Goal: Information Seeking & Learning: Learn about a topic

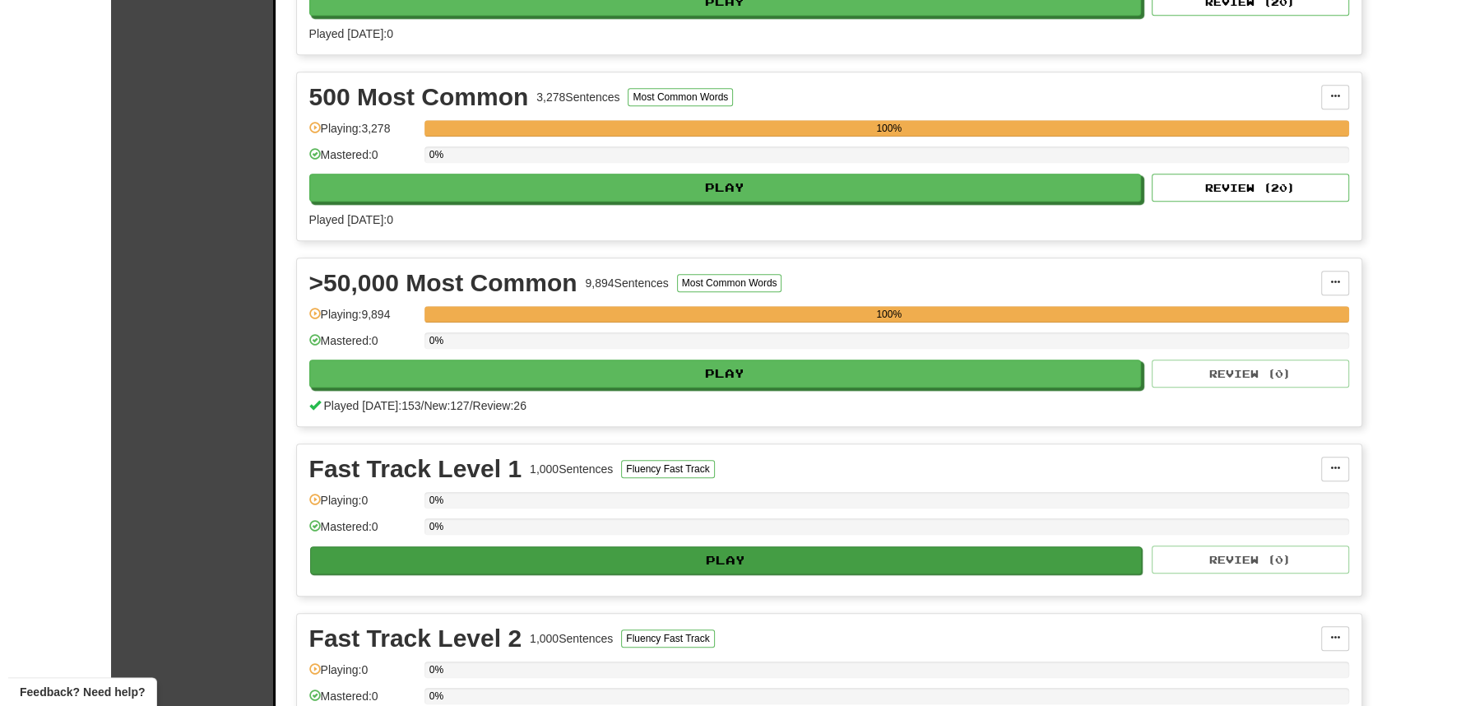
scroll to position [1247, 0]
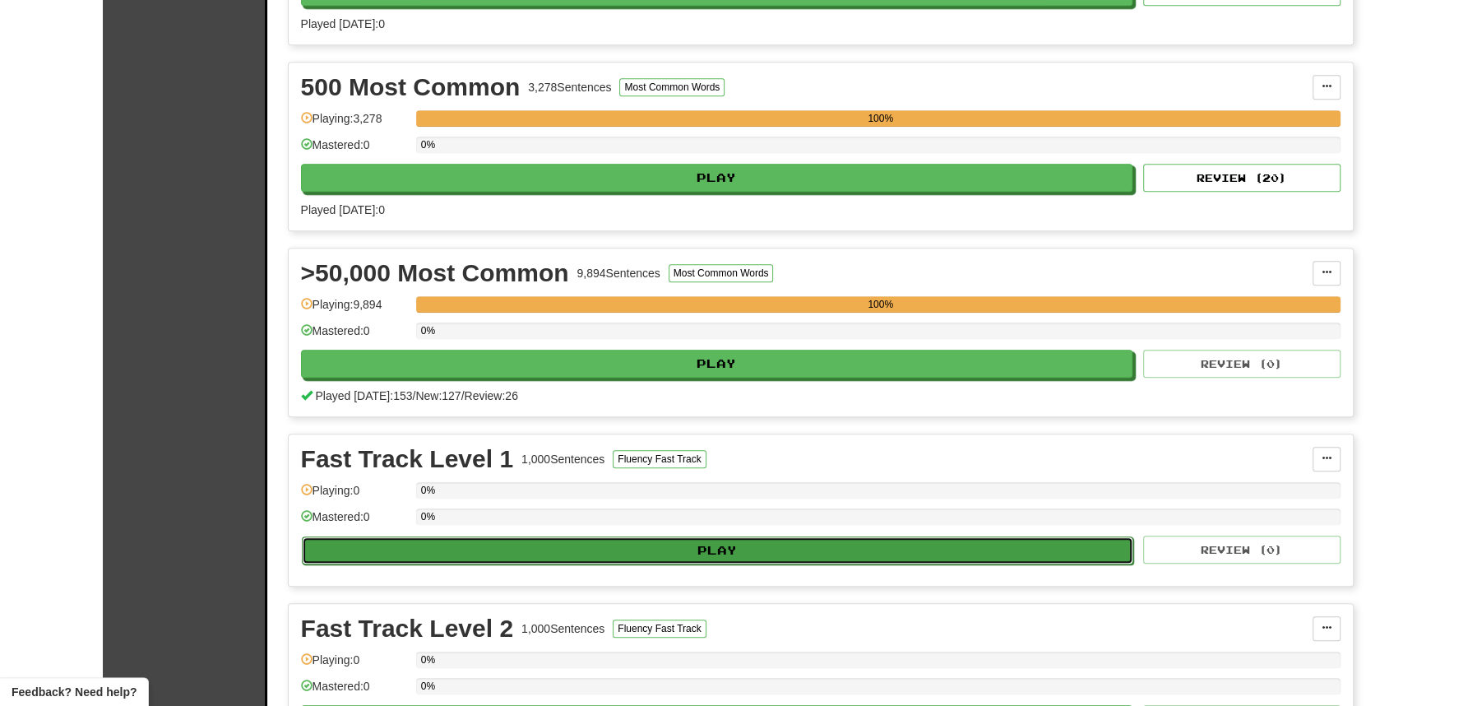
click at [707, 536] on button "Play" at bounding box center [718, 550] width 832 height 28
select select "**"
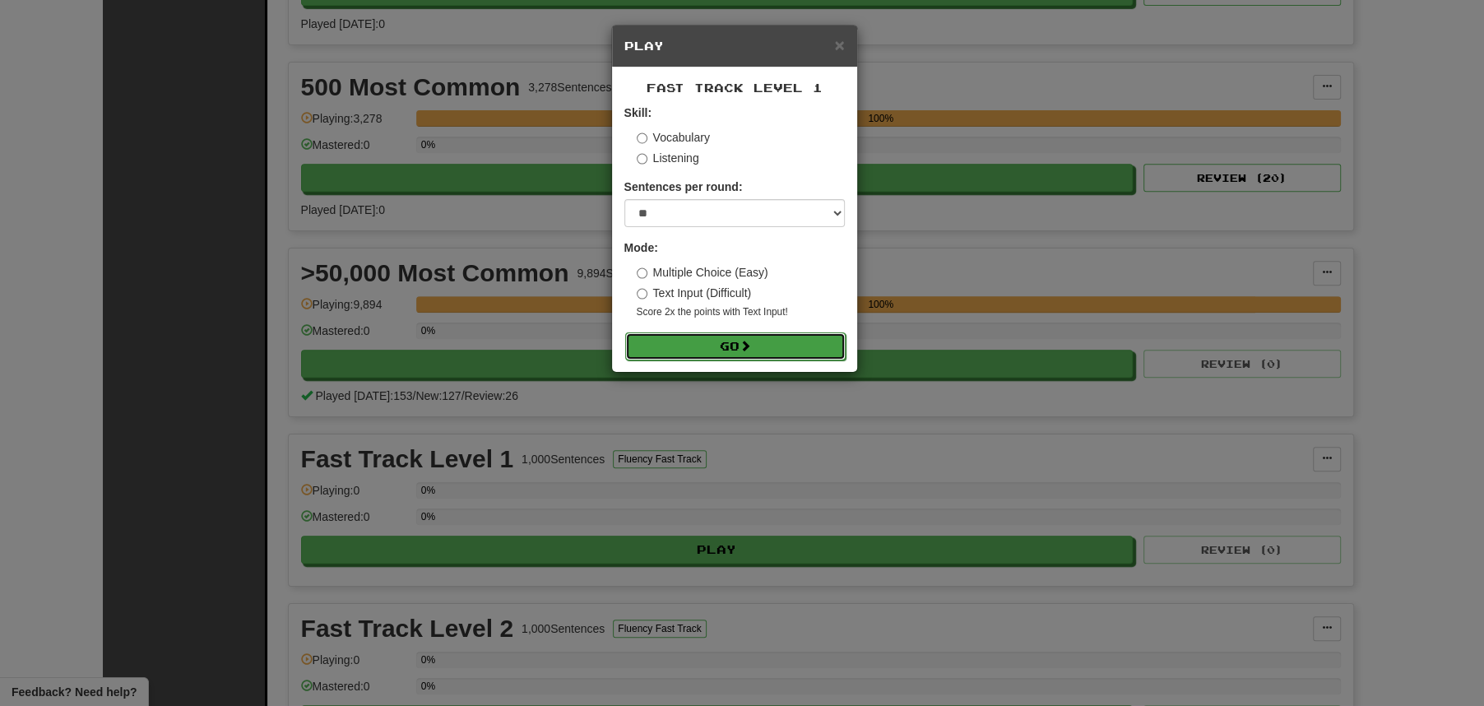
click at [735, 344] on button "Go" at bounding box center [735, 346] width 220 height 28
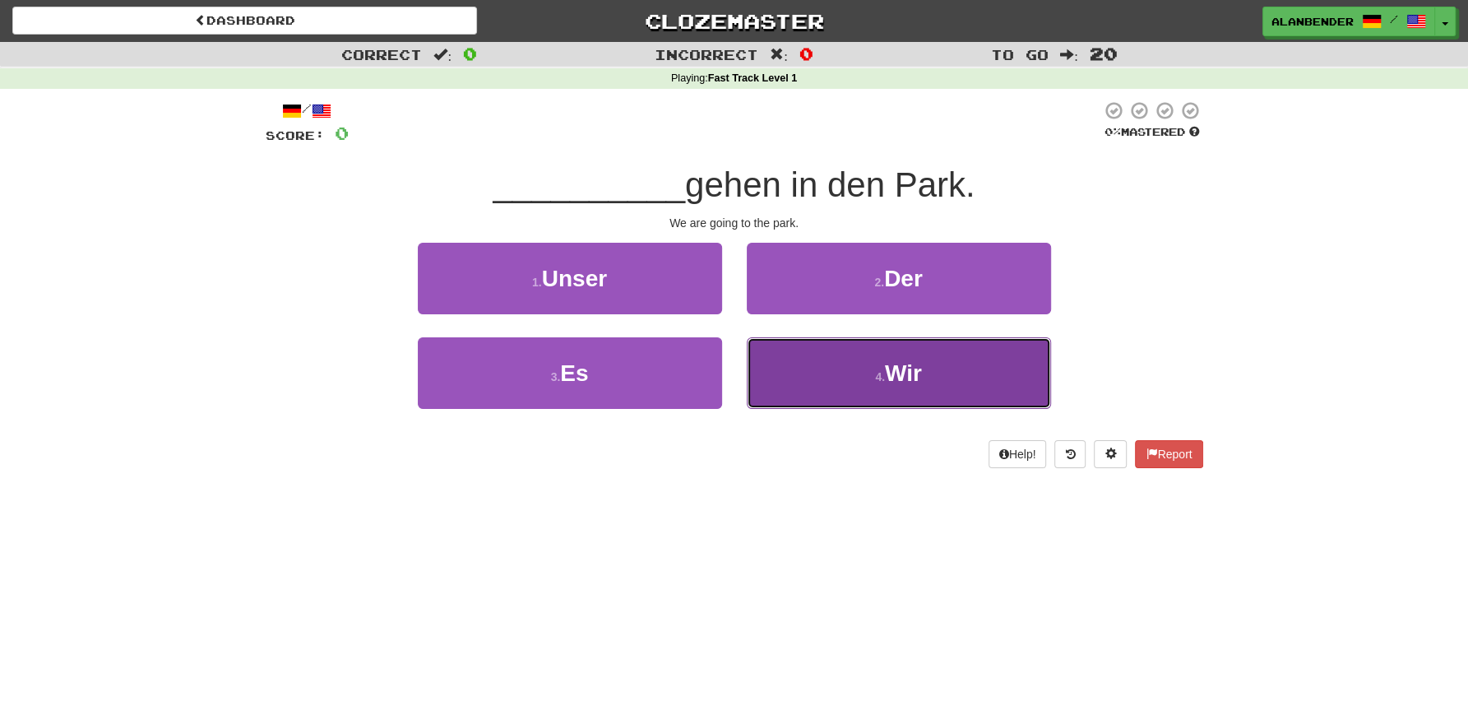
click at [897, 371] on span "Wir" at bounding box center [903, 373] width 37 height 26
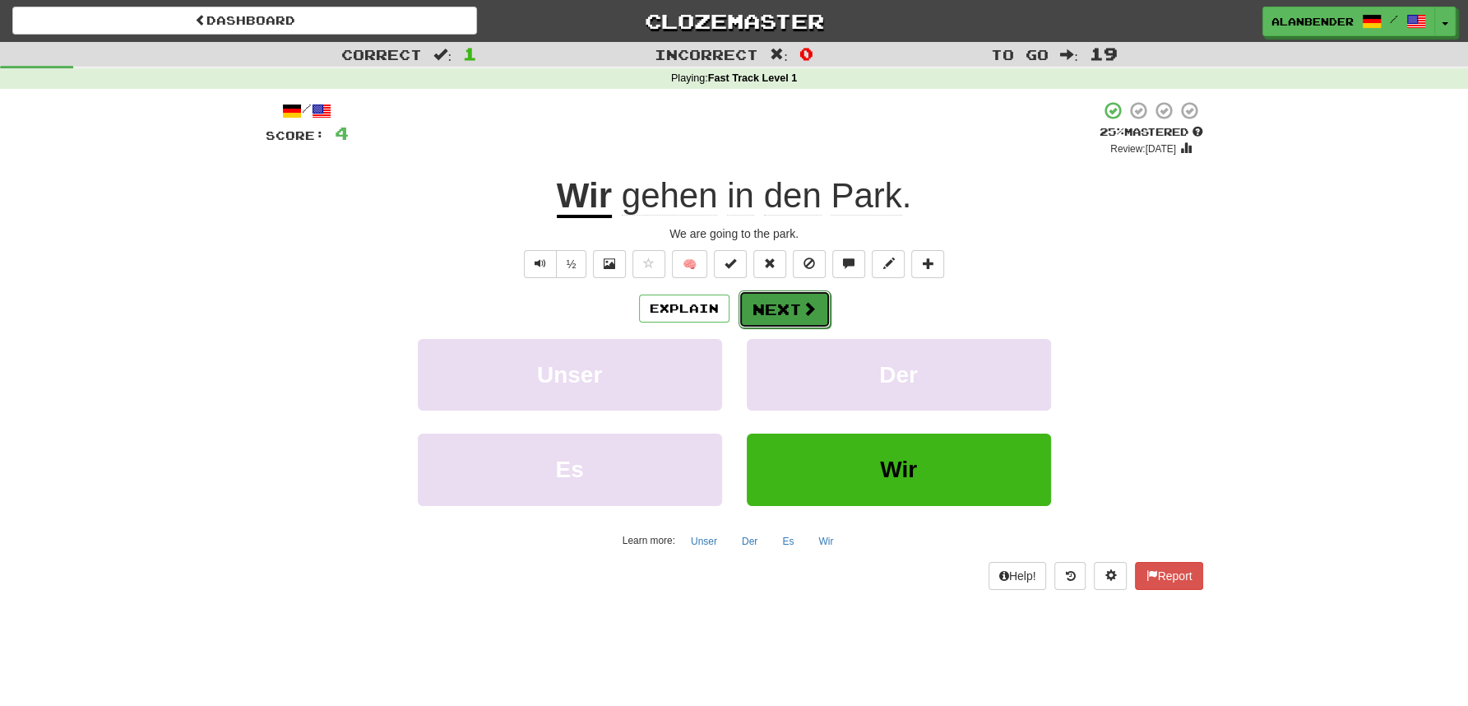
click at [781, 308] on button "Next" at bounding box center [785, 309] width 92 height 38
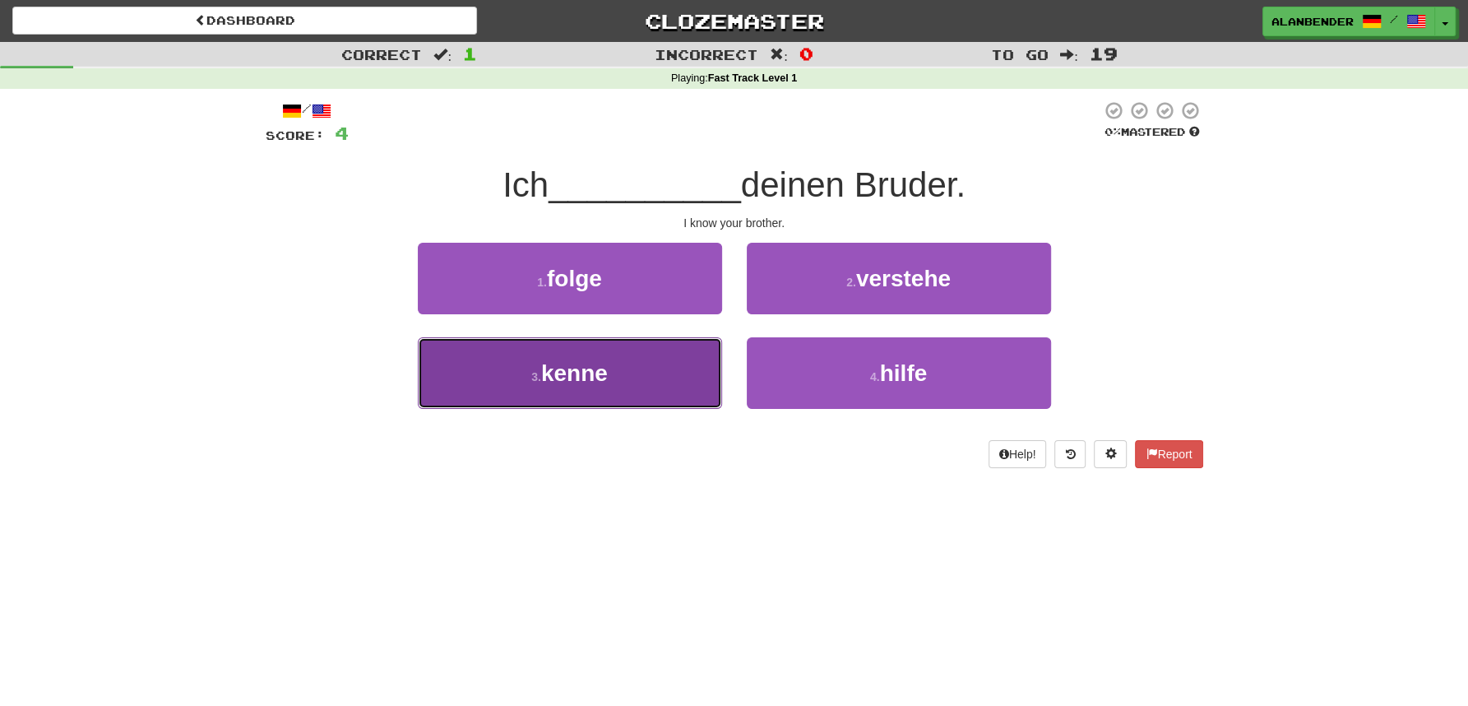
click at [624, 387] on button "3 . kenne" at bounding box center [570, 373] width 304 height 72
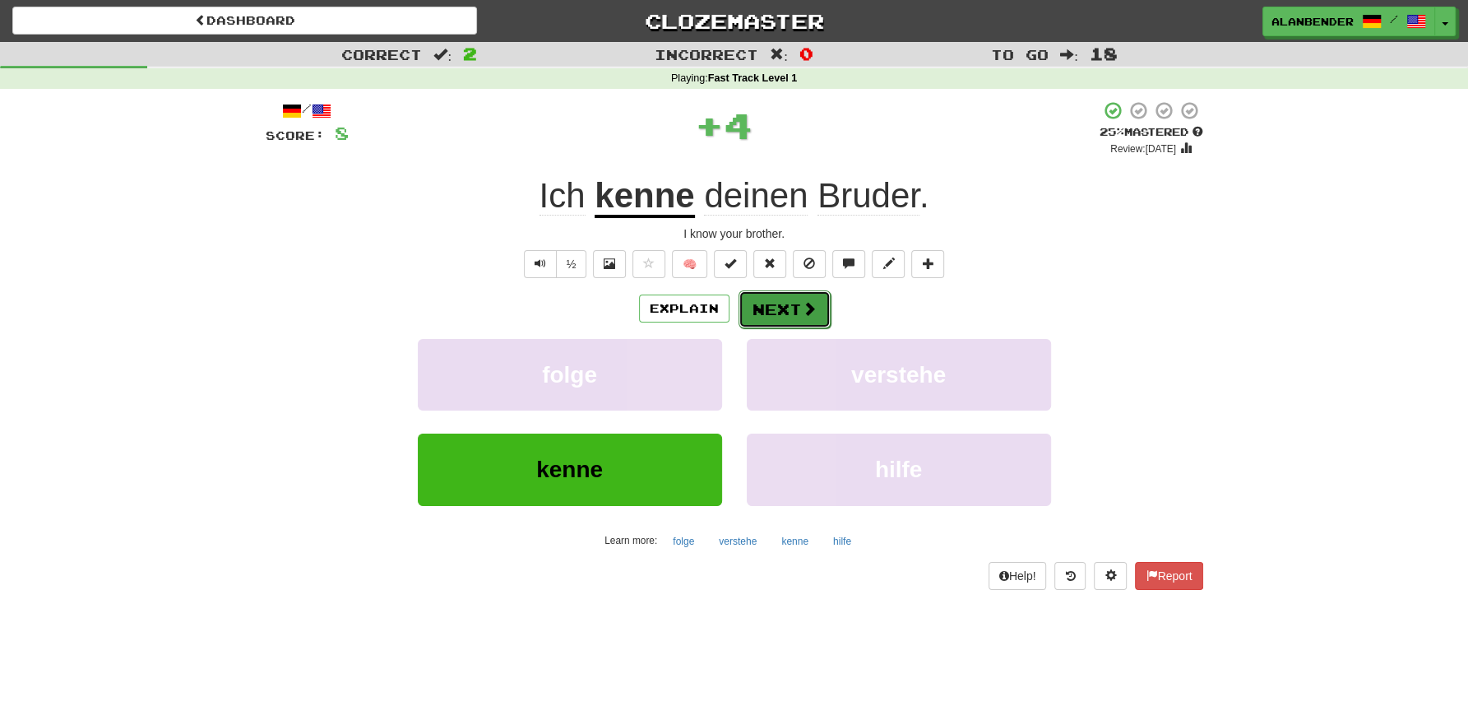
click at [810, 302] on span at bounding box center [809, 308] width 15 height 15
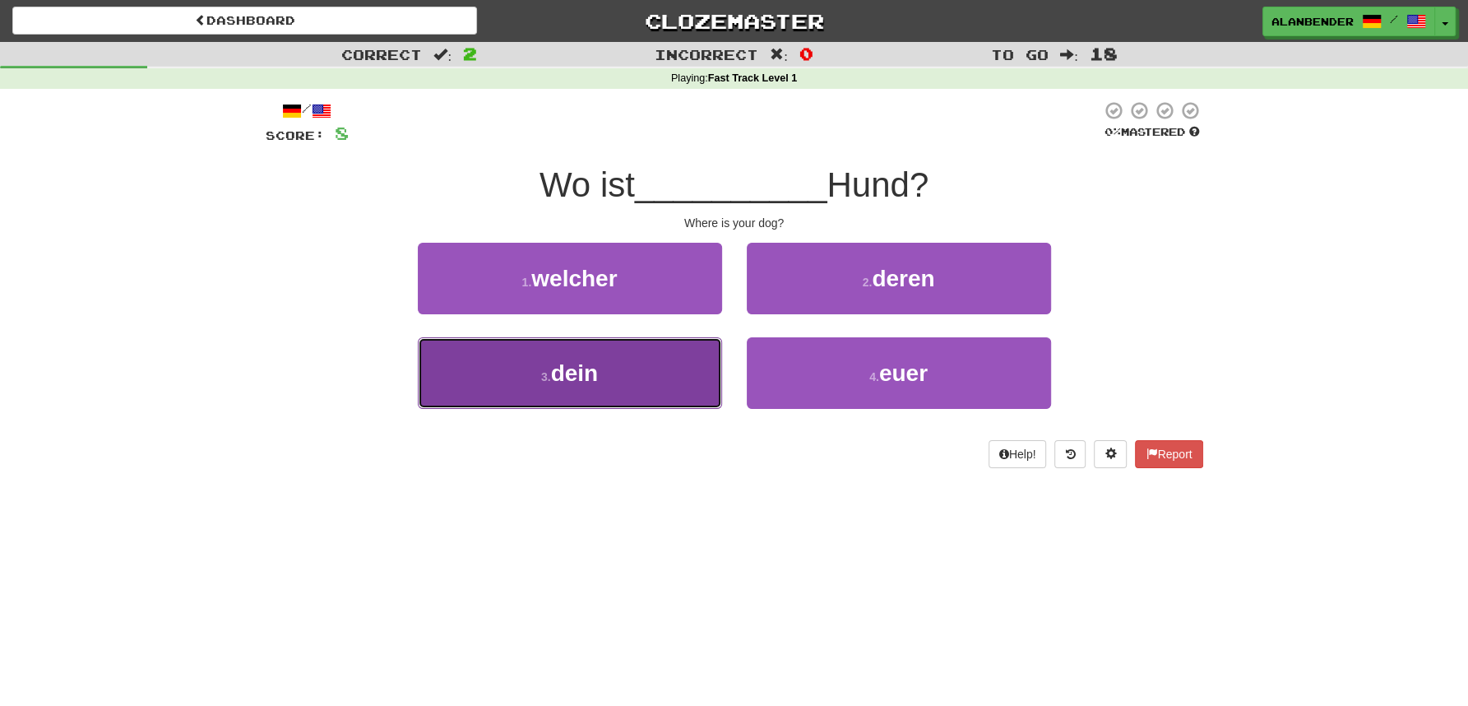
click at [567, 378] on span "dein" at bounding box center [575, 373] width 48 height 26
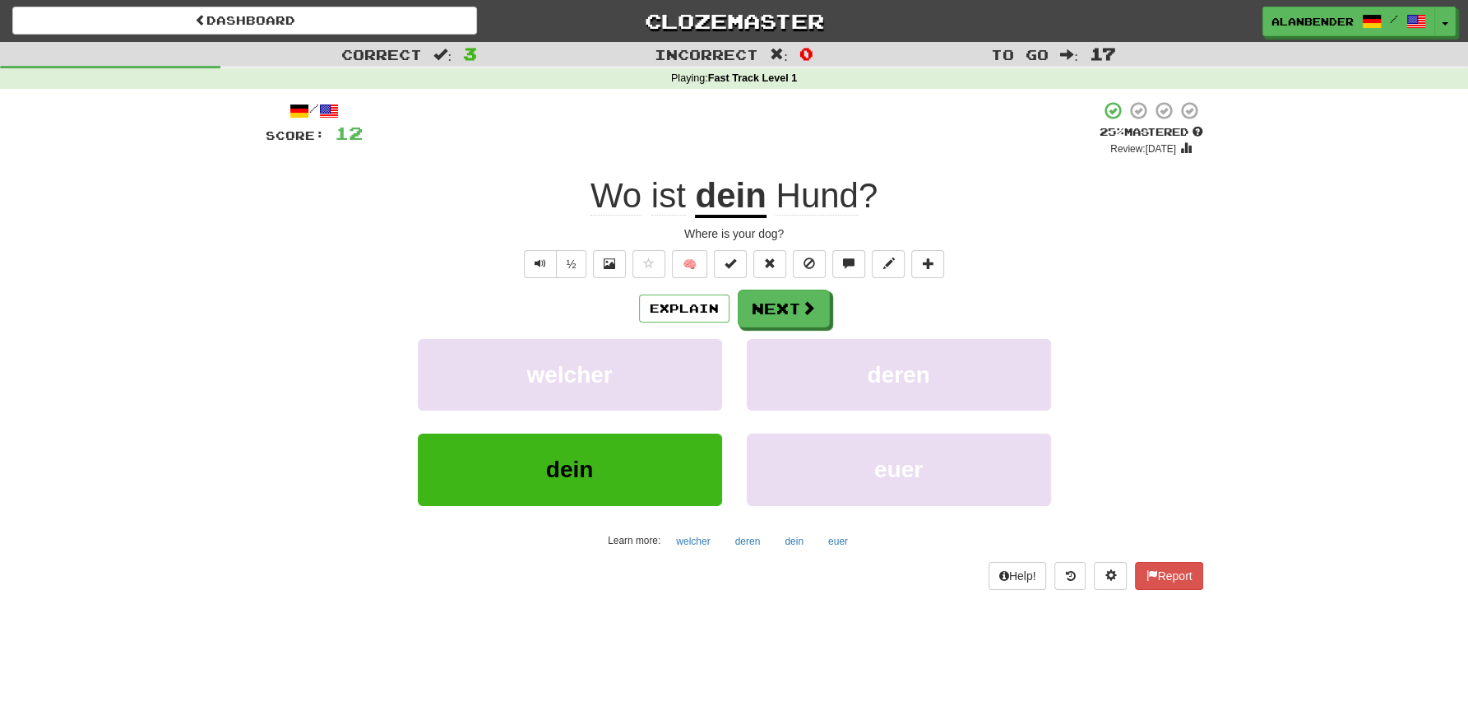
click at [837, 198] on span "Hund" at bounding box center [817, 195] width 82 height 39
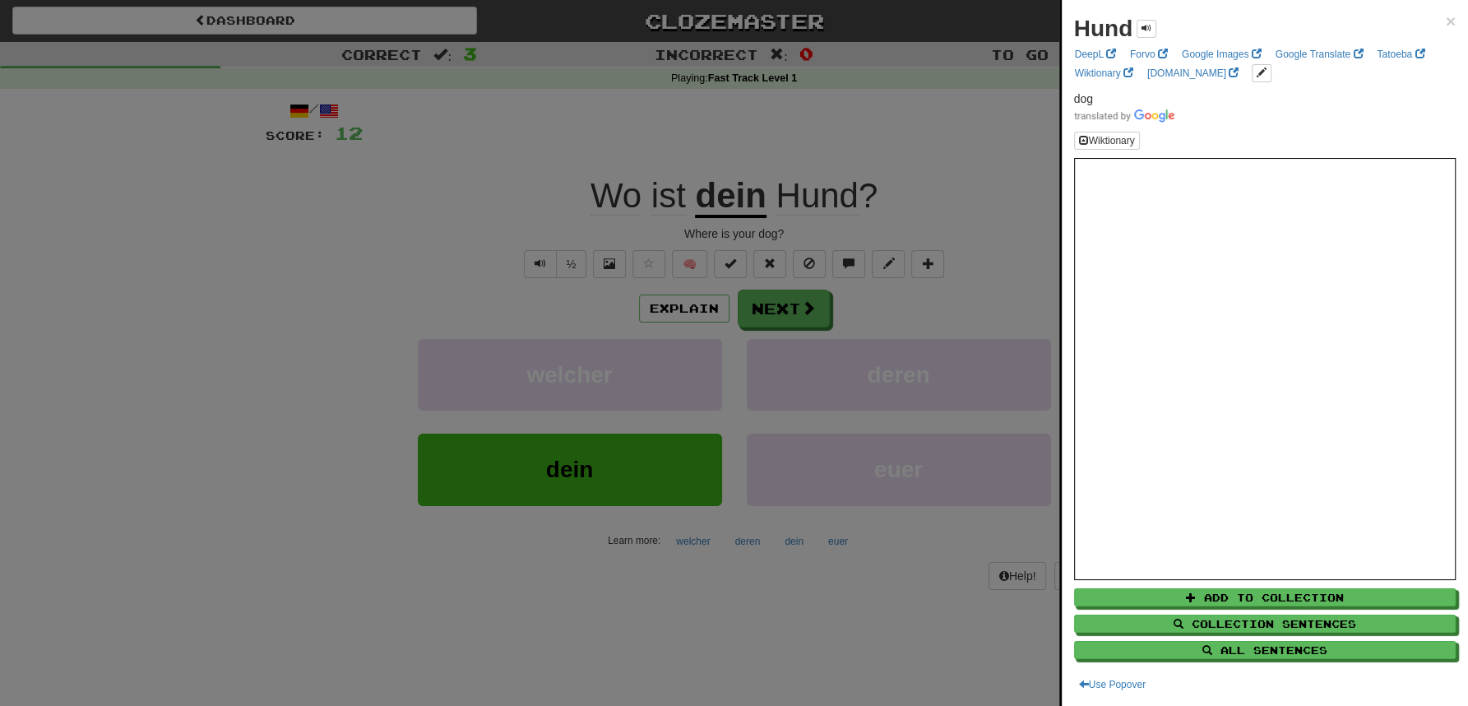
click at [927, 76] on div at bounding box center [734, 353] width 1468 height 706
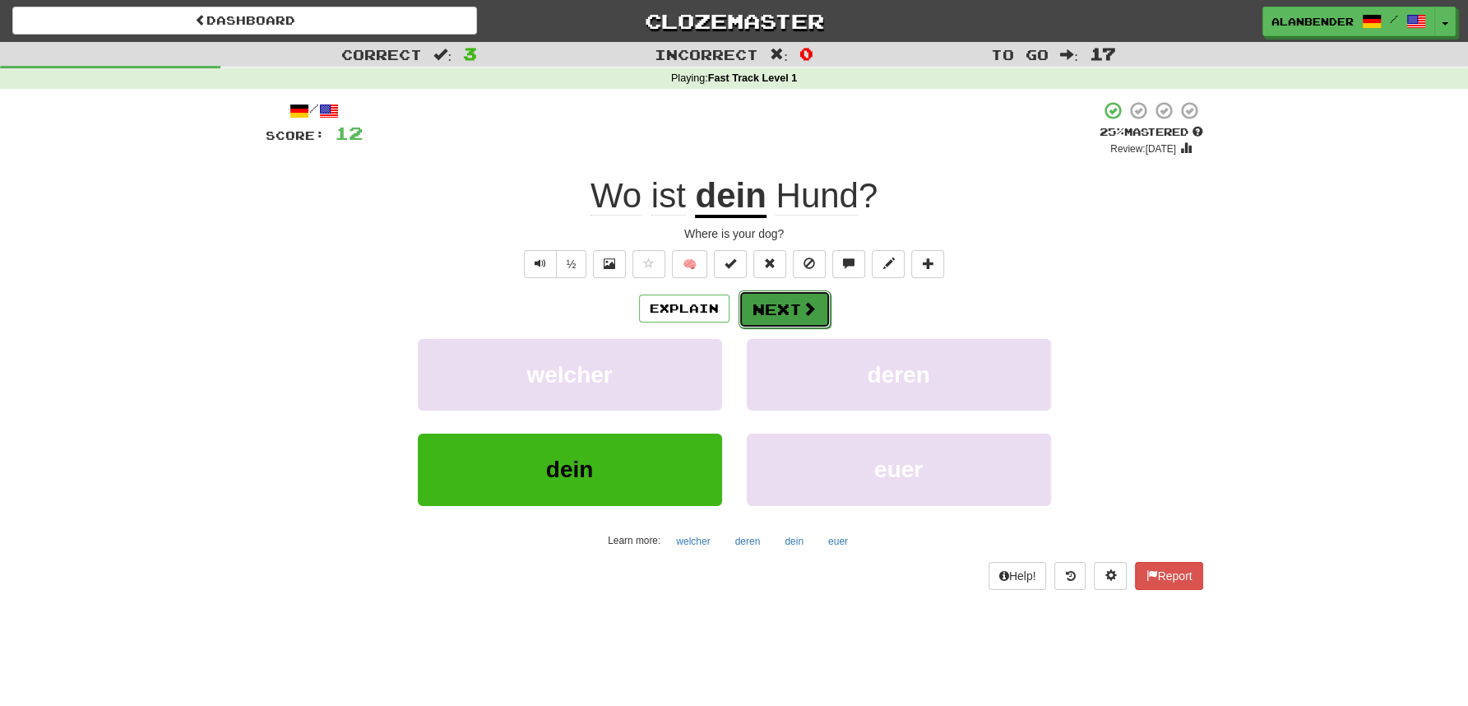
click at [785, 308] on button "Next" at bounding box center [785, 309] width 92 height 38
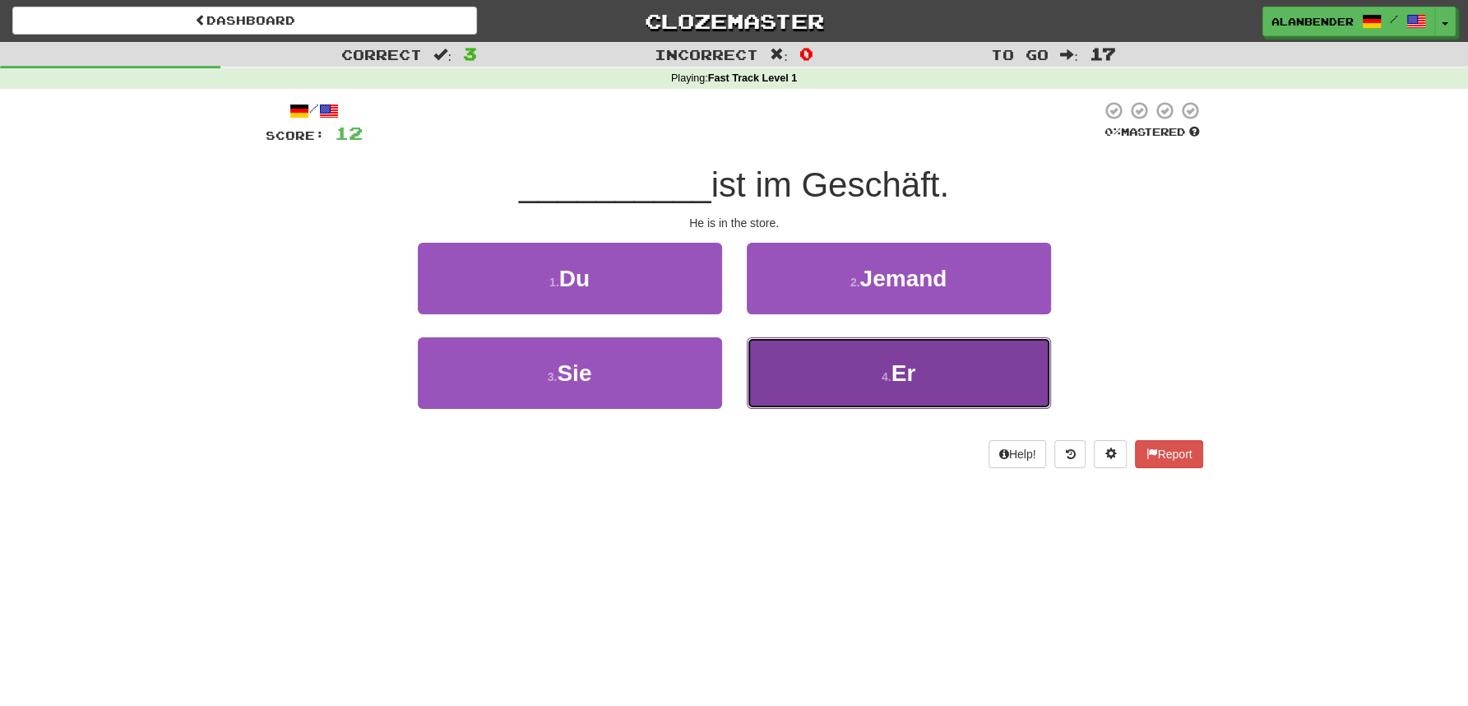
click at [903, 378] on span "Er" at bounding box center [904, 373] width 25 height 26
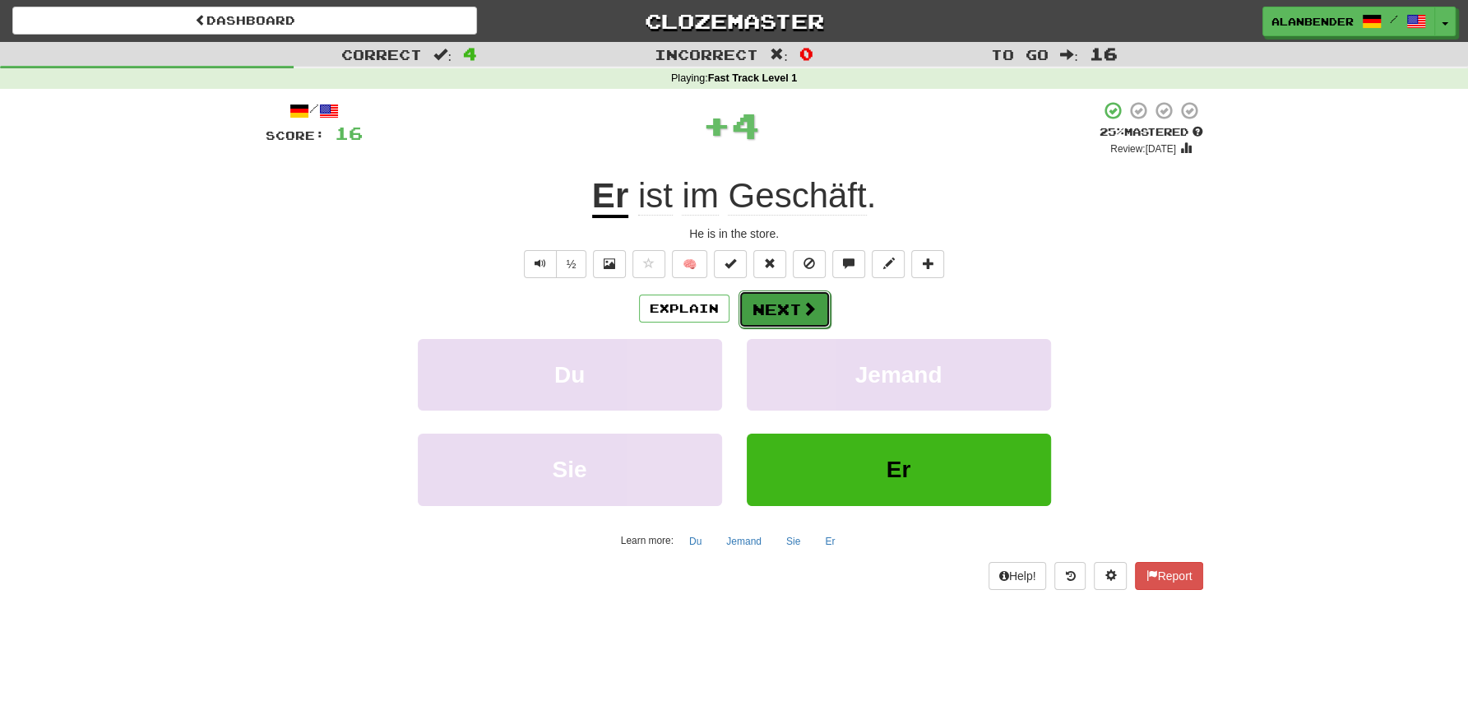
click at [803, 310] on span at bounding box center [809, 308] width 15 height 15
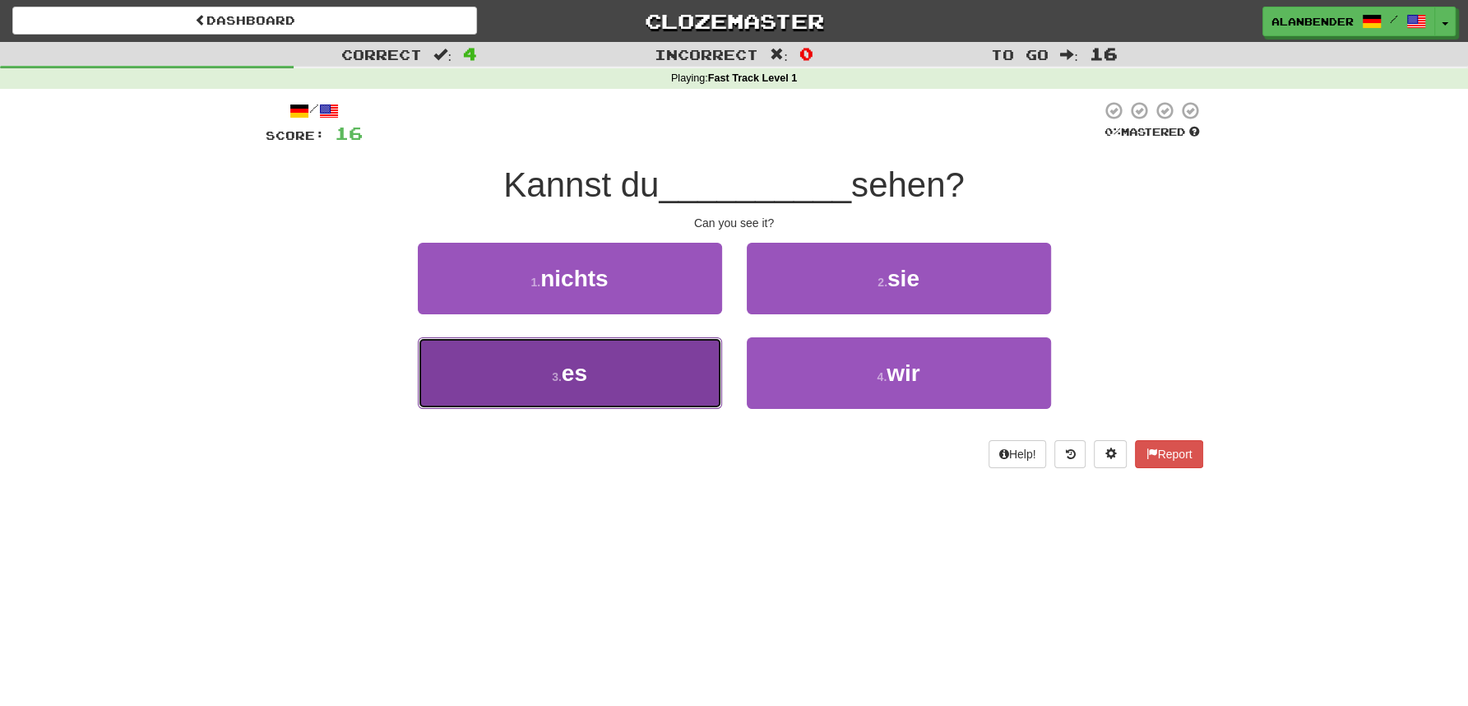
click at [566, 383] on span "es" at bounding box center [575, 373] width 26 height 26
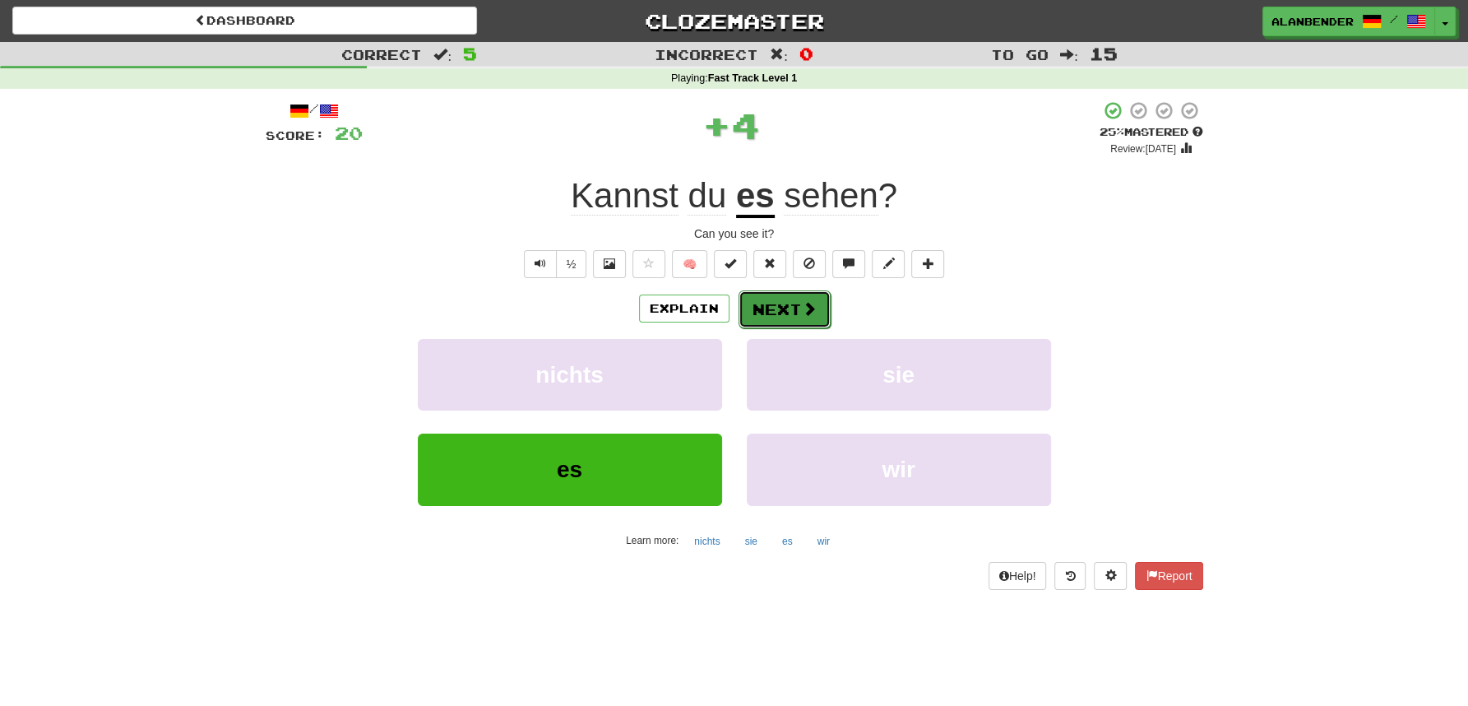
click at [808, 307] on span at bounding box center [809, 308] width 15 height 15
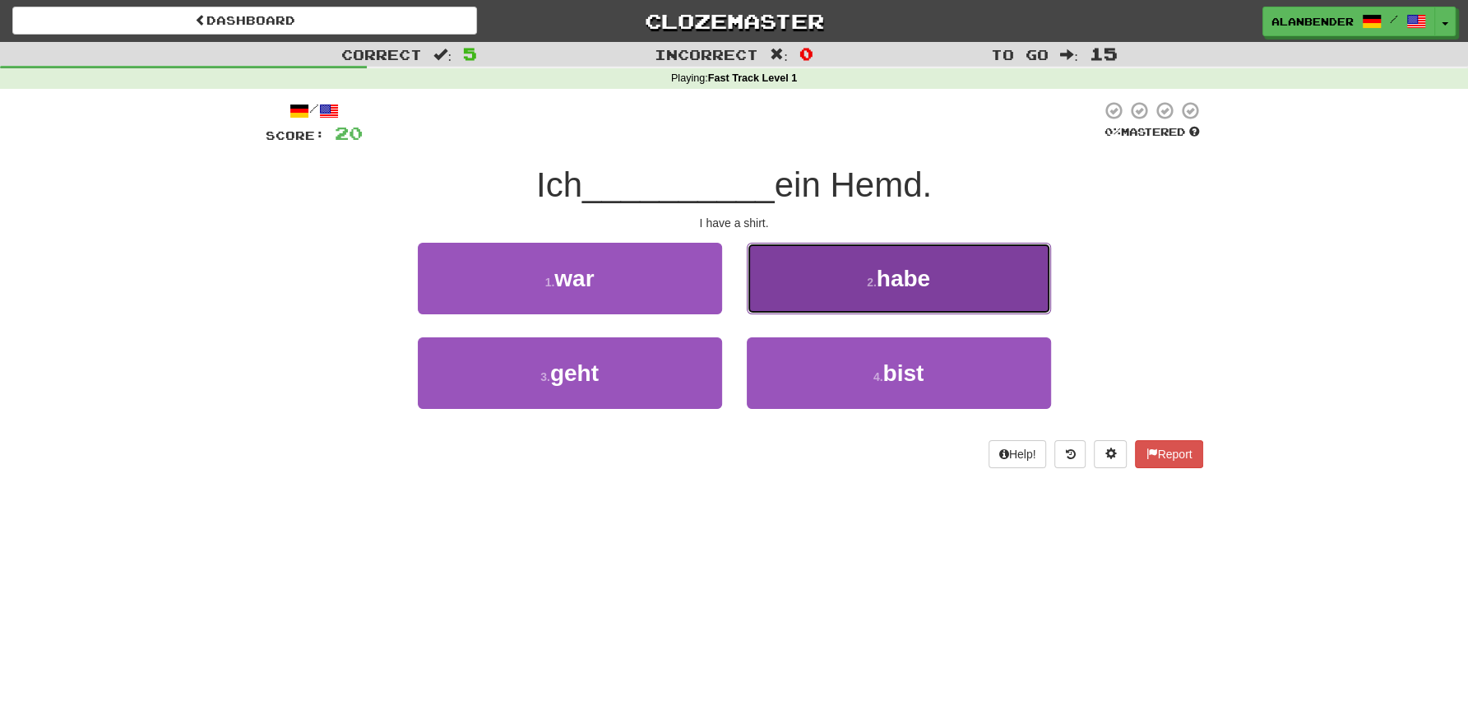
click at [925, 272] on span "habe" at bounding box center [903, 279] width 53 height 26
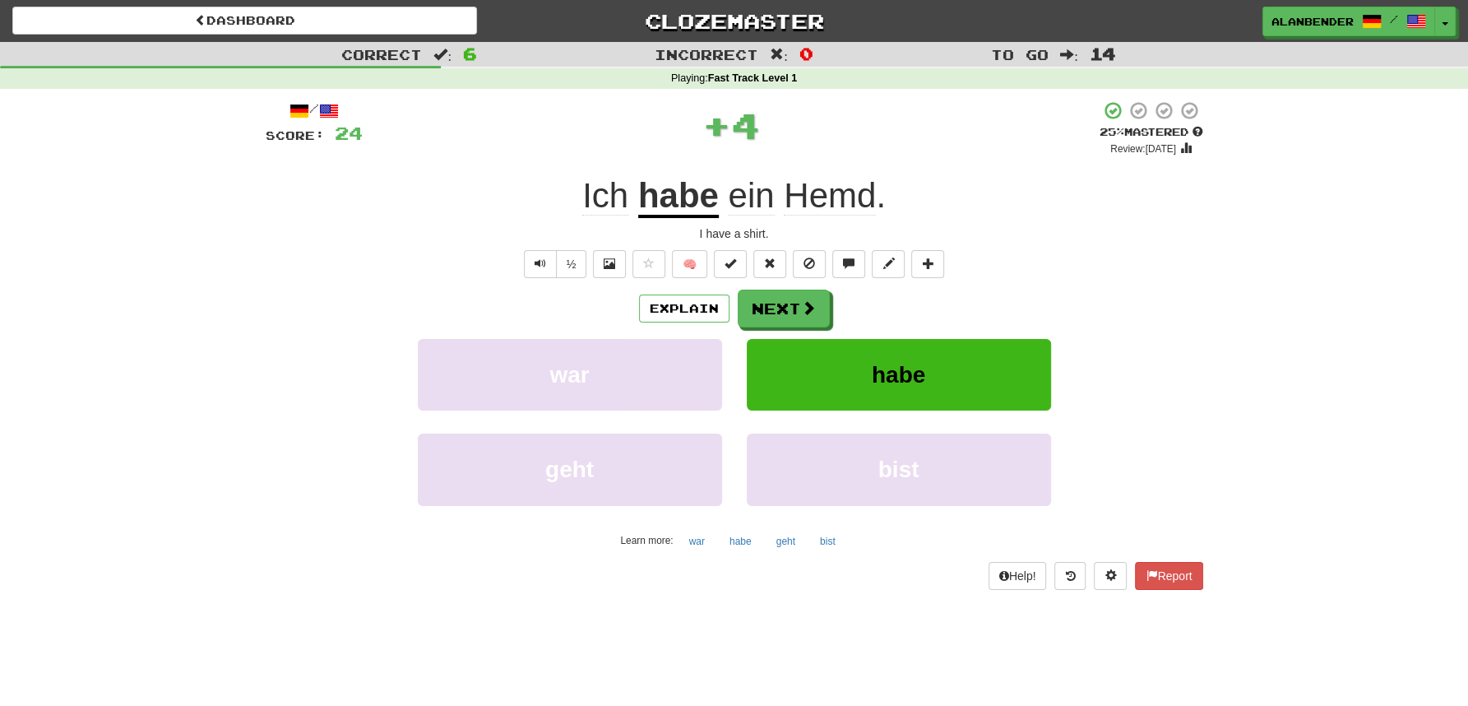
click at [849, 194] on span "Hemd" at bounding box center [830, 195] width 92 height 39
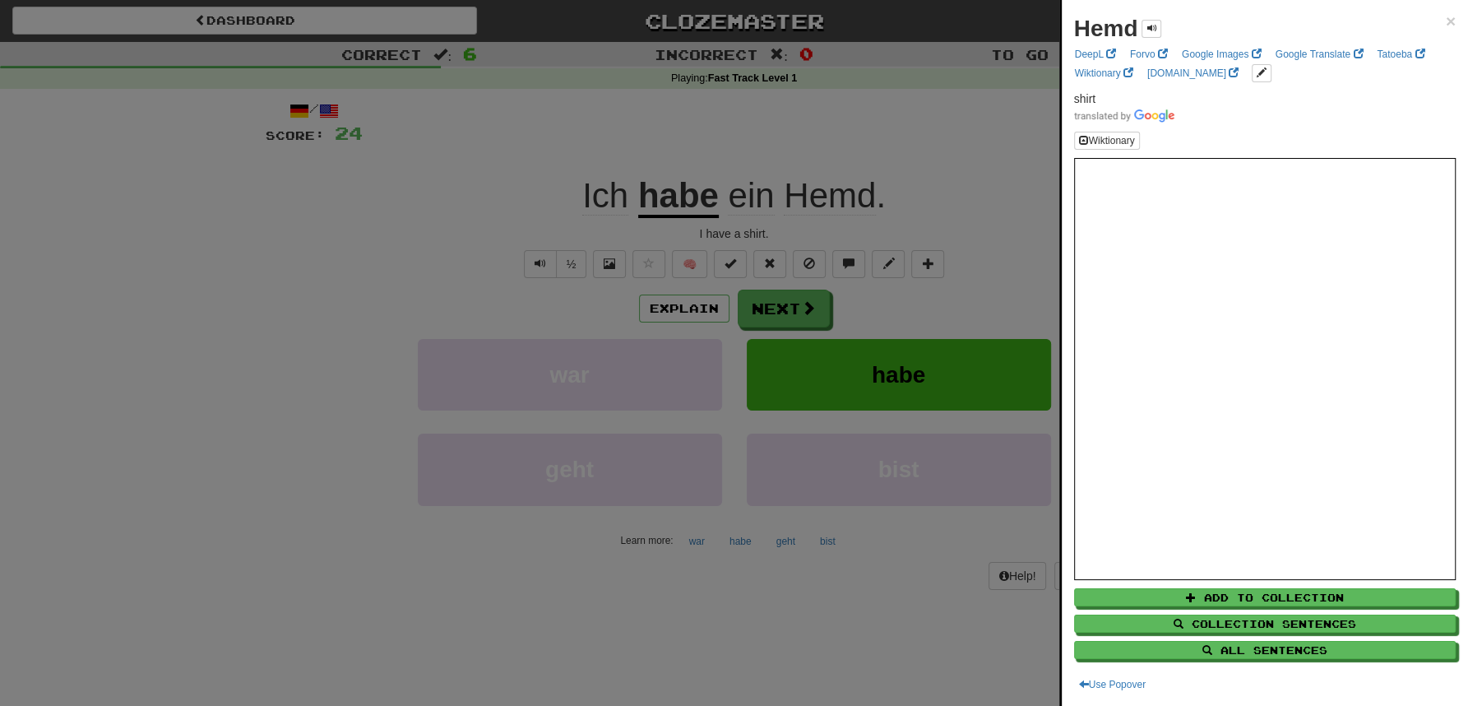
click at [962, 161] on div at bounding box center [734, 353] width 1468 height 706
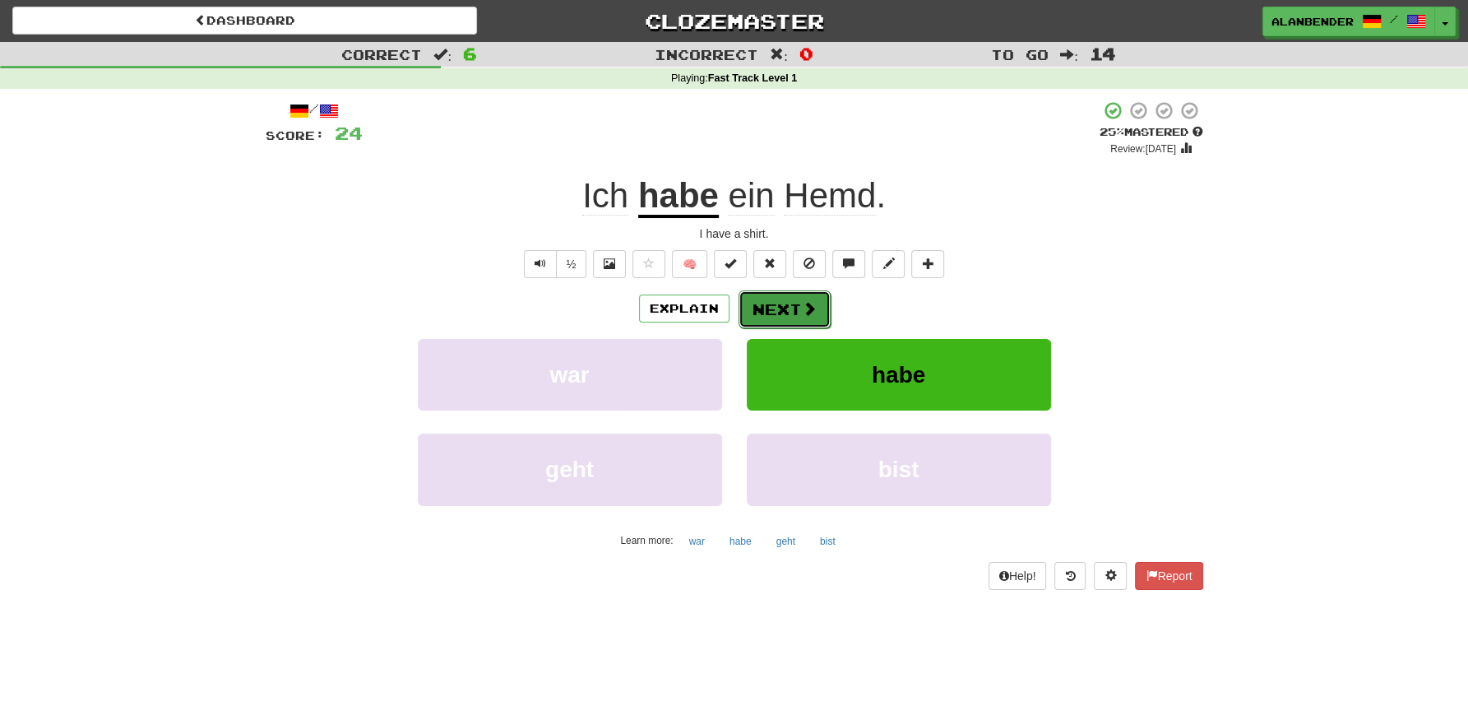
click at [782, 314] on button "Next" at bounding box center [785, 309] width 92 height 38
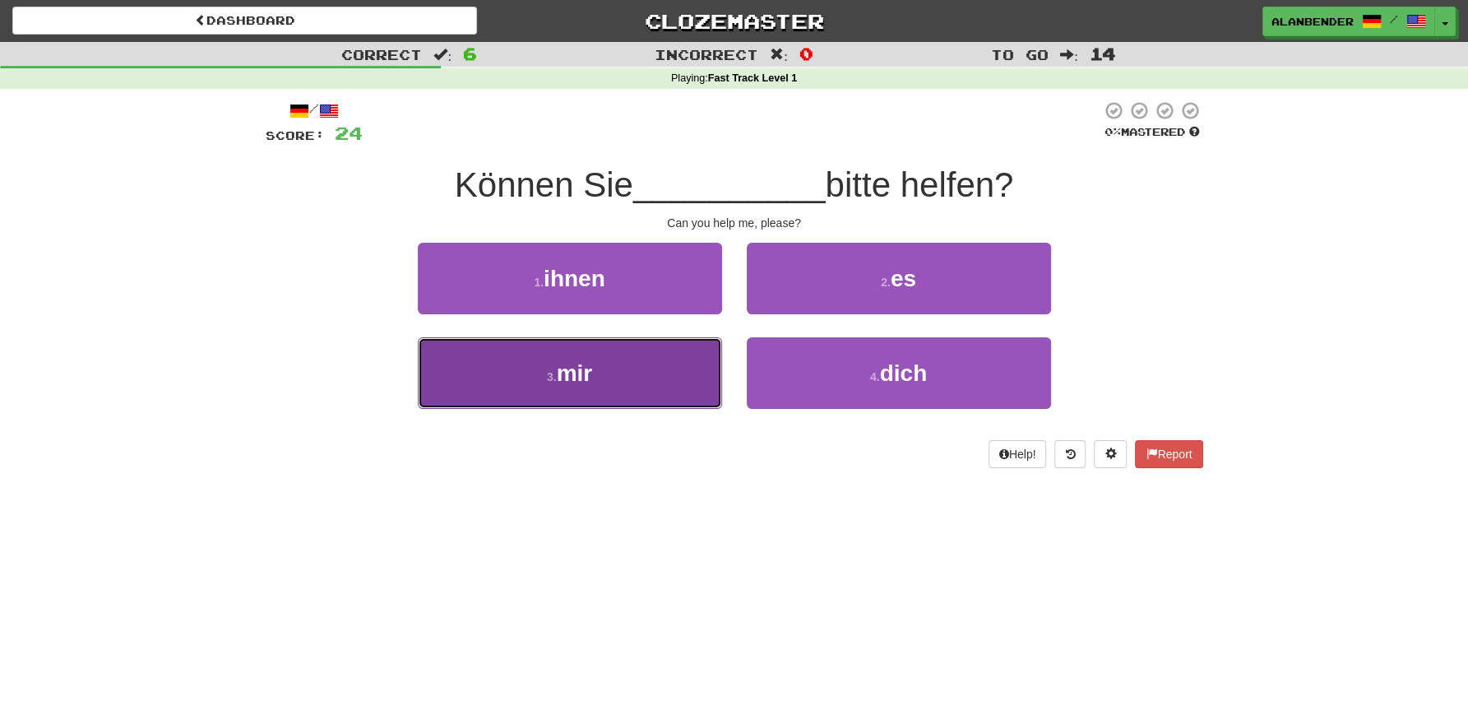
click at [587, 373] on span "mir" at bounding box center [575, 373] width 36 height 26
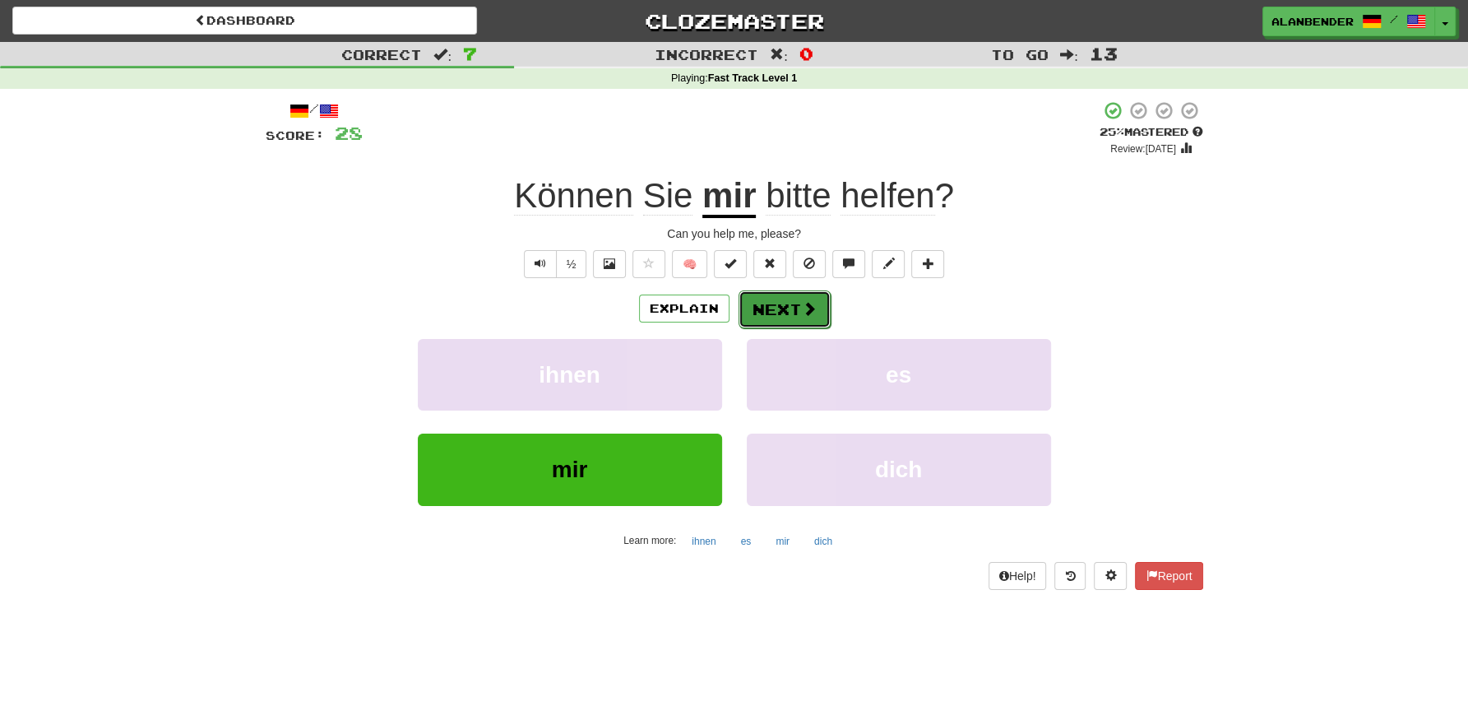
click at [786, 305] on button "Next" at bounding box center [785, 309] width 92 height 38
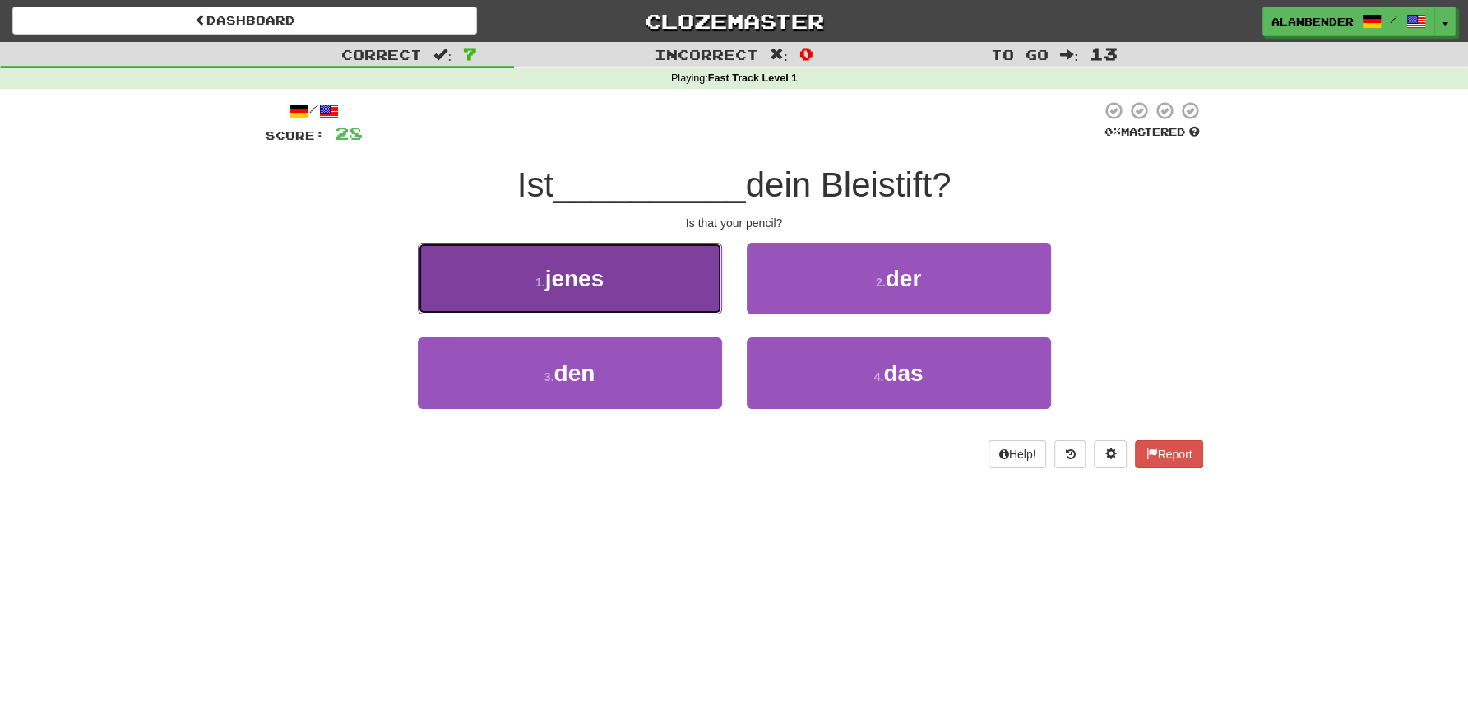
click at [605, 285] on span "jenes" at bounding box center [574, 279] width 59 height 26
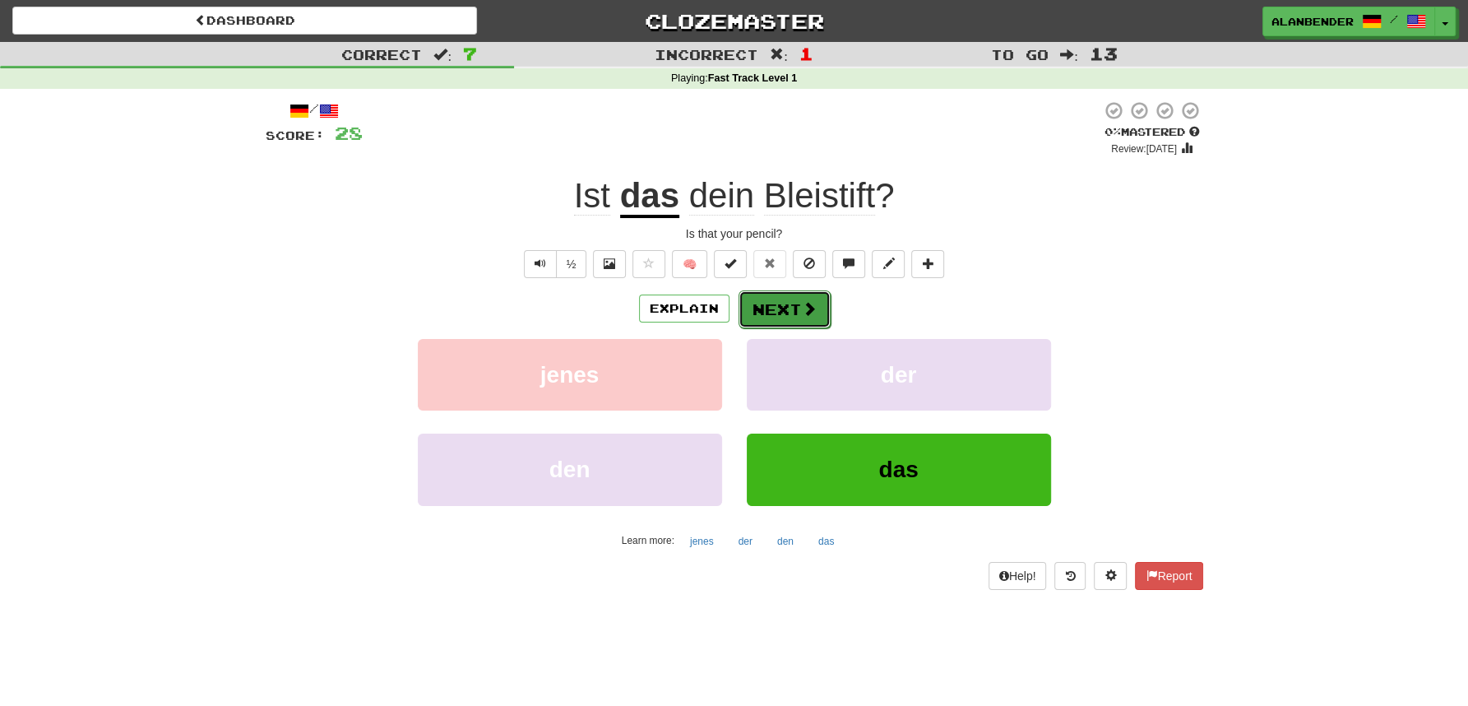
click at [785, 304] on button "Next" at bounding box center [785, 309] width 92 height 38
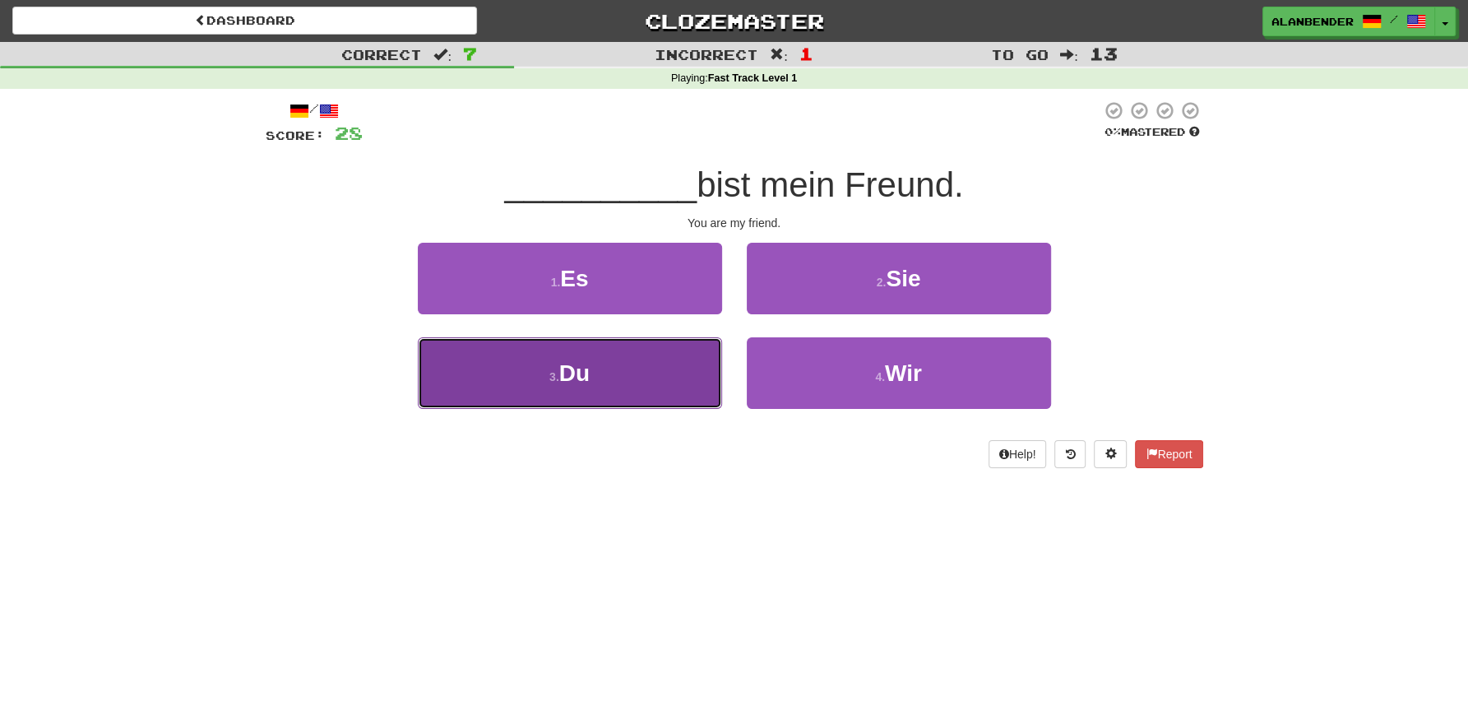
click at [581, 381] on span "Du" at bounding box center [574, 373] width 30 height 26
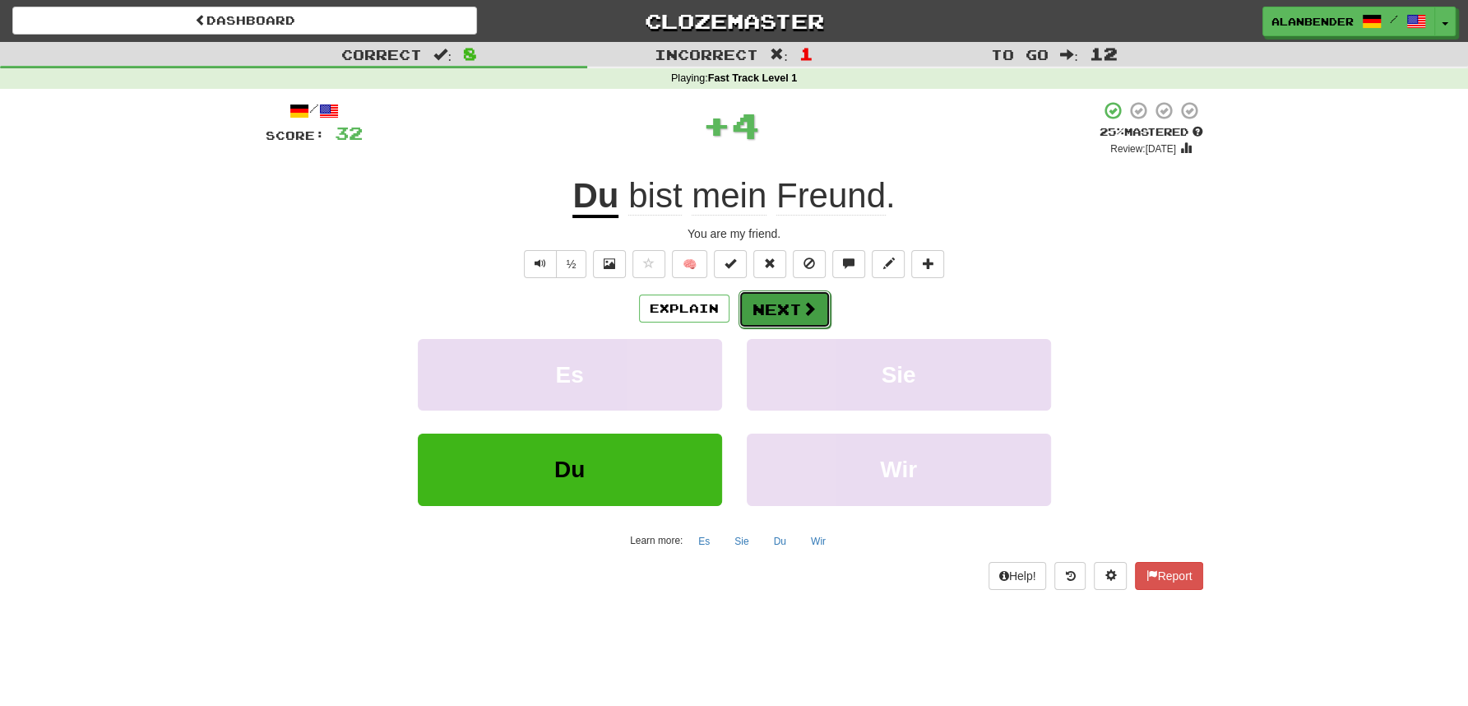
click at [786, 304] on button "Next" at bounding box center [785, 309] width 92 height 38
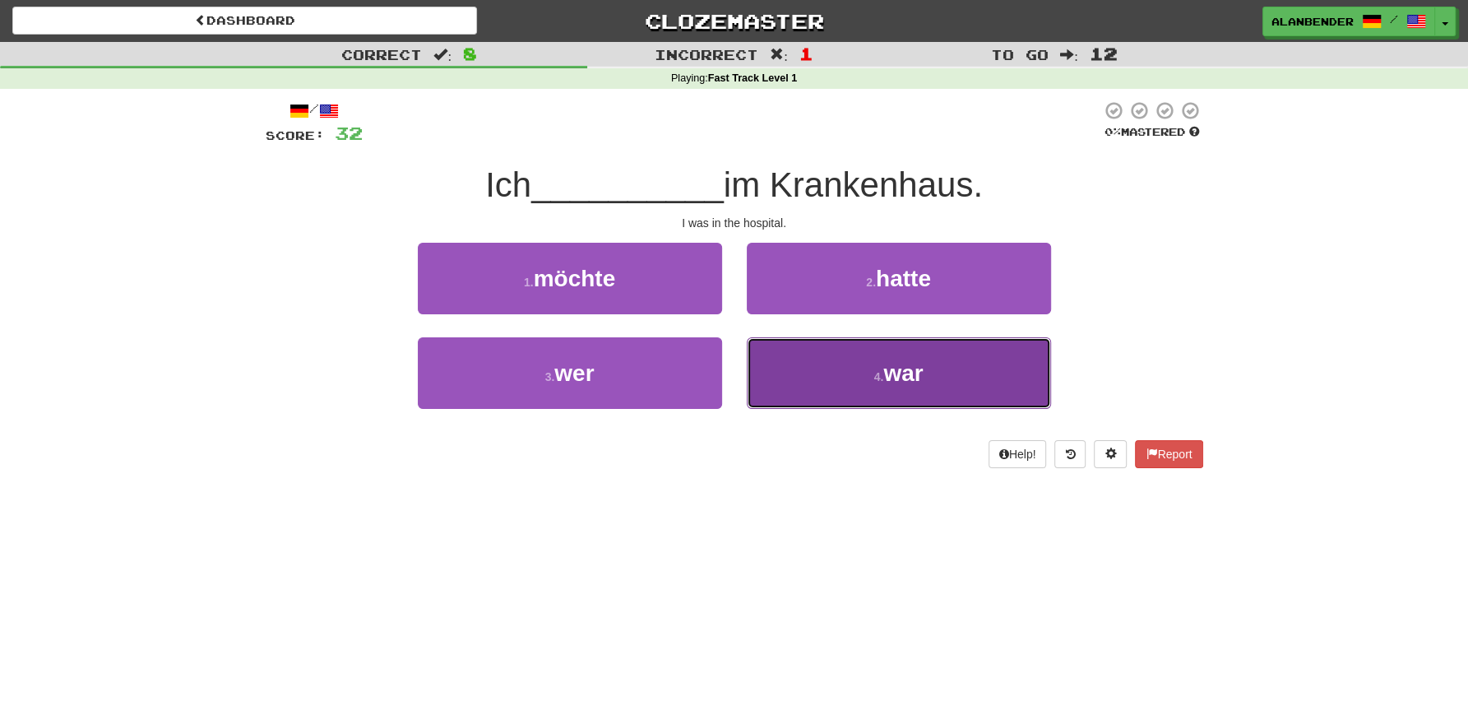
click at [939, 373] on button "4 . war" at bounding box center [899, 373] width 304 height 72
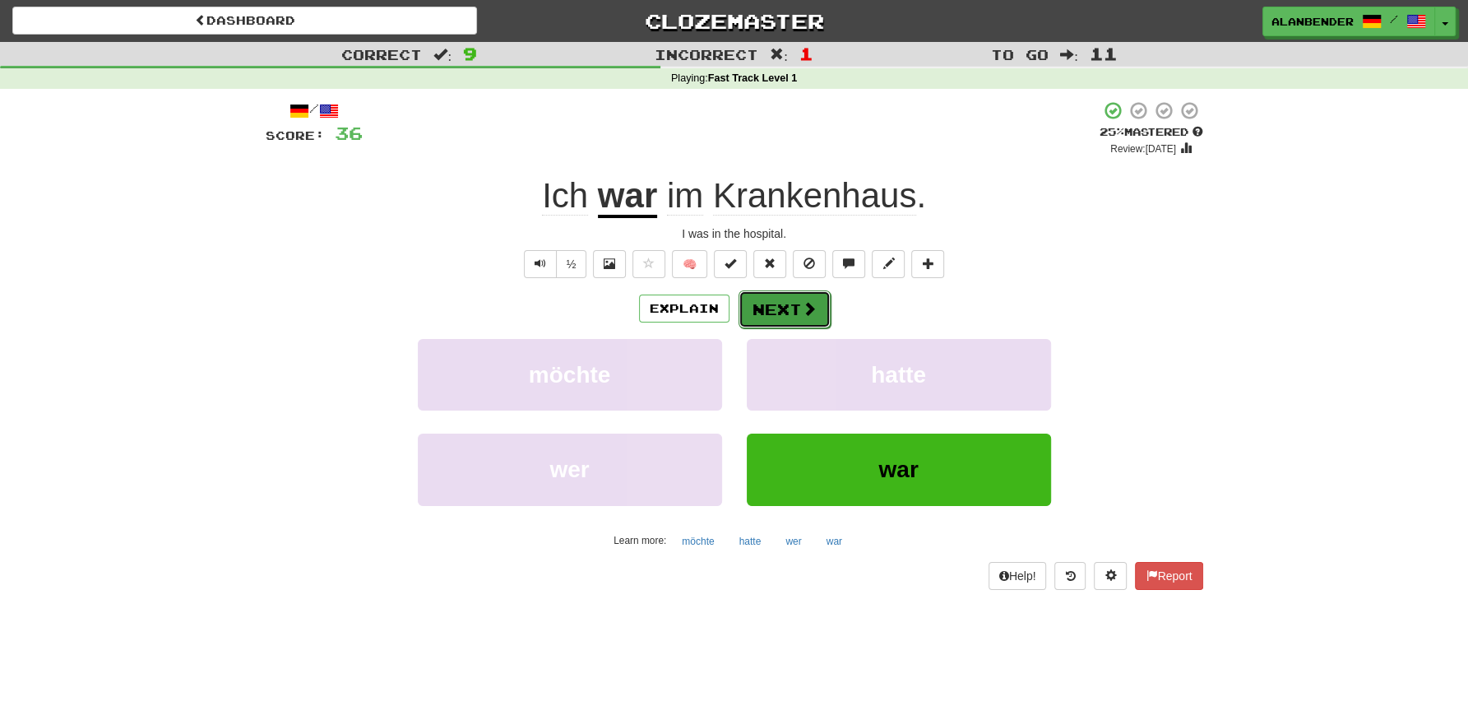
click at [786, 309] on button "Next" at bounding box center [785, 309] width 92 height 38
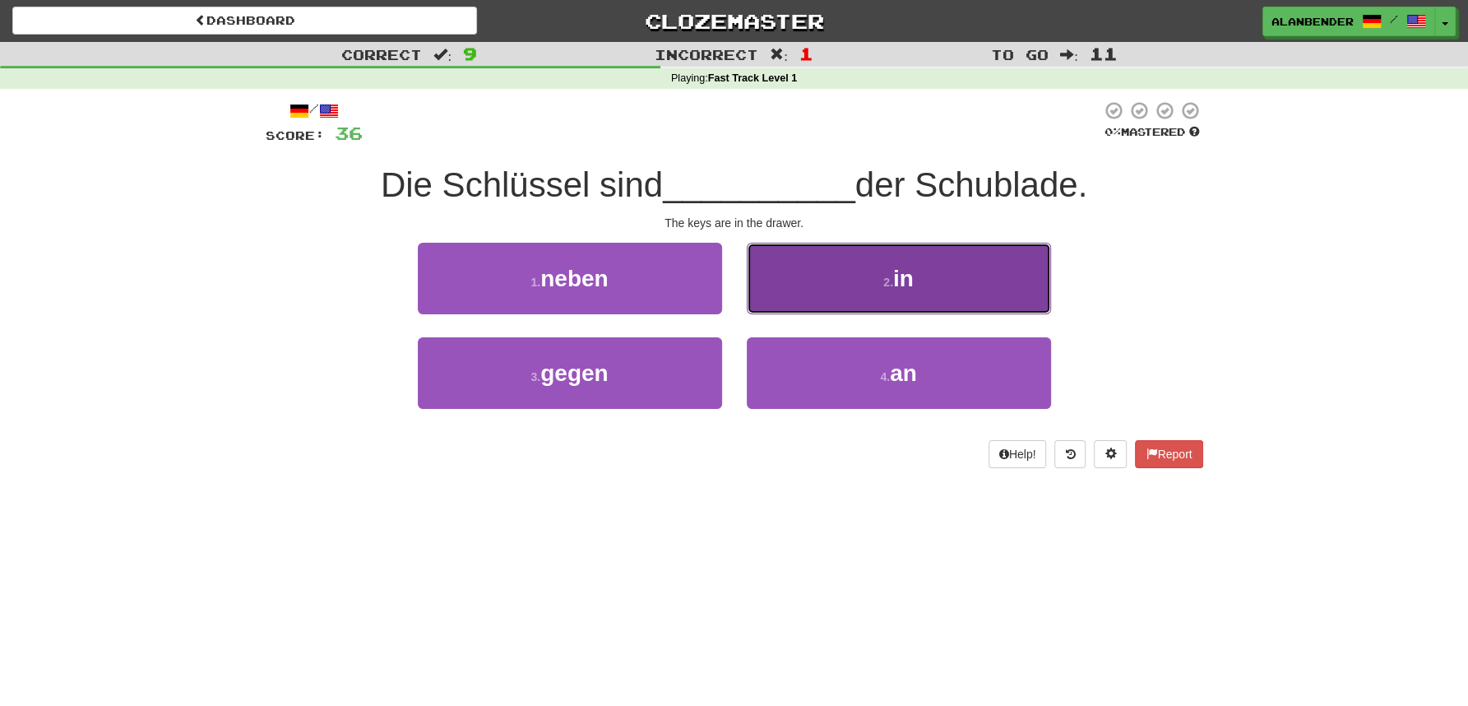
click at [924, 285] on button "2 . in" at bounding box center [899, 279] width 304 height 72
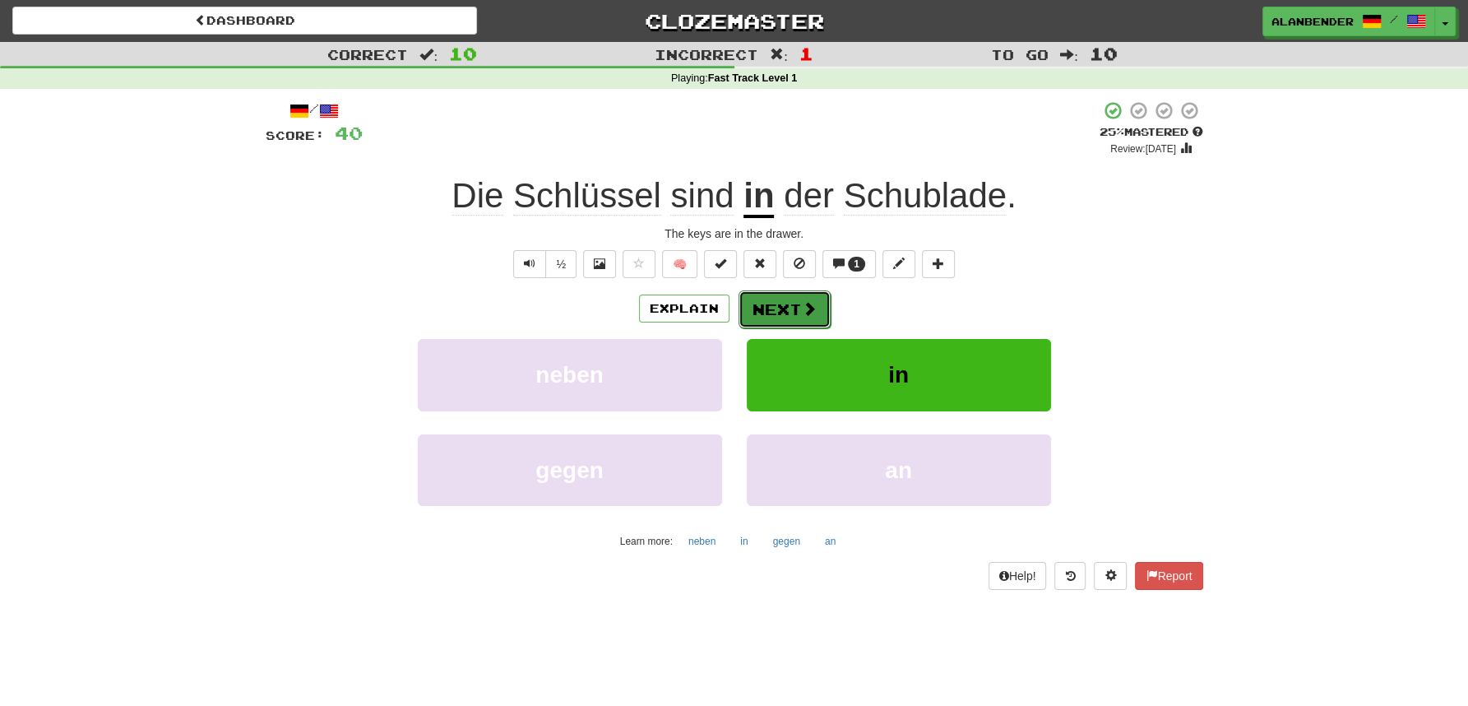
click at [769, 302] on button "Next" at bounding box center [785, 309] width 92 height 38
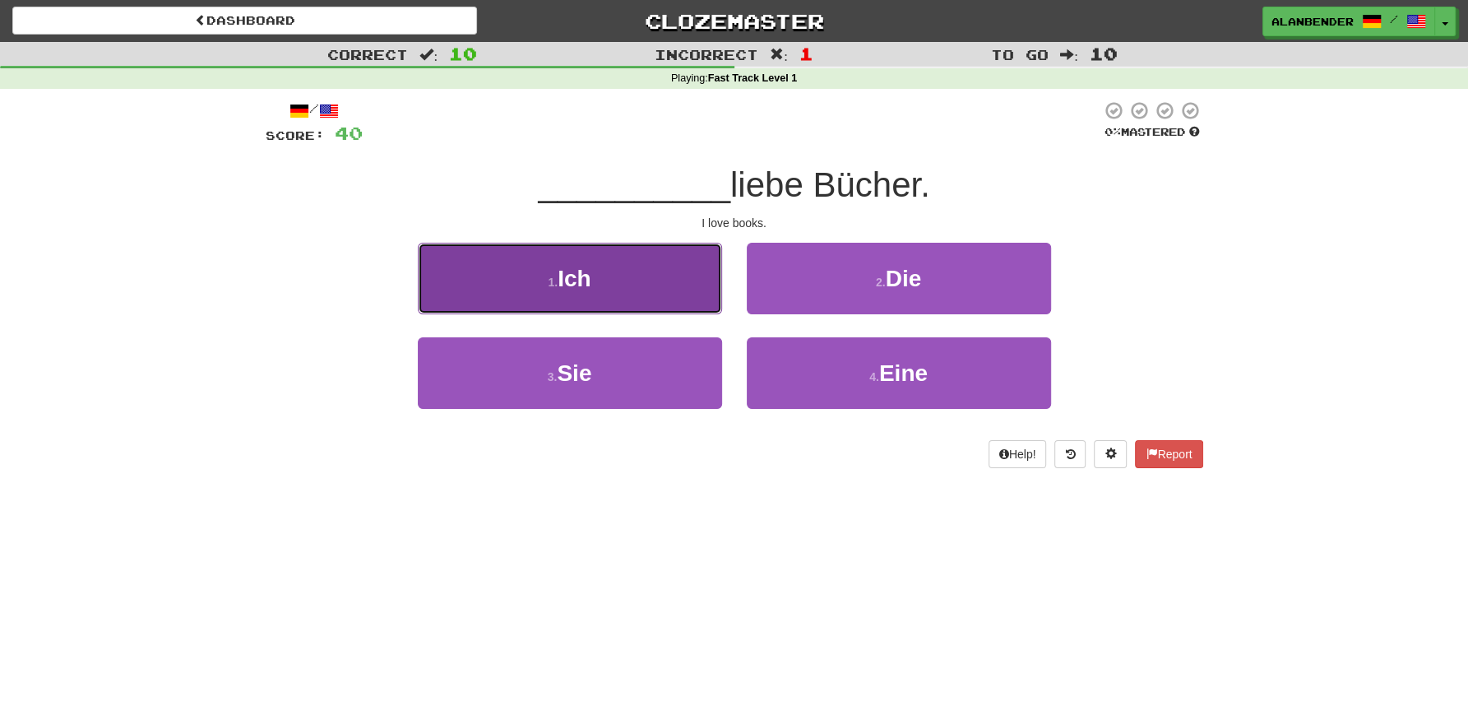
click at [560, 276] on span "Ich" at bounding box center [574, 279] width 33 height 26
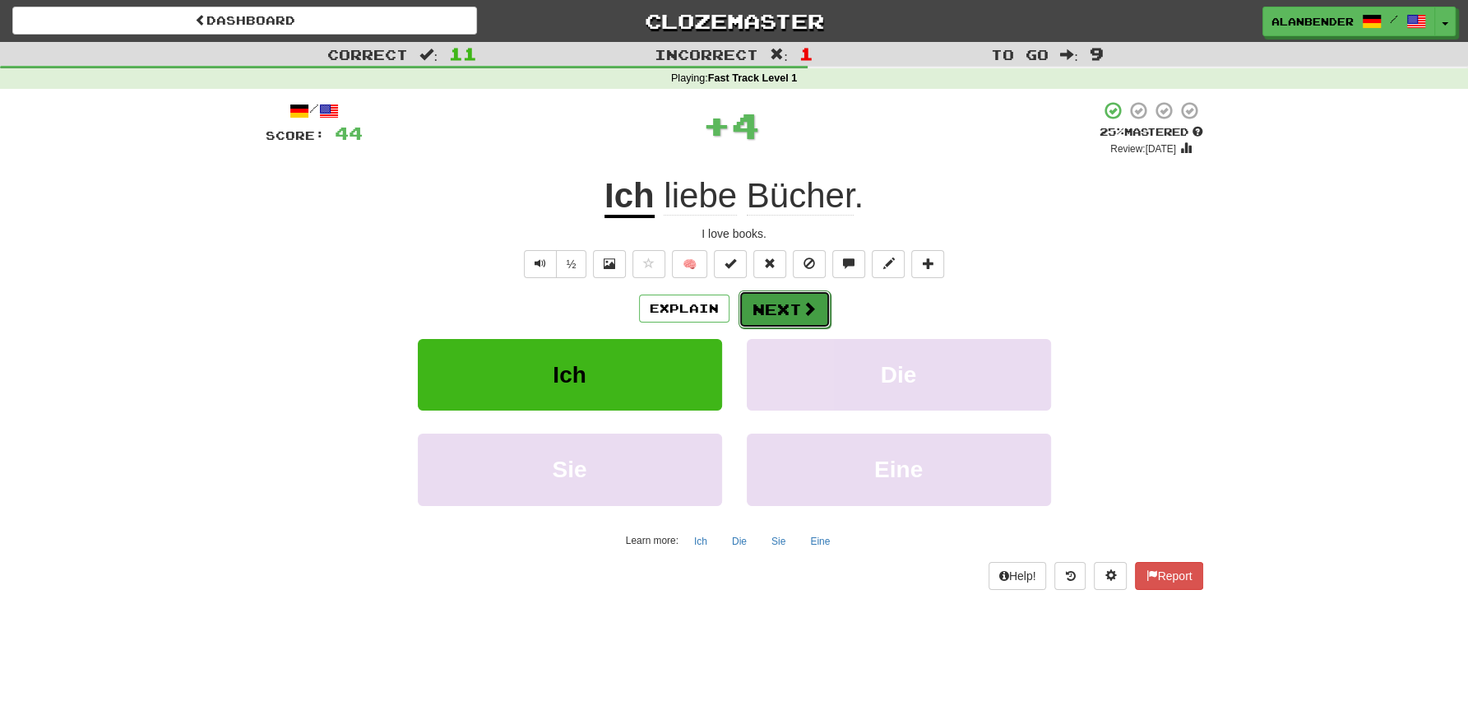
click at [816, 310] on button "Next" at bounding box center [785, 309] width 92 height 38
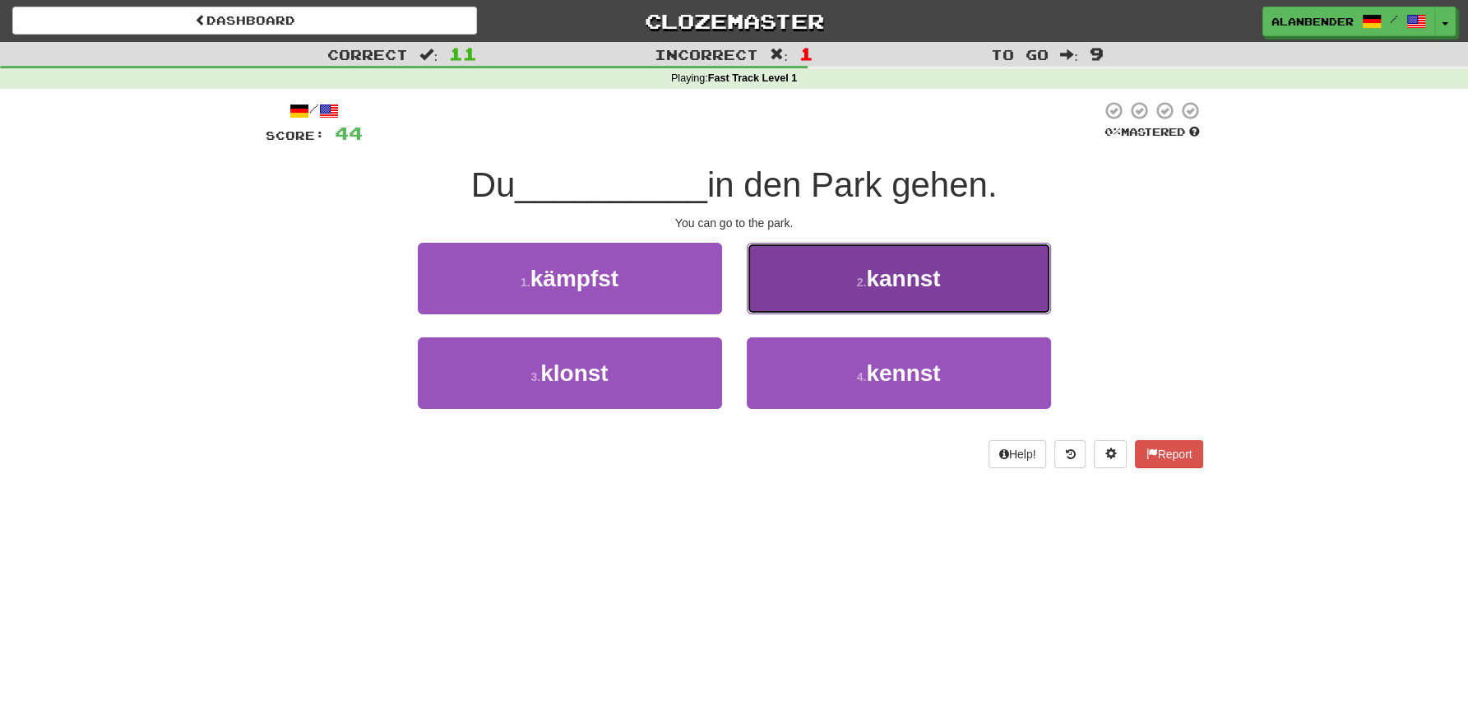
click at [916, 278] on span "kannst" at bounding box center [903, 279] width 74 height 26
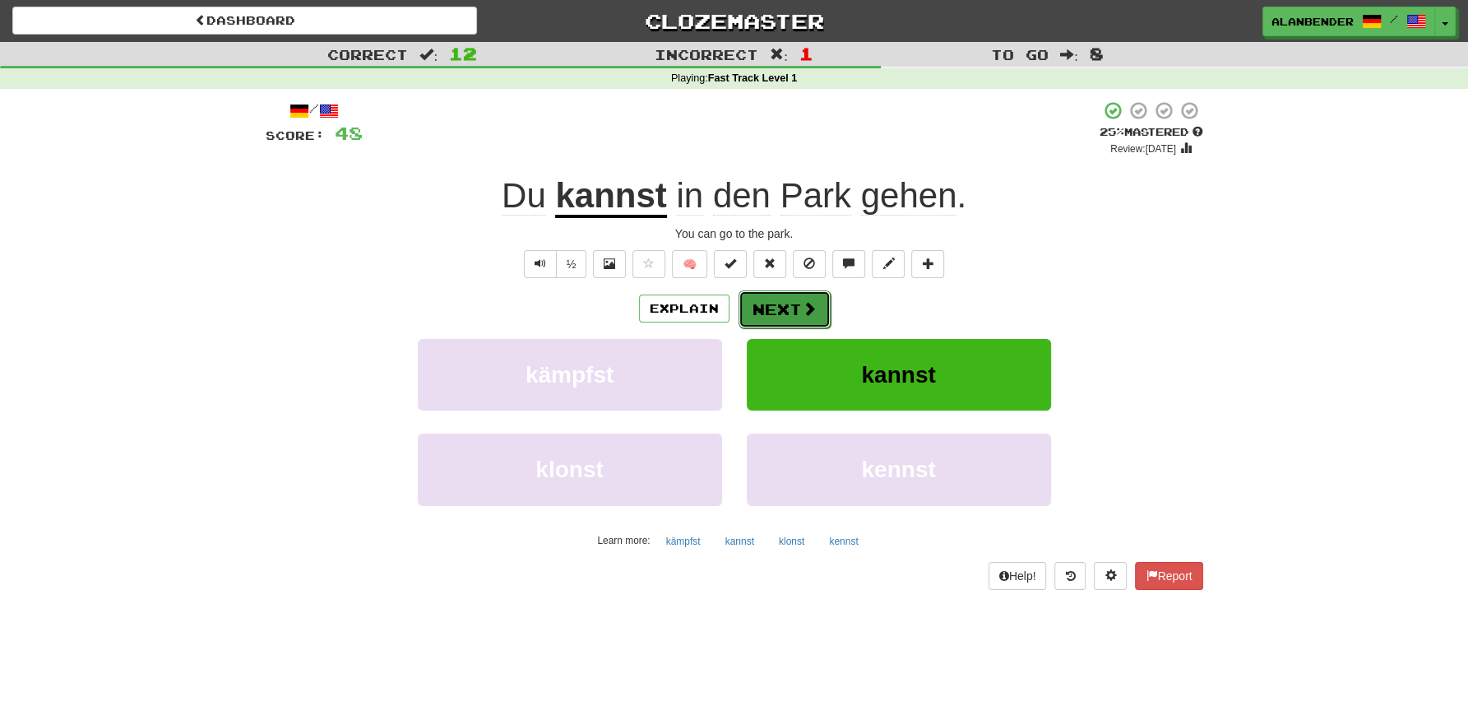
click at [788, 313] on button "Next" at bounding box center [785, 309] width 92 height 38
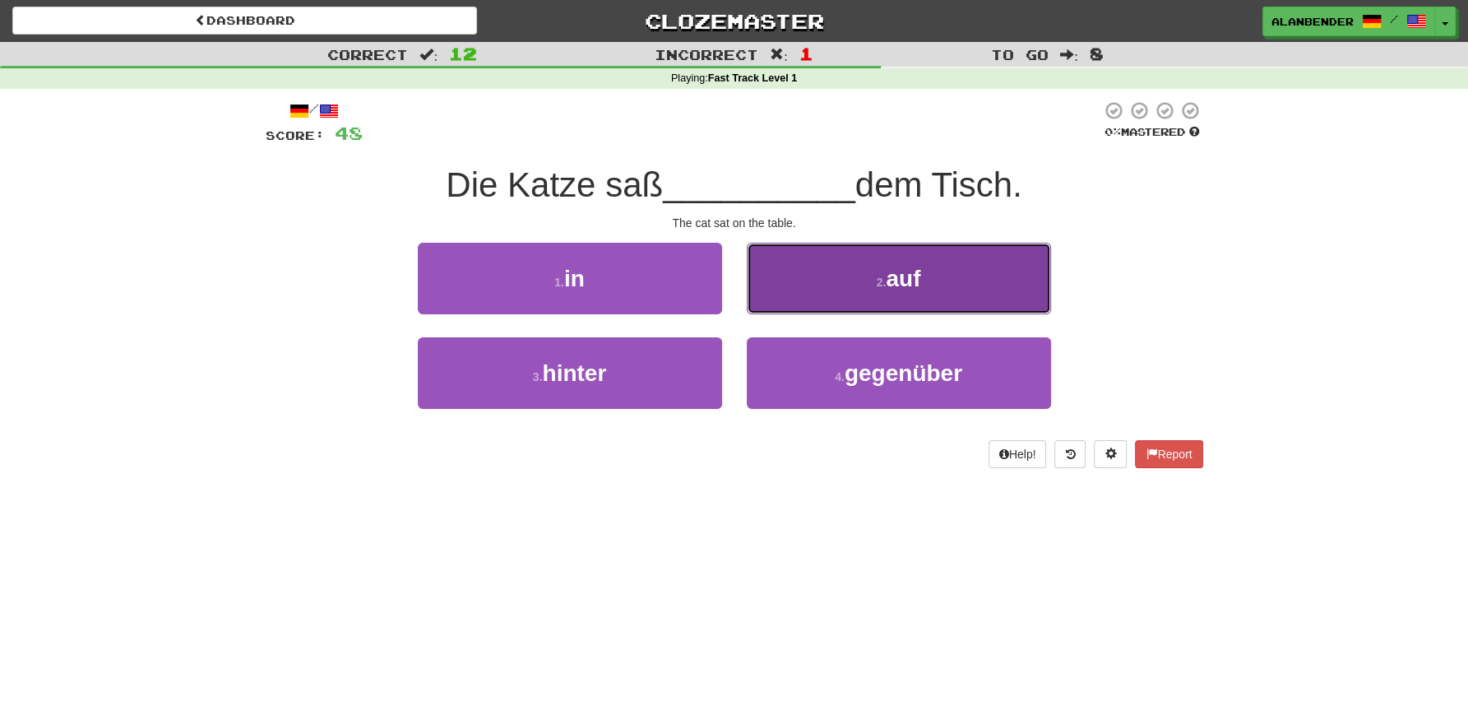
click at [906, 285] on span "auf" at bounding box center [903, 279] width 35 height 26
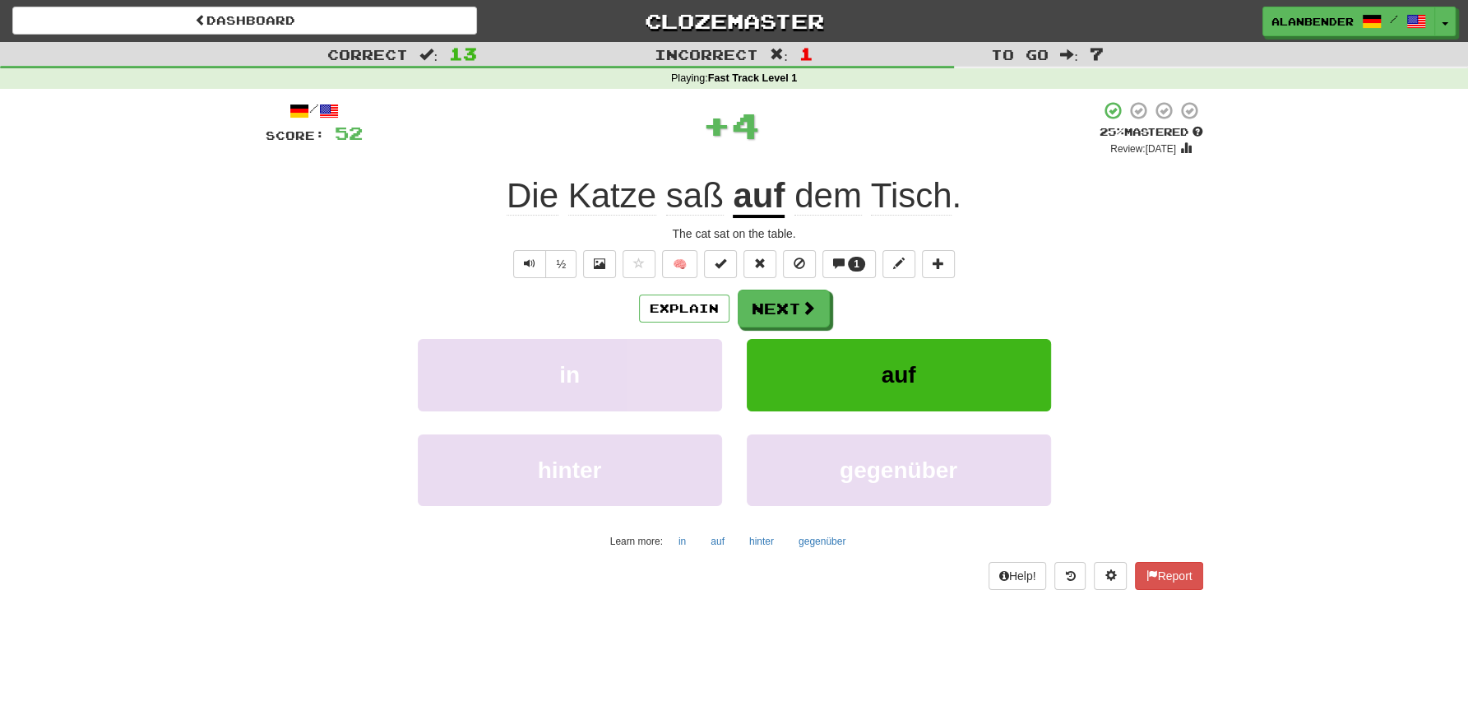
click at [913, 202] on span "Tisch" at bounding box center [911, 195] width 81 height 39
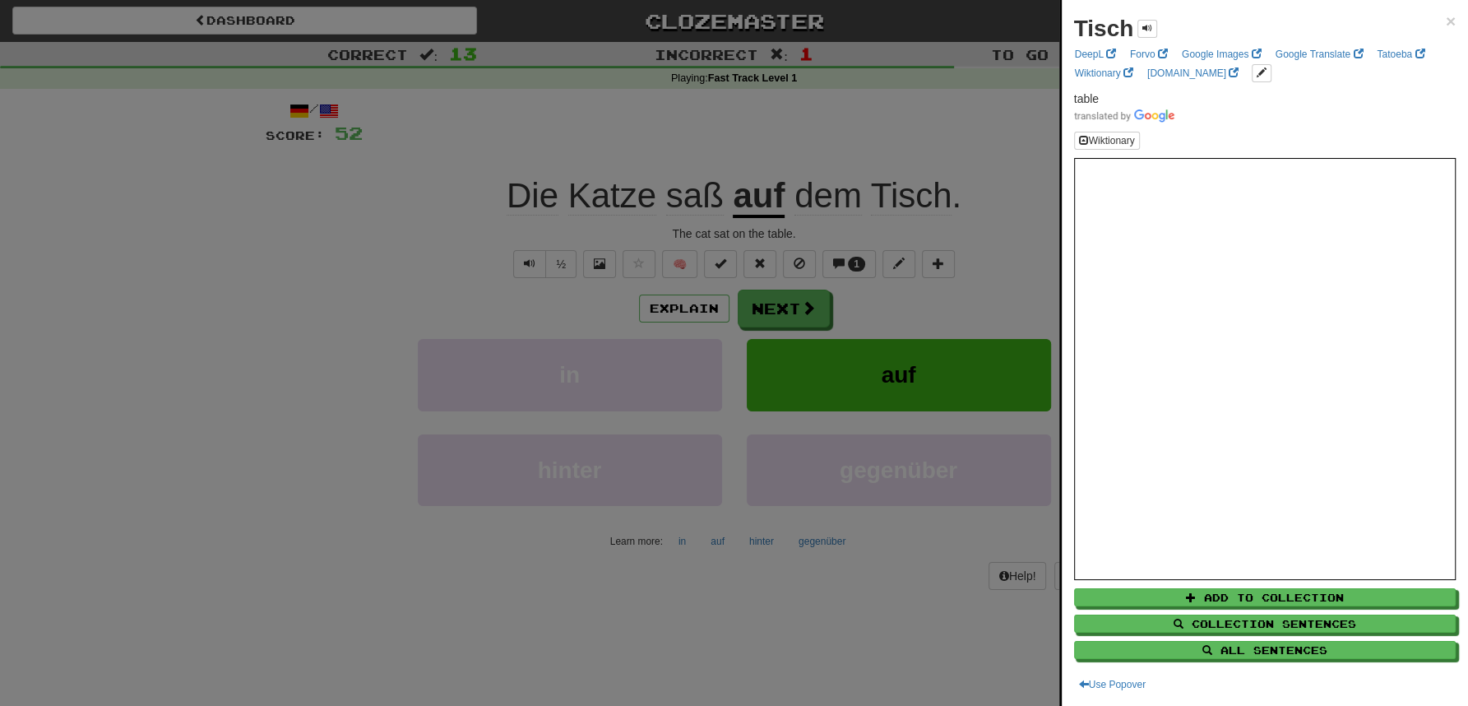
click at [916, 116] on div at bounding box center [734, 353] width 1468 height 706
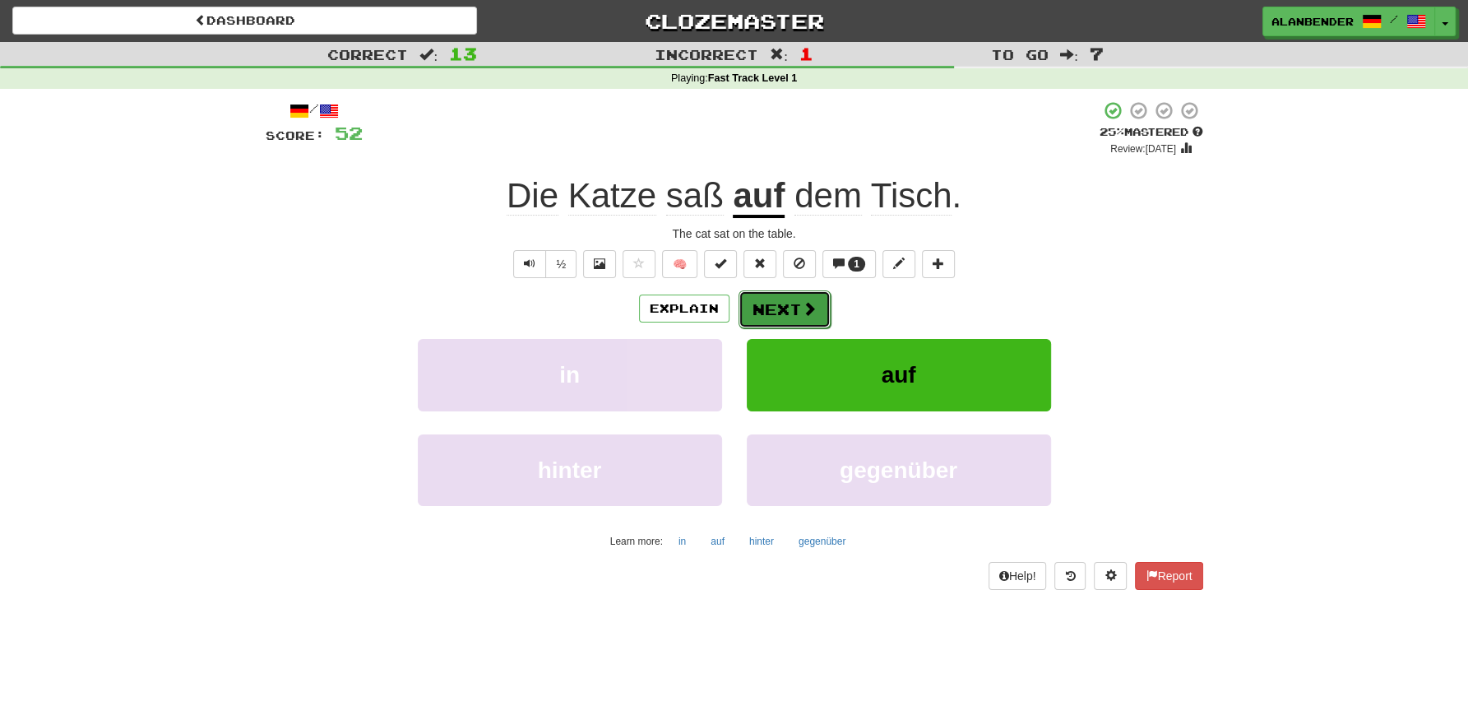
click at [796, 317] on button "Next" at bounding box center [785, 309] width 92 height 38
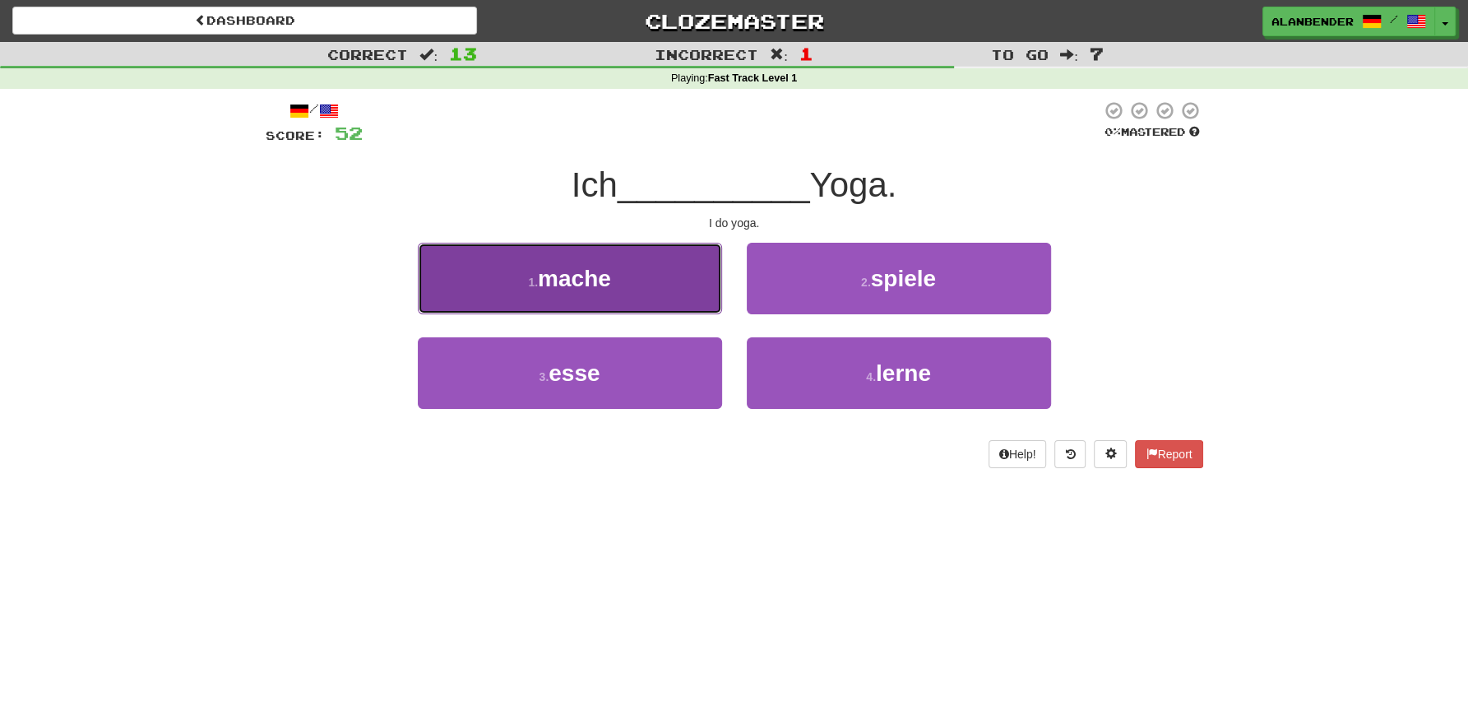
click at [605, 279] on span "mache" at bounding box center [574, 279] width 73 height 26
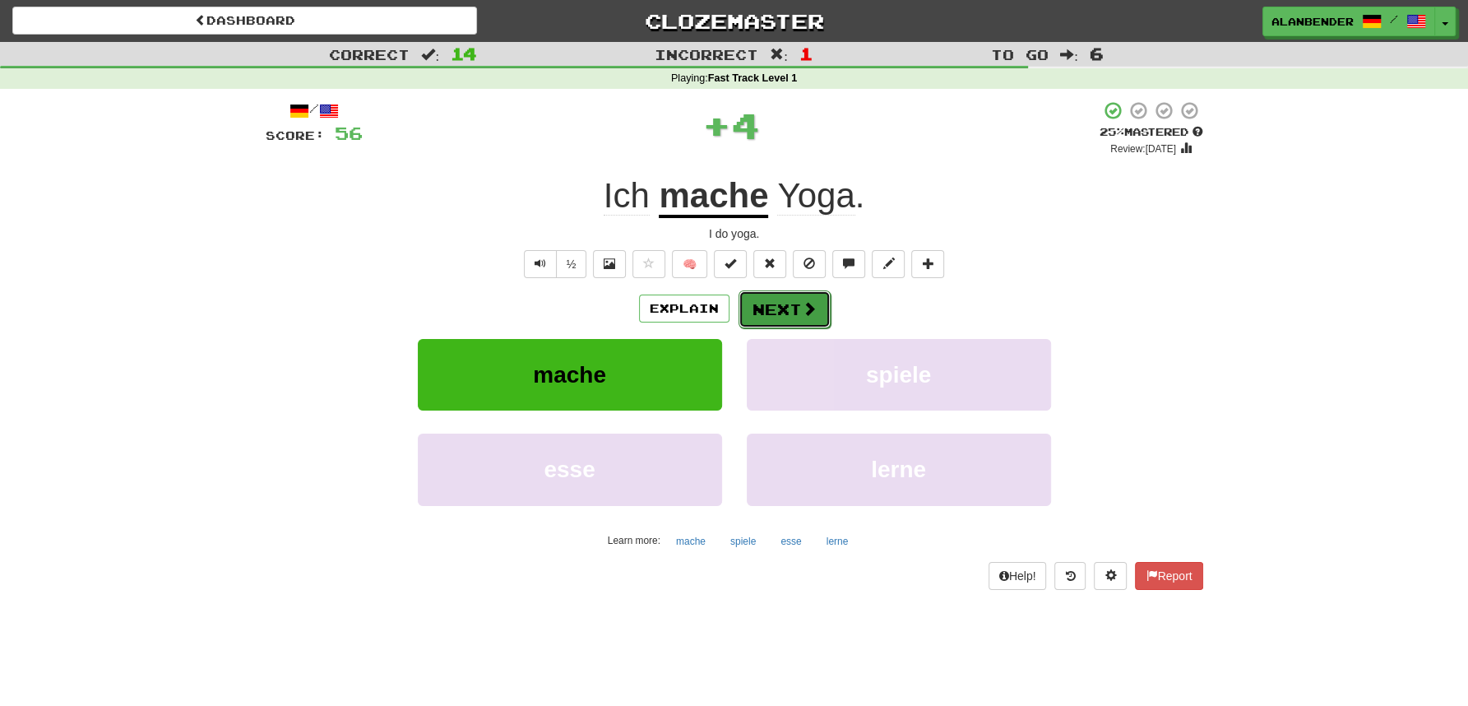
click at [814, 306] on span at bounding box center [809, 308] width 15 height 15
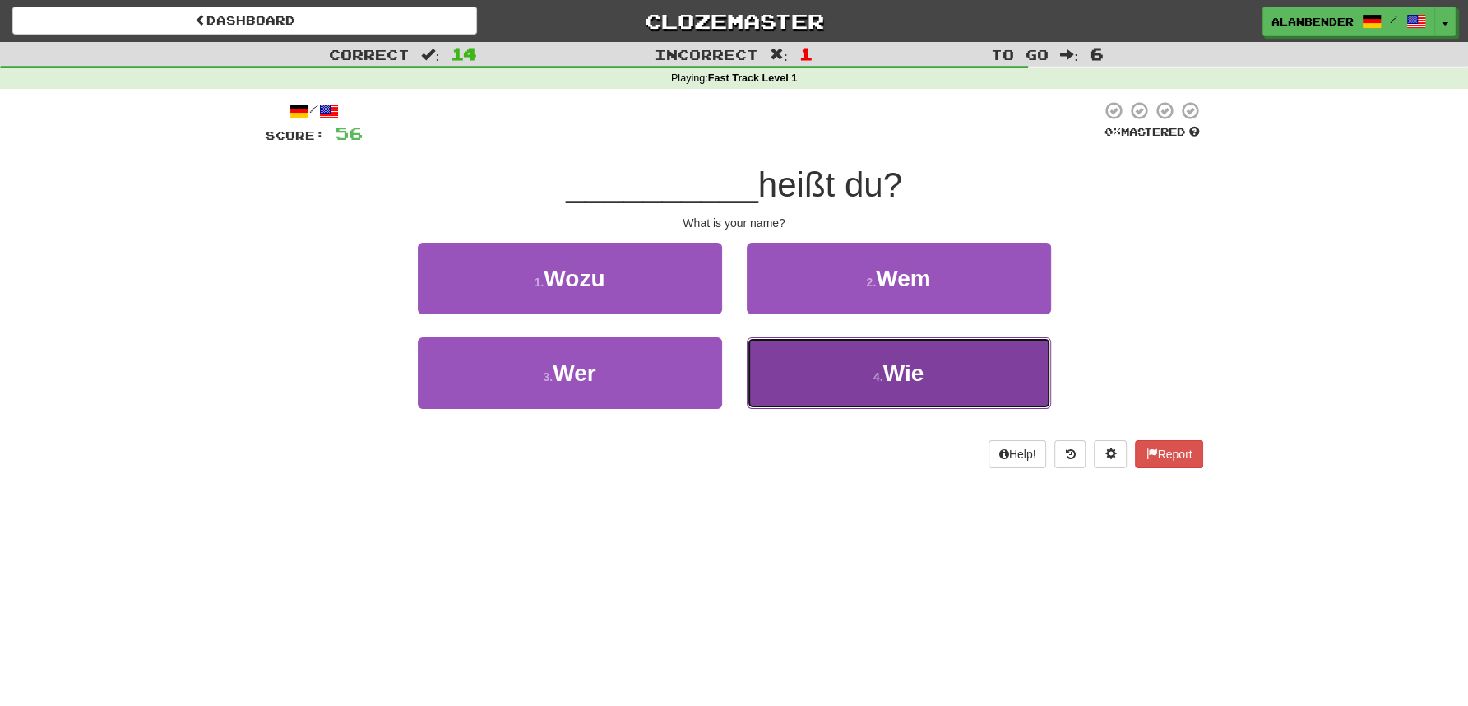
click at [922, 357] on button "4 . Wie" at bounding box center [899, 373] width 304 height 72
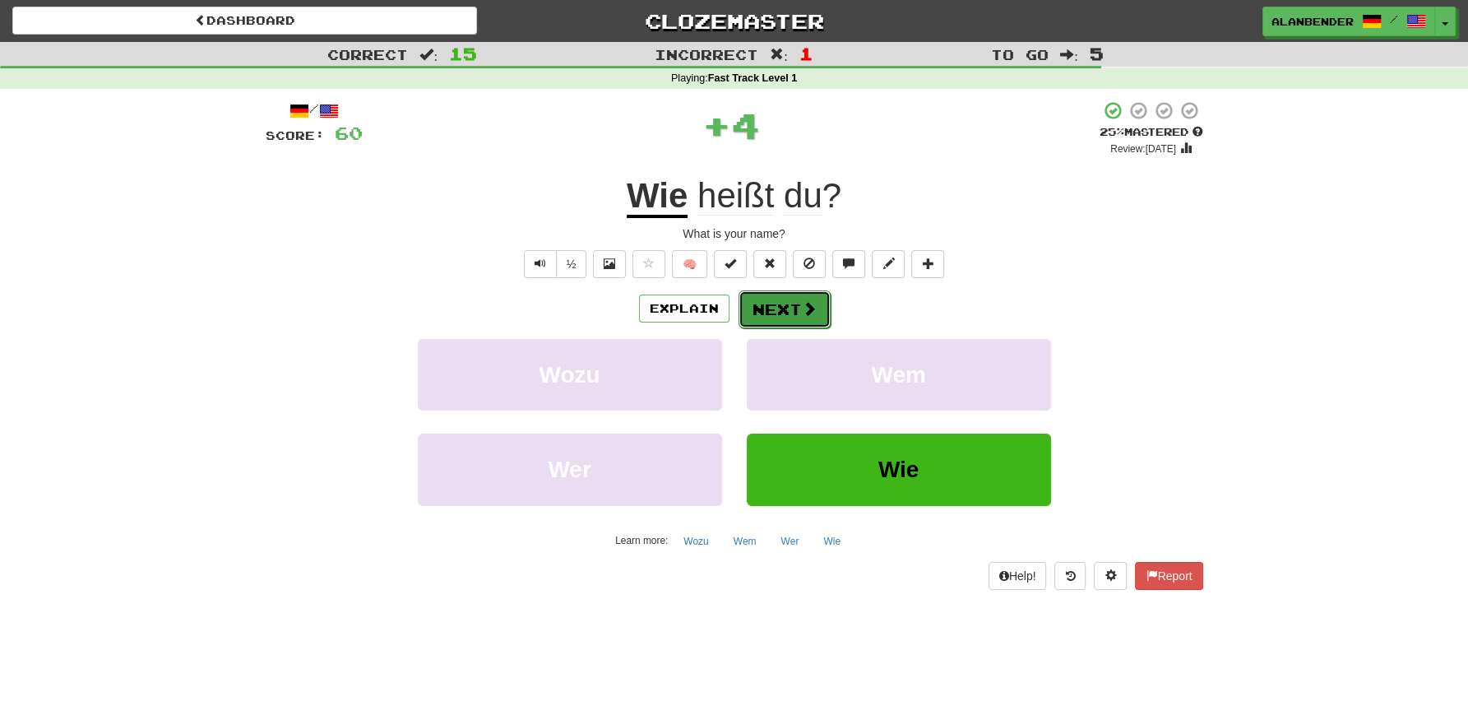
click at [777, 307] on button "Next" at bounding box center [785, 309] width 92 height 38
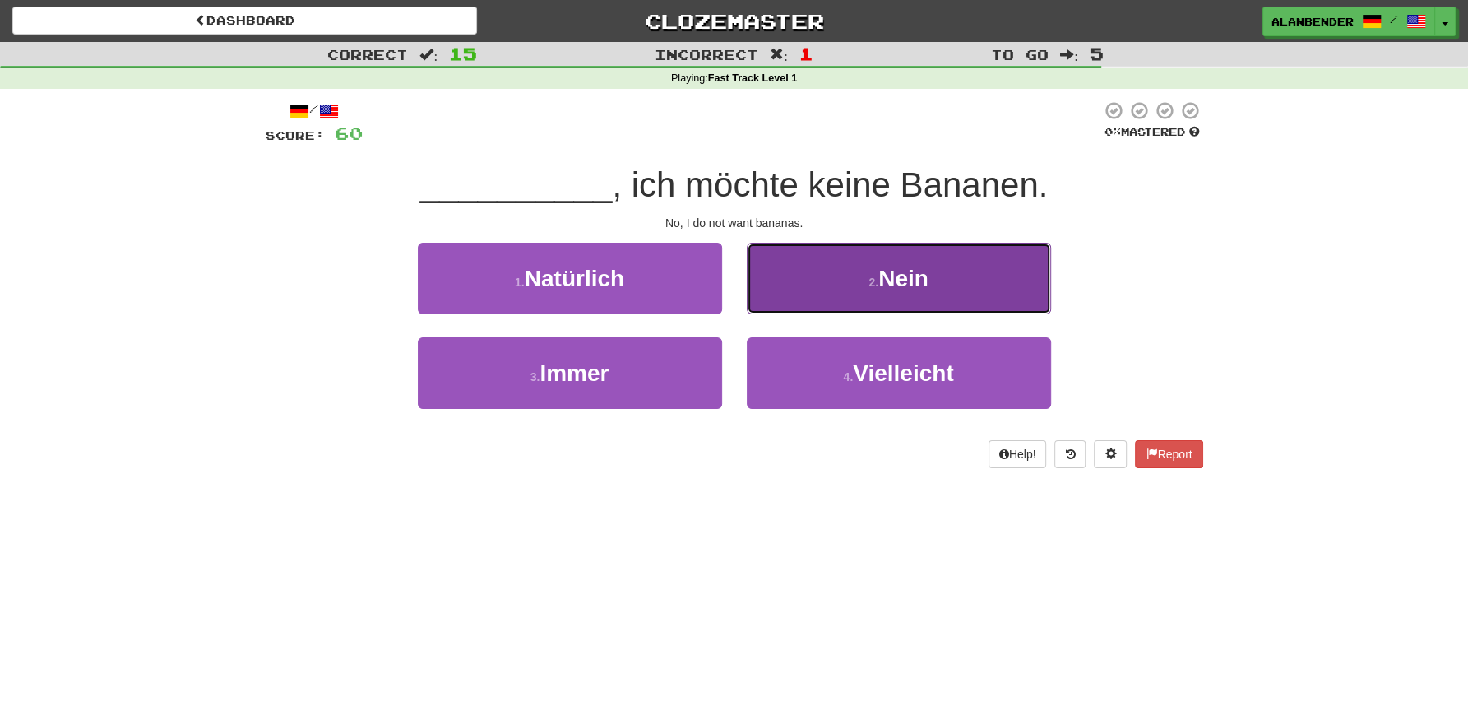
click at [910, 285] on span "Nein" at bounding box center [904, 279] width 50 height 26
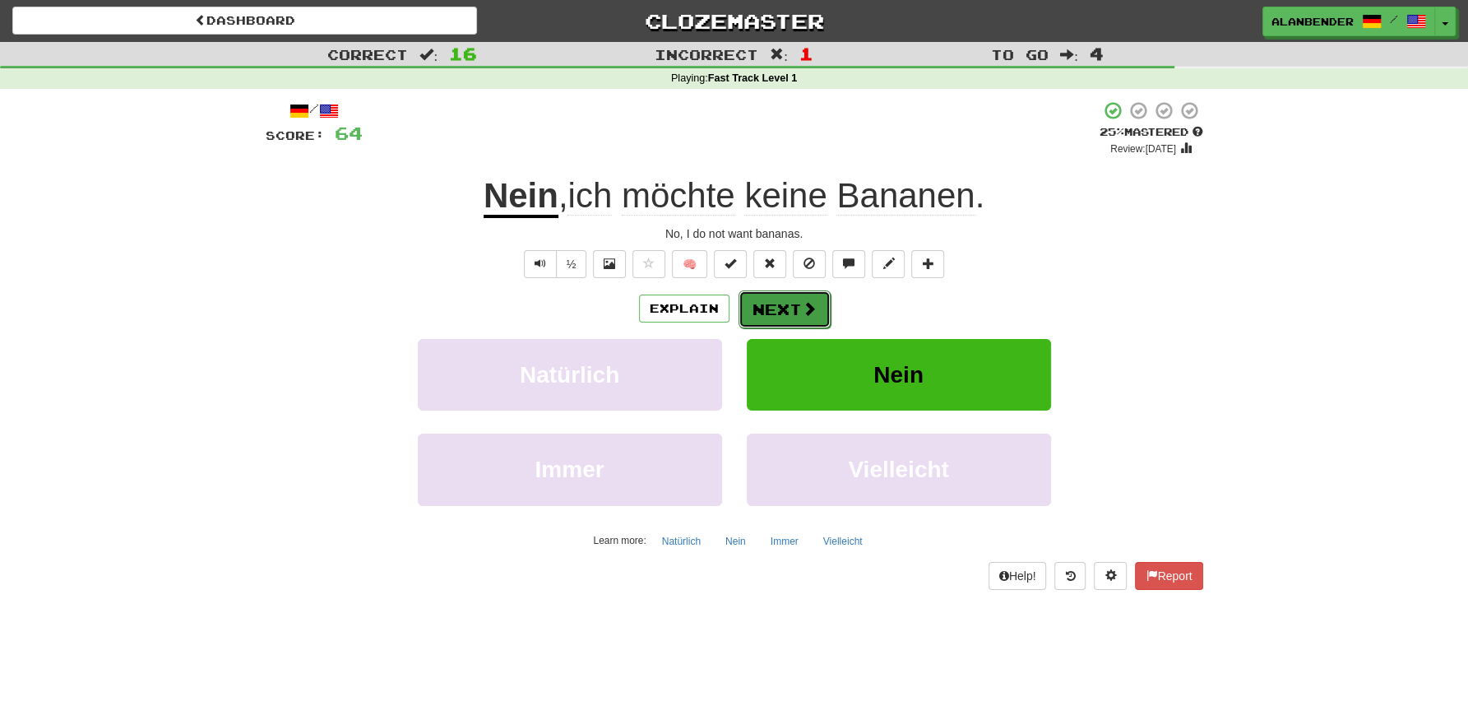
click at [795, 304] on button "Next" at bounding box center [785, 309] width 92 height 38
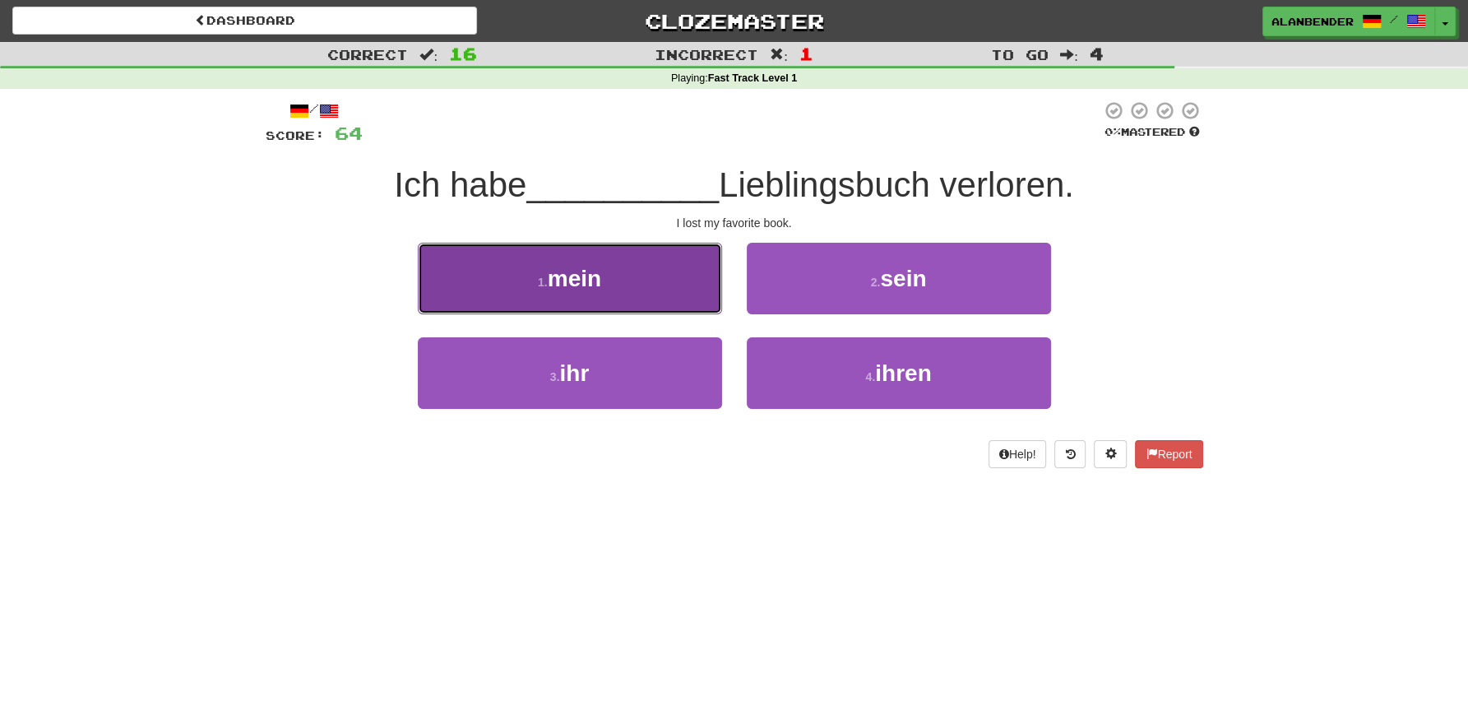
click at [610, 278] on button "1 . mein" at bounding box center [570, 279] width 304 height 72
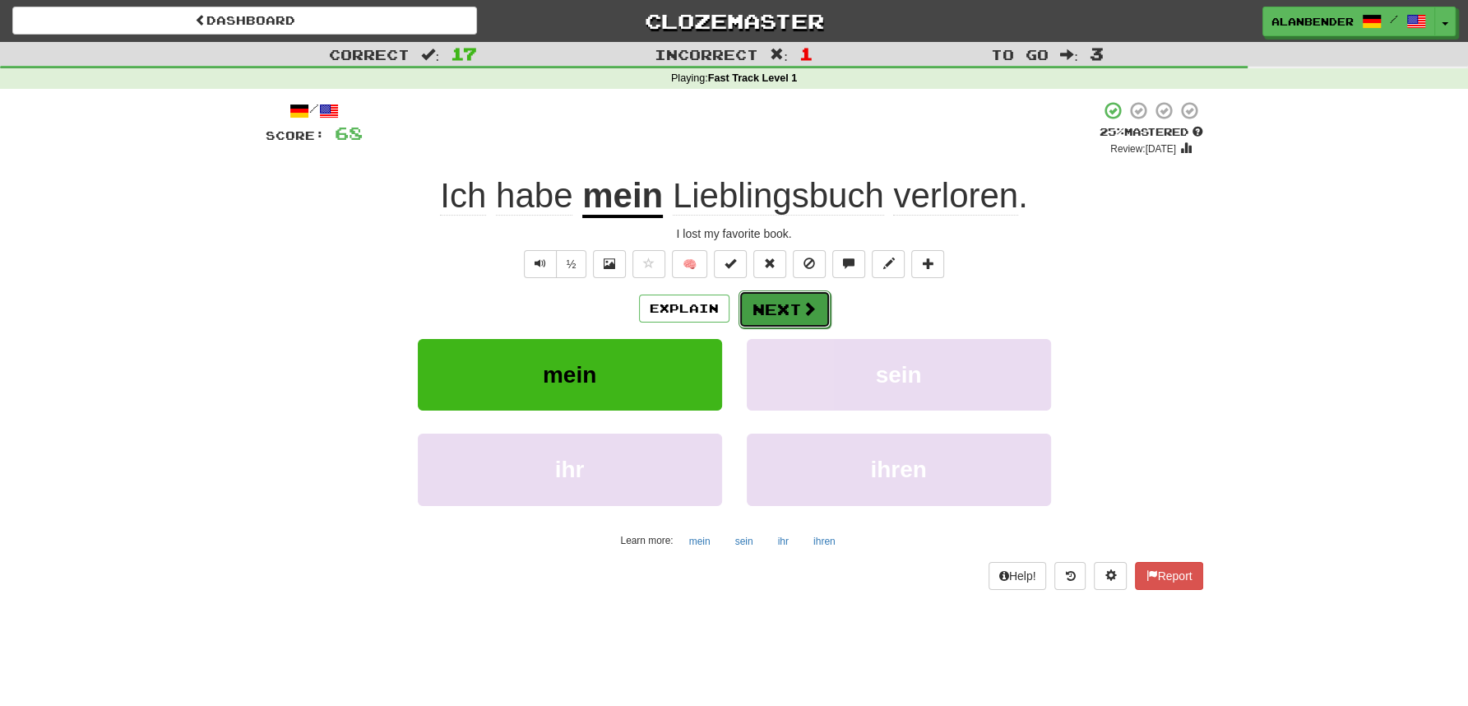
click at [784, 306] on button "Next" at bounding box center [785, 309] width 92 height 38
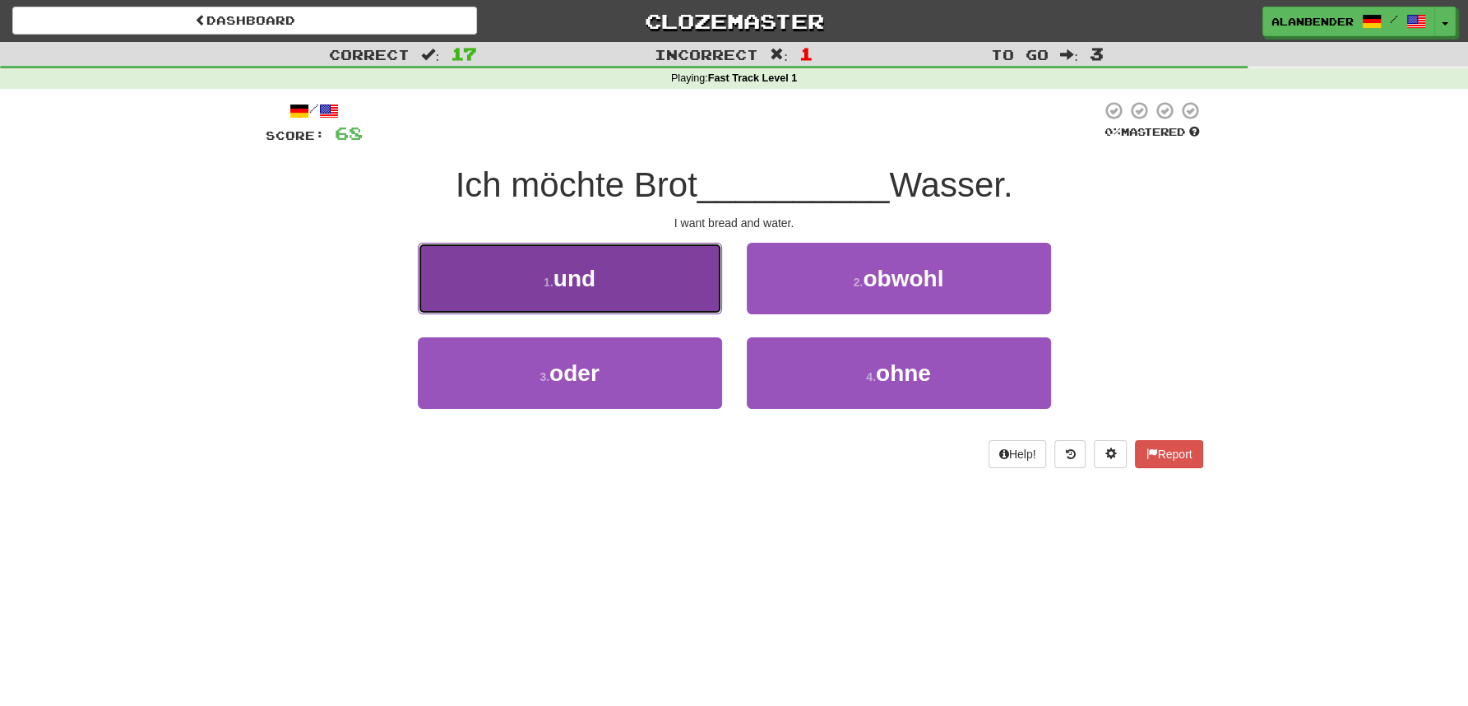
click at [612, 265] on button "1 . und" at bounding box center [570, 279] width 304 height 72
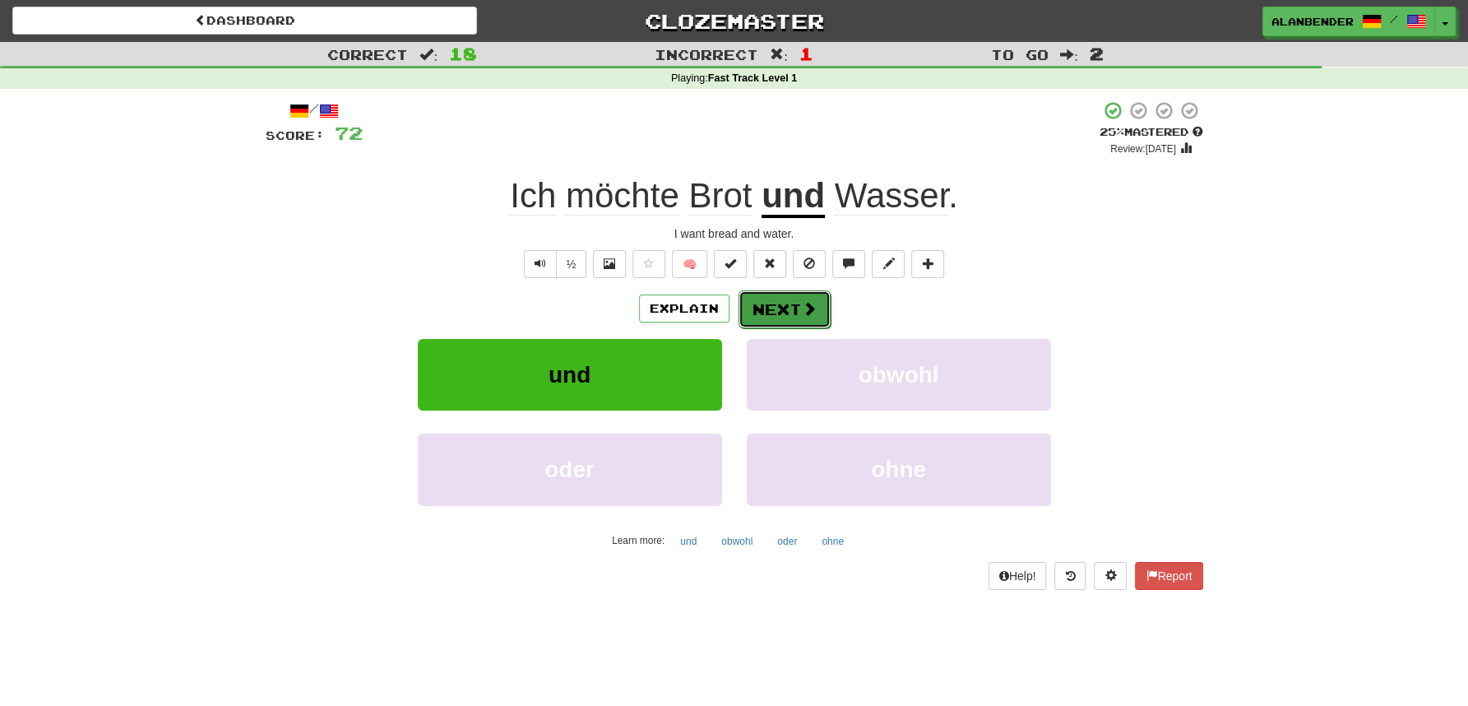
click at [794, 312] on button "Next" at bounding box center [785, 309] width 92 height 38
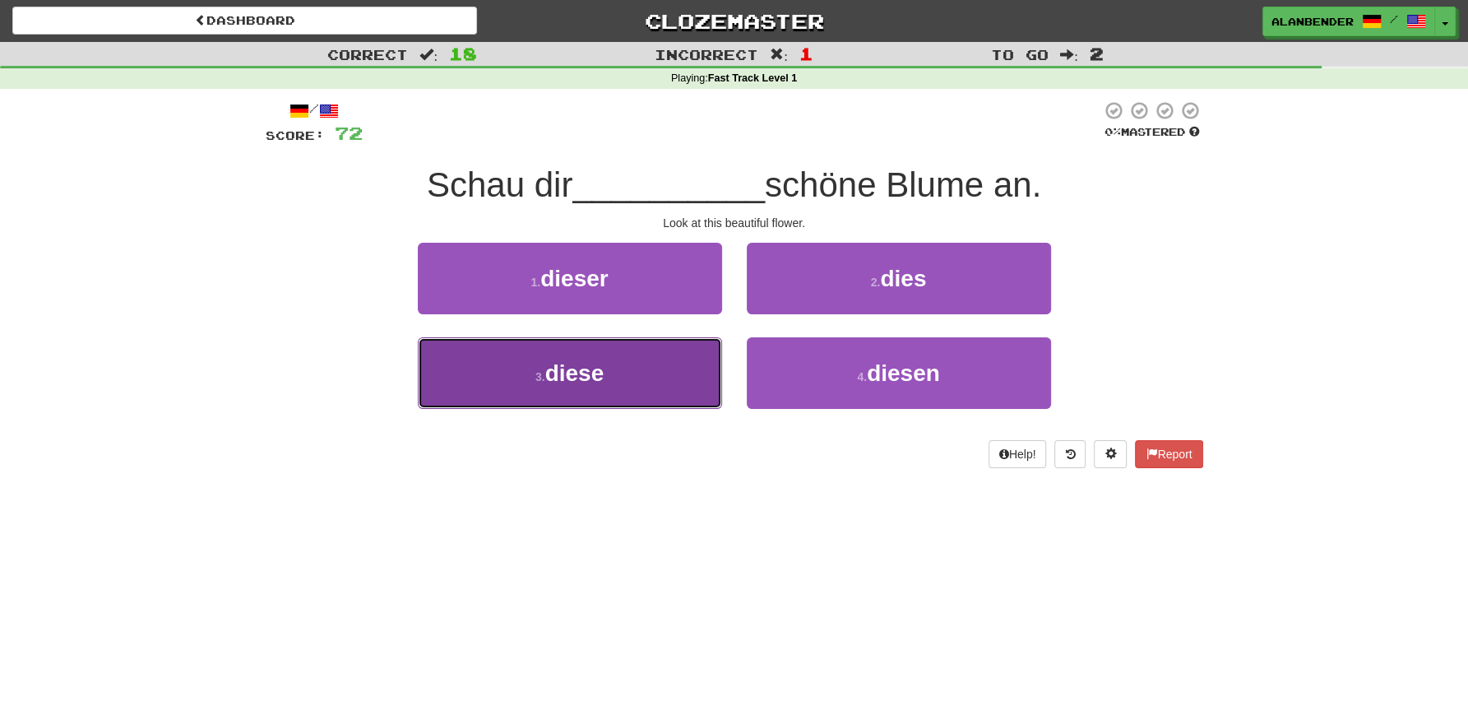
click at [605, 382] on span "diese" at bounding box center [574, 373] width 59 height 26
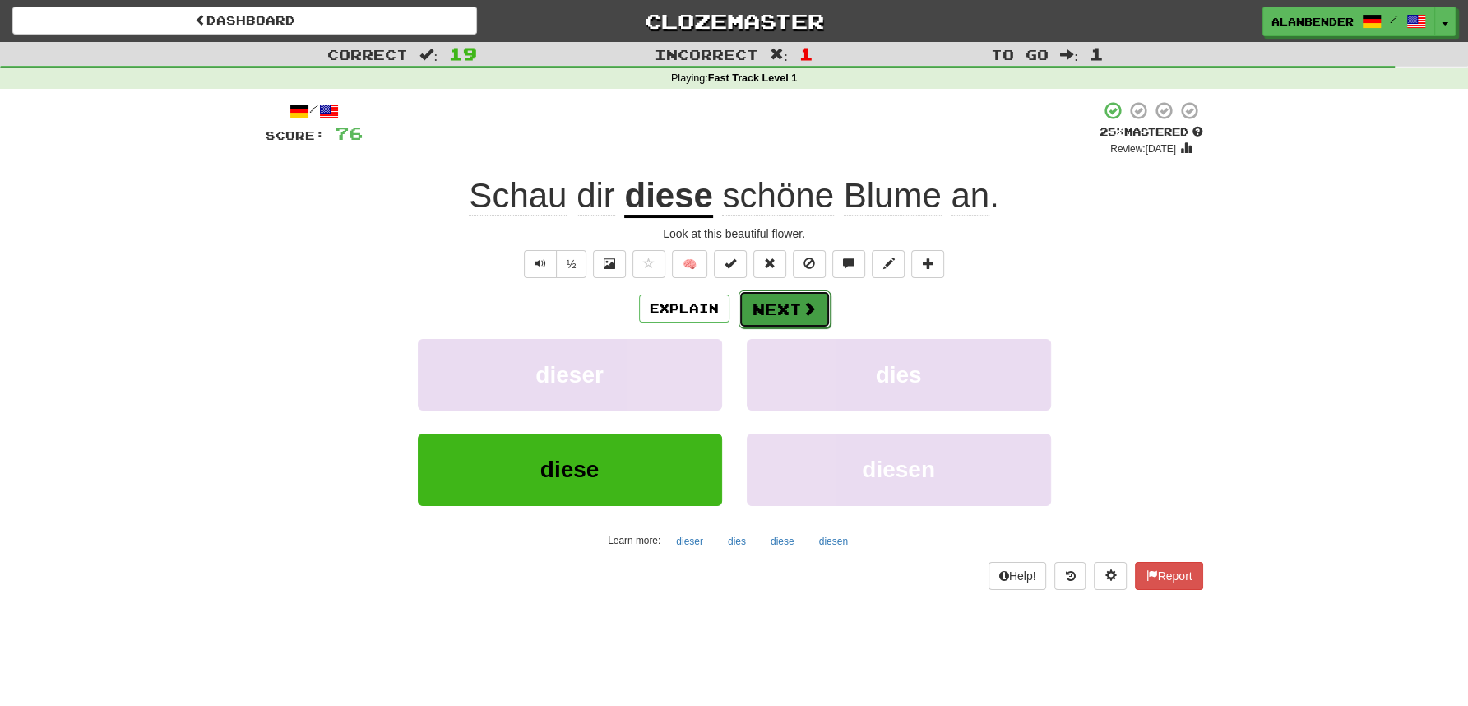
click at [790, 308] on button "Next" at bounding box center [785, 309] width 92 height 38
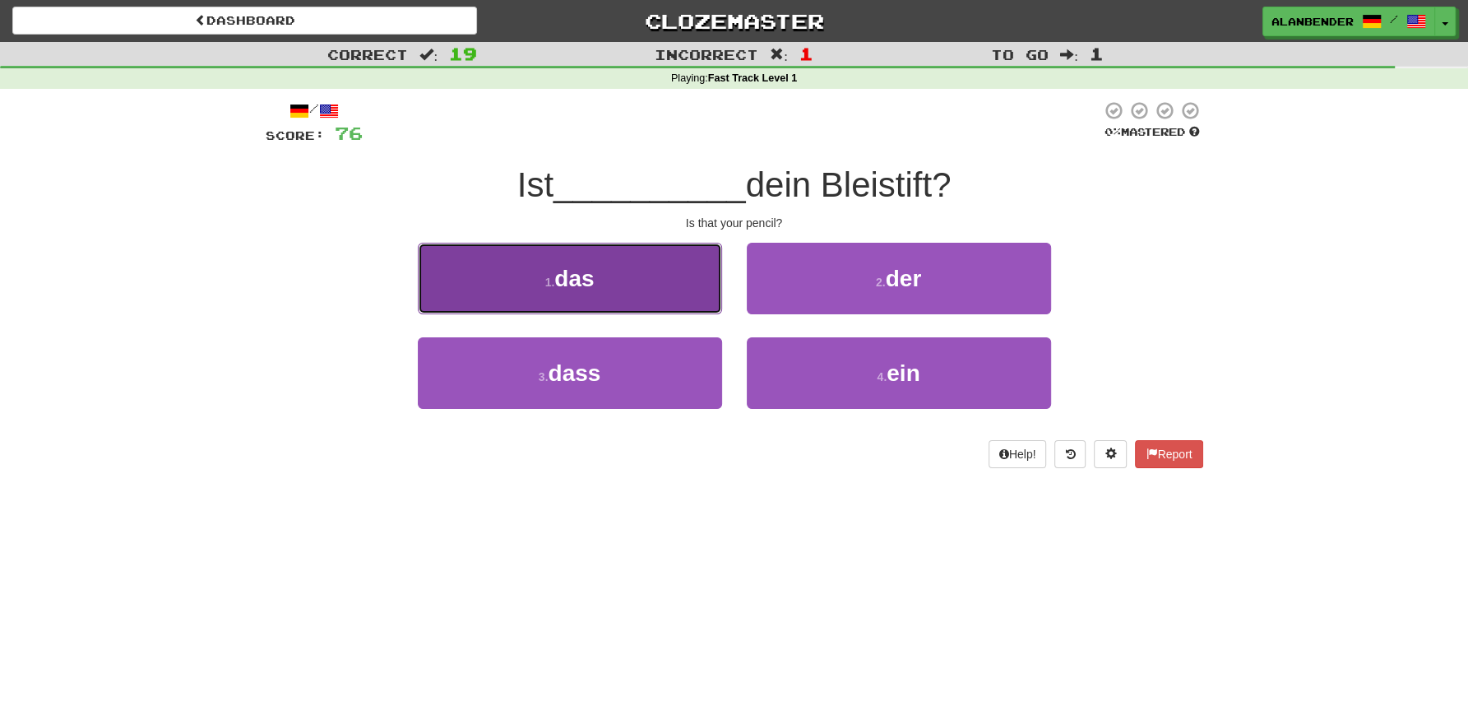
click at [593, 268] on span "das" at bounding box center [573, 279] width 39 height 26
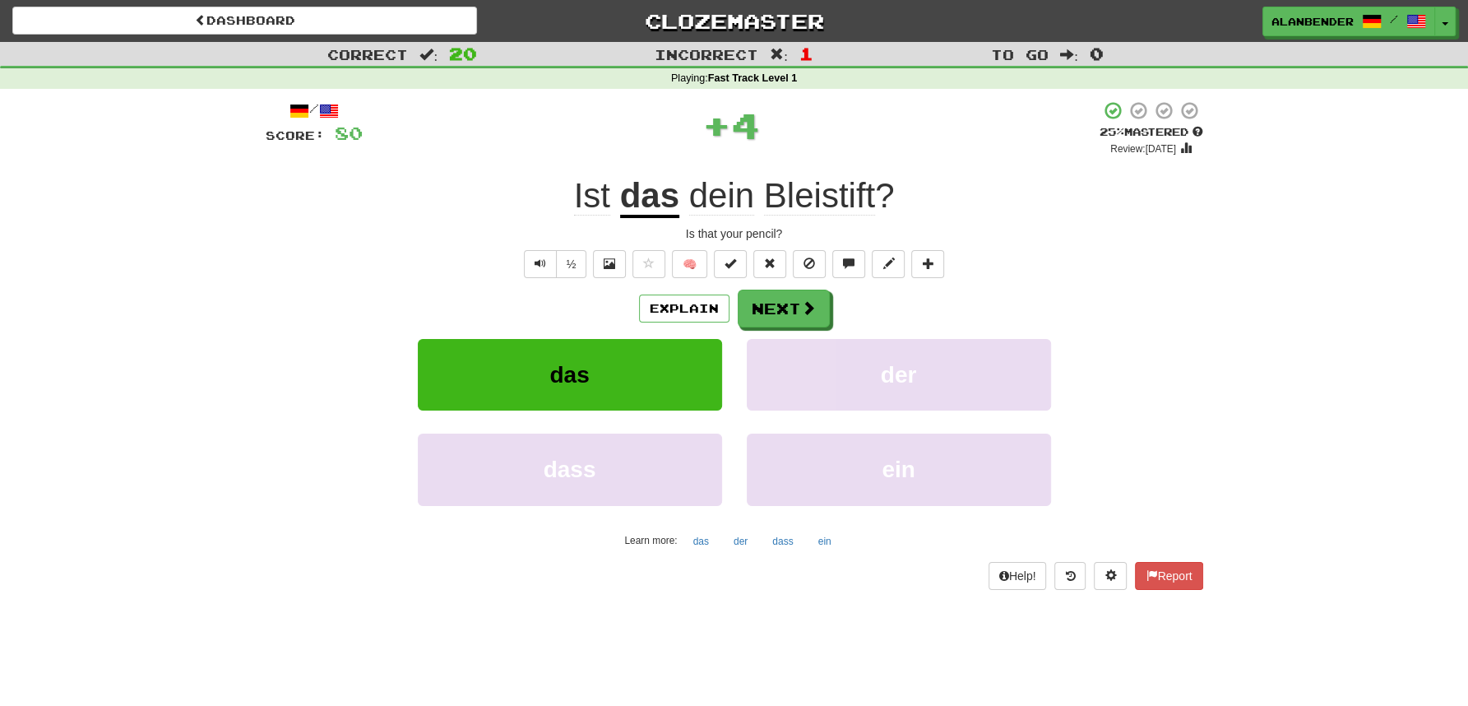
click at [842, 199] on span "Bleistift" at bounding box center [819, 195] width 111 height 39
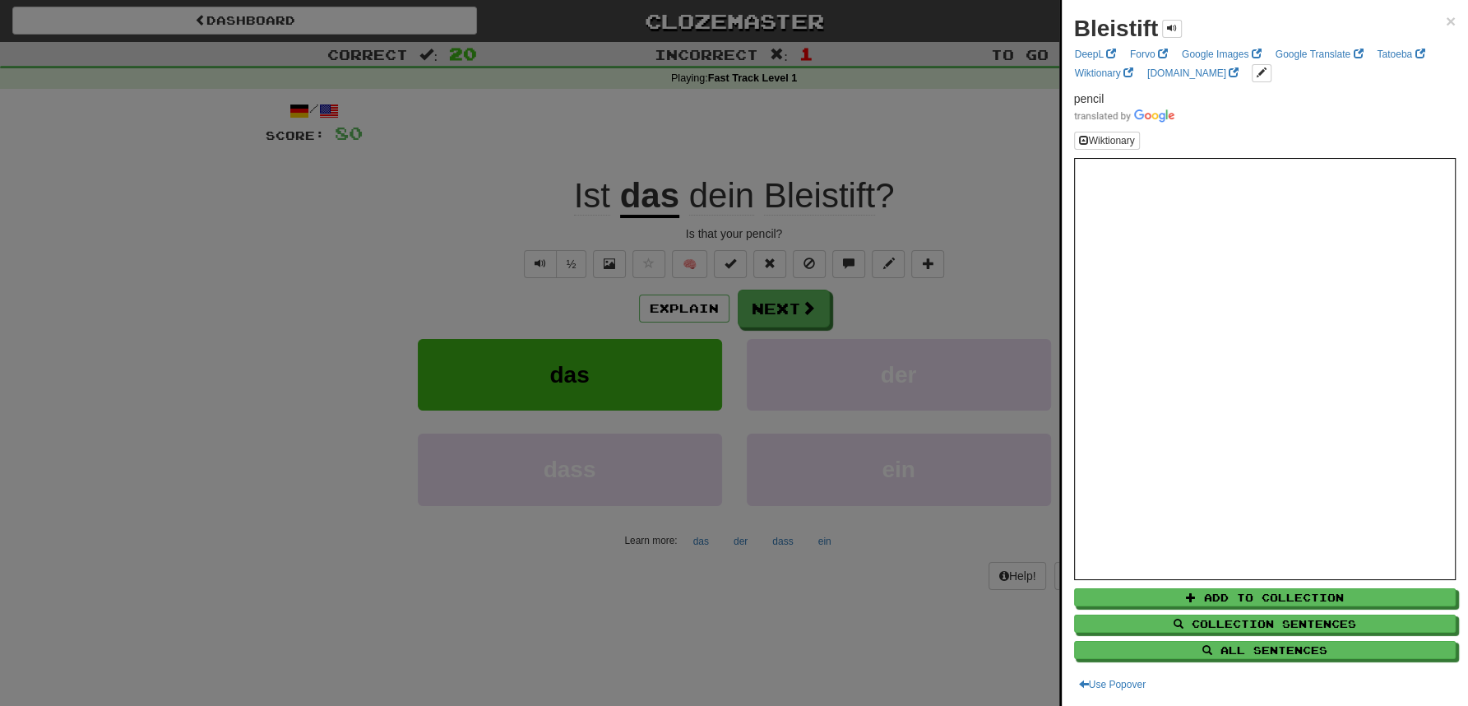
click at [925, 137] on div at bounding box center [734, 353] width 1468 height 706
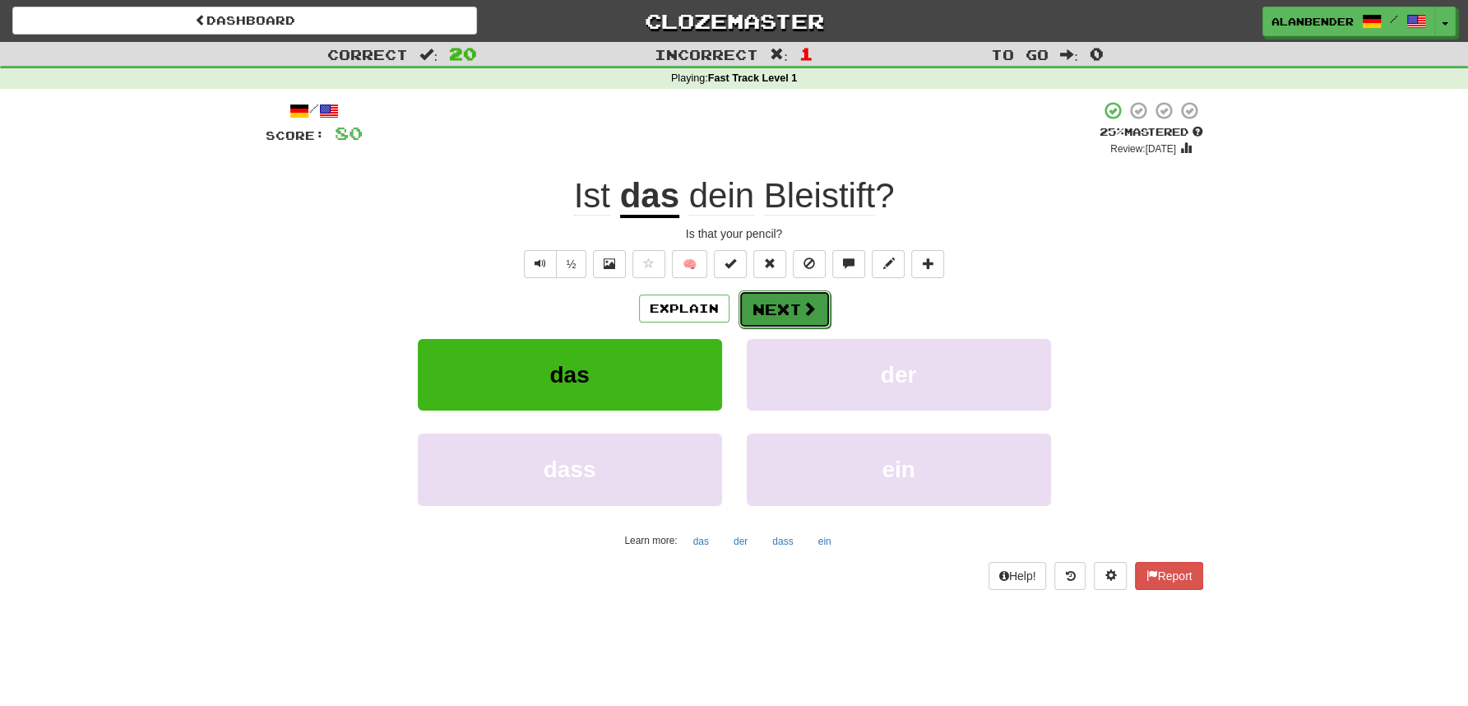
click at [795, 306] on button "Next" at bounding box center [785, 309] width 92 height 38
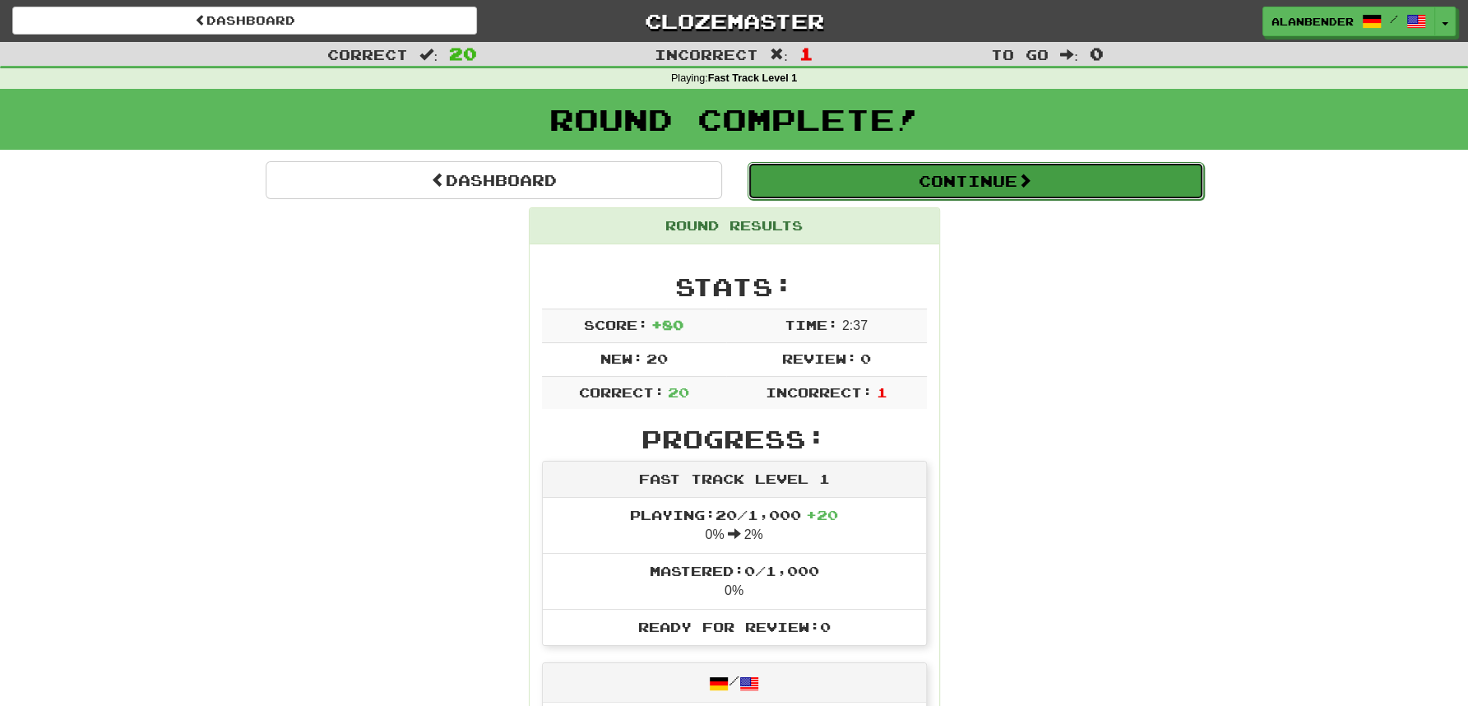
click at [881, 188] on button "Continue" at bounding box center [976, 181] width 457 height 38
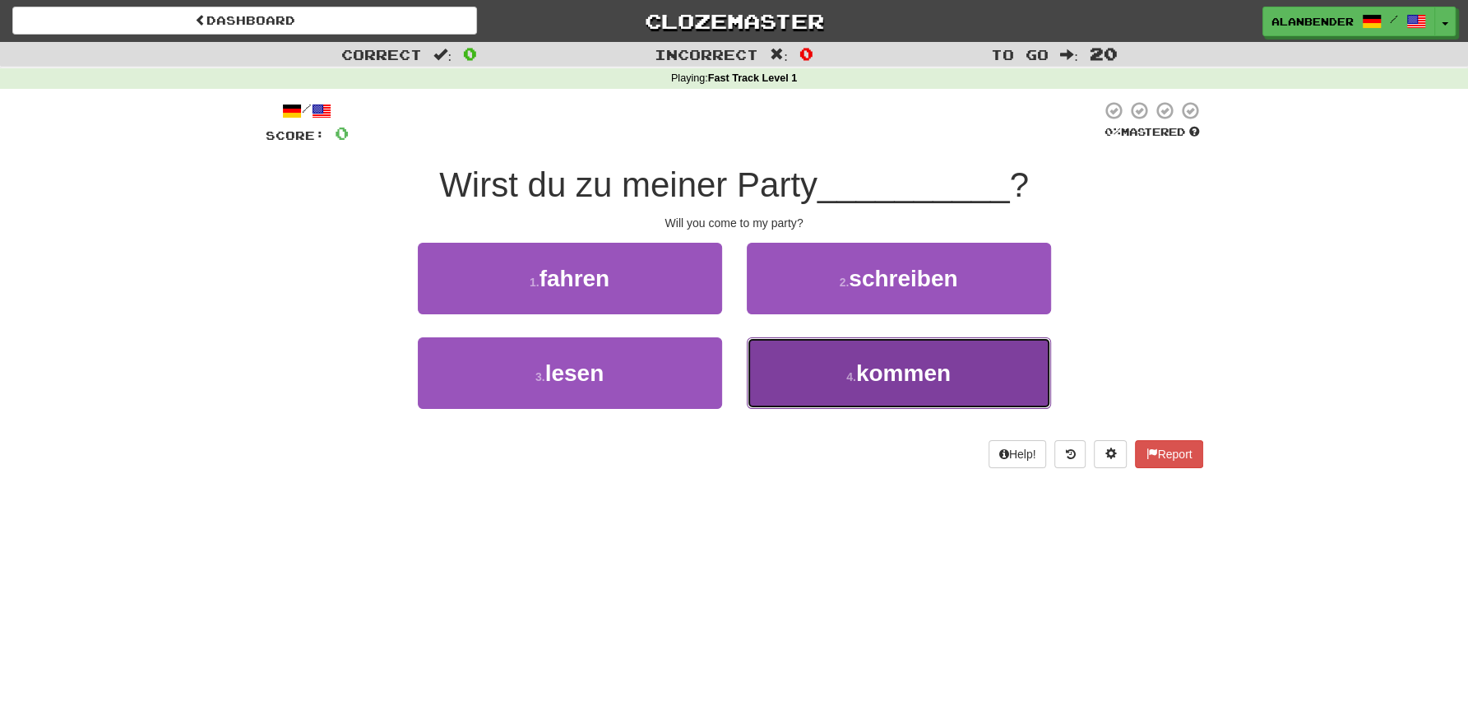
click at [902, 374] on span "kommen" at bounding box center [903, 373] width 95 height 26
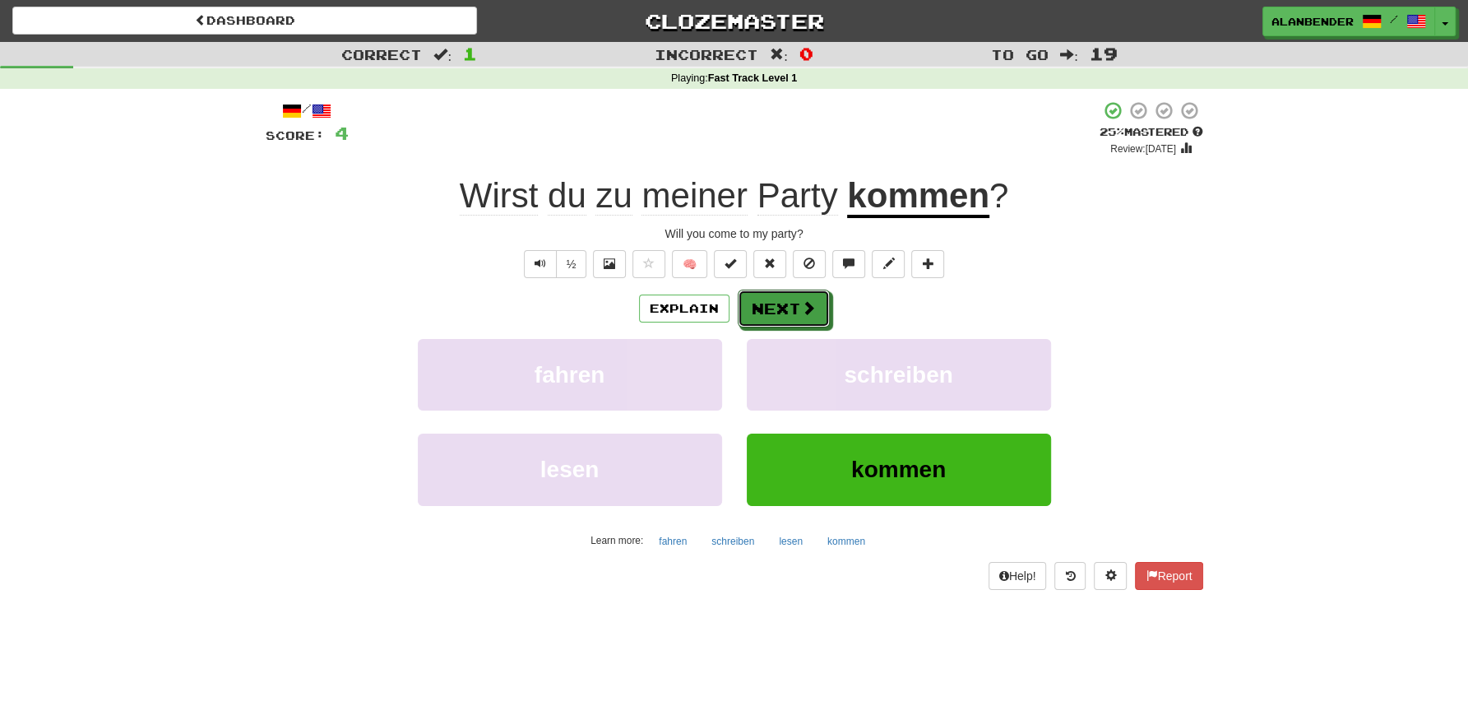
click at [798, 309] on button "Next" at bounding box center [784, 309] width 92 height 38
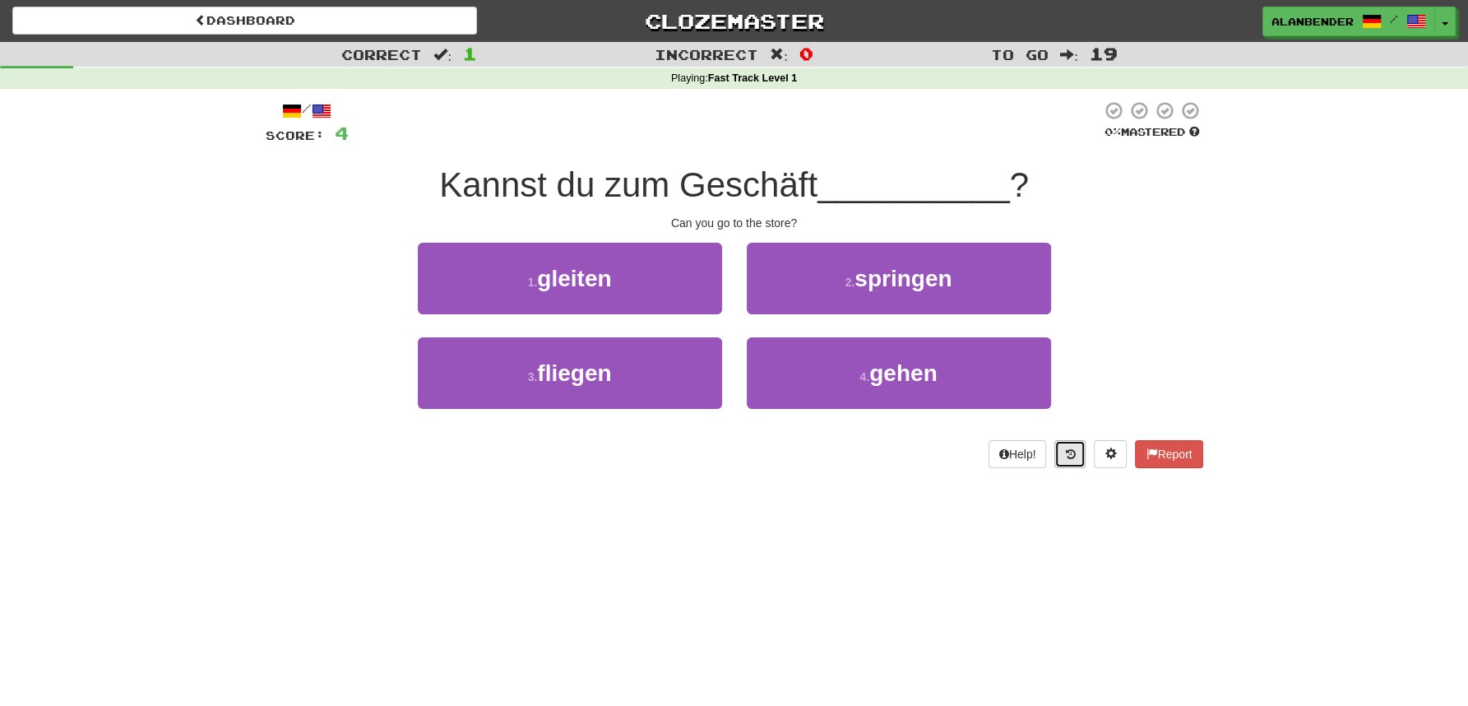
click at [1075, 457] on button at bounding box center [1070, 454] width 31 height 28
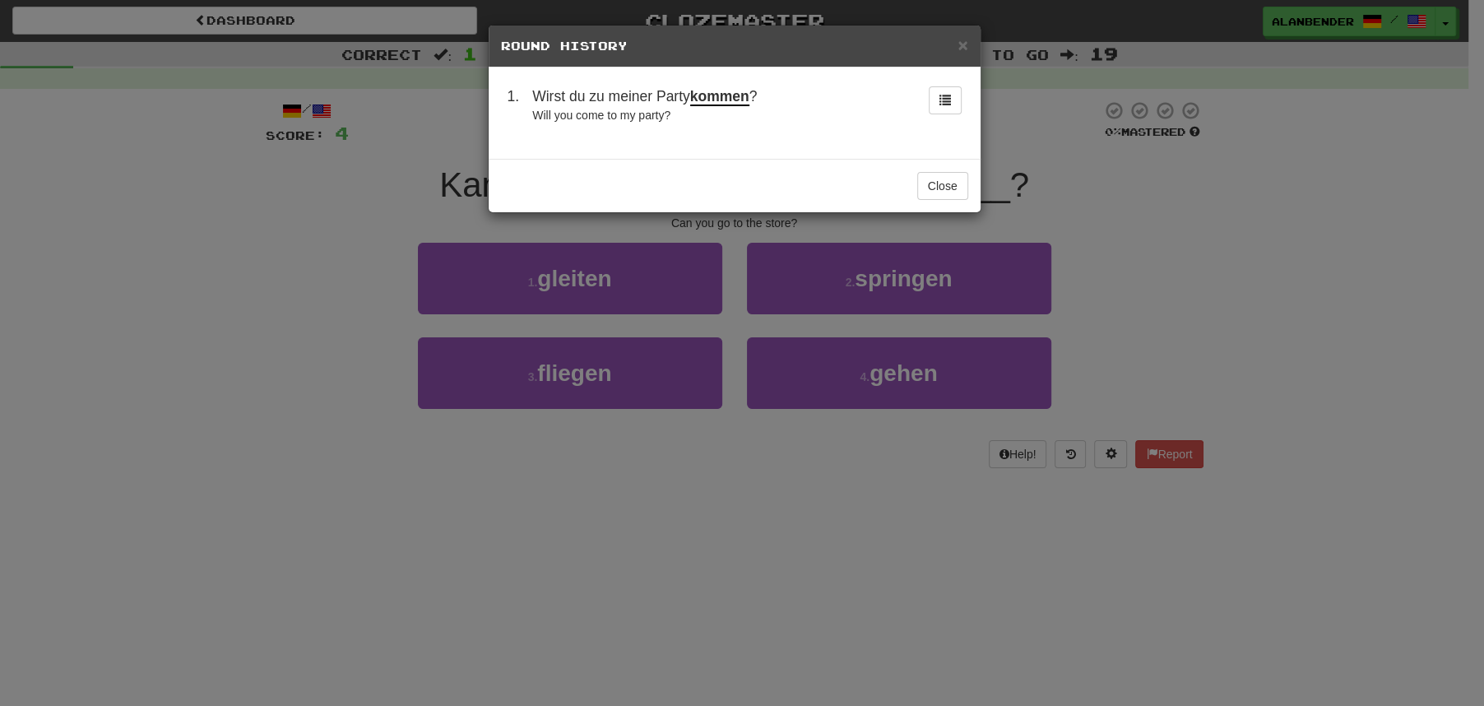
click at [1345, 306] on div "× Round History 1 . Wirst du zu meiner Party kommen ? Will you come to my party…" at bounding box center [742, 353] width 1484 height 706
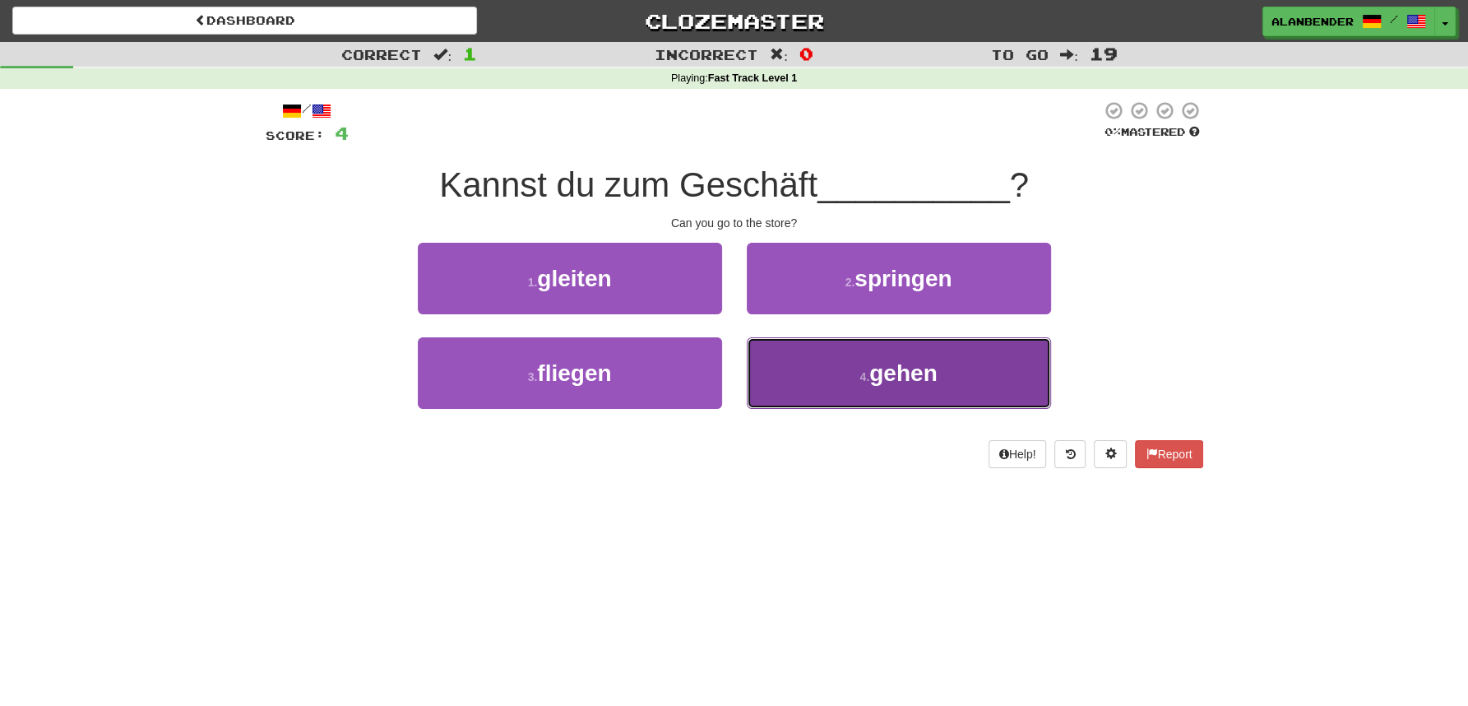
click at [875, 373] on span "gehen" at bounding box center [903, 373] width 67 height 26
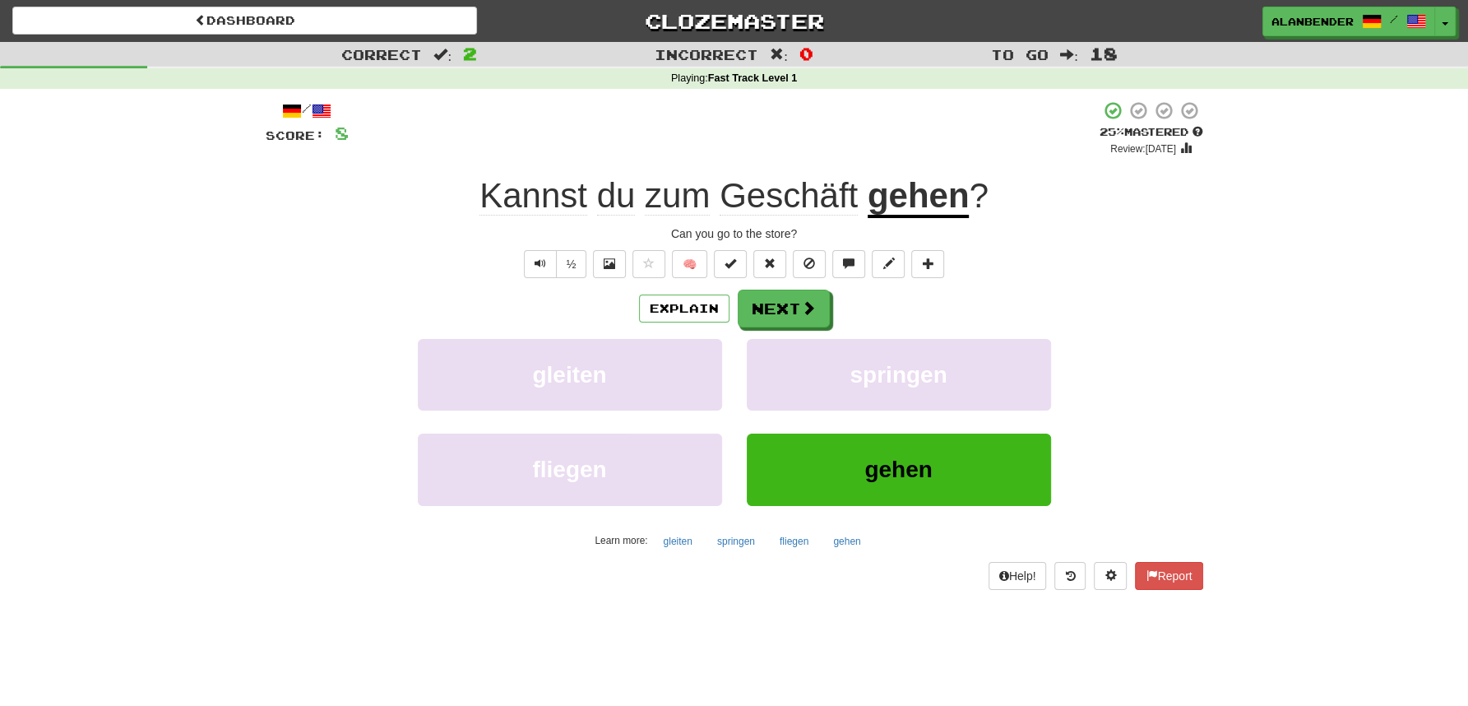
click at [819, 190] on span "Geschäft" at bounding box center [789, 195] width 138 height 39
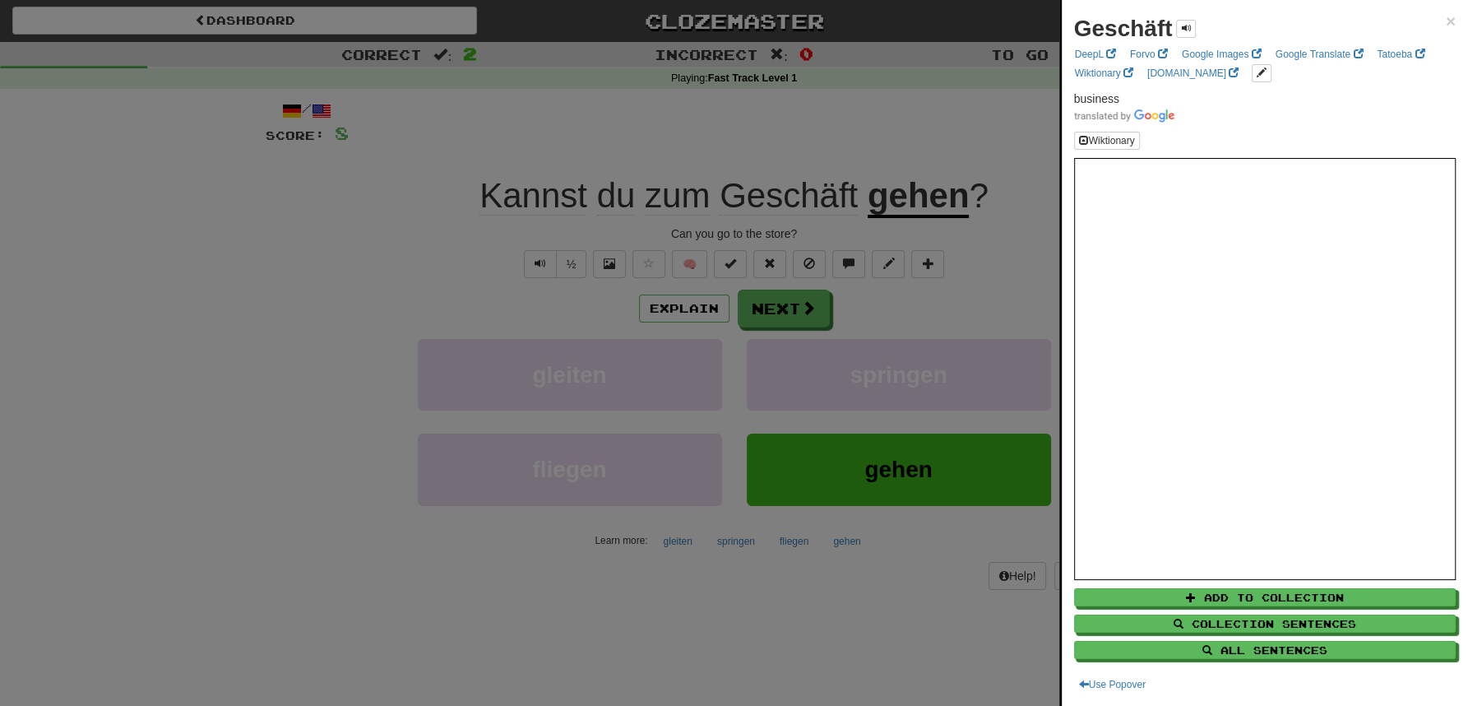
click at [722, 146] on div at bounding box center [734, 353] width 1468 height 706
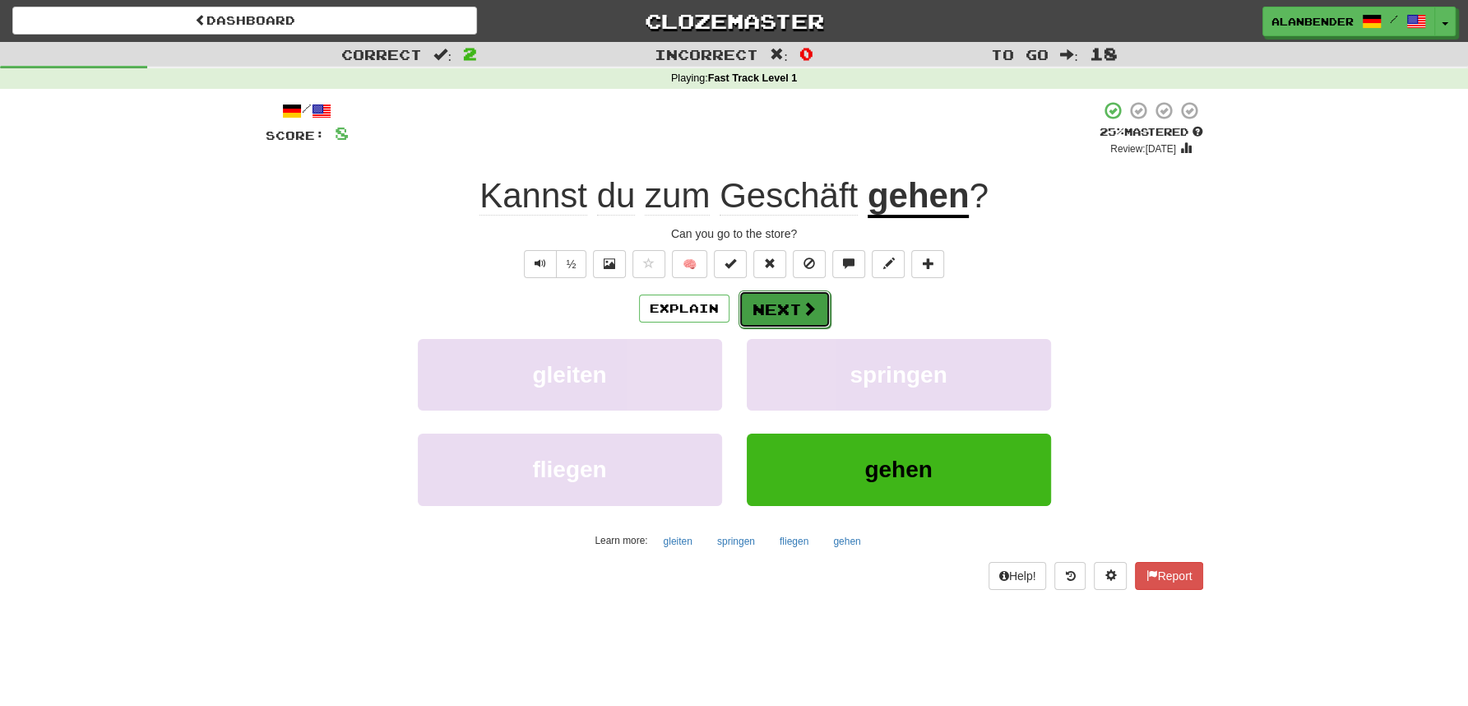
click at [785, 306] on button "Next" at bounding box center [785, 309] width 92 height 38
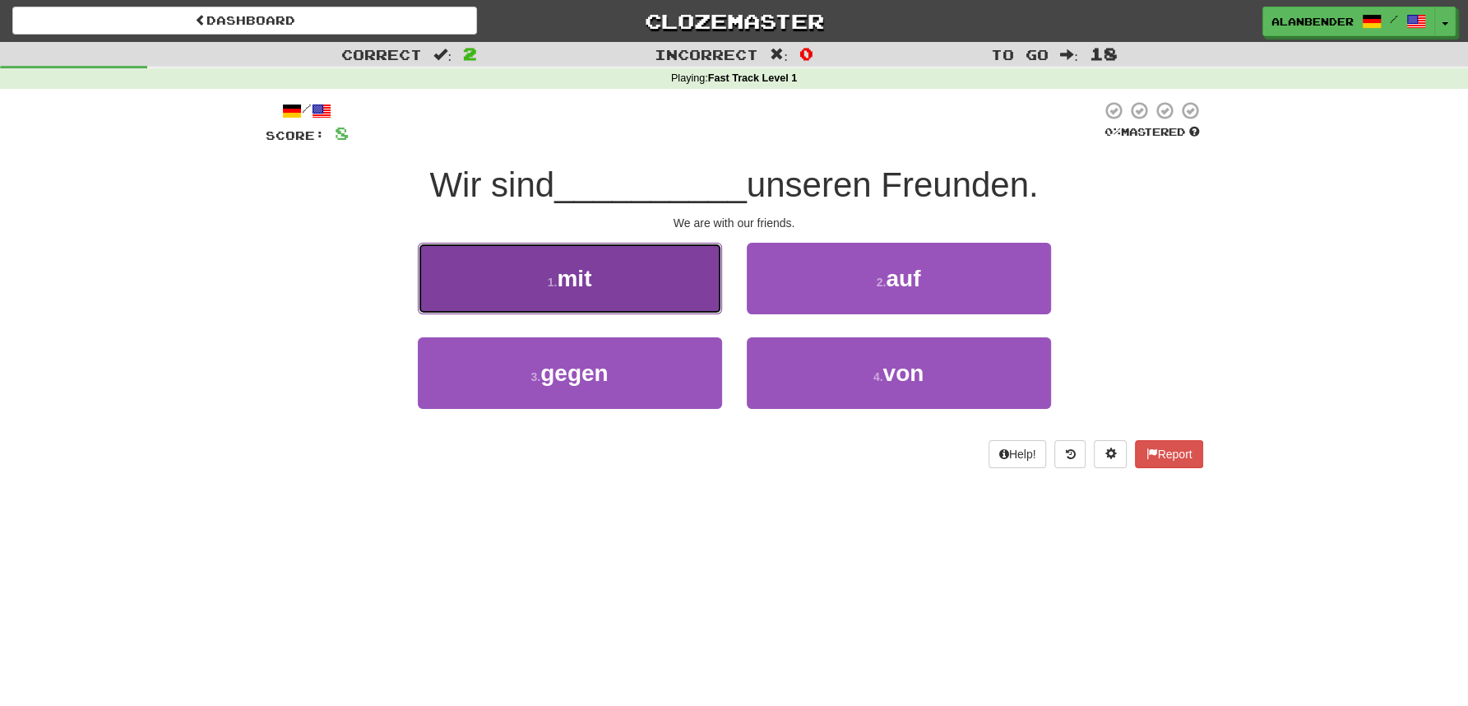
click at [596, 280] on button "1 . mit" at bounding box center [570, 279] width 304 height 72
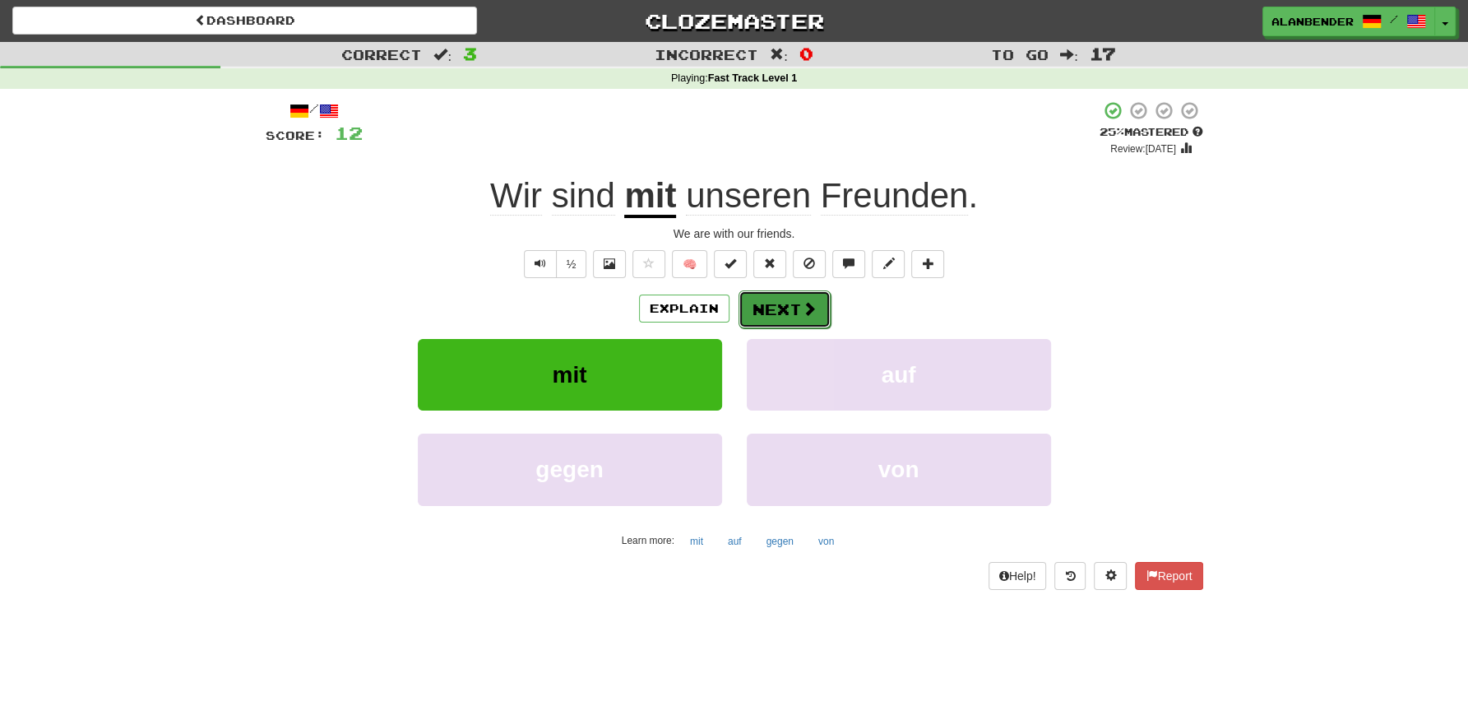
click at [809, 308] on span at bounding box center [809, 308] width 15 height 15
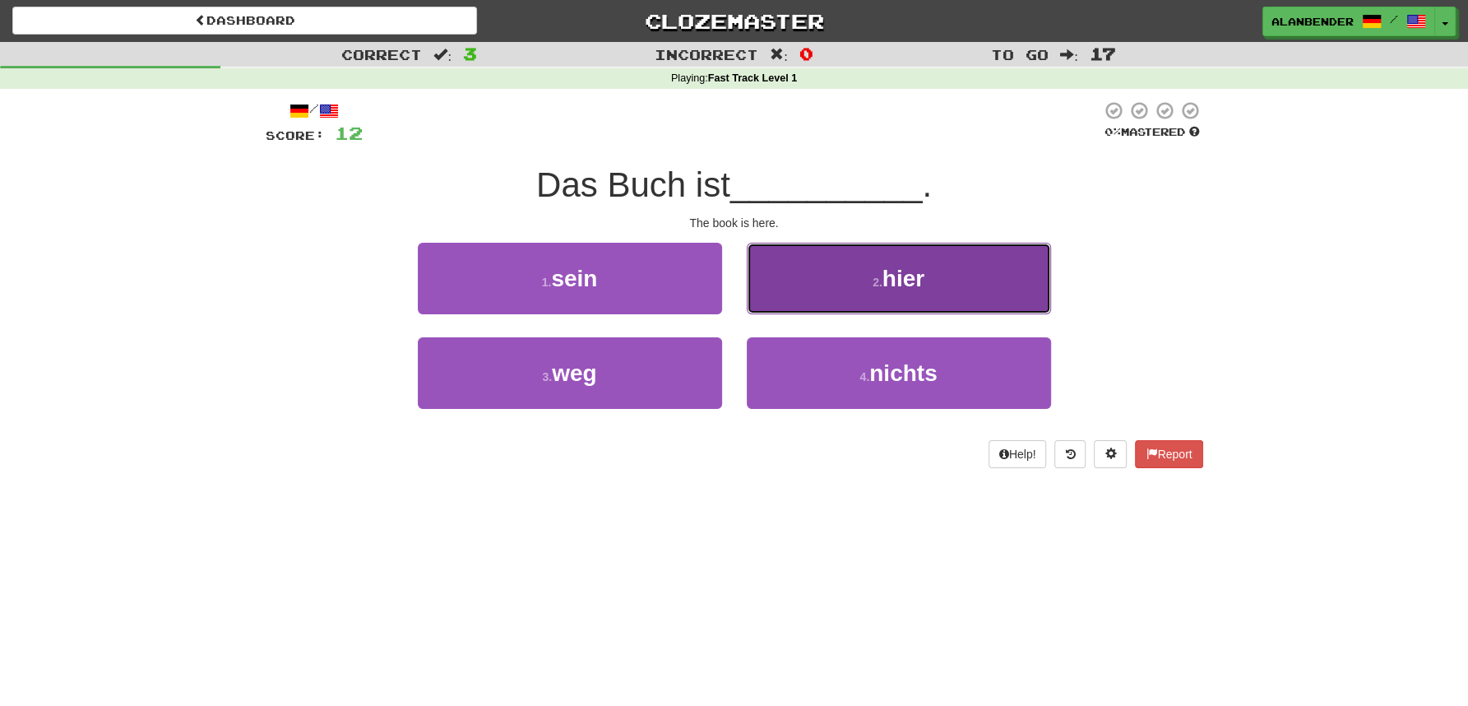
click at [909, 271] on span "hier" at bounding box center [904, 279] width 42 height 26
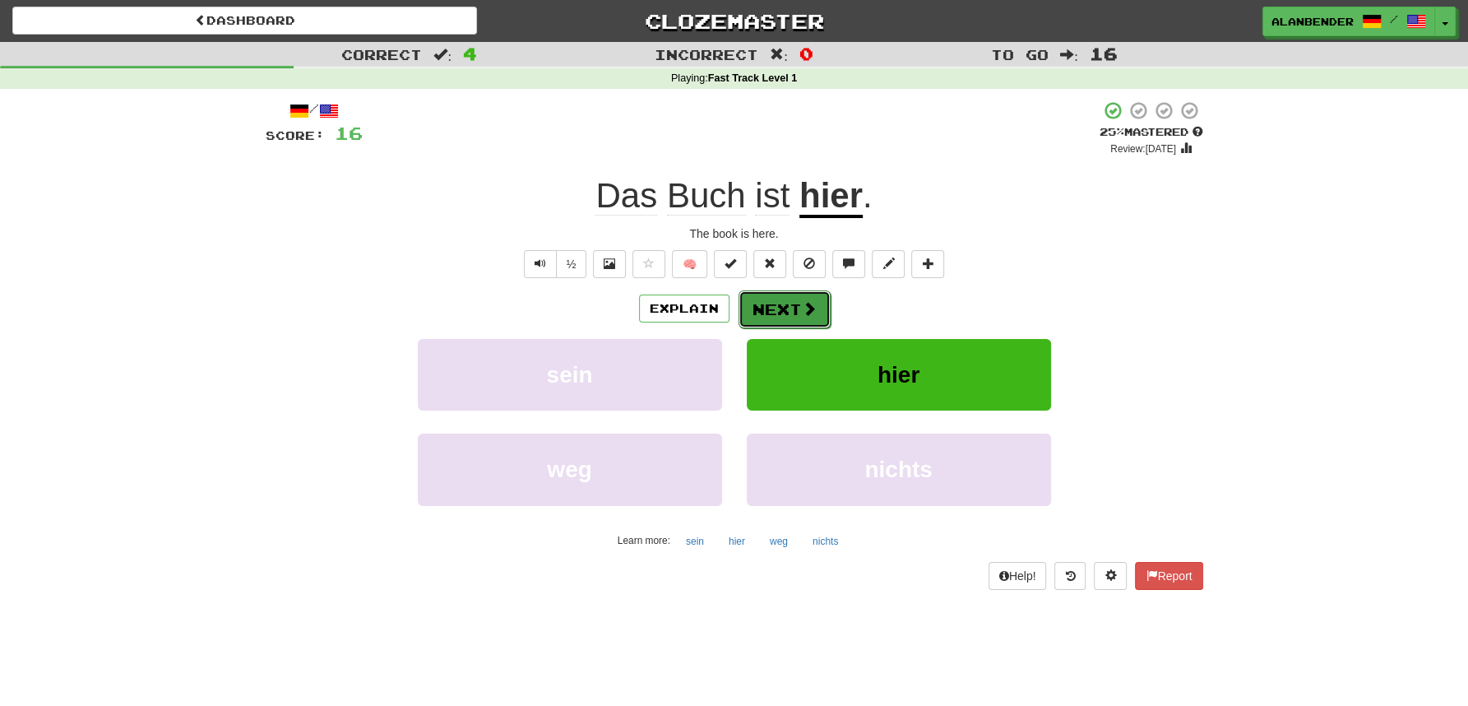
click at [790, 302] on button "Next" at bounding box center [785, 309] width 92 height 38
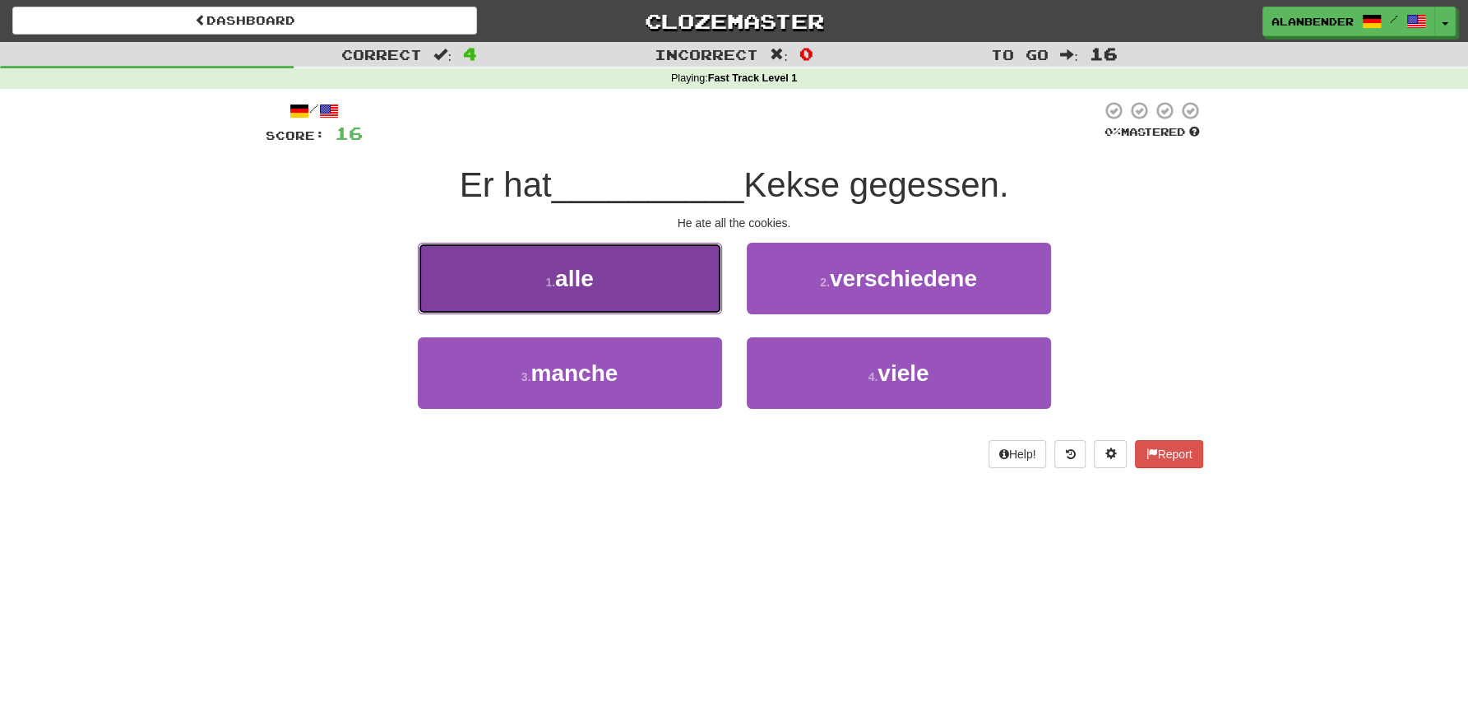
click at [591, 264] on button "1 . alle" at bounding box center [570, 279] width 304 height 72
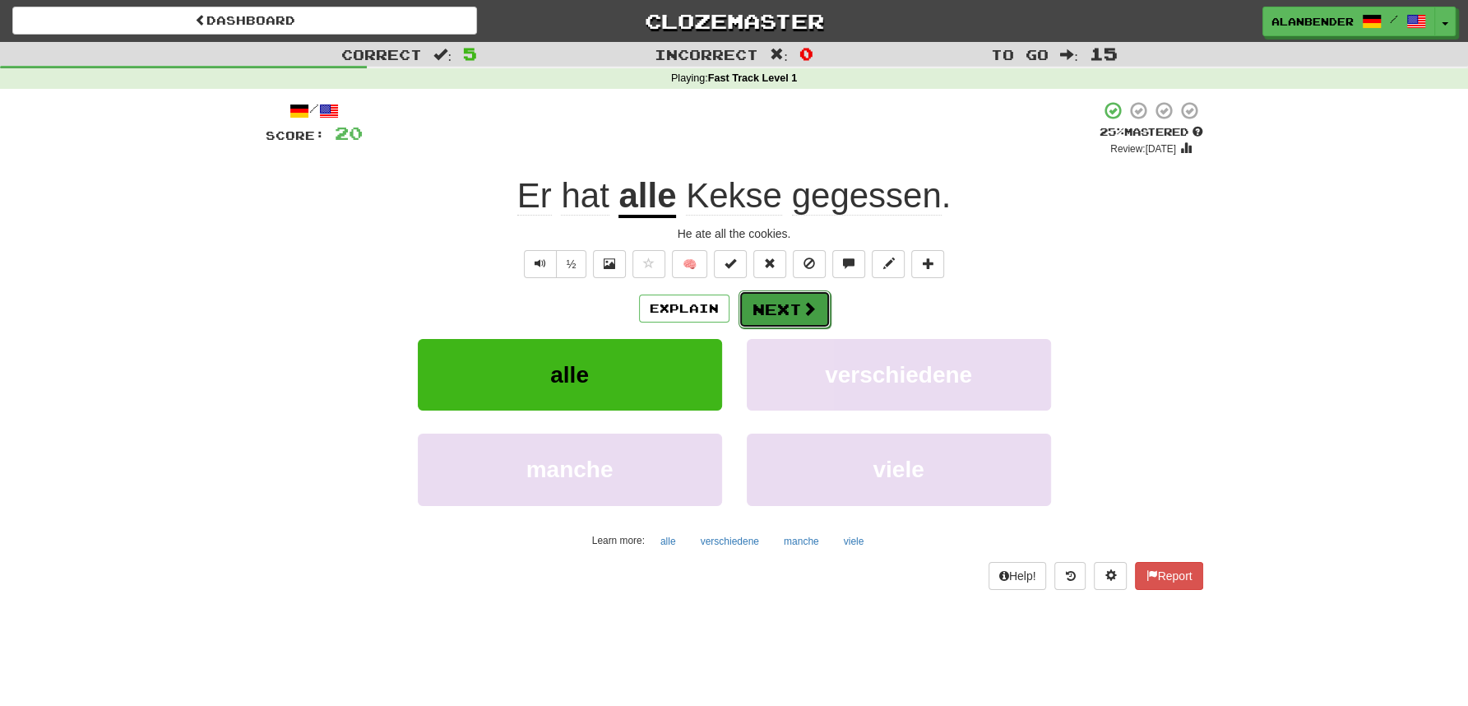
click at [800, 305] on button "Next" at bounding box center [785, 309] width 92 height 38
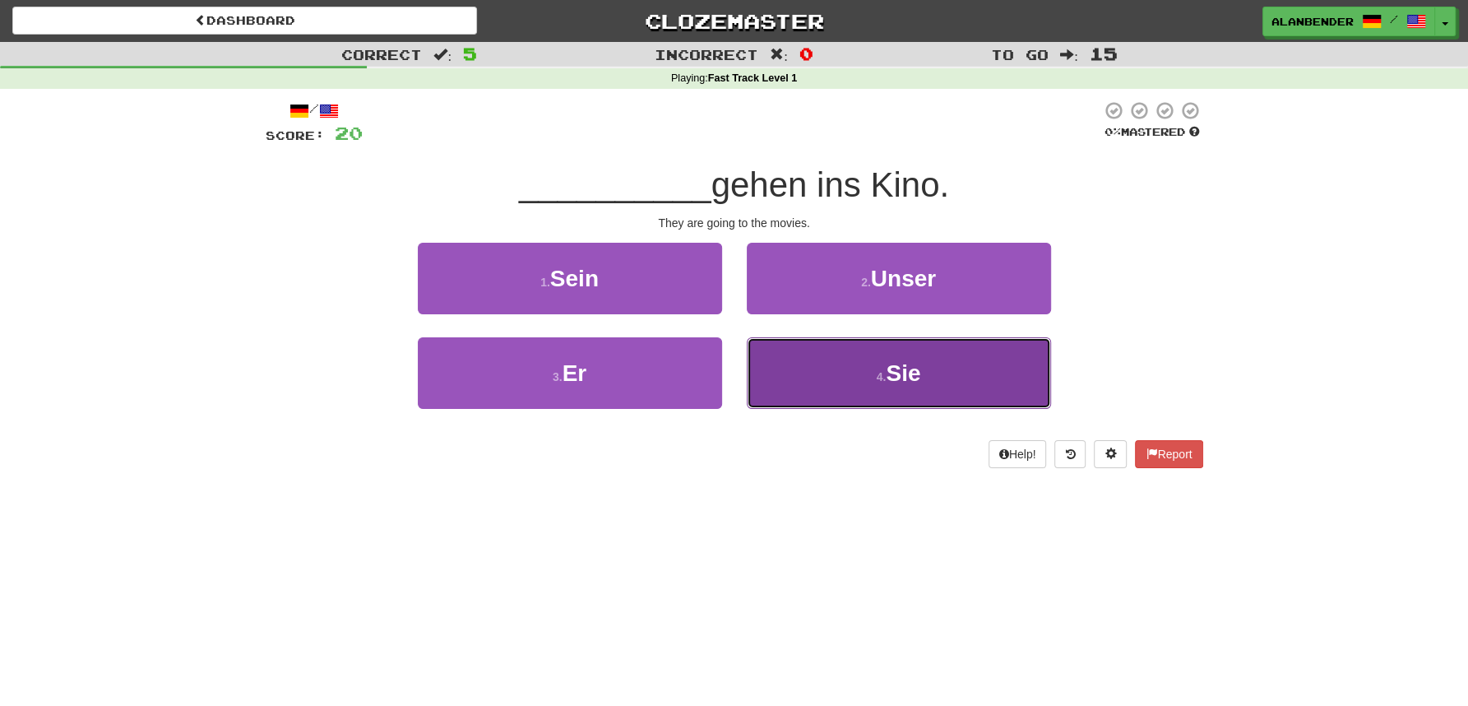
click at [894, 372] on span "Sie" at bounding box center [903, 373] width 35 height 26
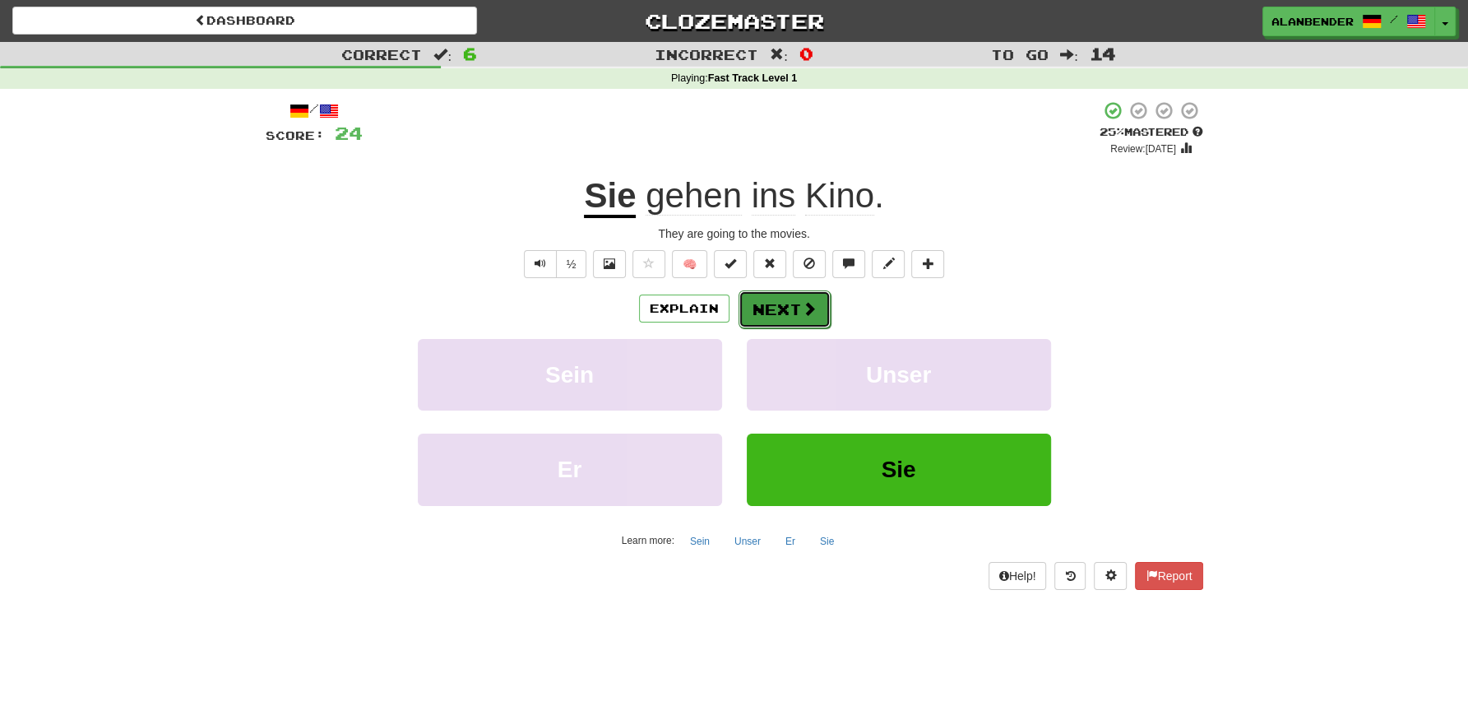
click at [774, 303] on button "Next" at bounding box center [785, 309] width 92 height 38
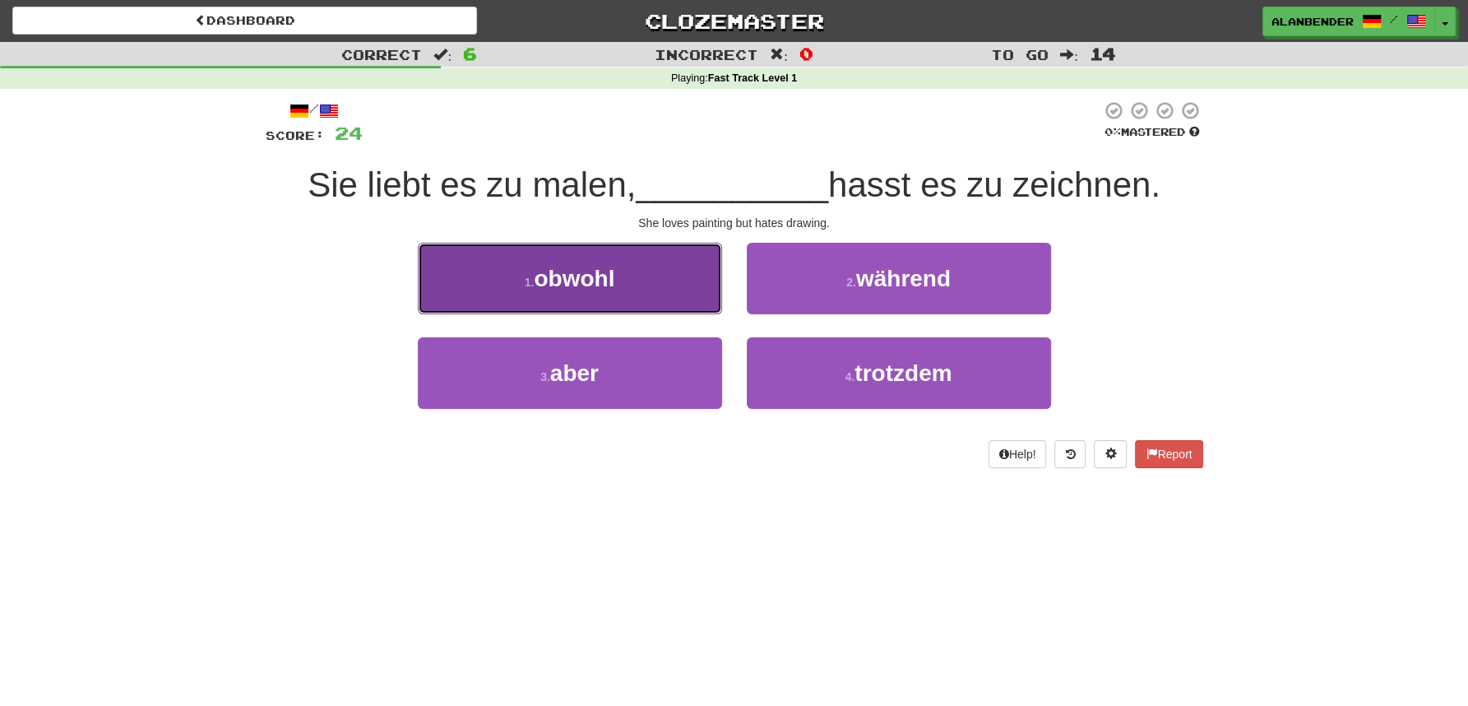
click at [591, 288] on span "obwohl" at bounding box center [574, 279] width 81 height 26
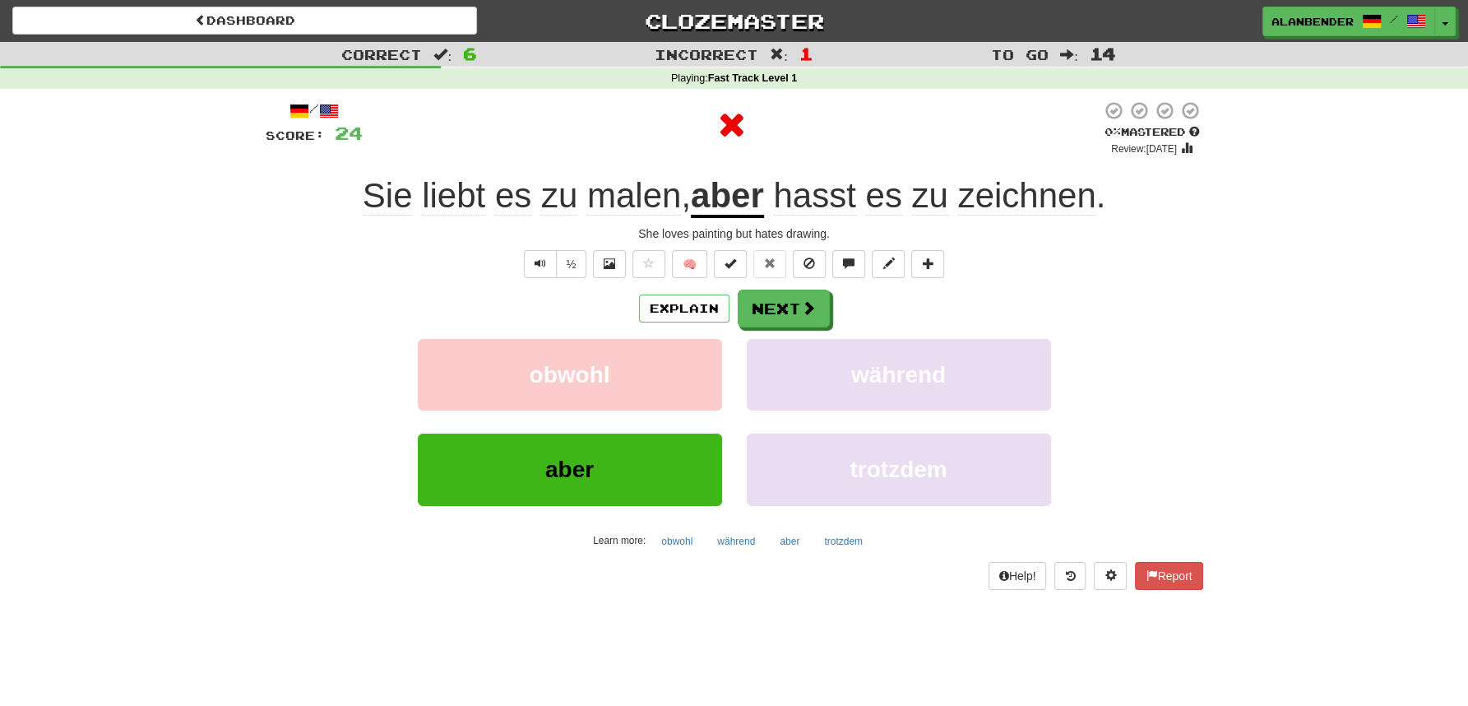
click at [741, 195] on u "aber" at bounding box center [727, 197] width 73 height 42
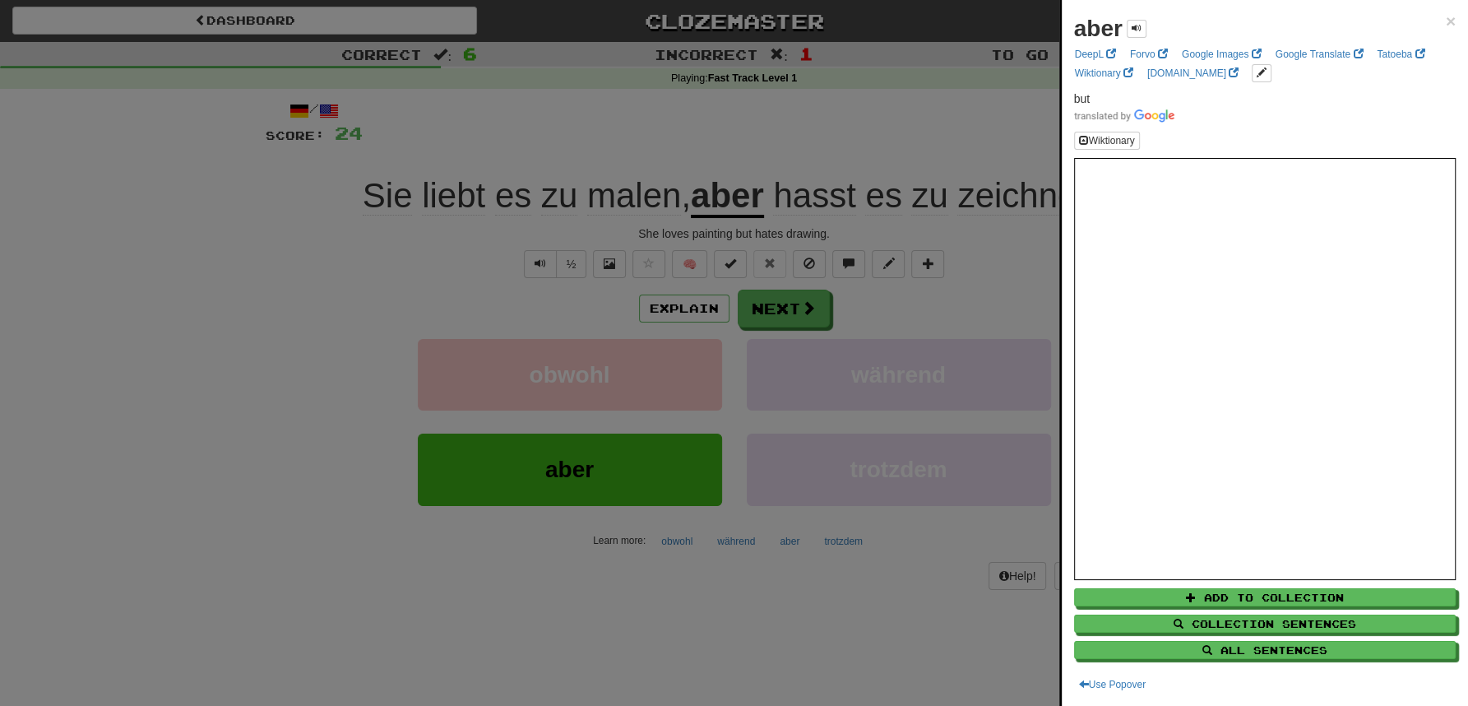
click at [826, 104] on div at bounding box center [734, 353] width 1468 height 706
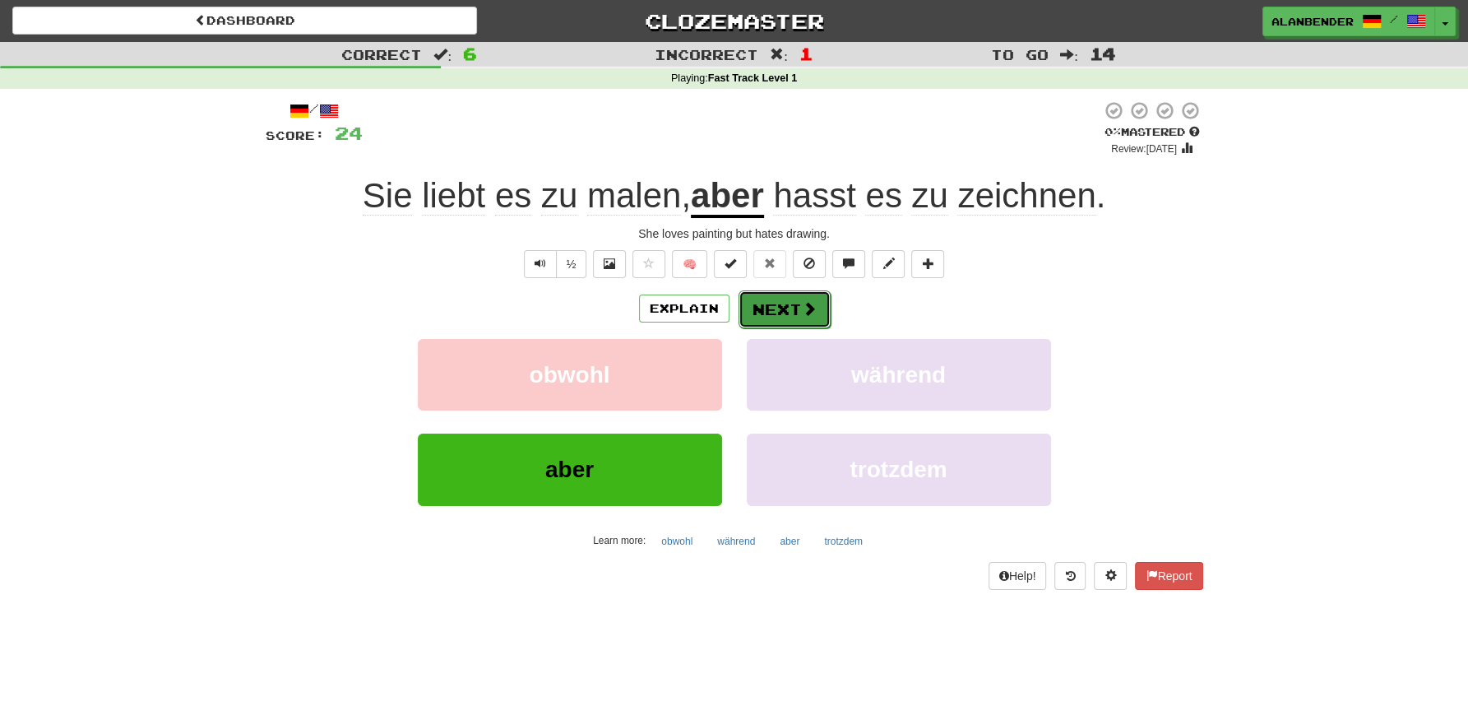
click at [791, 308] on button "Next" at bounding box center [785, 309] width 92 height 38
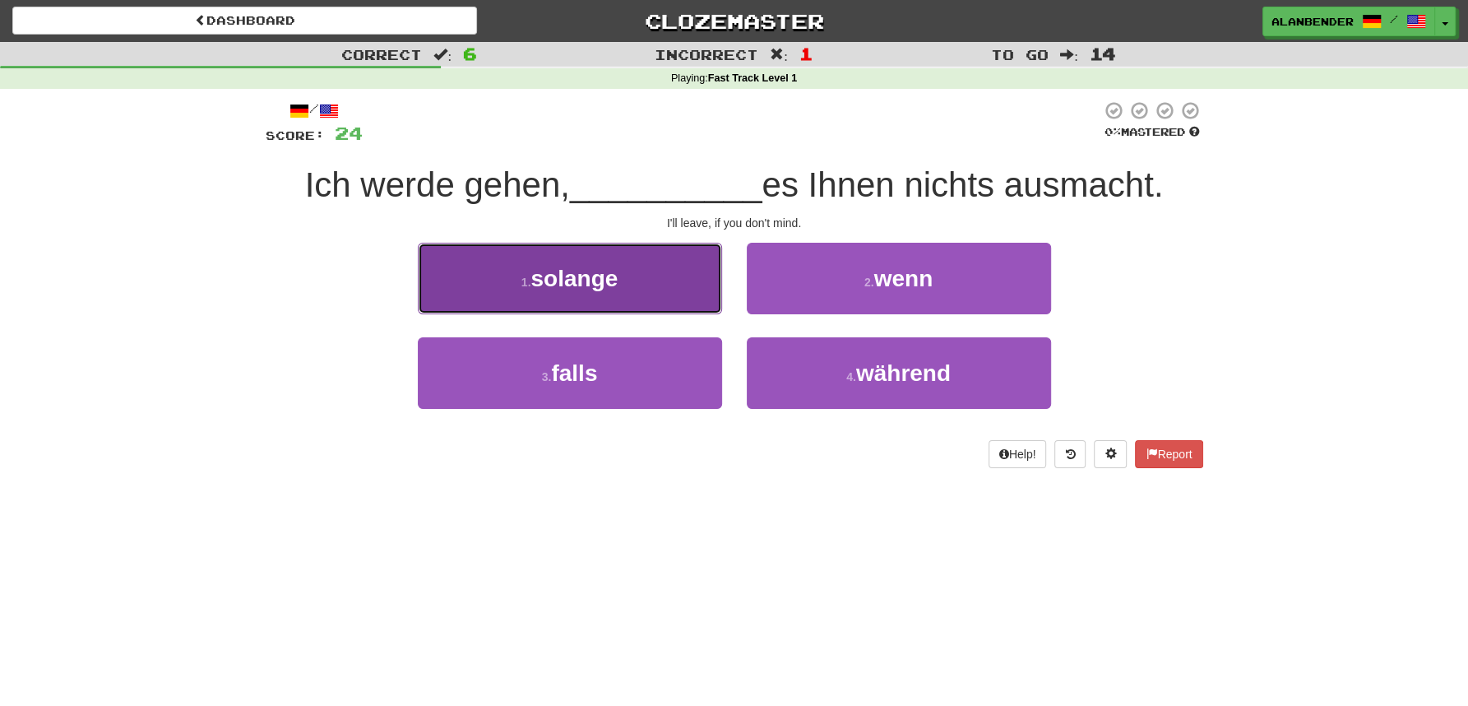
click at [596, 293] on button "1 . [PERSON_NAME]" at bounding box center [570, 279] width 304 height 72
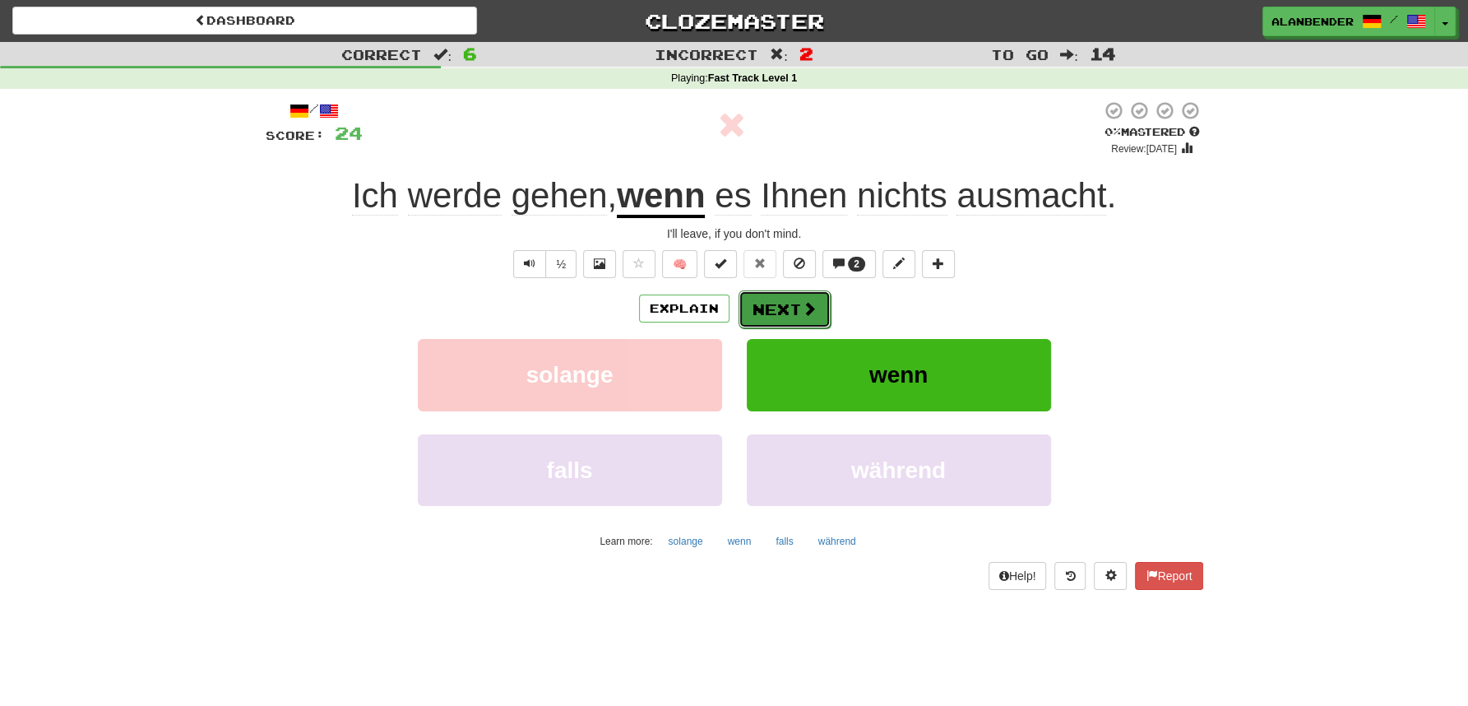
click at [795, 310] on button "Next" at bounding box center [785, 309] width 92 height 38
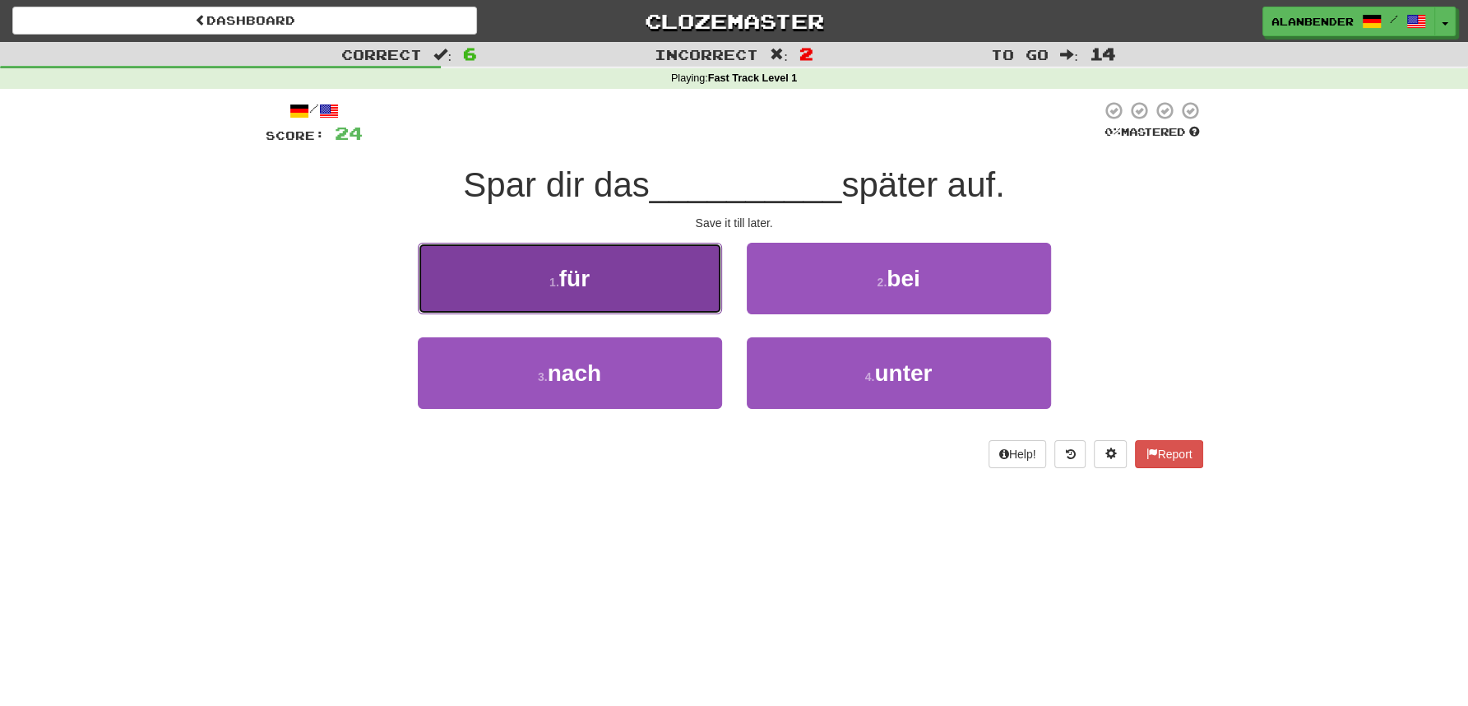
click at [579, 286] on span "für" at bounding box center [574, 279] width 30 height 26
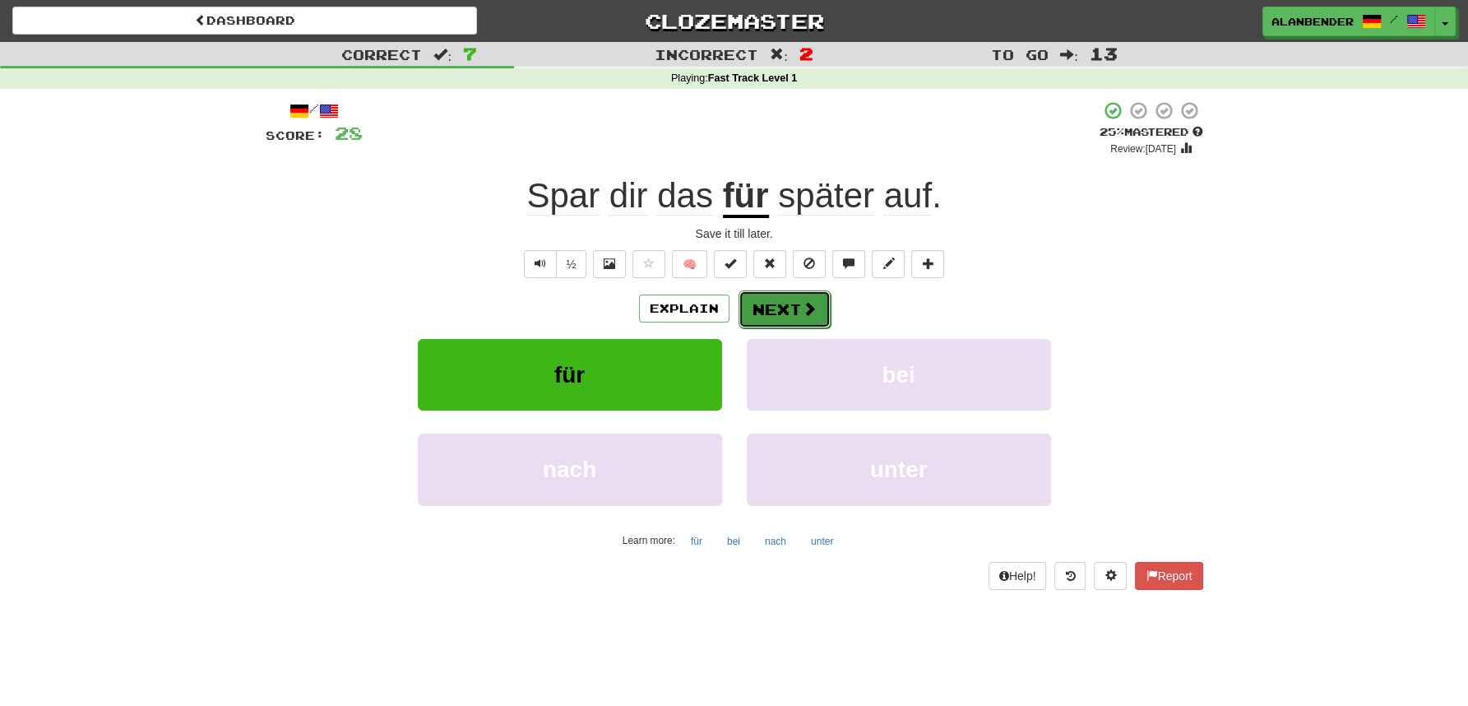
click at [802, 313] on span at bounding box center [809, 308] width 15 height 15
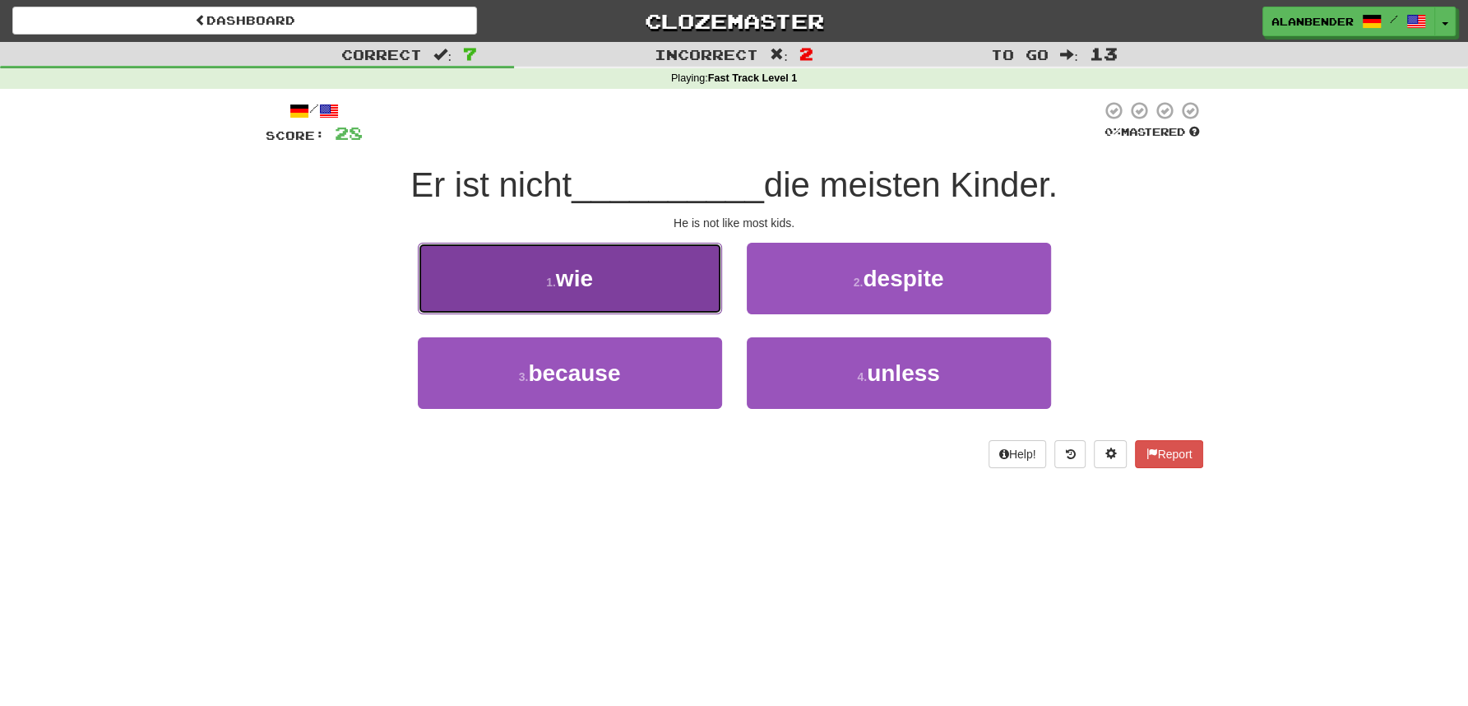
click at [607, 283] on button "1 . wie" at bounding box center [570, 279] width 304 height 72
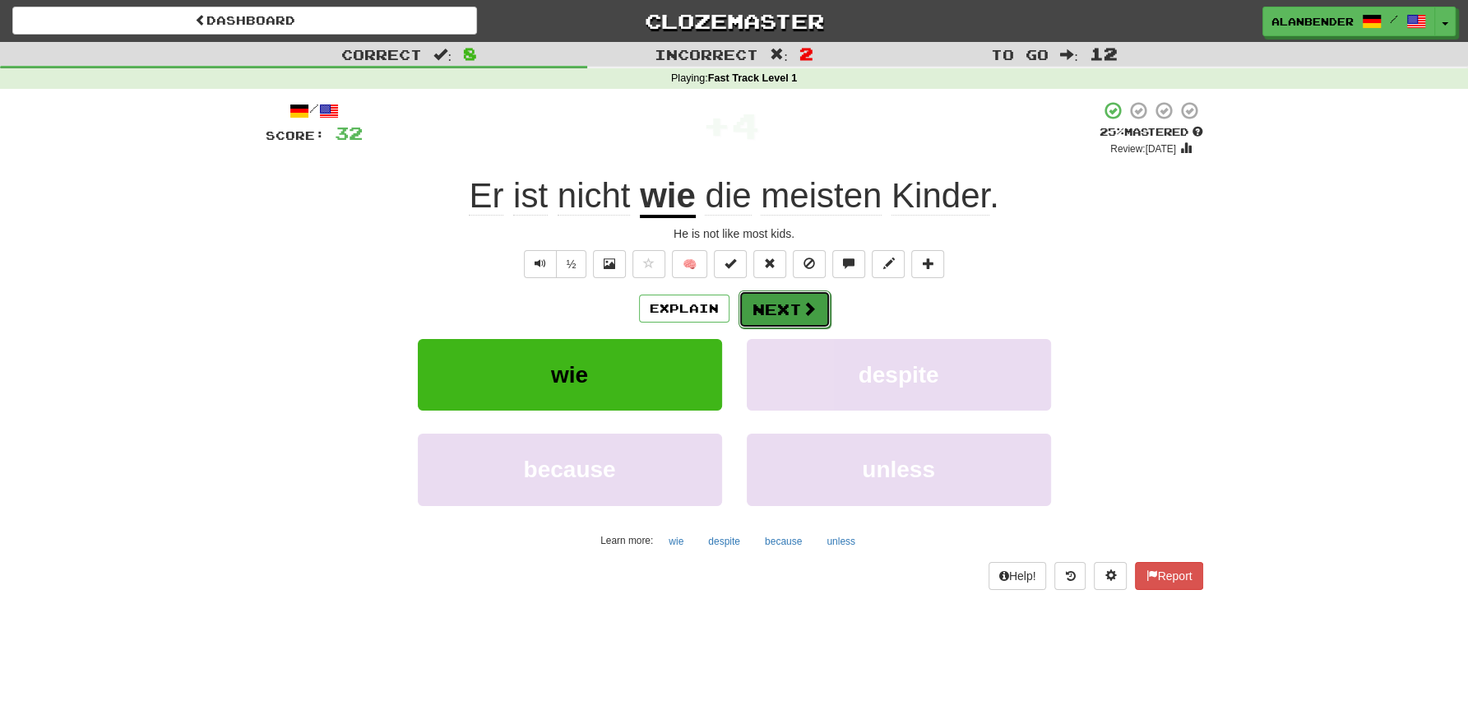
click at [782, 309] on button "Next" at bounding box center [785, 309] width 92 height 38
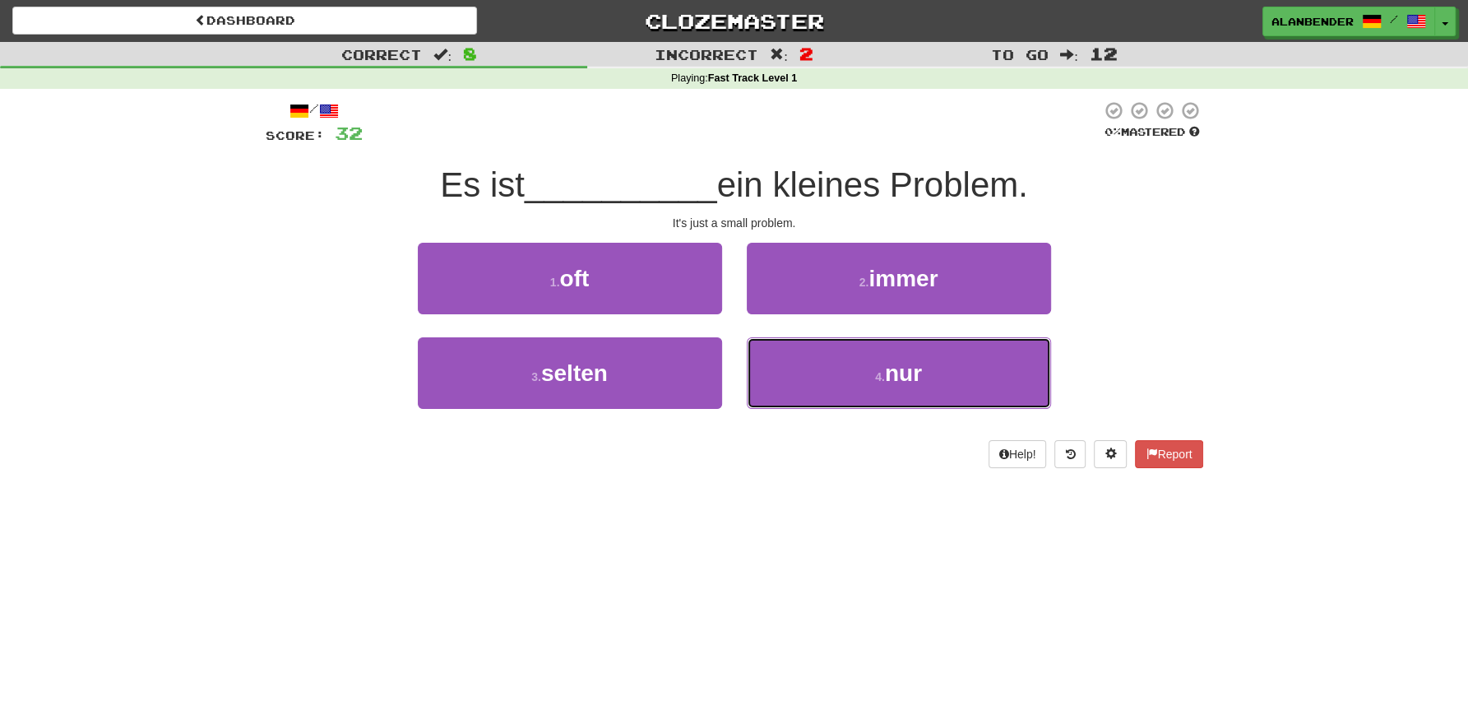
click at [897, 374] on span "nur" at bounding box center [903, 373] width 37 height 26
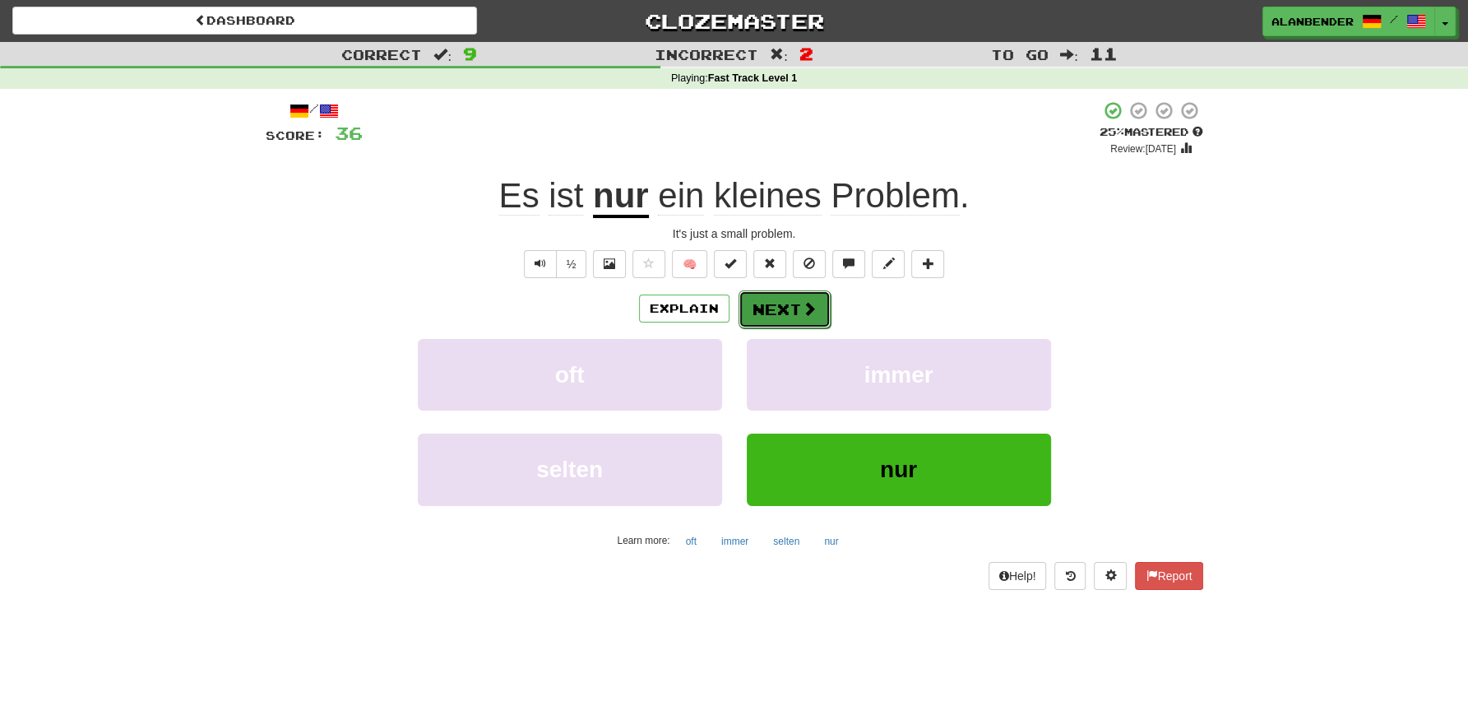
click at [790, 314] on button "Next" at bounding box center [785, 309] width 92 height 38
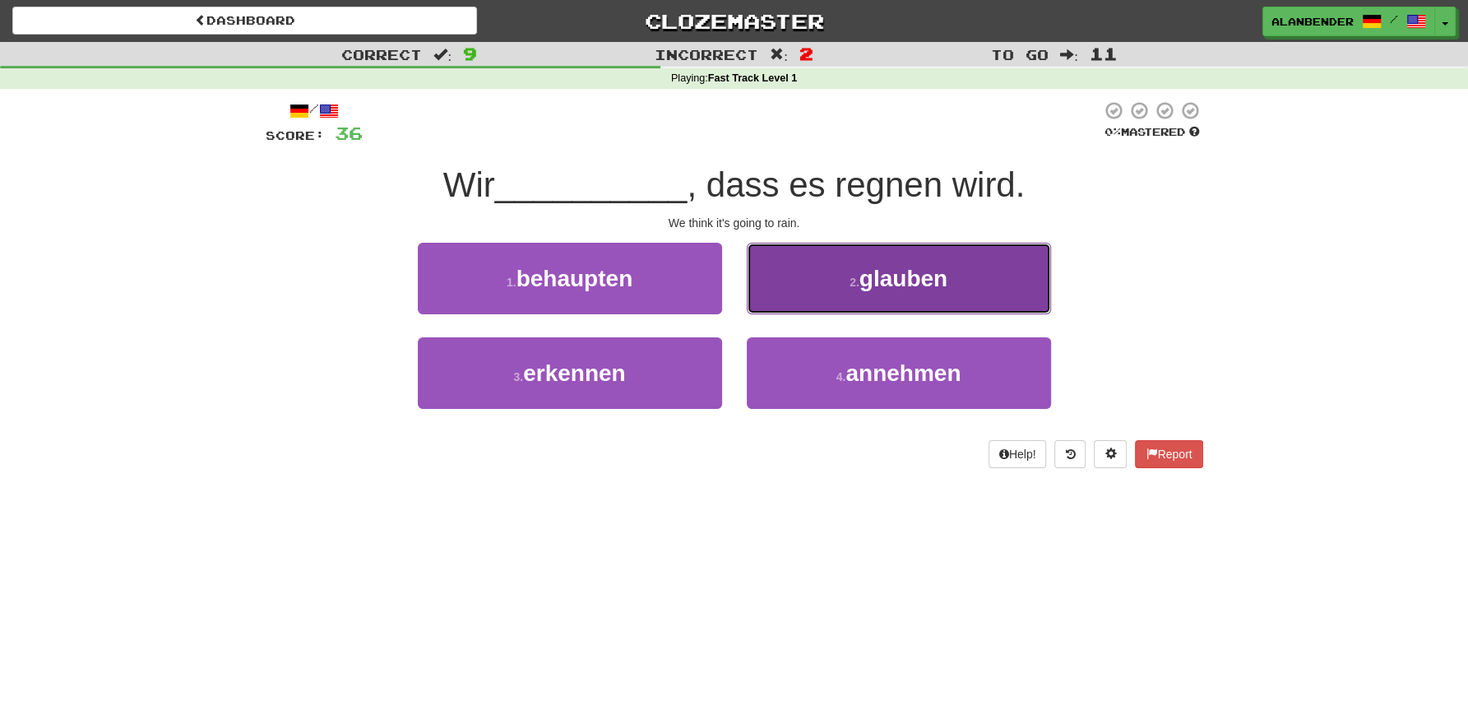
click at [878, 281] on span "glauben" at bounding box center [904, 279] width 88 height 26
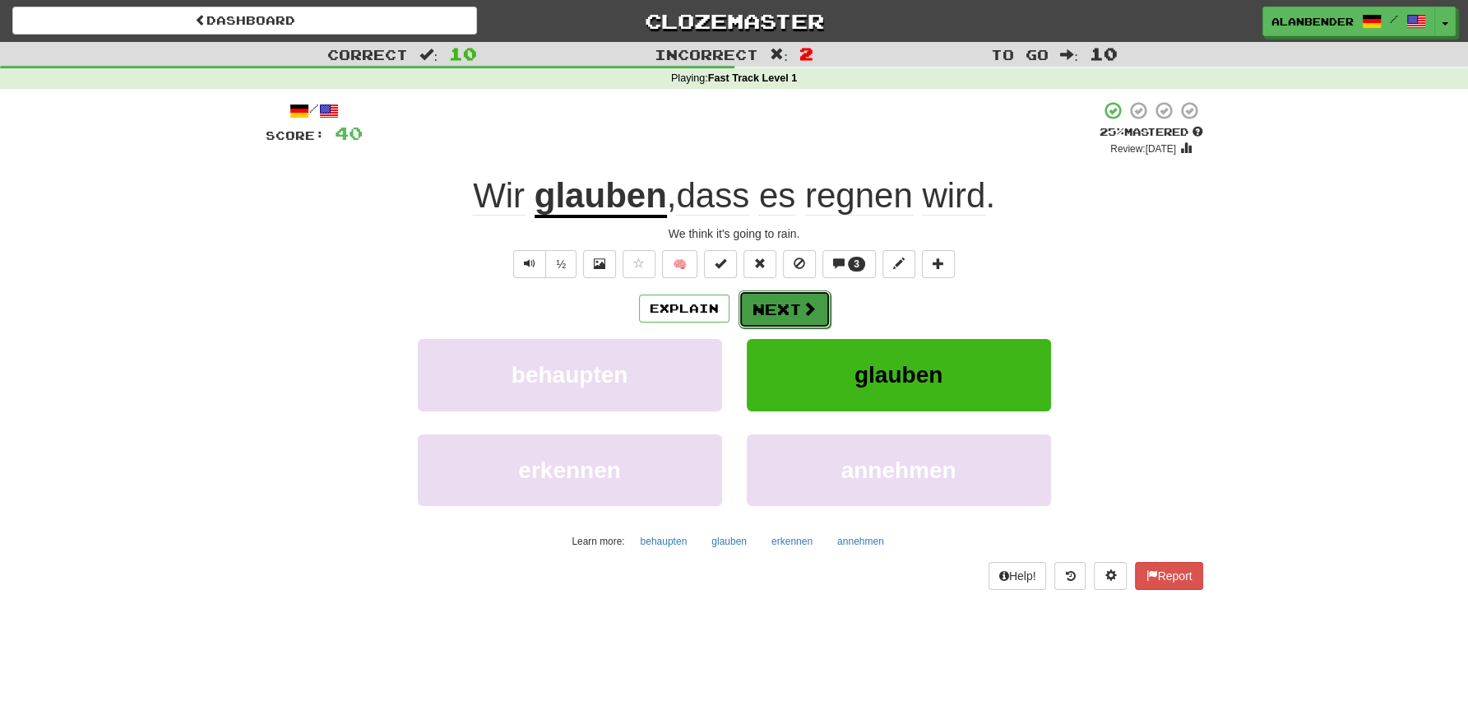
click at [774, 309] on button "Next" at bounding box center [785, 309] width 92 height 38
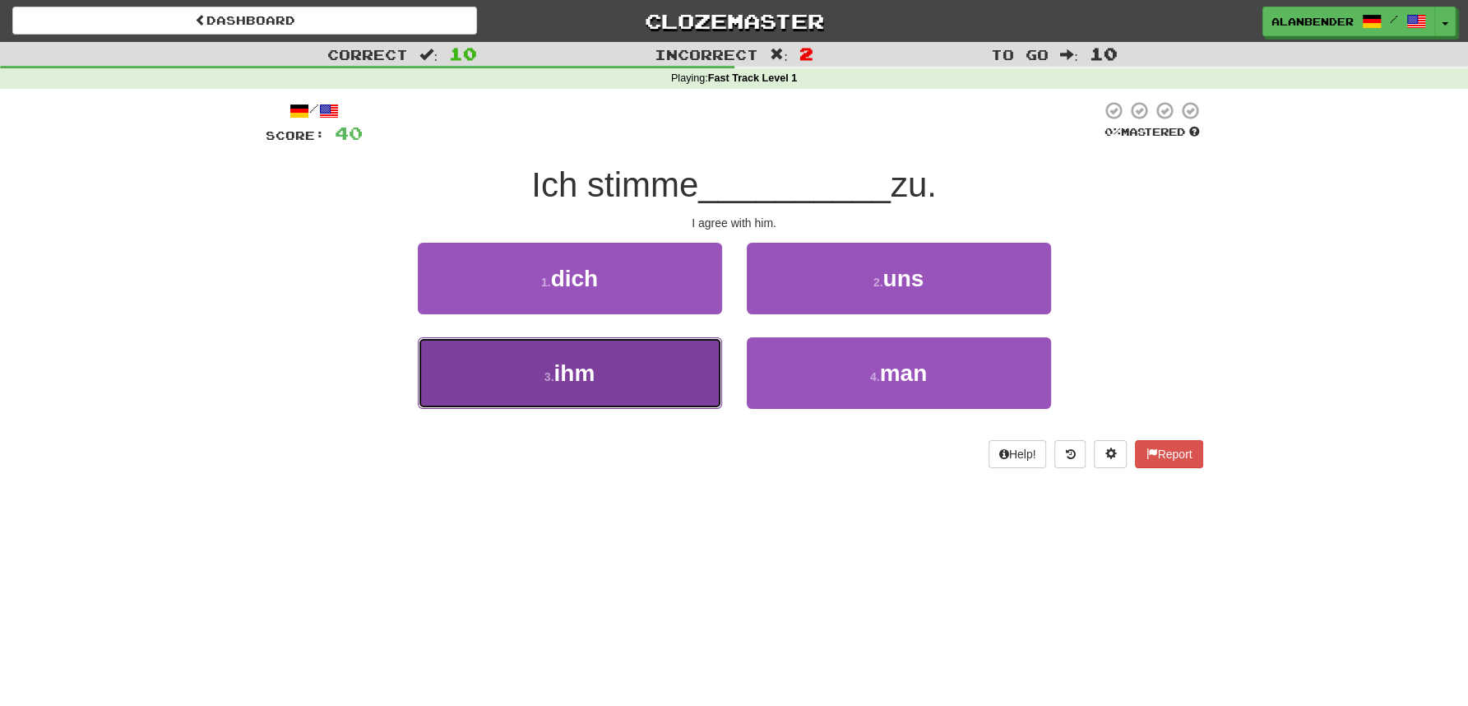
click at [596, 376] on button "3 . ihm" at bounding box center [570, 373] width 304 height 72
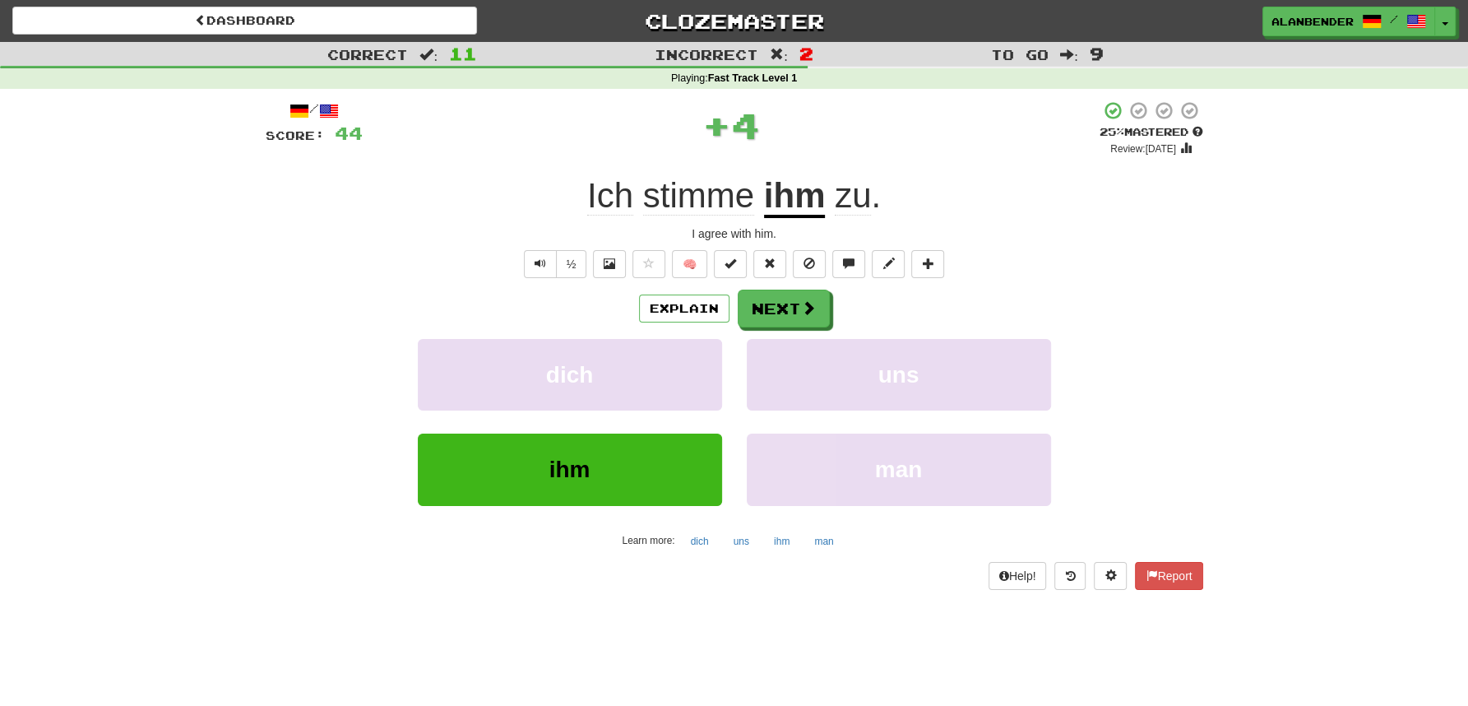
click at [790, 202] on u "ihm" at bounding box center [795, 197] width 62 height 42
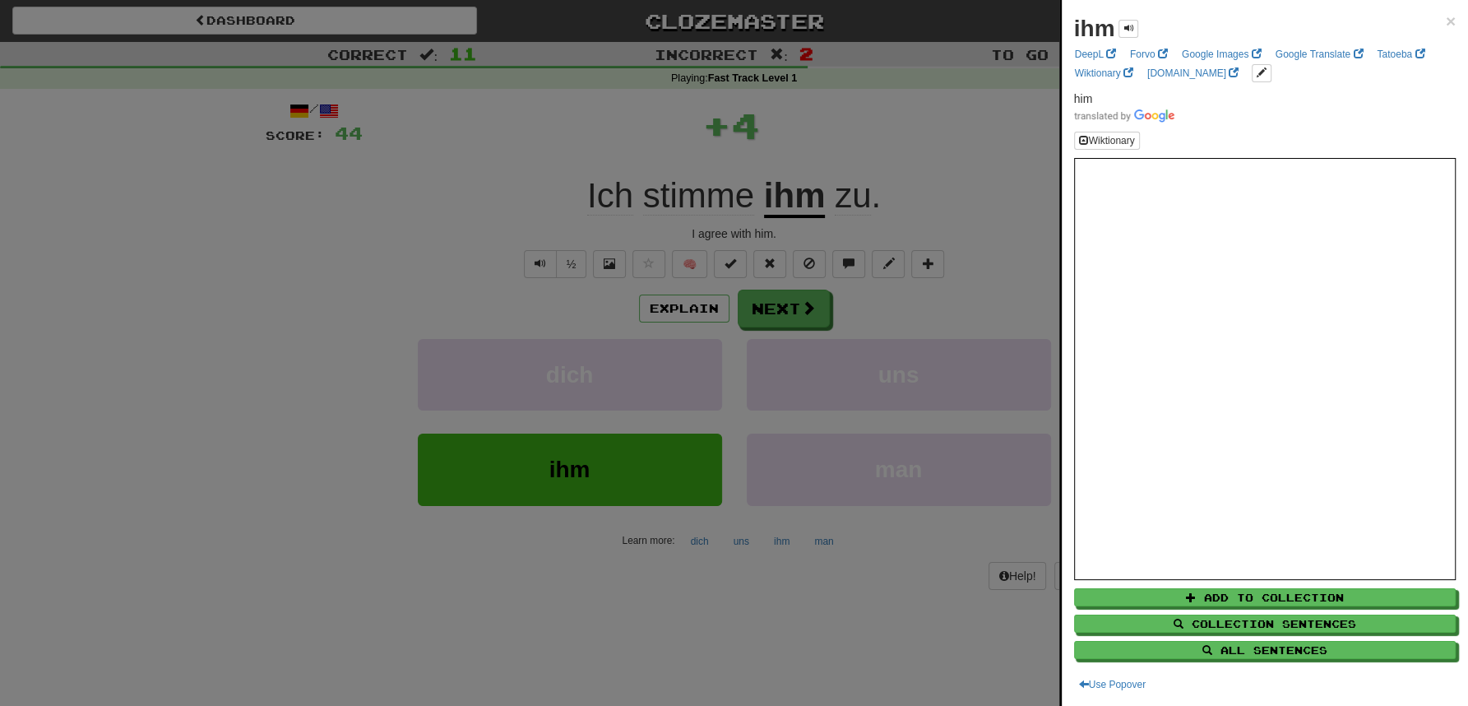
click at [826, 104] on div at bounding box center [734, 353] width 1468 height 706
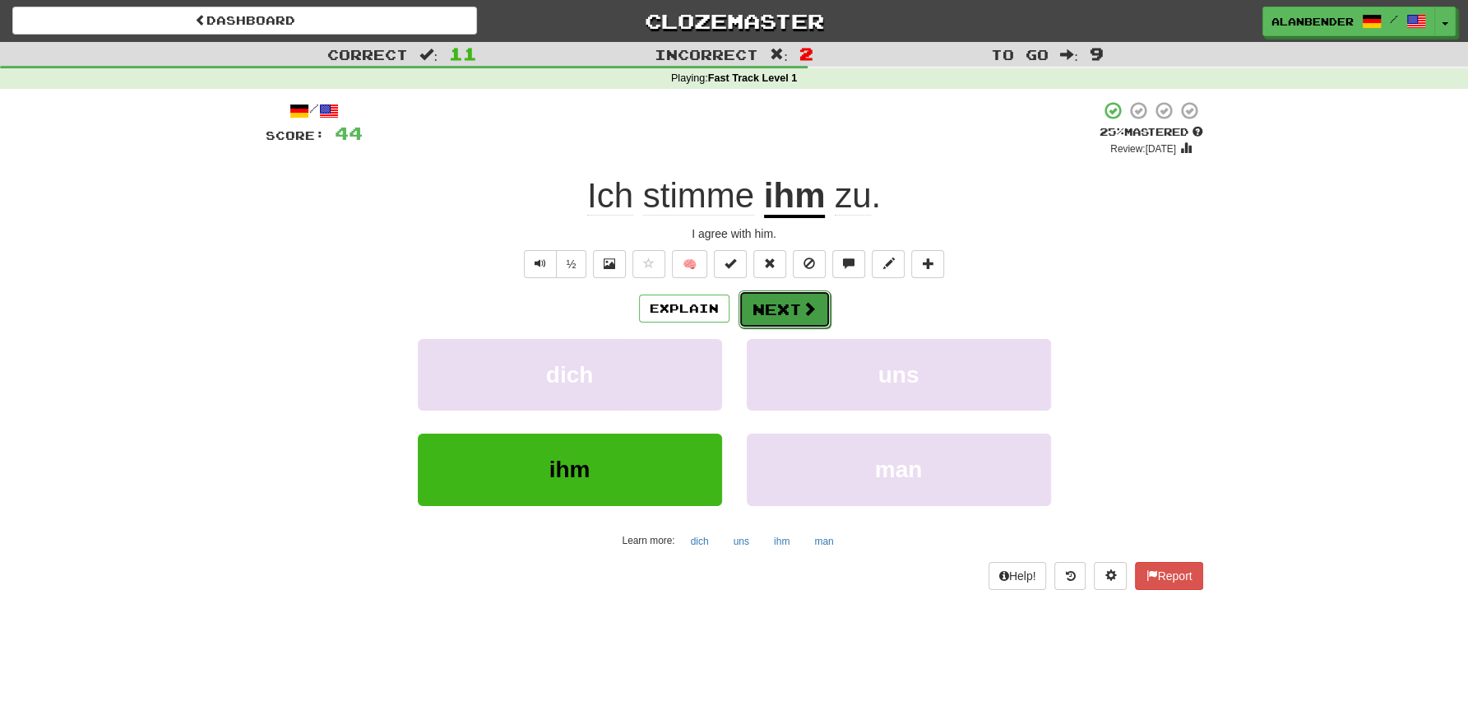
click at [791, 306] on button "Next" at bounding box center [785, 309] width 92 height 38
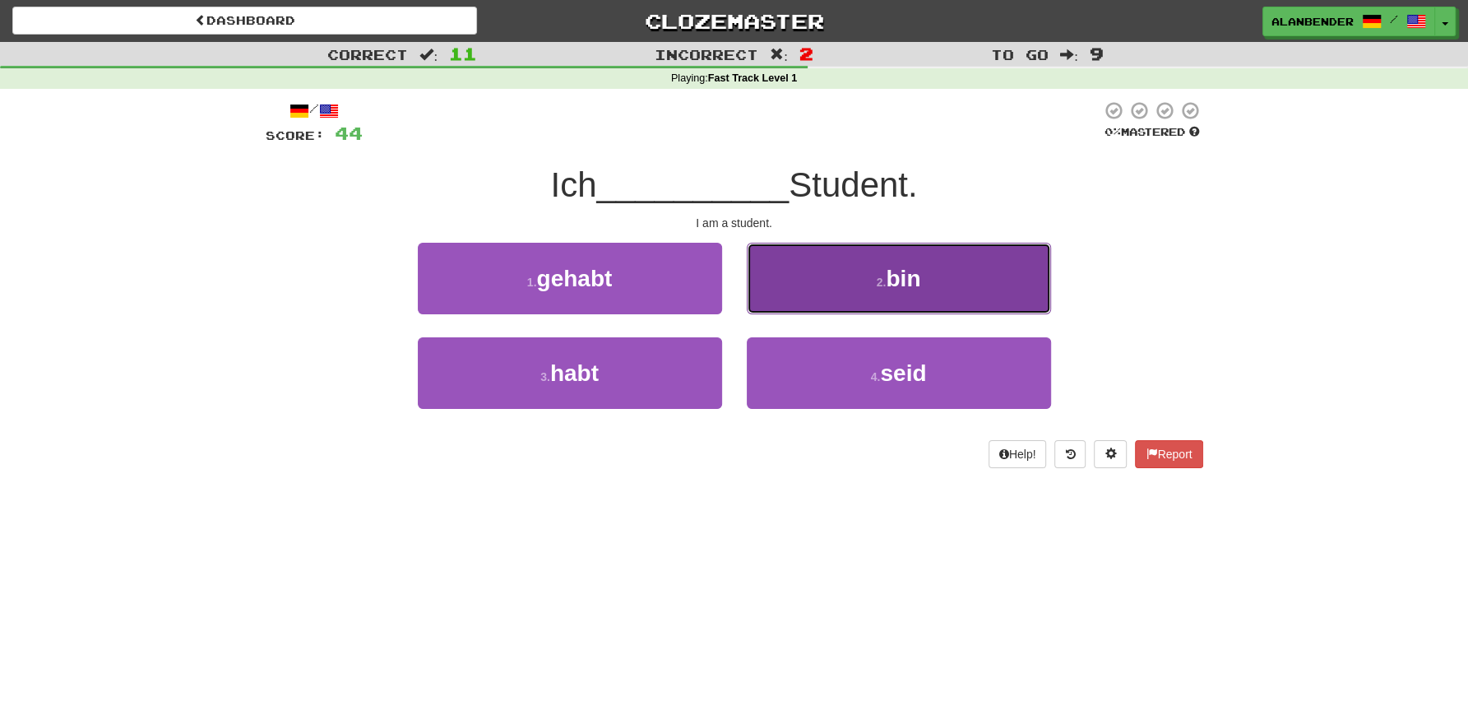
click at [898, 280] on span "bin" at bounding box center [903, 279] width 35 height 26
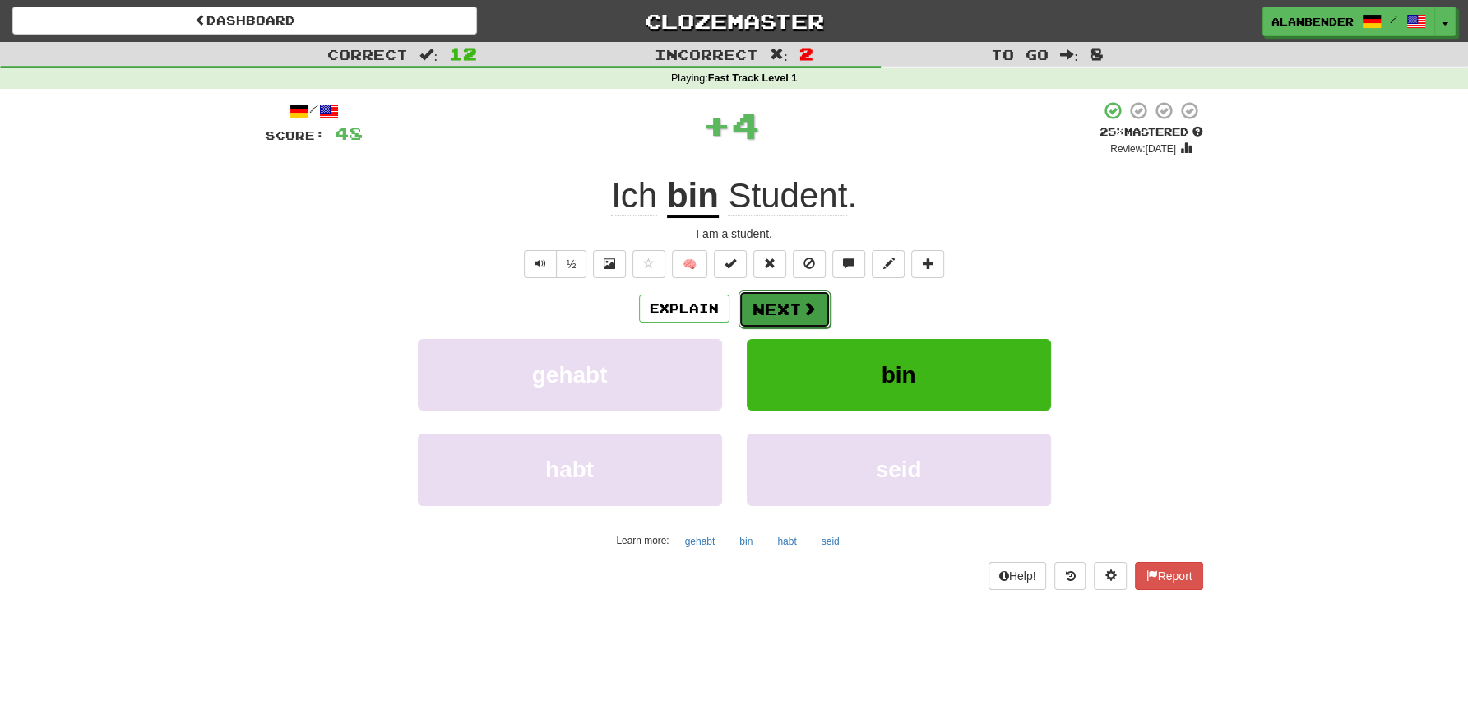
click at [769, 300] on button "Next" at bounding box center [785, 309] width 92 height 38
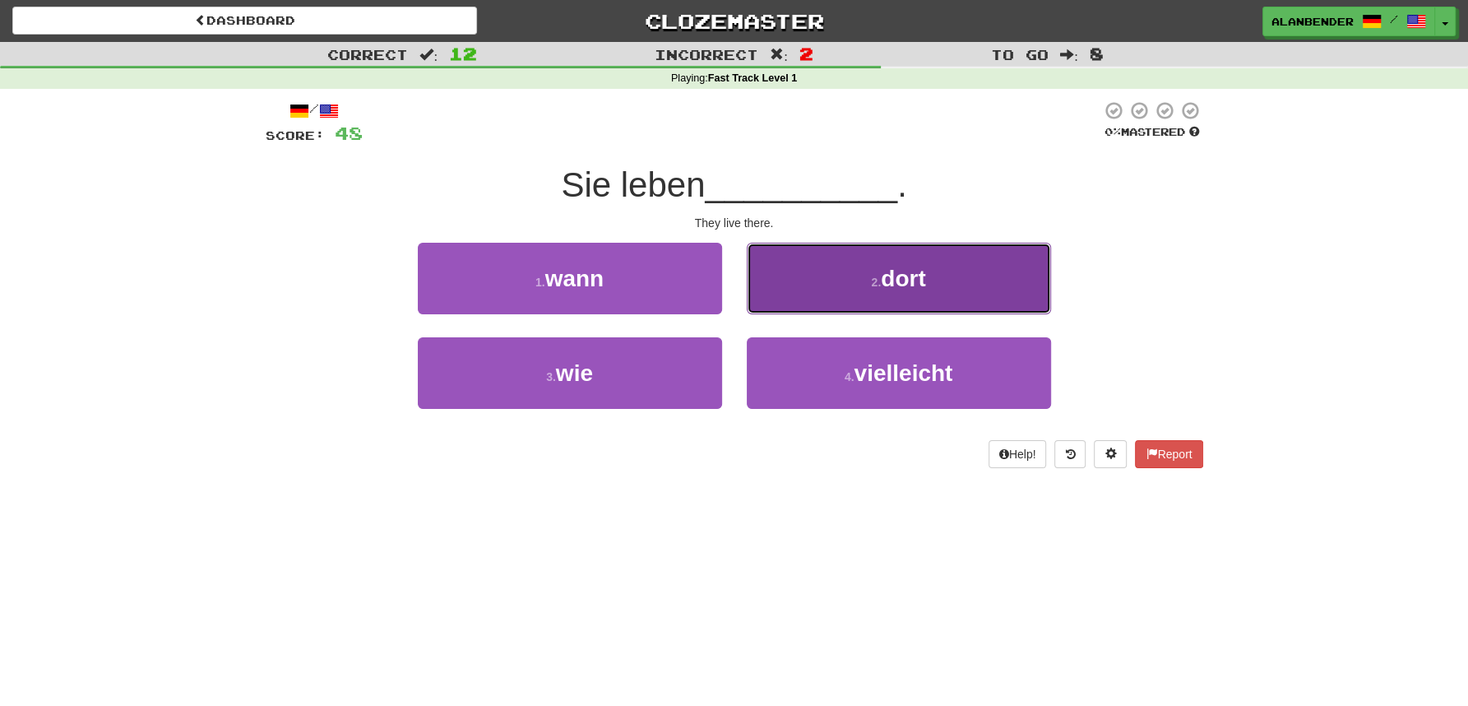
click at [904, 279] on span "dort" at bounding box center [903, 279] width 44 height 26
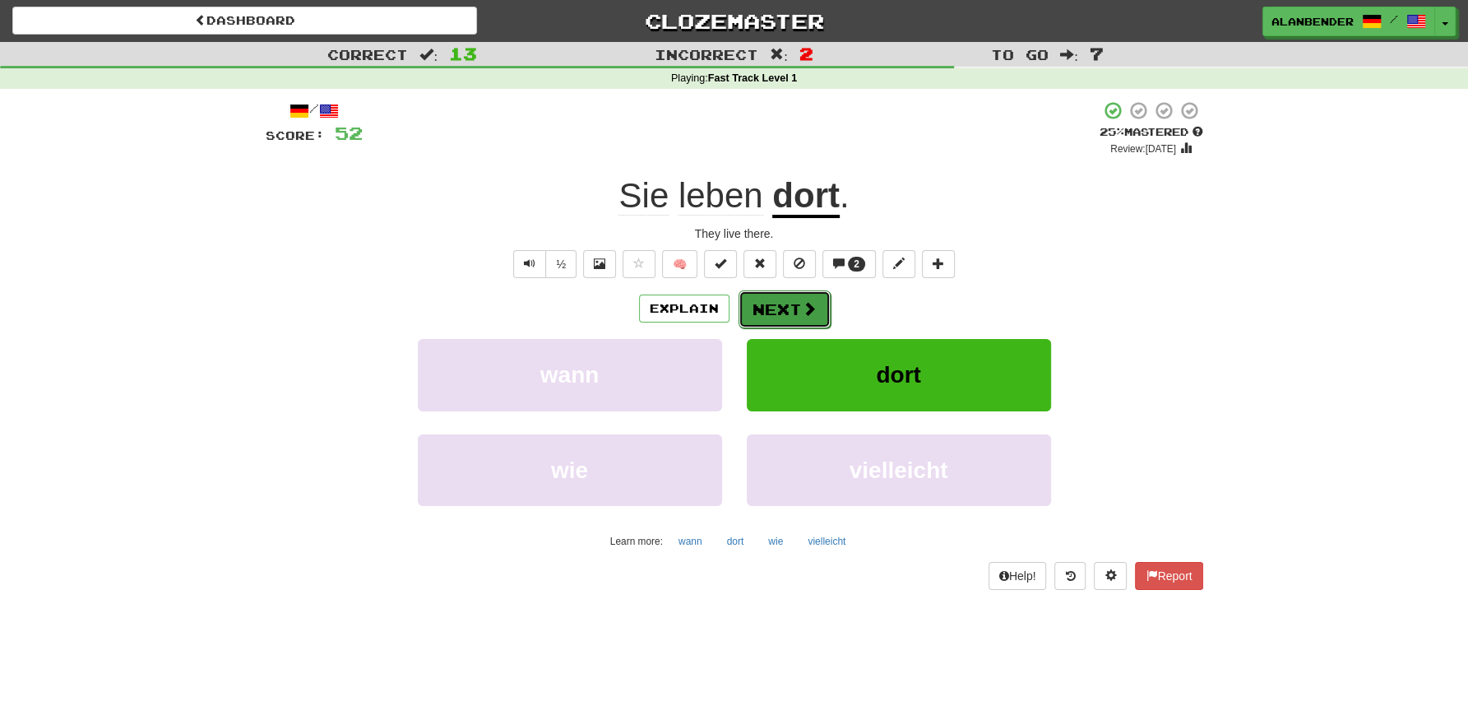
click at [798, 306] on button "Next" at bounding box center [785, 309] width 92 height 38
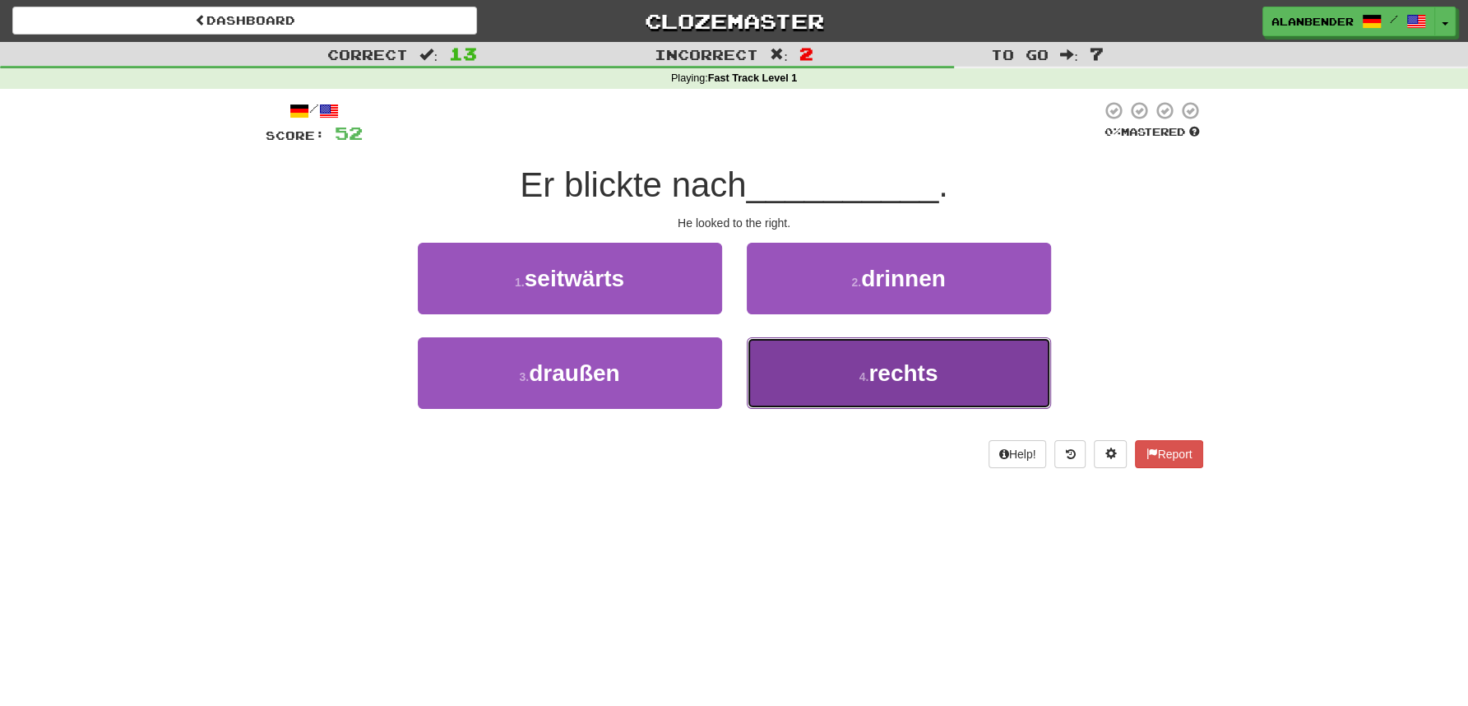
click at [910, 378] on span "rechts" at bounding box center [903, 373] width 69 height 26
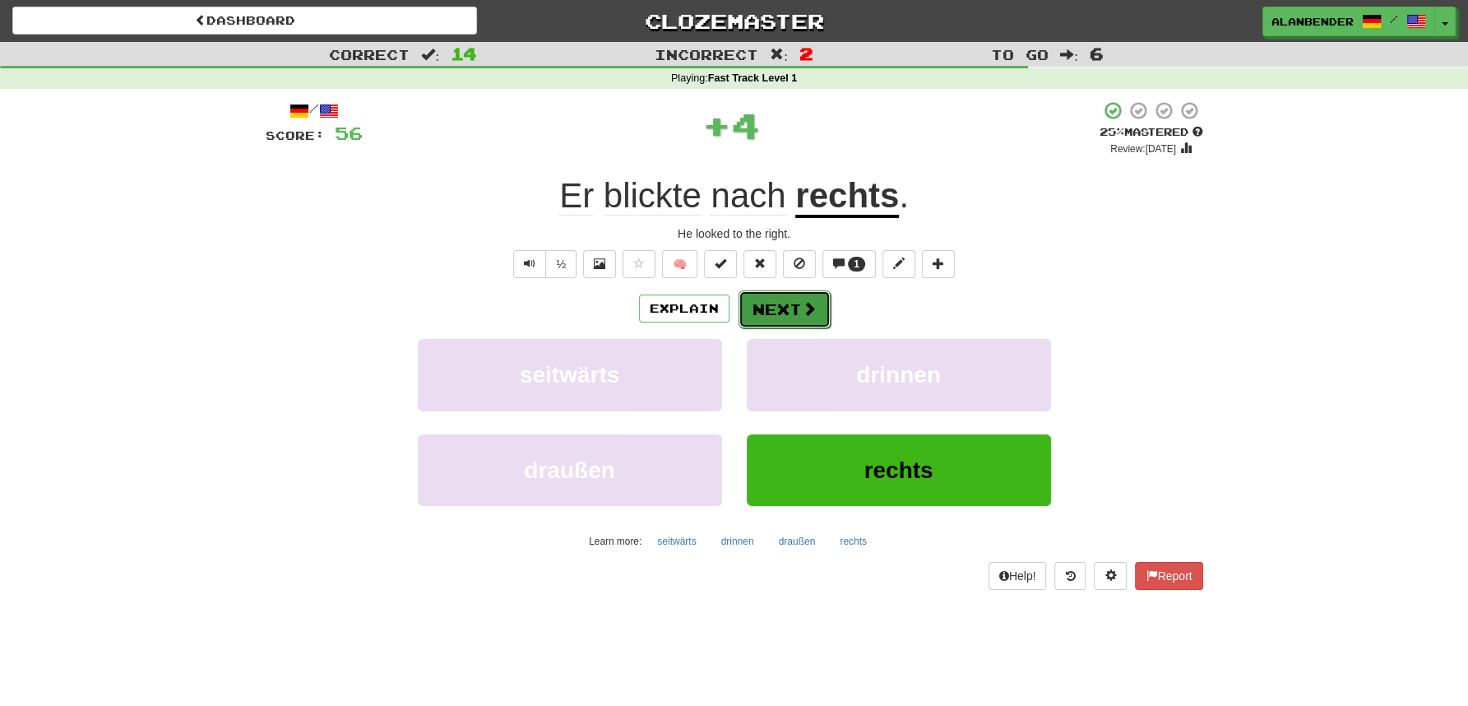
click at [798, 304] on button "Next" at bounding box center [785, 309] width 92 height 38
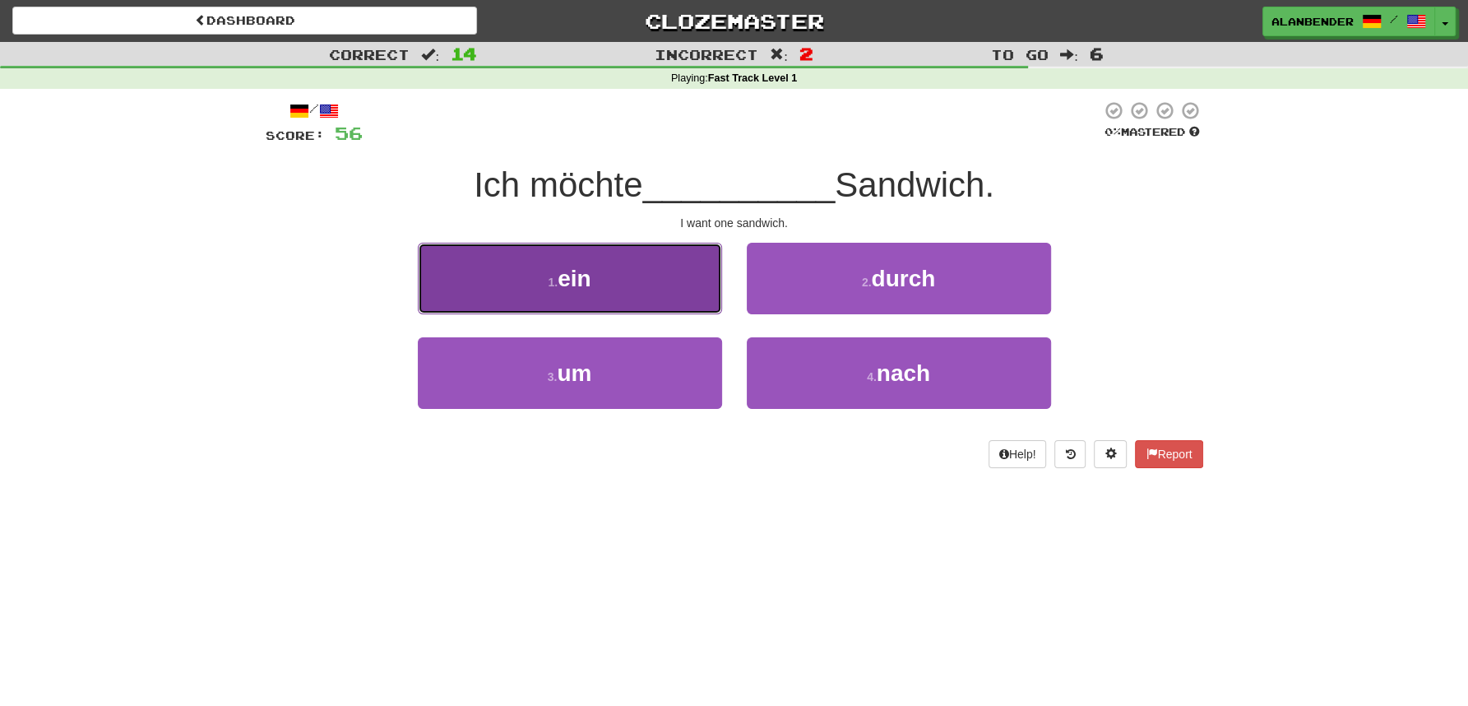
click at [589, 282] on span "ein" at bounding box center [574, 279] width 33 height 26
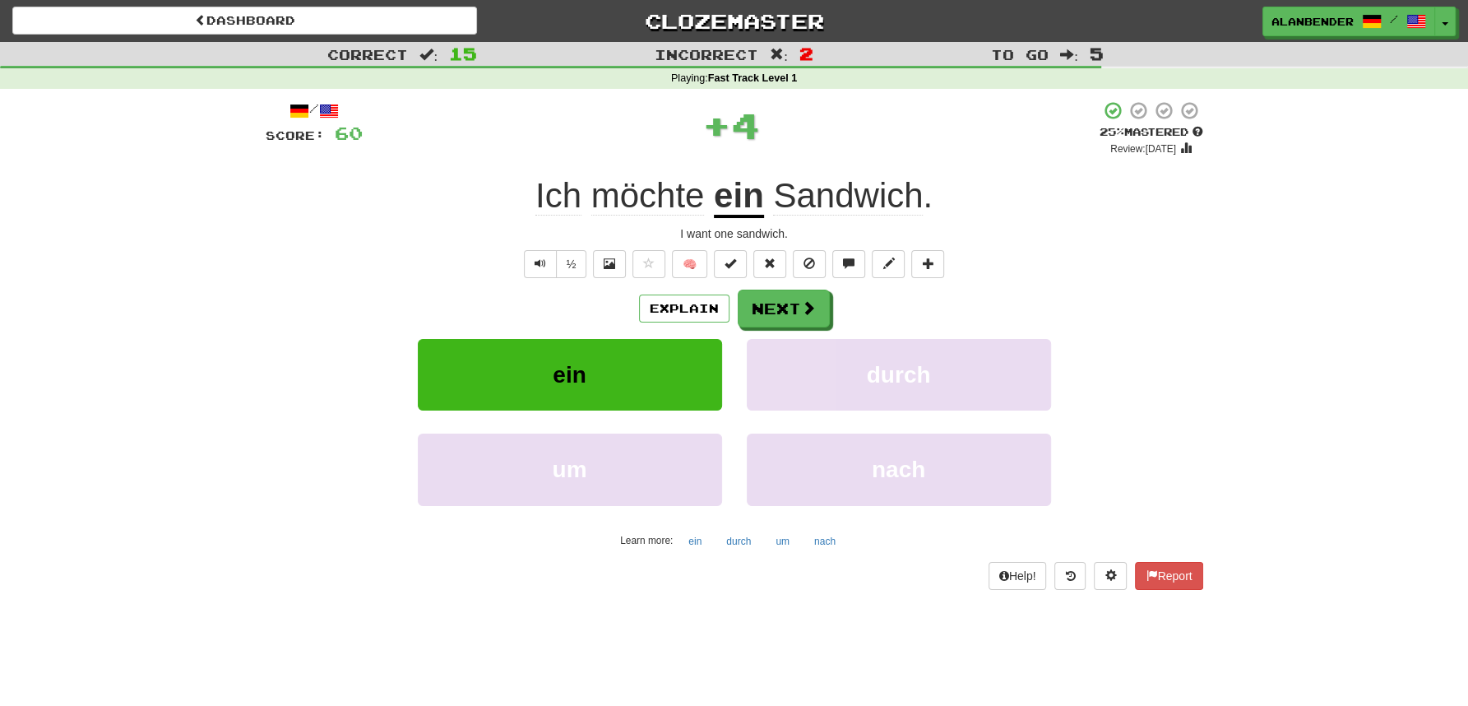
click at [864, 202] on span "Sandwich" at bounding box center [848, 195] width 150 height 39
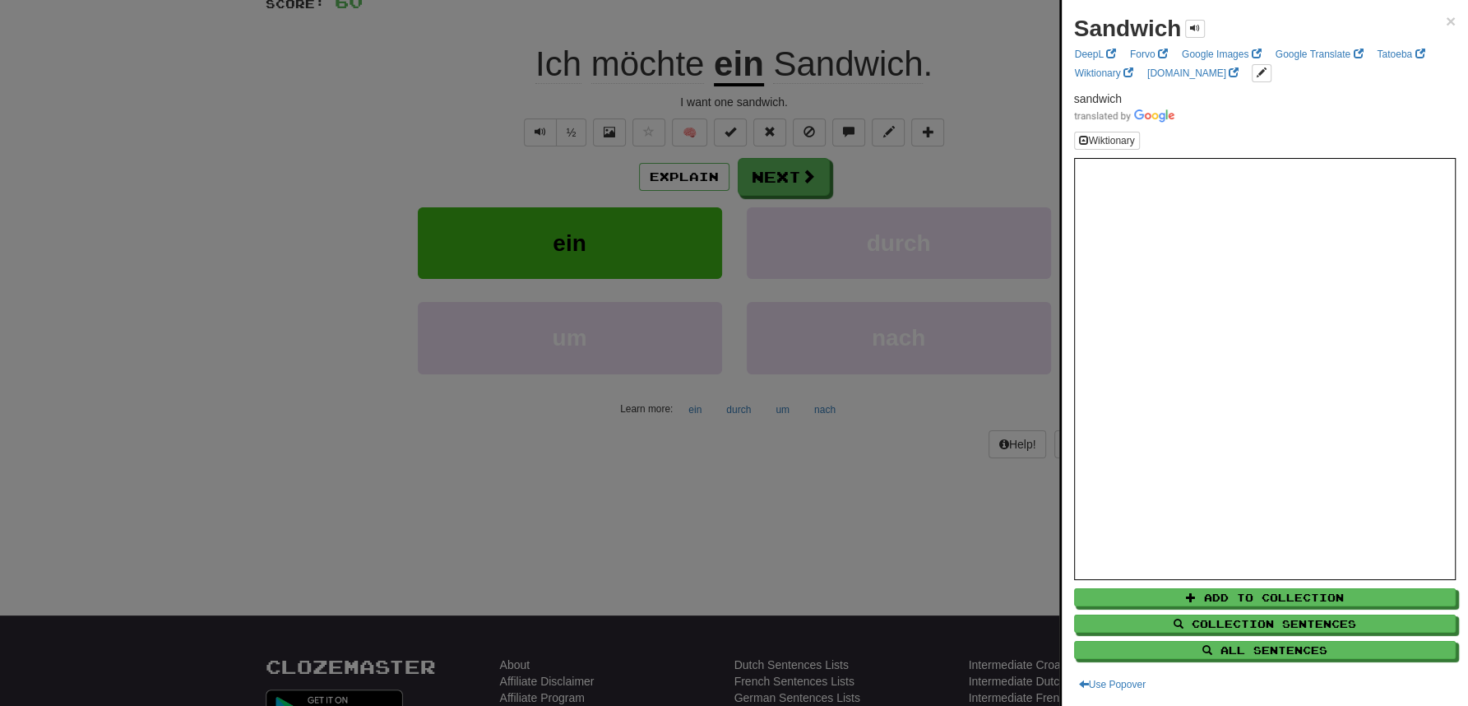
scroll to position [153, 0]
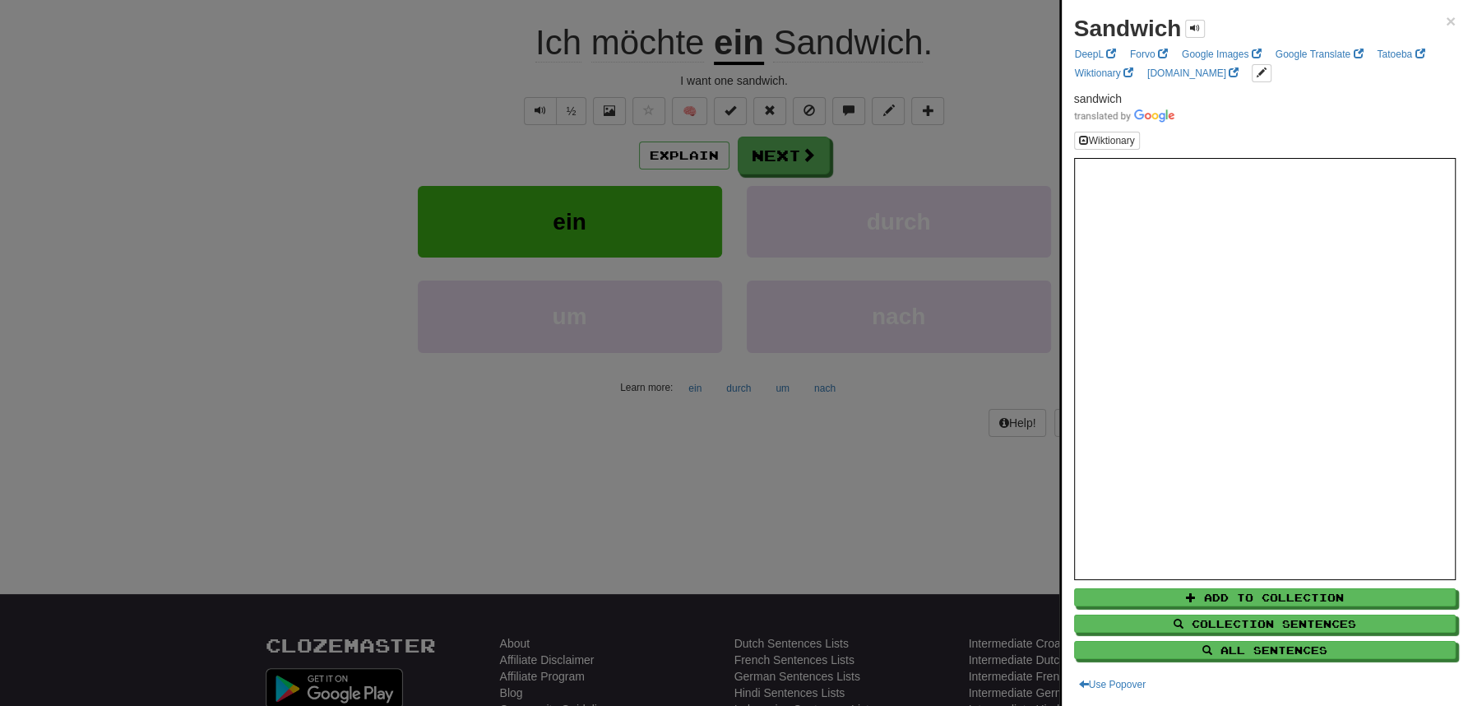
click at [972, 135] on div at bounding box center [734, 353] width 1468 height 706
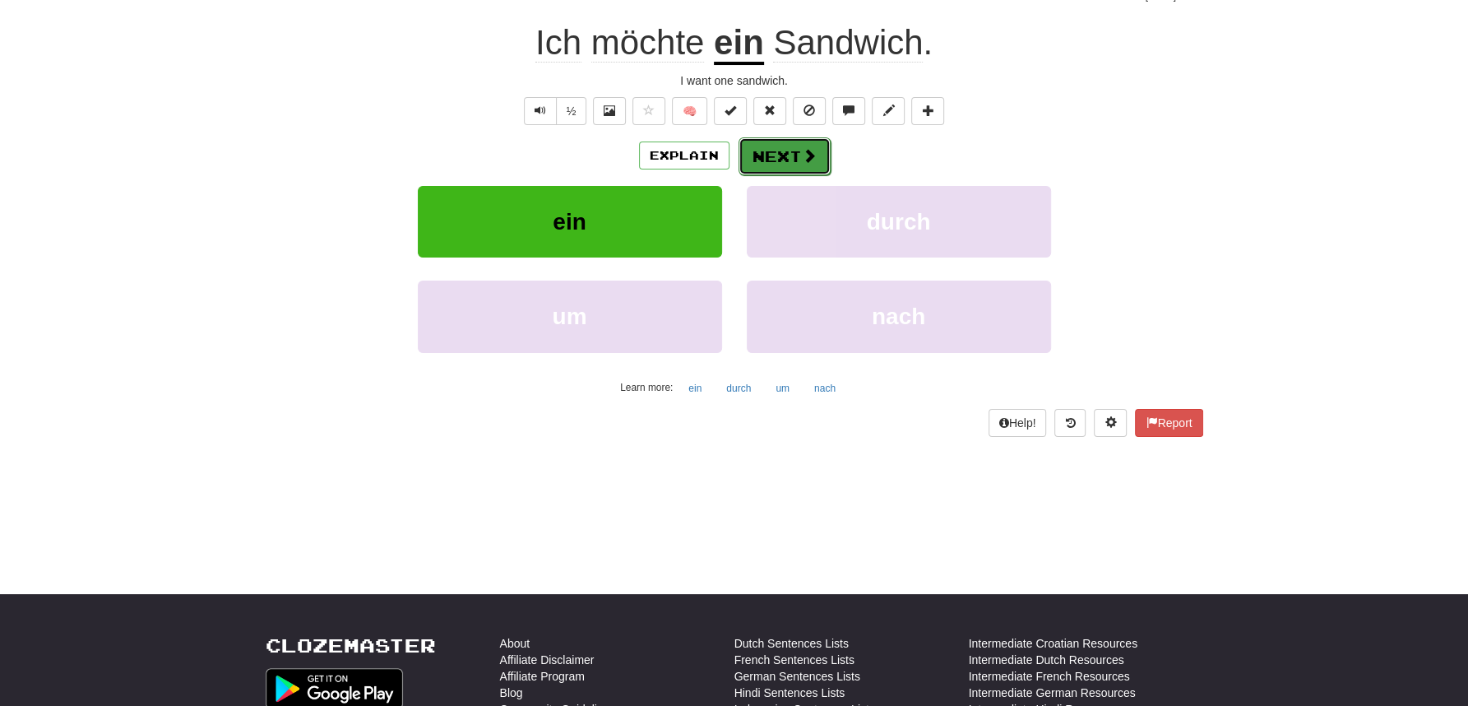
click at [783, 161] on button "Next" at bounding box center [785, 156] width 92 height 38
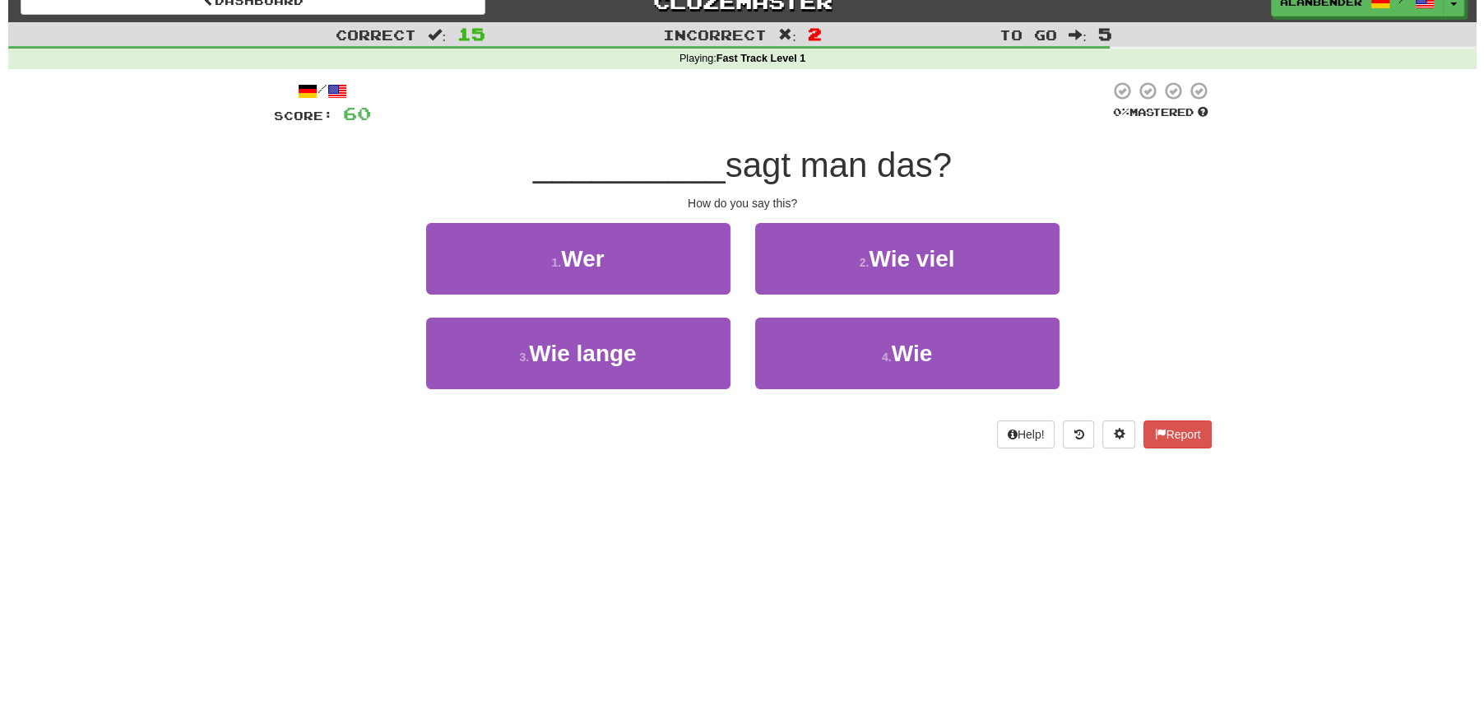
scroll to position [0, 0]
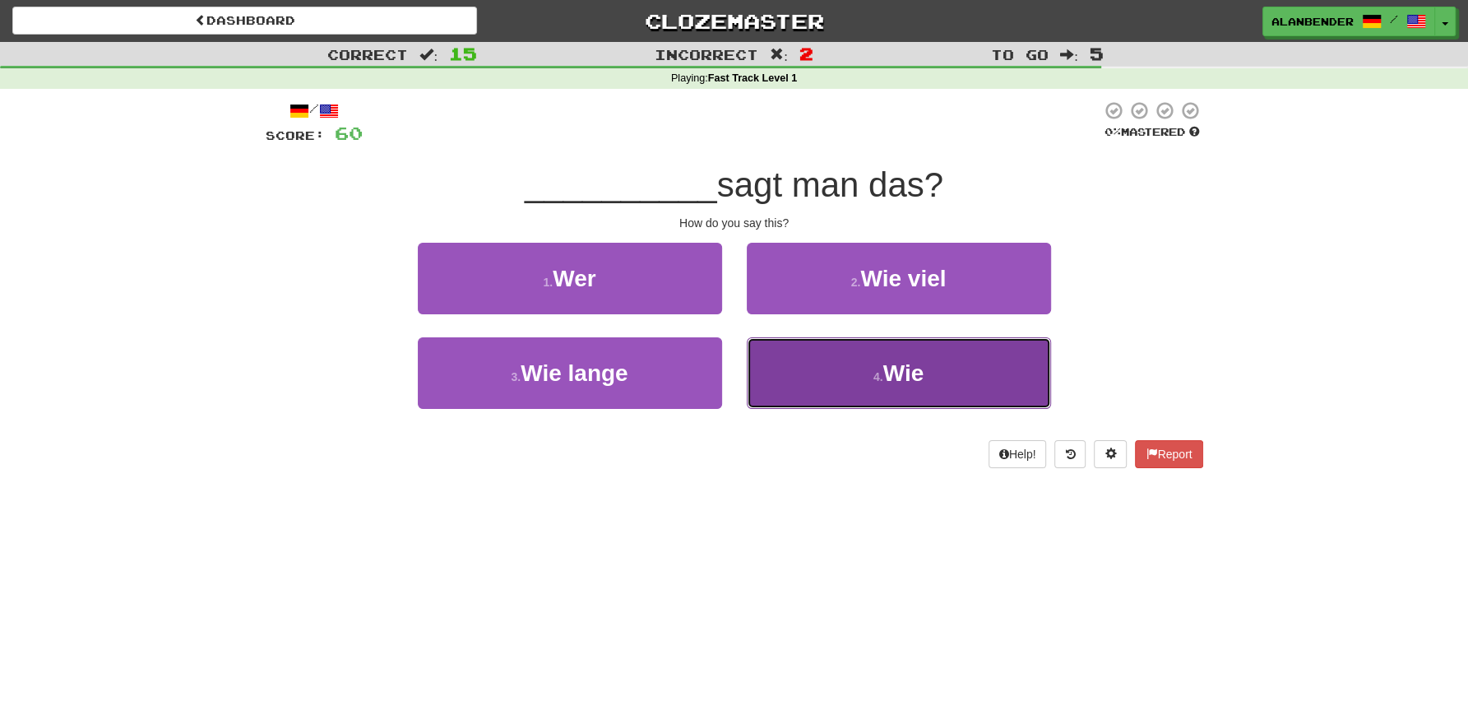
click at [902, 386] on span "Wie" at bounding box center [903, 373] width 41 height 26
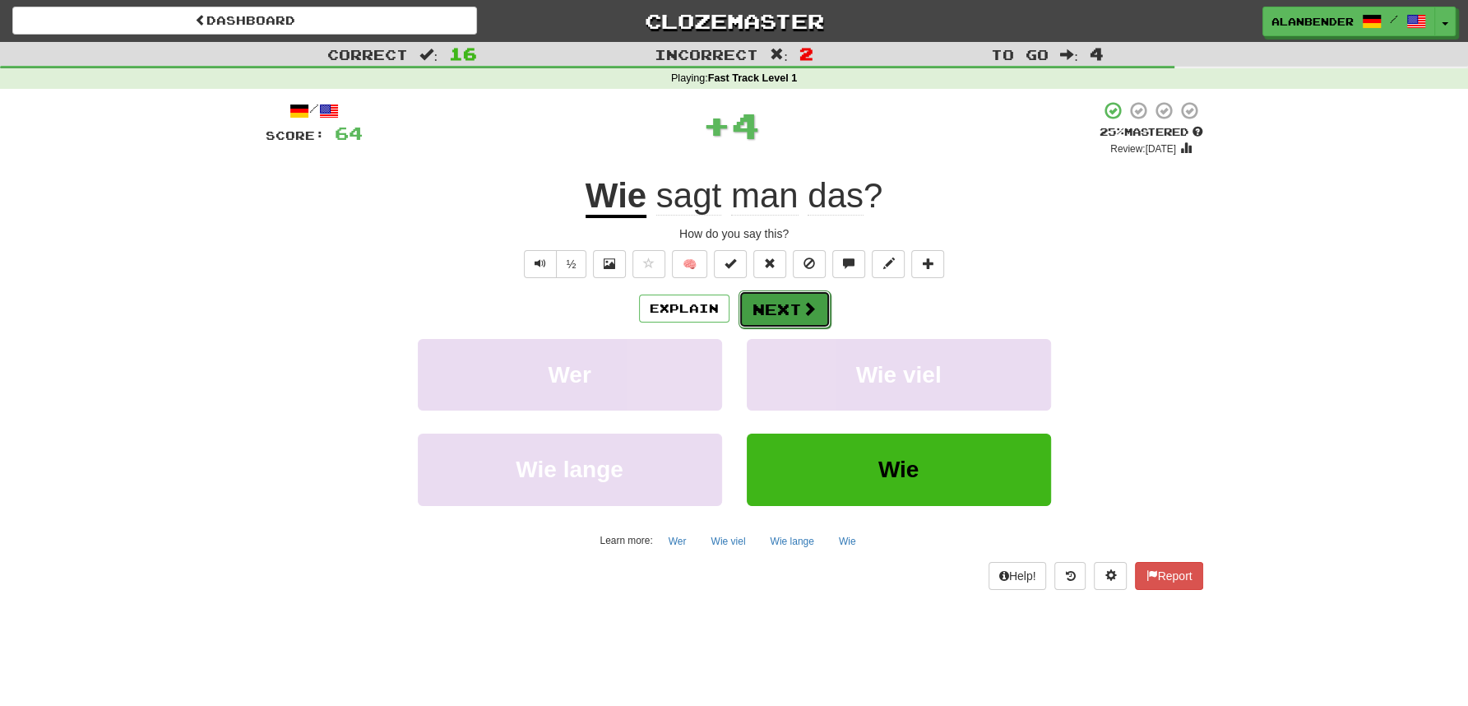
click at [778, 305] on button "Next" at bounding box center [785, 309] width 92 height 38
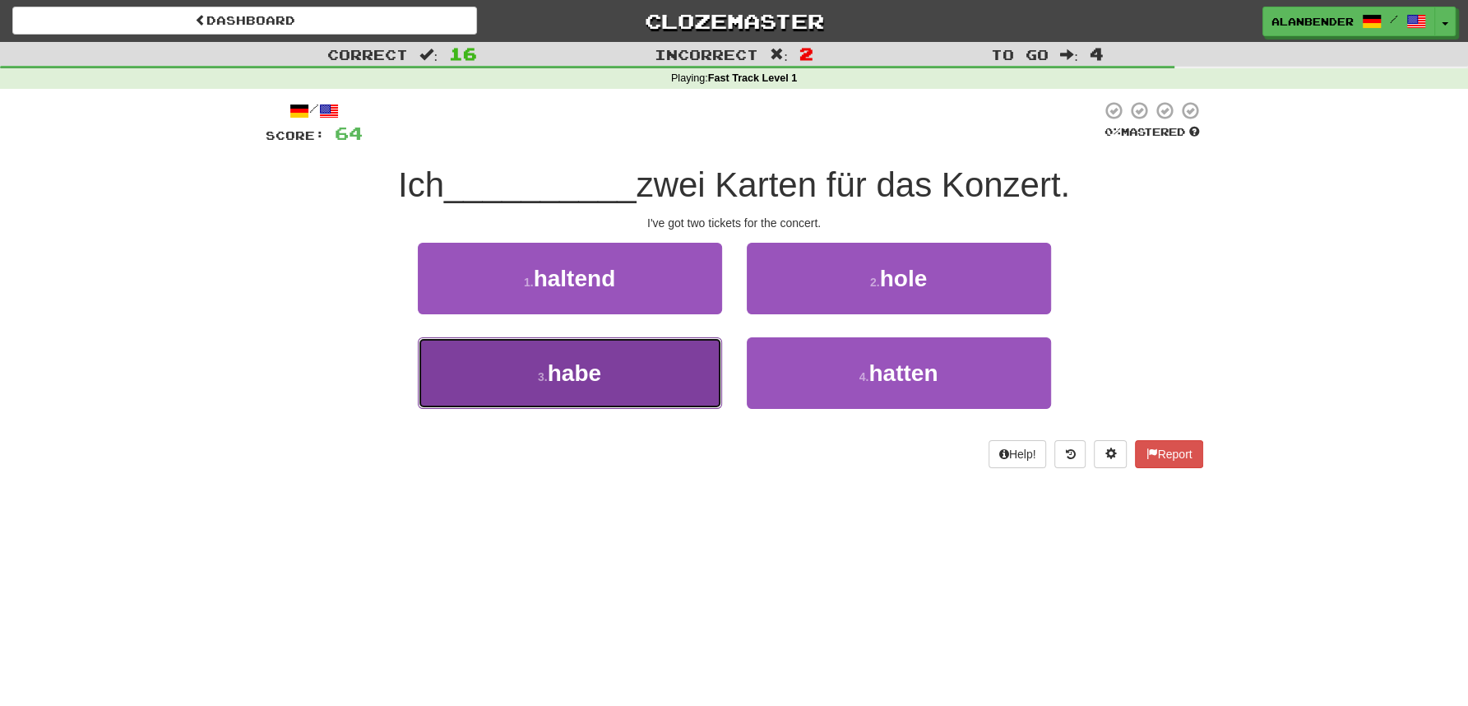
click at [579, 370] on span "habe" at bounding box center [574, 373] width 53 height 26
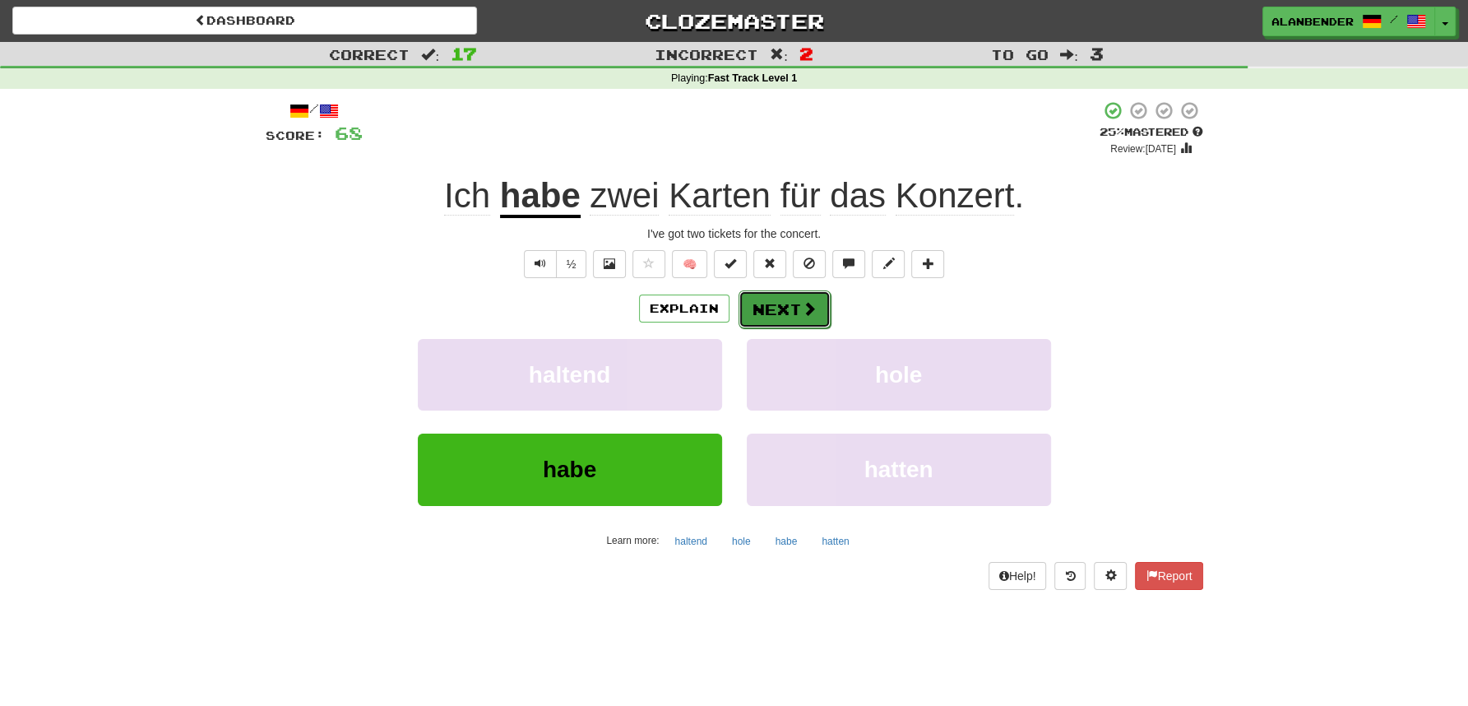
click at [787, 304] on button "Next" at bounding box center [785, 309] width 92 height 38
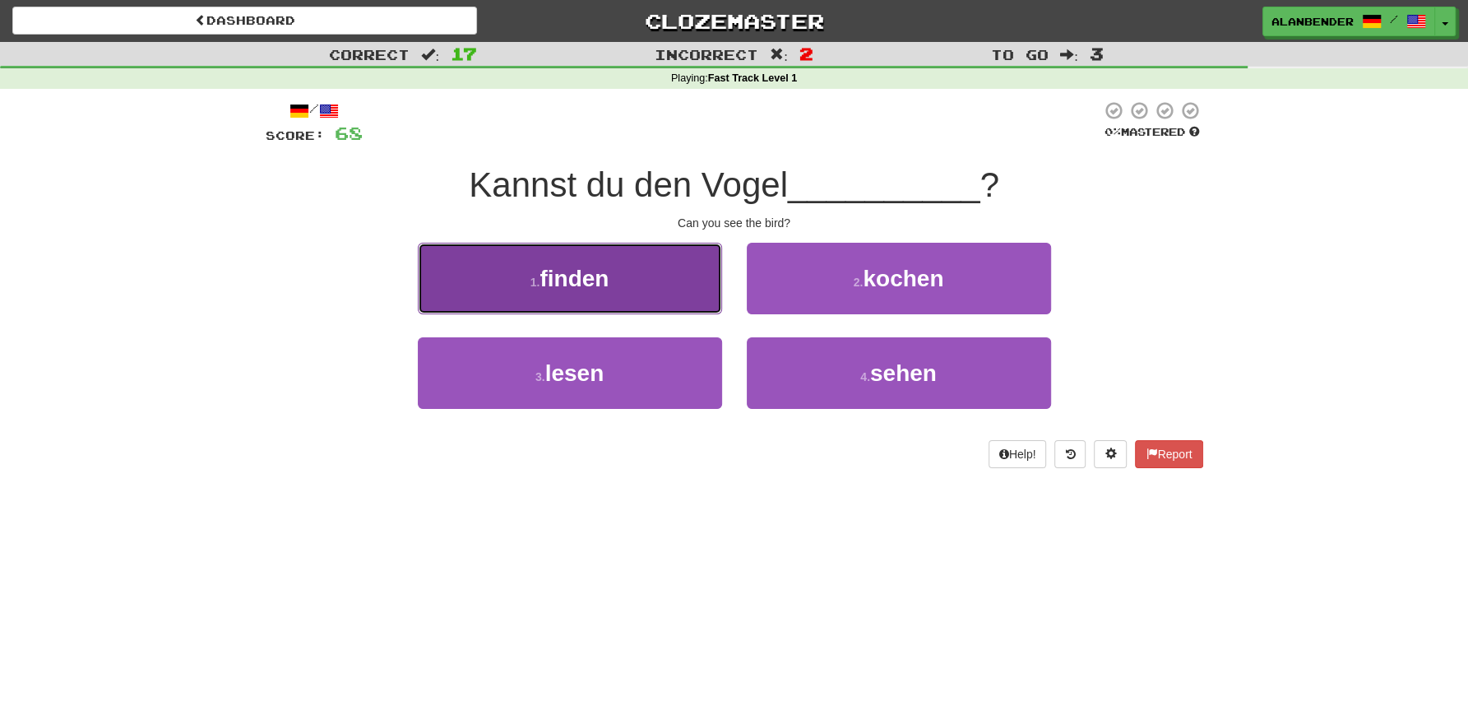
click at [575, 288] on span "finden" at bounding box center [574, 279] width 69 height 26
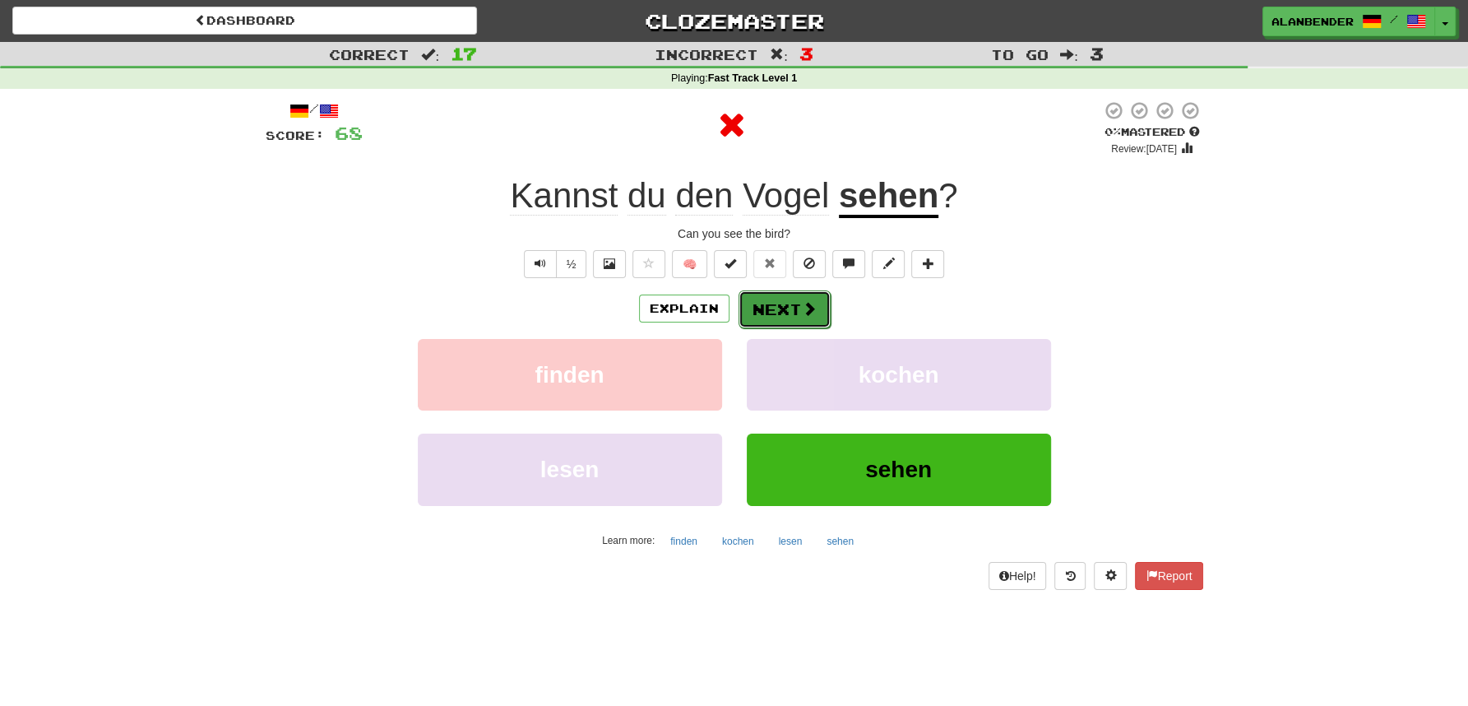
click at [802, 302] on span at bounding box center [809, 308] width 15 height 15
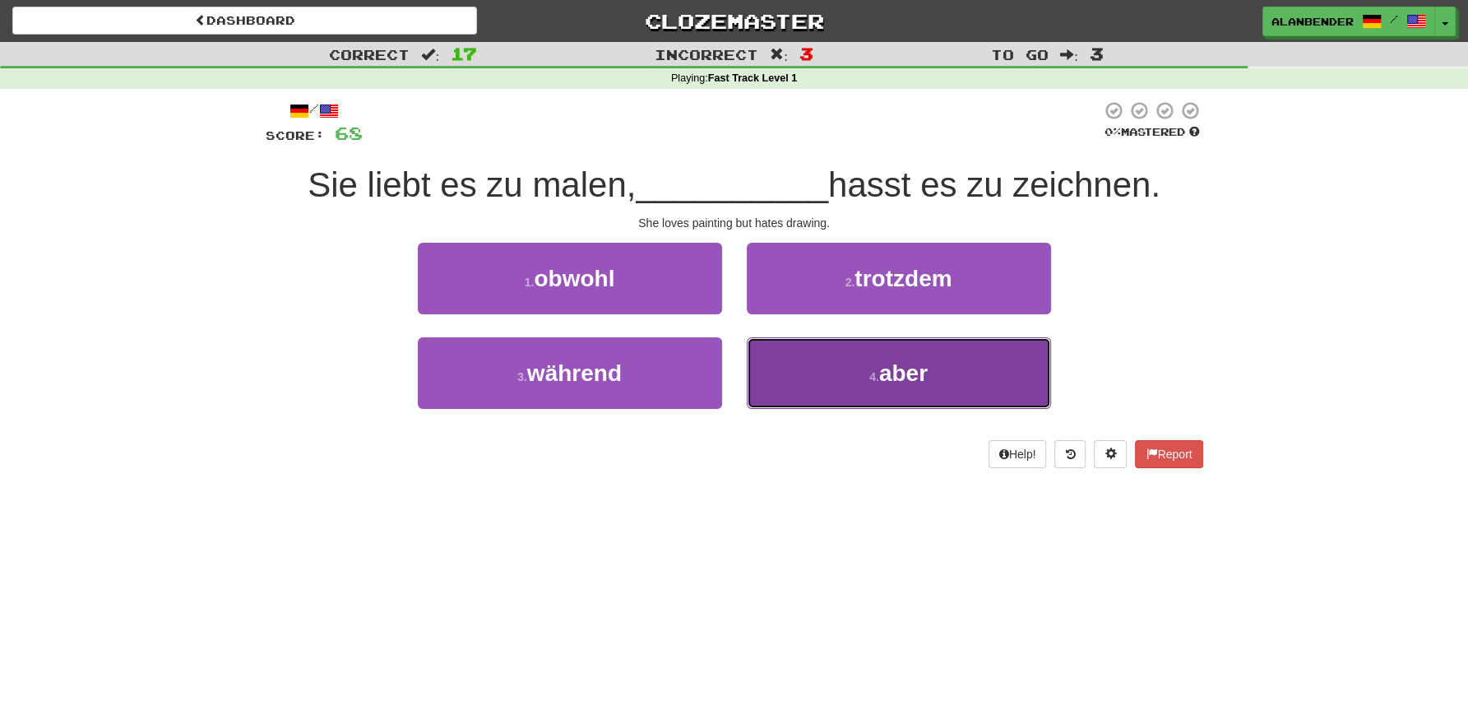
click at [930, 369] on button "4 . aber" at bounding box center [899, 373] width 304 height 72
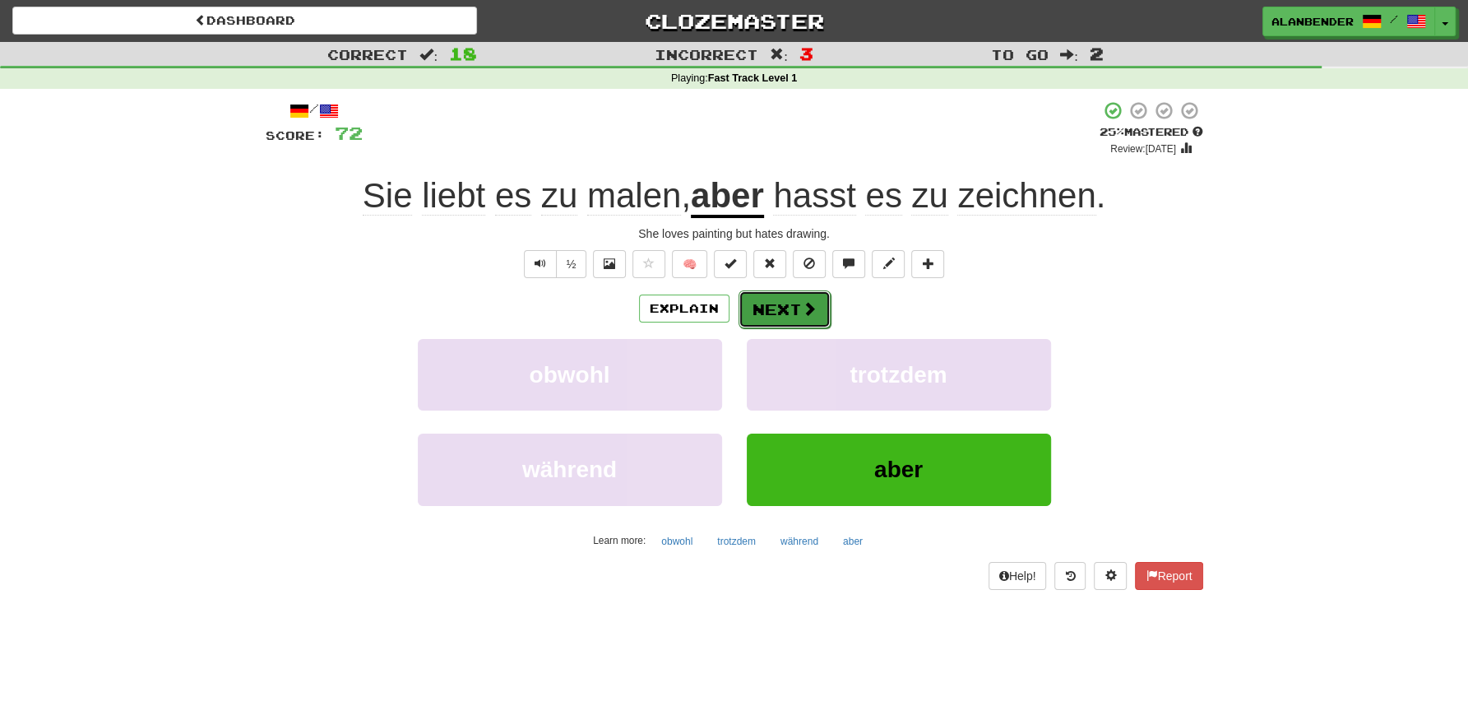
click at [792, 309] on button "Next" at bounding box center [785, 309] width 92 height 38
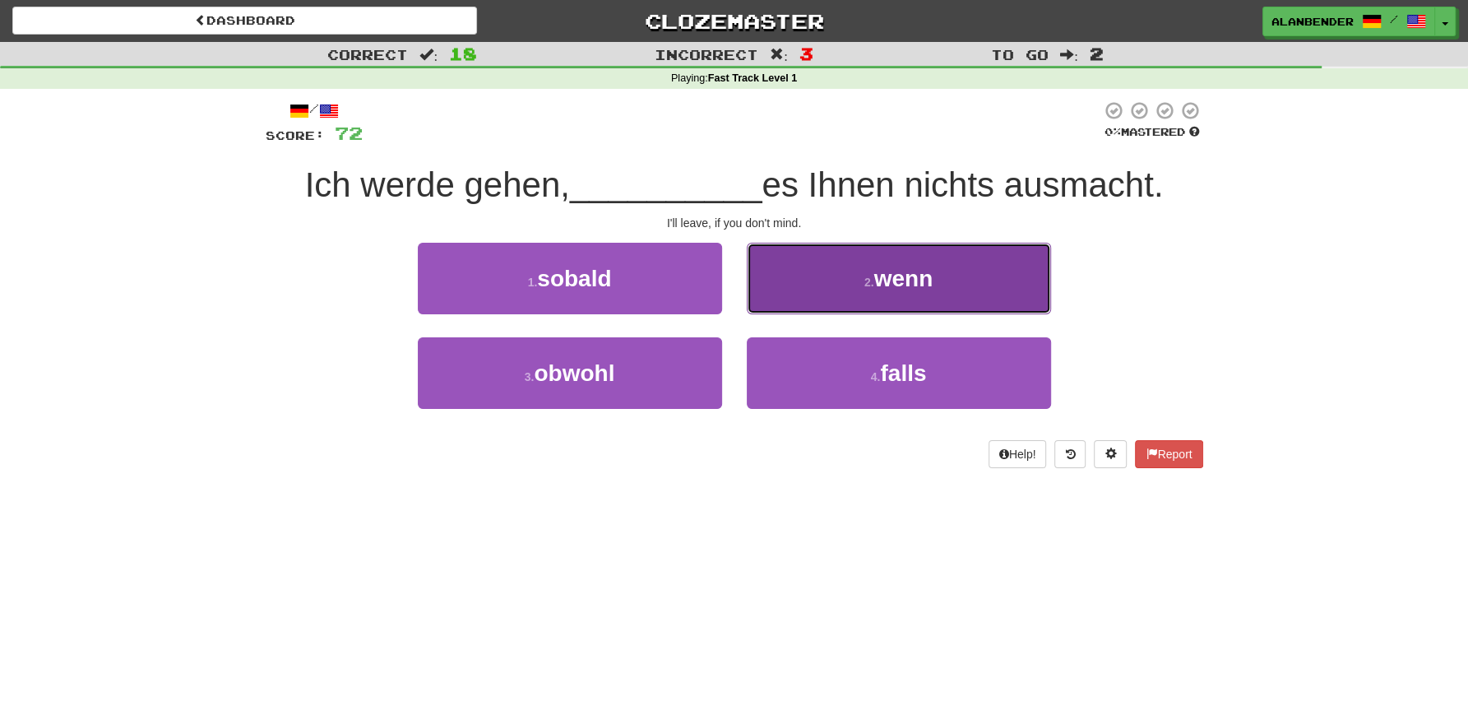
click at [918, 299] on button "2 . wenn" at bounding box center [899, 279] width 304 height 72
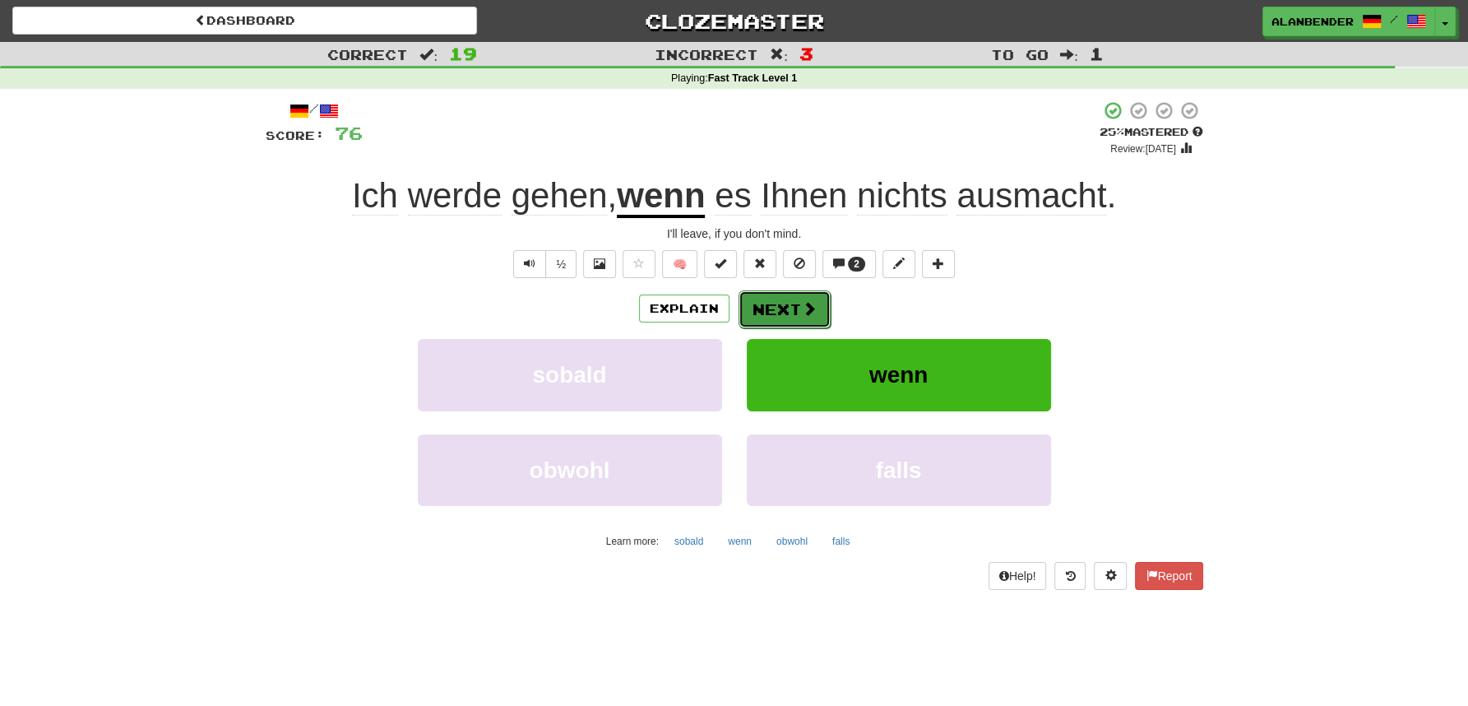
click at [792, 314] on button "Next" at bounding box center [785, 309] width 92 height 38
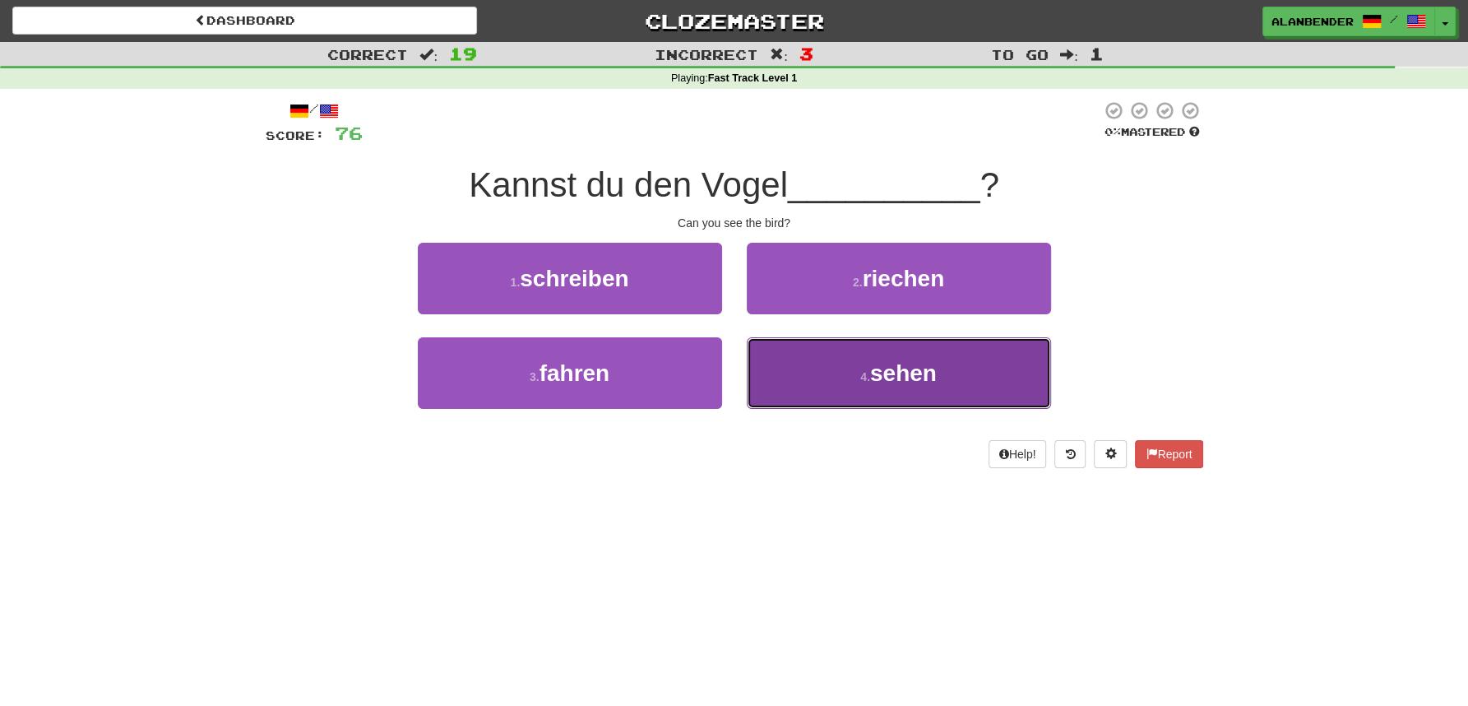
click at [902, 369] on span "sehen" at bounding box center [903, 373] width 67 height 26
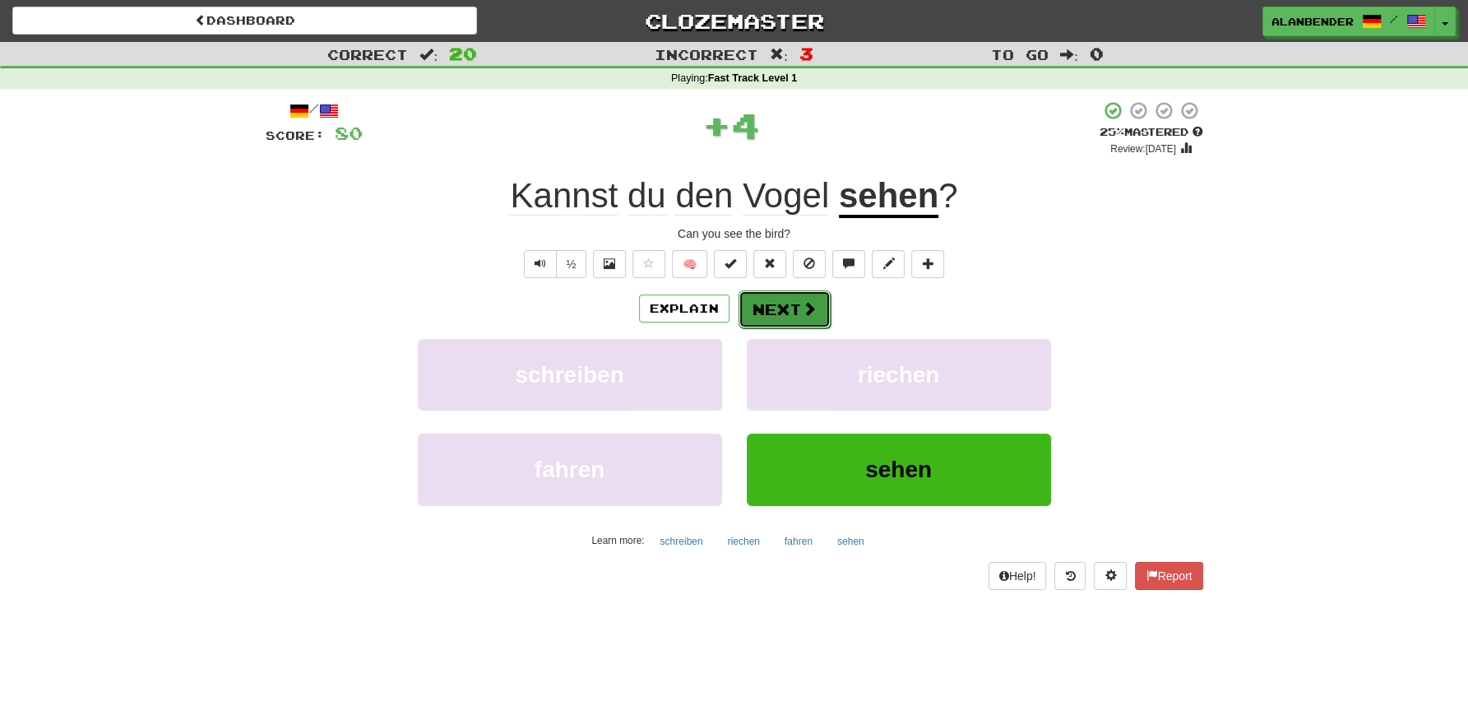
click at [790, 313] on button "Next" at bounding box center [785, 309] width 92 height 38
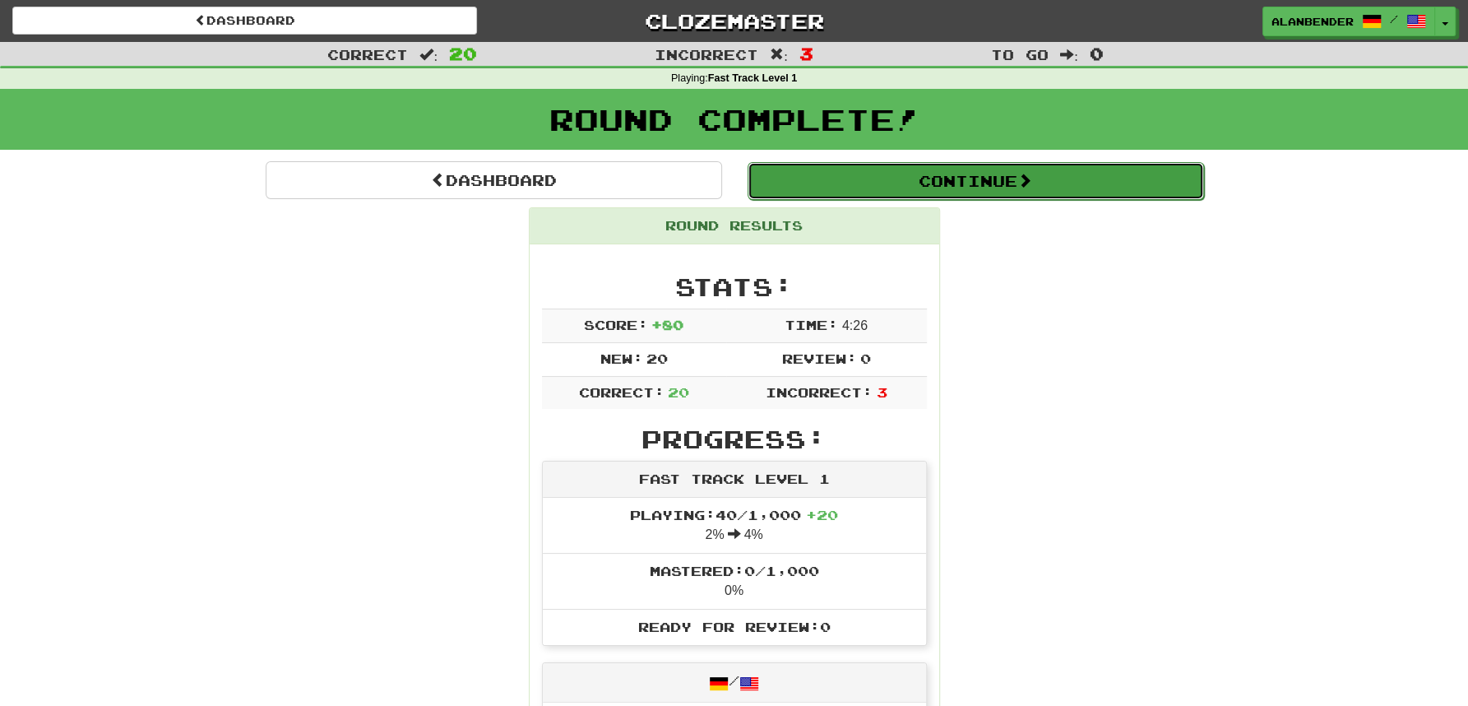
click at [945, 187] on button "Continue" at bounding box center [976, 181] width 457 height 38
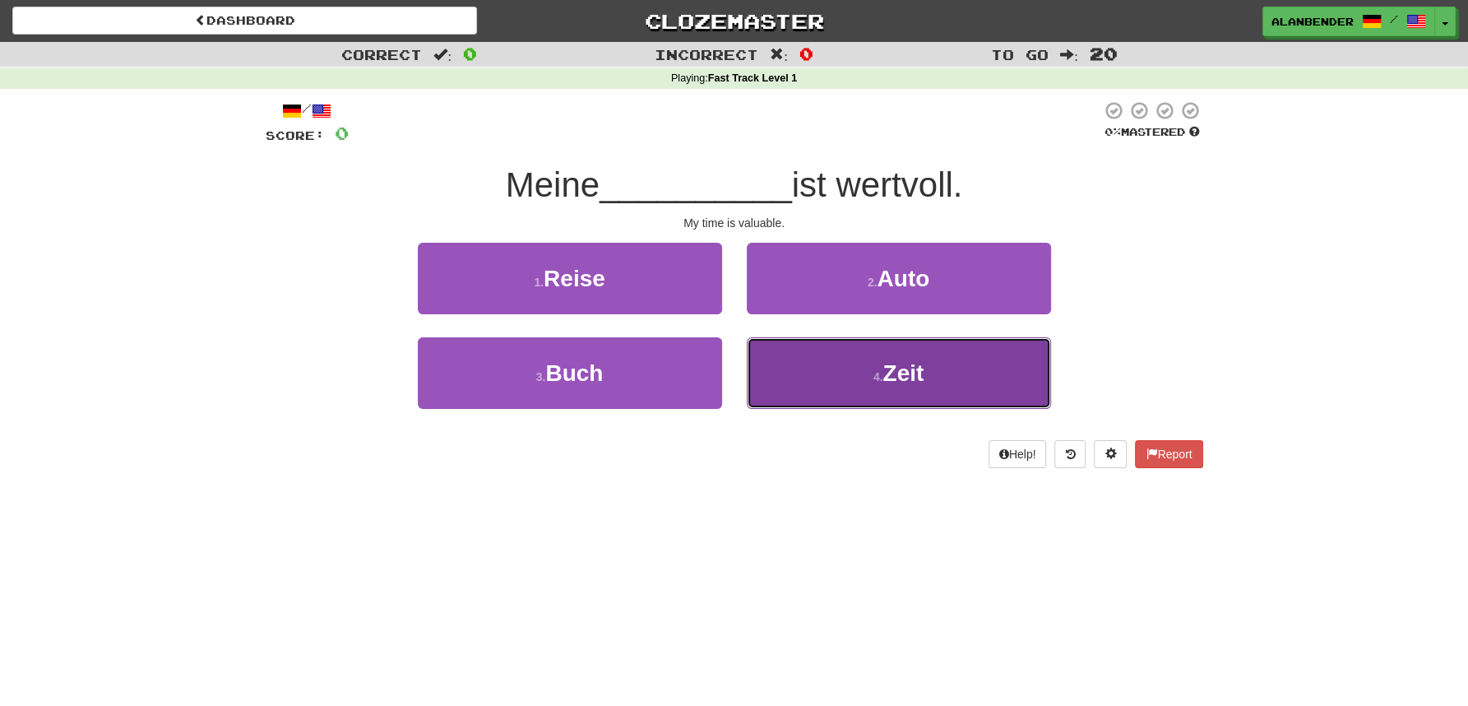
click at [904, 374] on span "Zeit" at bounding box center [903, 373] width 41 height 26
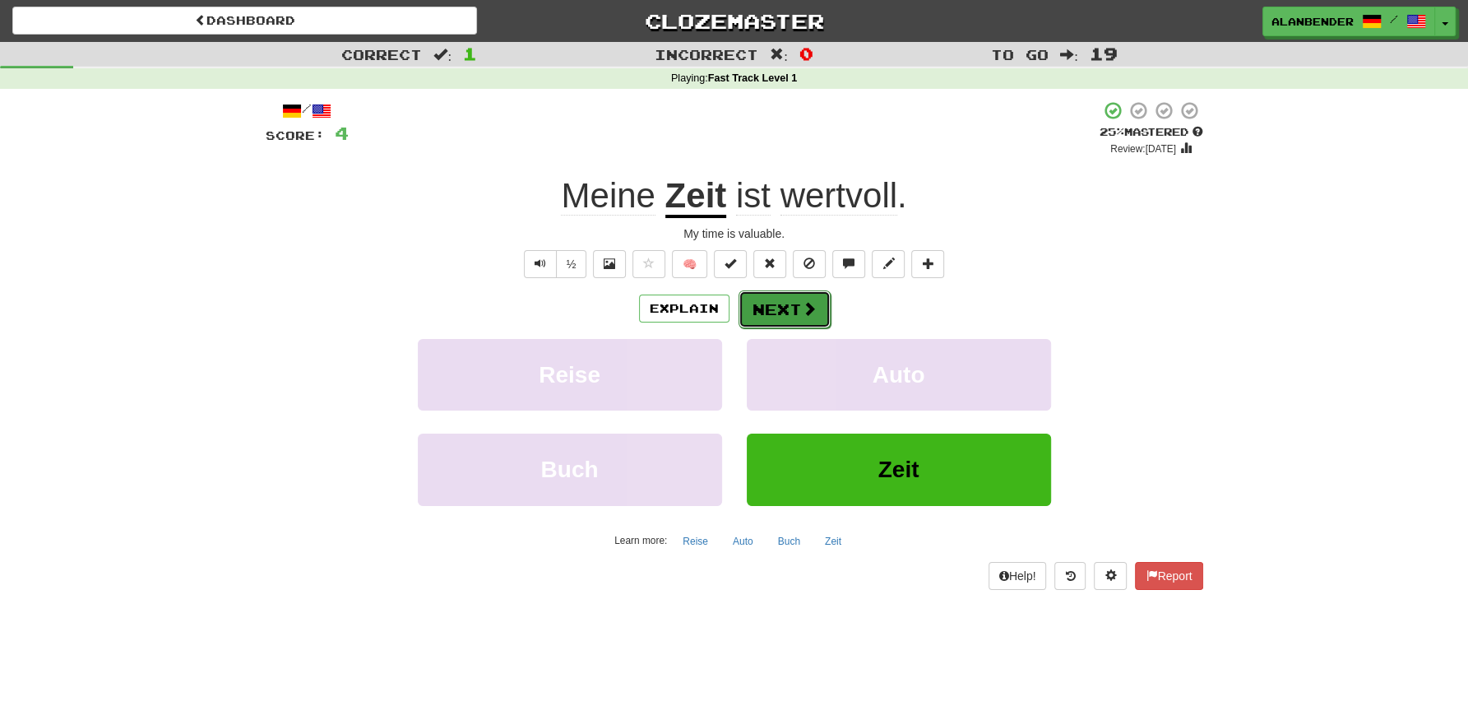
click at [768, 309] on button "Next" at bounding box center [785, 309] width 92 height 38
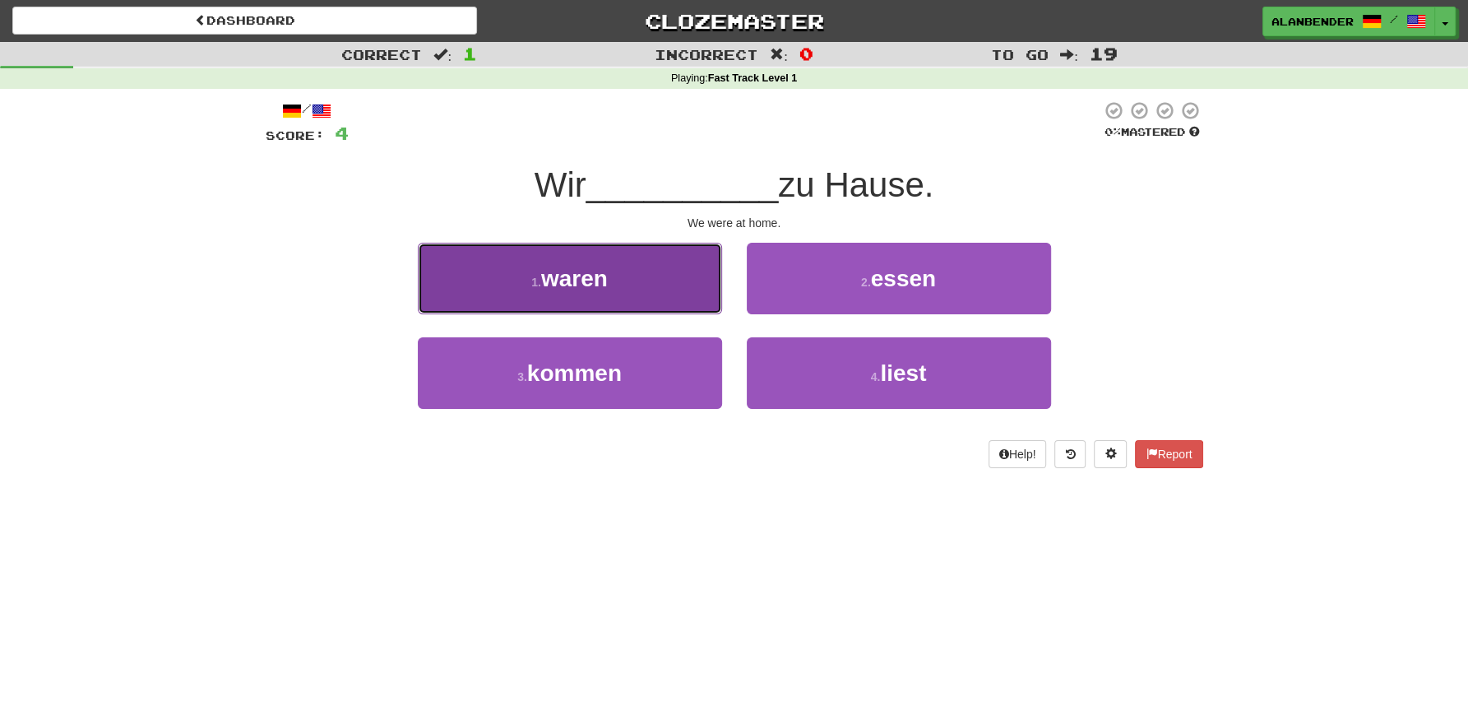
click at [596, 290] on span "waren" at bounding box center [574, 279] width 67 height 26
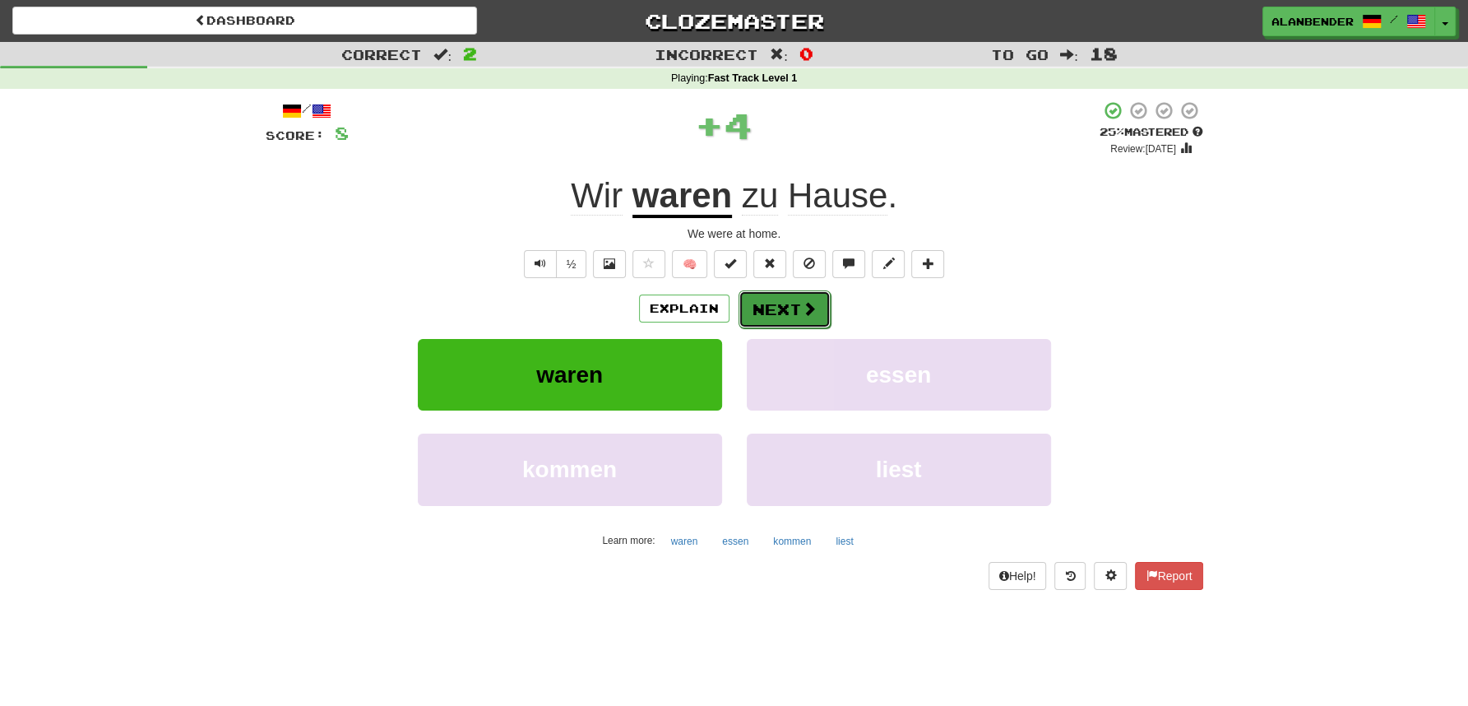
click at [786, 308] on button "Next" at bounding box center [785, 309] width 92 height 38
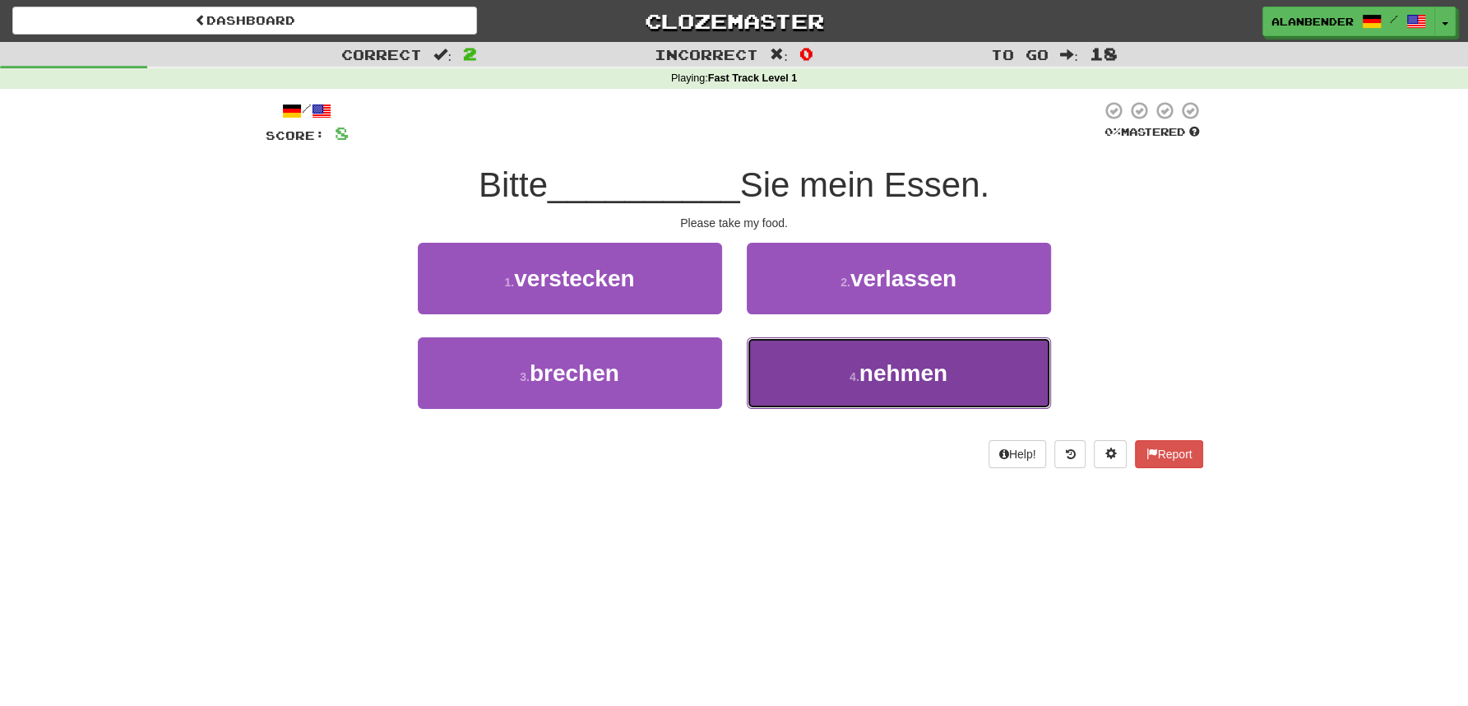
click at [893, 368] on span "nehmen" at bounding box center [904, 373] width 88 height 26
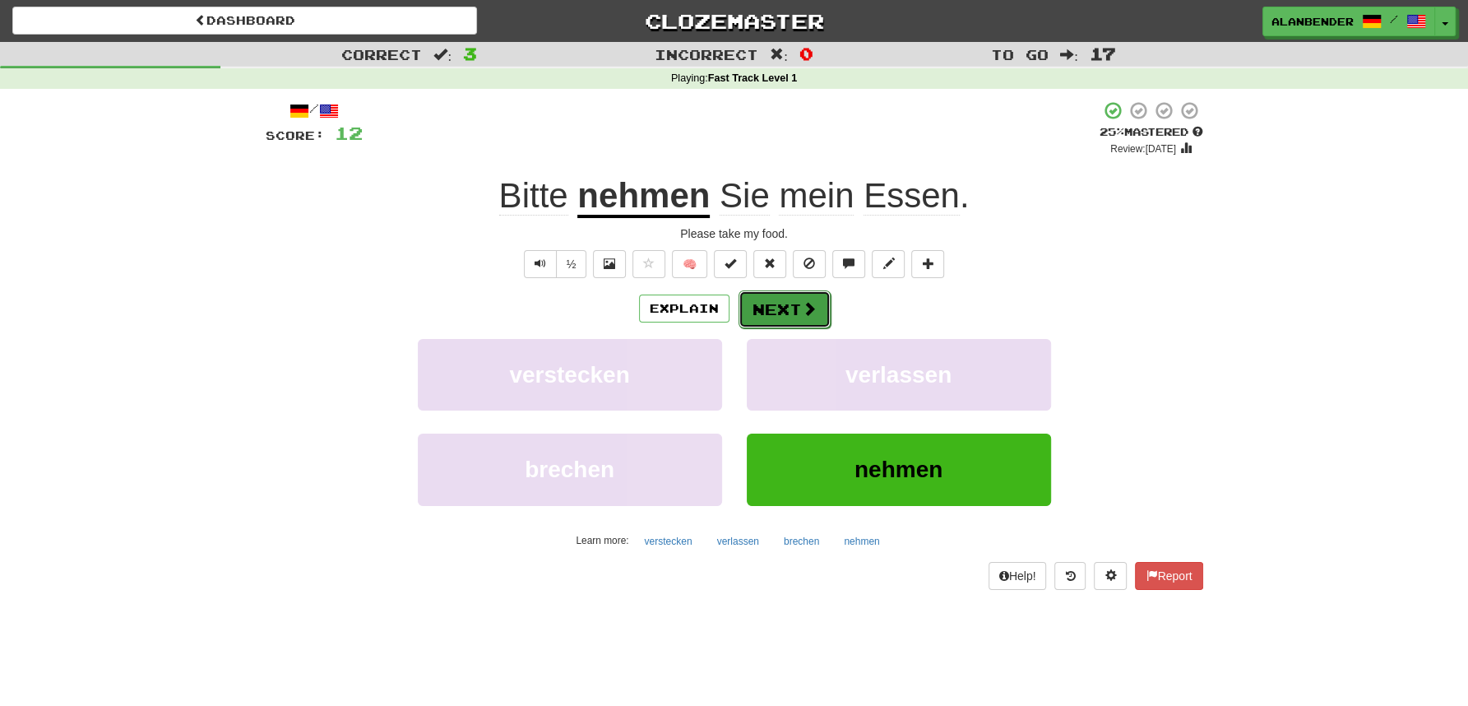
click at [779, 301] on button "Next" at bounding box center [785, 309] width 92 height 38
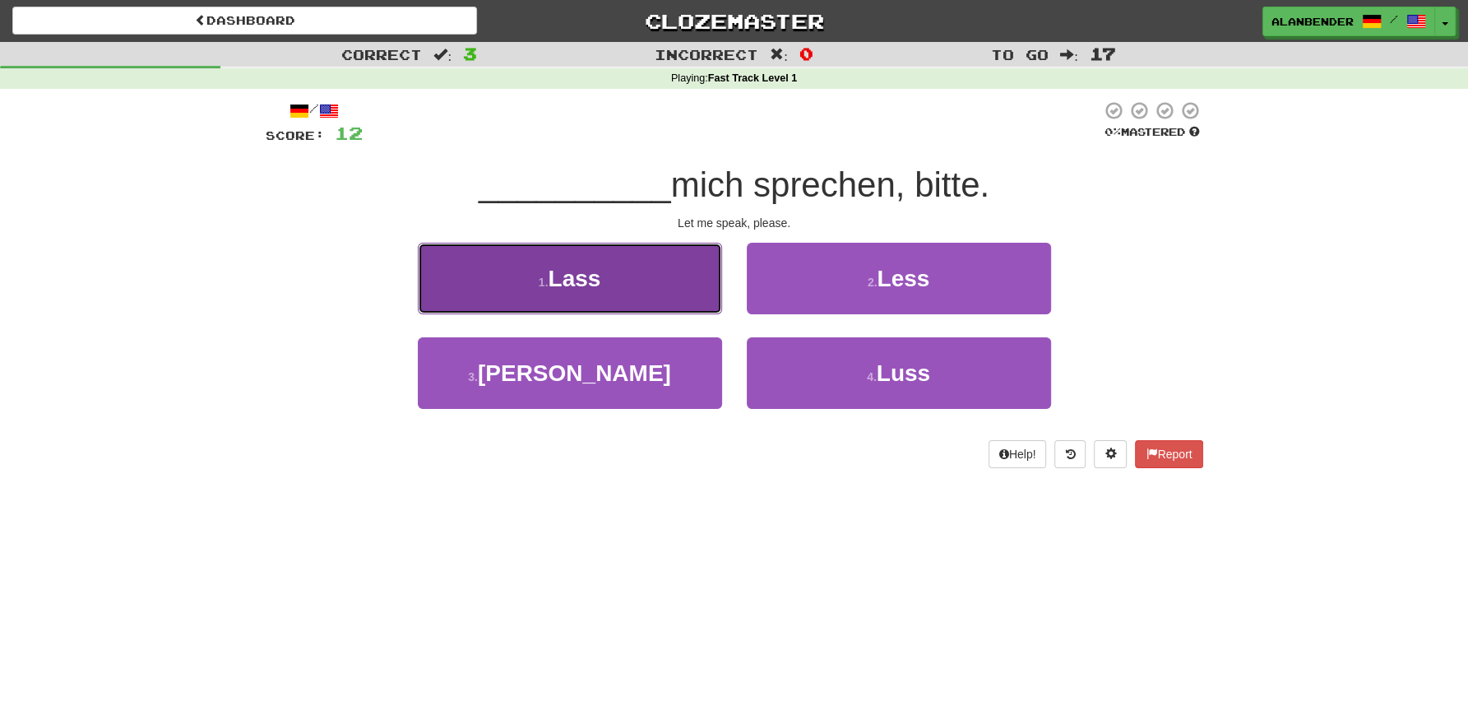
click at [565, 282] on span "Lass" at bounding box center [574, 279] width 53 height 26
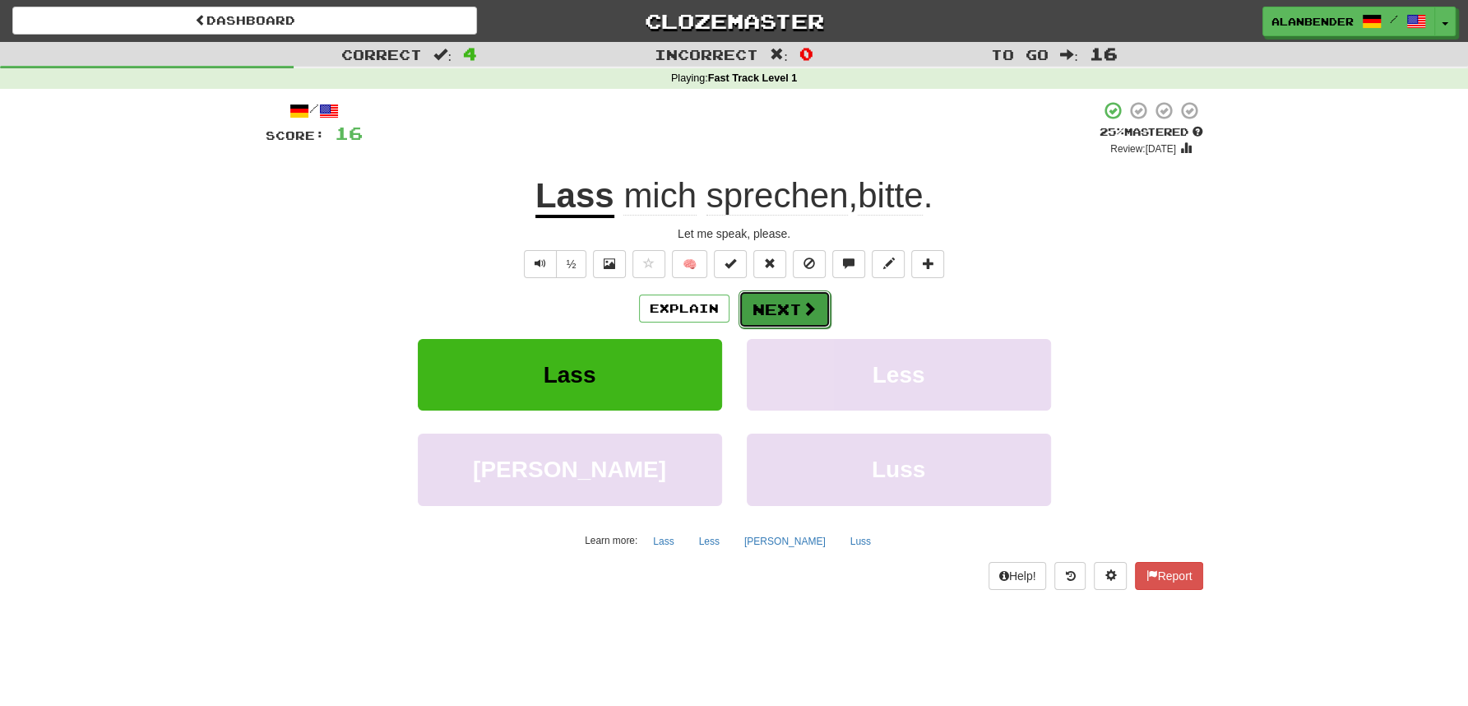
click at [802, 301] on span at bounding box center [809, 308] width 15 height 15
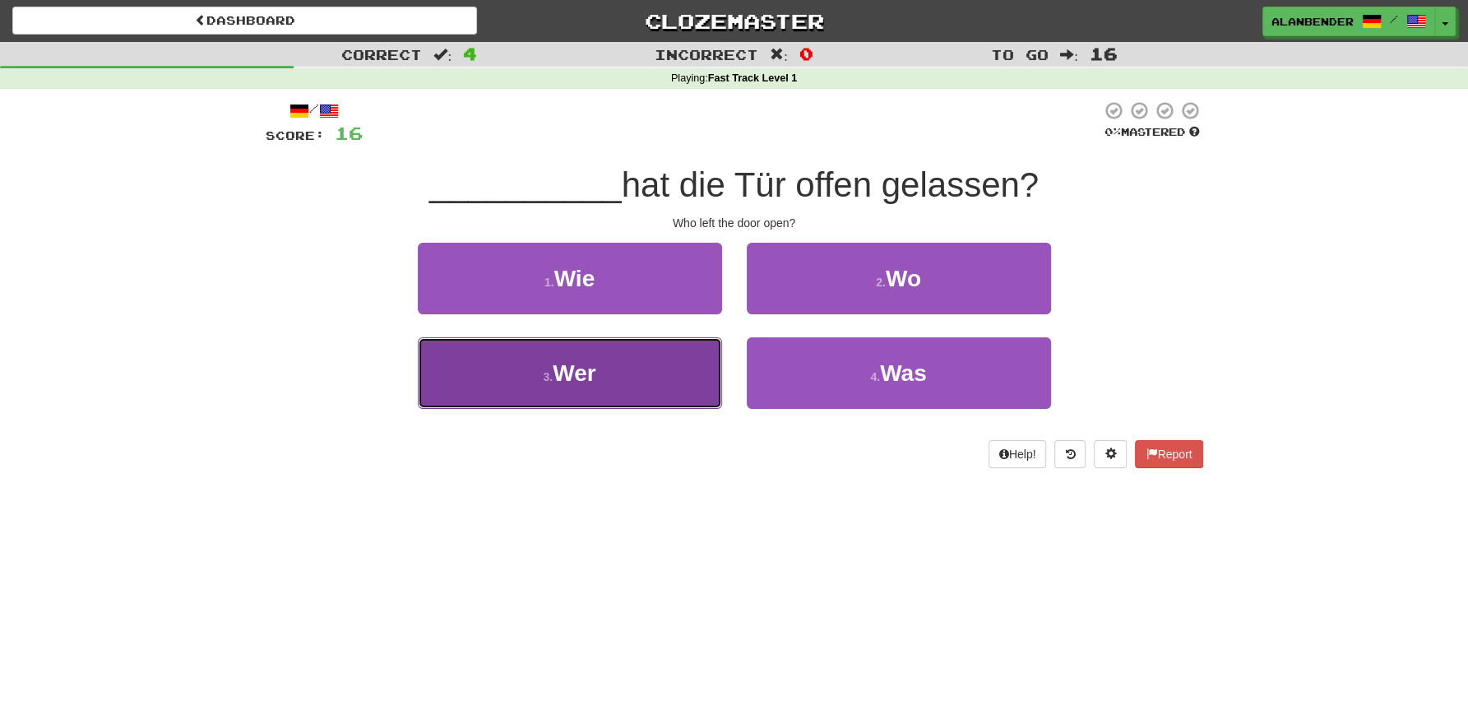
click at [593, 371] on span "Wer" at bounding box center [574, 373] width 43 height 26
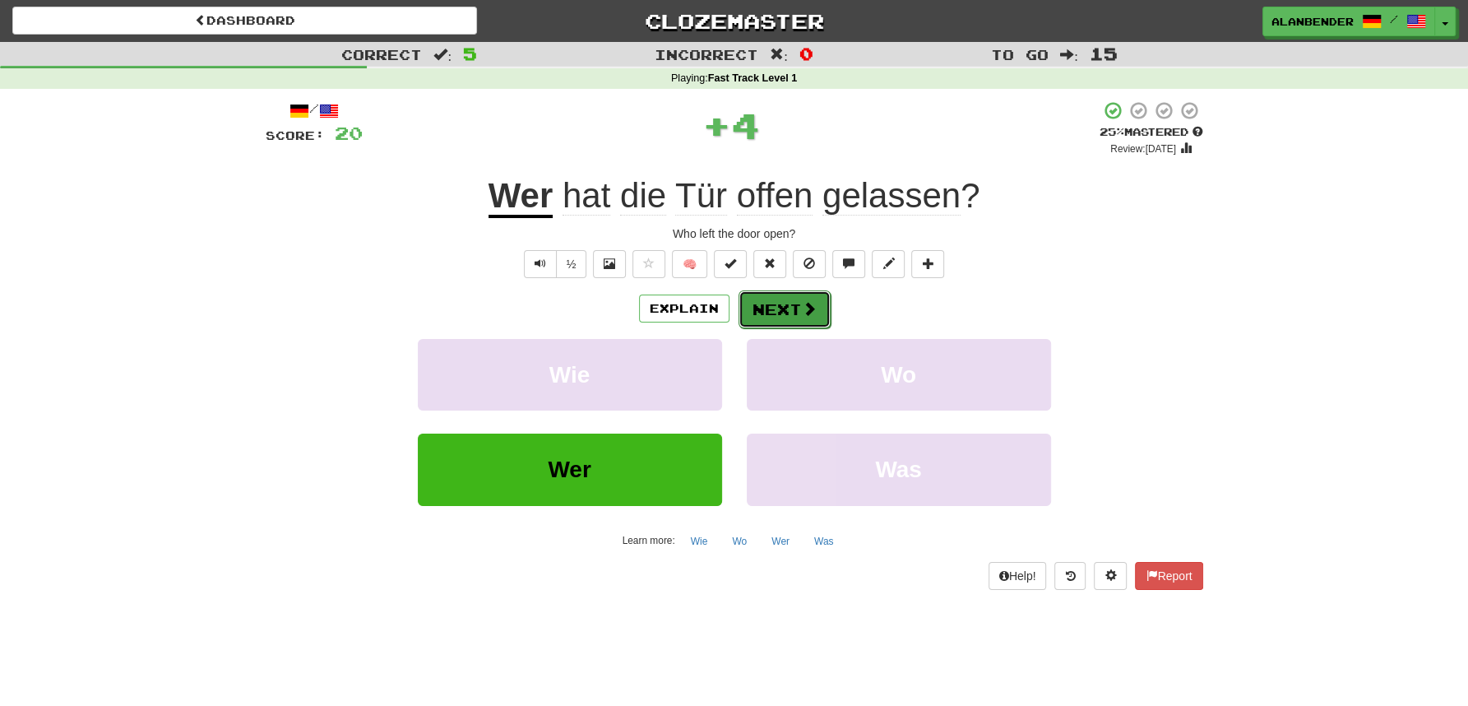
click at [782, 314] on button "Next" at bounding box center [785, 309] width 92 height 38
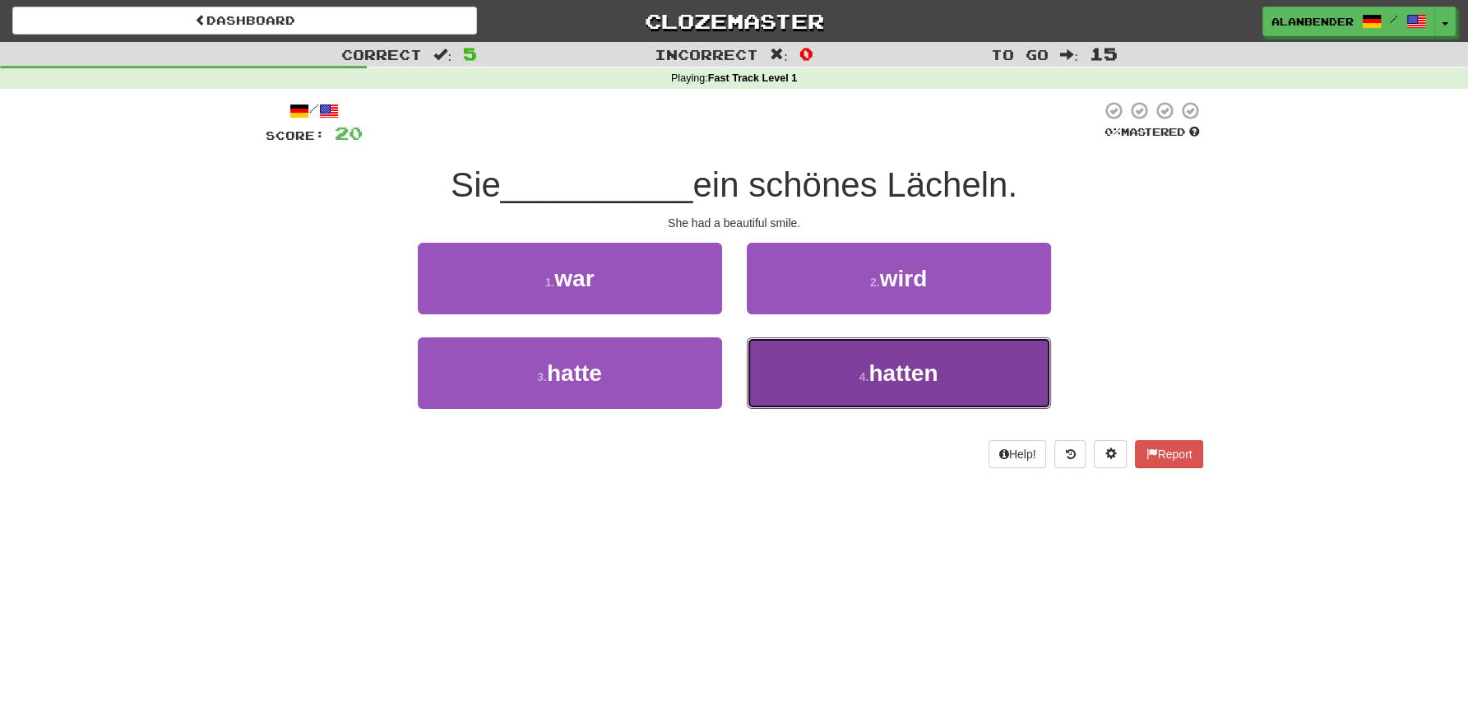
click at [904, 383] on span "hatten" at bounding box center [903, 373] width 69 height 26
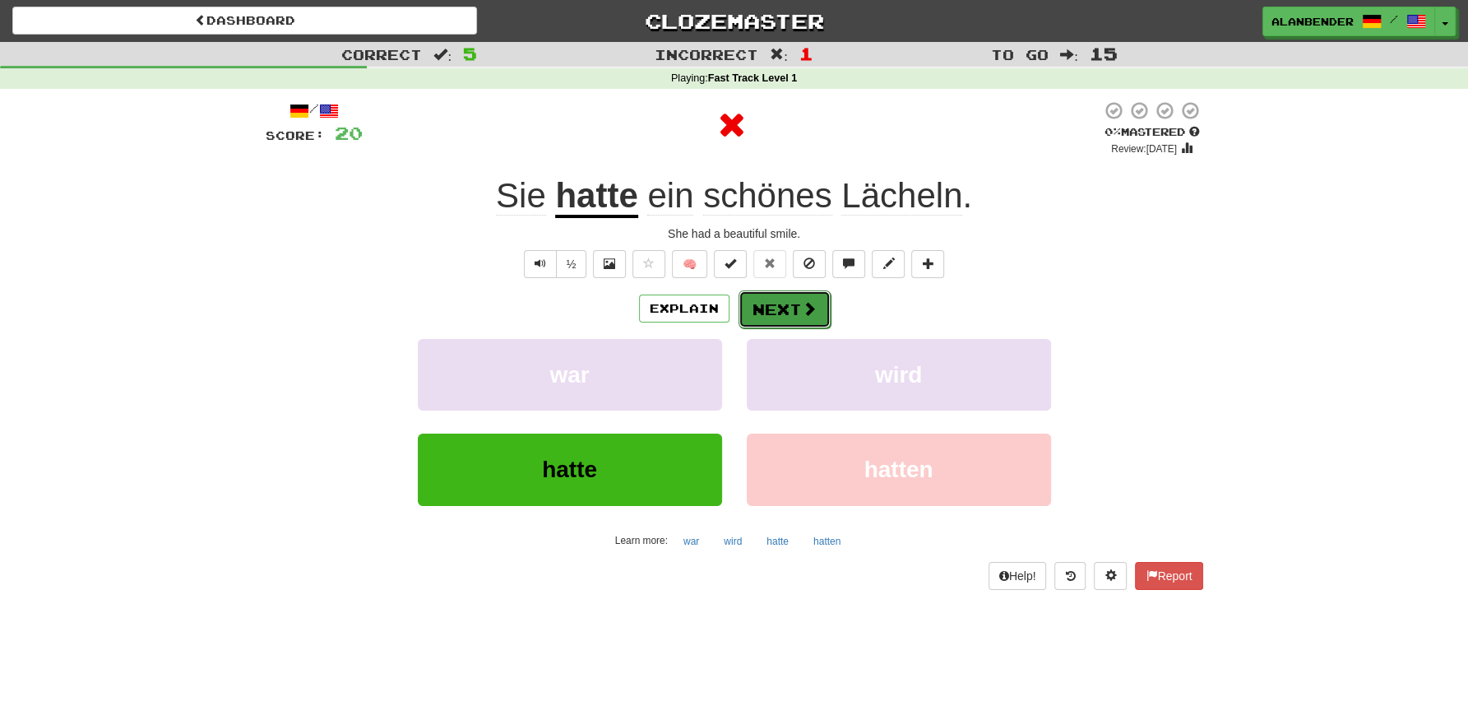
click at [769, 310] on button "Next" at bounding box center [785, 309] width 92 height 38
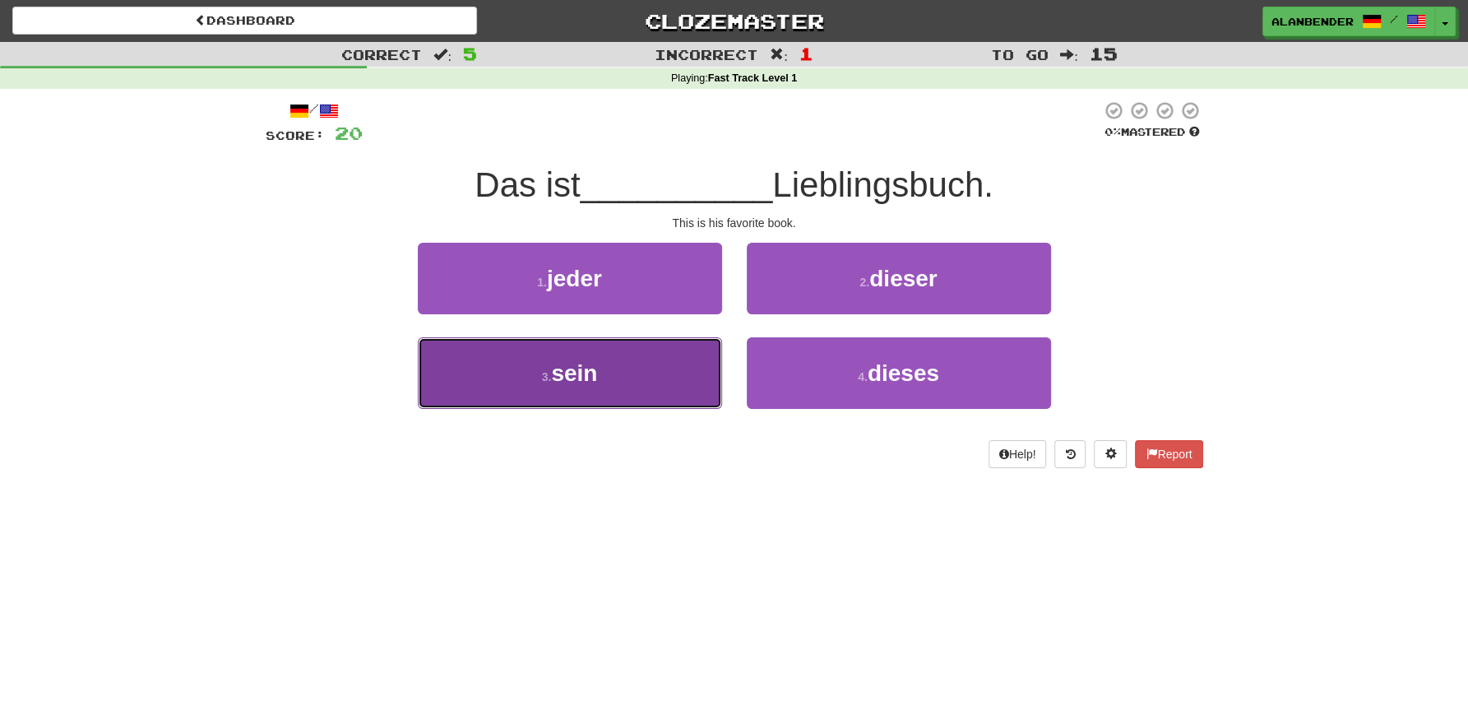
click at [559, 393] on button "3 . sein" at bounding box center [570, 373] width 304 height 72
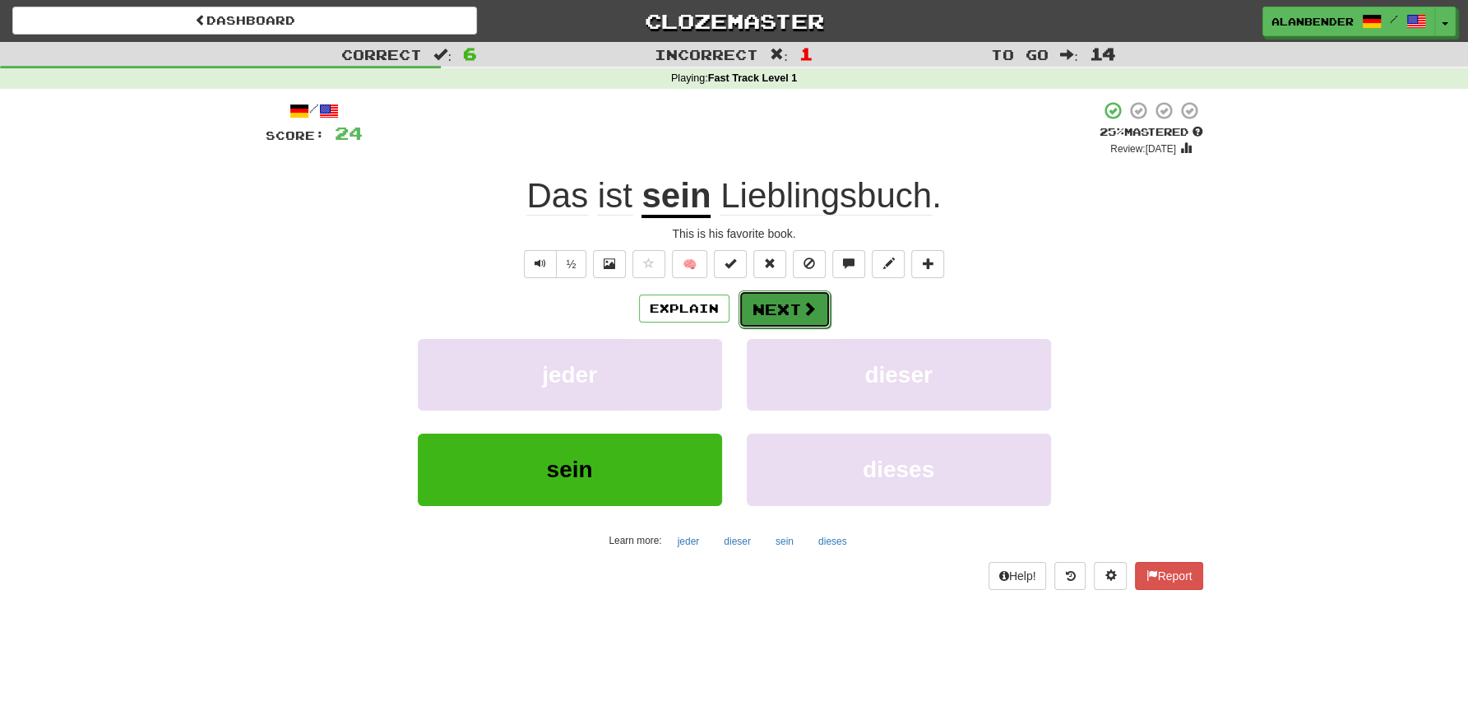
click at [786, 309] on button "Next" at bounding box center [785, 309] width 92 height 38
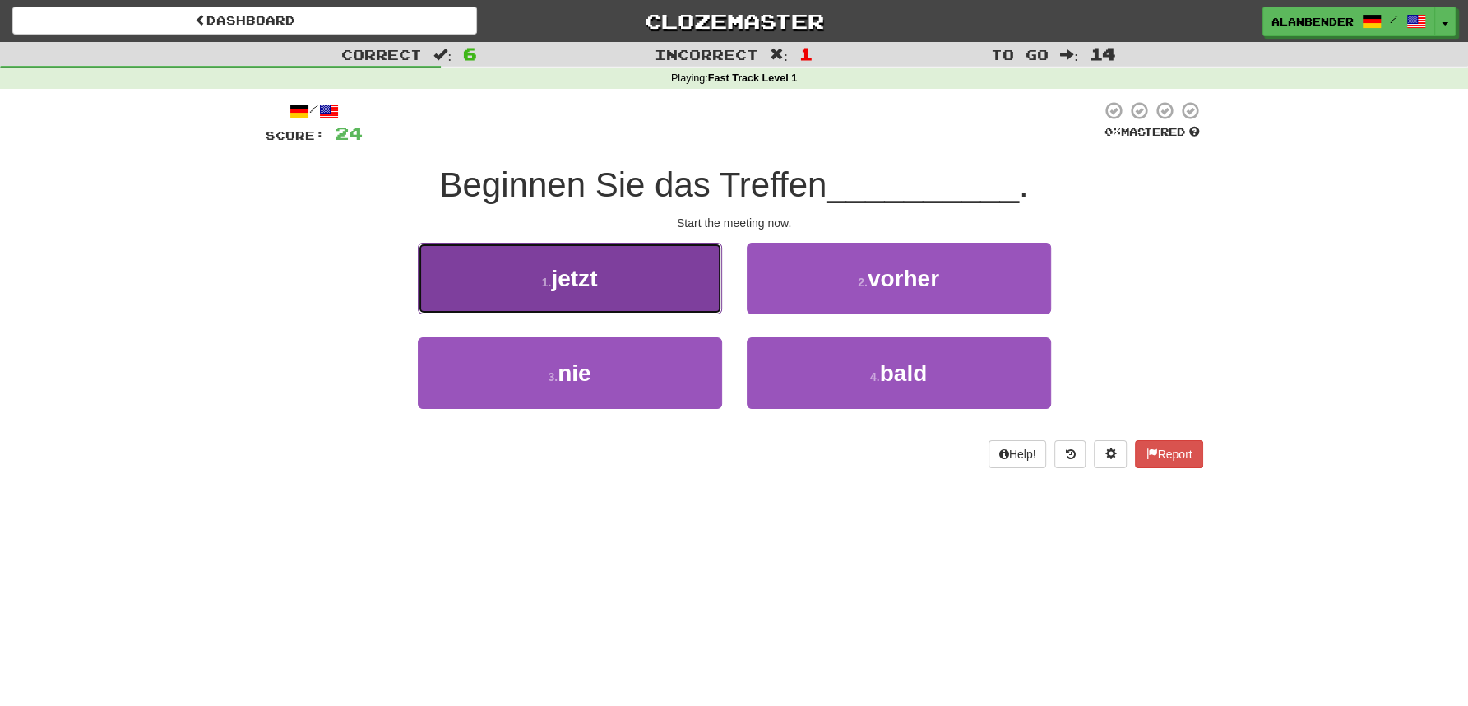
click at [583, 286] on span "jetzt" at bounding box center [574, 279] width 46 height 26
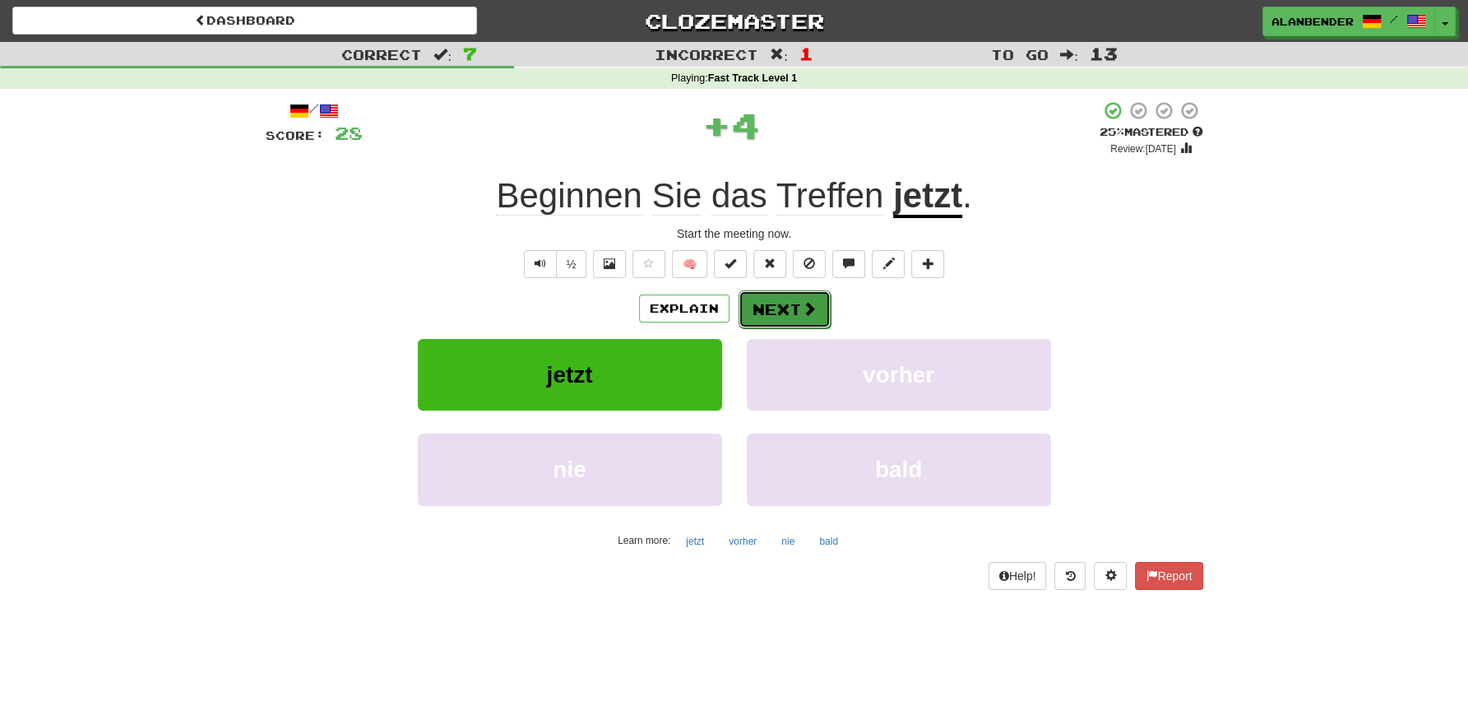
click at [800, 306] on button "Next" at bounding box center [785, 309] width 92 height 38
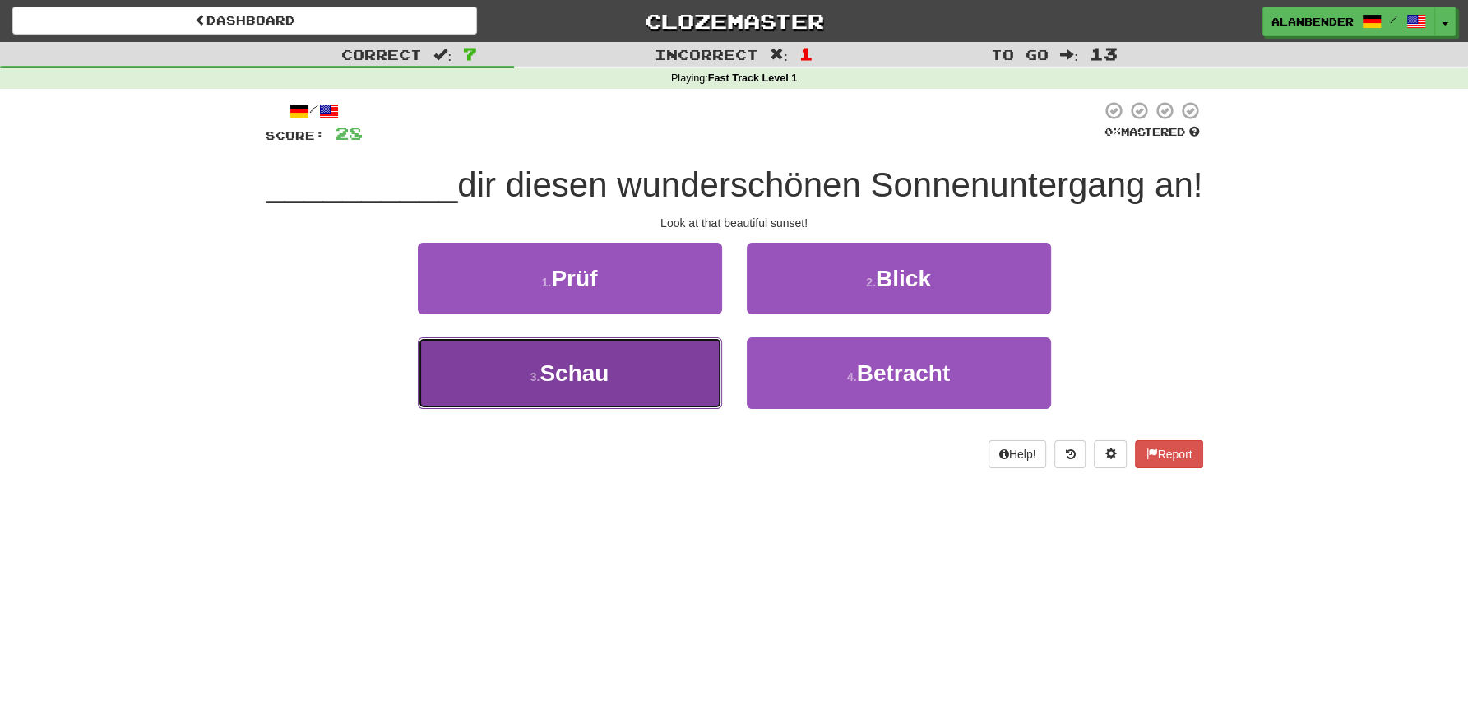
click at [569, 372] on span "Schau" at bounding box center [574, 373] width 69 height 26
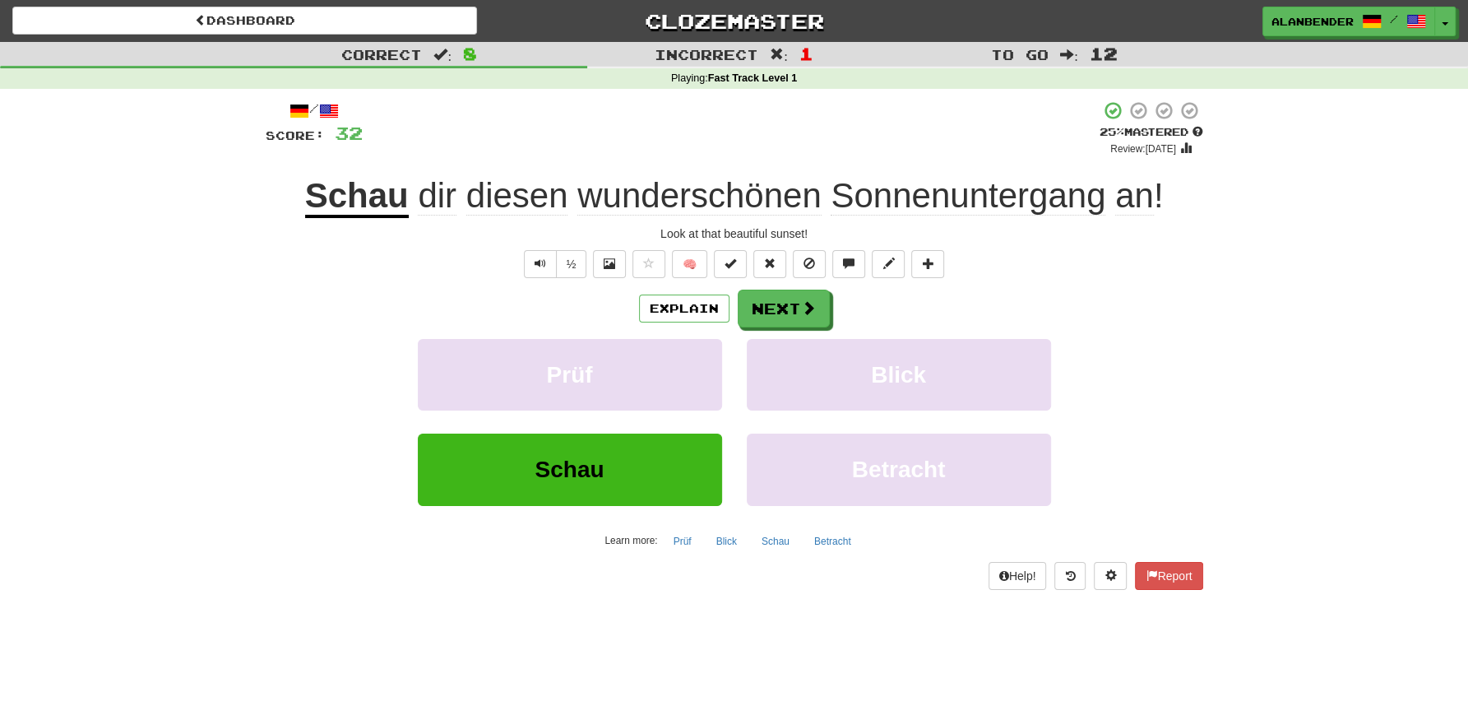
click at [1125, 230] on div "Look at that beautiful sunset!" at bounding box center [735, 233] width 938 height 16
click at [772, 309] on button "Next" at bounding box center [785, 309] width 92 height 38
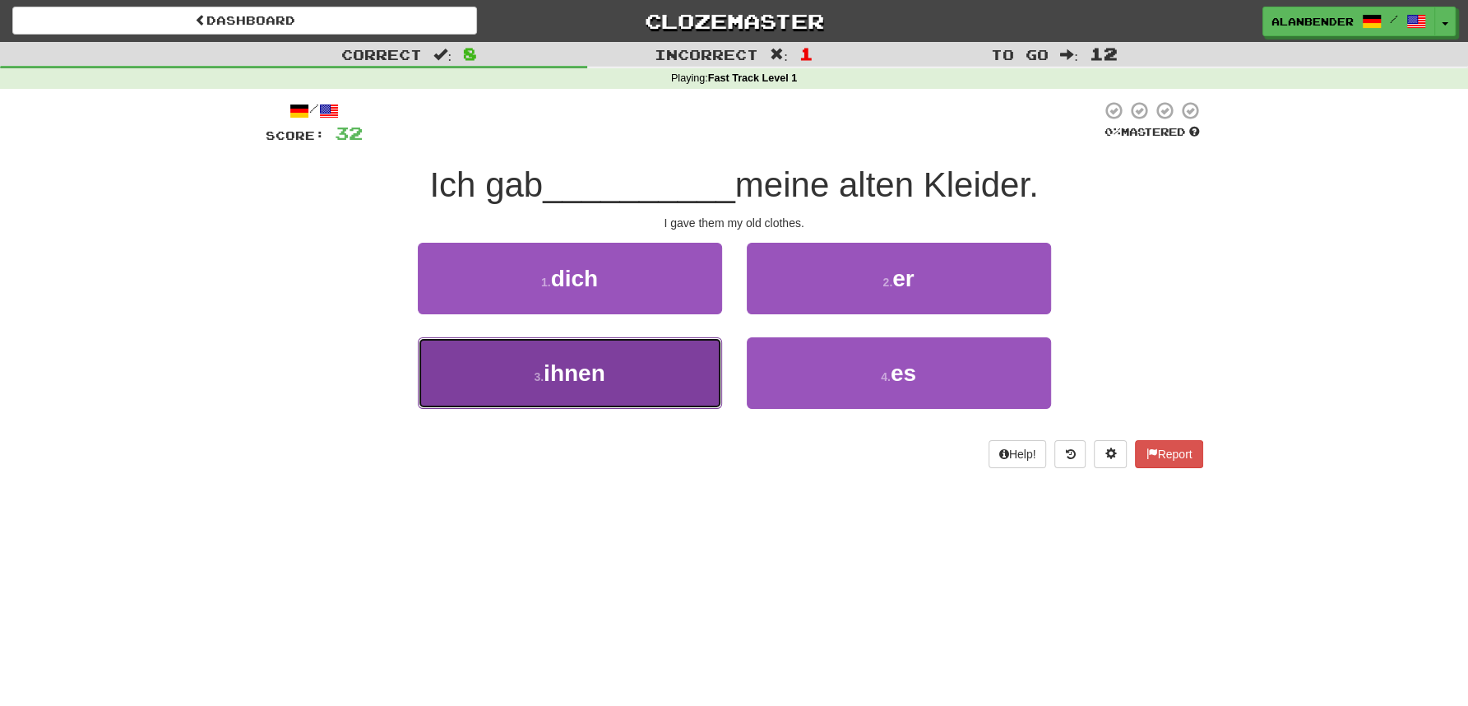
click at [569, 373] on span "ihnen" at bounding box center [575, 373] width 62 height 26
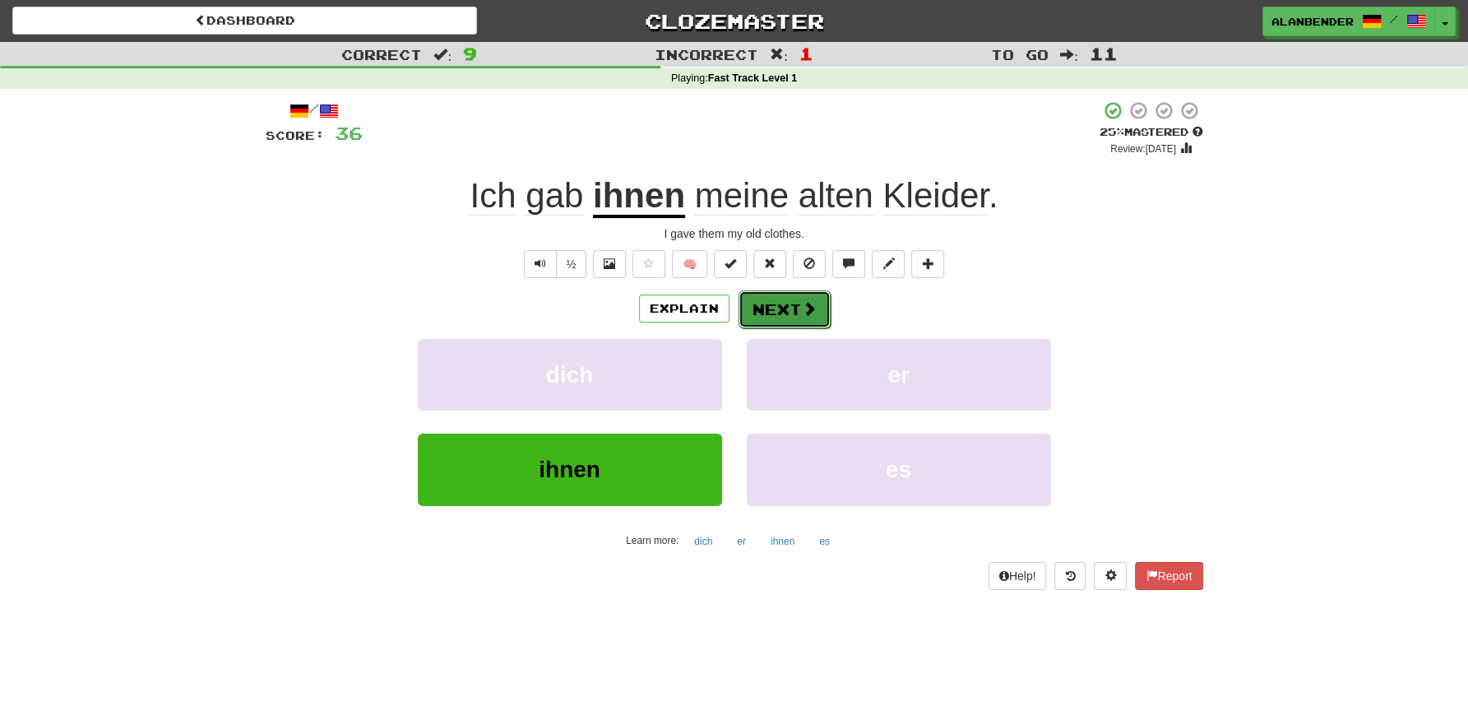
click at [768, 311] on button "Next" at bounding box center [785, 309] width 92 height 38
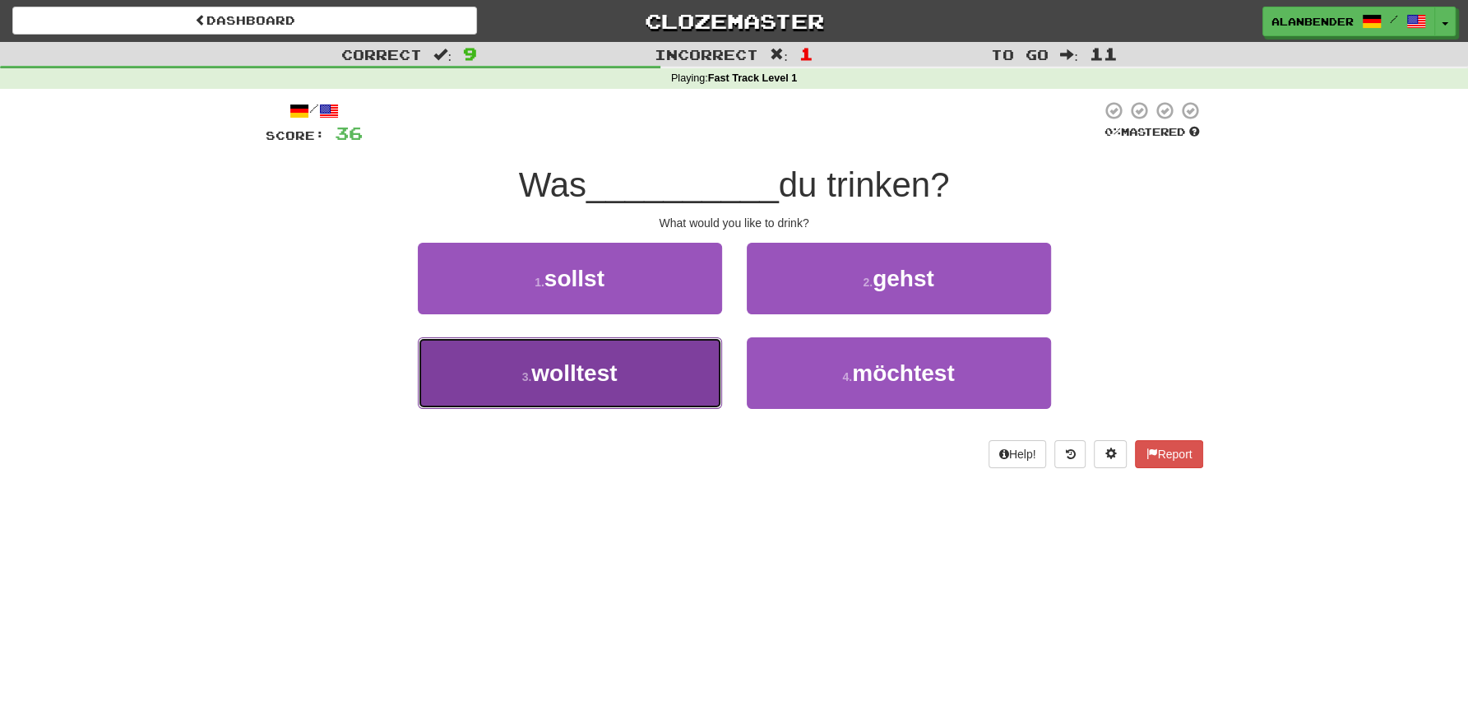
click at [588, 378] on span "wolltest" at bounding box center [574, 373] width 86 height 26
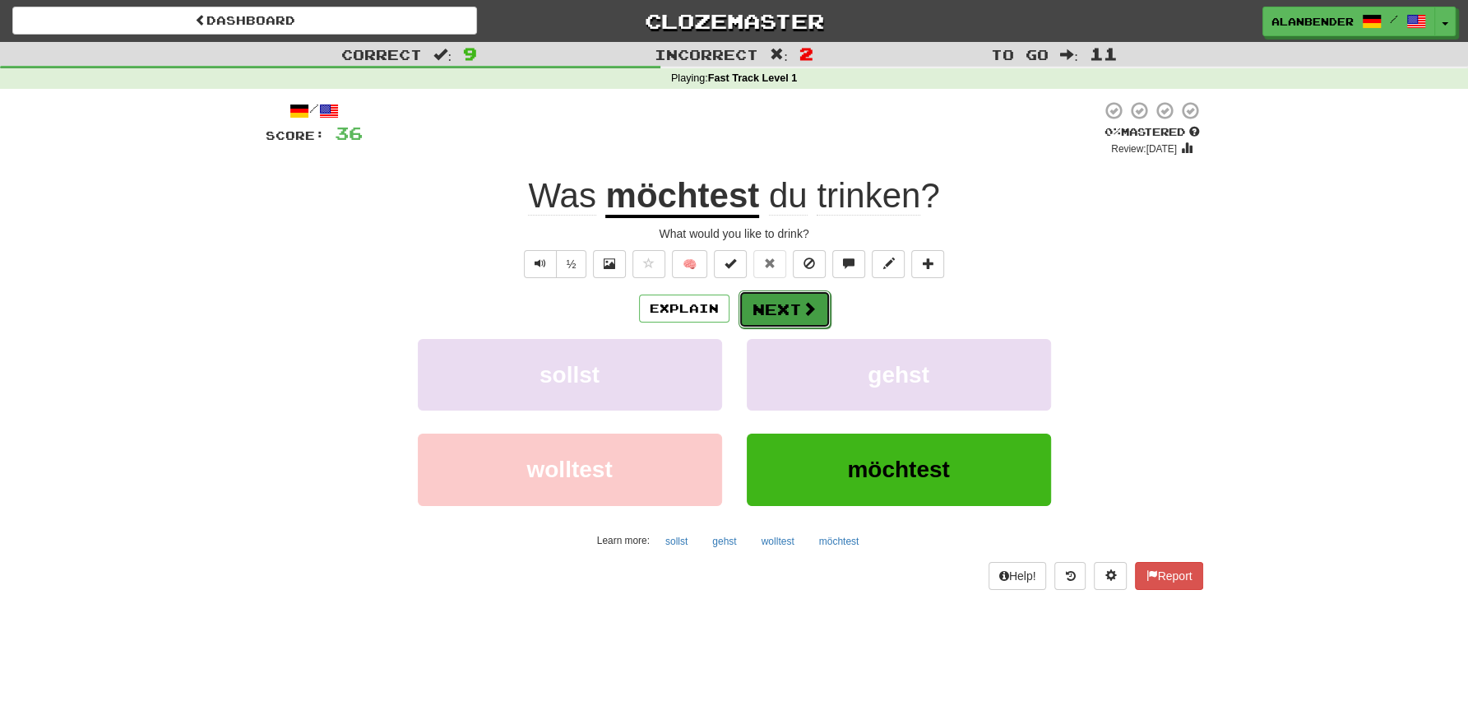
click at [778, 304] on button "Next" at bounding box center [785, 309] width 92 height 38
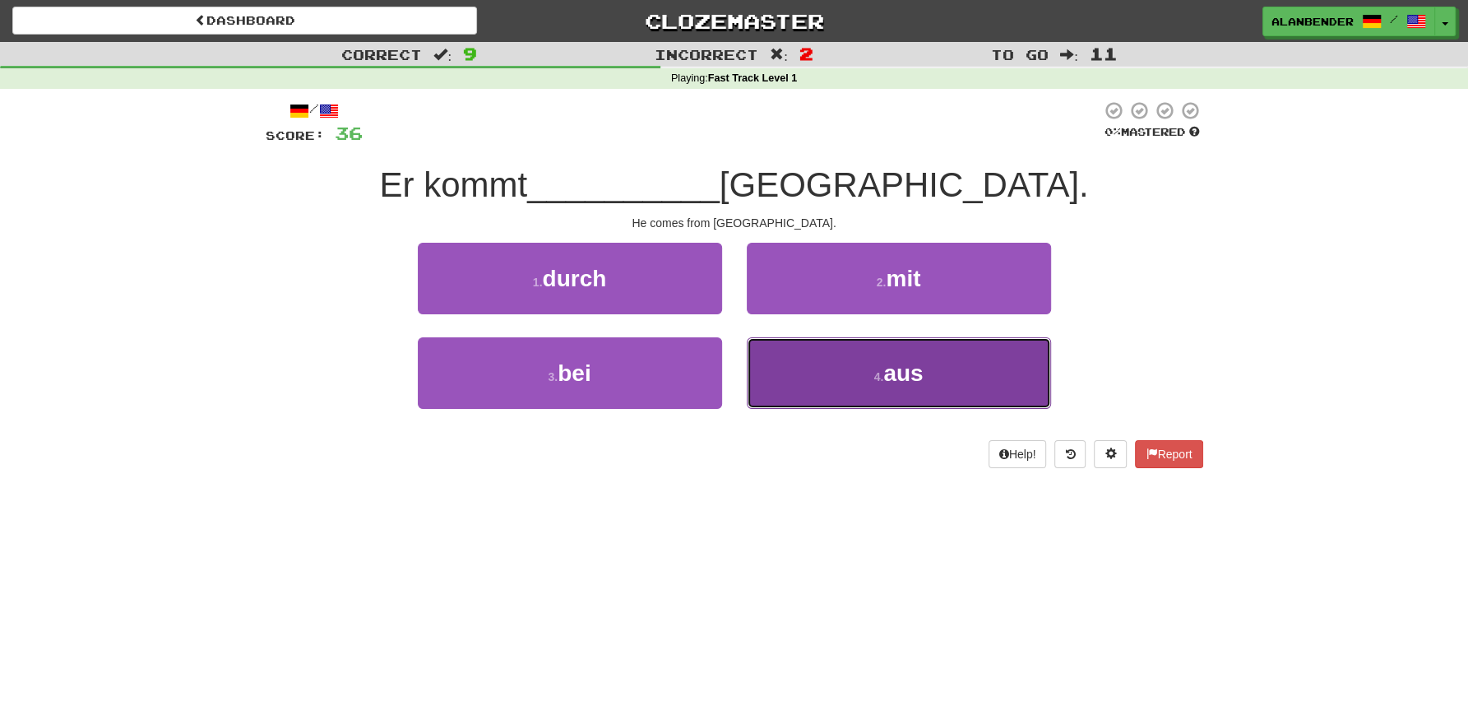
click at [921, 368] on span "aus" at bounding box center [902, 373] width 39 height 26
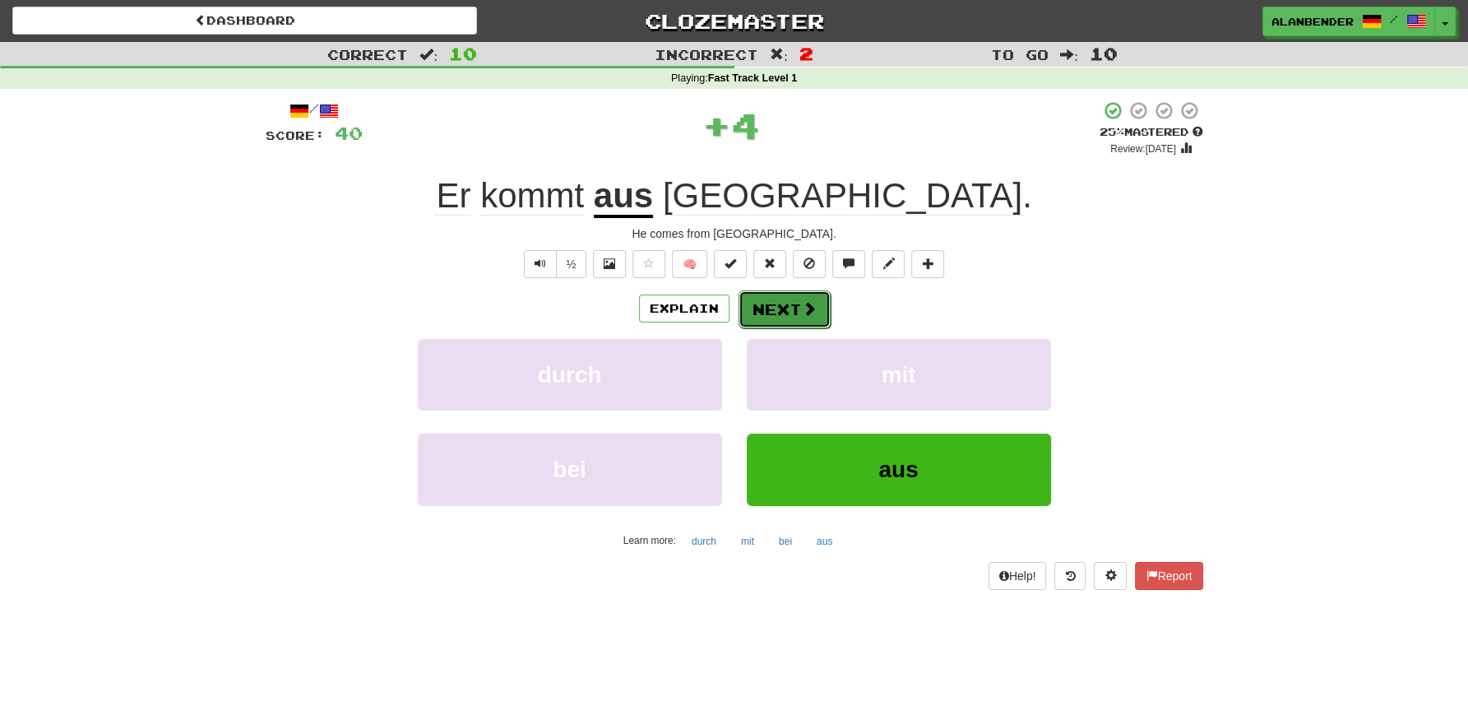
click at [771, 305] on button "Next" at bounding box center [785, 309] width 92 height 38
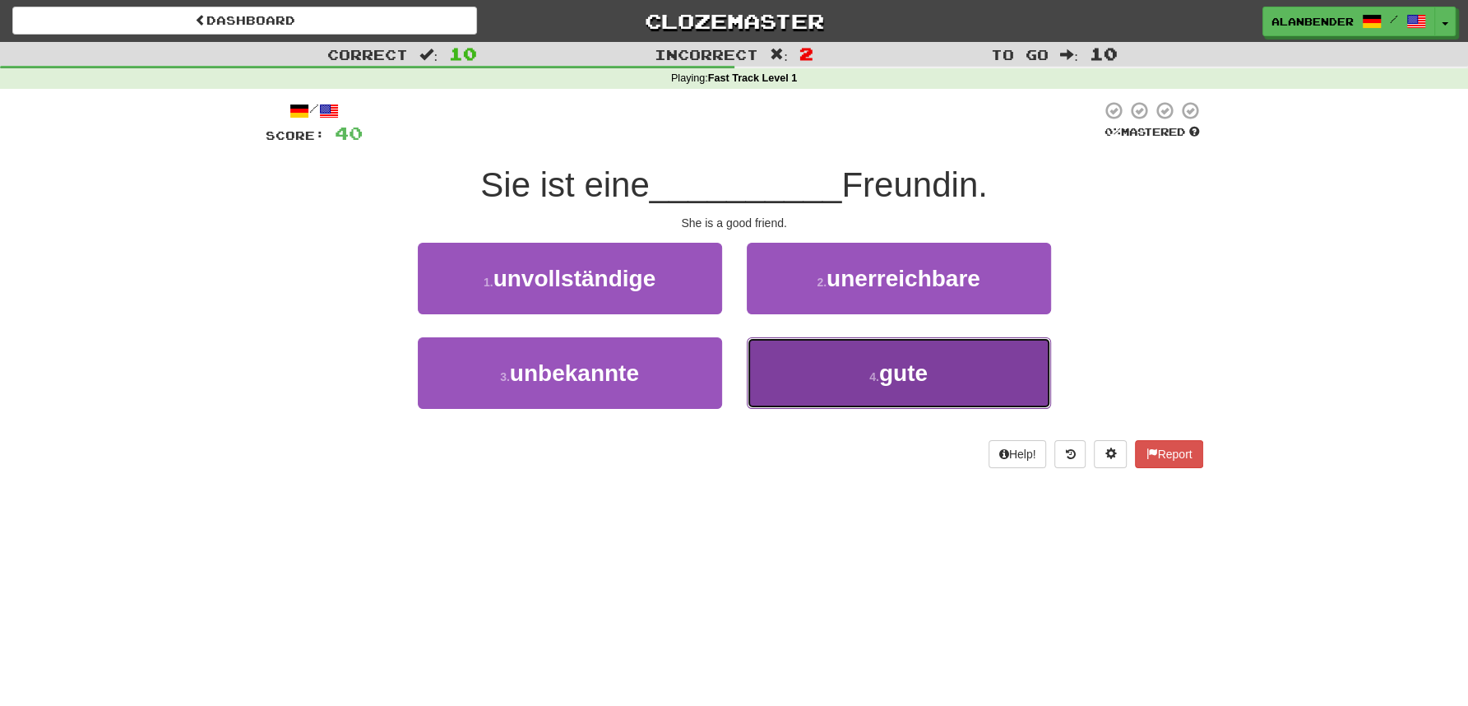
click at [917, 392] on button "4 . gute" at bounding box center [899, 373] width 304 height 72
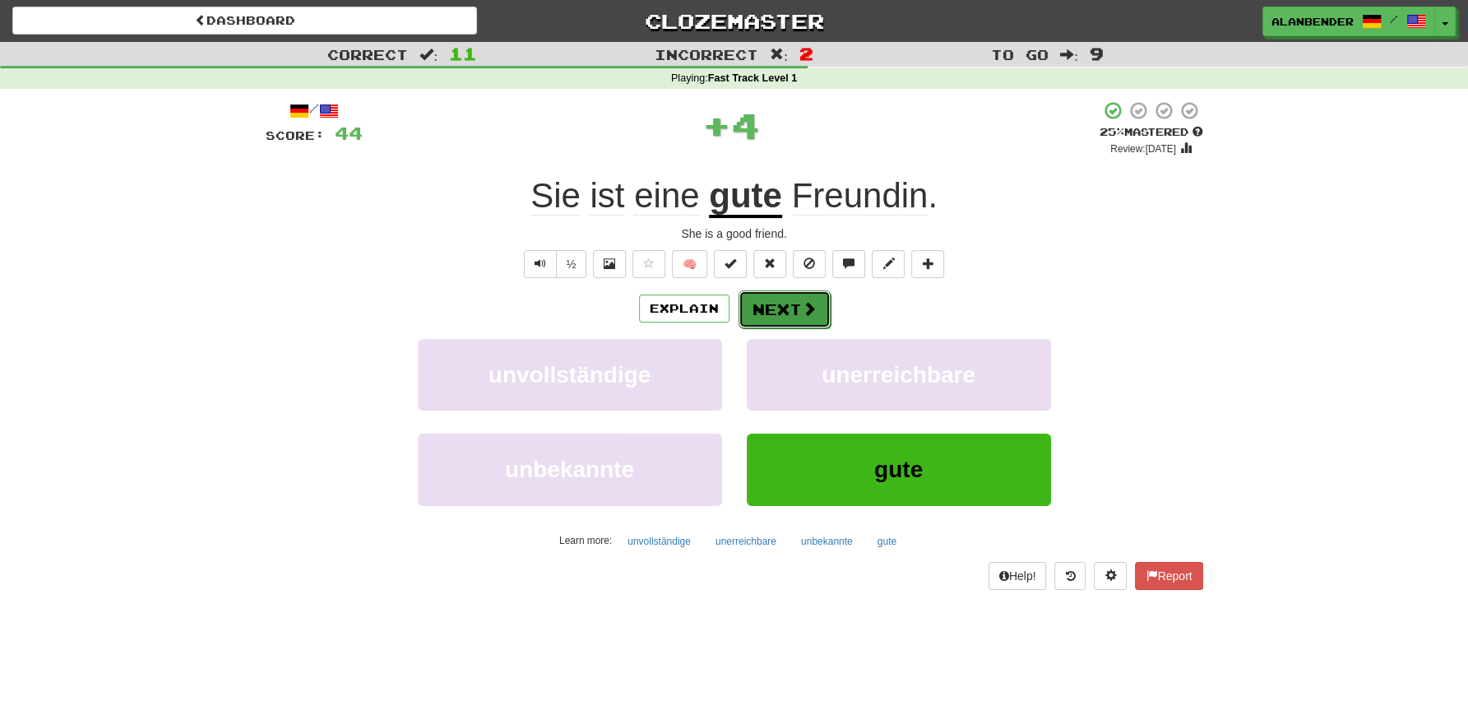
click at [786, 304] on button "Next" at bounding box center [785, 309] width 92 height 38
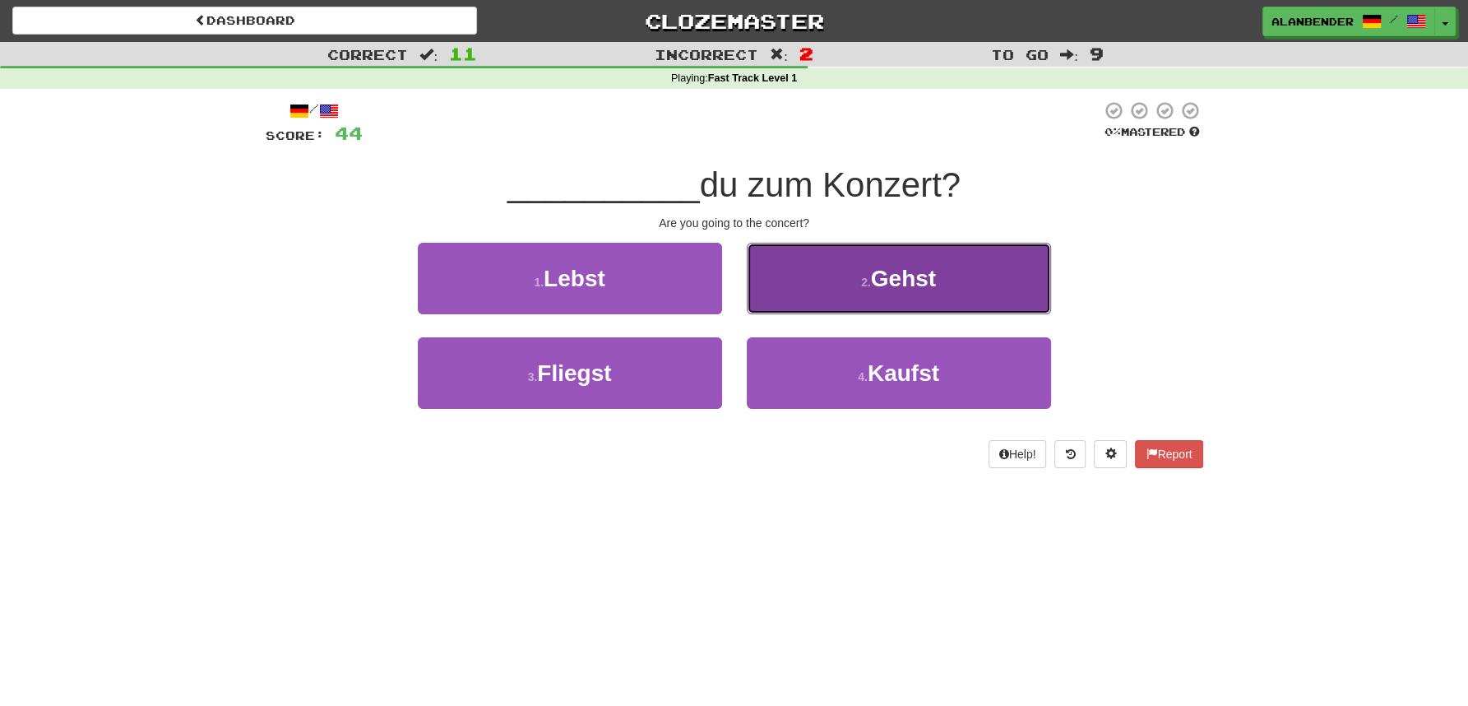
click at [903, 266] on span "Gehst" at bounding box center [903, 279] width 65 height 26
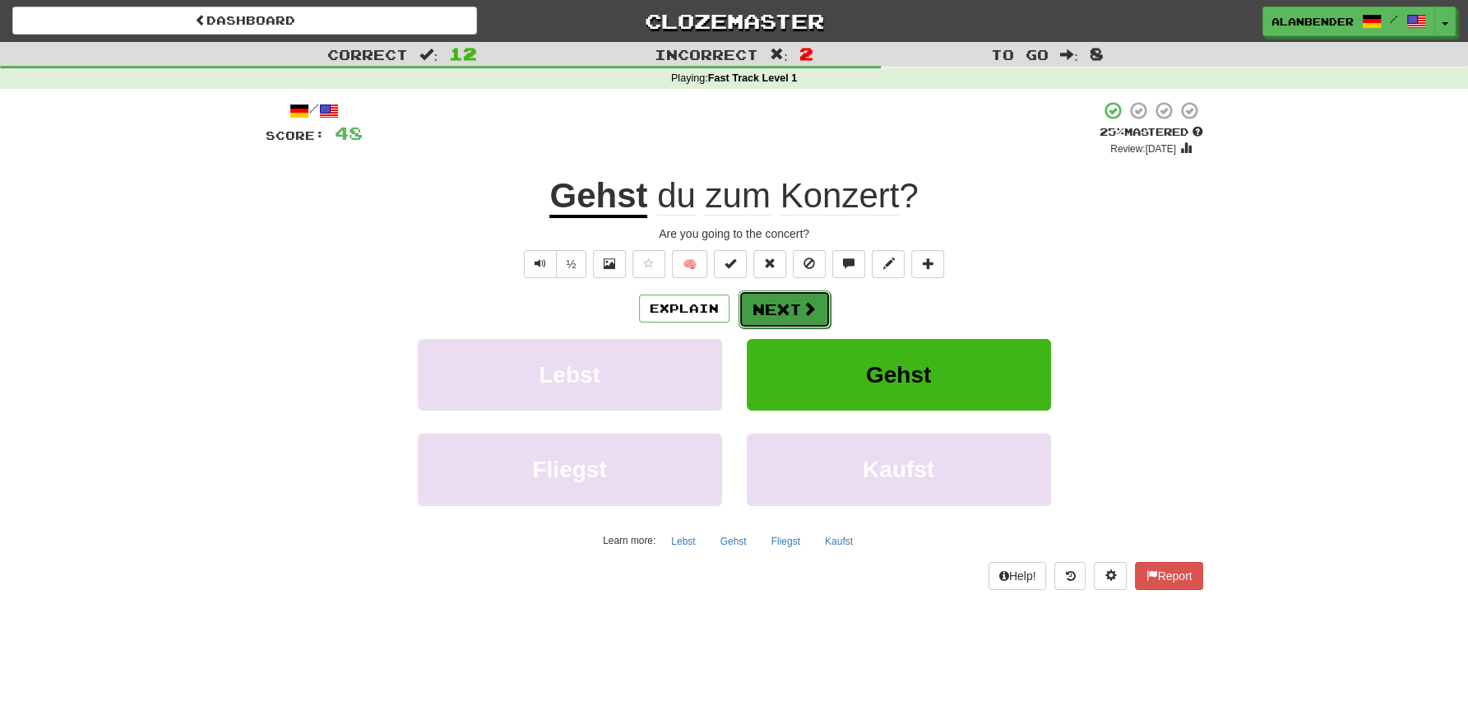
click at [786, 310] on button "Next" at bounding box center [785, 309] width 92 height 38
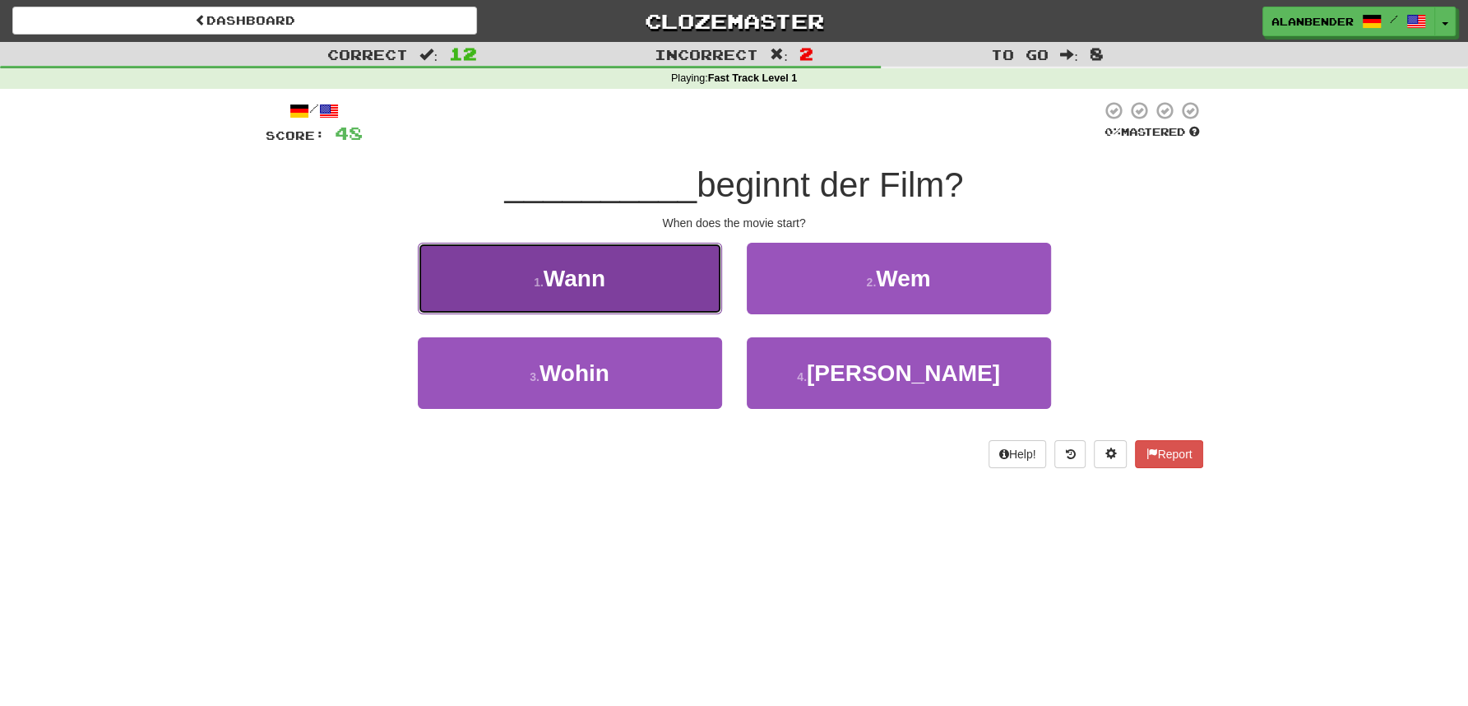
click at [563, 290] on span "Wann" at bounding box center [575, 279] width 62 height 26
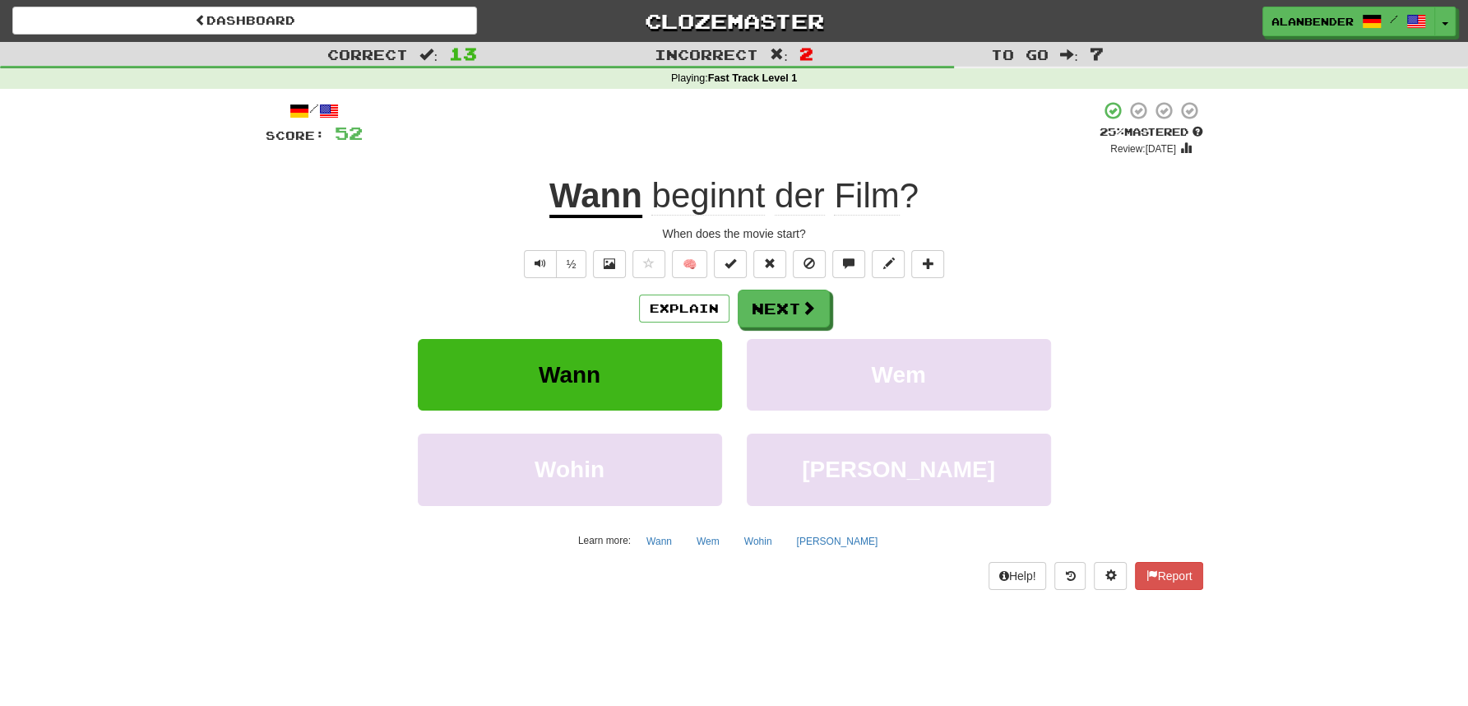
click at [885, 191] on span "Film" at bounding box center [866, 195] width 65 height 39
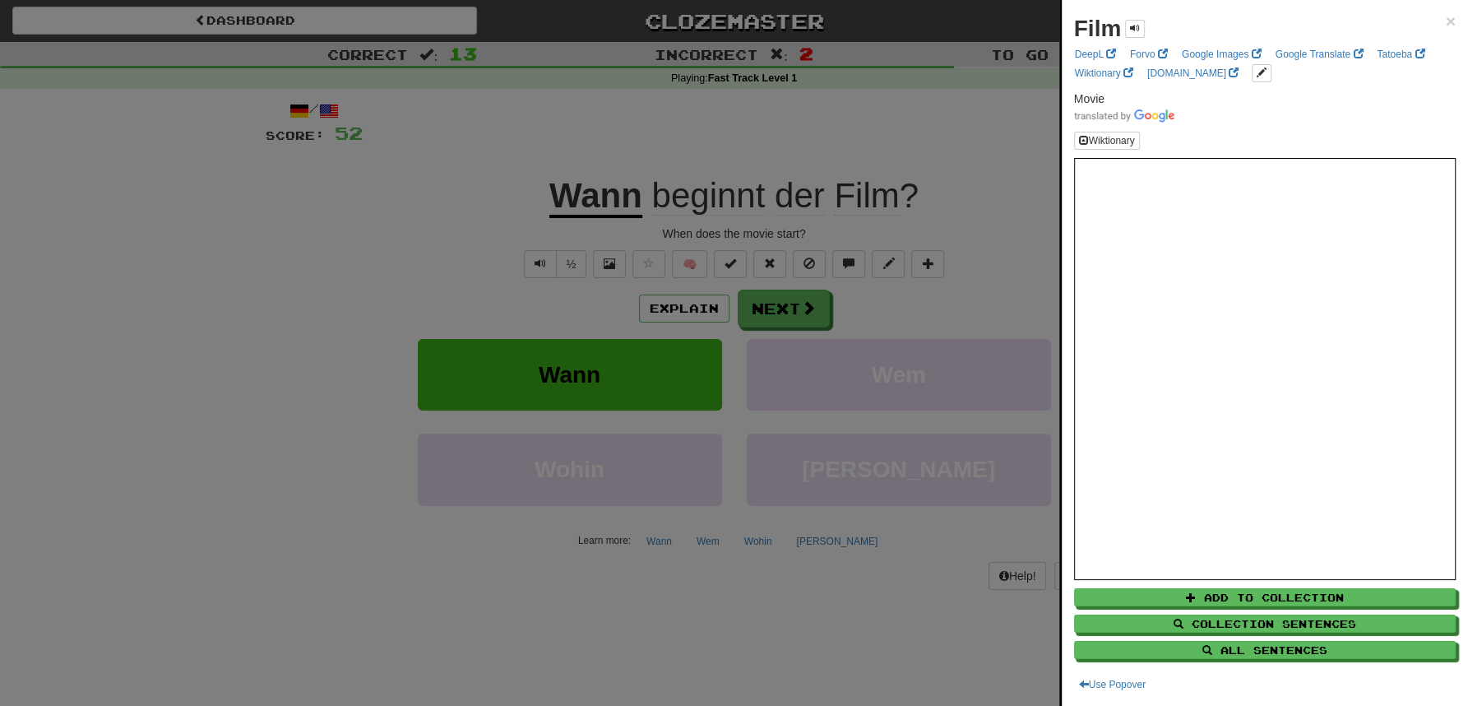
click at [925, 136] on div at bounding box center [734, 353] width 1468 height 706
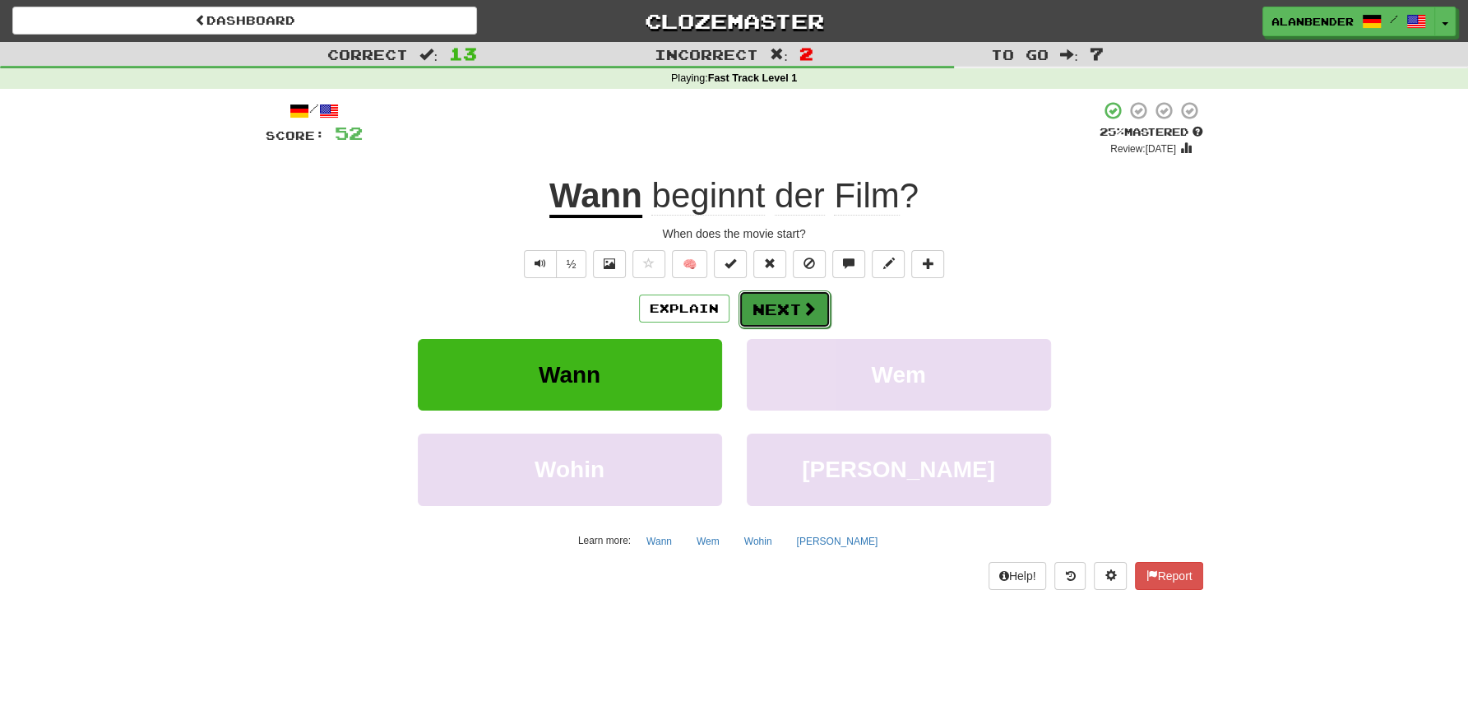
click at [786, 316] on button "Next" at bounding box center [785, 309] width 92 height 38
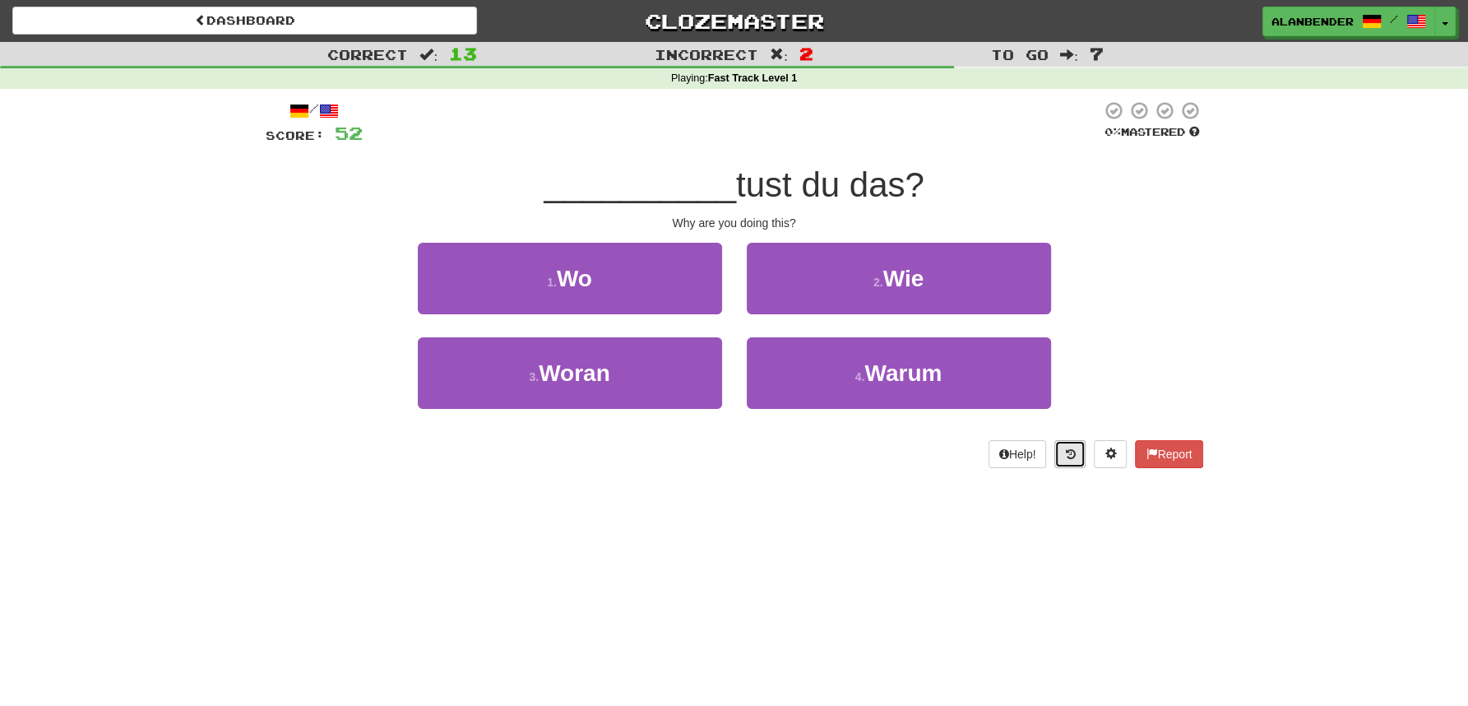
click at [1067, 450] on icon at bounding box center [1070, 454] width 10 height 12
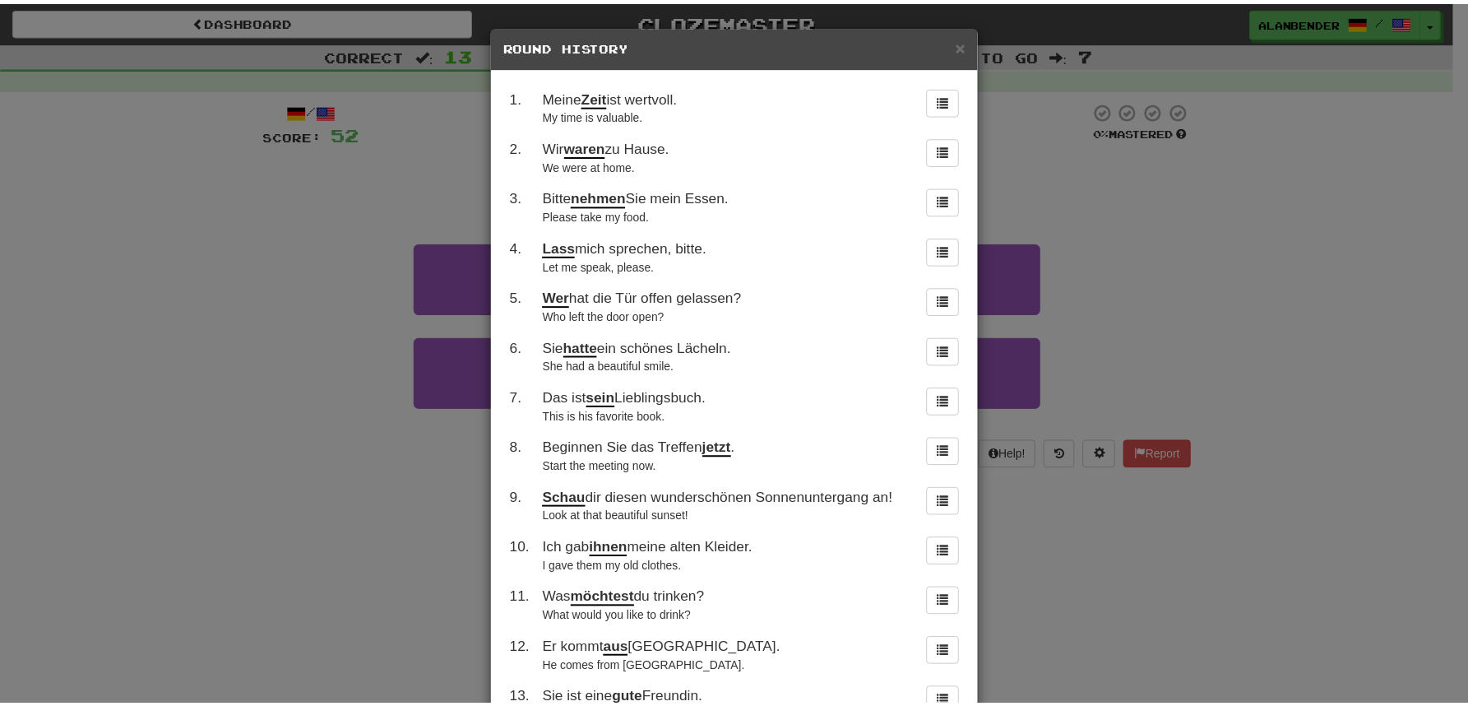
scroll to position [232, 0]
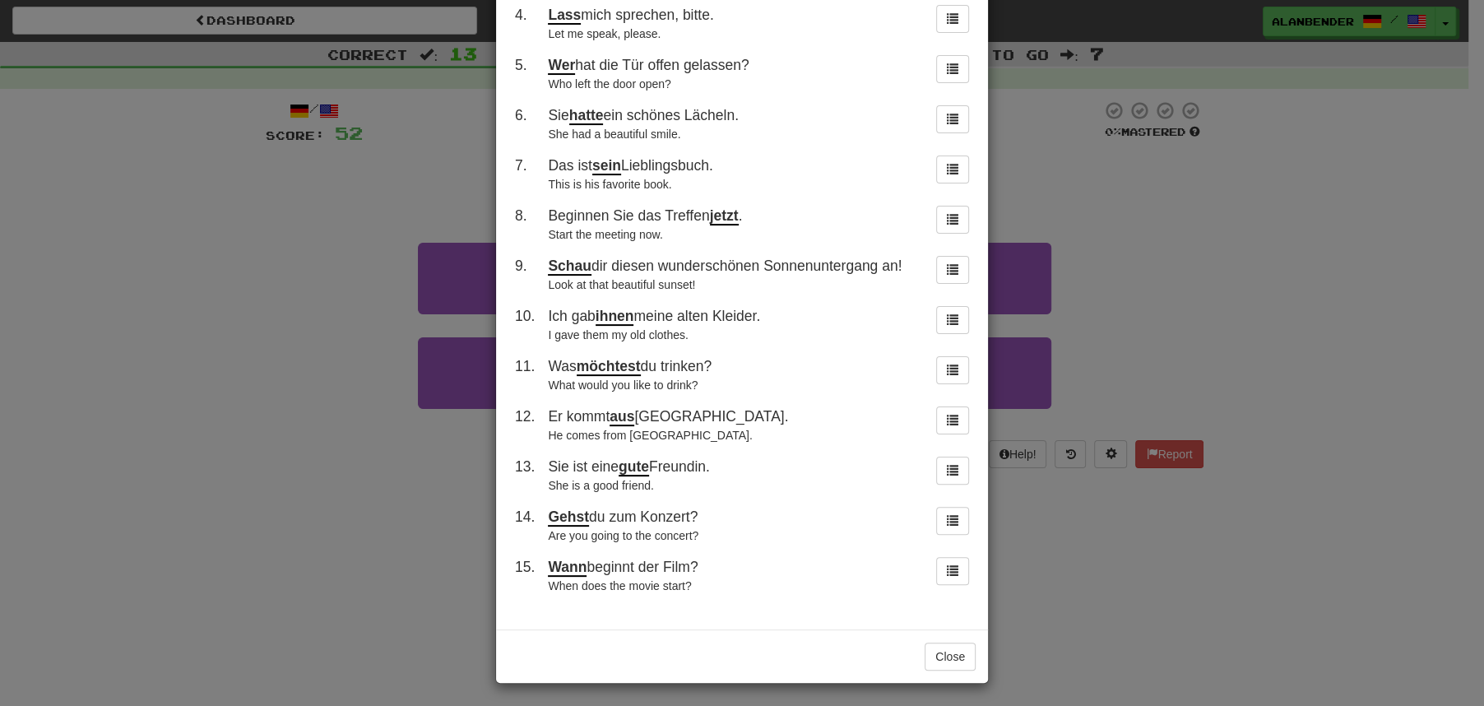
click at [1152, 259] on div "× Round History 1 . Meine Zeit ist wertvoll. My time is valuable. 2 . Wir waren…" at bounding box center [742, 353] width 1484 height 706
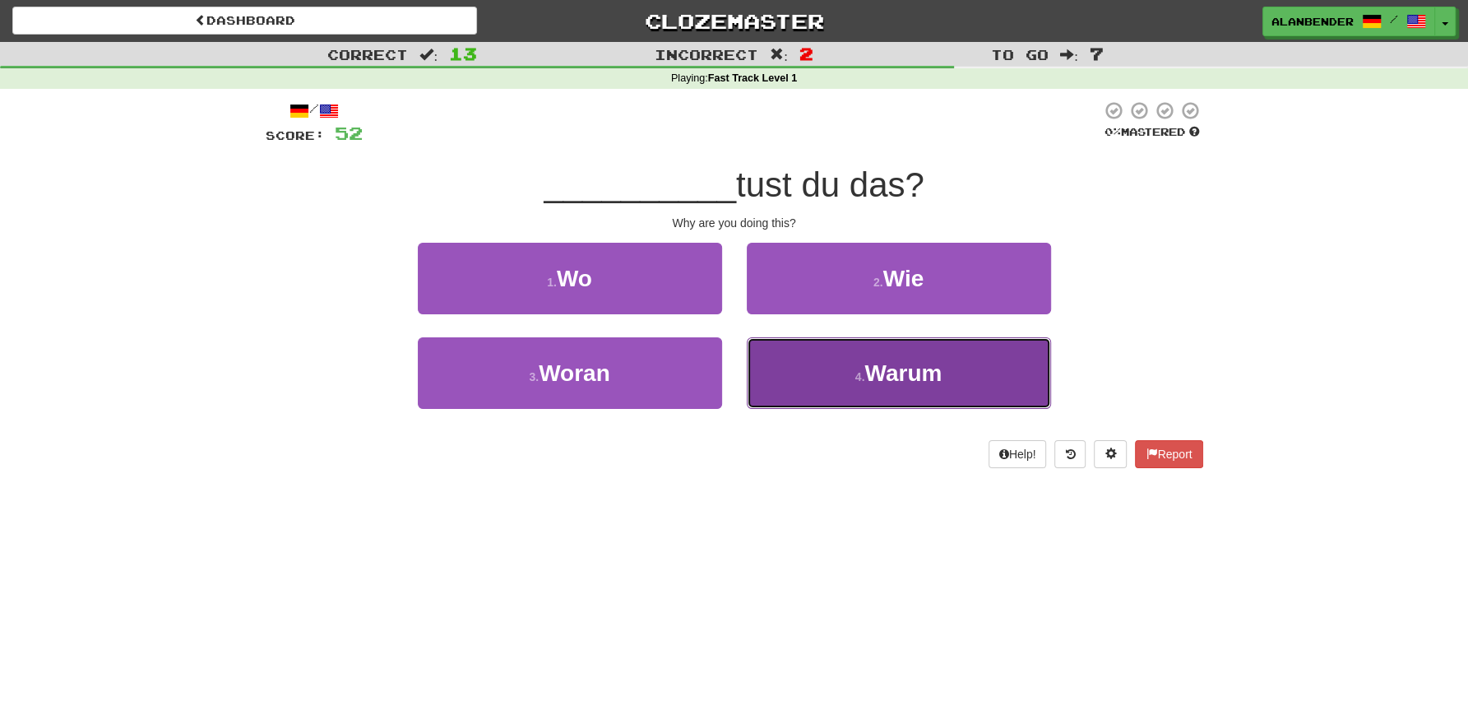
click at [909, 382] on span "Warum" at bounding box center [903, 373] width 77 height 26
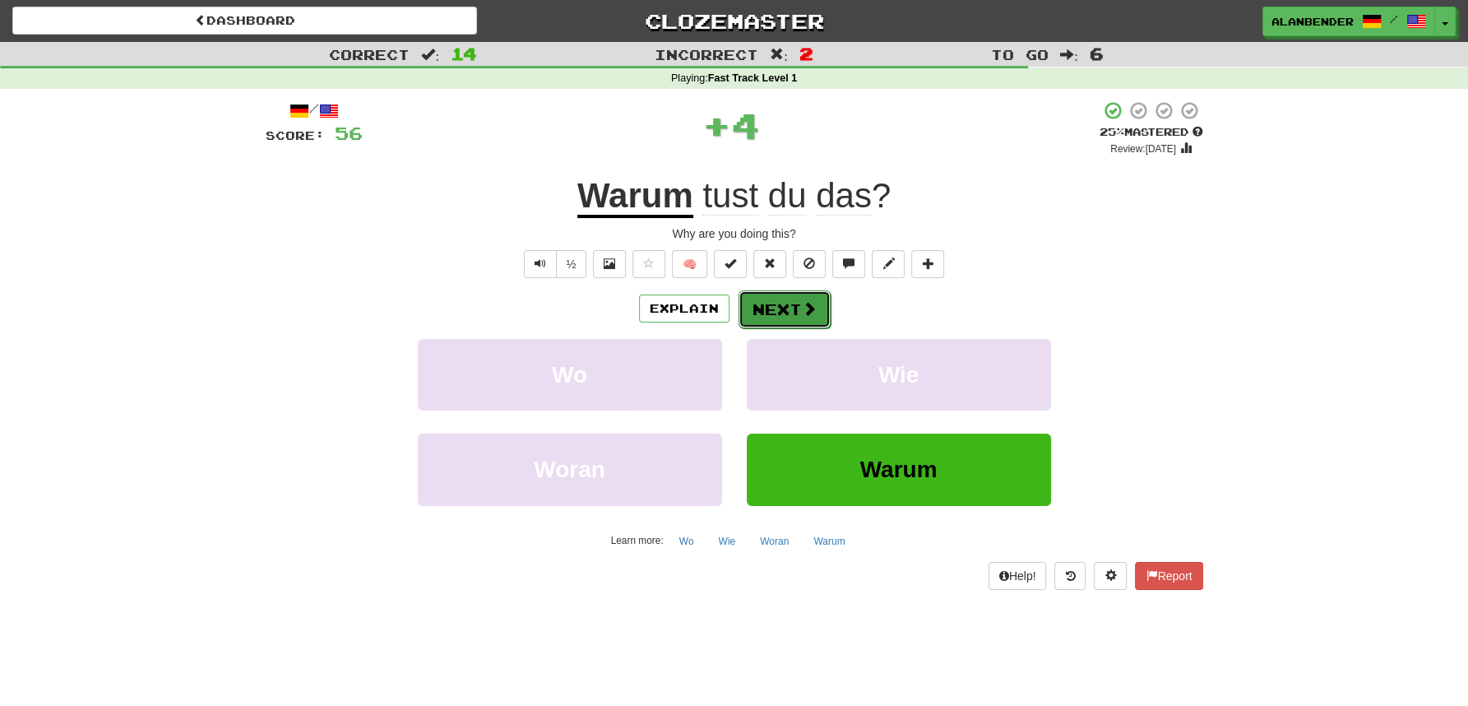
click at [791, 306] on button "Next" at bounding box center [785, 309] width 92 height 38
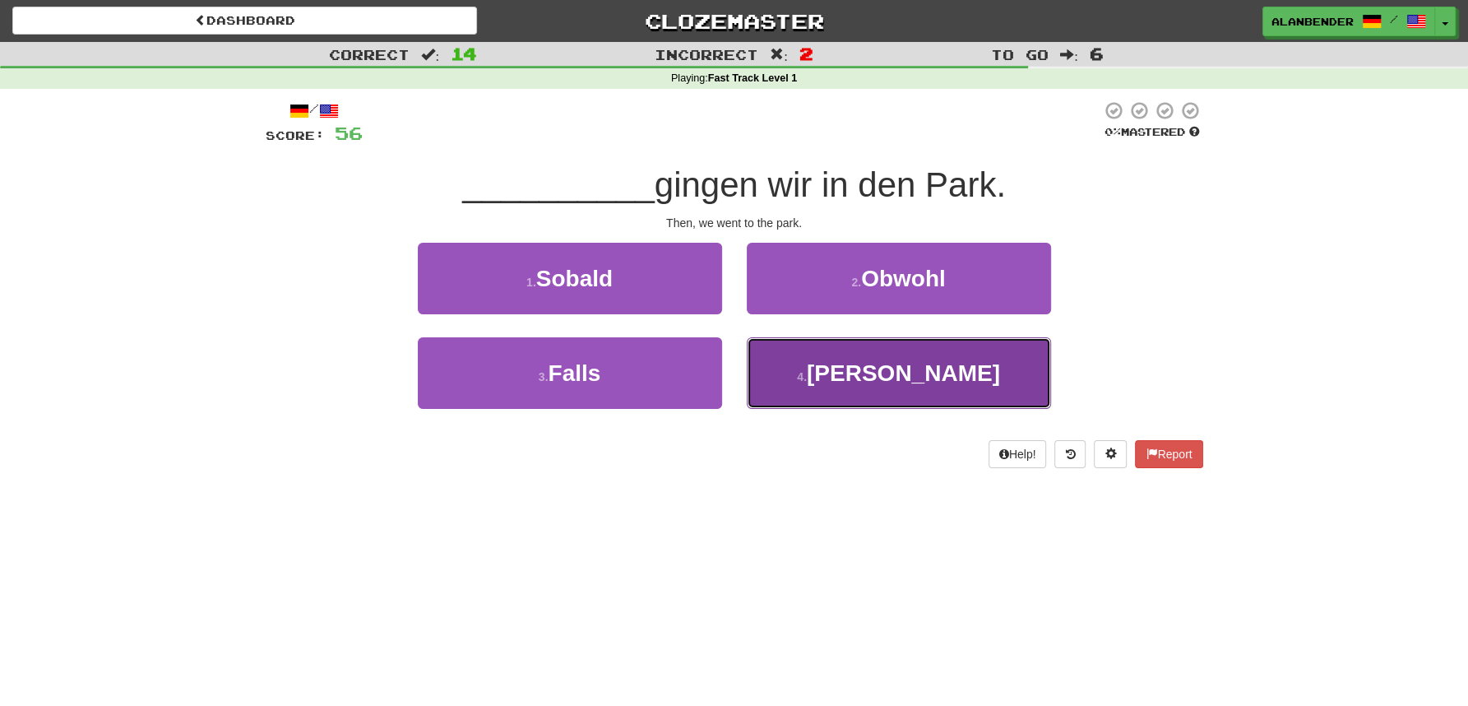
click at [966, 382] on button "4 . Dann" at bounding box center [899, 373] width 304 height 72
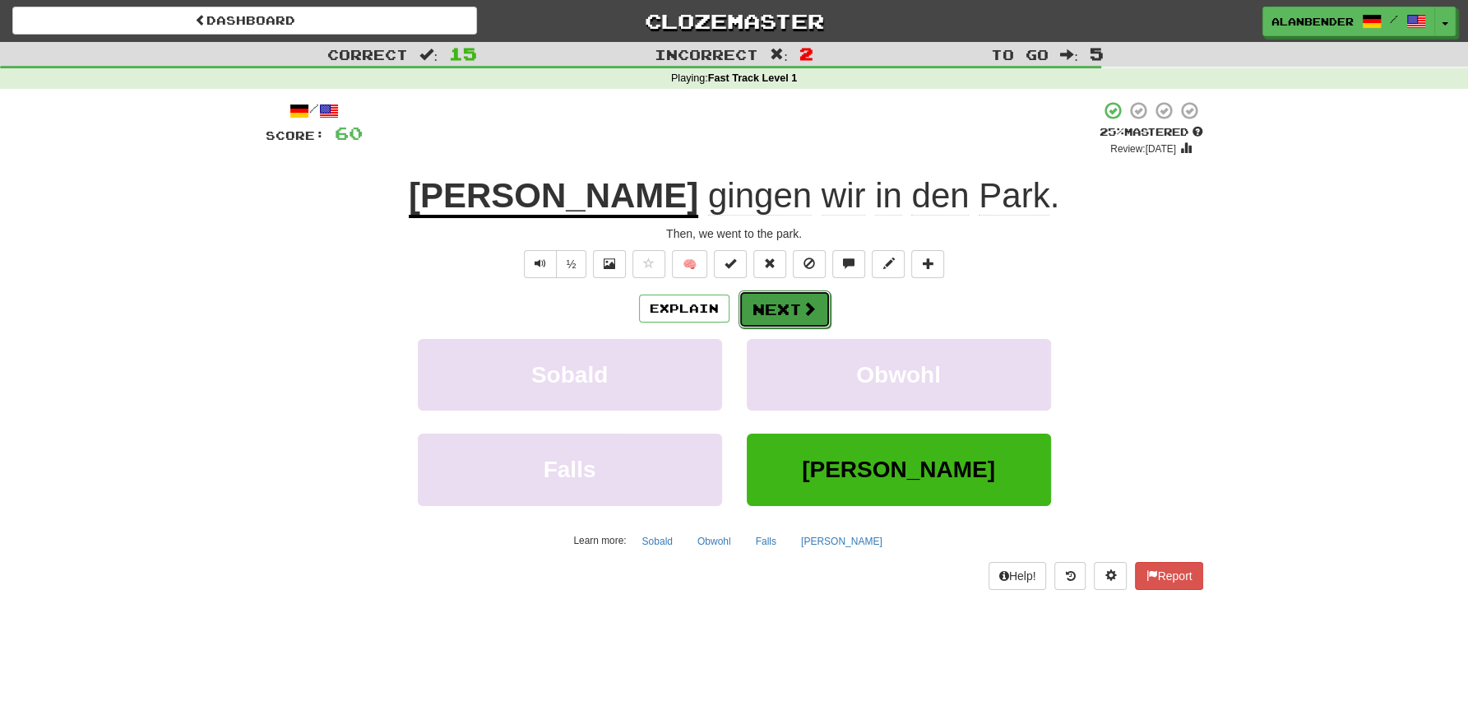
click at [790, 307] on button "Next" at bounding box center [785, 309] width 92 height 38
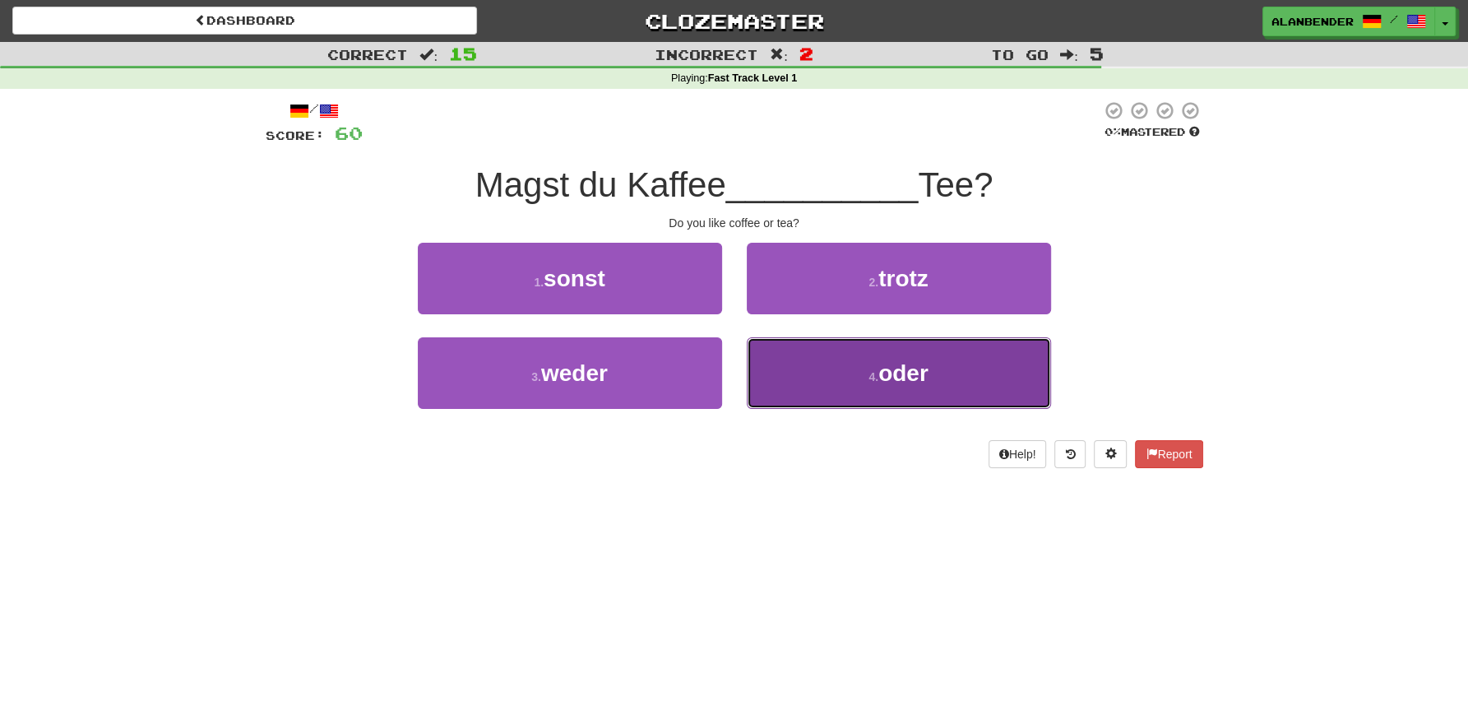
click at [900, 378] on span "oder" at bounding box center [904, 373] width 50 height 26
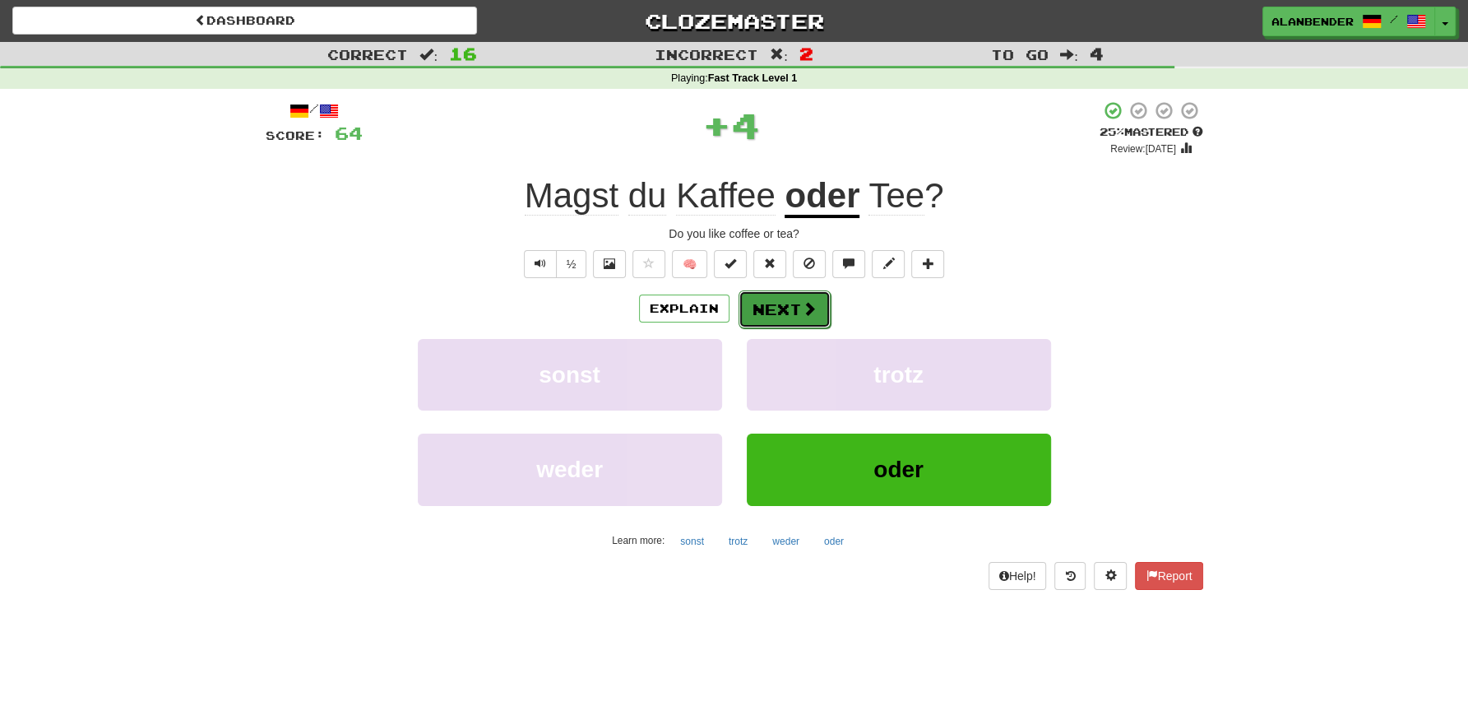
click at [792, 309] on button "Next" at bounding box center [785, 309] width 92 height 38
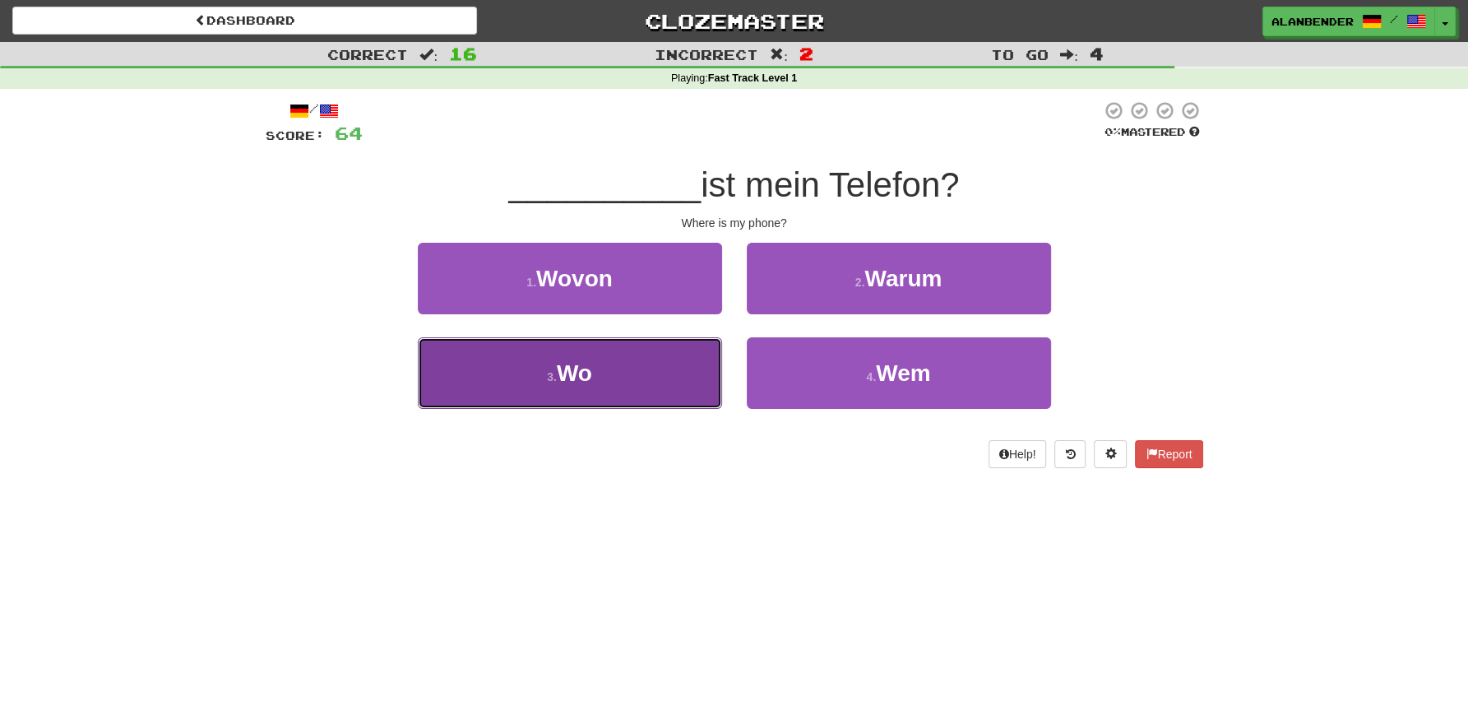
click at [600, 400] on button "3 . Wo" at bounding box center [570, 373] width 304 height 72
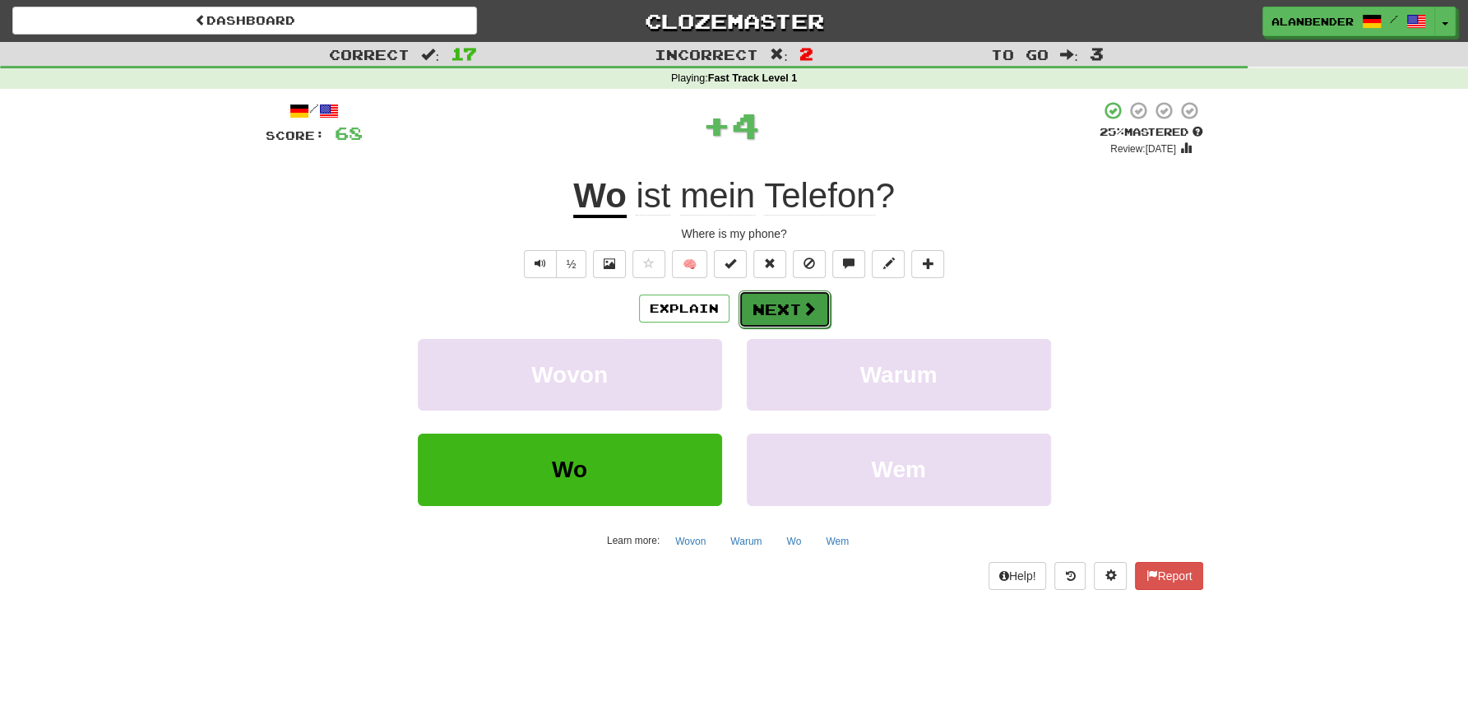
click at [809, 309] on span at bounding box center [809, 308] width 15 height 15
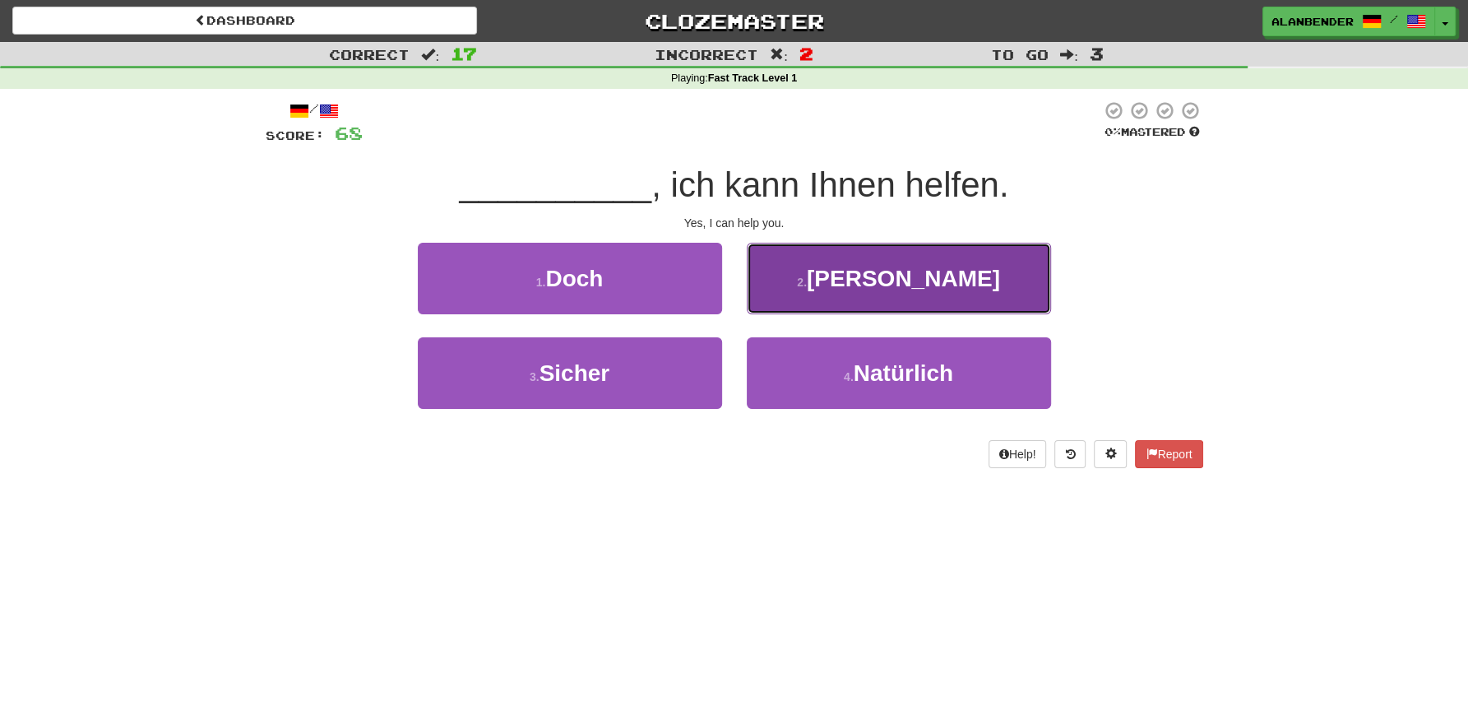
click at [900, 294] on button "2 . Ja" at bounding box center [899, 279] width 304 height 72
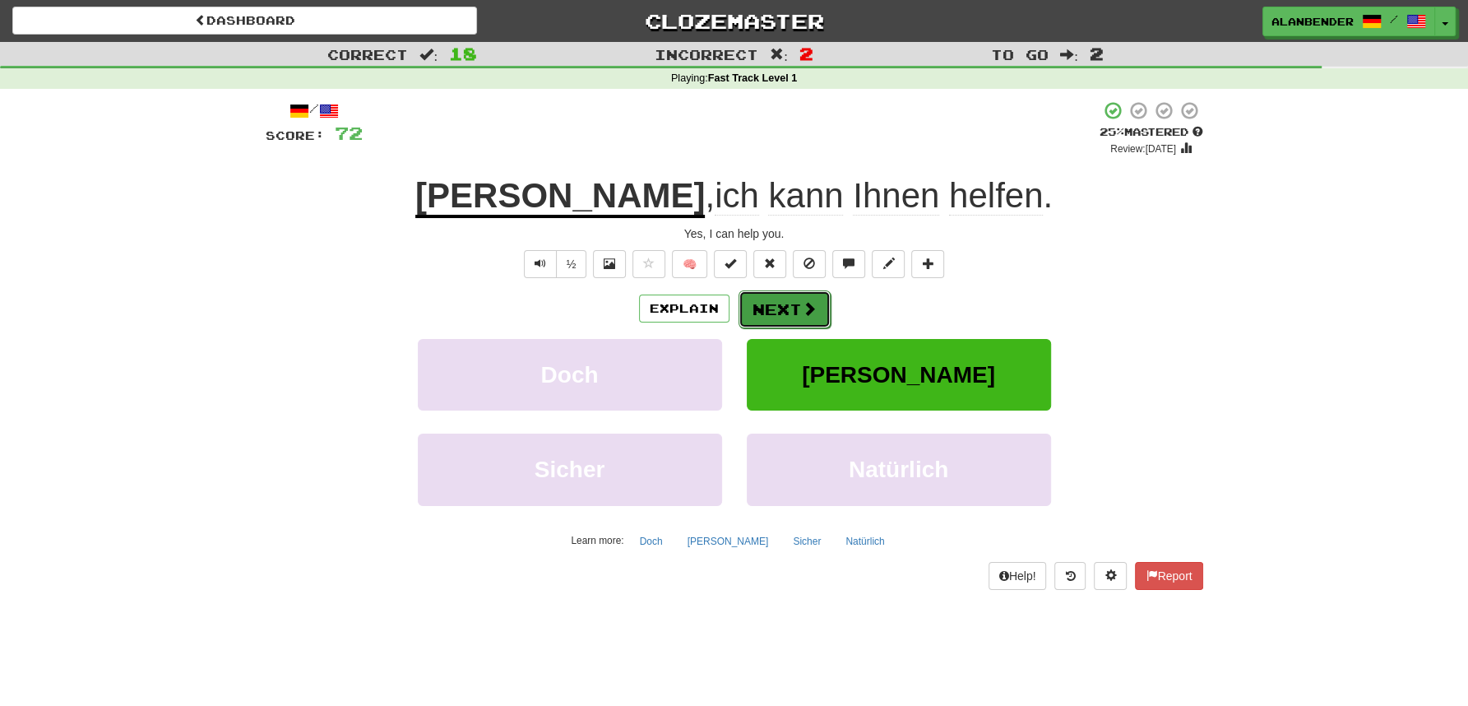
click at [793, 306] on button "Next" at bounding box center [785, 309] width 92 height 38
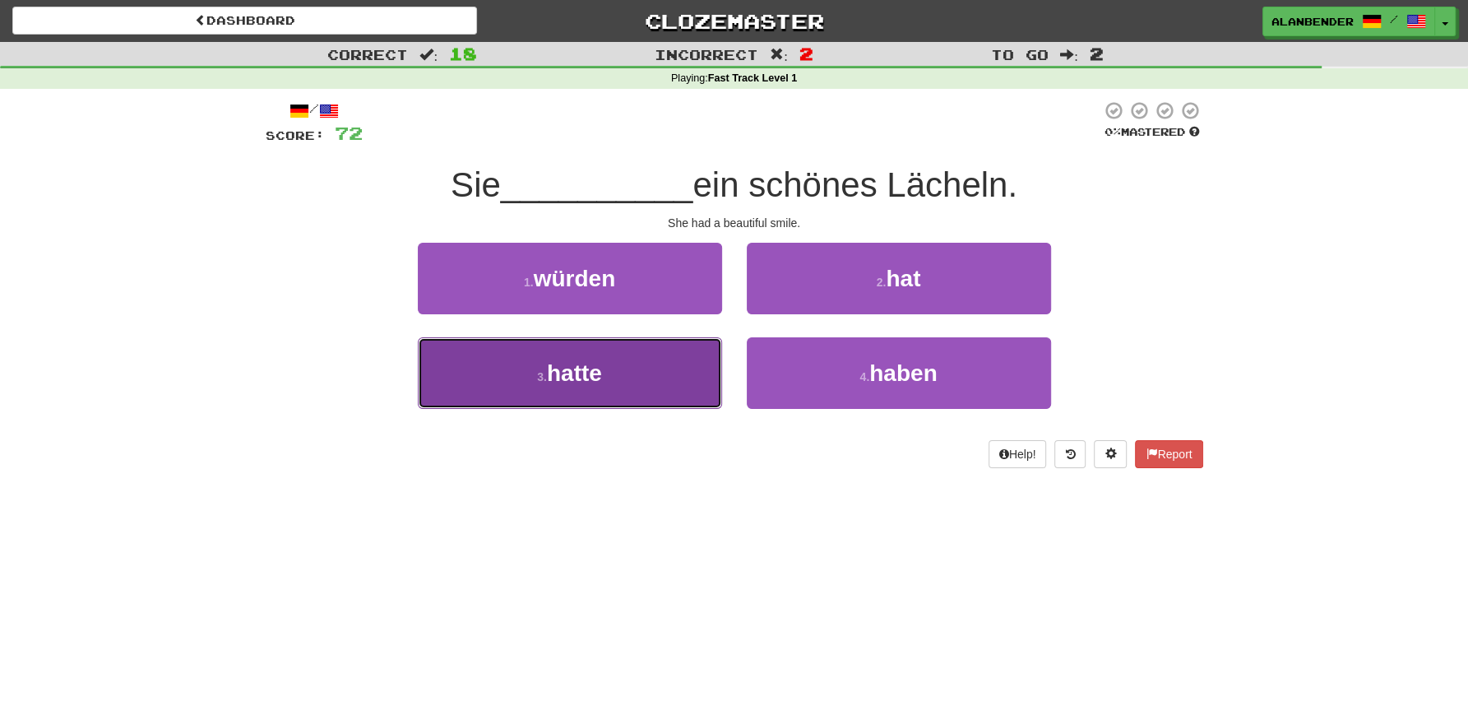
click at [582, 368] on span "hatte" at bounding box center [574, 373] width 55 height 26
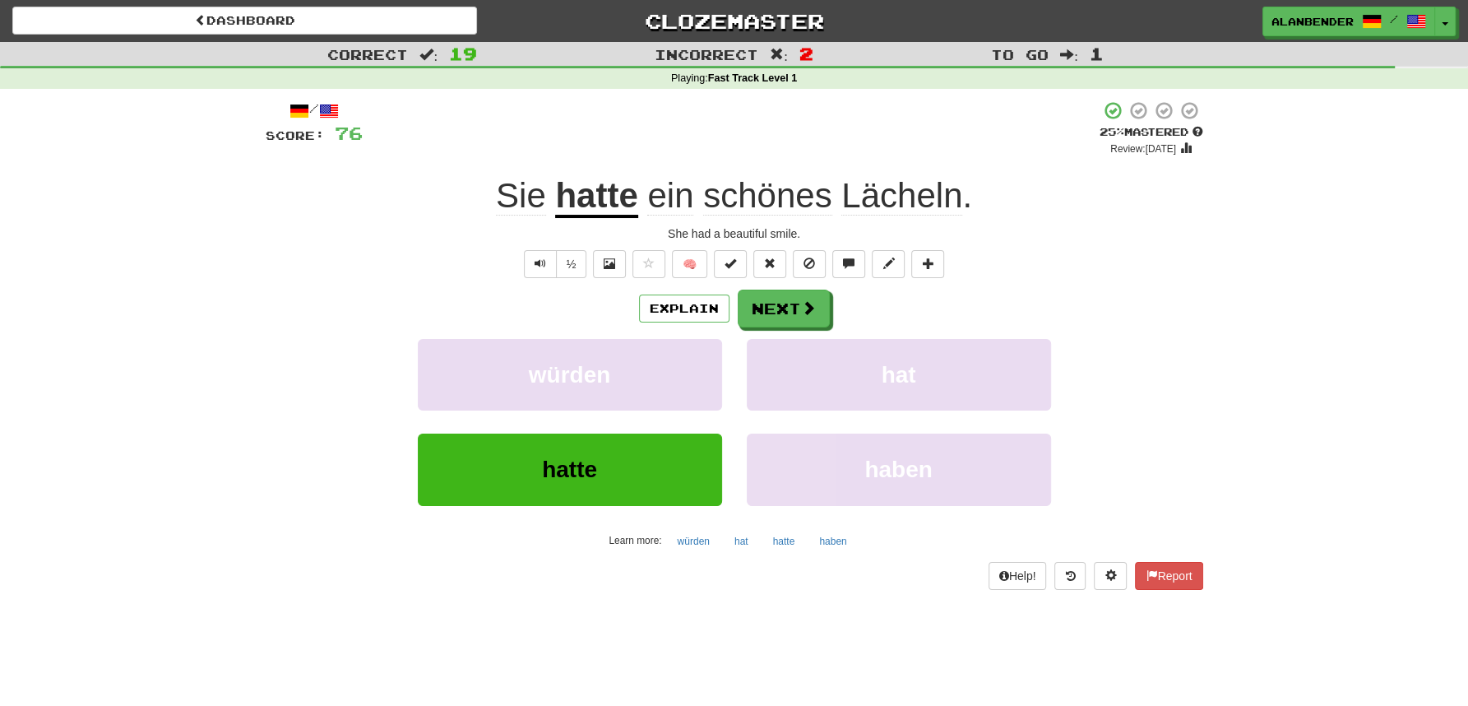
click at [898, 202] on span "Lächeln" at bounding box center [902, 195] width 121 height 39
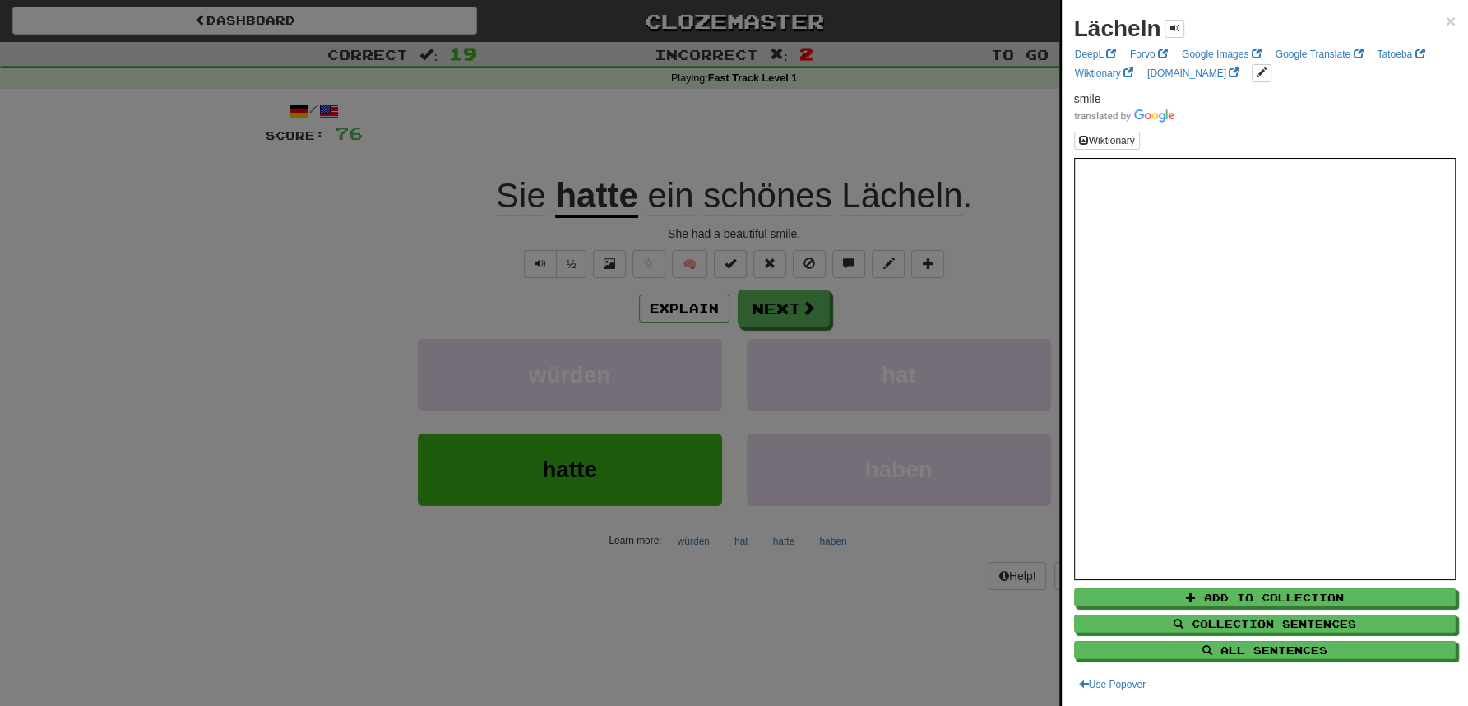
click at [937, 136] on div at bounding box center [734, 353] width 1468 height 706
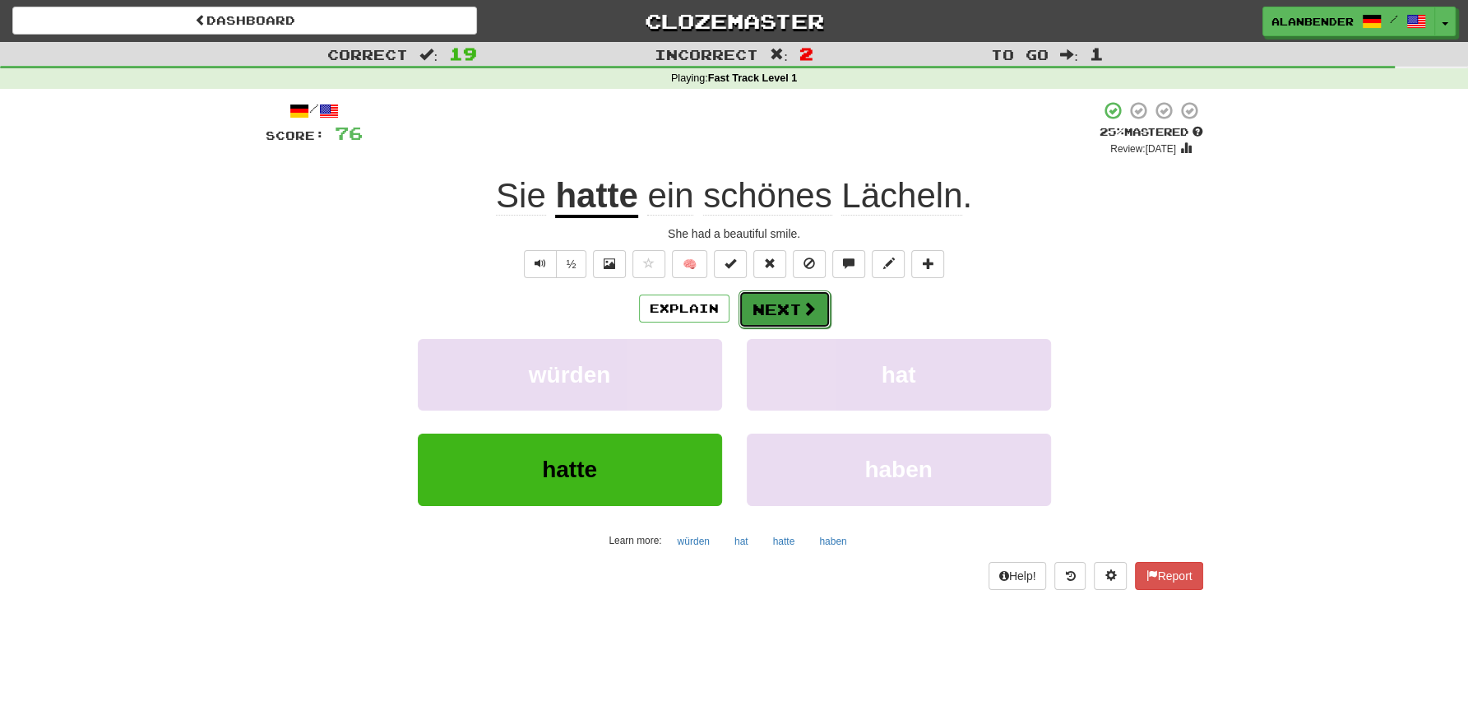
click at [779, 314] on button "Next" at bounding box center [785, 309] width 92 height 38
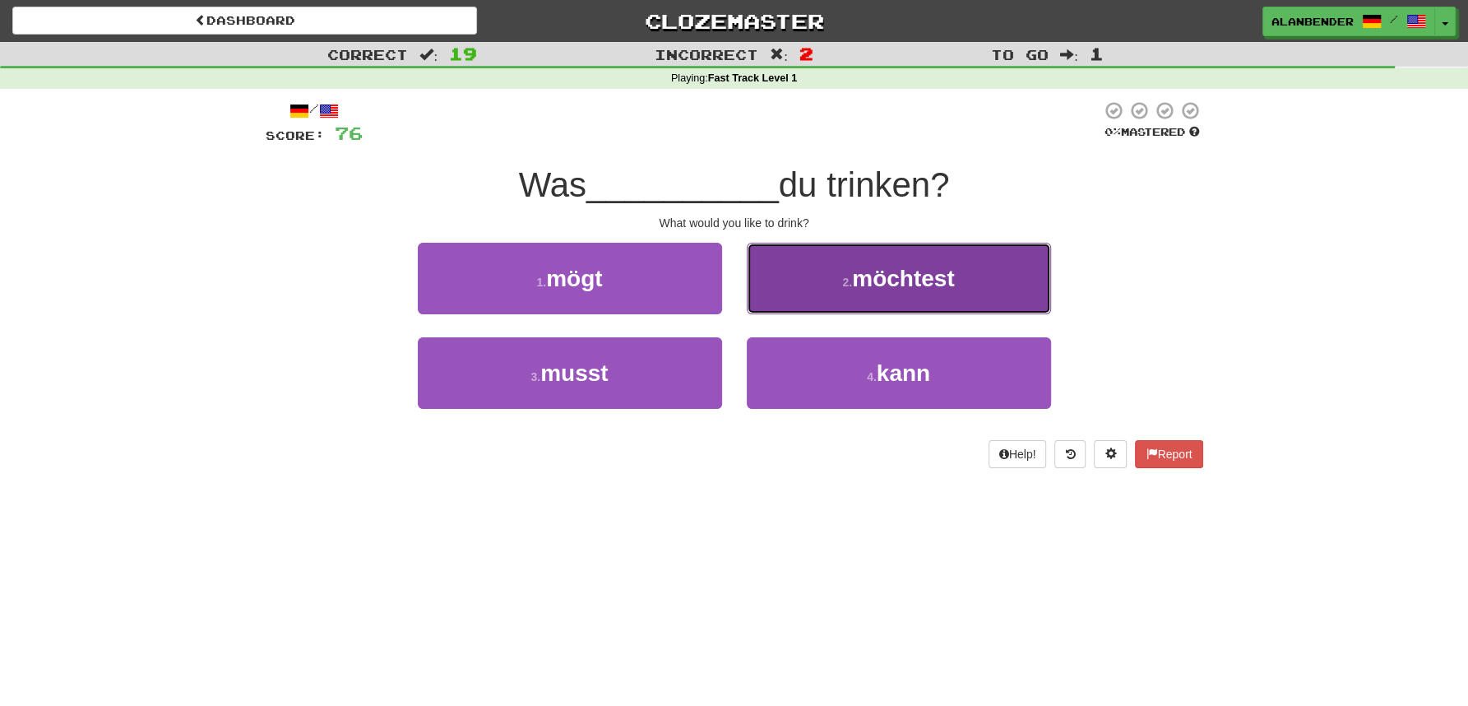
click at [959, 287] on button "2 . möchtest" at bounding box center [899, 279] width 304 height 72
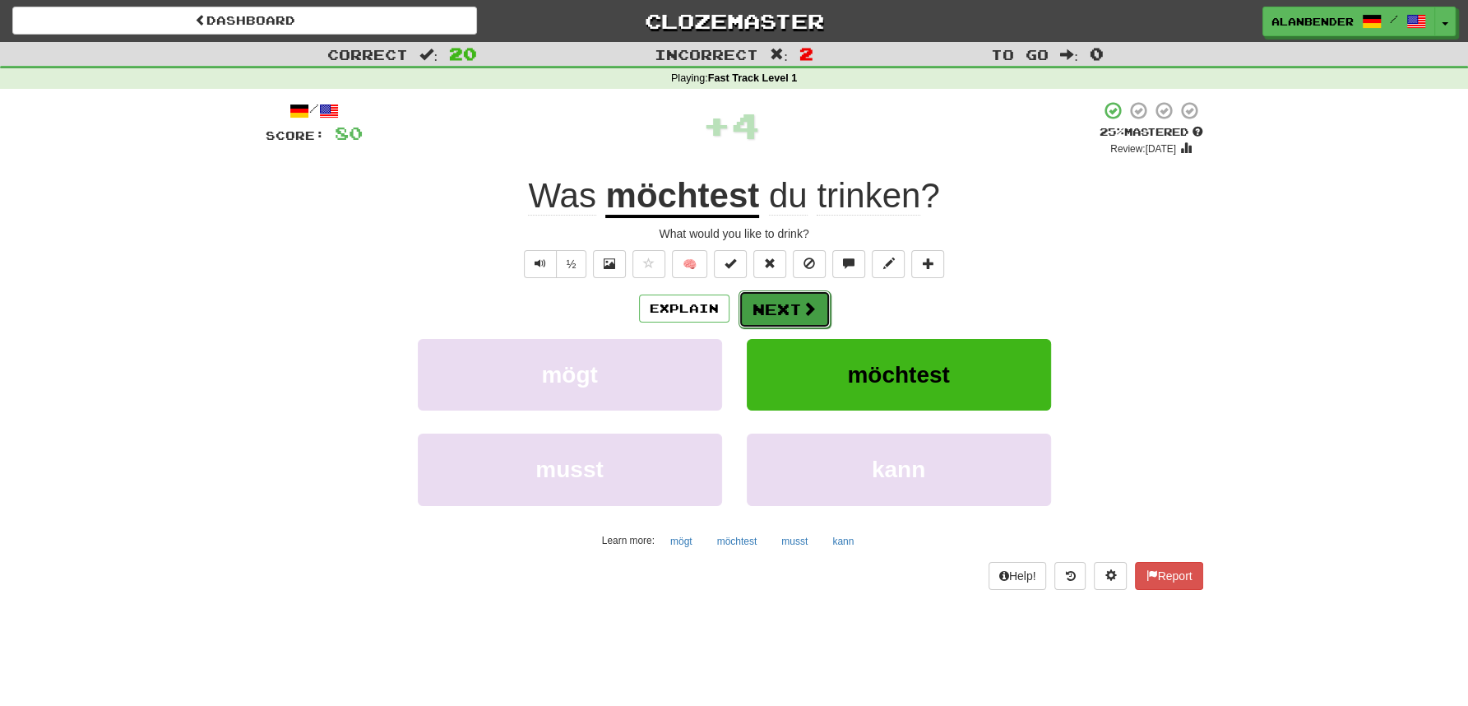
click at [802, 309] on span at bounding box center [809, 308] width 15 height 15
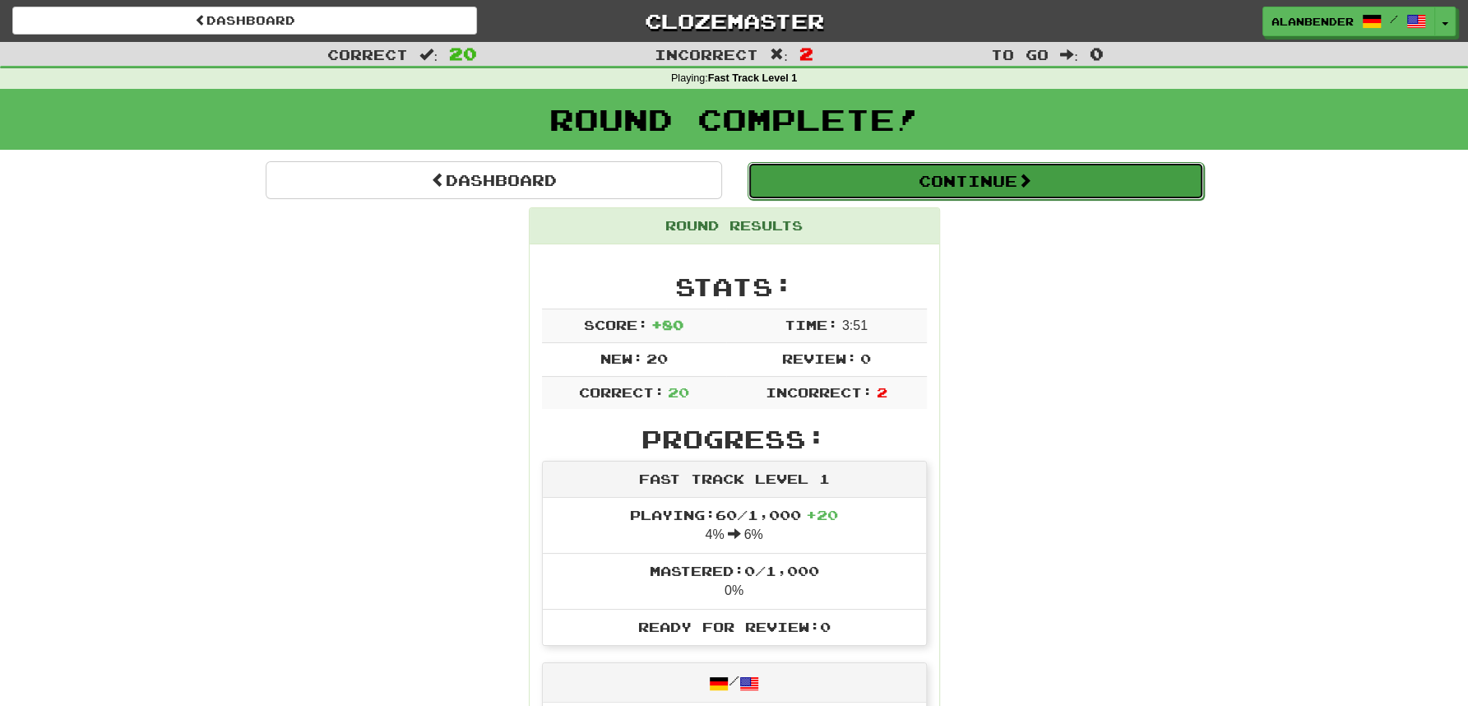
click at [940, 184] on button "Continue" at bounding box center [976, 181] width 457 height 38
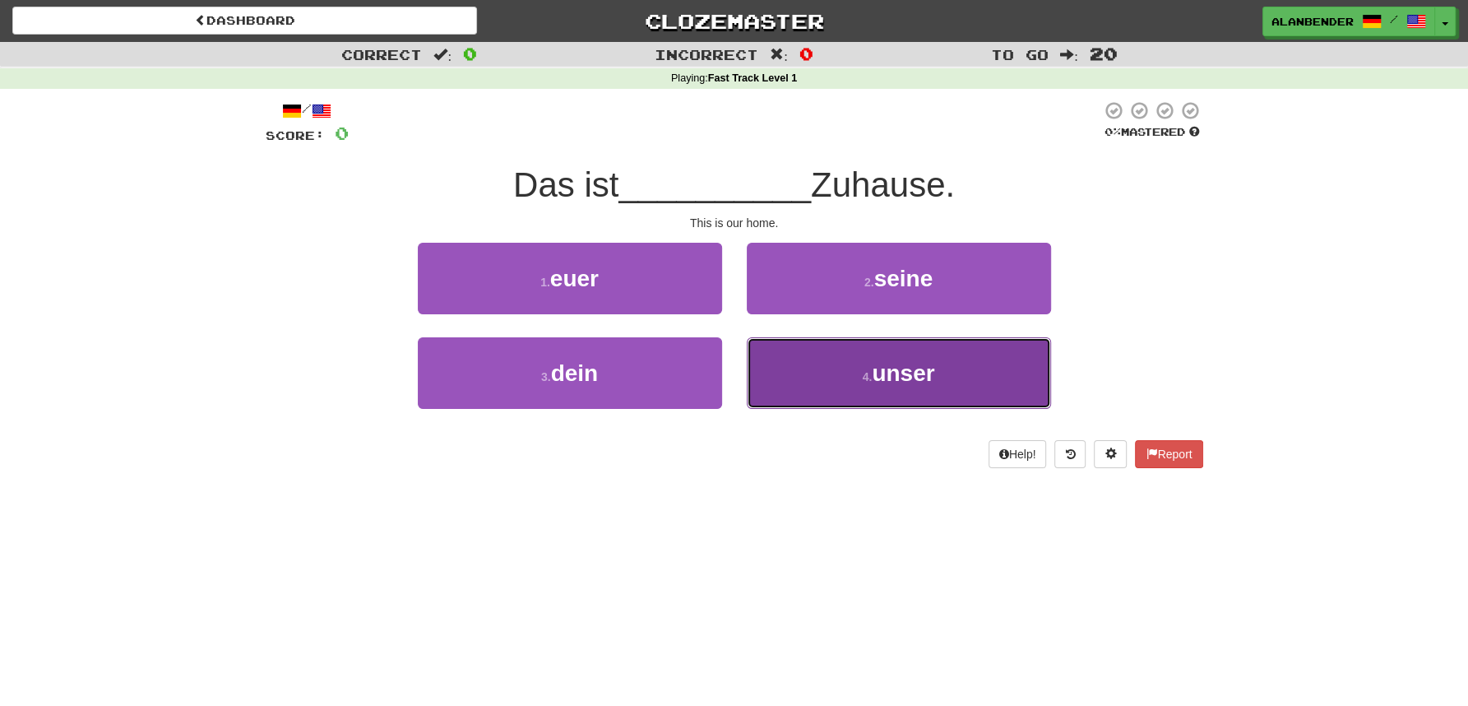
click at [911, 378] on span "unser" at bounding box center [903, 373] width 63 height 26
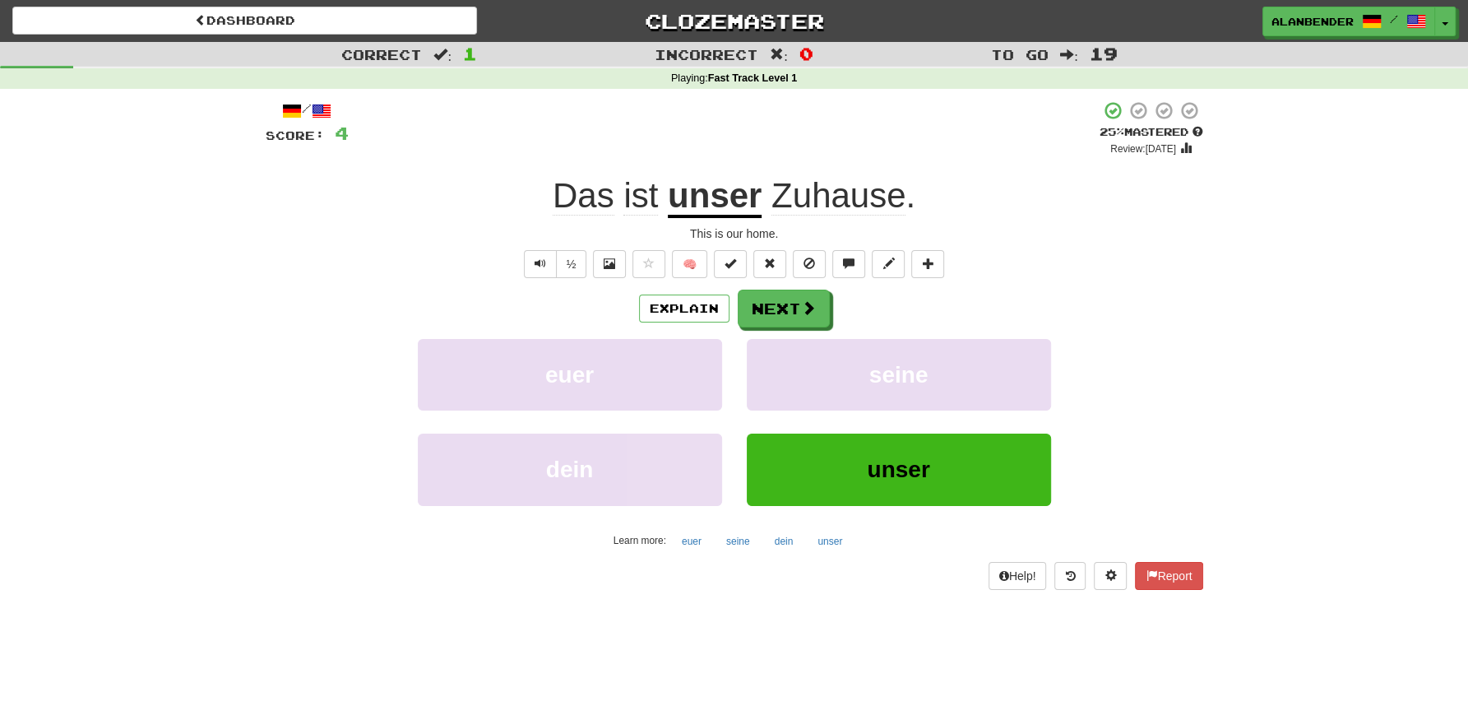
click at [883, 193] on span "Zuhause" at bounding box center [839, 195] width 134 height 39
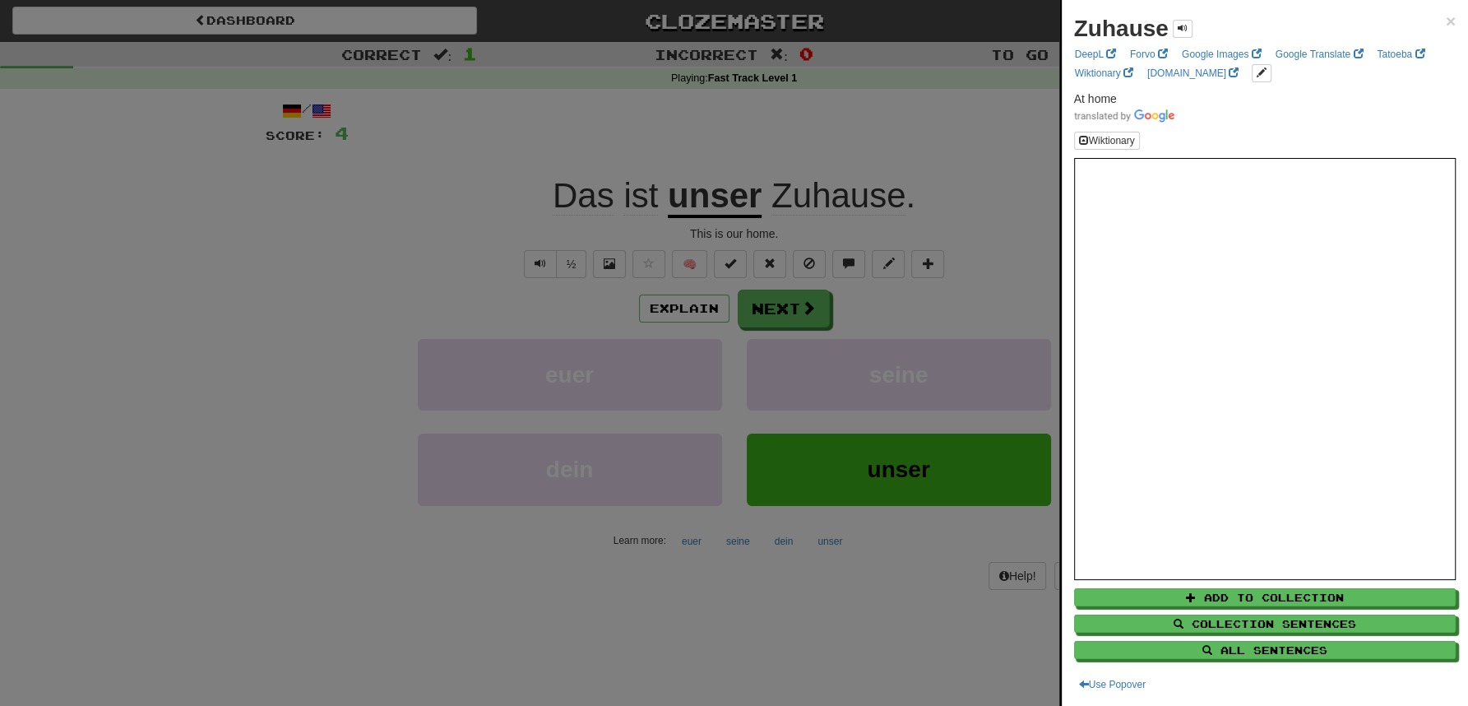
click at [960, 124] on div at bounding box center [734, 353] width 1468 height 706
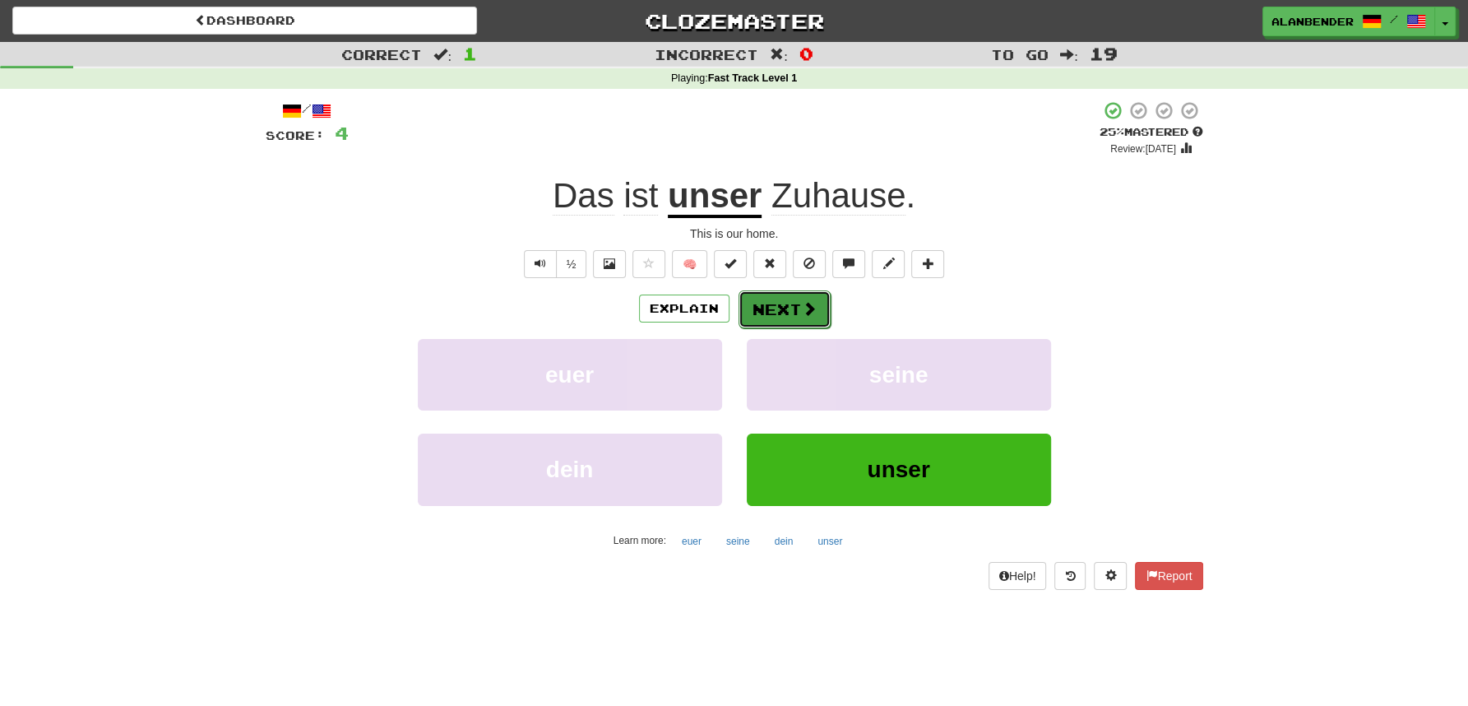
click at [769, 304] on button "Next" at bounding box center [785, 309] width 92 height 38
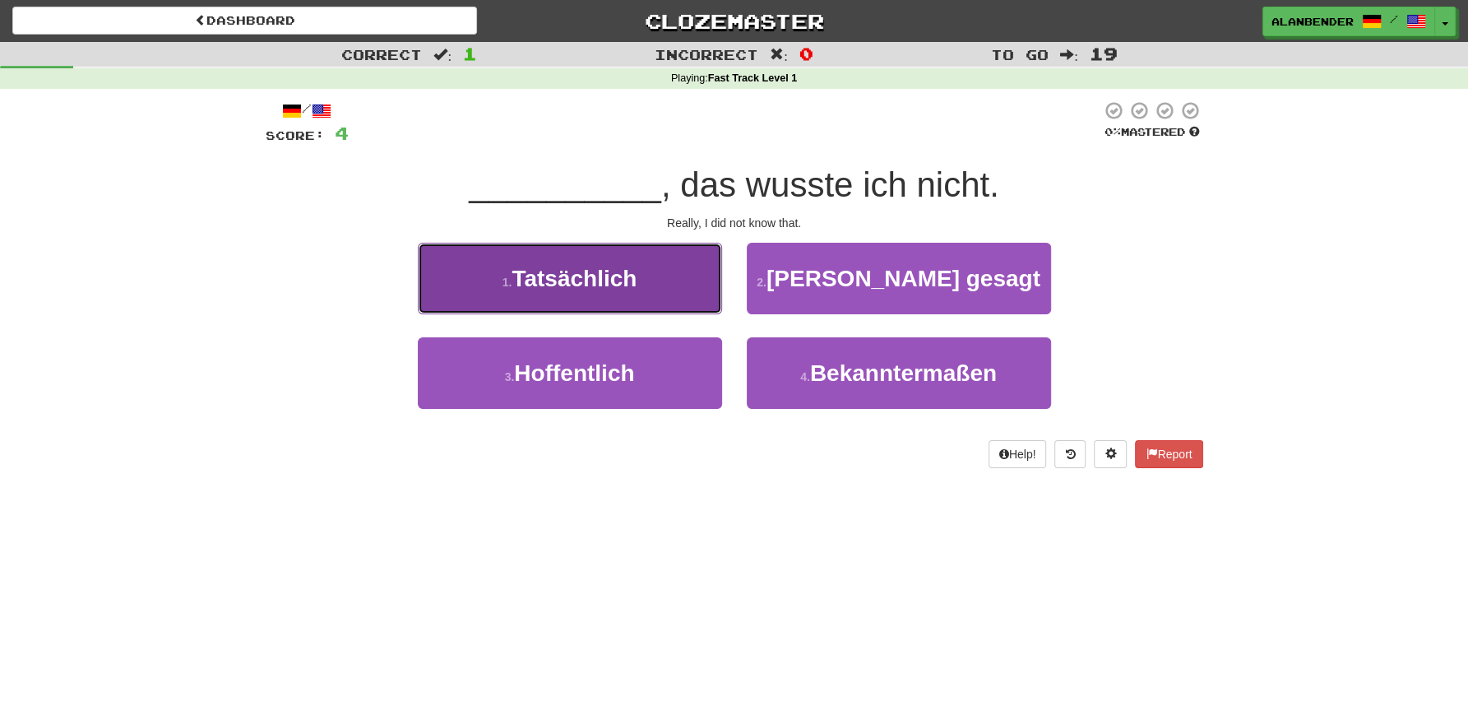
click at [581, 278] on span "Tatsächlich" at bounding box center [574, 279] width 125 height 26
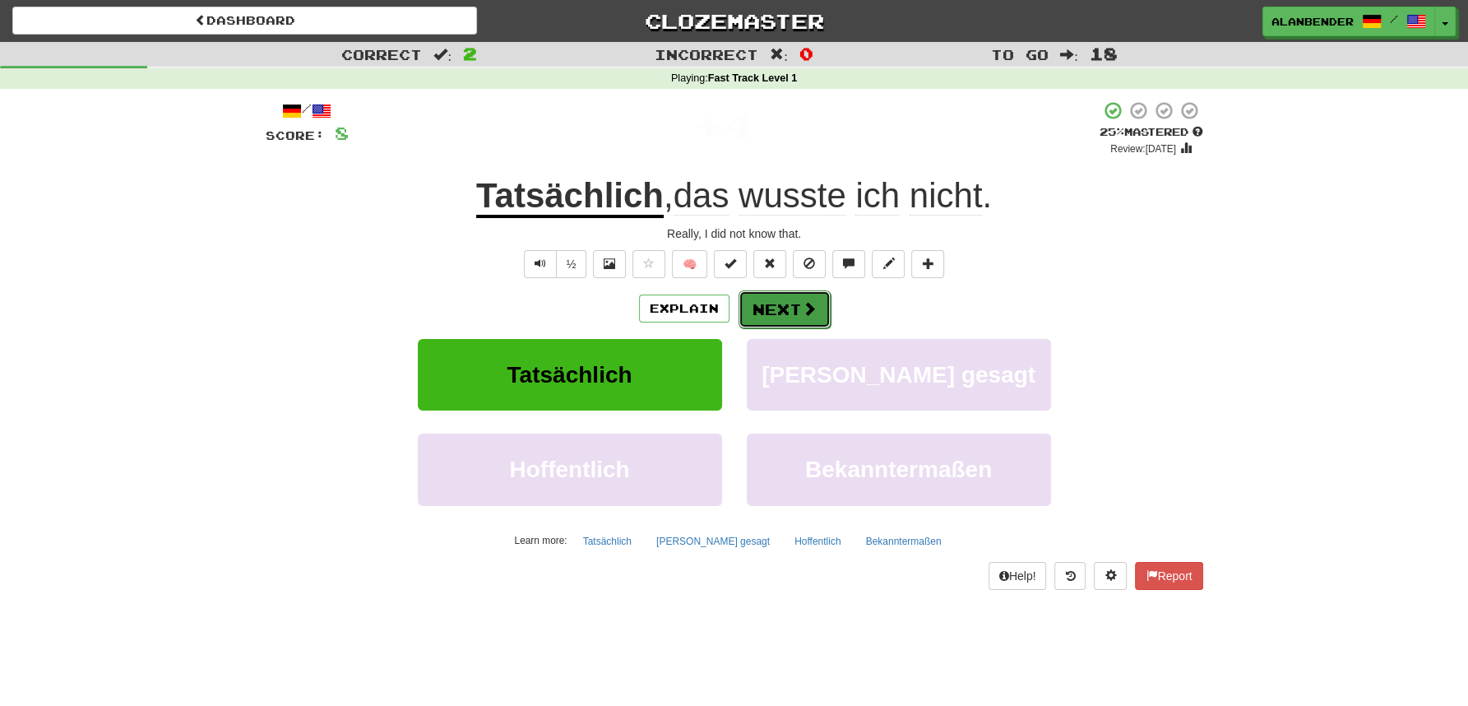
click at [798, 308] on button "Next" at bounding box center [785, 309] width 92 height 38
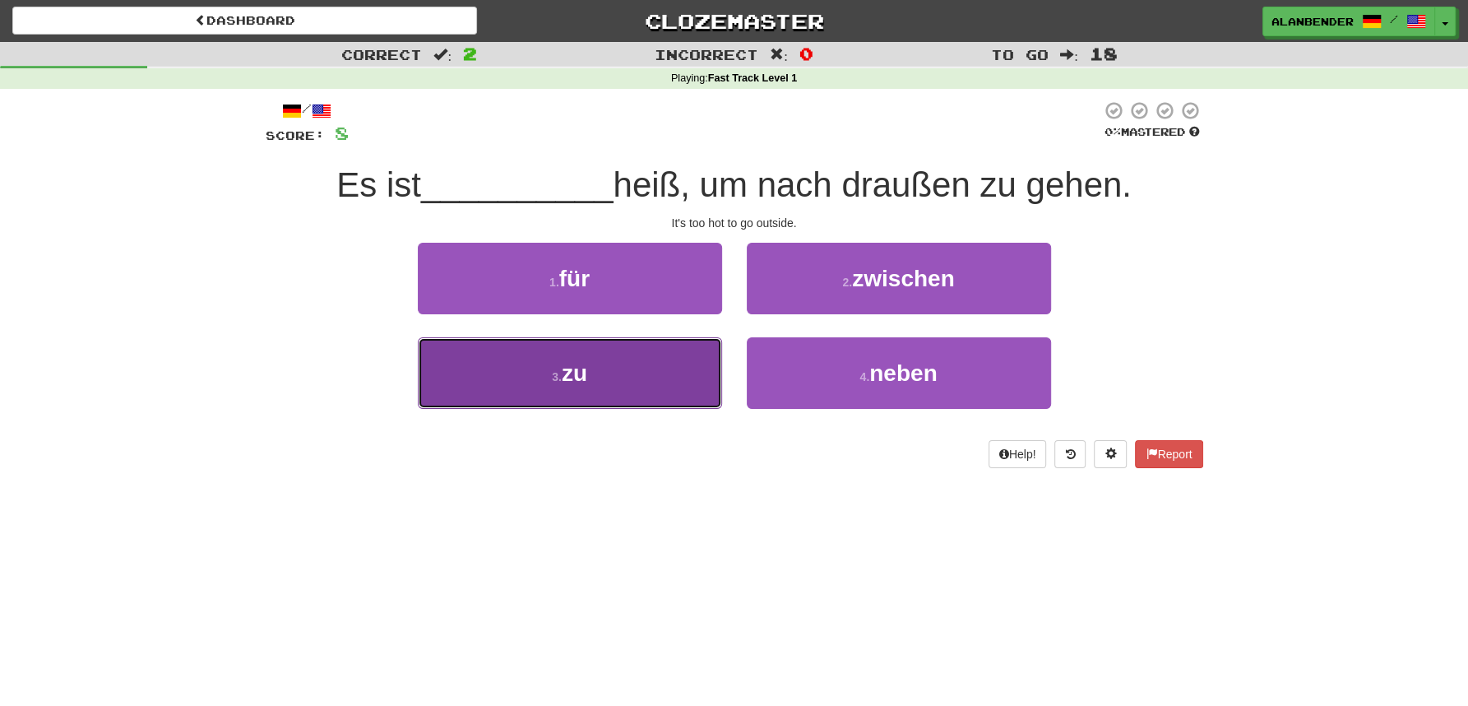
click at [571, 377] on span "zu" at bounding box center [575, 373] width 26 height 26
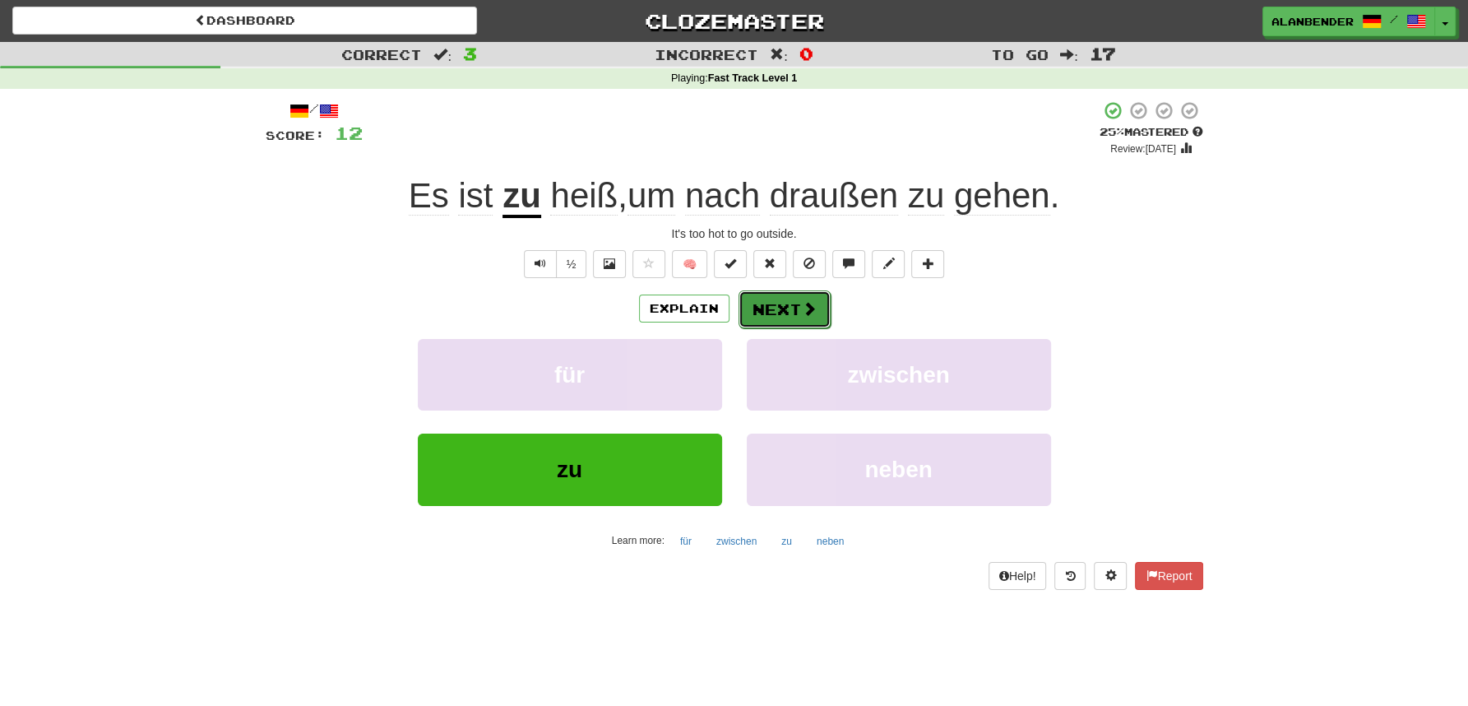
click at [798, 316] on button "Next" at bounding box center [785, 309] width 92 height 38
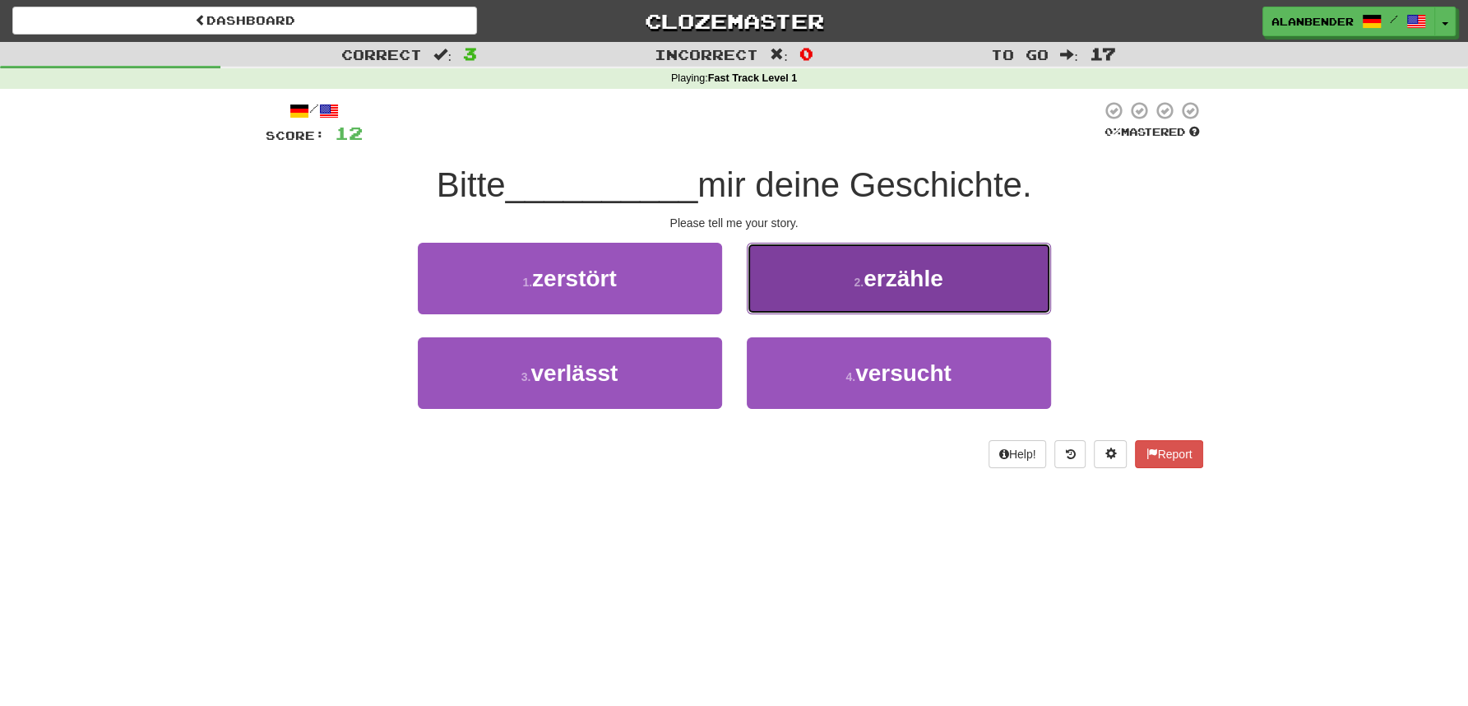
click at [904, 269] on span "erzähle" at bounding box center [904, 279] width 80 height 26
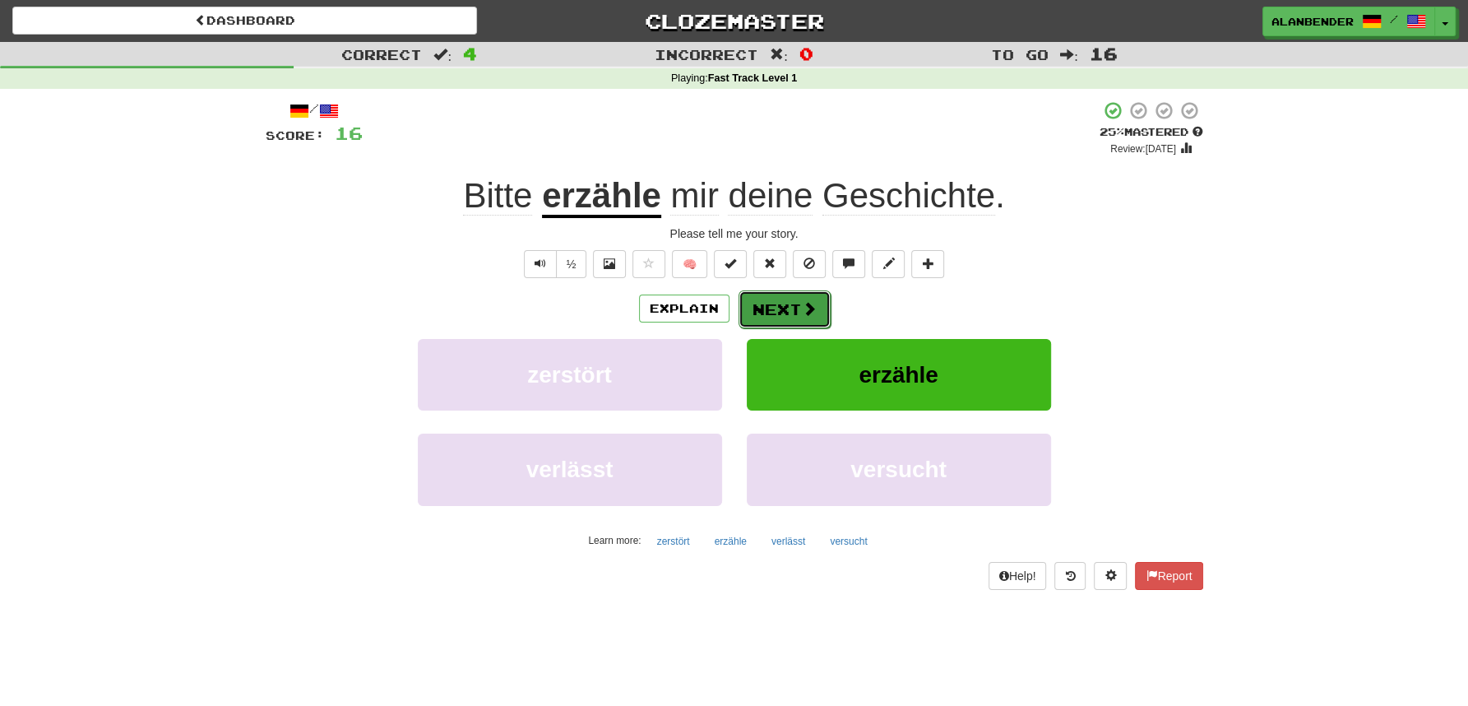
click at [786, 302] on button "Next" at bounding box center [785, 309] width 92 height 38
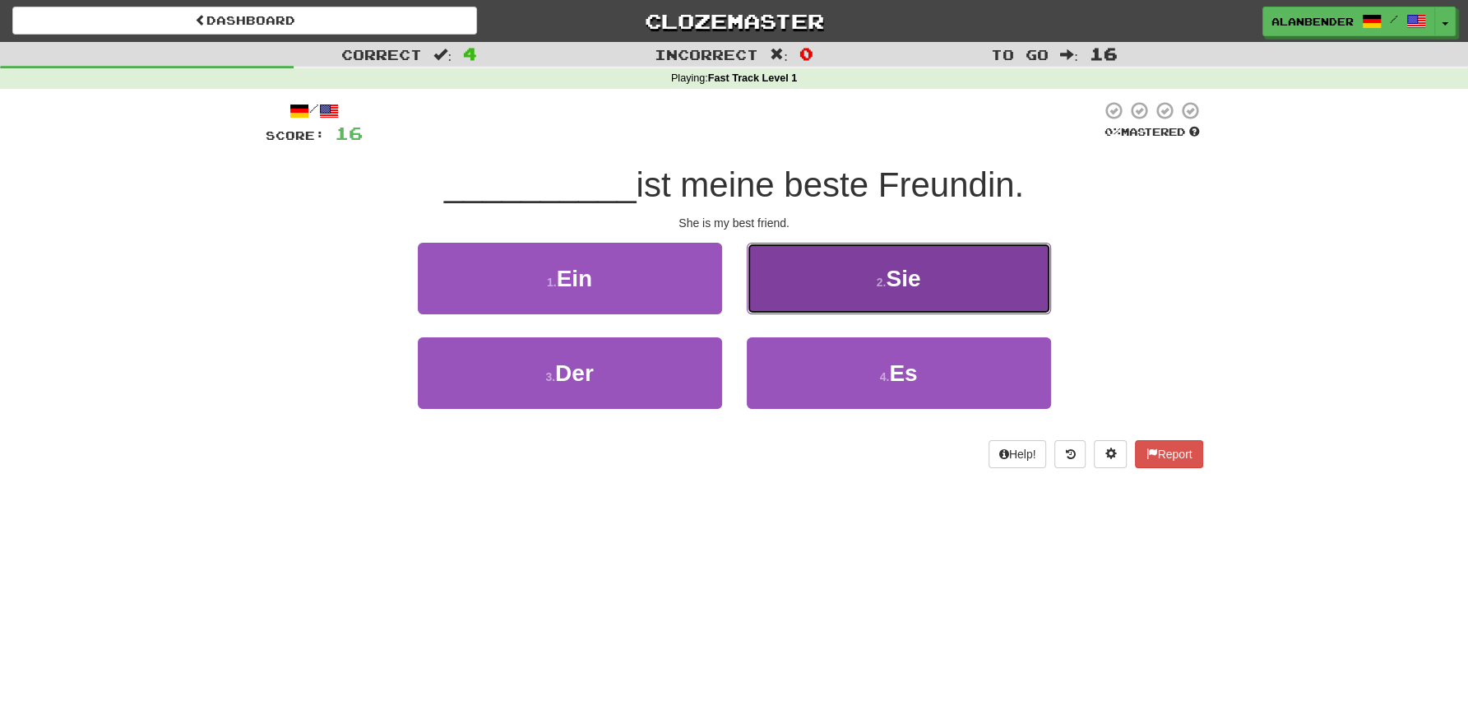
click at [889, 286] on span "Sie" at bounding box center [903, 279] width 35 height 26
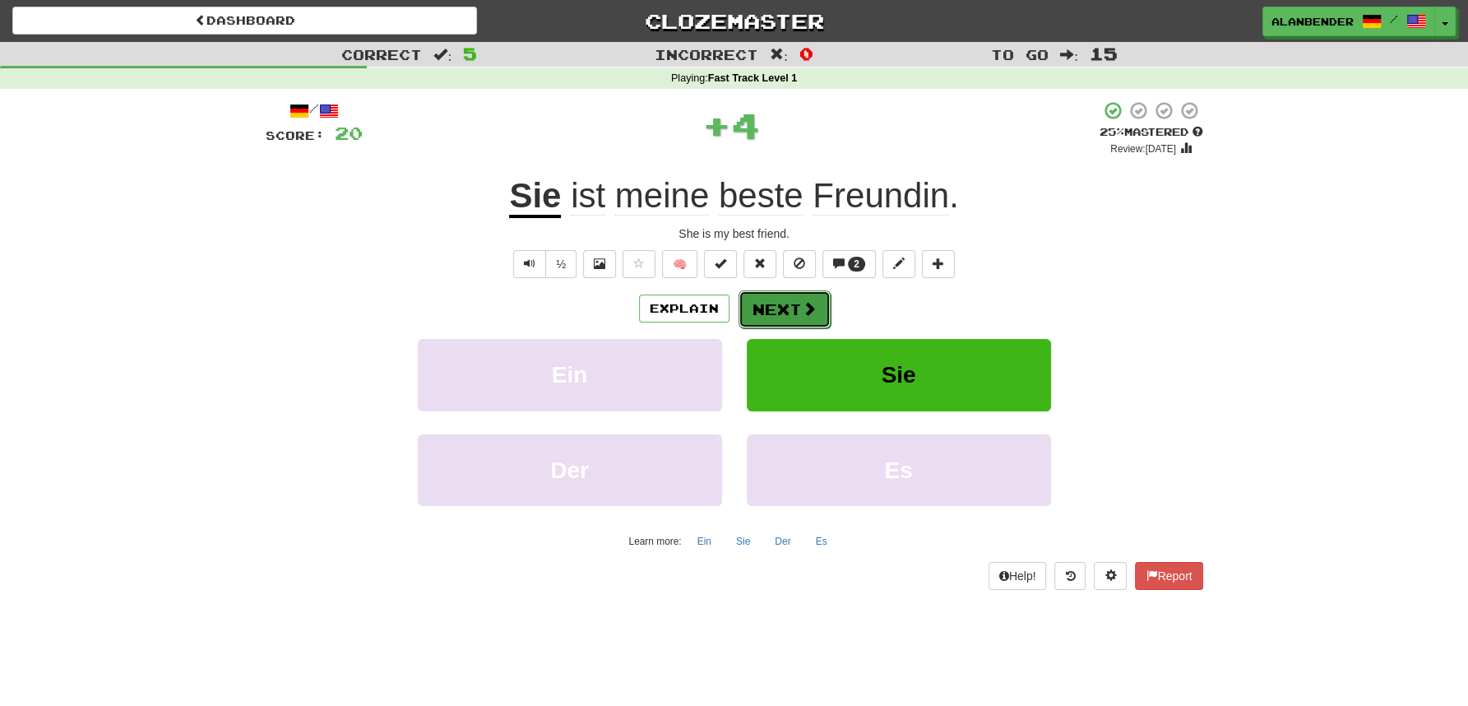
click at [768, 302] on button "Next" at bounding box center [785, 309] width 92 height 38
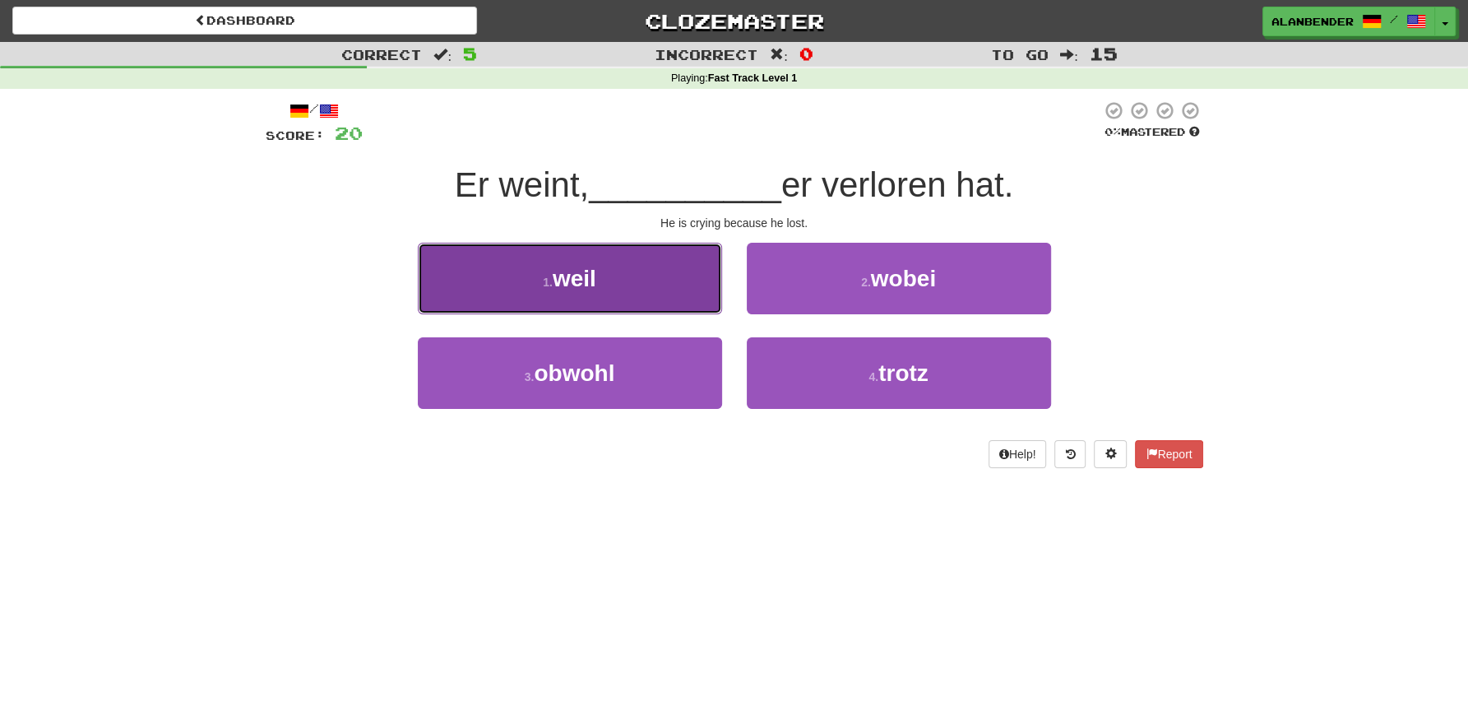
click at [580, 288] on span "weil" at bounding box center [575, 279] width 44 height 26
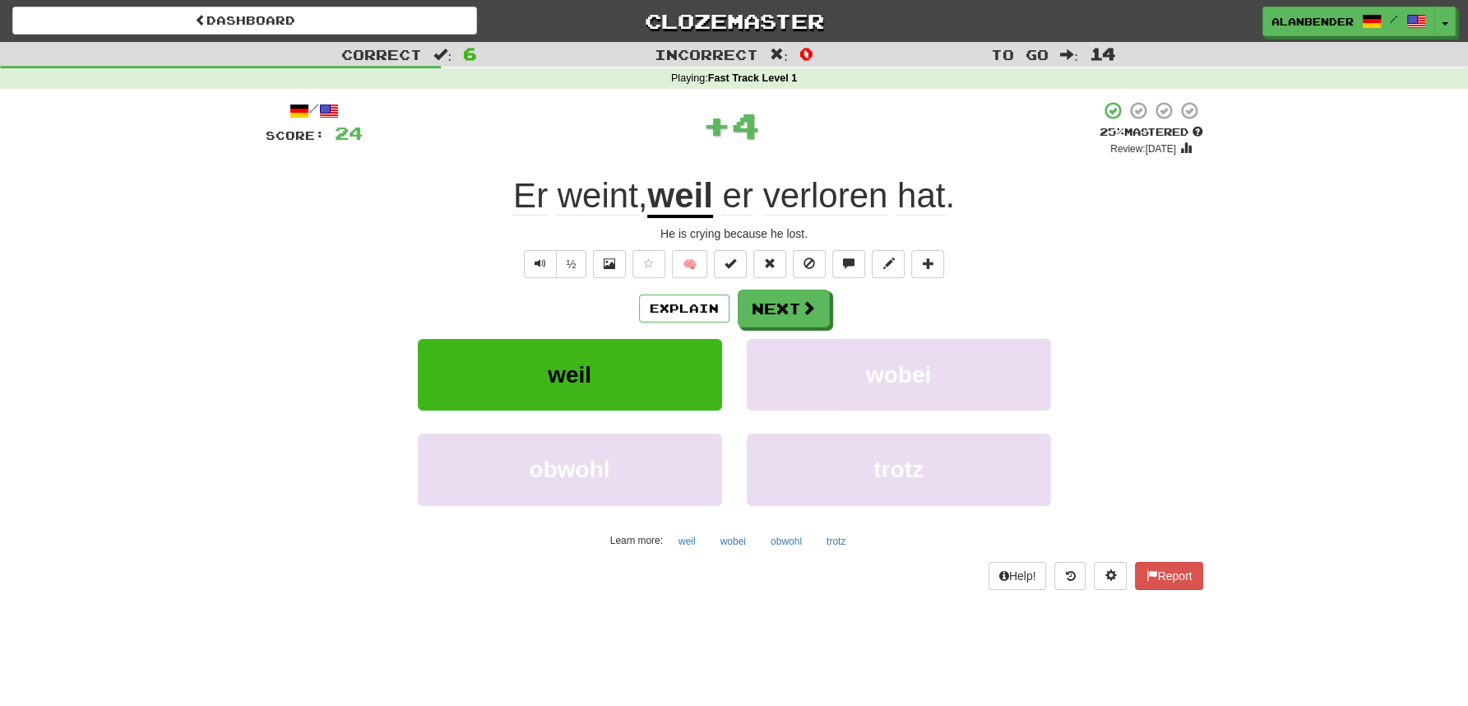
click at [673, 196] on u "weil" at bounding box center [679, 197] width 65 height 42
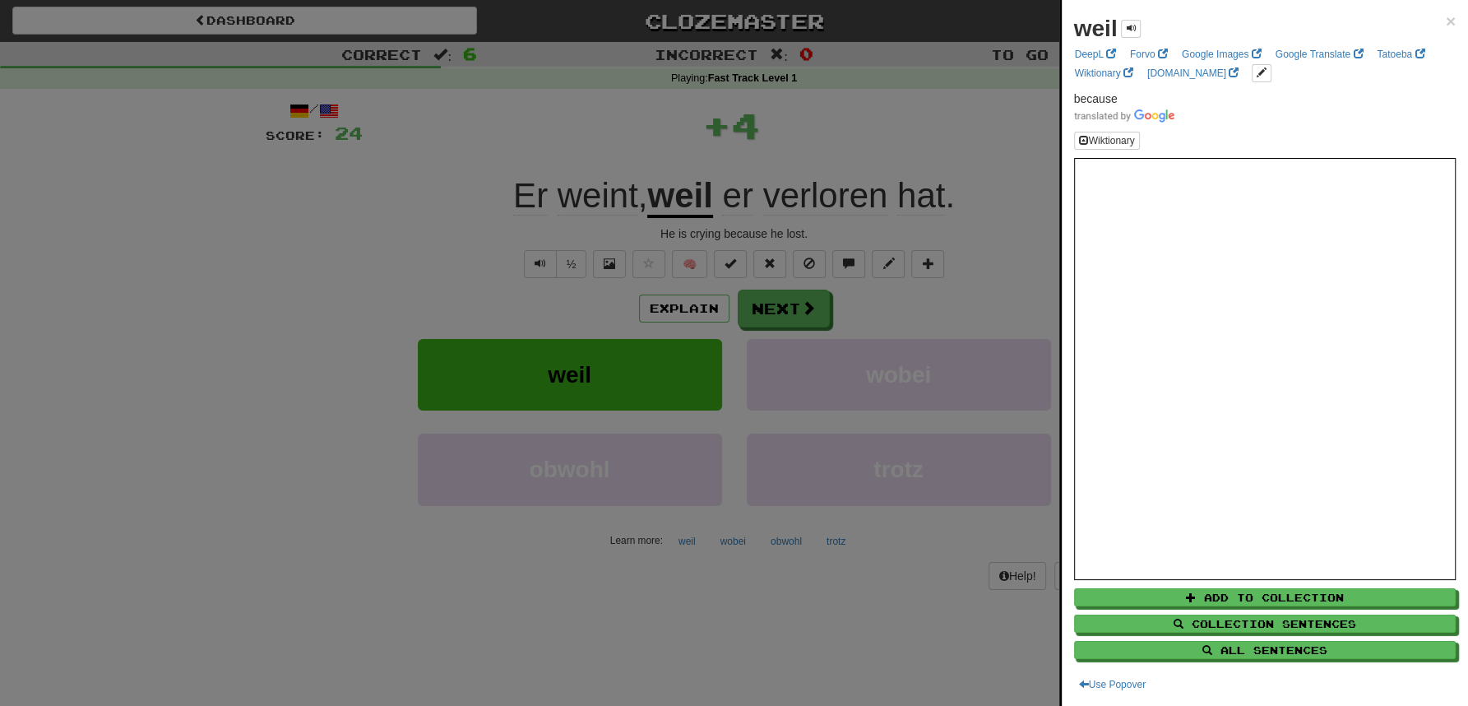
click at [646, 113] on div at bounding box center [734, 353] width 1468 height 706
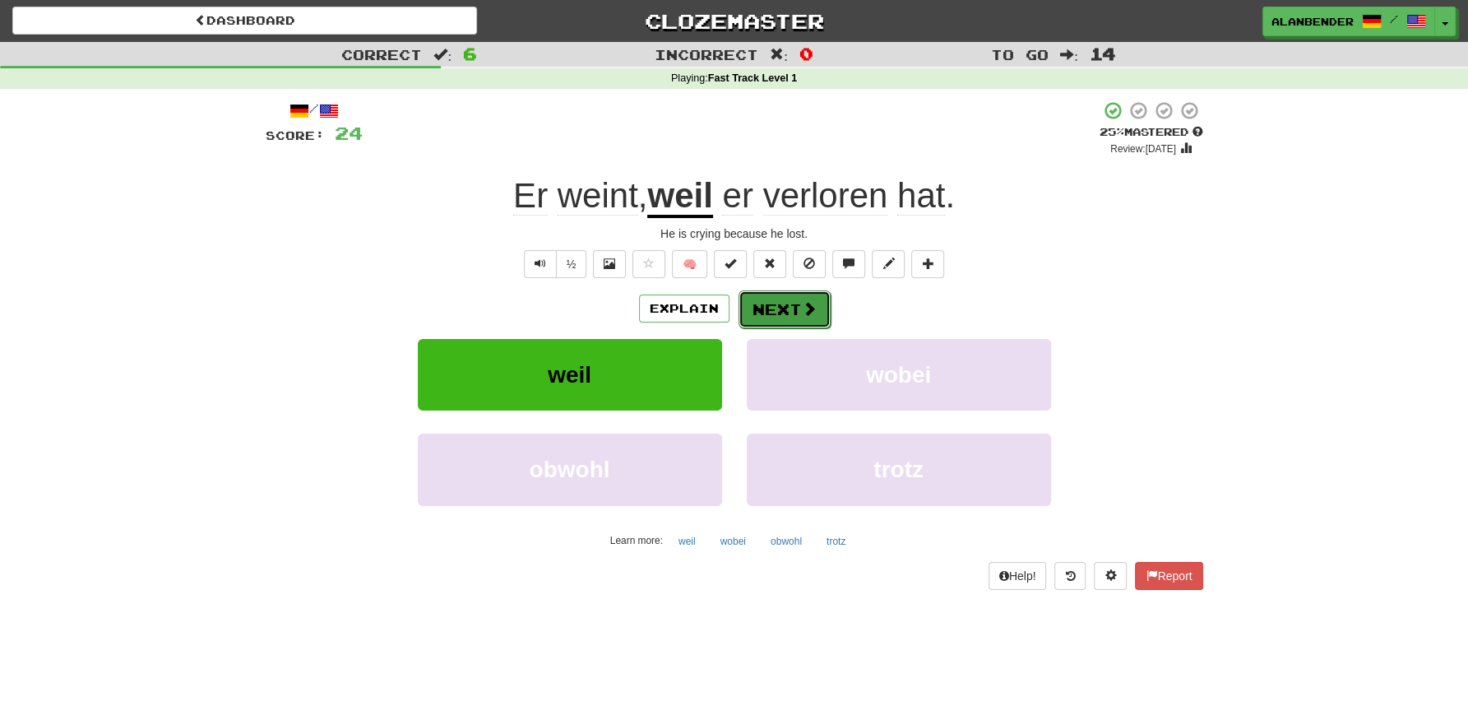
click at [775, 302] on button "Next" at bounding box center [785, 309] width 92 height 38
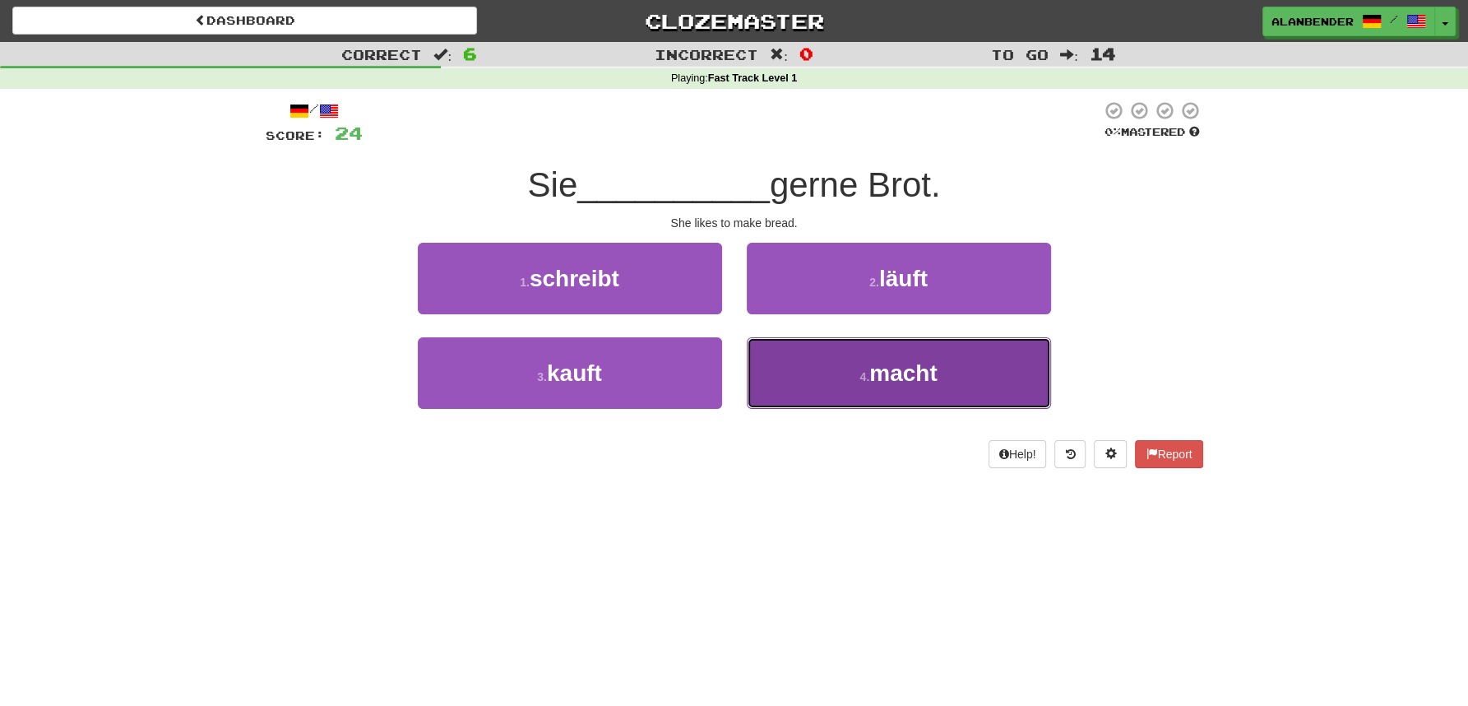
click at [904, 361] on span "macht" at bounding box center [903, 373] width 67 height 26
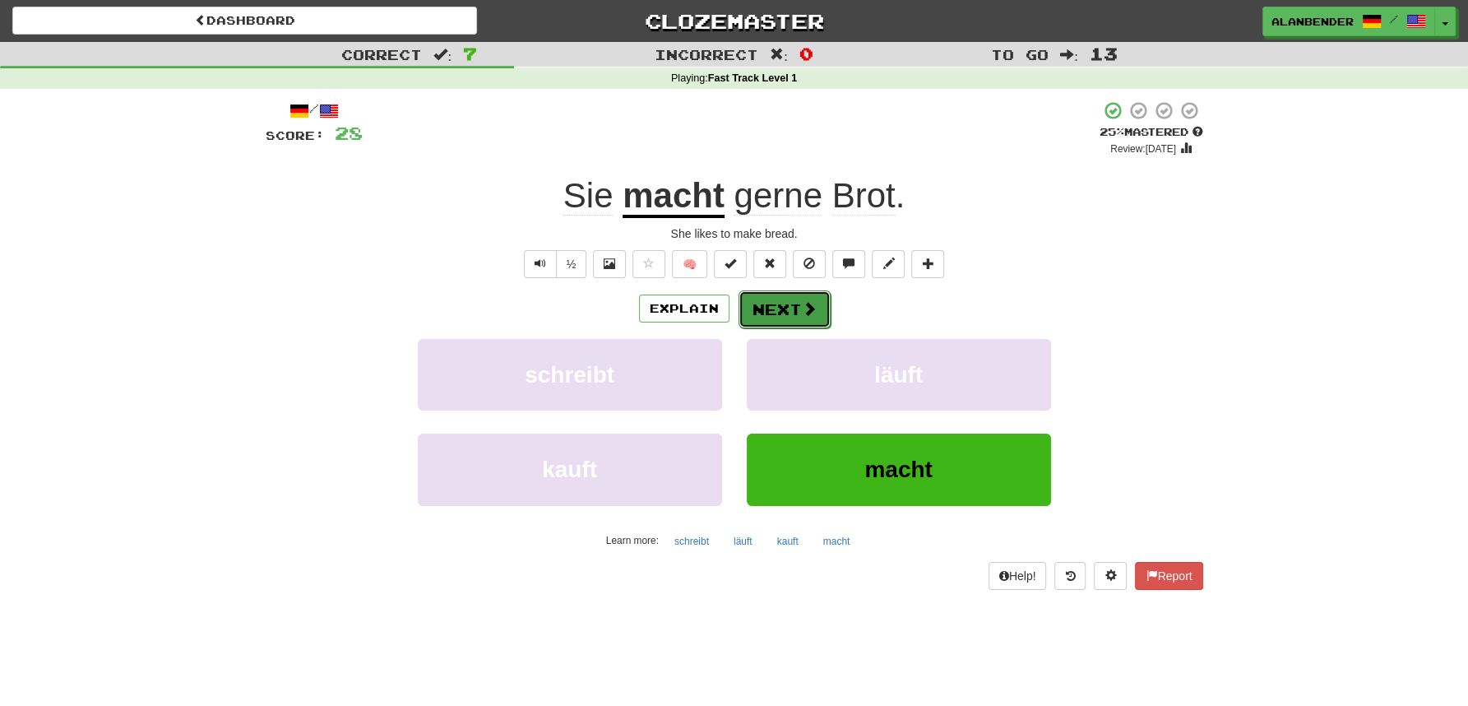
click at [800, 308] on button "Next" at bounding box center [785, 309] width 92 height 38
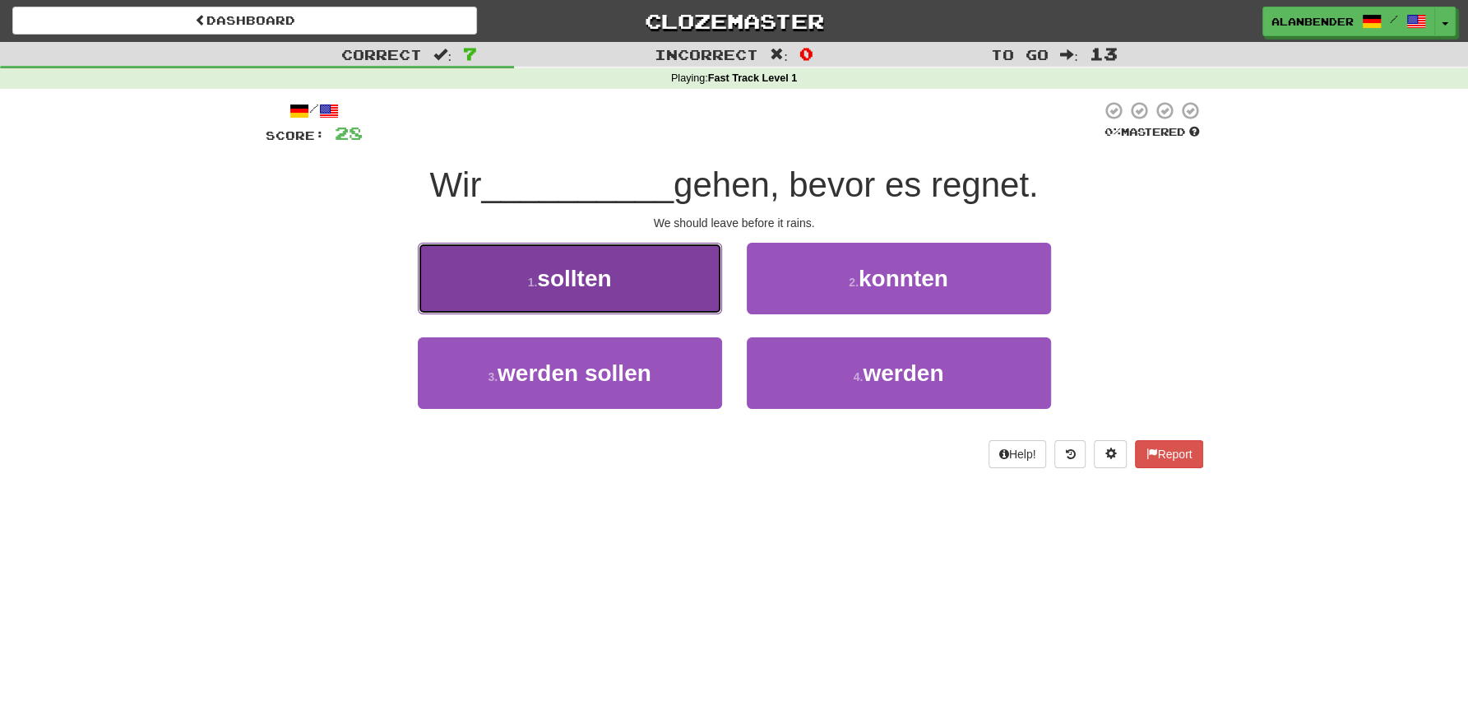
click at [577, 281] on span "sollten" at bounding box center [574, 279] width 74 height 26
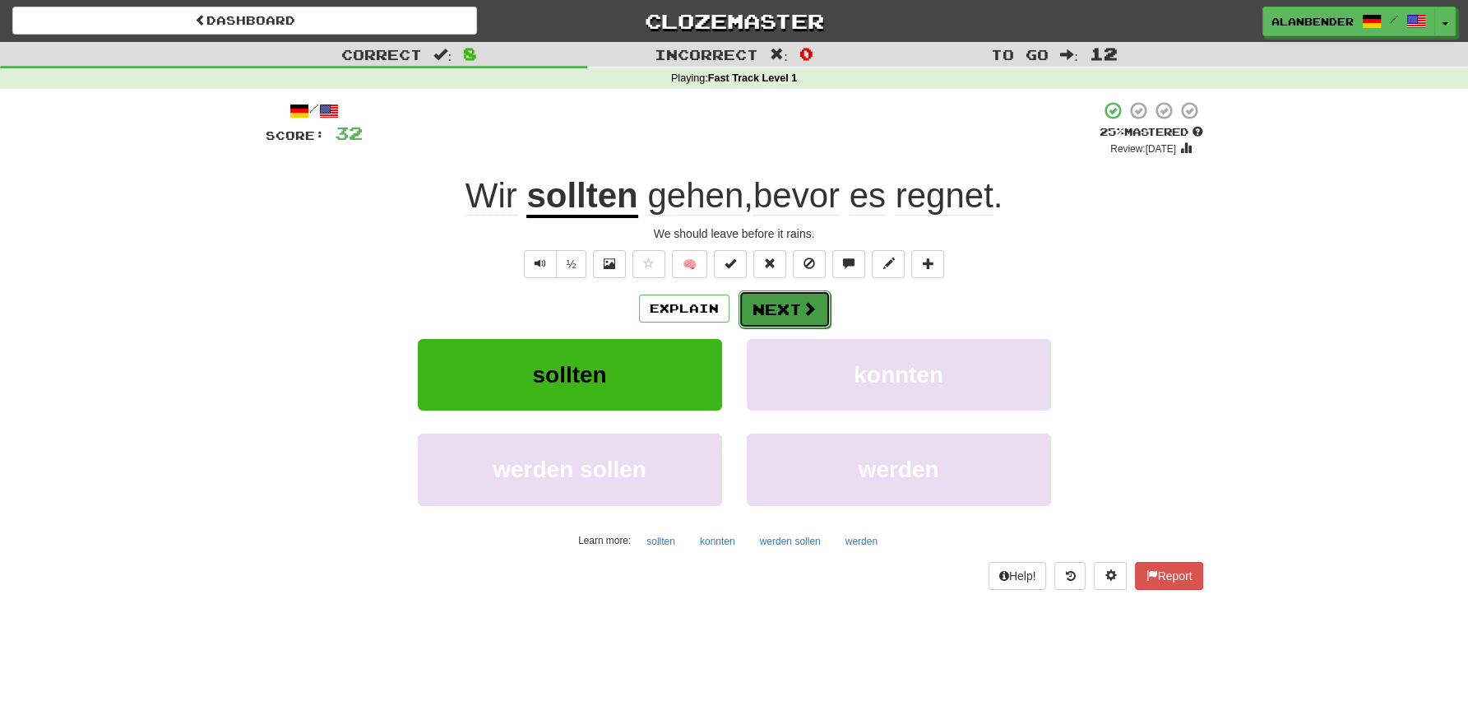
click at [805, 310] on span at bounding box center [809, 308] width 15 height 15
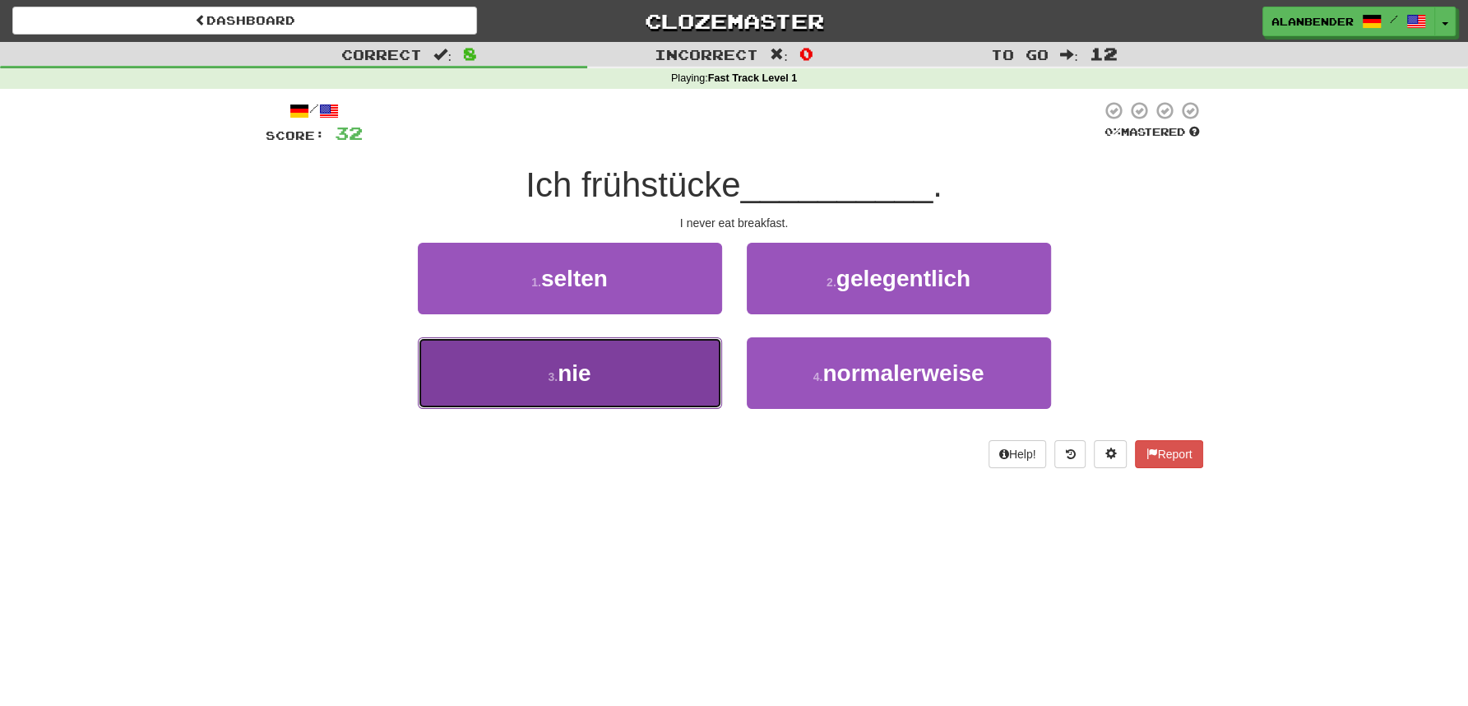
click at [563, 382] on span "nie" at bounding box center [574, 373] width 33 height 26
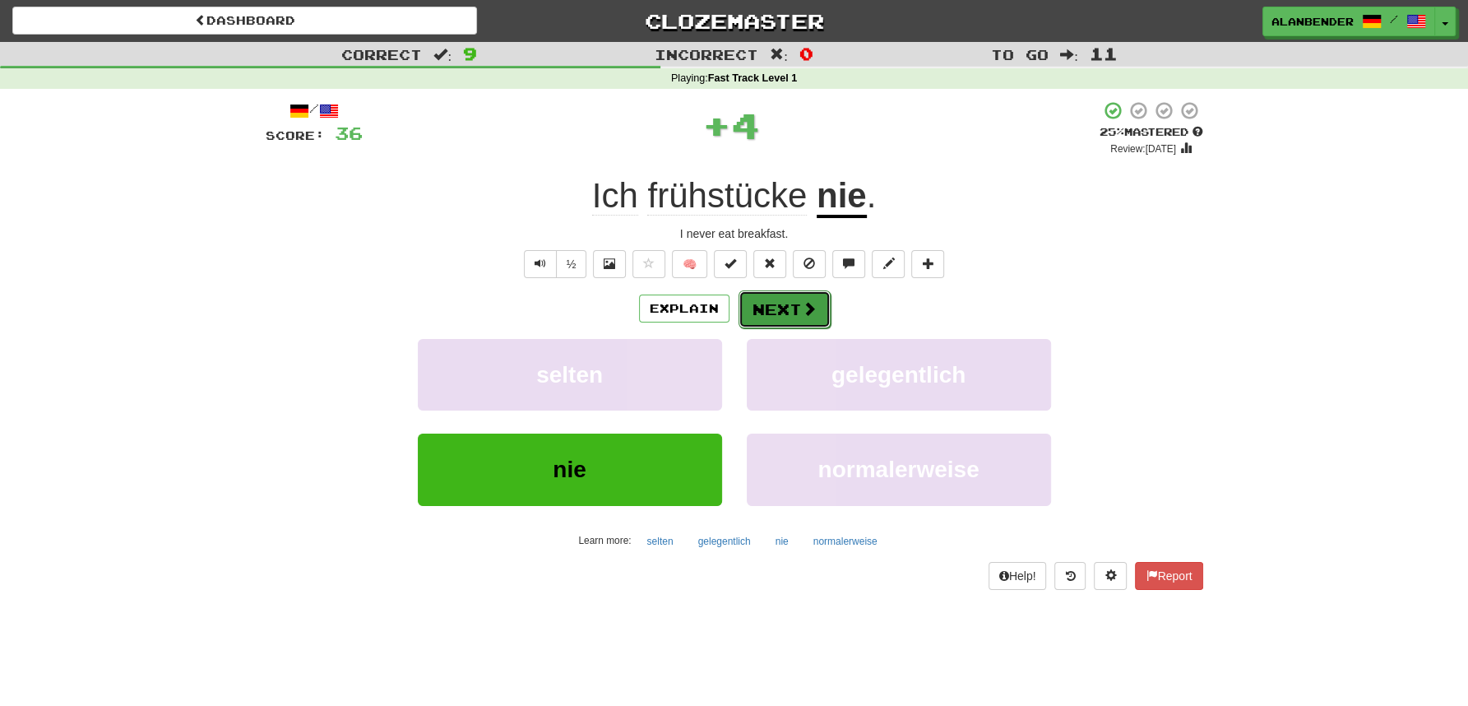
click at [783, 312] on button "Next" at bounding box center [785, 309] width 92 height 38
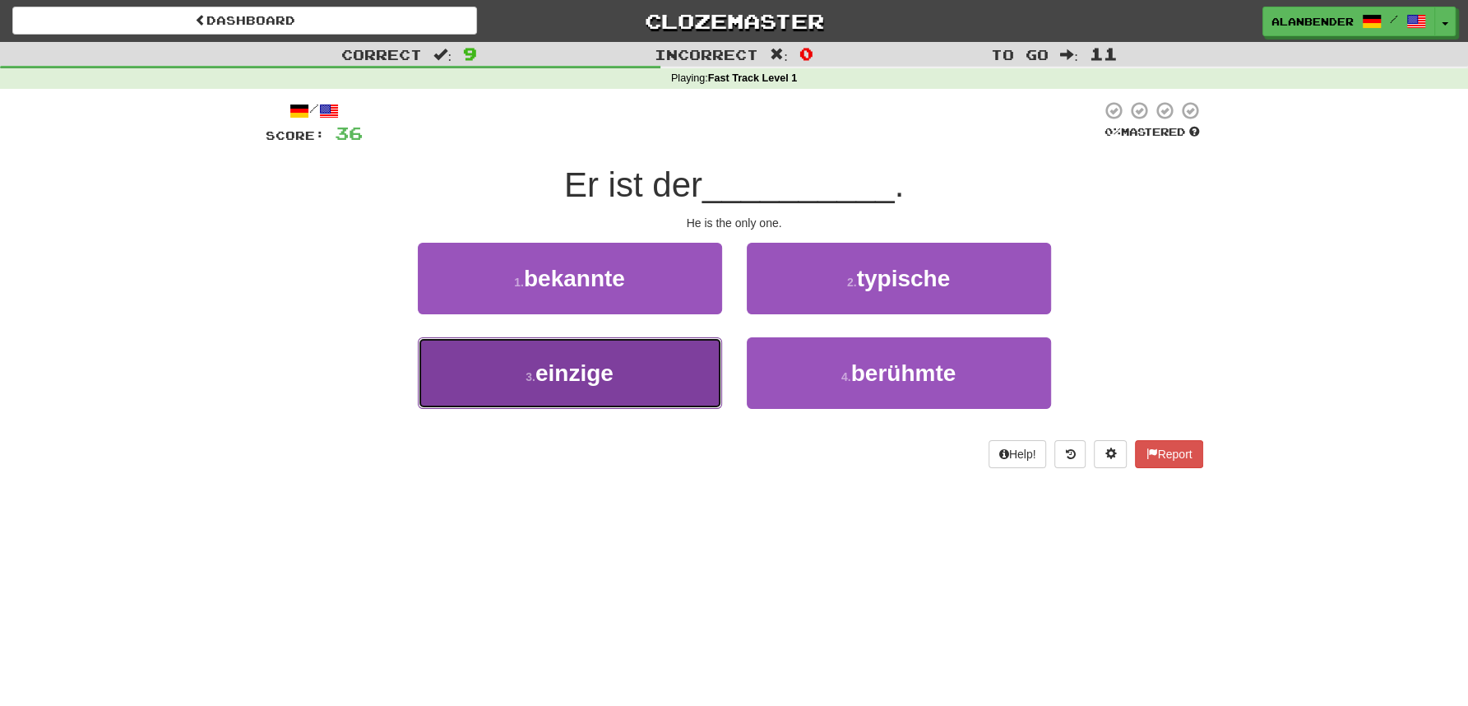
click at [575, 372] on span "einzige" at bounding box center [575, 373] width 78 height 26
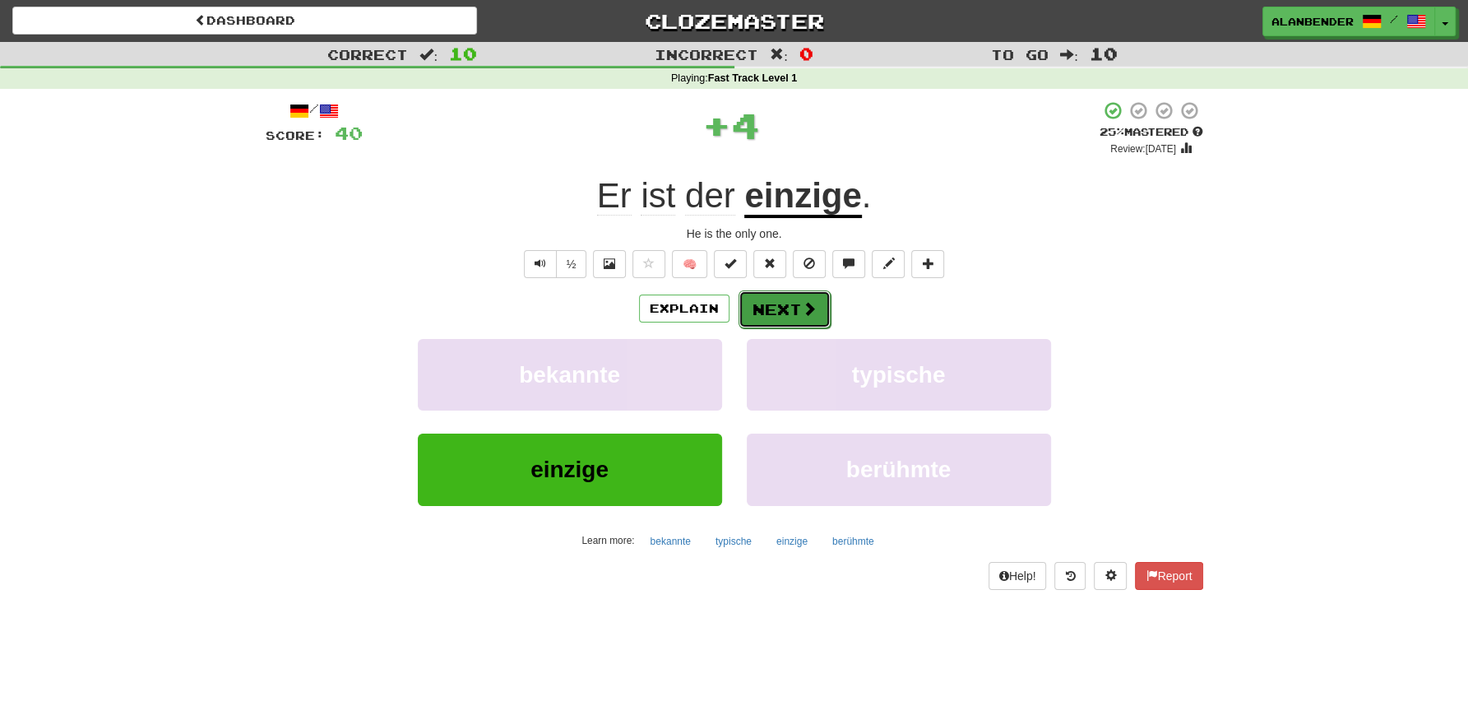
click at [790, 298] on button "Next" at bounding box center [785, 309] width 92 height 38
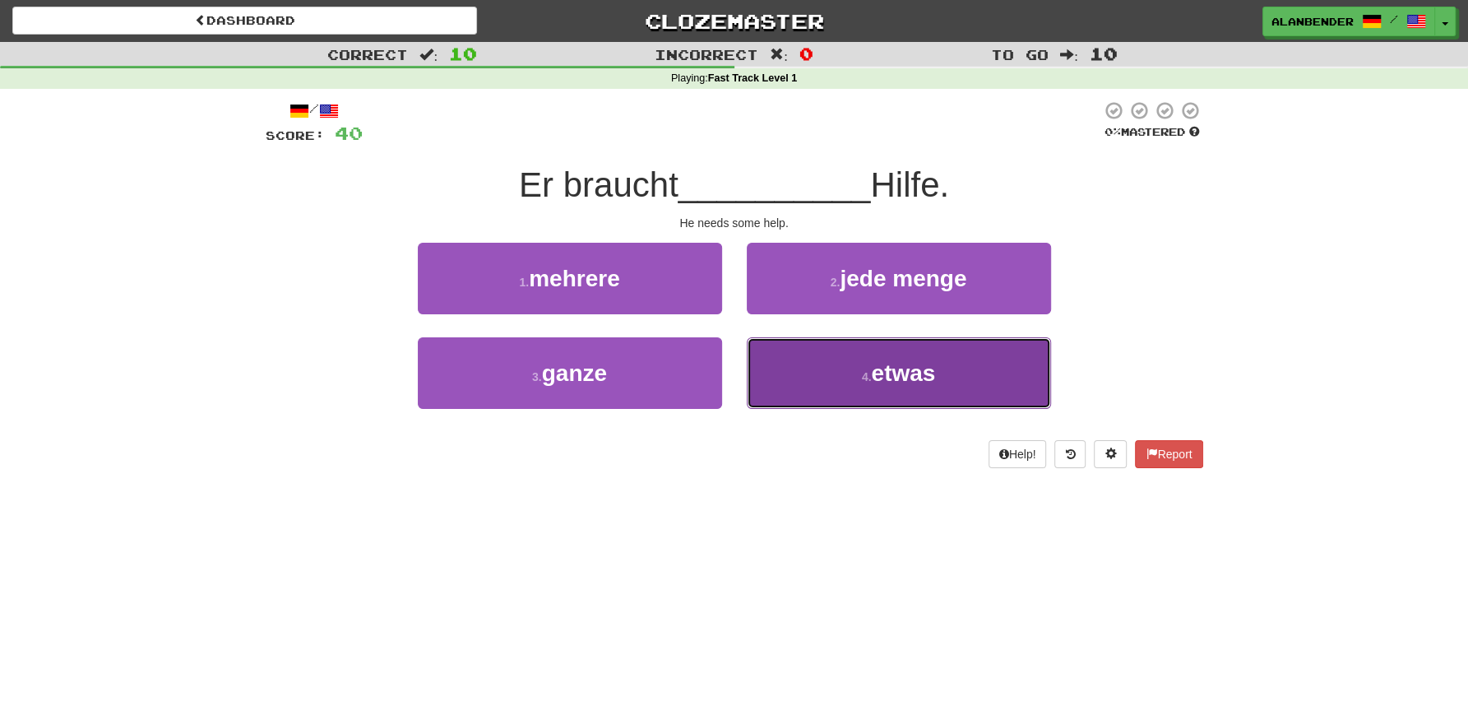
click at [902, 373] on span "etwas" at bounding box center [903, 373] width 64 height 26
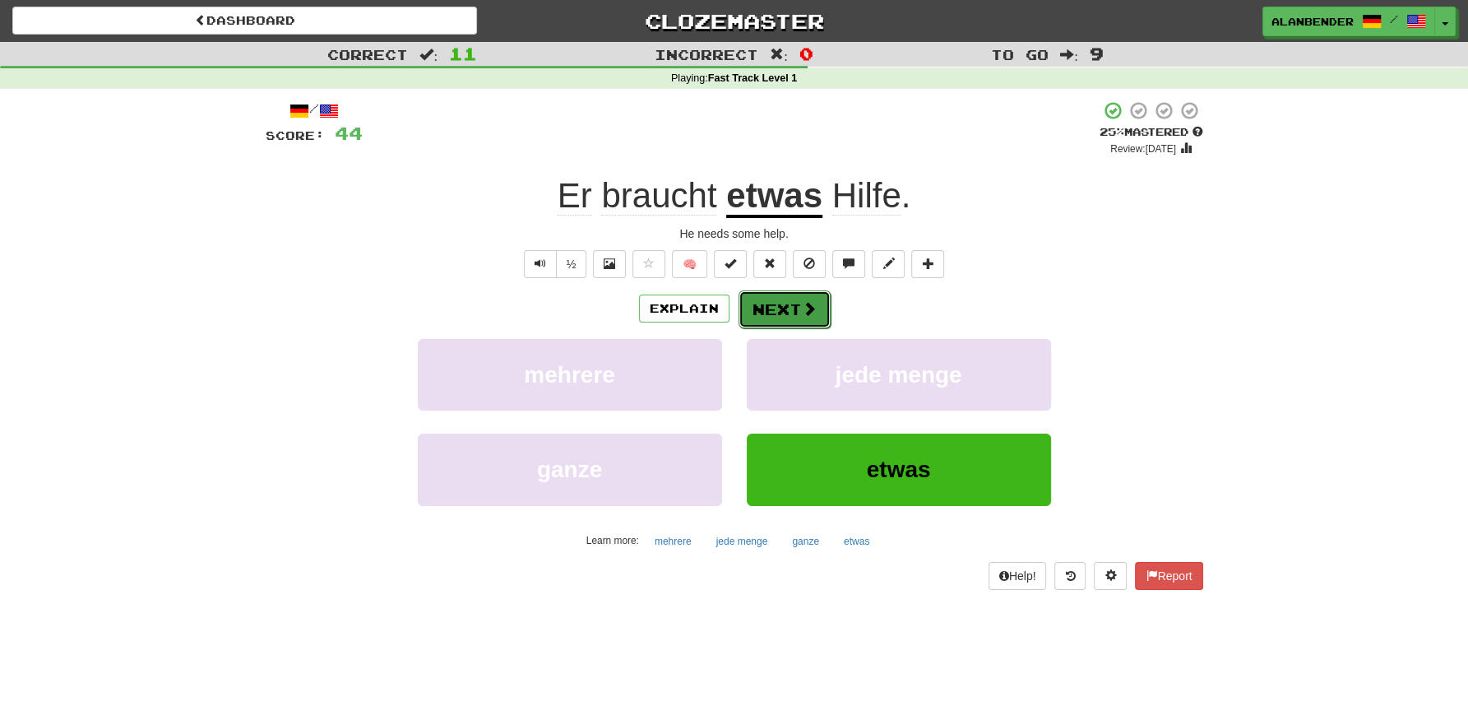
click at [777, 306] on button "Next" at bounding box center [785, 309] width 92 height 38
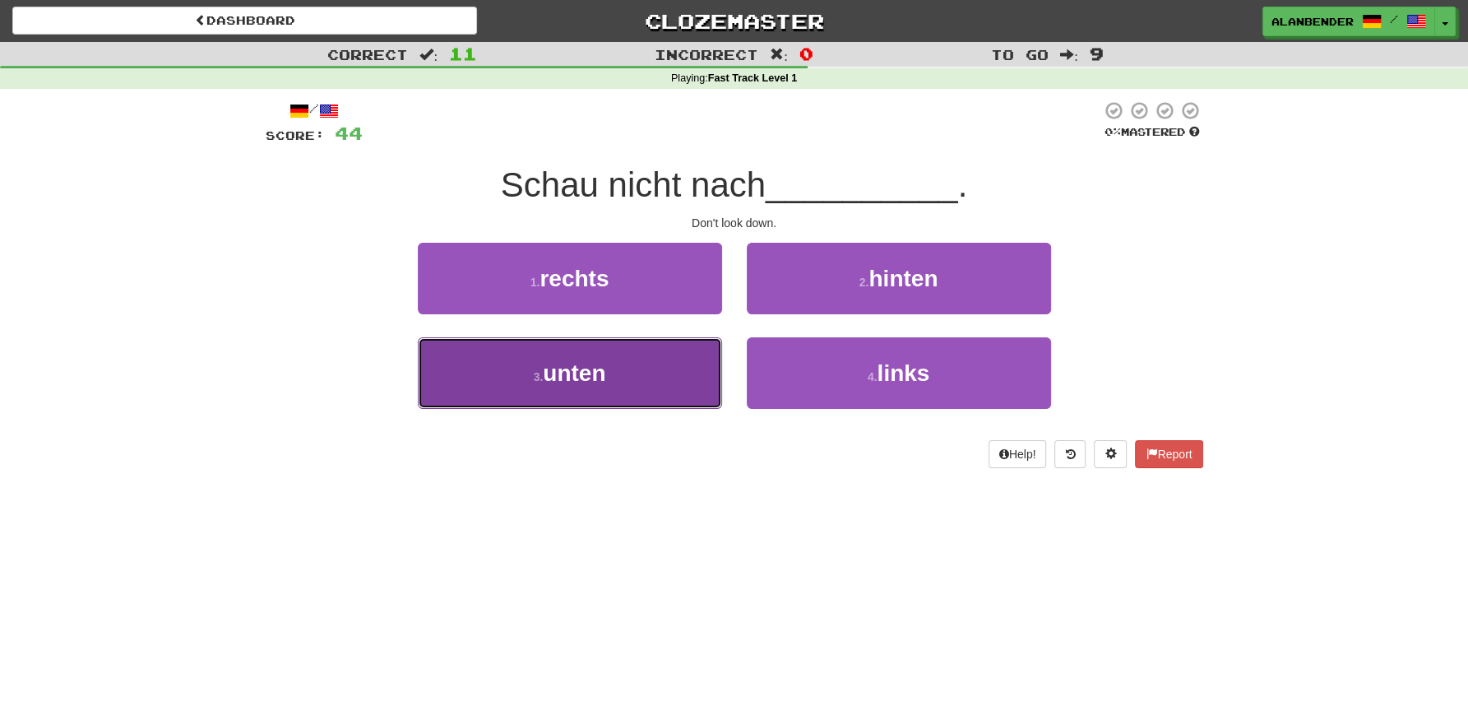
click at [595, 389] on button "3 . unten" at bounding box center [570, 373] width 304 height 72
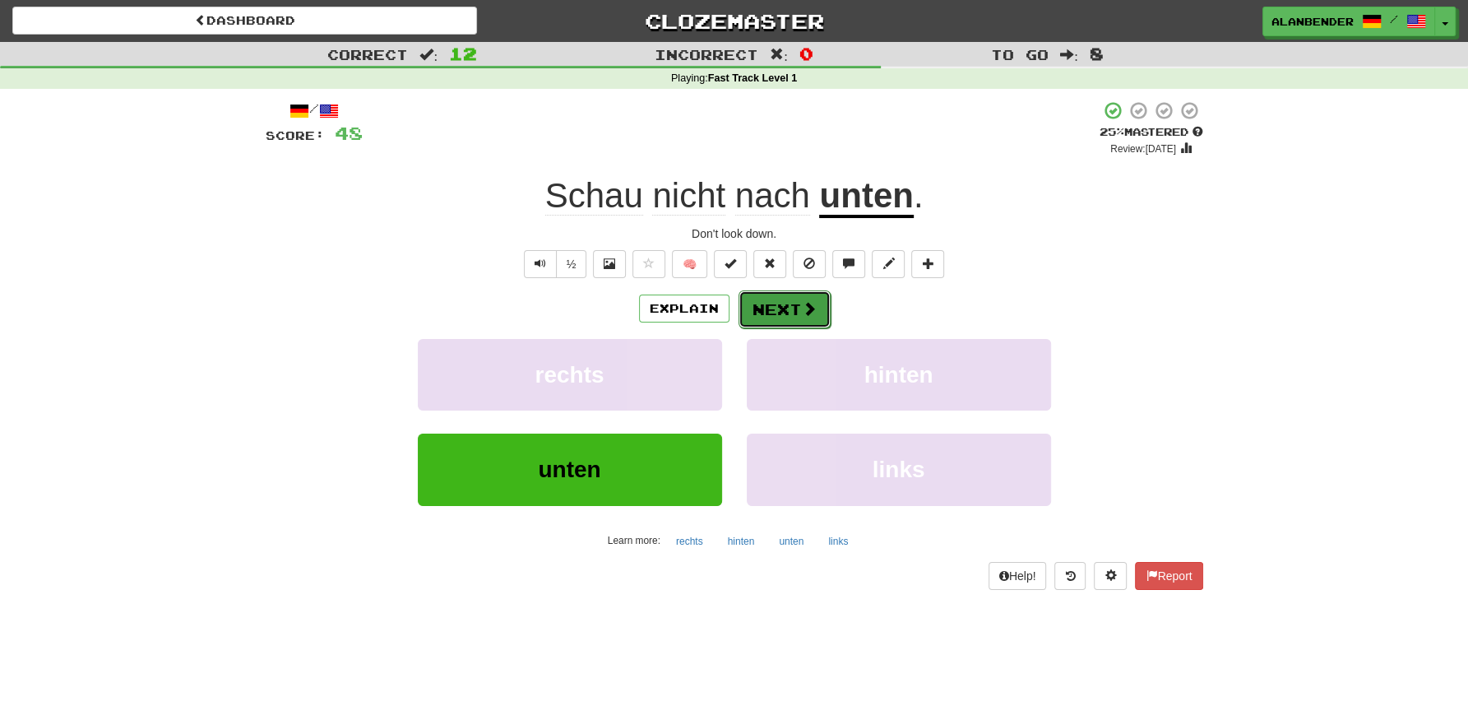
click at [792, 304] on button "Next" at bounding box center [785, 309] width 92 height 38
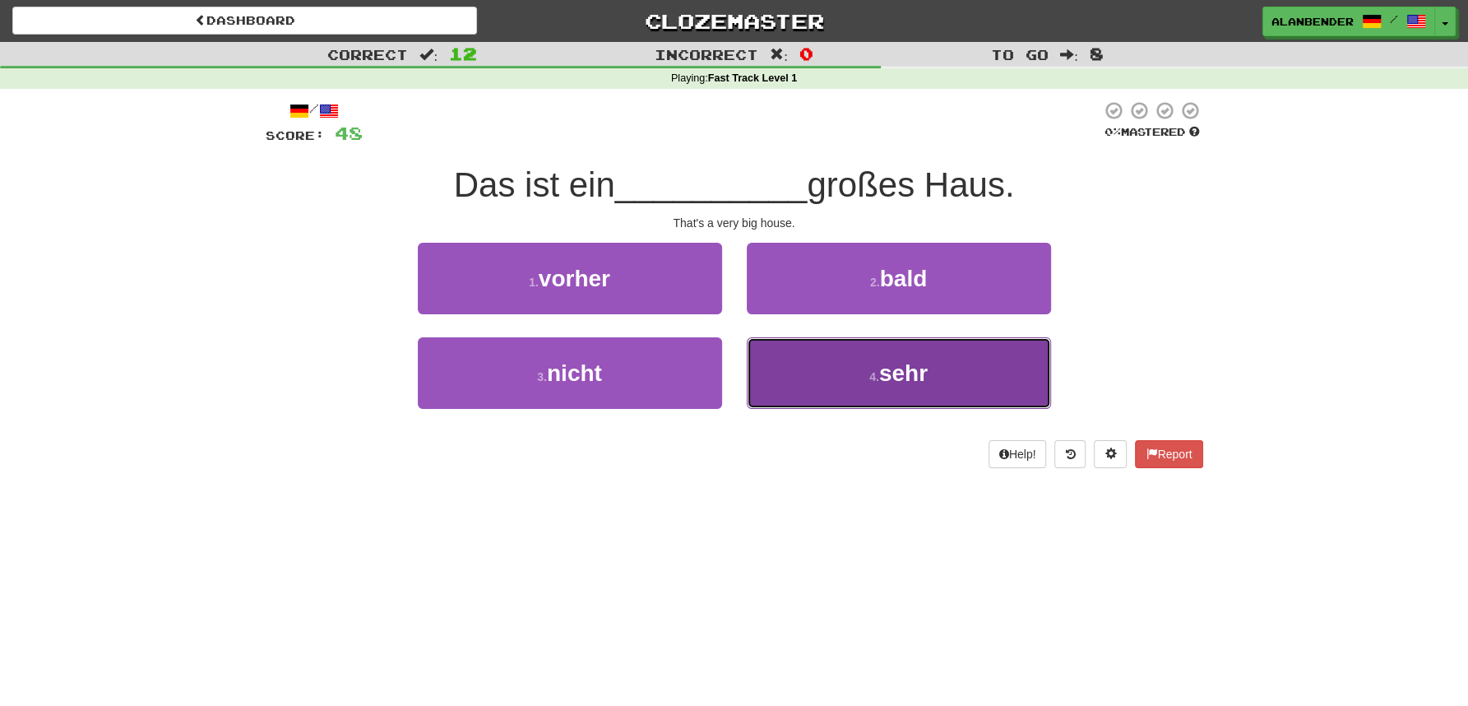
click at [893, 370] on span "sehr" at bounding box center [903, 373] width 49 height 26
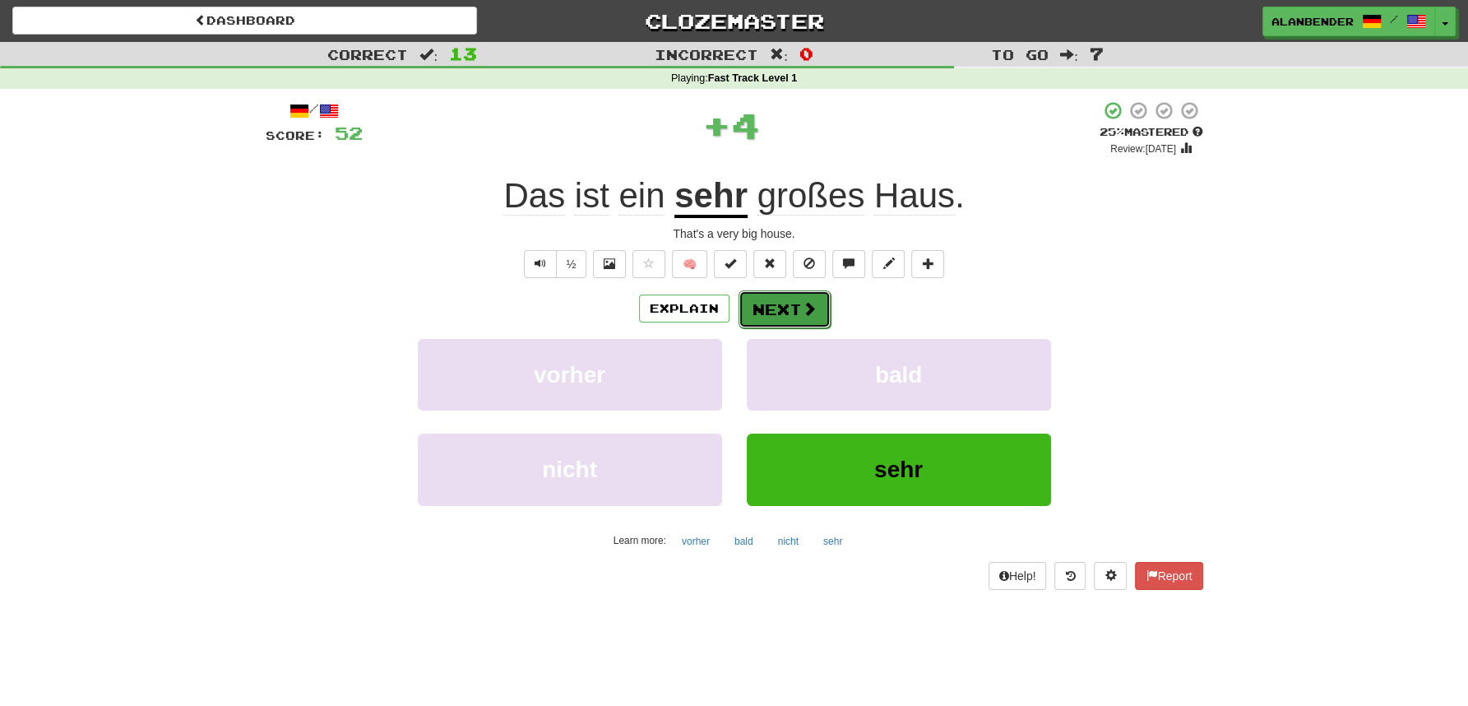
click at [786, 303] on button "Next" at bounding box center [785, 309] width 92 height 38
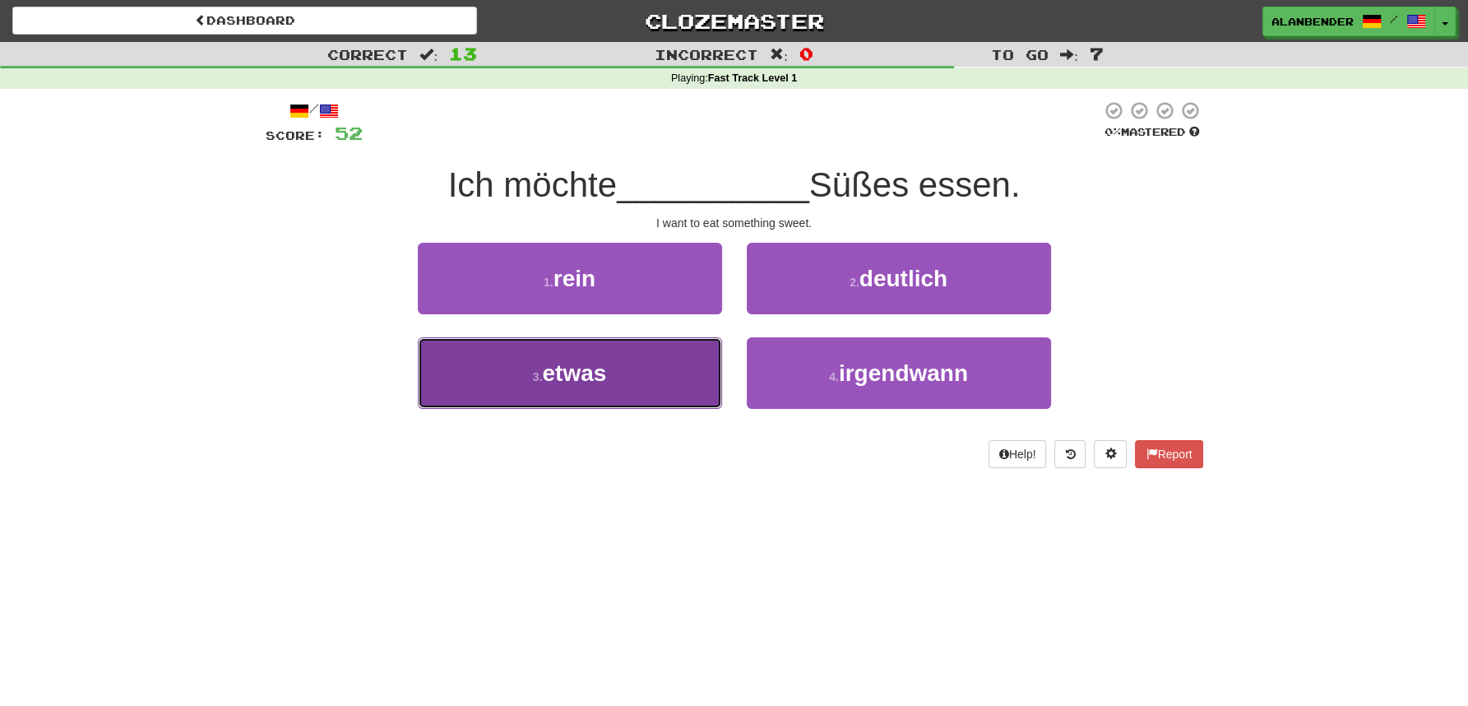
click at [595, 368] on span "etwas" at bounding box center [574, 373] width 64 height 26
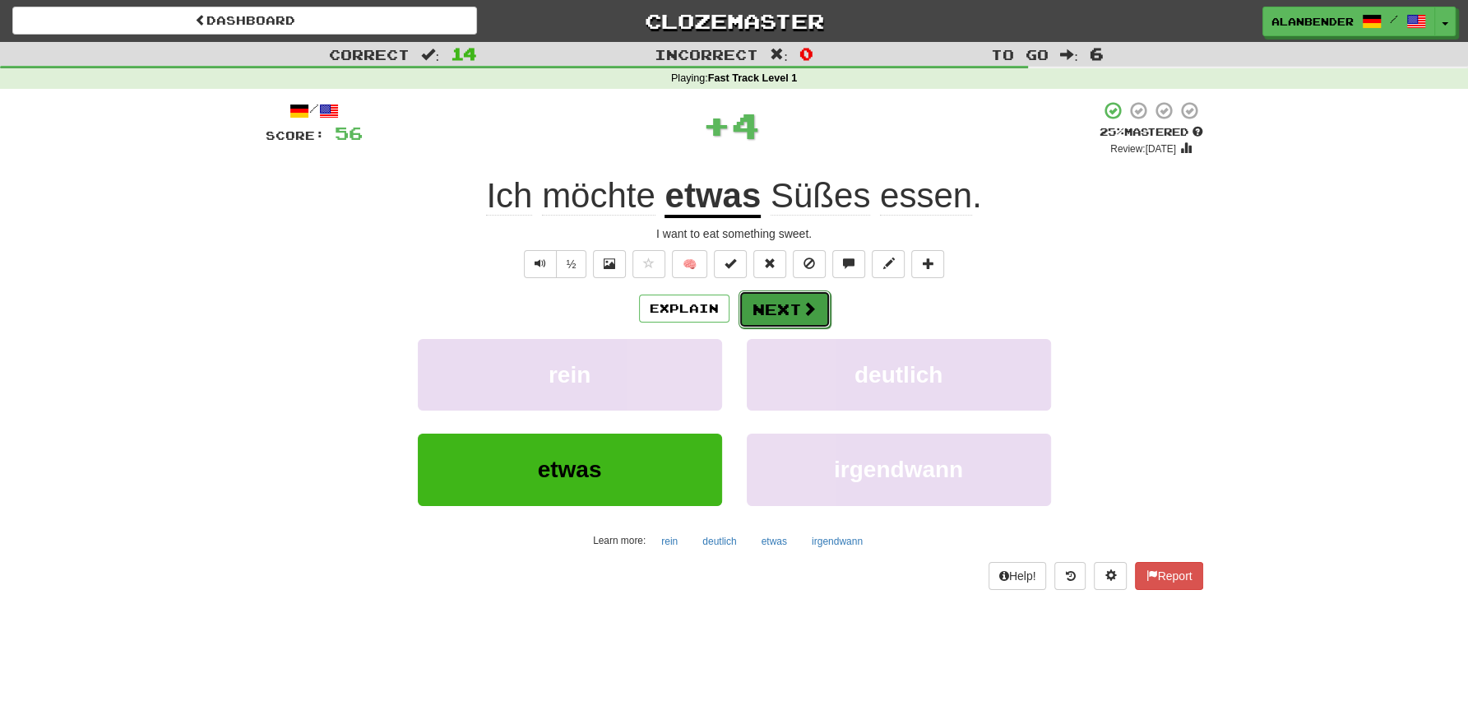
click at [798, 308] on button "Next" at bounding box center [785, 309] width 92 height 38
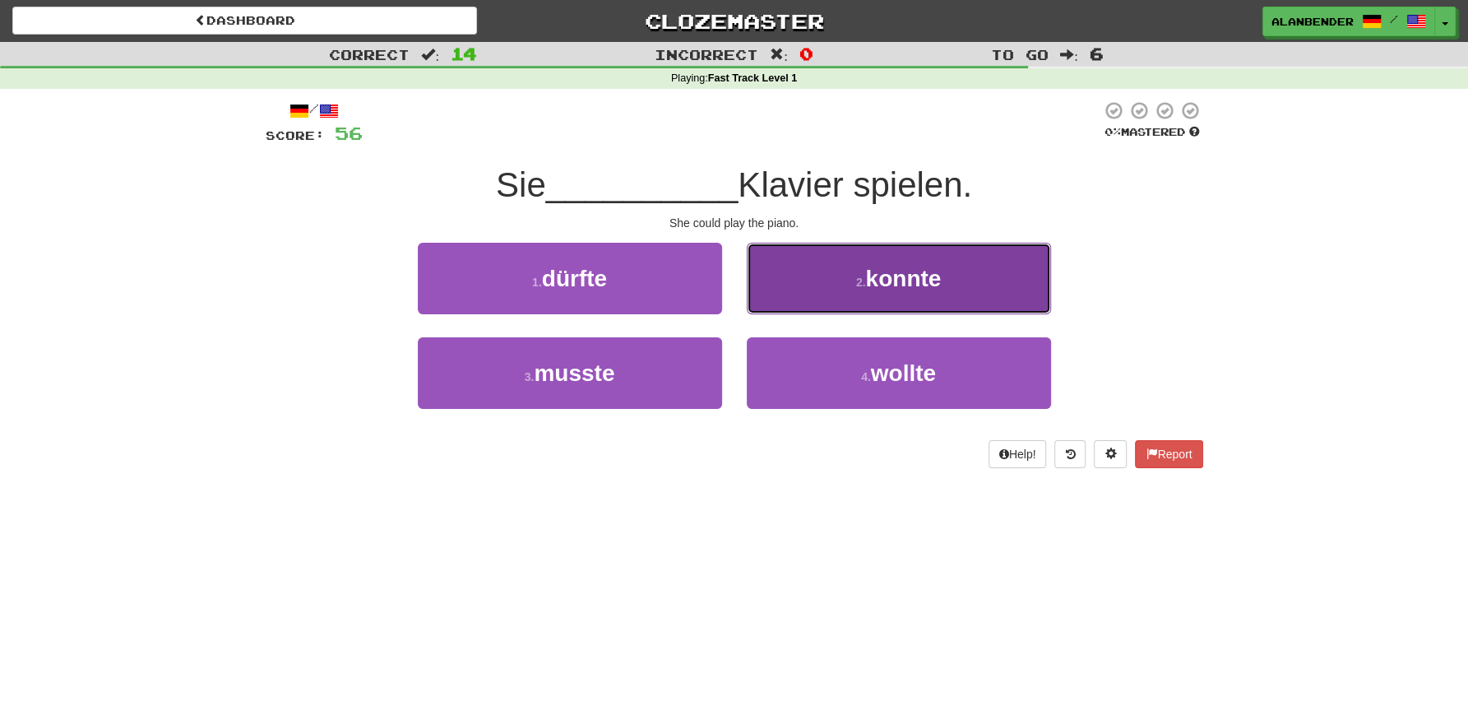
click at [940, 280] on span "konnte" at bounding box center [903, 279] width 76 height 26
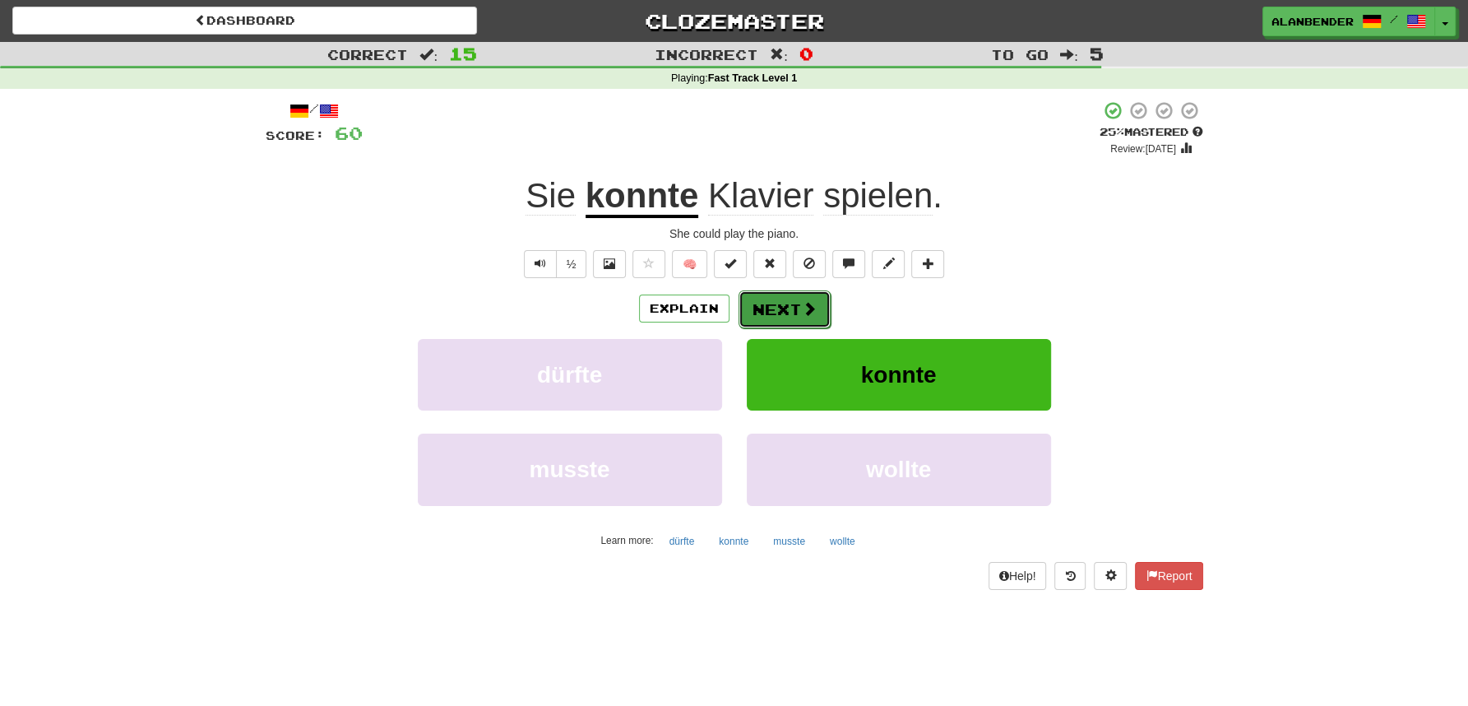
click at [772, 309] on button "Next" at bounding box center [785, 309] width 92 height 38
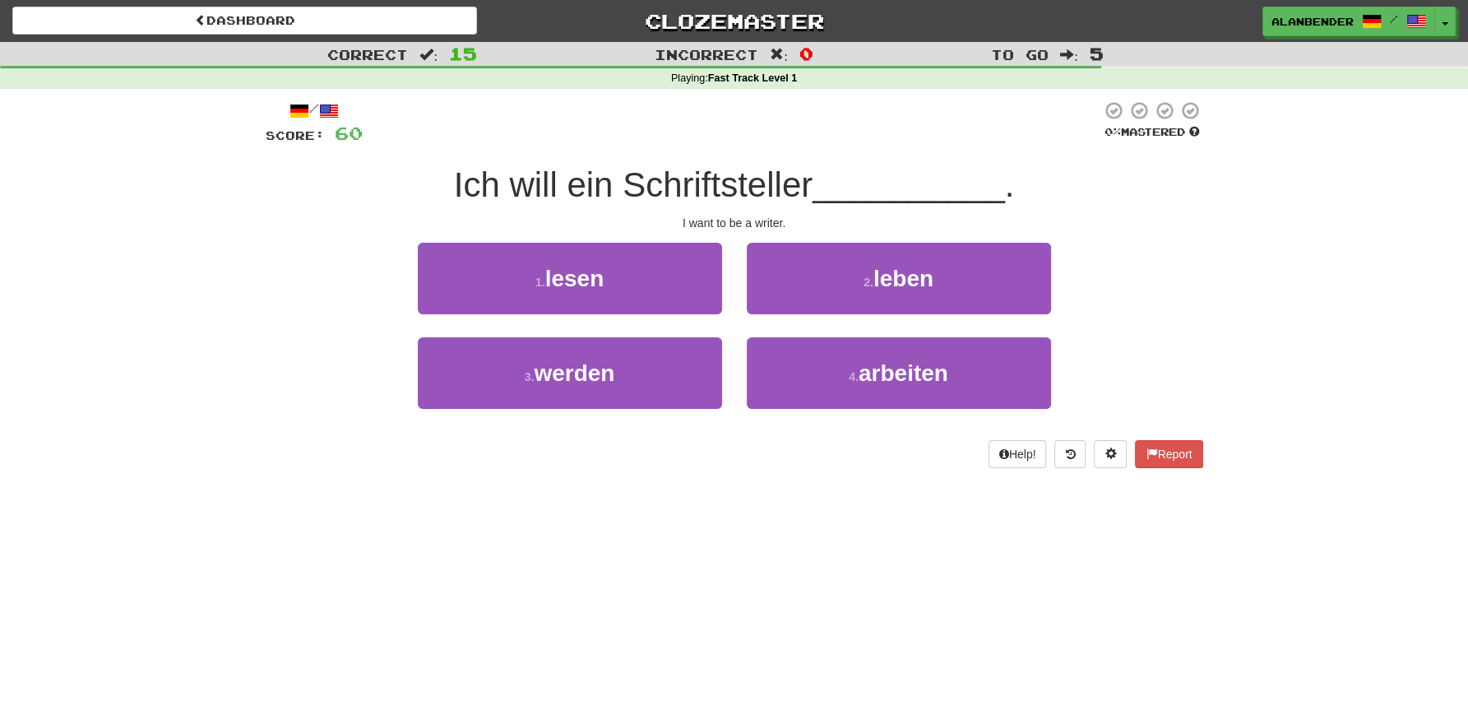
click at [851, 591] on div "Dashboard Clozemaster AlanBender / Toggle Dropdown Dashboard Leaderboard Activi…" at bounding box center [734, 353] width 1468 height 706
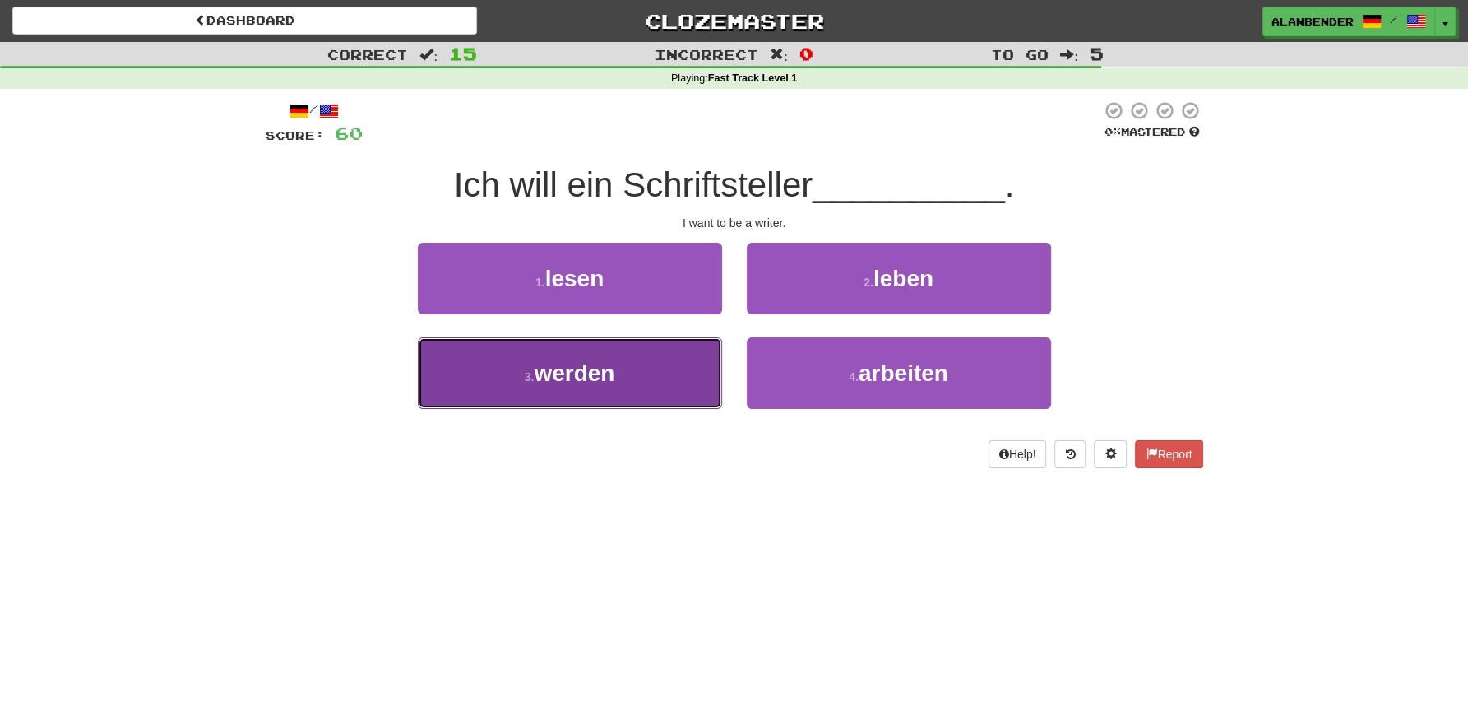
click at [612, 400] on button "3 . werden" at bounding box center [570, 373] width 304 height 72
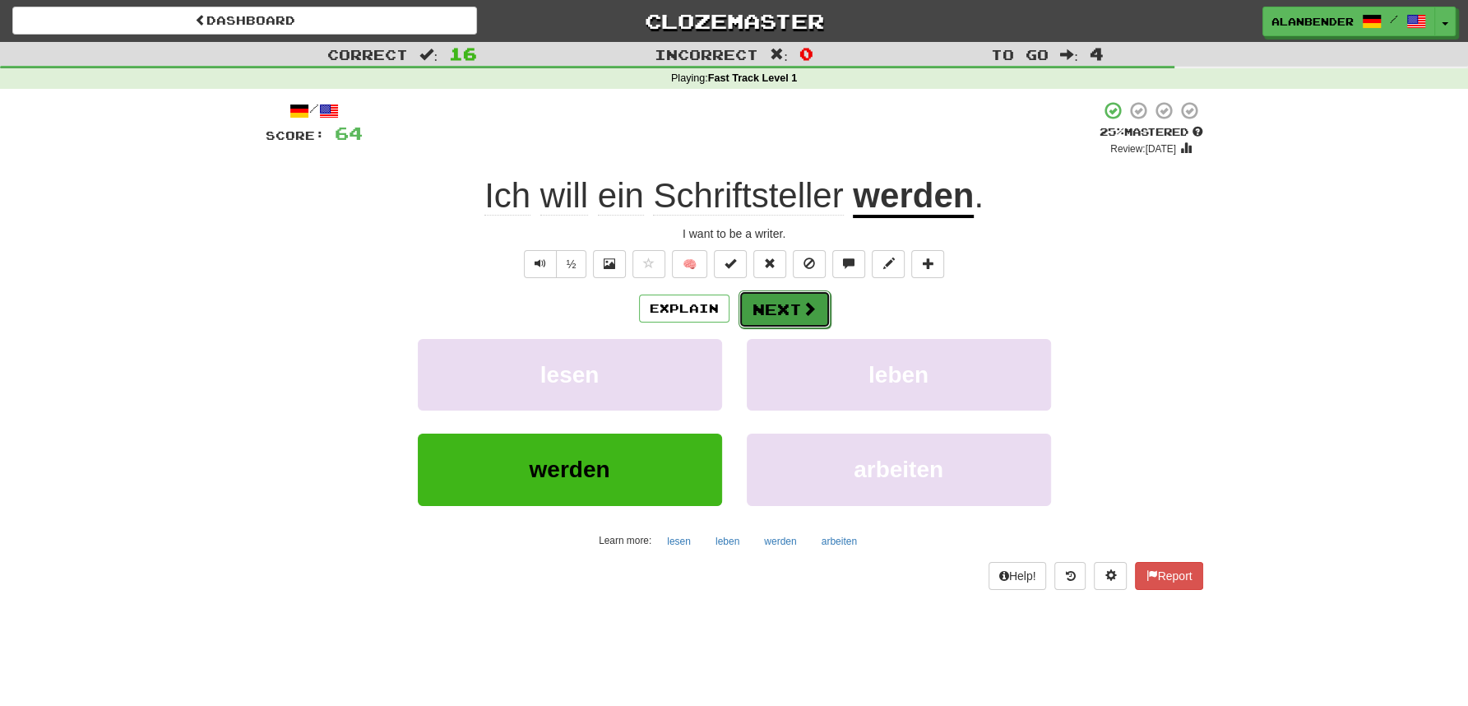
click at [802, 307] on span at bounding box center [809, 308] width 15 height 15
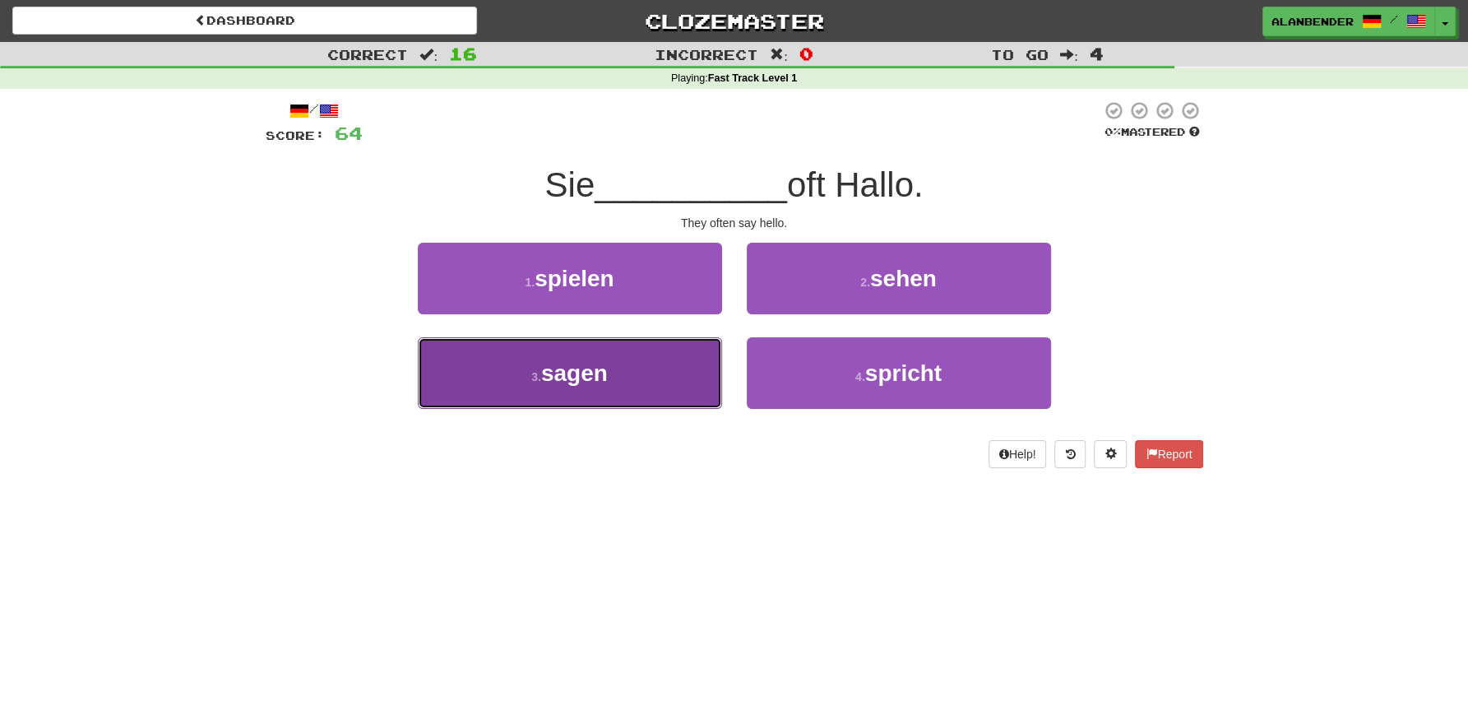
click at [598, 383] on span "sagen" at bounding box center [574, 373] width 67 height 26
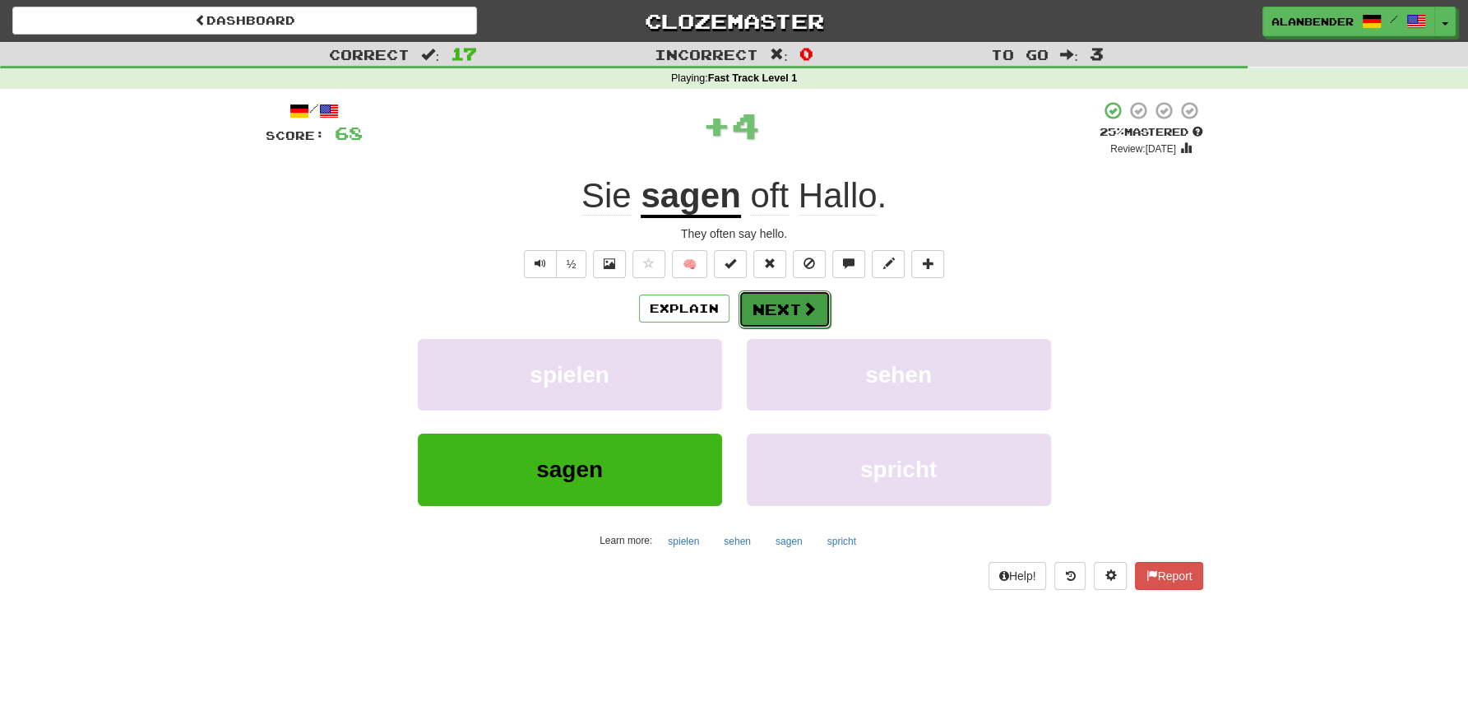
click at [787, 304] on button "Next" at bounding box center [785, 309] width 92 height 38
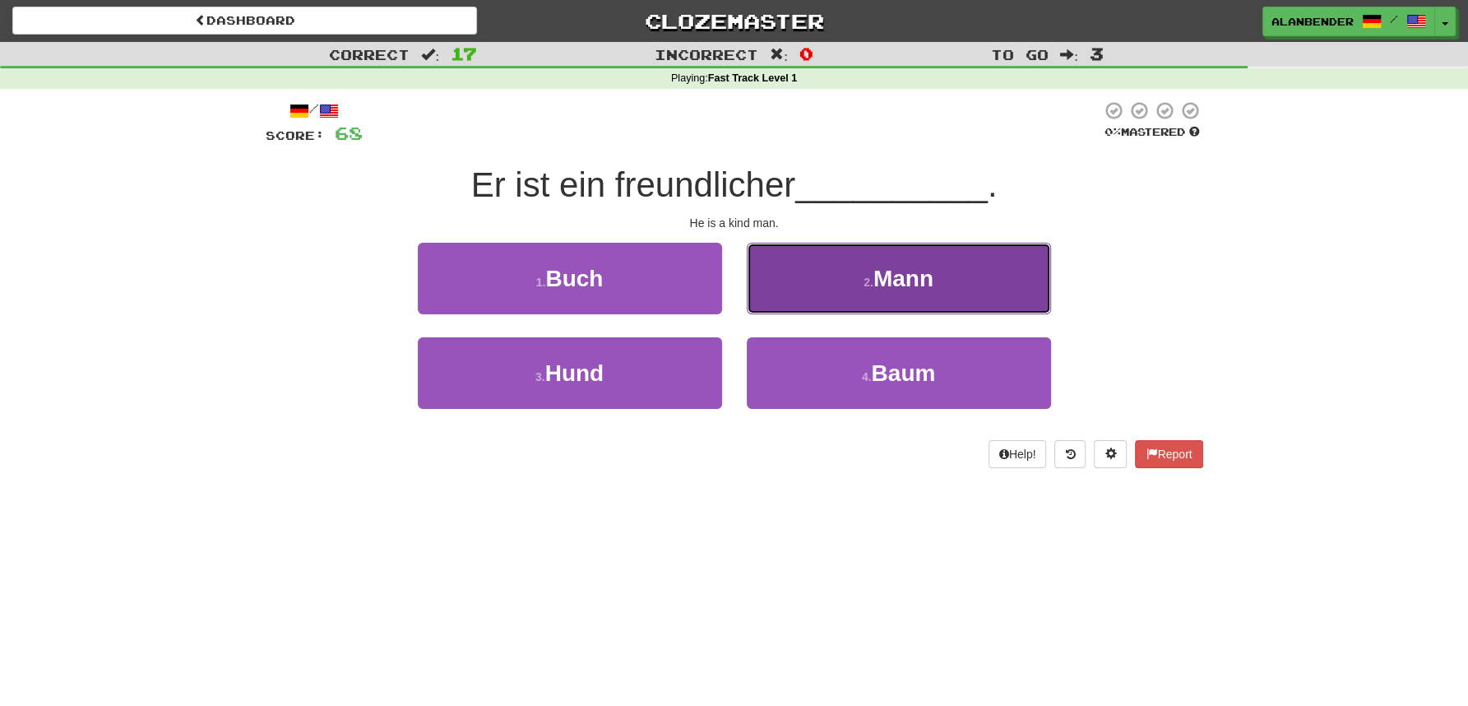
click at [897, 294] on button "2 . Mann" at bounding box center [899, 279] width 304 height 72
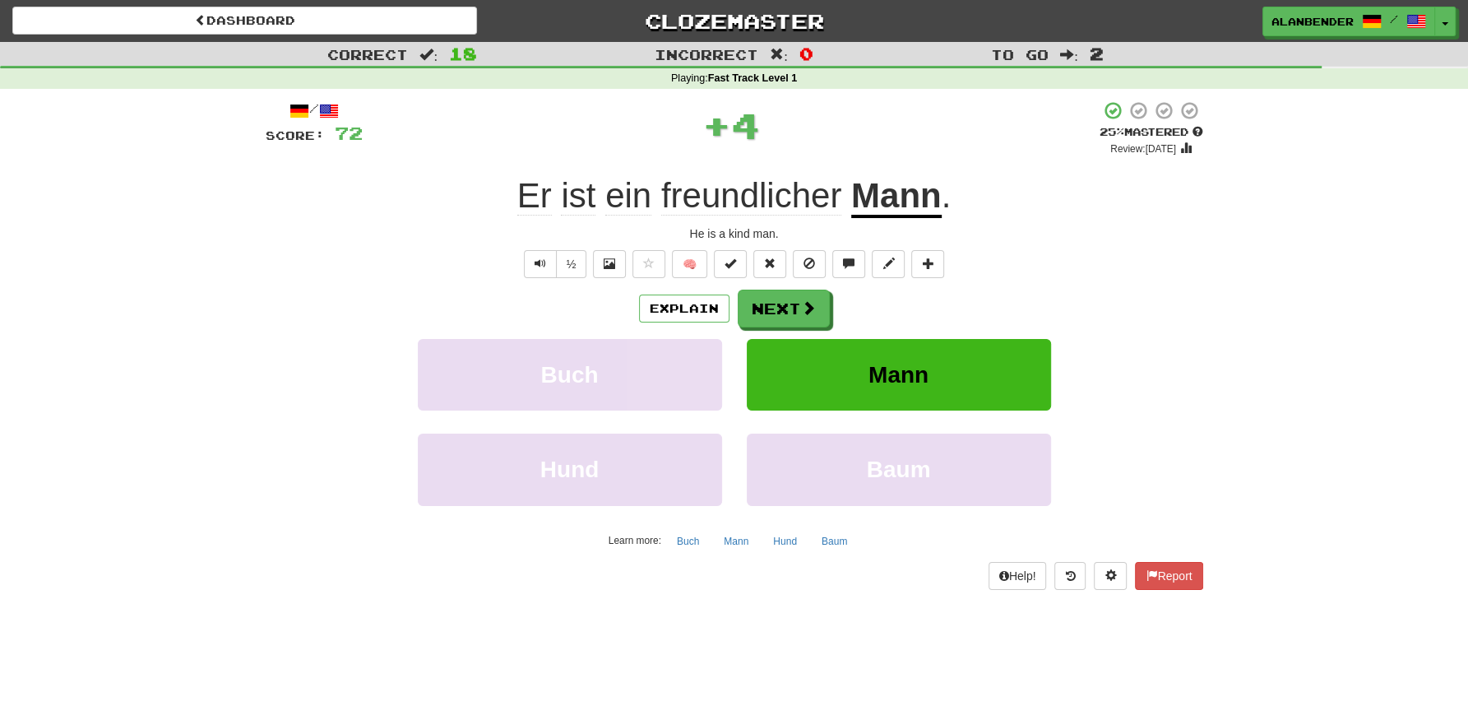
click at [786, 194] on span "freundlicher" at bounding box center [751, 195] width 180 height 39
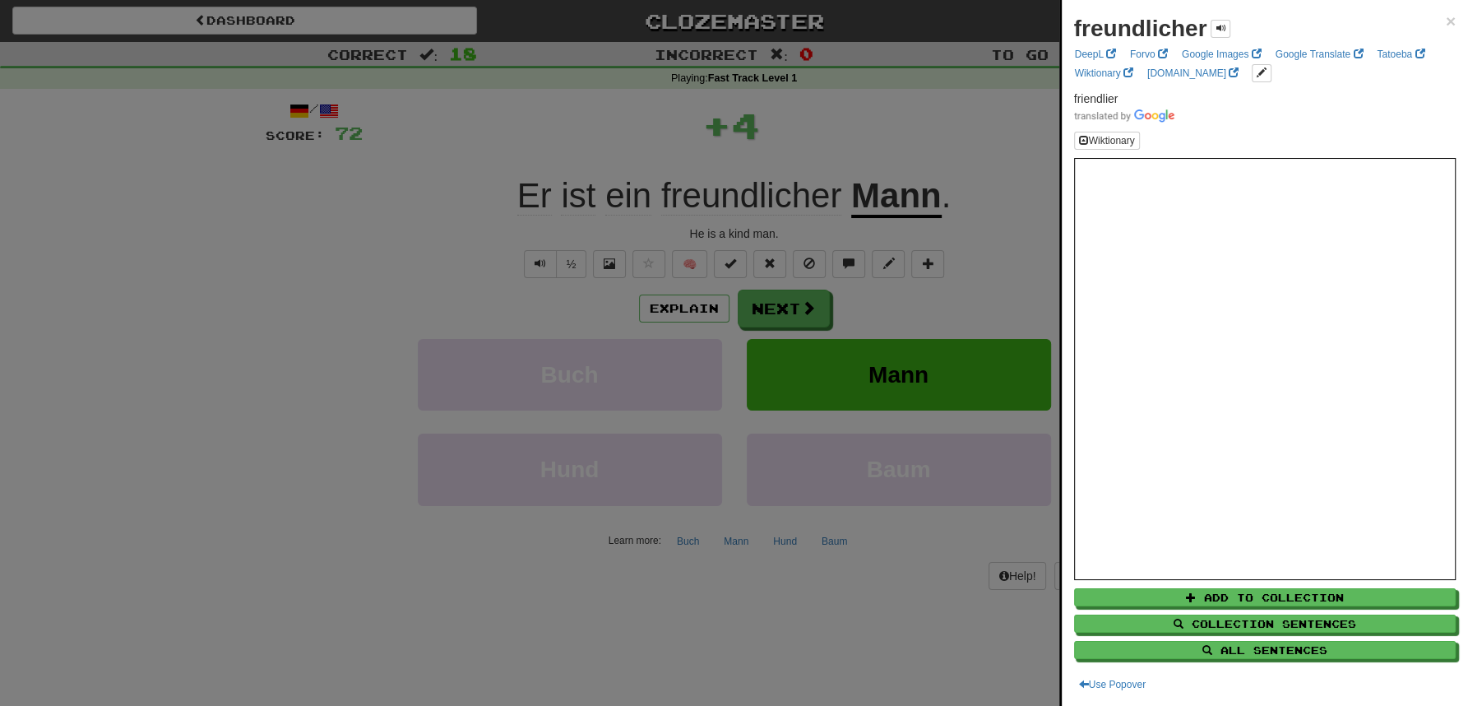
click at [830, 100] on div at bounding box center [734, 353] width 1468 height 706
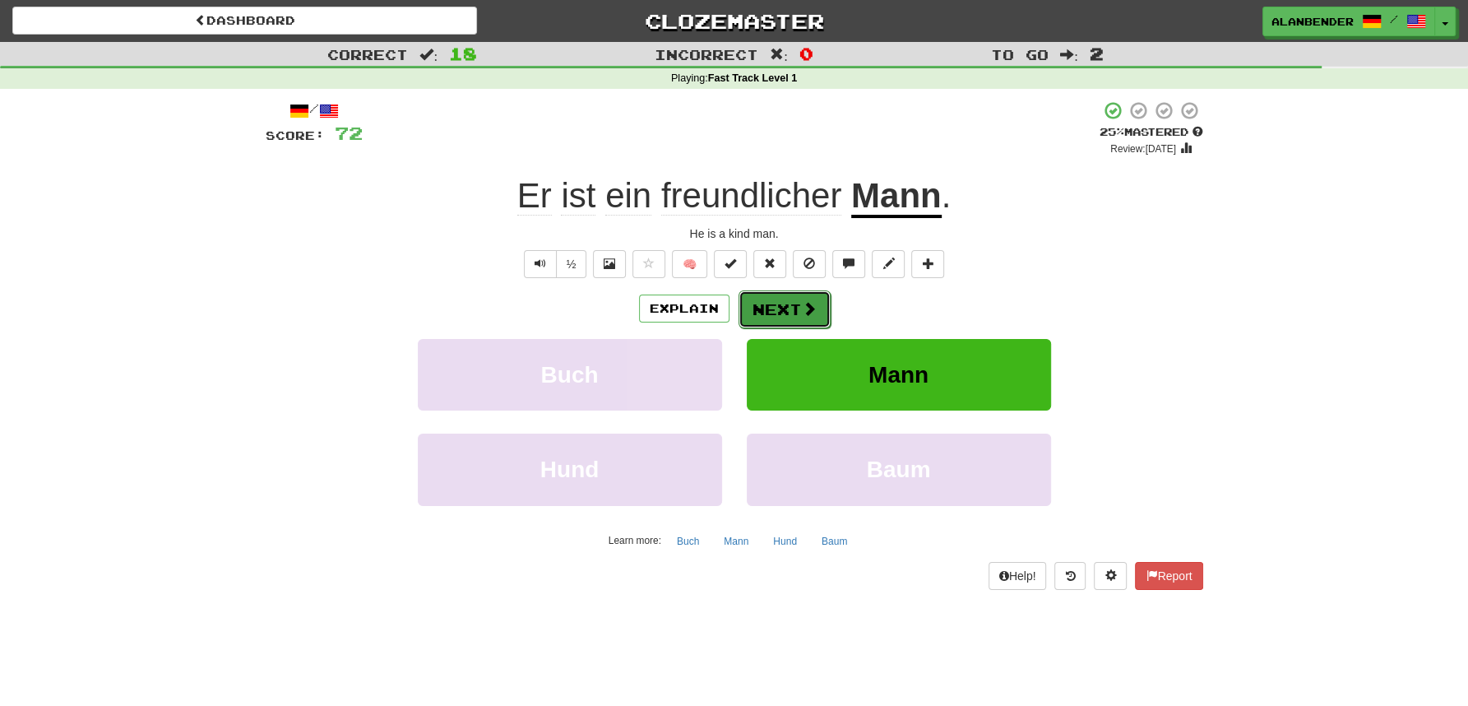
click at [806, 308] on span at bounding box center [809, 308] width 15 height 15
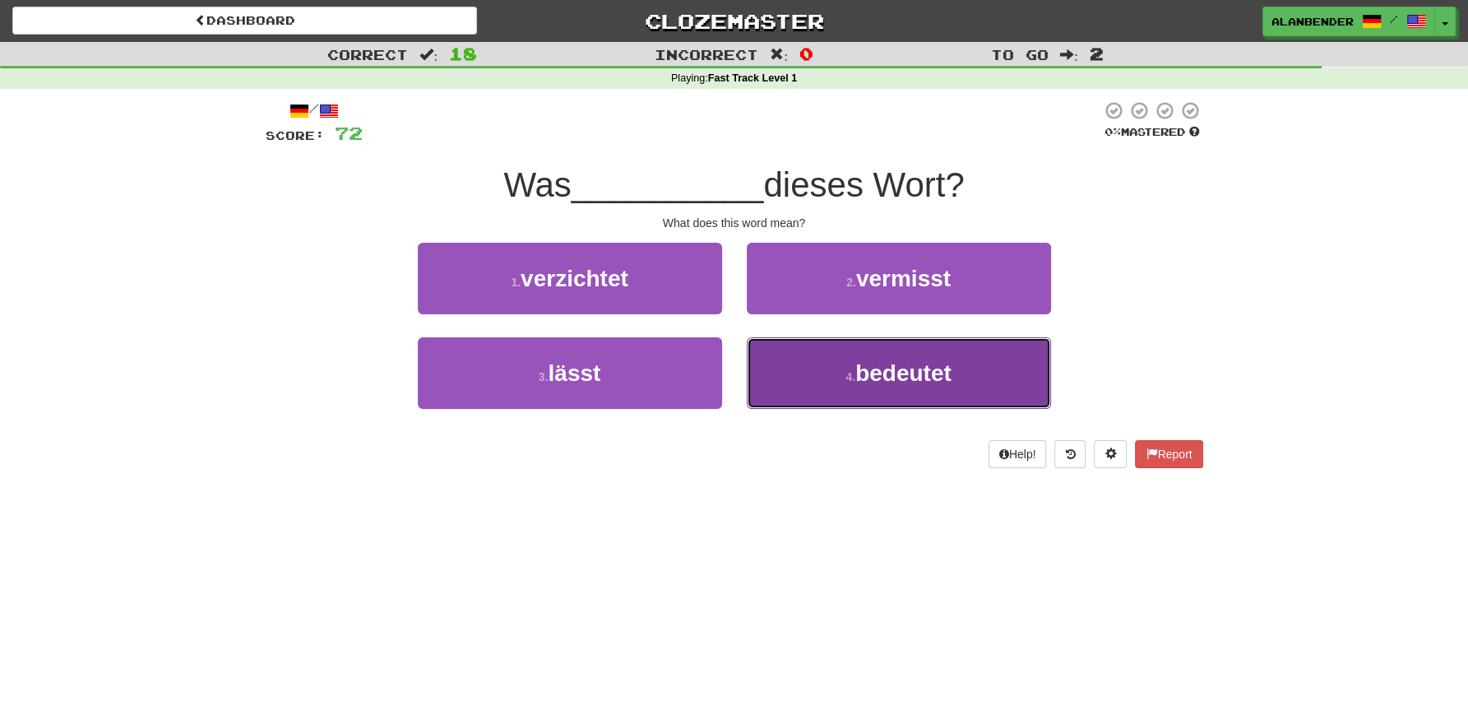
click at [929, 360] on span "bedeutet" at bounding box center [904, 373] width 96 height 26
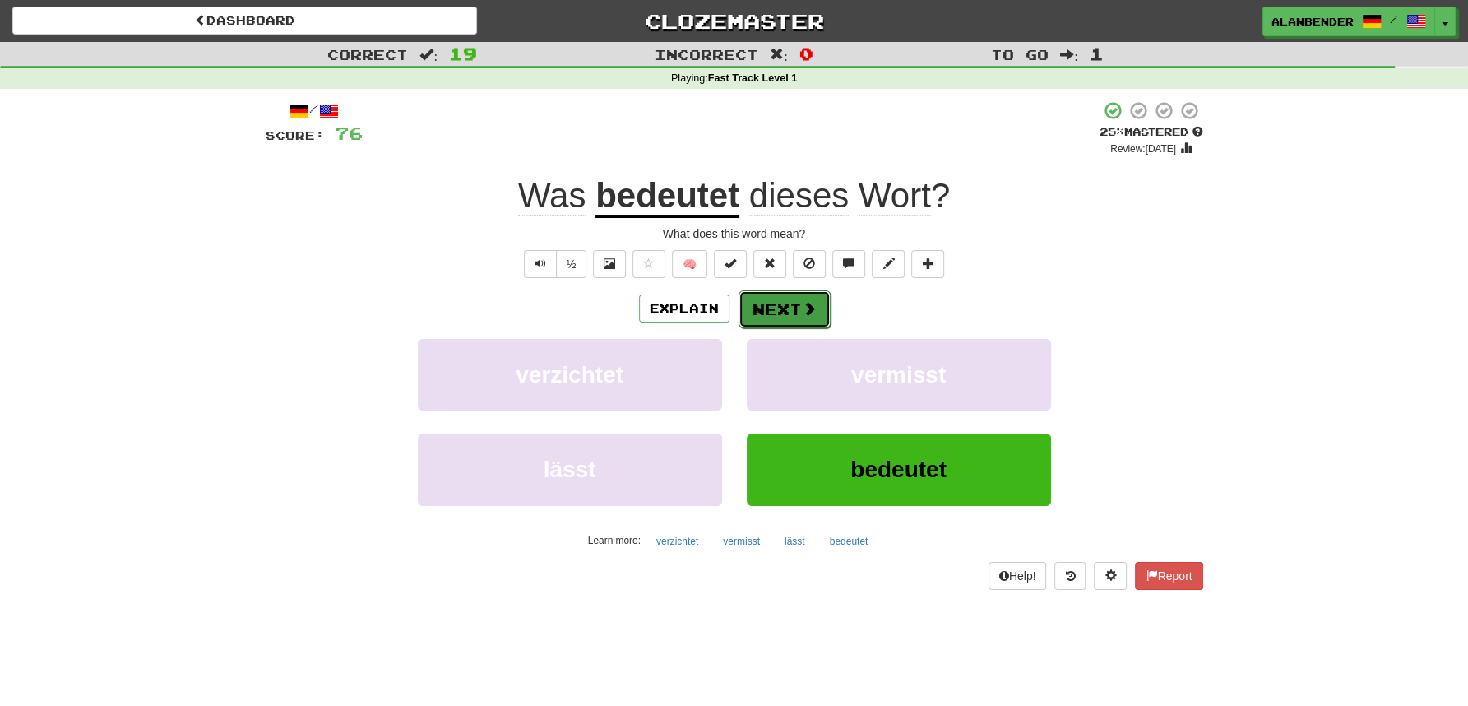
click at [796, 310] on button "Next" at bounding box center [785, 309] width 92 height 38
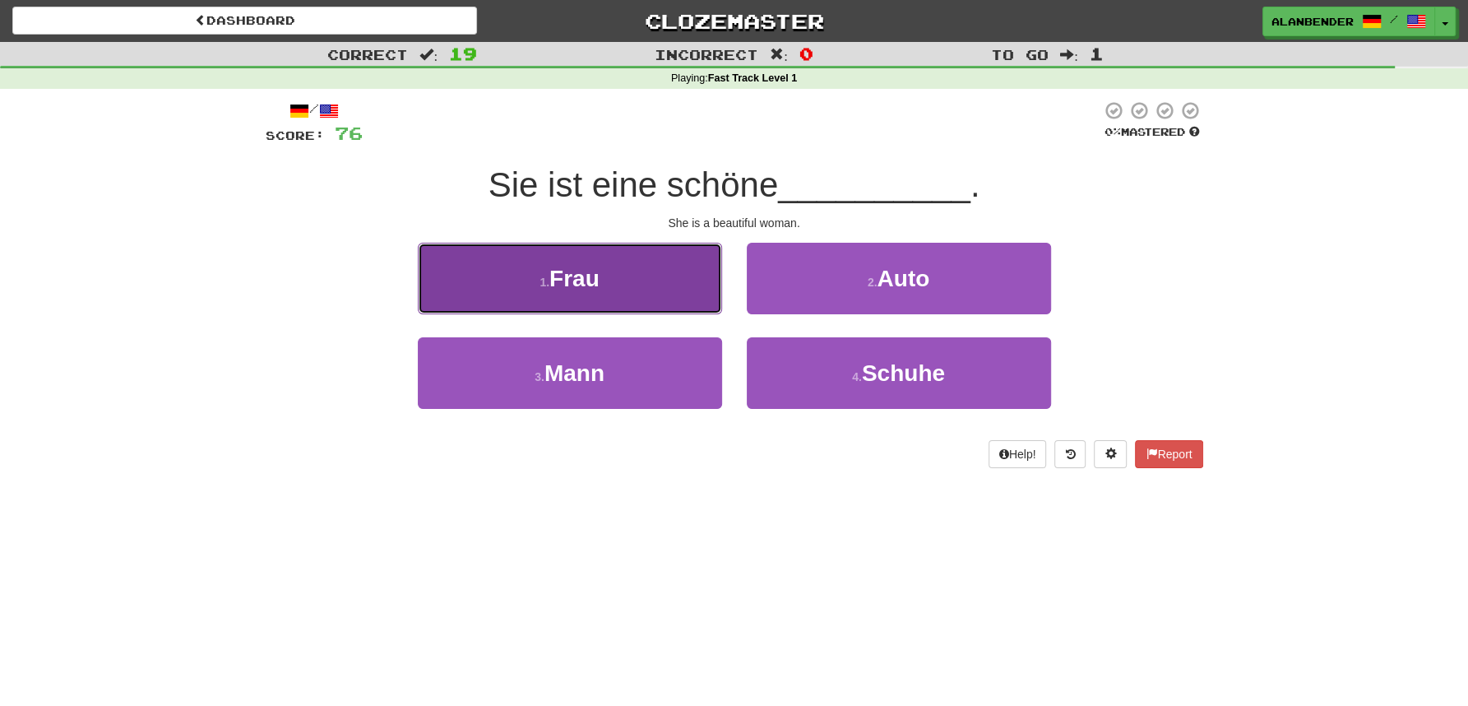
click at [610, 271] on button "1 . Frau" at bounding box center [570, 279] width 304 height 72
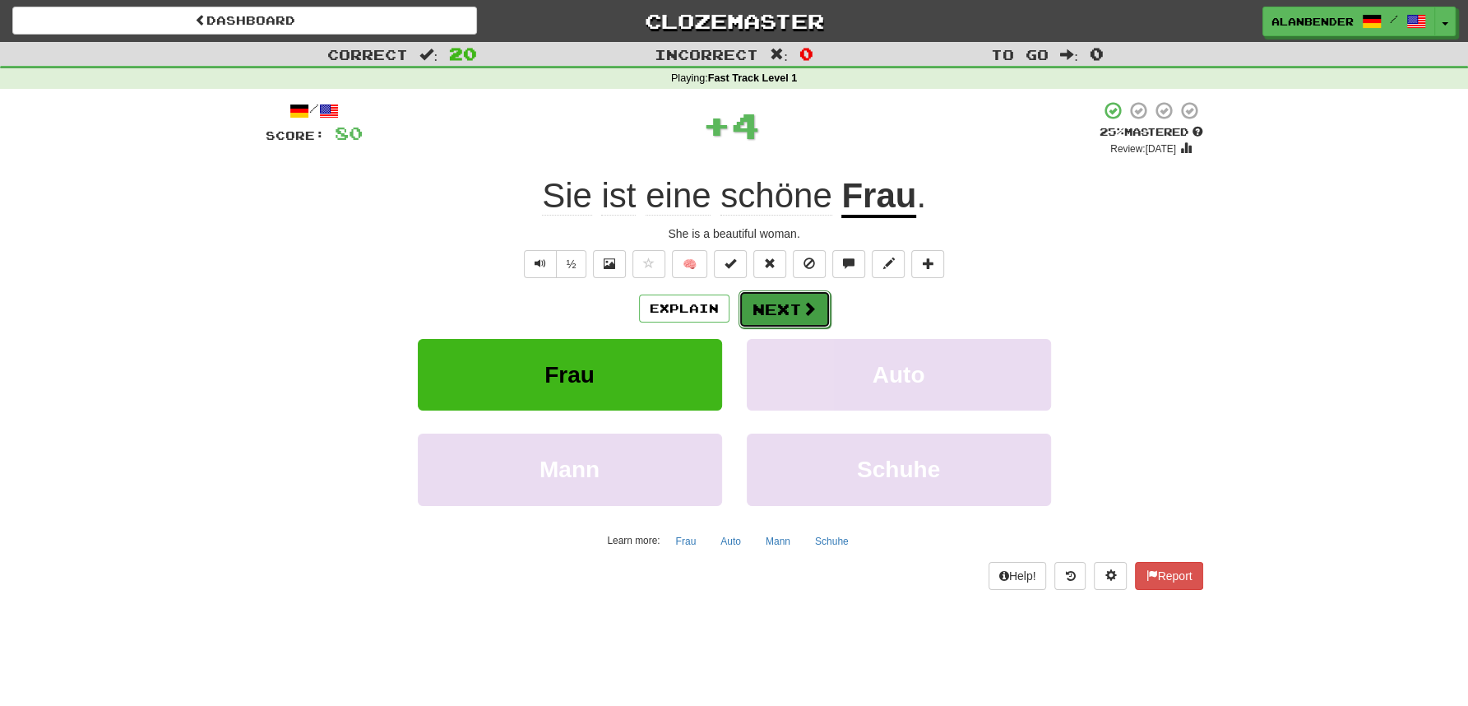
click at [807, 305] on span at bounding box center [809, 308] width 15 height 15
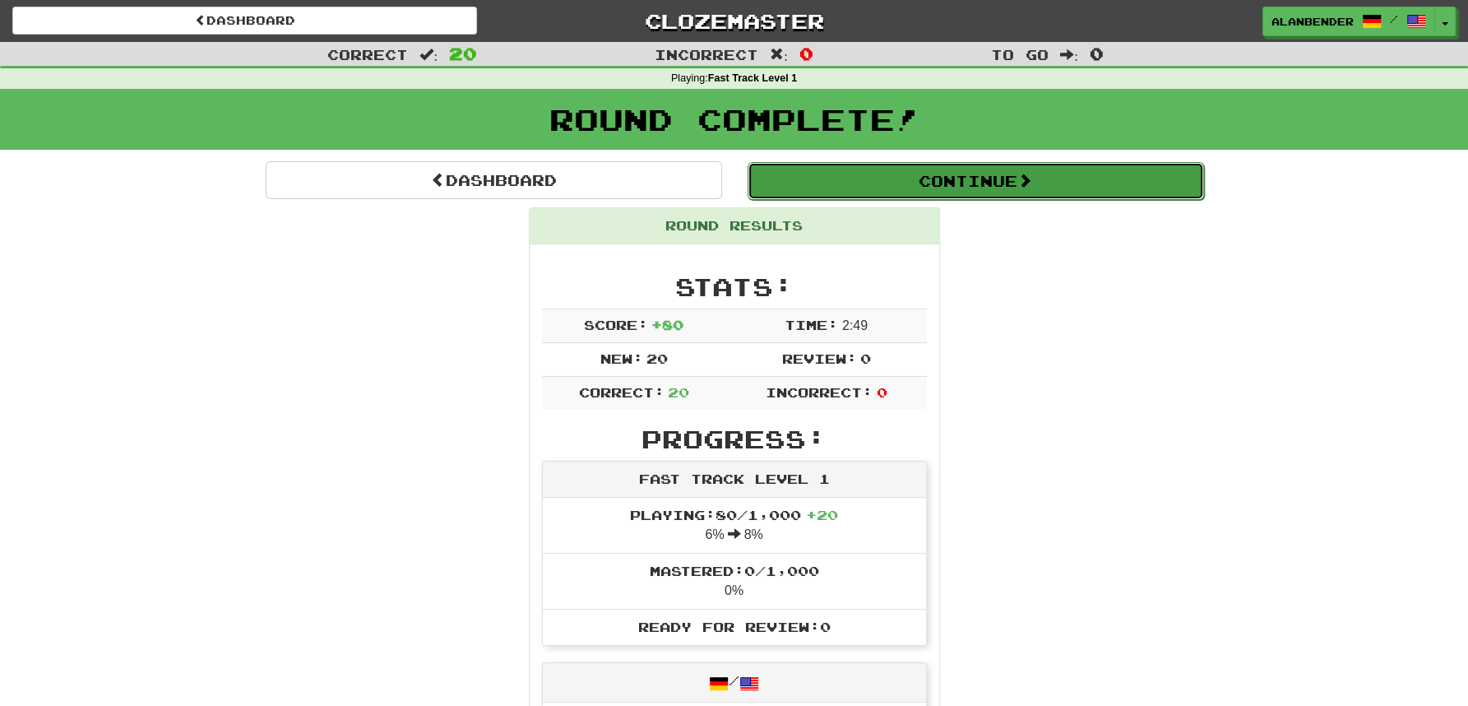
click at [1103, 186] on button "Continue" at bounding box center [976, 181] width 457 height 38
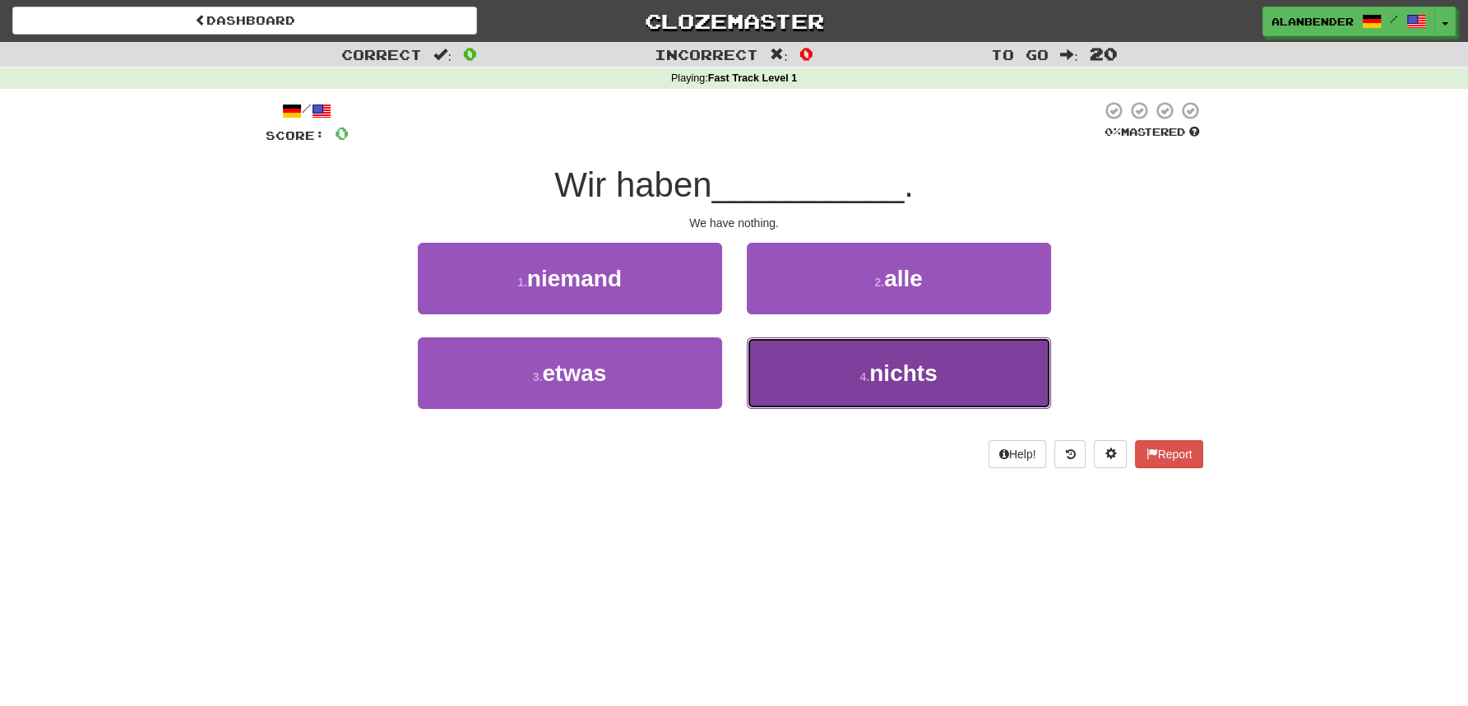
click at [866, 382] on small "4 ." at bounding box center [865, 376] width 10 height 13
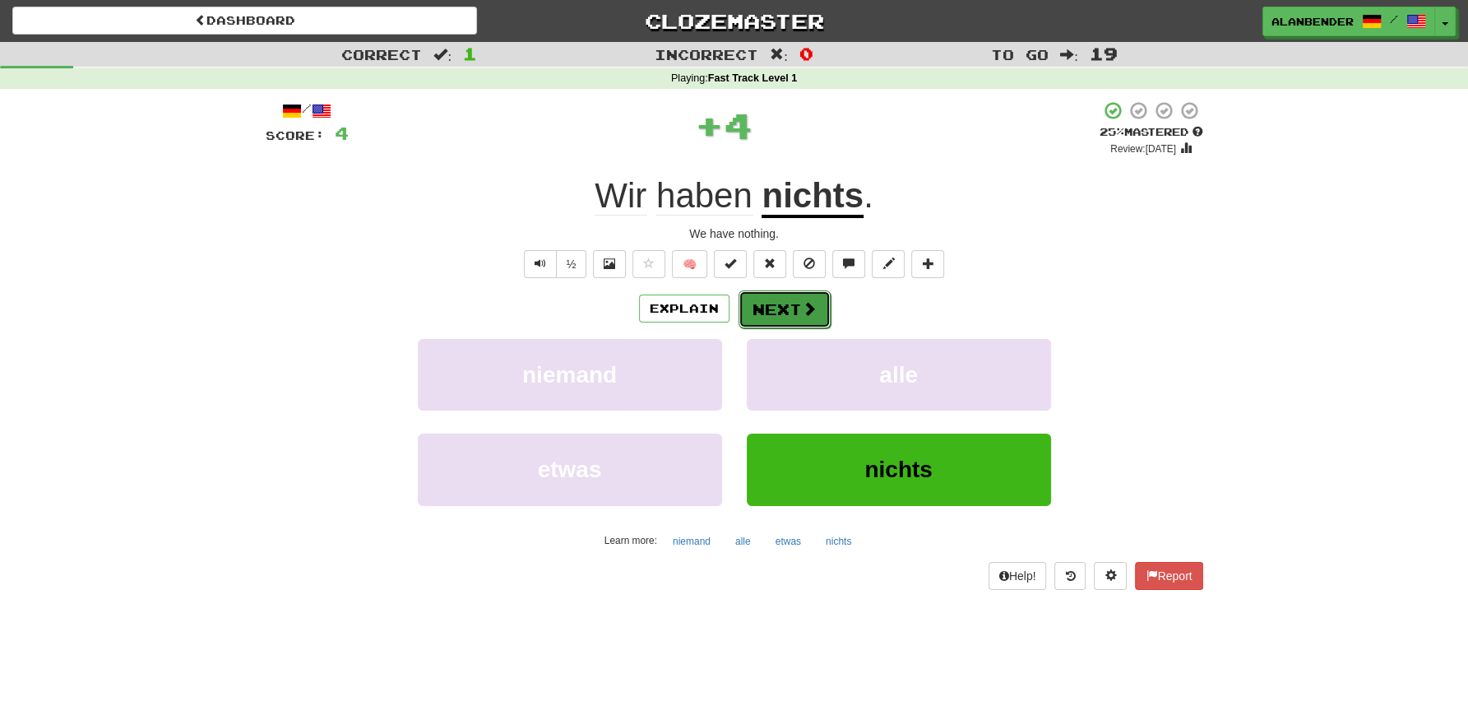
click at [774, 308] on button "Next" at bounding box center [785, 309] width 92 height 38
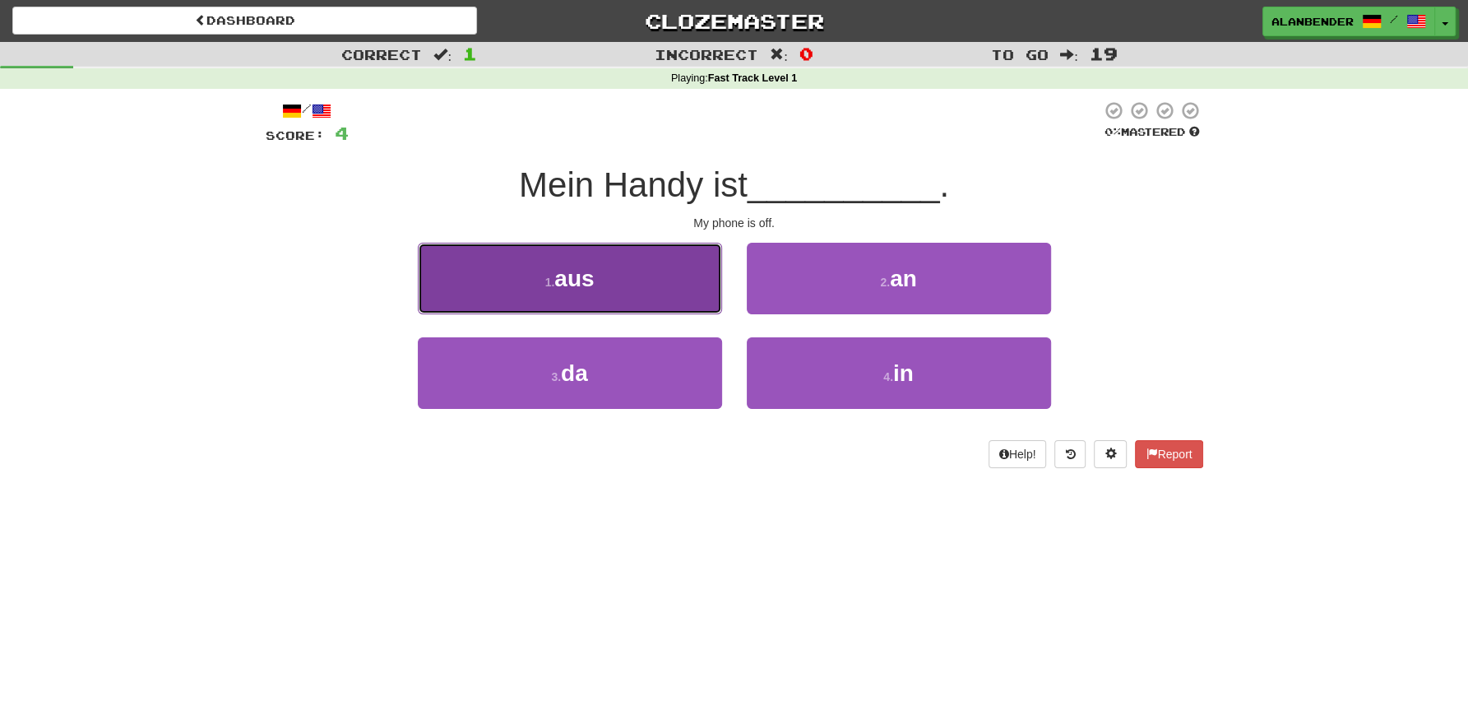
click at [563, 285] on span "aus" at bounding box center [573, 279] width 39 height 26
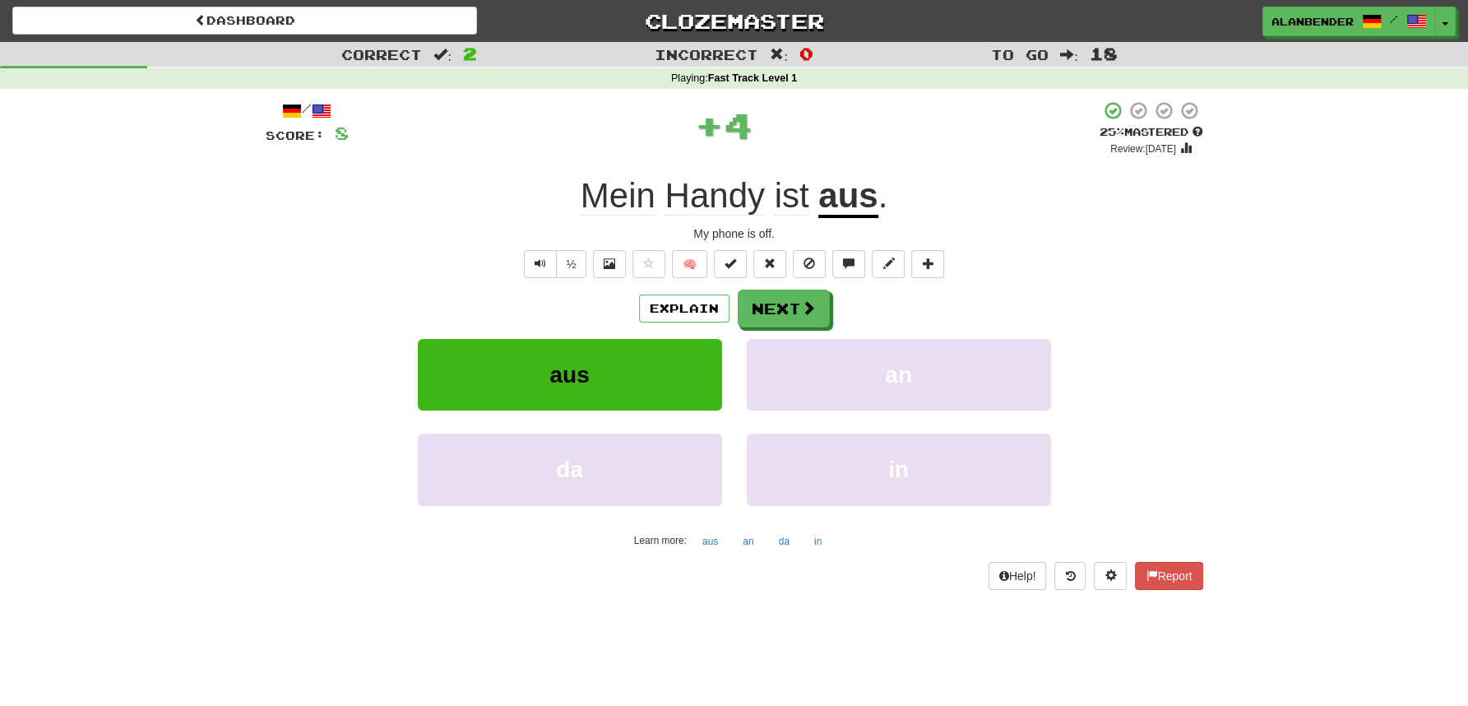
click at [846, 205] on u "aus" at bounding box center [848, 197] width 59 height 42
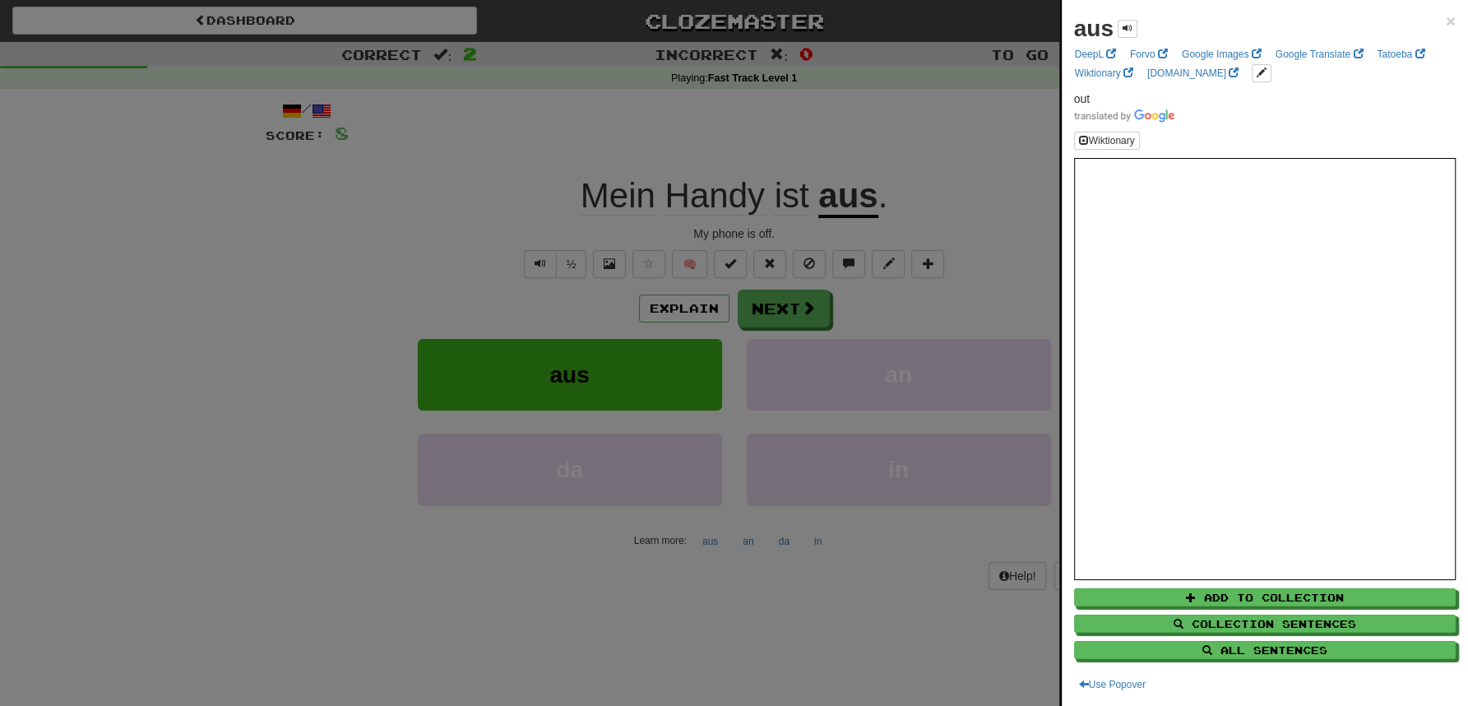
click at [853, 122] on div at bounding box center [734, 353] width 1468 height 706
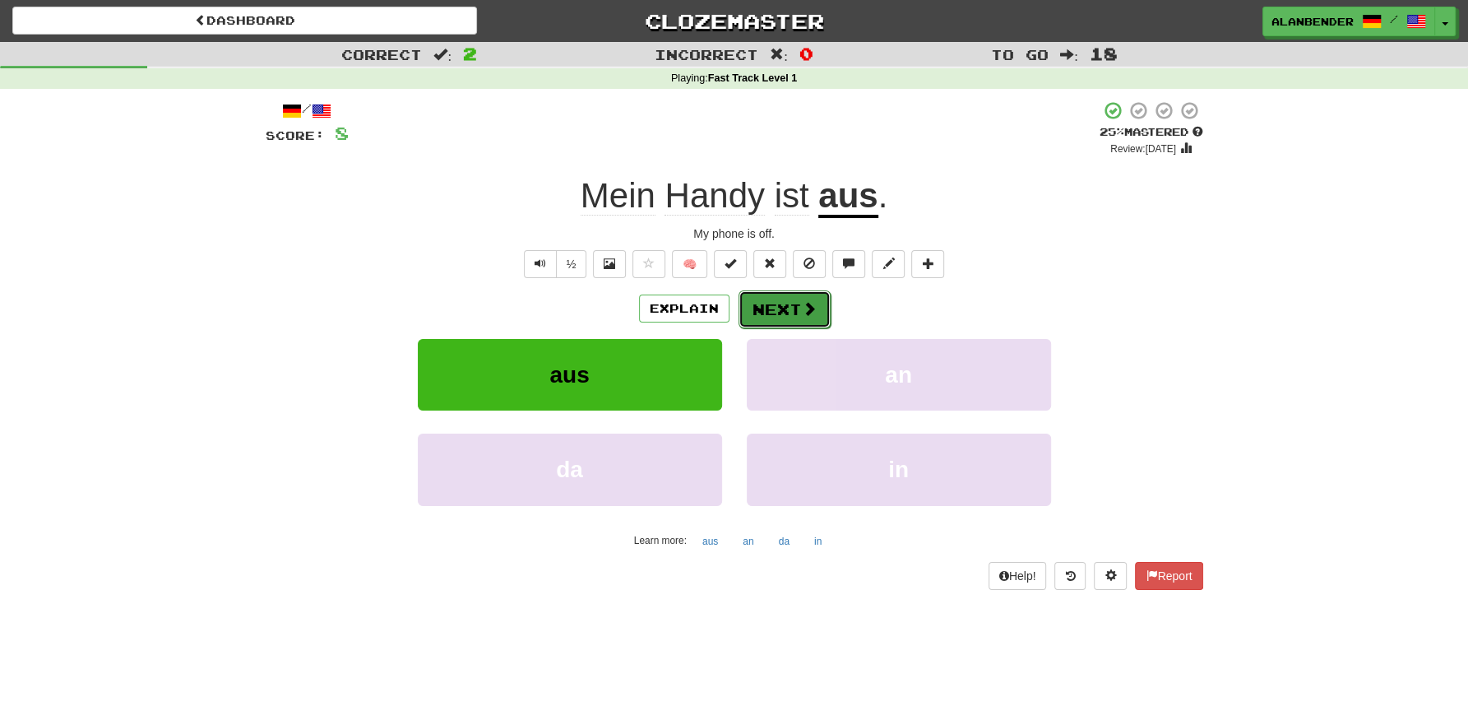
click at [795, 321] on button "Next" at bounding box center [785, 309] width 92 height 38
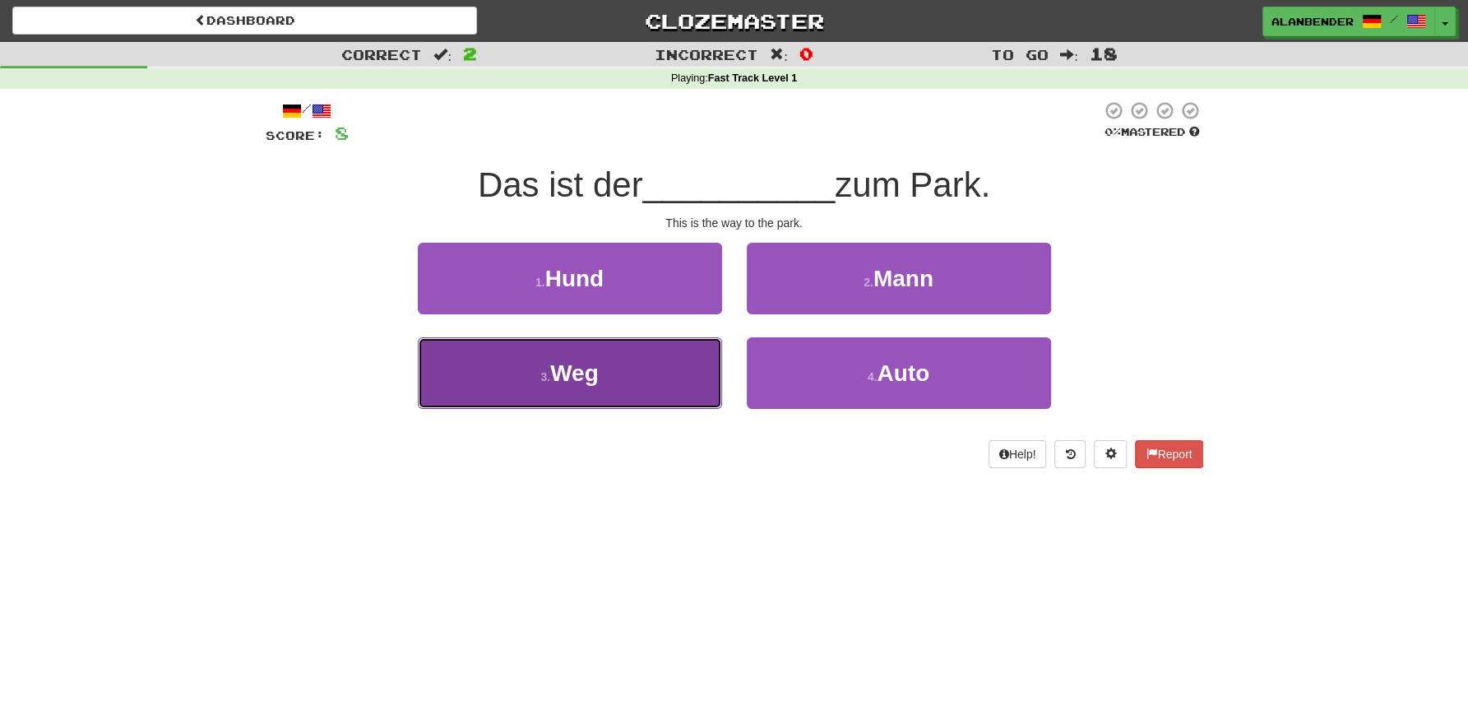
click at [584, 367] on span "Weg" at bounding box center [574, 373] width 49 height 26
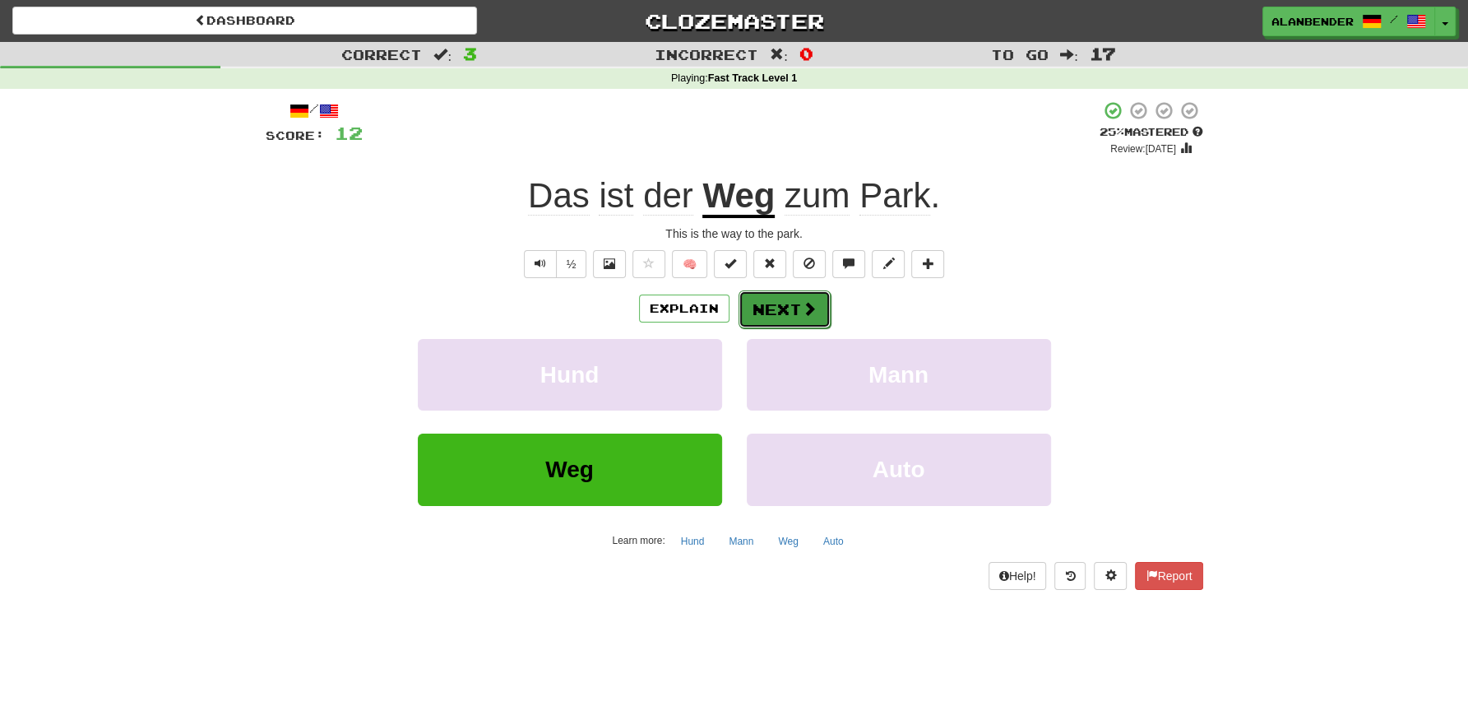
click at [795, 308] on button "Next" at bounding box center [785, 309] width 92 height 38
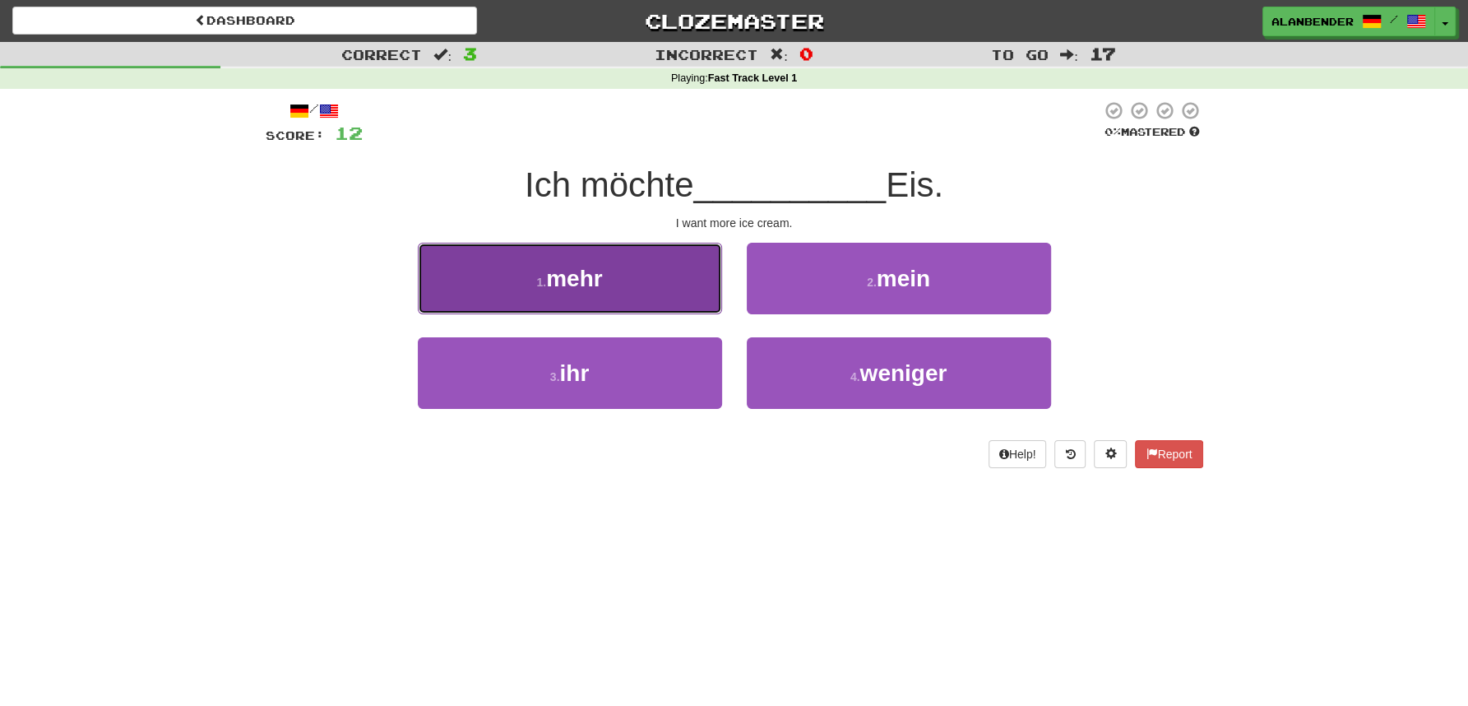
click at [592, 276] on span "mehr" at bounding box center [574, 279] width 56 height 26
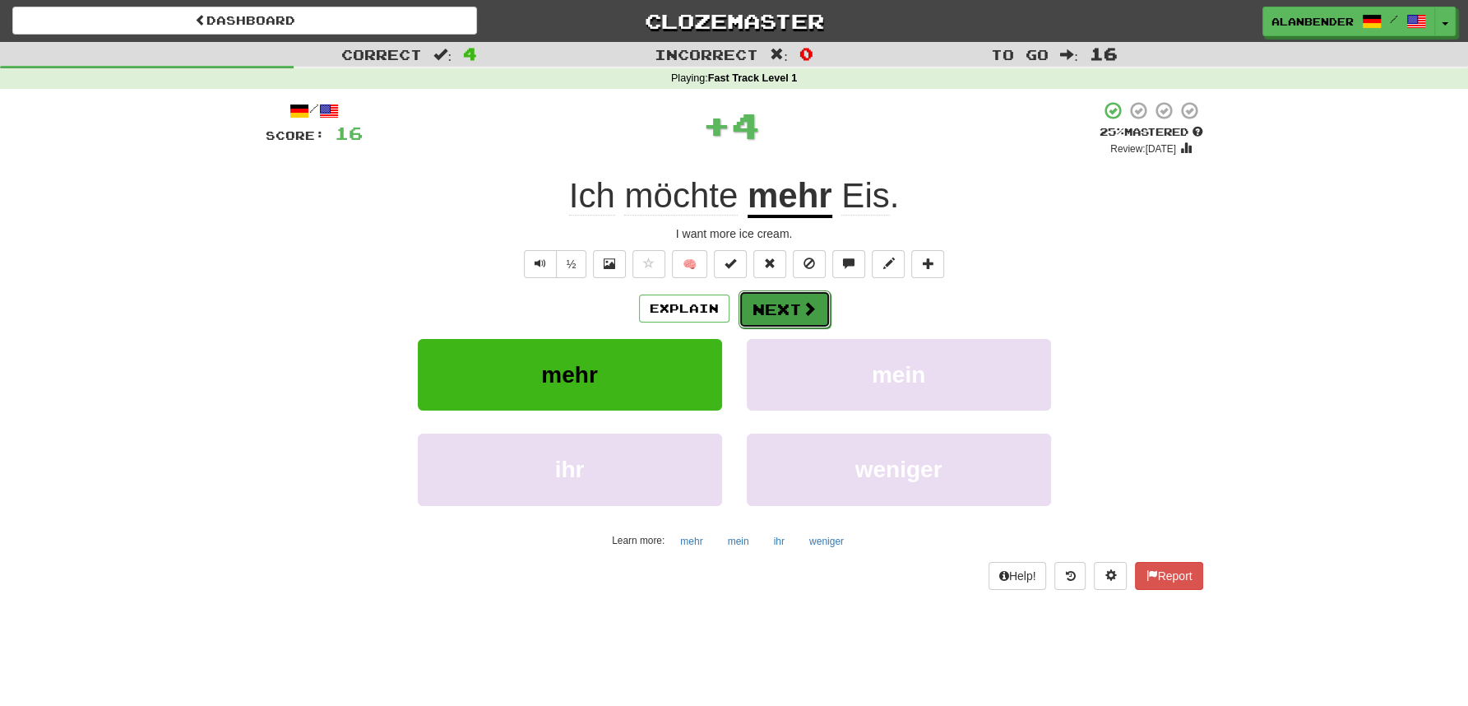
click at [804, 303] on span at bounding box center [809, 308] width 15 height 15
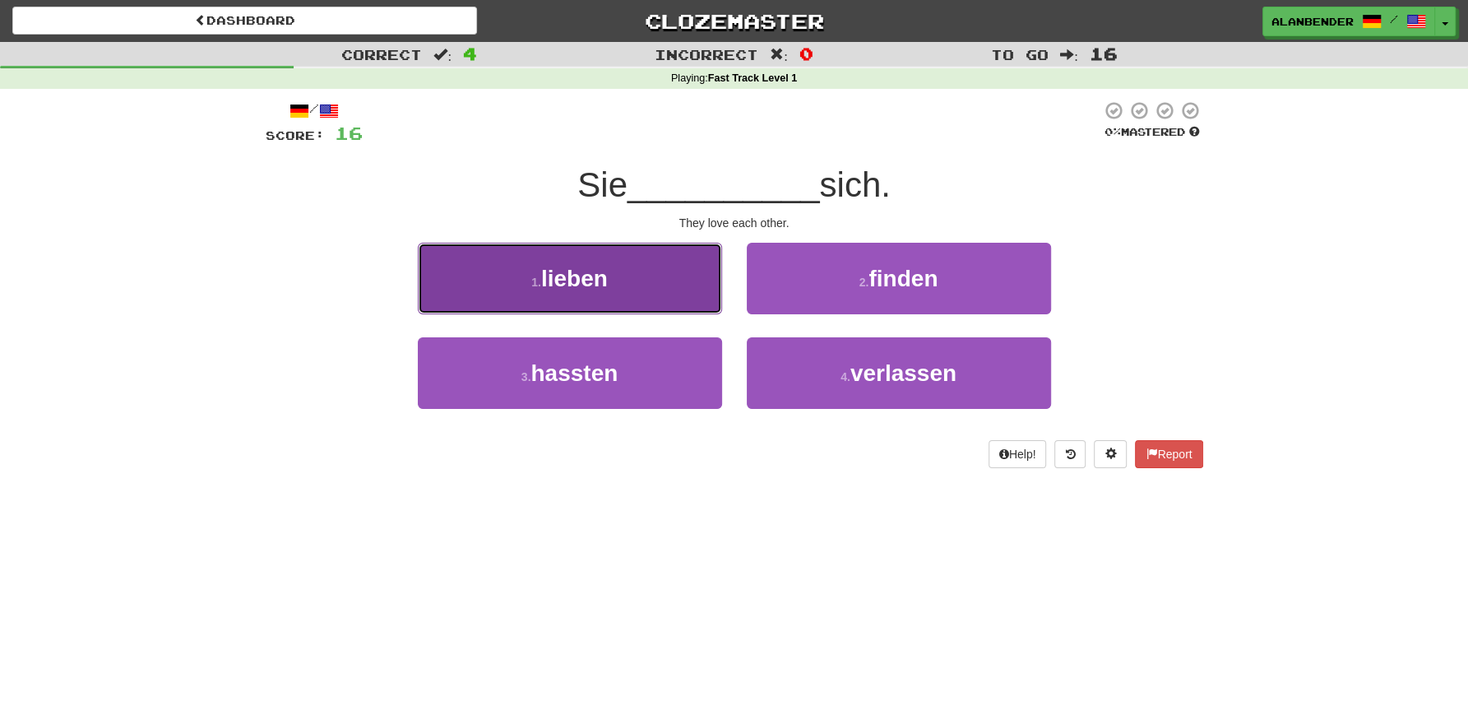
click at [599, 288] on span "lieben" at bounding box center [574, 279] width 67 height 26
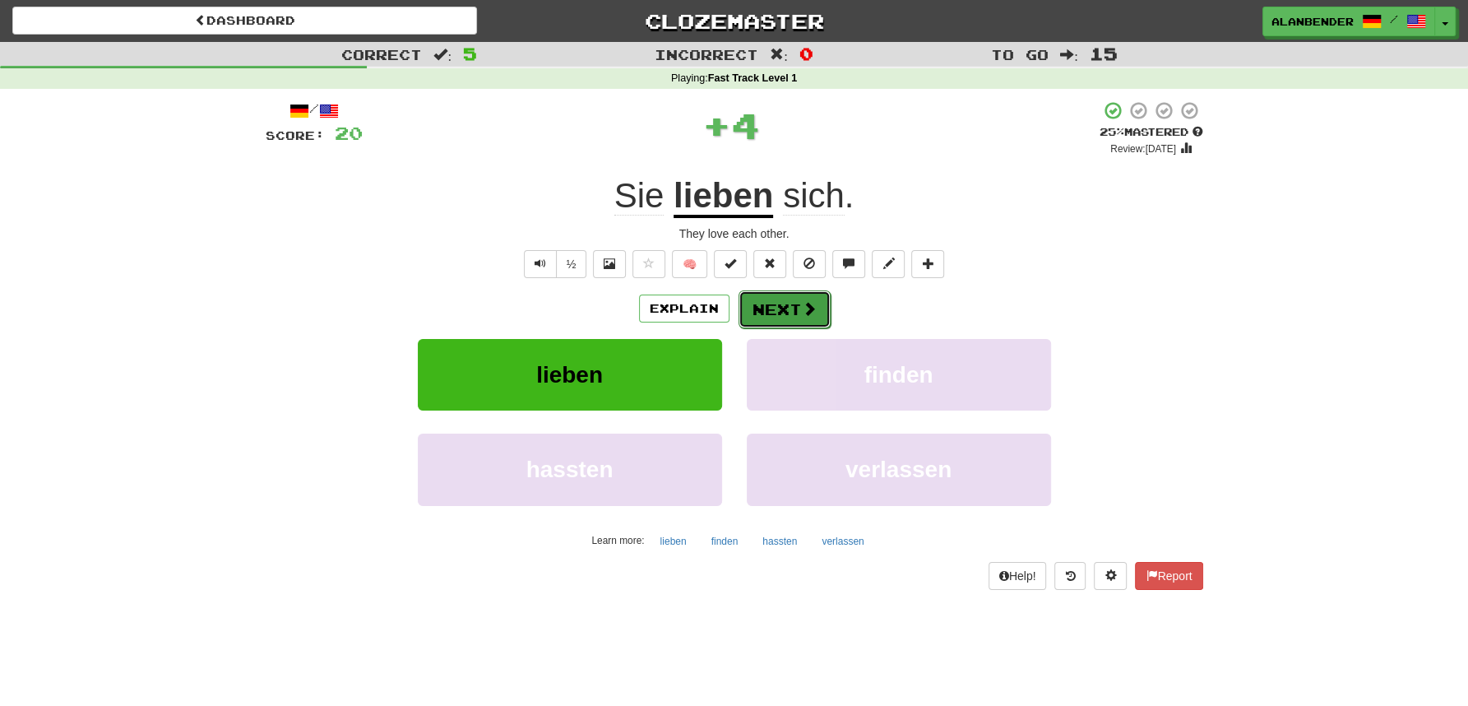
click at [795, 312] on button "Next" at bounding box center [785, 309] width 92 height 38
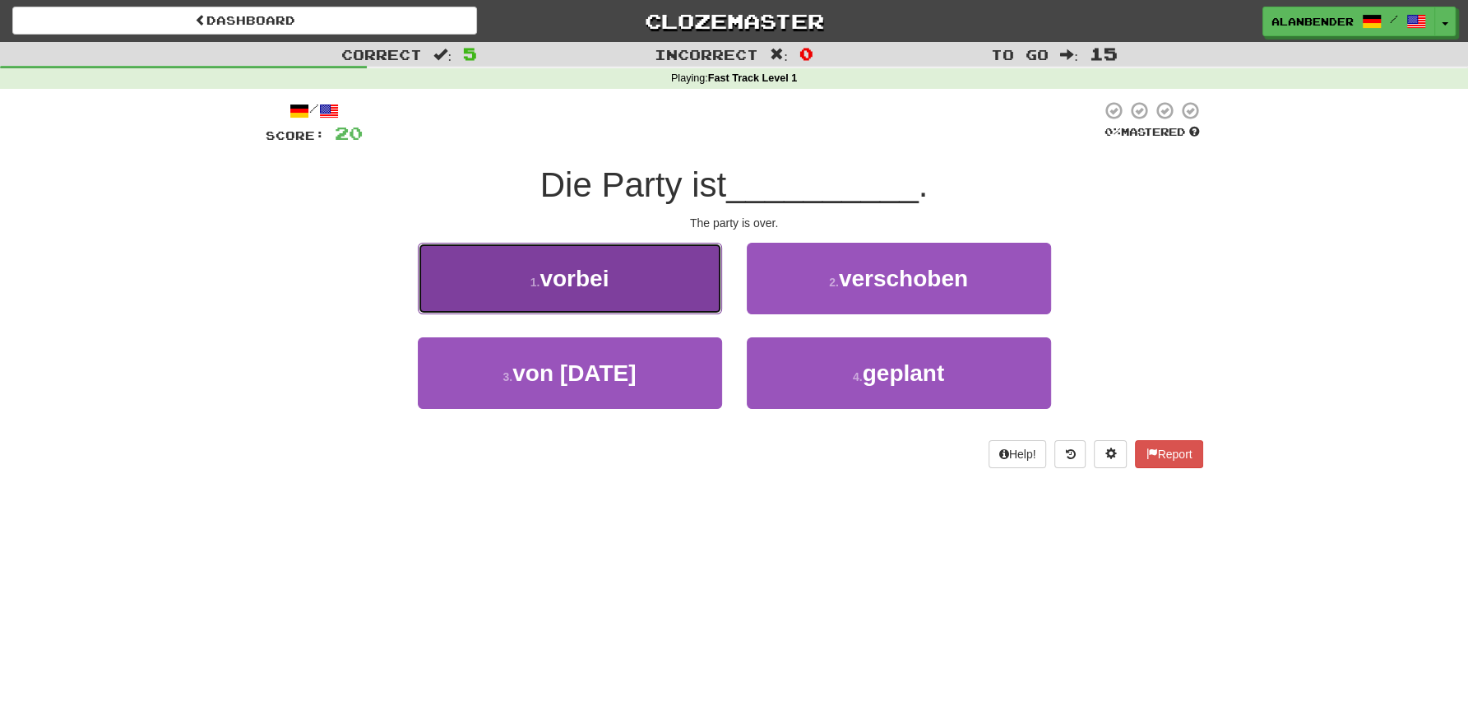
click at [603, 281] on span "vorbei" at bounding box center [574, 279] width 69 height 26
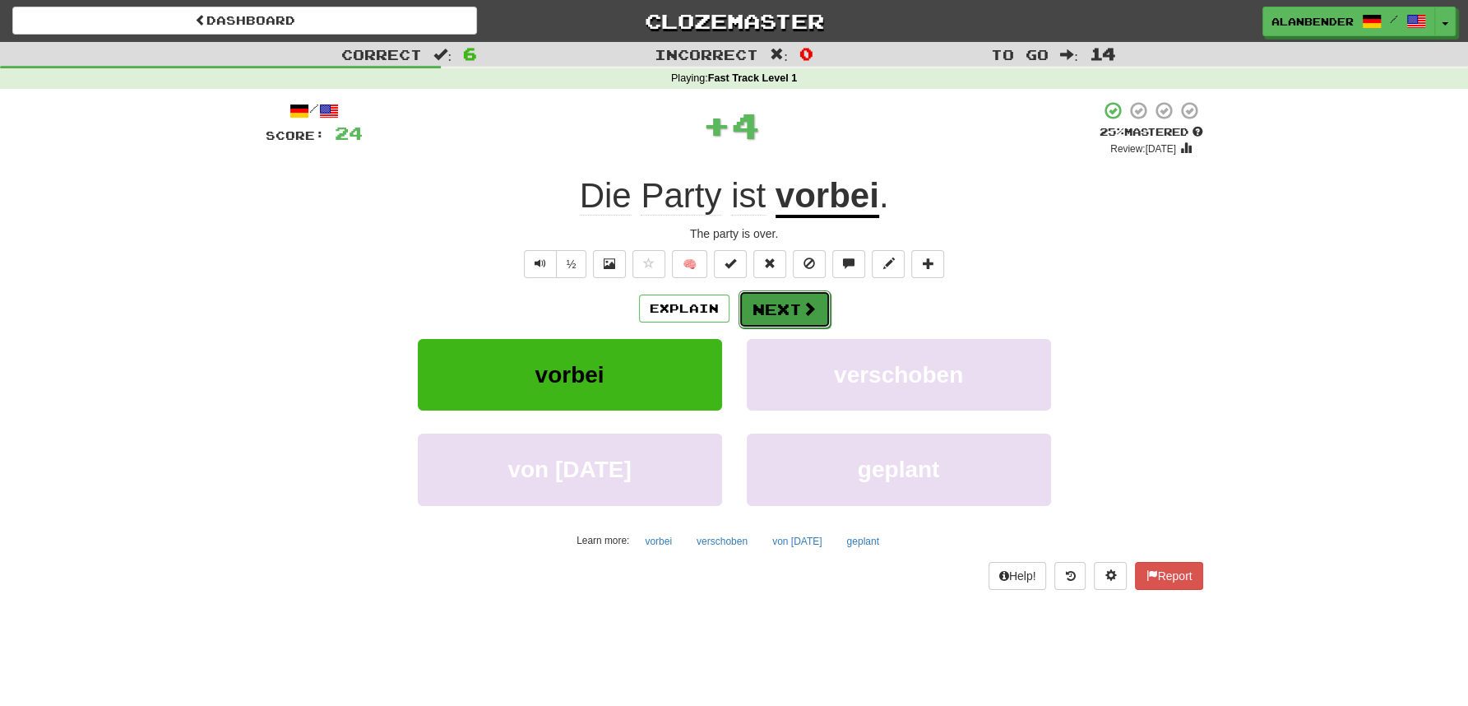
click at [795, 308] on button "Next" at bounding box center [785, 309] width 92 height 38
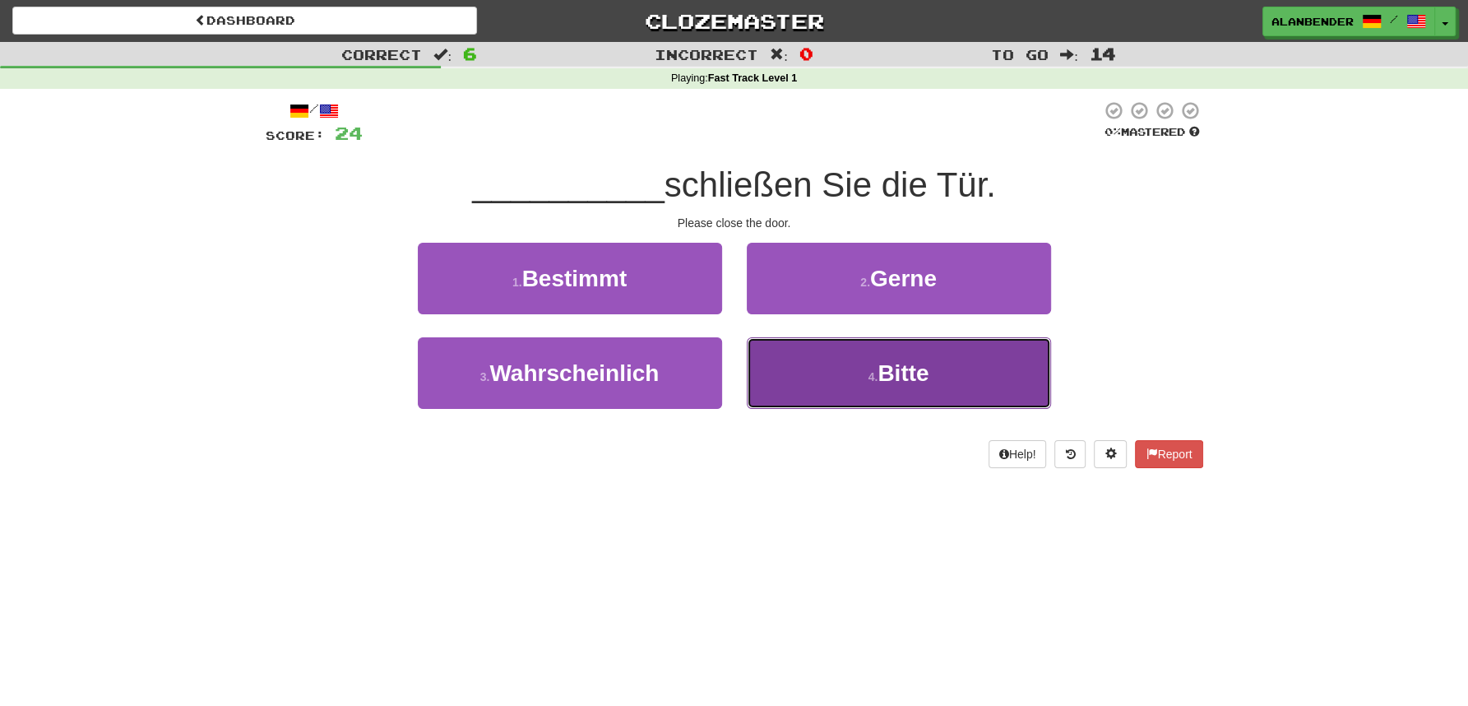
click at [884, 378] on span "Bitte" at bounding box center [903, 373] width 51 height 26
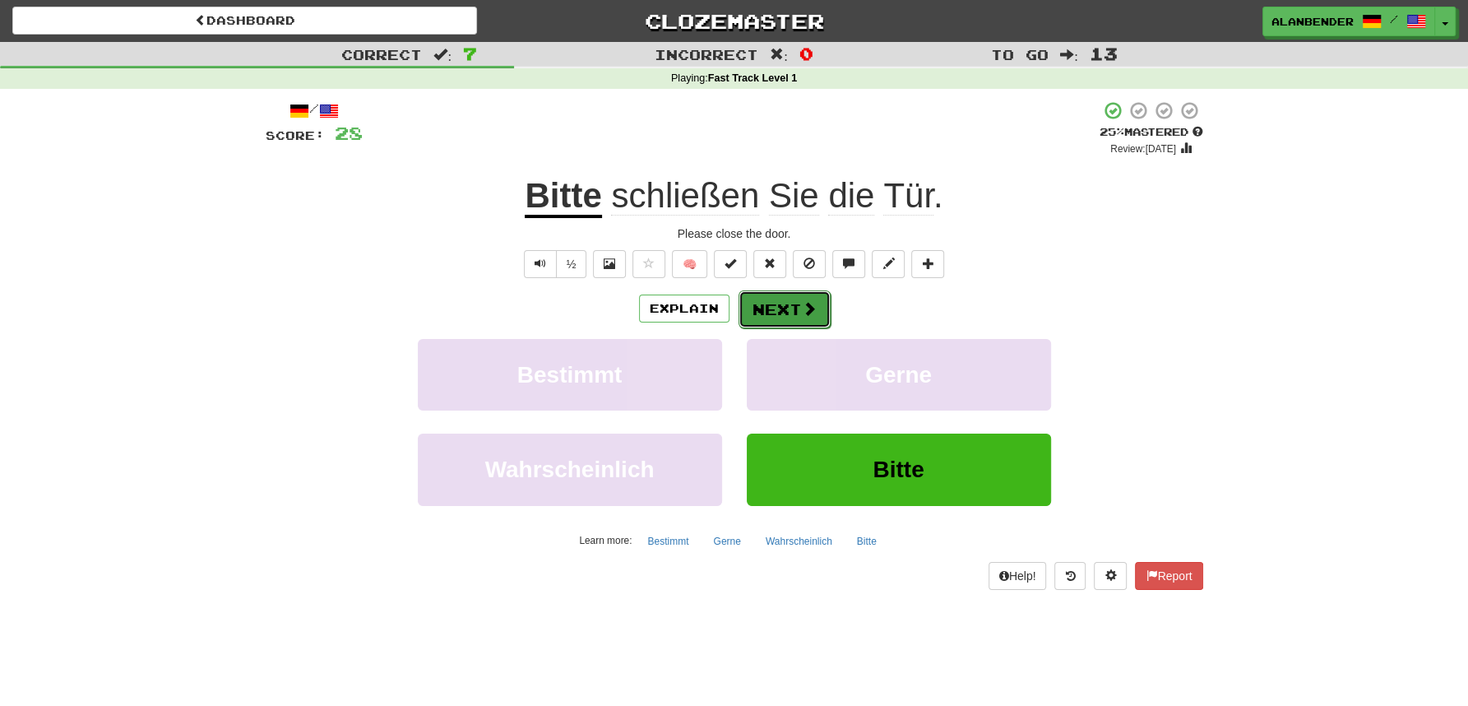
click at [786, 308] on button "Next" at bounding box center [785, 309] width 92 height 38
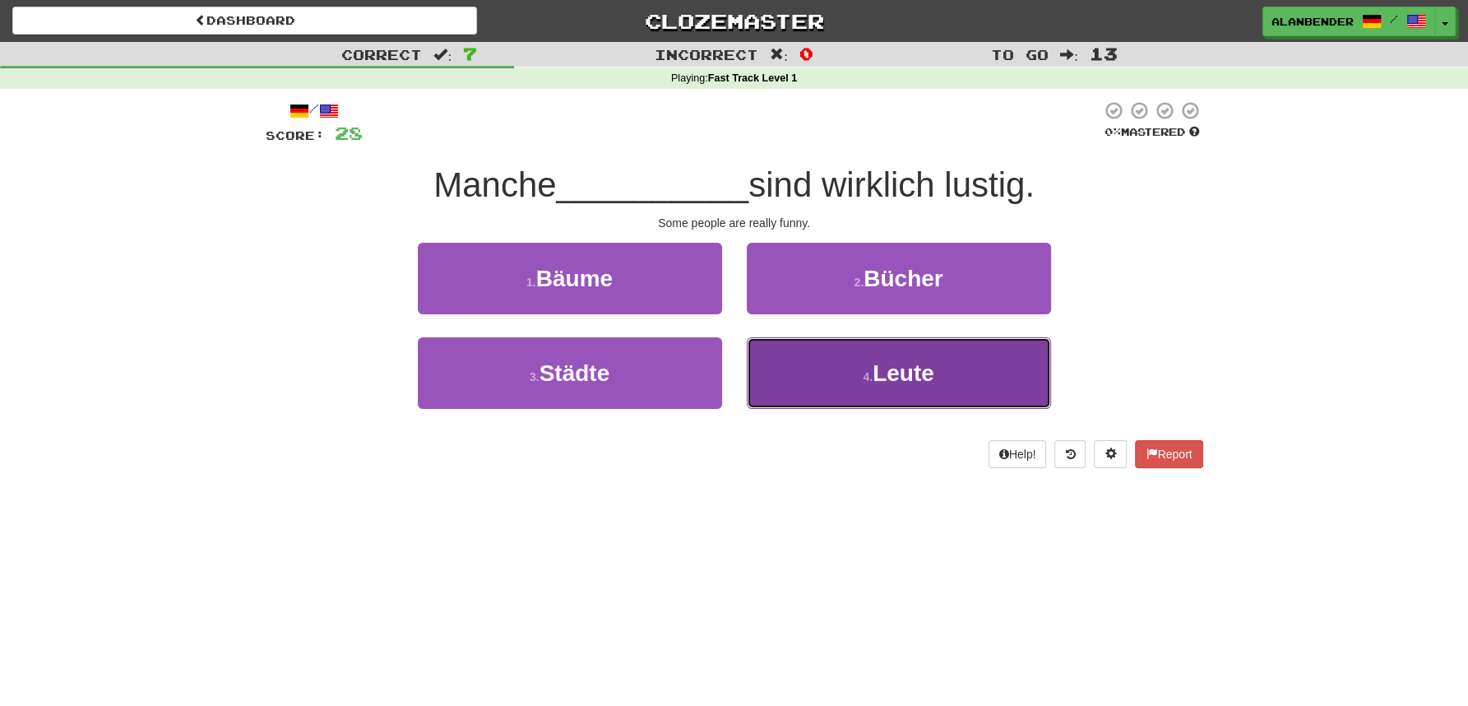
click at [856, 401] on button "4 . Leute" at bounding box center [899, 373] width 304 height 72
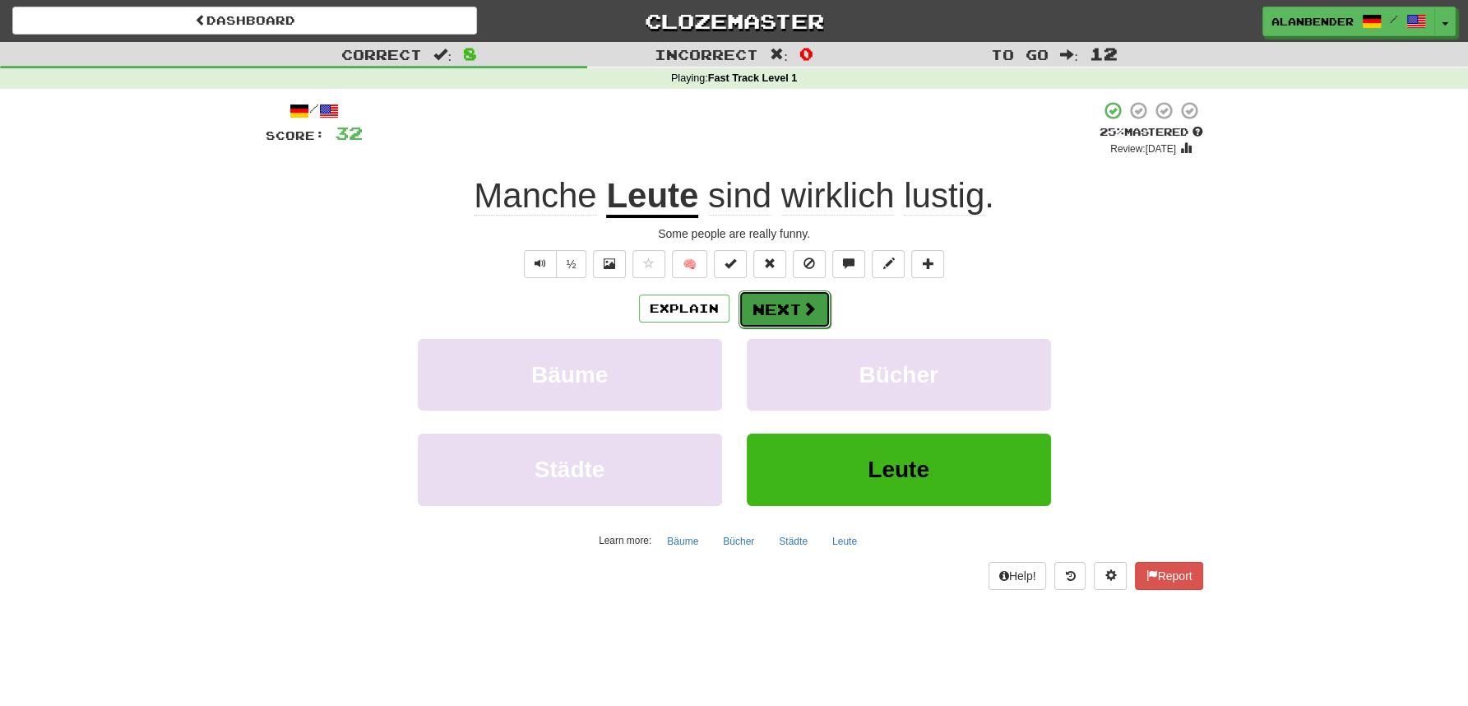
click at [783, 304] on button "Next" at bounding box center [785, 309] width 92 height 38
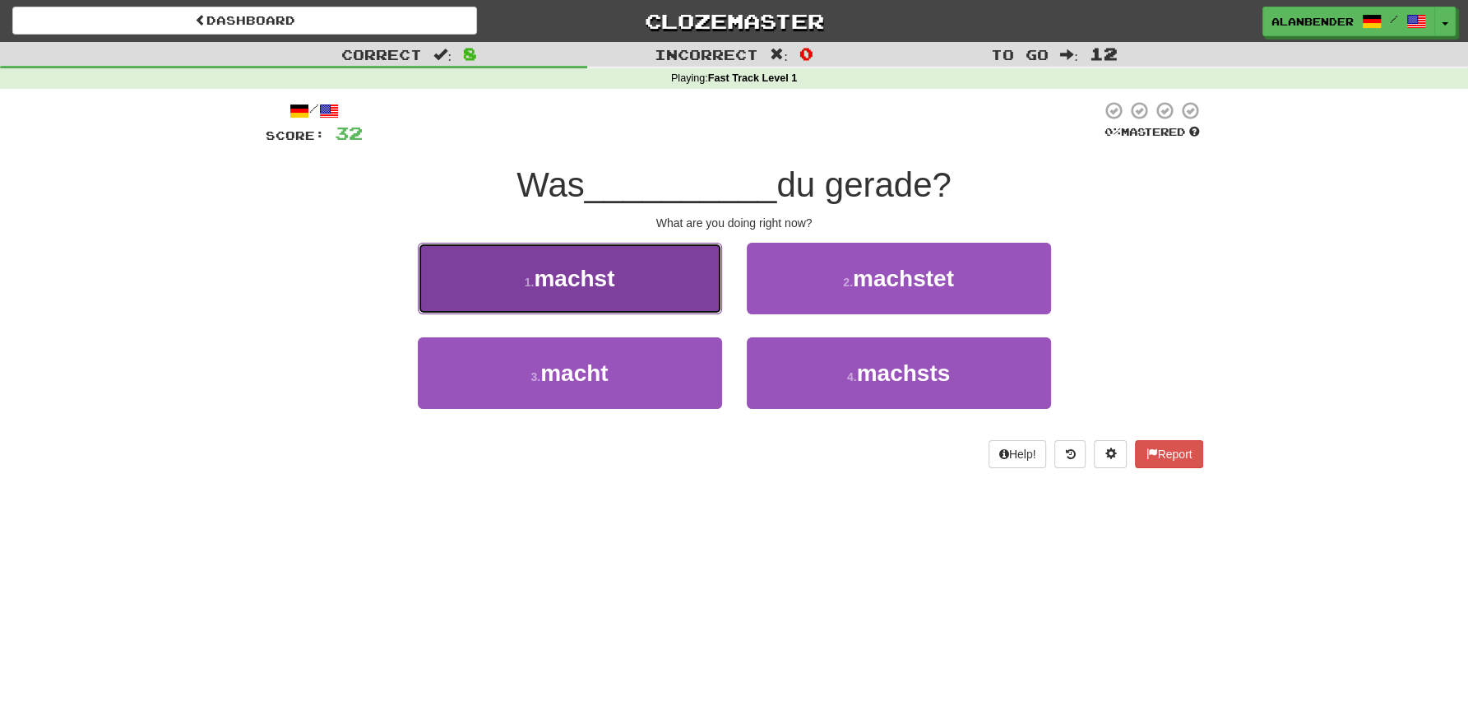
click at [619, 281] on button "1 . machst" at bounding box center [570, 279] width 304 height 72
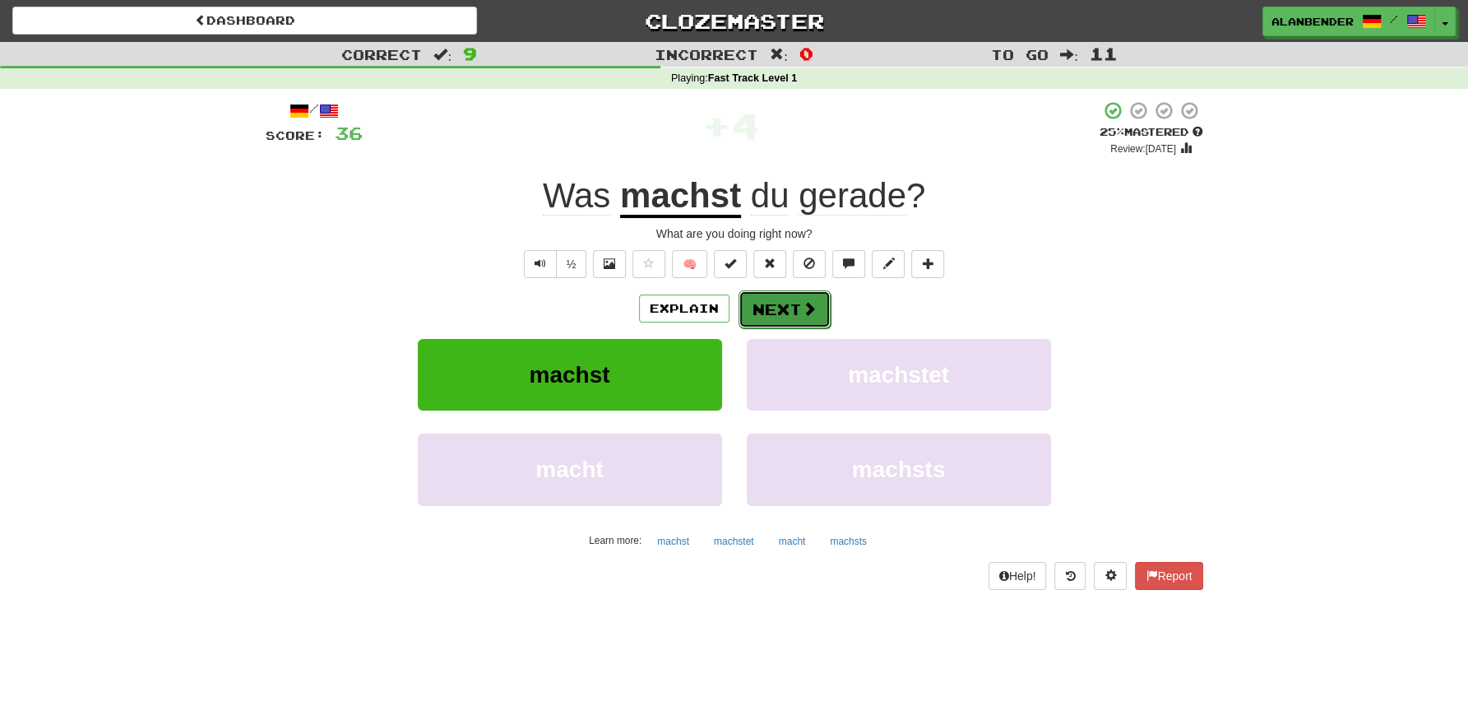
click at [781, 306] on button "Next" at bounding box center [785, 309] width 92 height 38
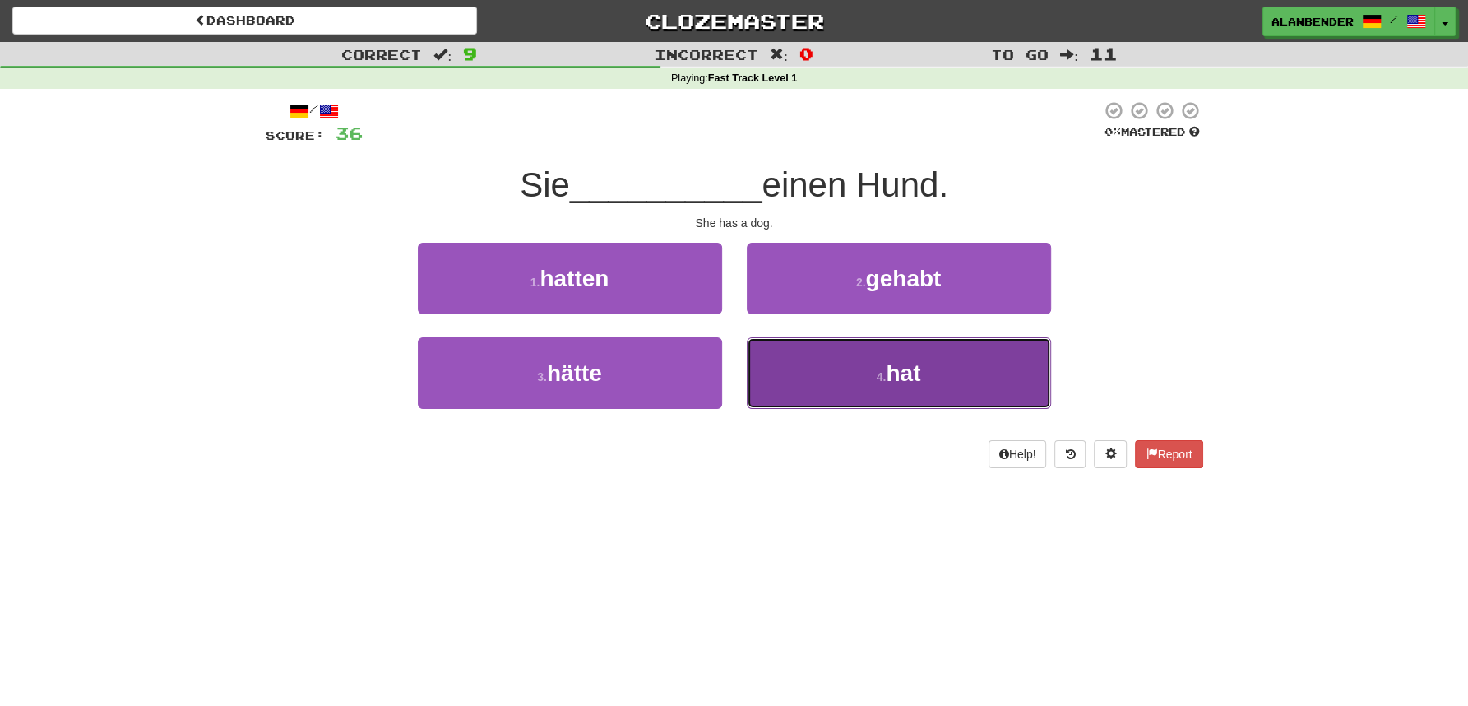
click at [897, 378] on span "hat" at bounding box center [903, 373] width 35 height 26
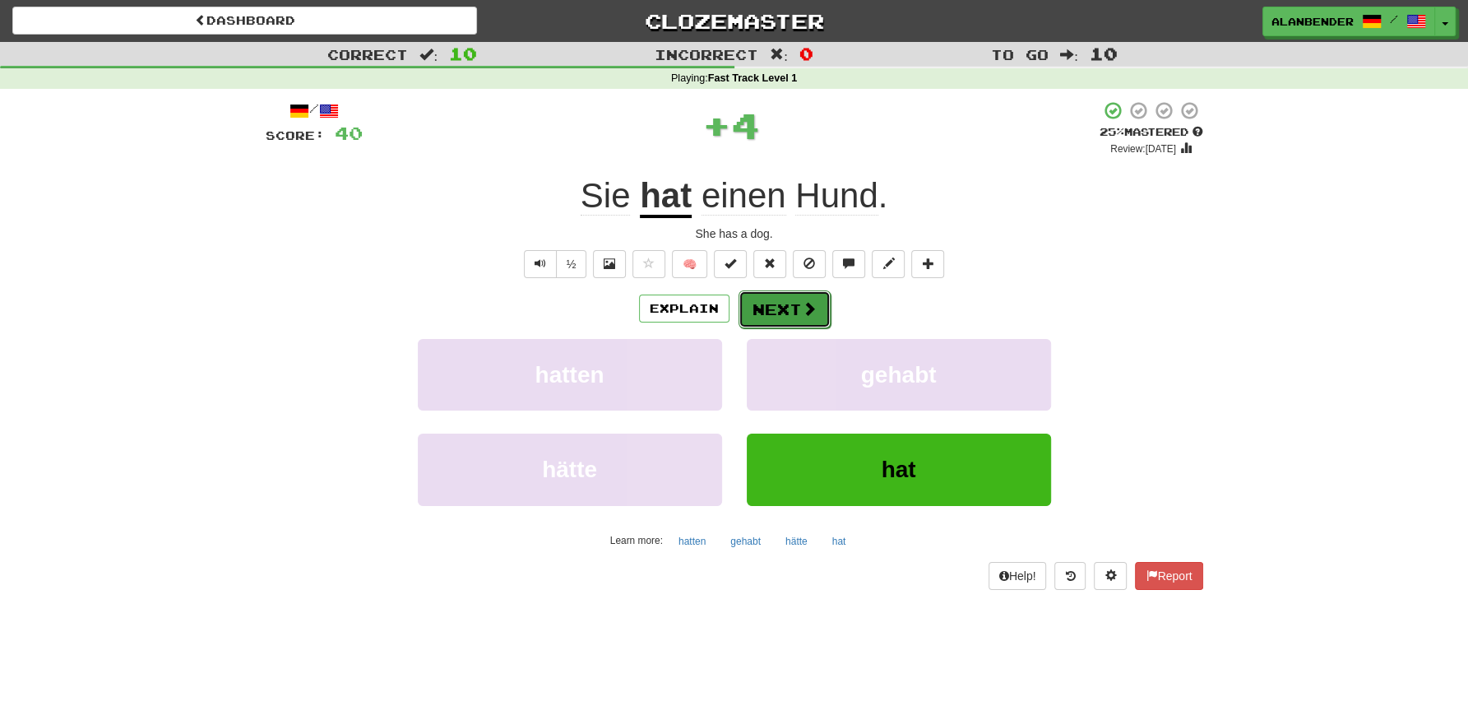
click at [779, 308] on button "Next" at bounding box center [785, 309] width 92 height 38
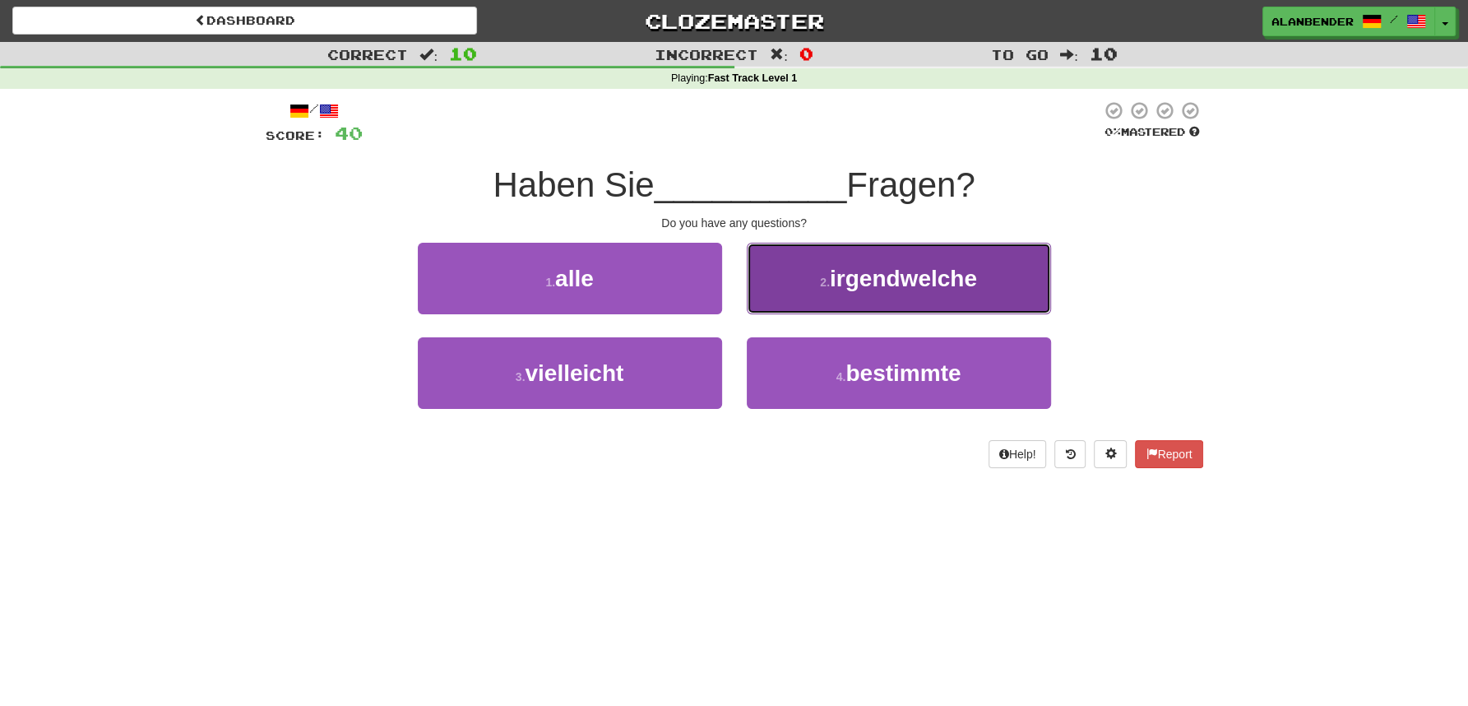
click at [848, 286] on span "irgendwelche" at bounding box center [903, 279] width 147 height 26
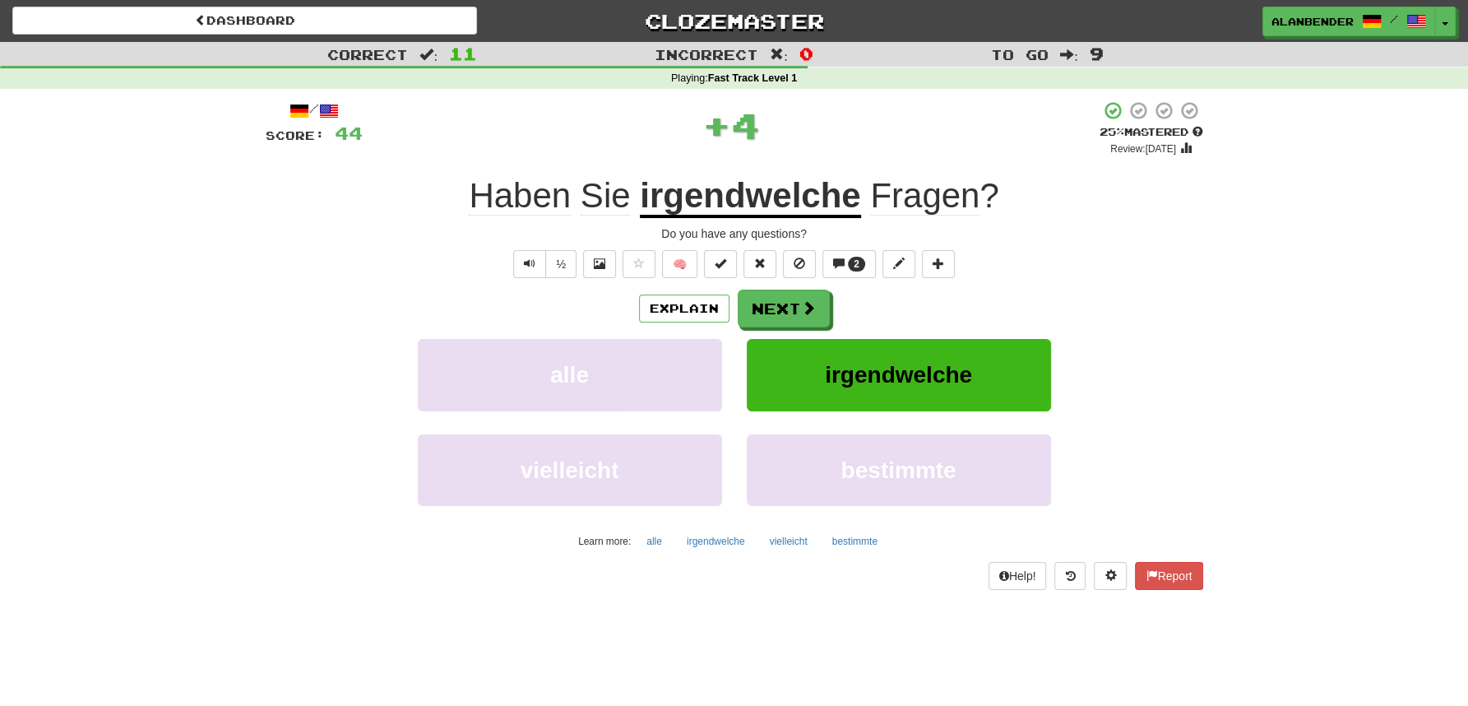
click at [735, 198] on u "irgendwelche" at bounding box center [750, 197] width 220 height 42
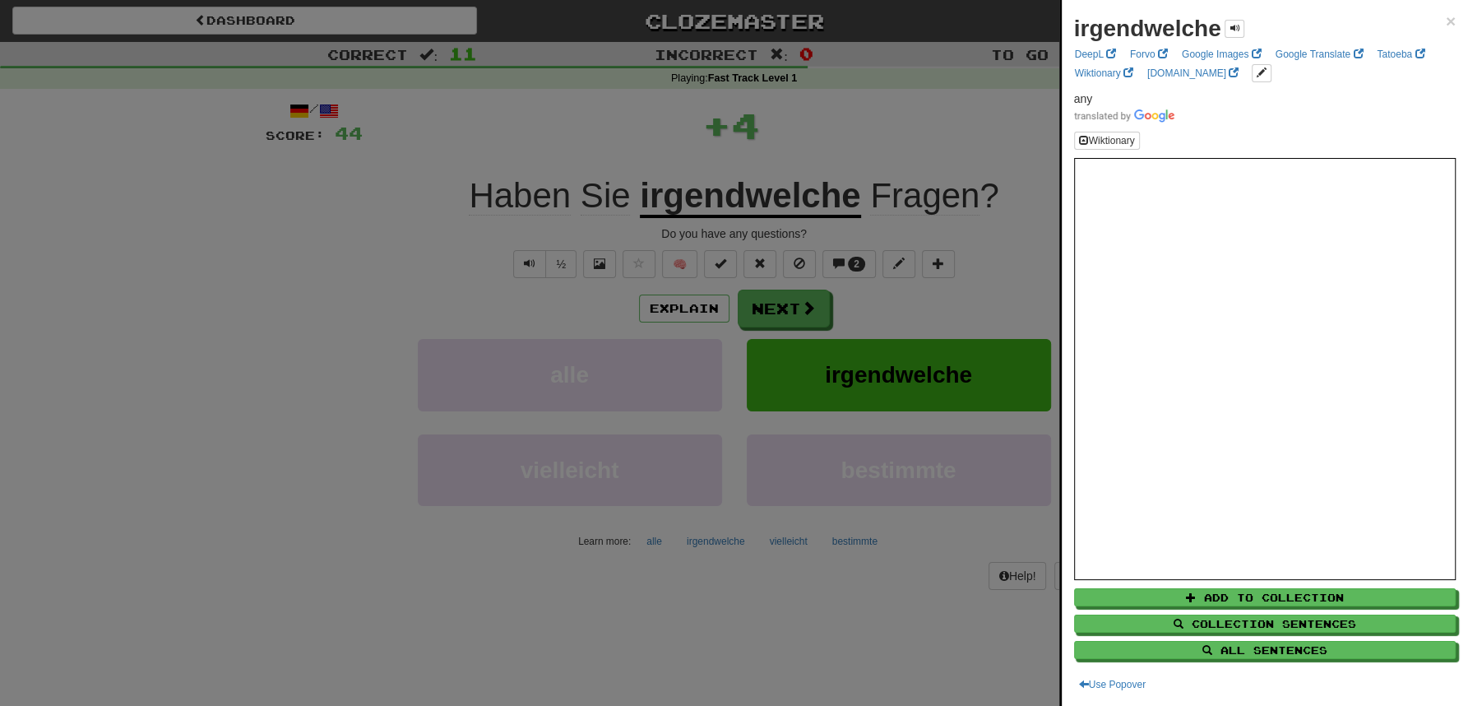
click at [788, 126] on div at bounding box center [734, 353] width 1468 height 706
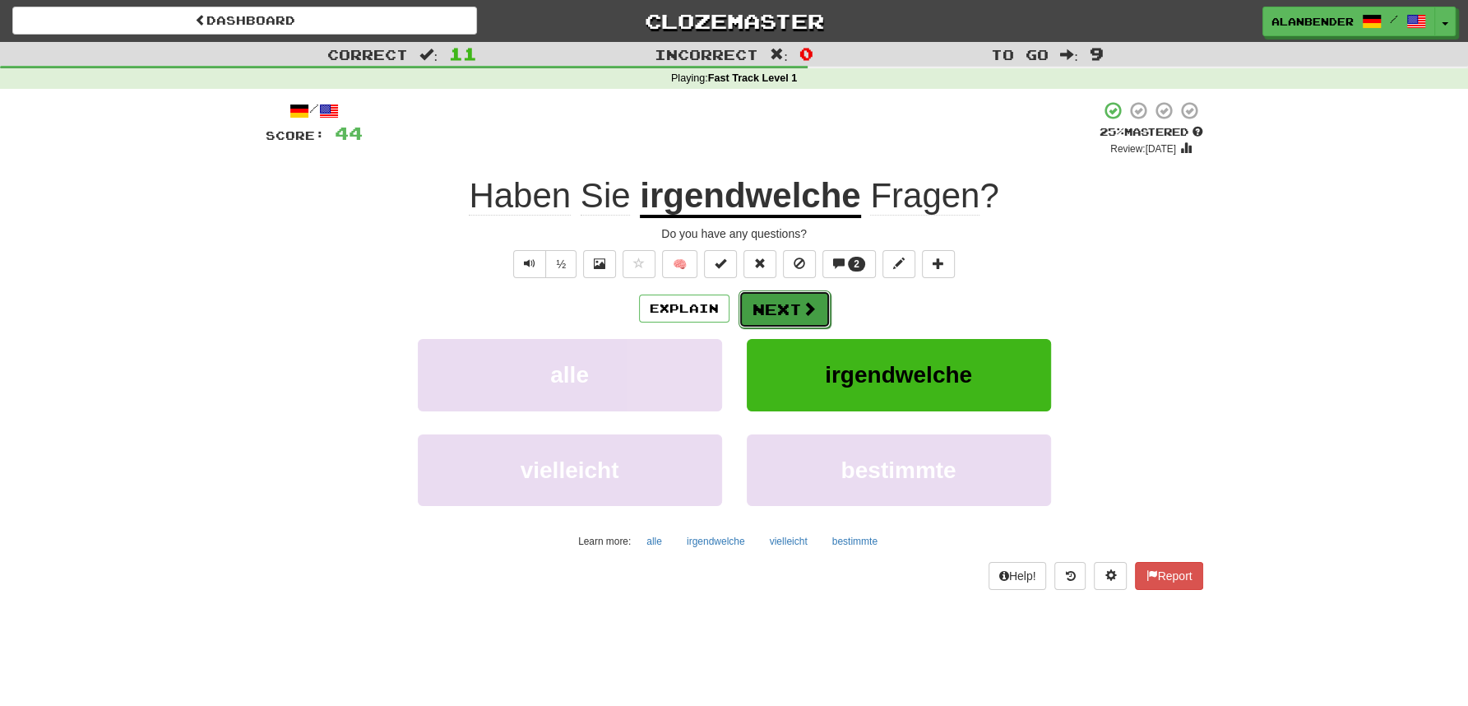
click at [760, 310] on button "Next" at bounding box center [785, 309] width 92 height 38
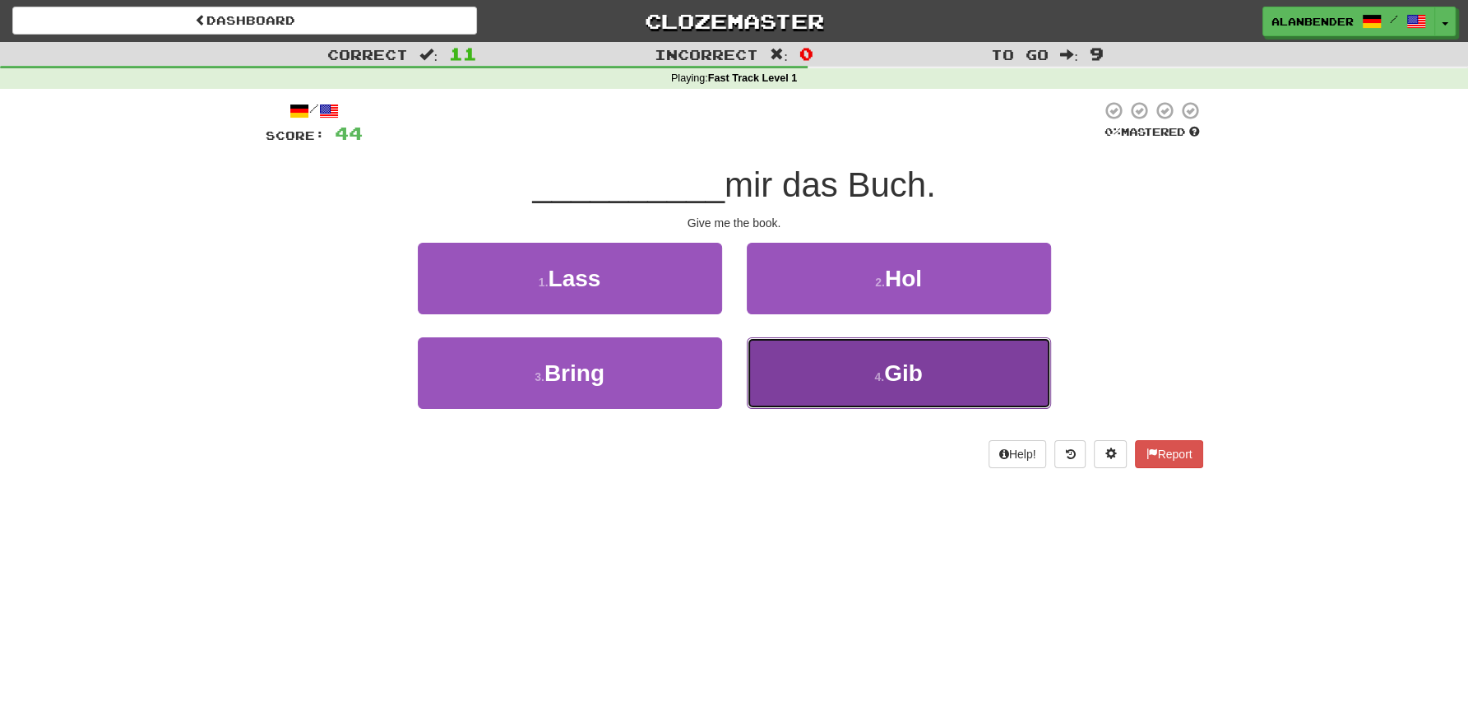
click at [932, 378] on button "4 . Gib" at bounding box center [899, 373] width 304 height 72
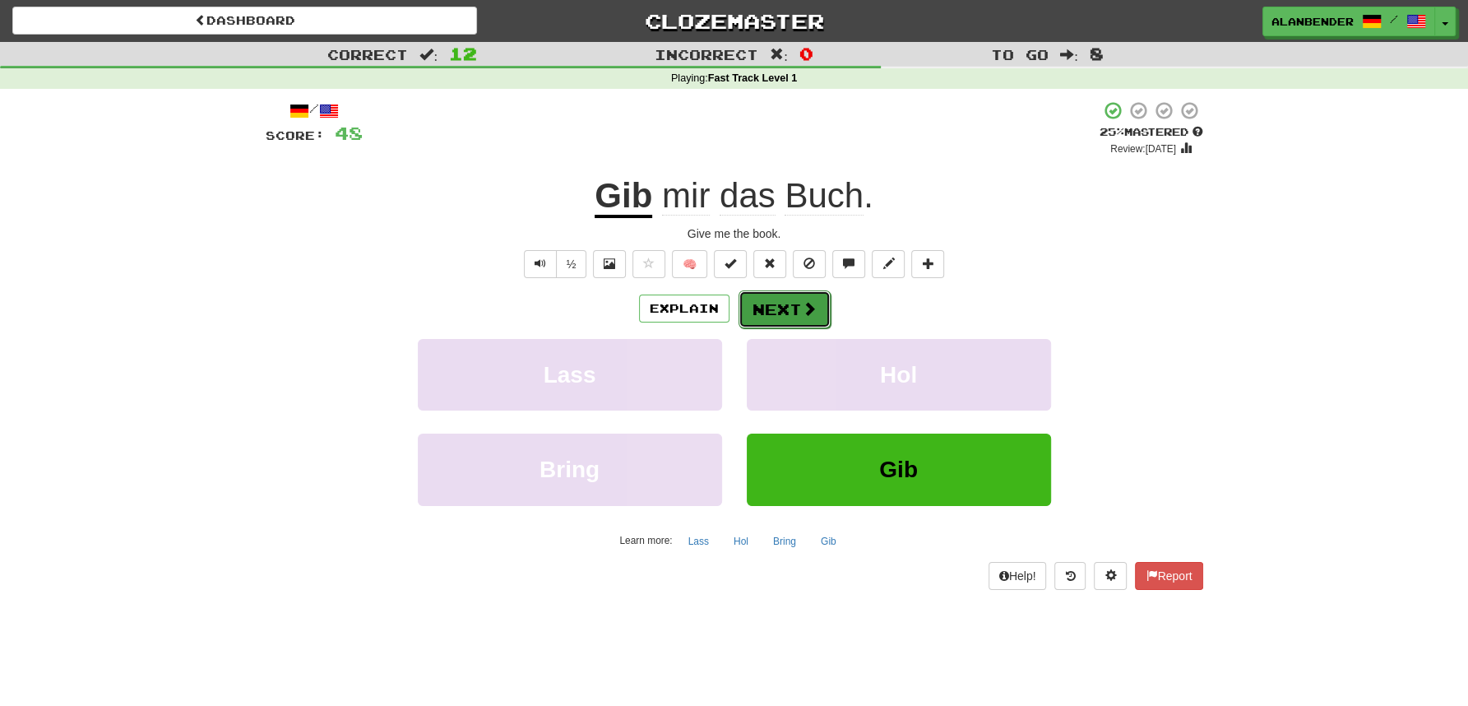
click at [808, 299] on button "Next" at bounding box center [785, 309] width 92 height 38
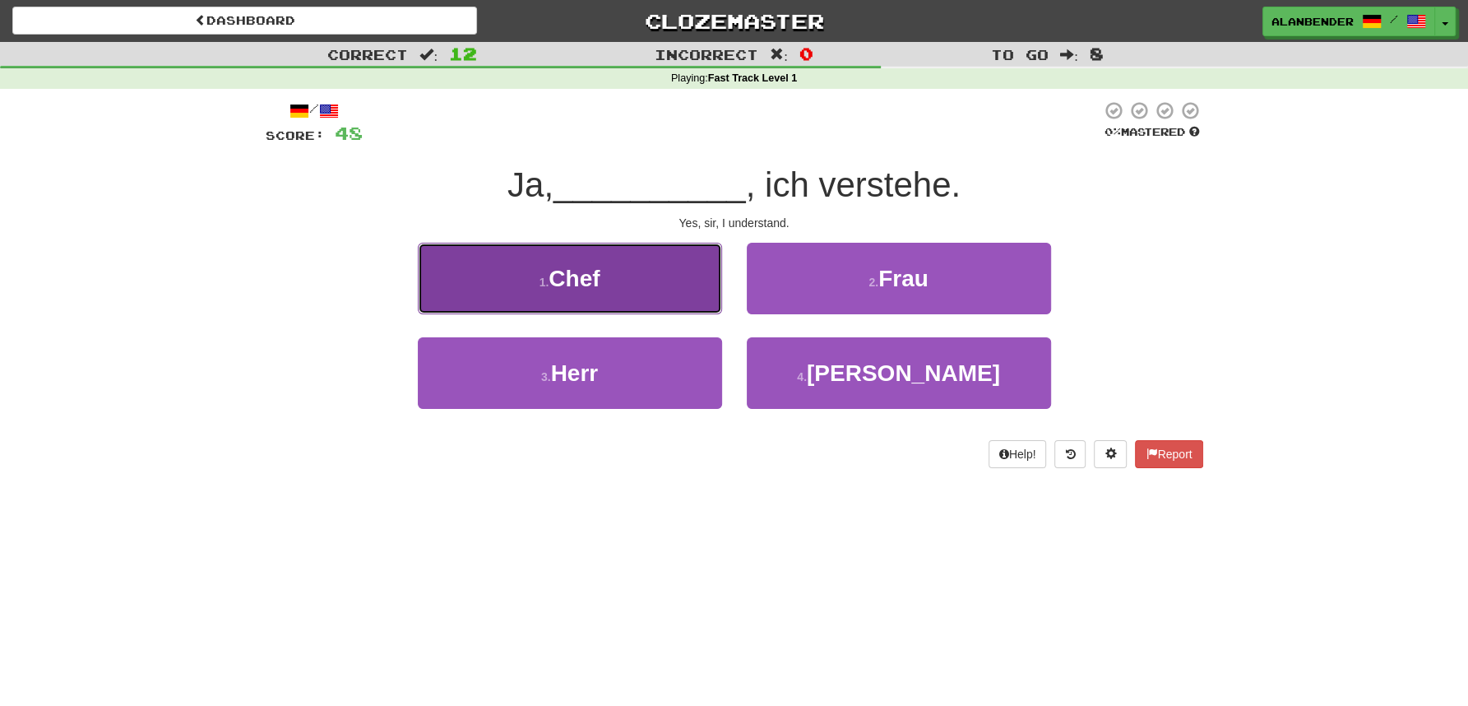
click at [597, 276] on span "Chef" at bounding box center [574, 279] width 51 height 26
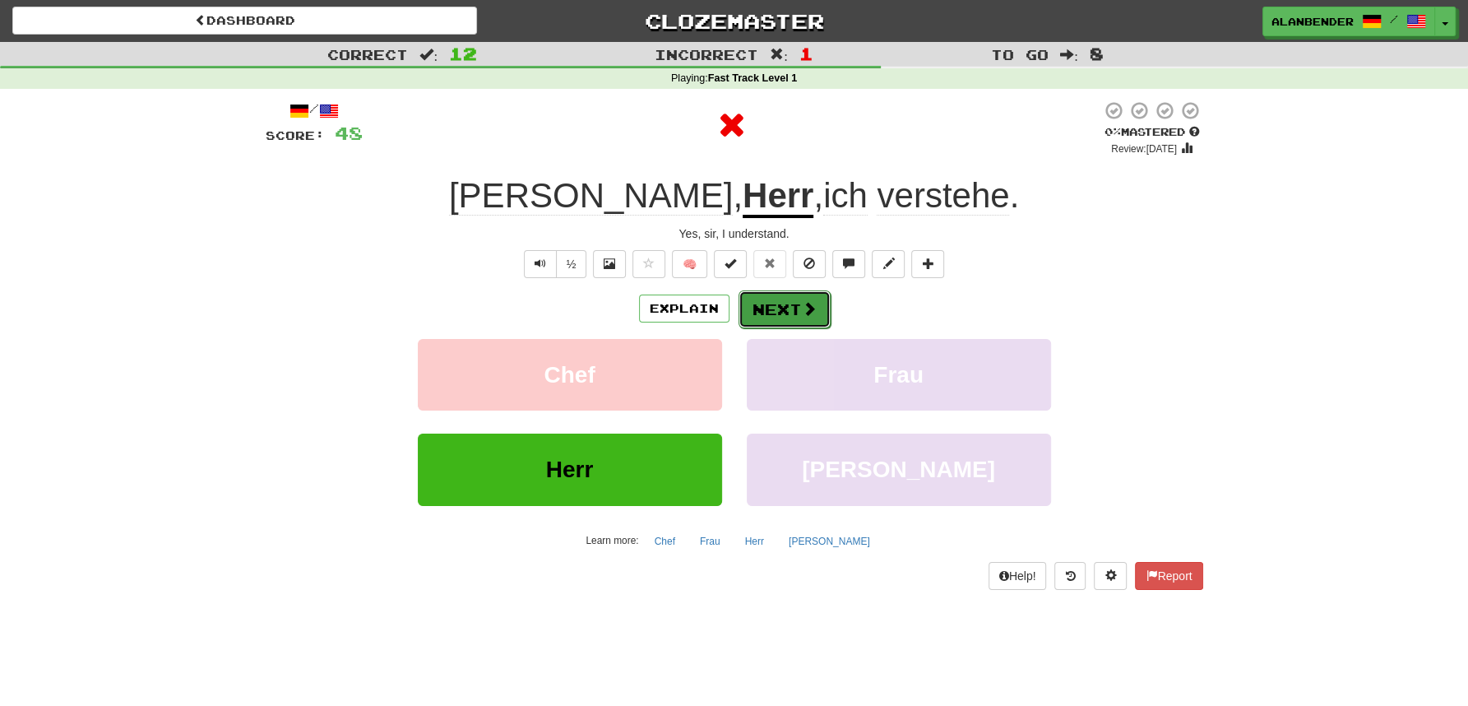
click at [787, 305] on button "Next" at bounding box center [785, 309] width 92 height 38
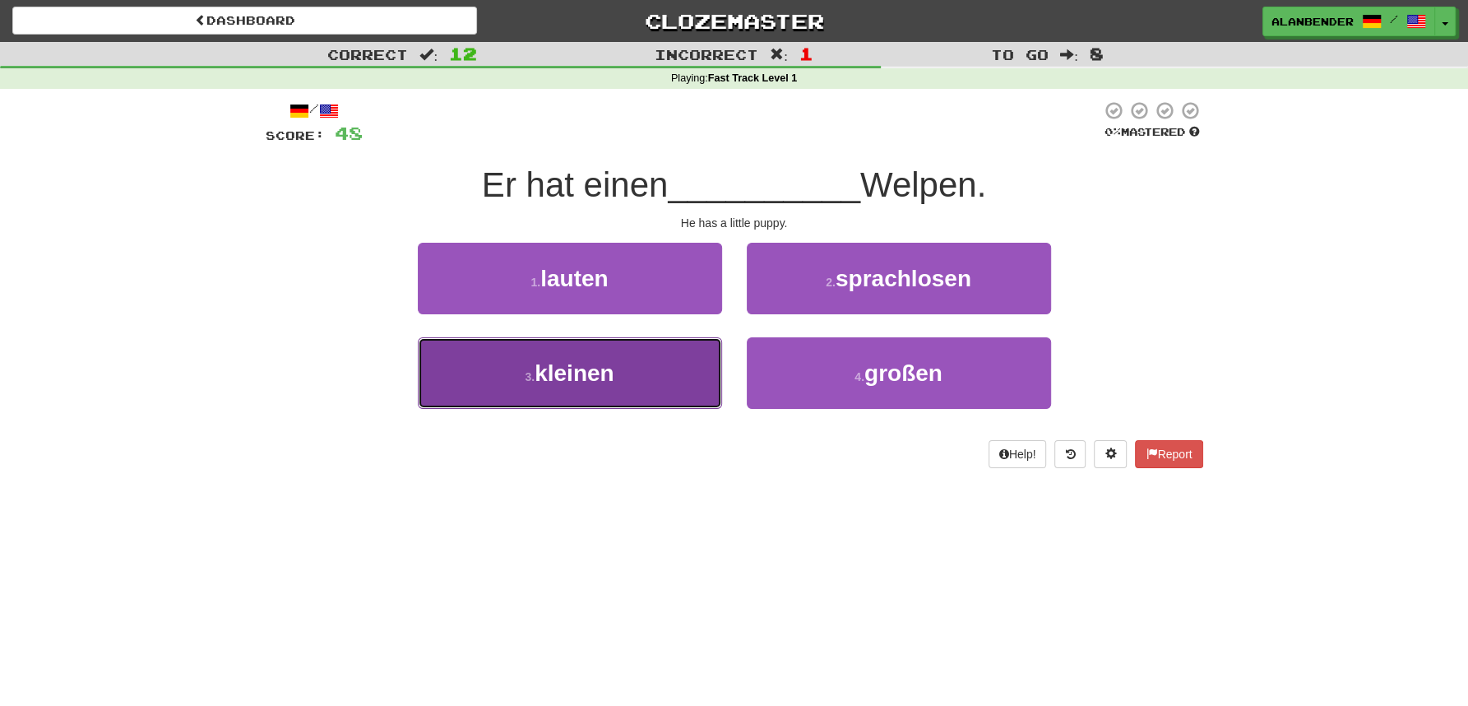
click at [571, 383] on span "kleinen" at bounding box center [574, 373] width 79 height 26
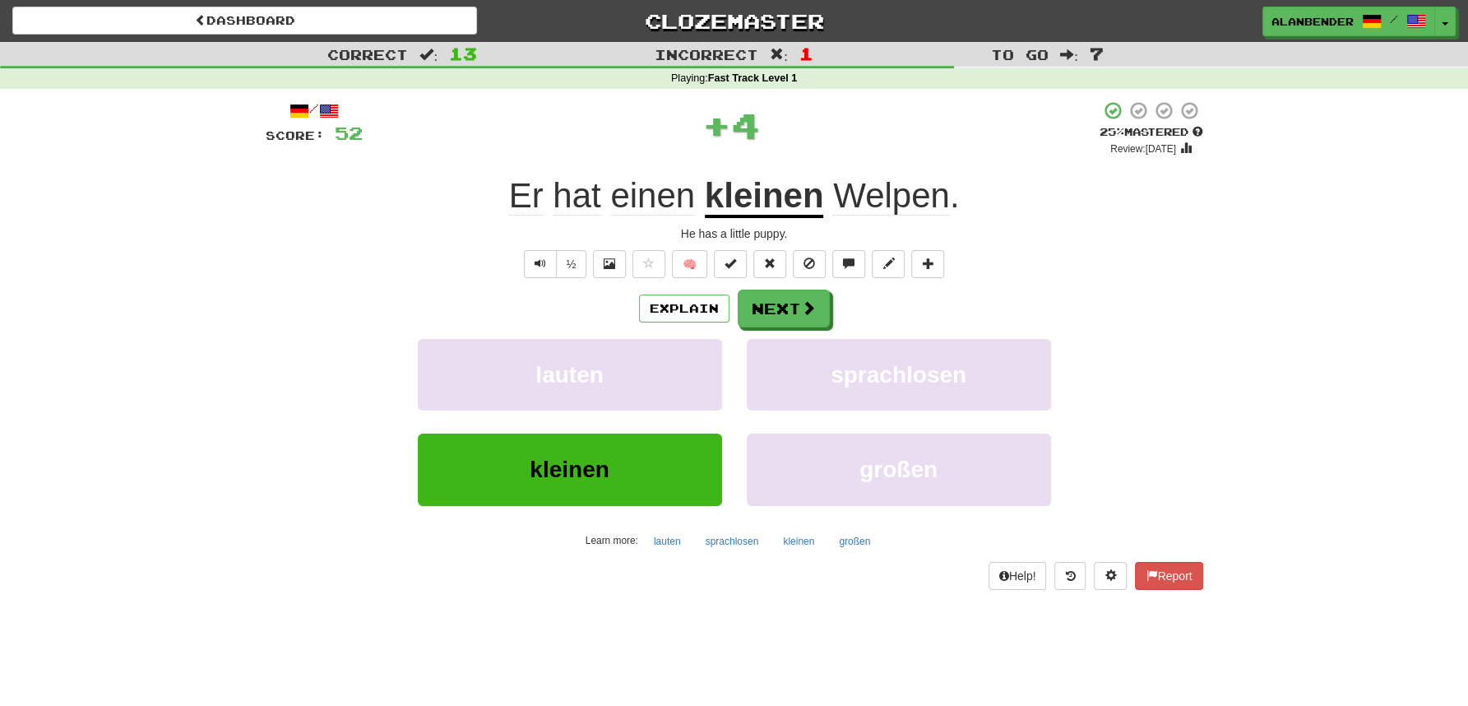
click at [897, 192] on span "Welpen" at bounding box center [891, 195] width 117 height 39
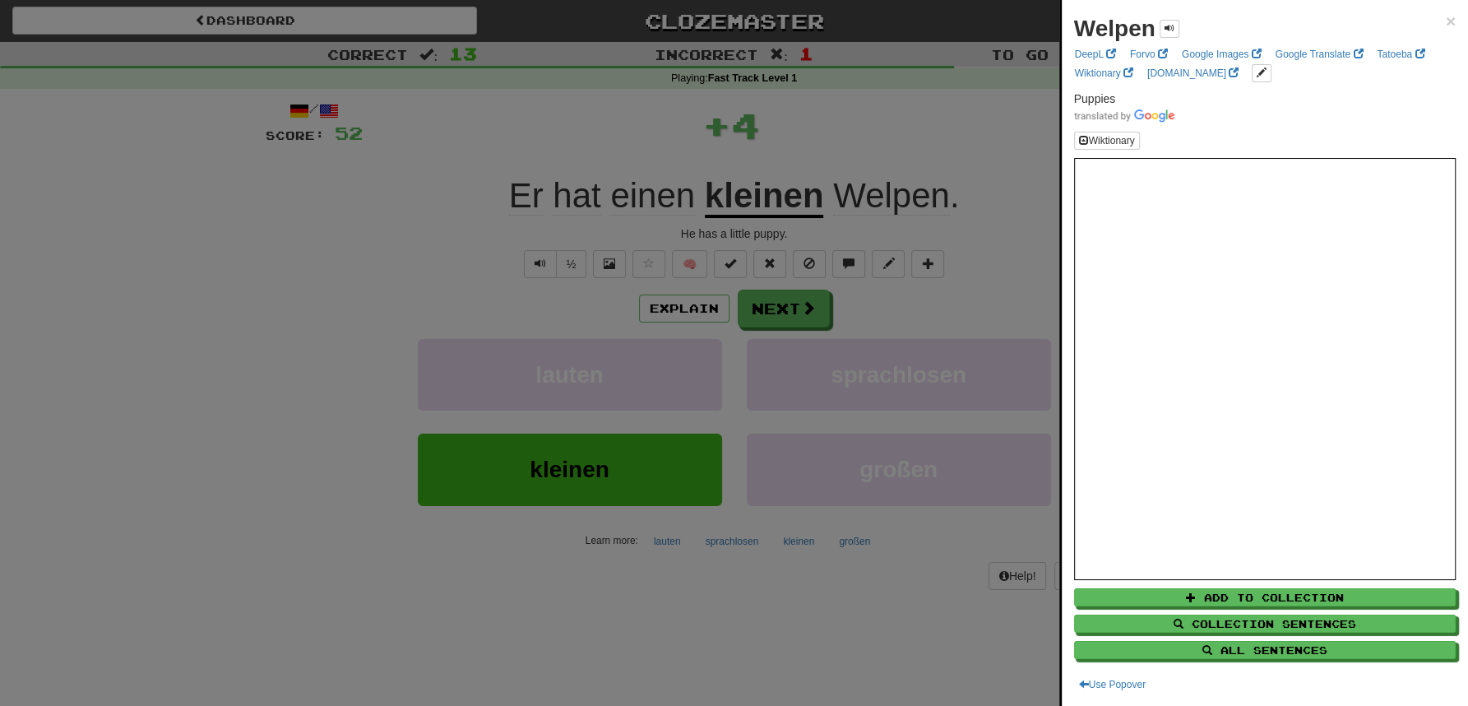
click at [924, 130] on div at bounding box center [734, 353] width 1468 height 706
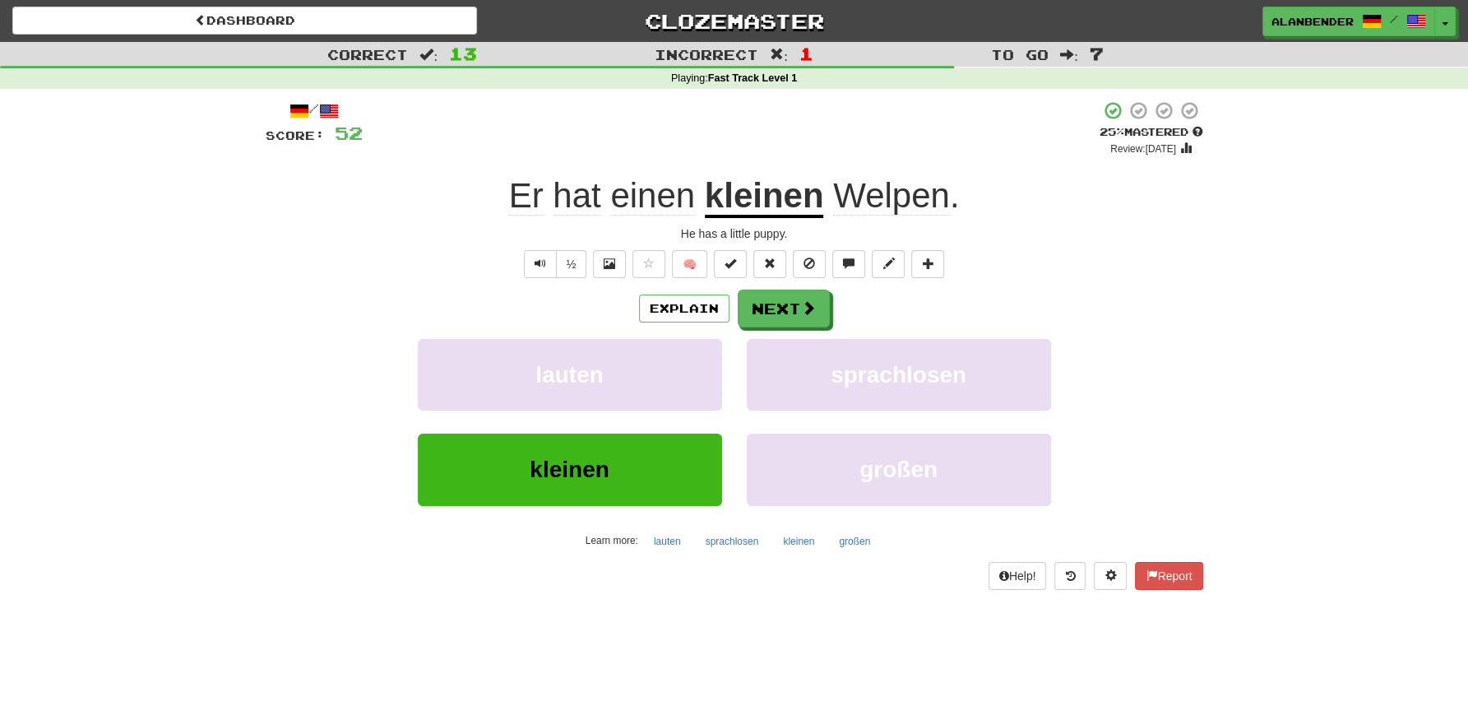
click at [886, 199] on span "Welpen" at bounding box center [891, 195] width 117 height 39
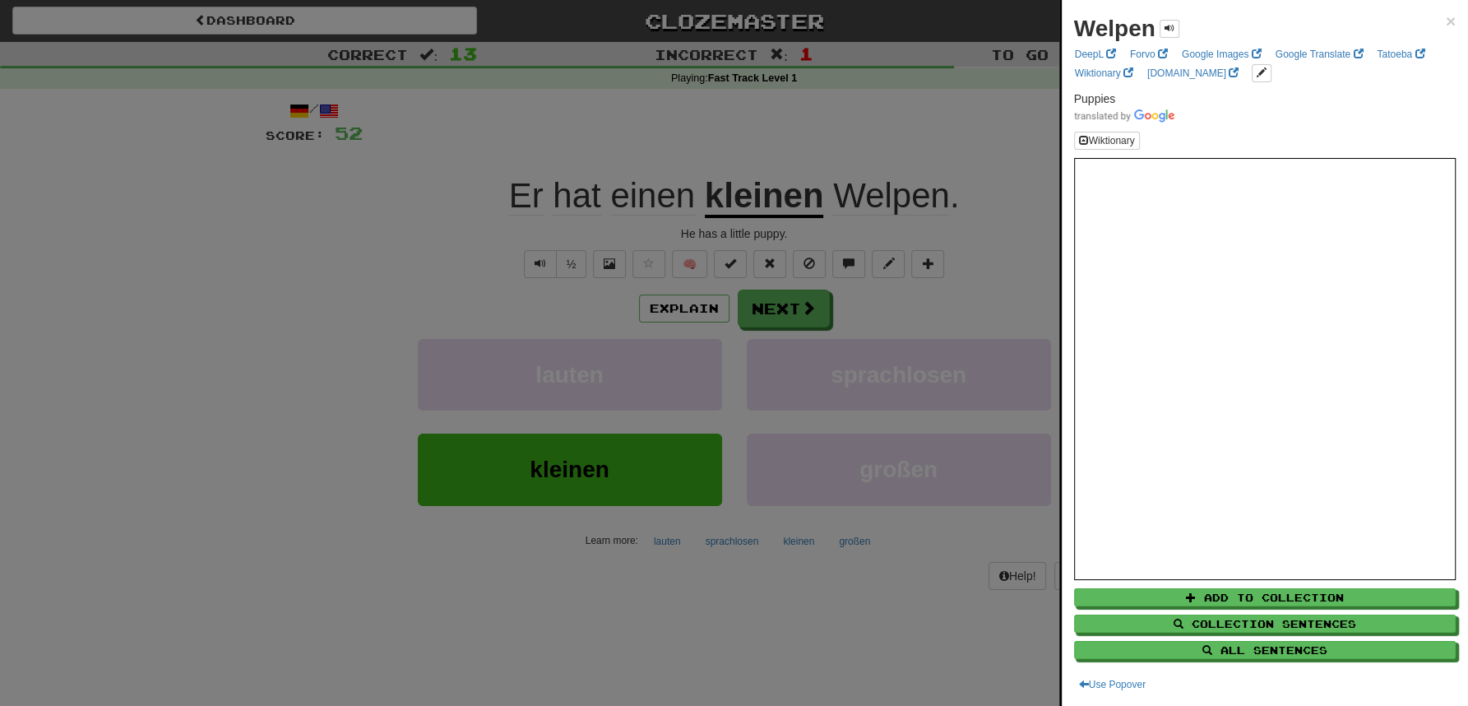
click at [899, 148] on div at bounding box center [734, 353] width 1468 height 706
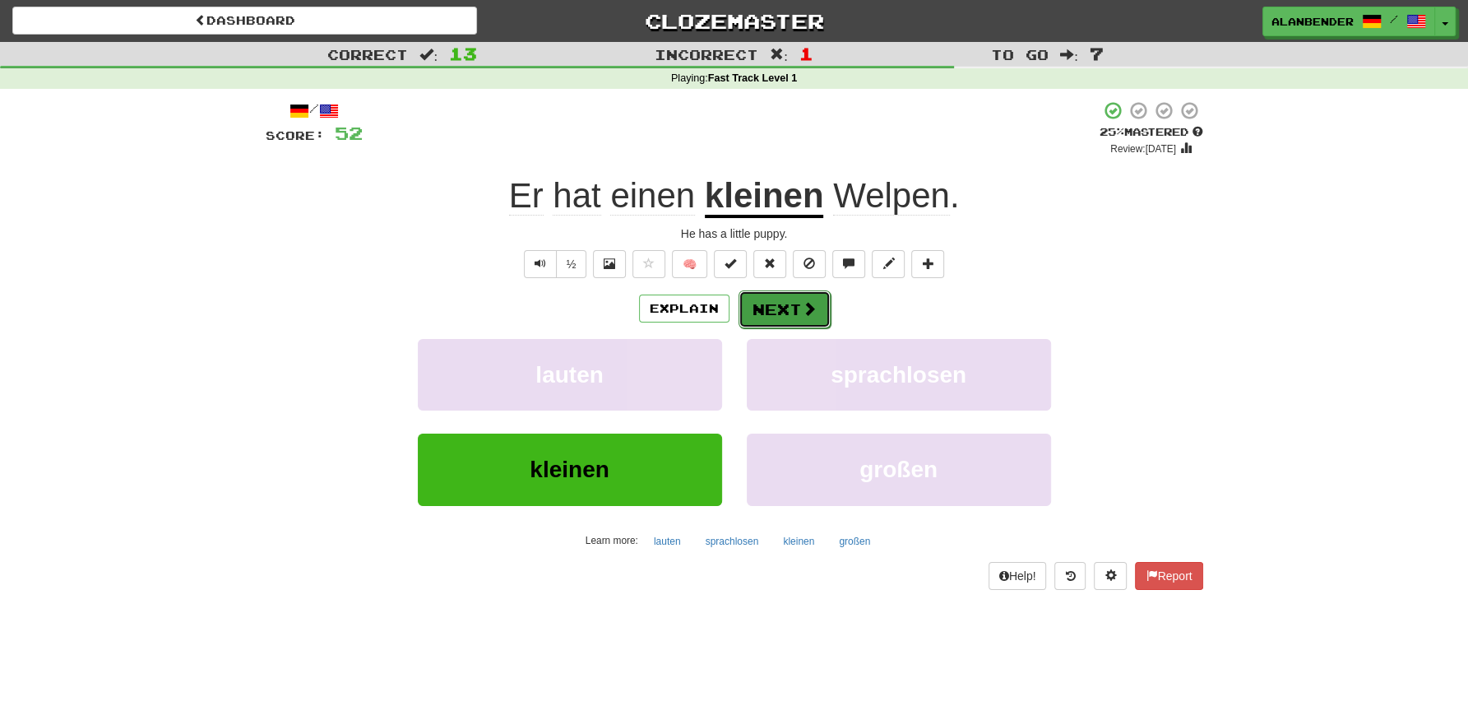
click at [795, 307] on button "Next" at bounding box center [785, 309] width 92 height 38
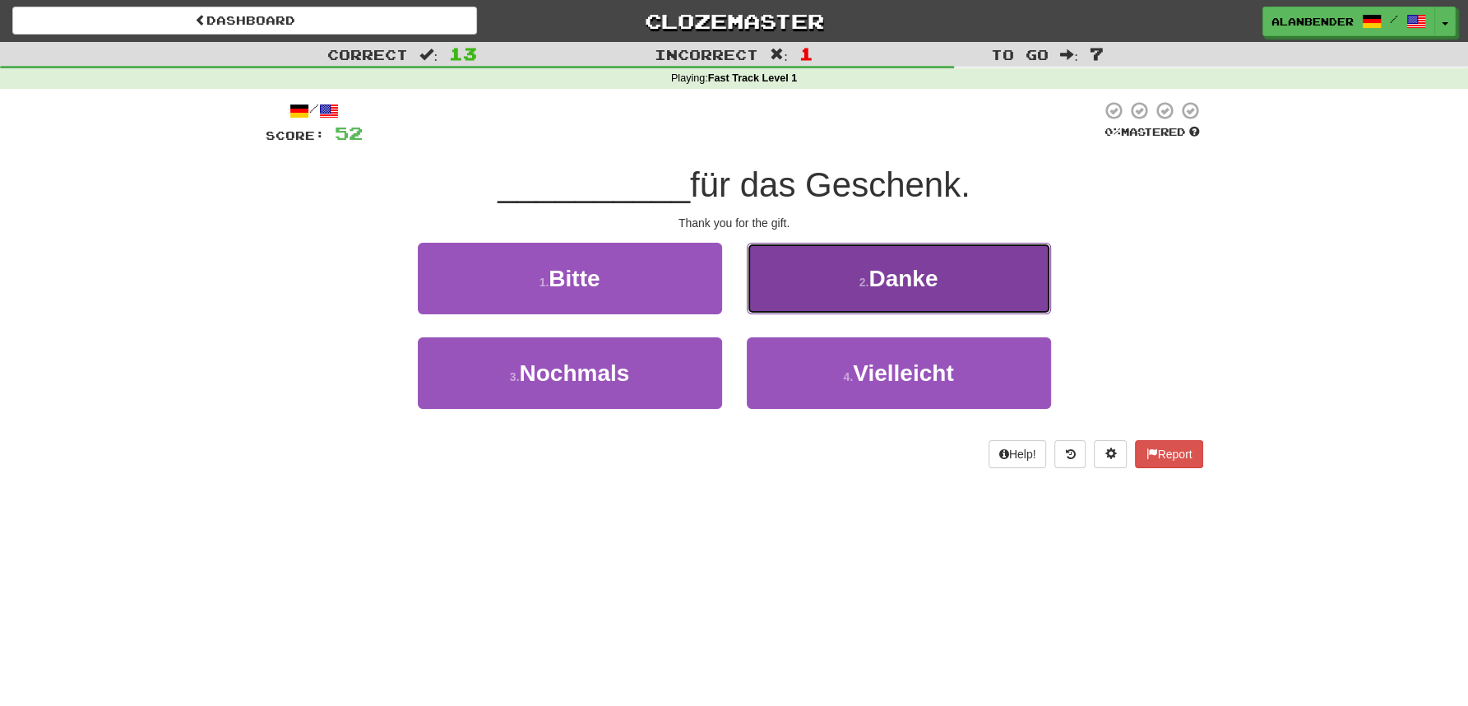
click at [895, 281] on span "Danke" at bounding box center [903, 279] width 69 height 26
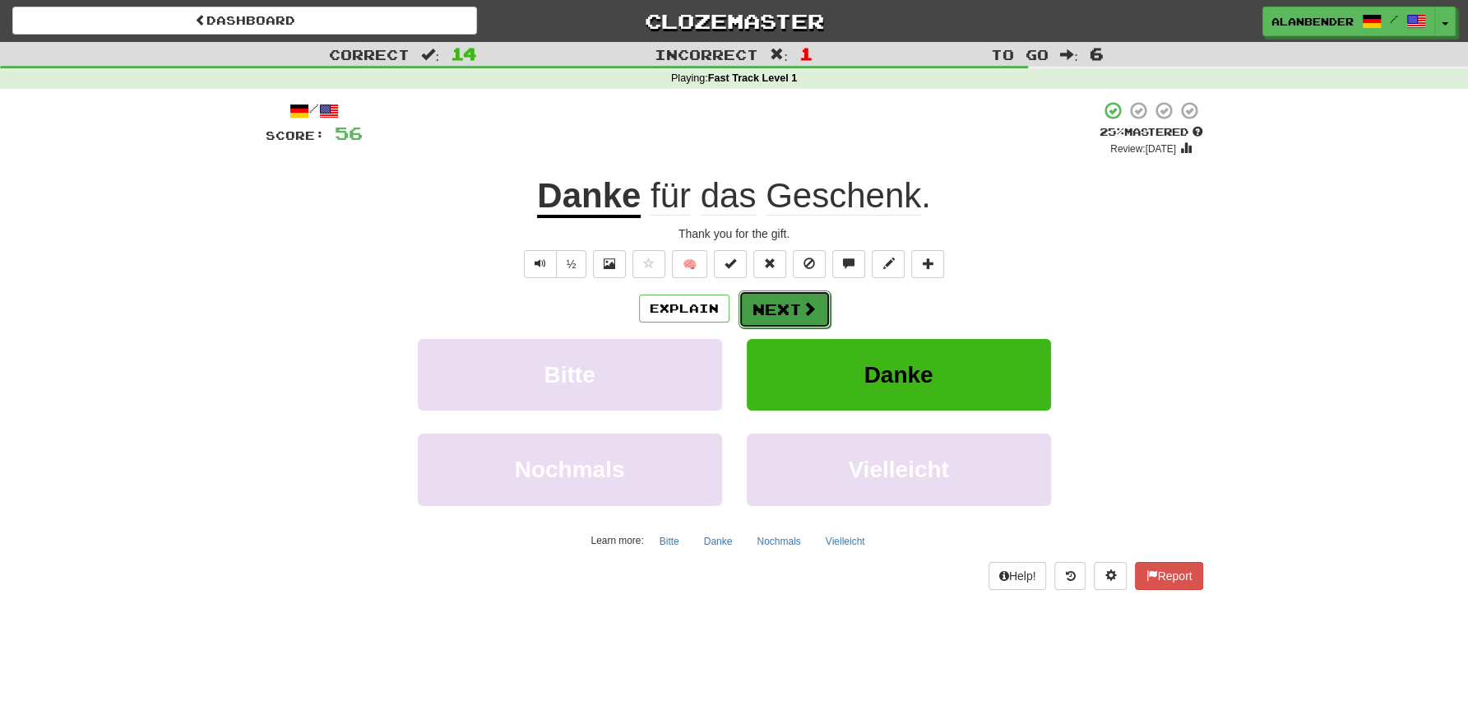
click at [792, 312] on button "Next" at bounding box center [785, 309] width 92 height 38
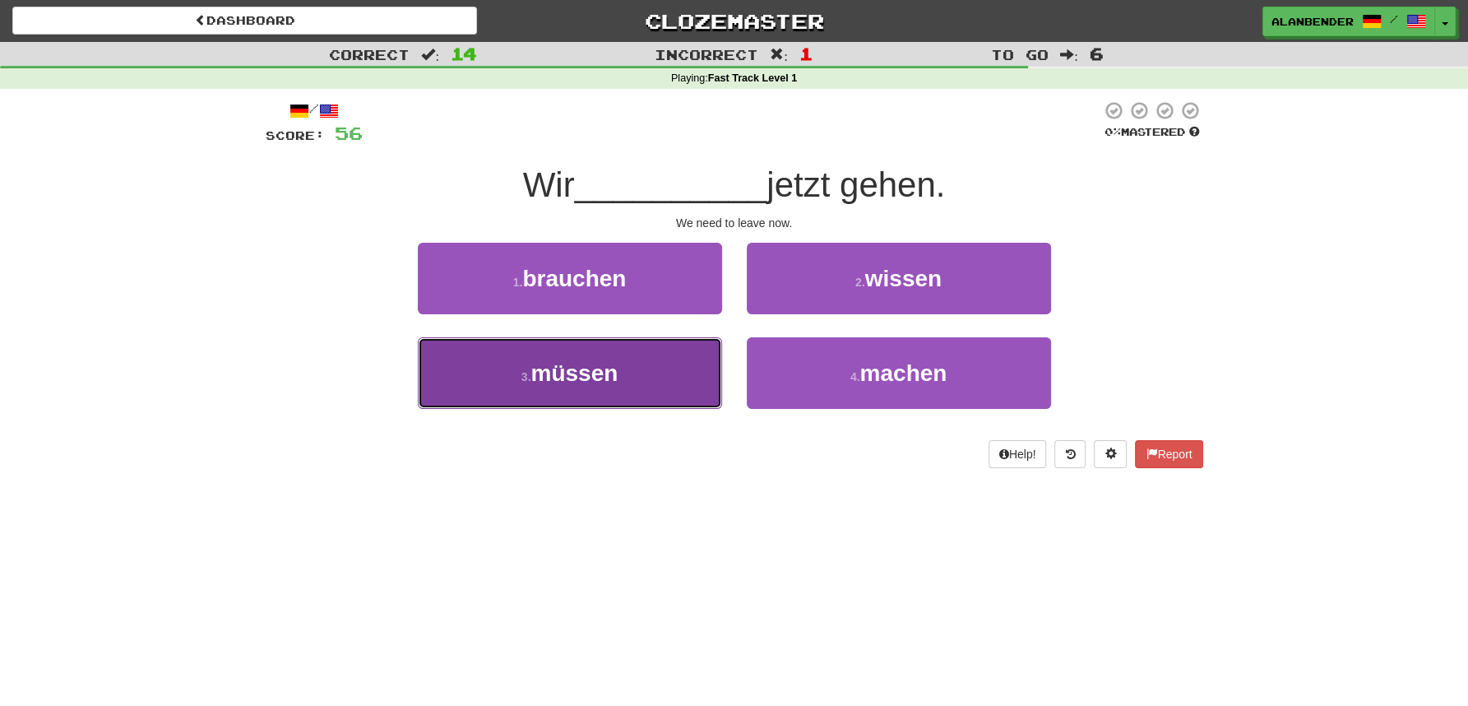
click at [606, 390] on button "3 . müssen" at bounding box center [570, 373] width 304 height 72
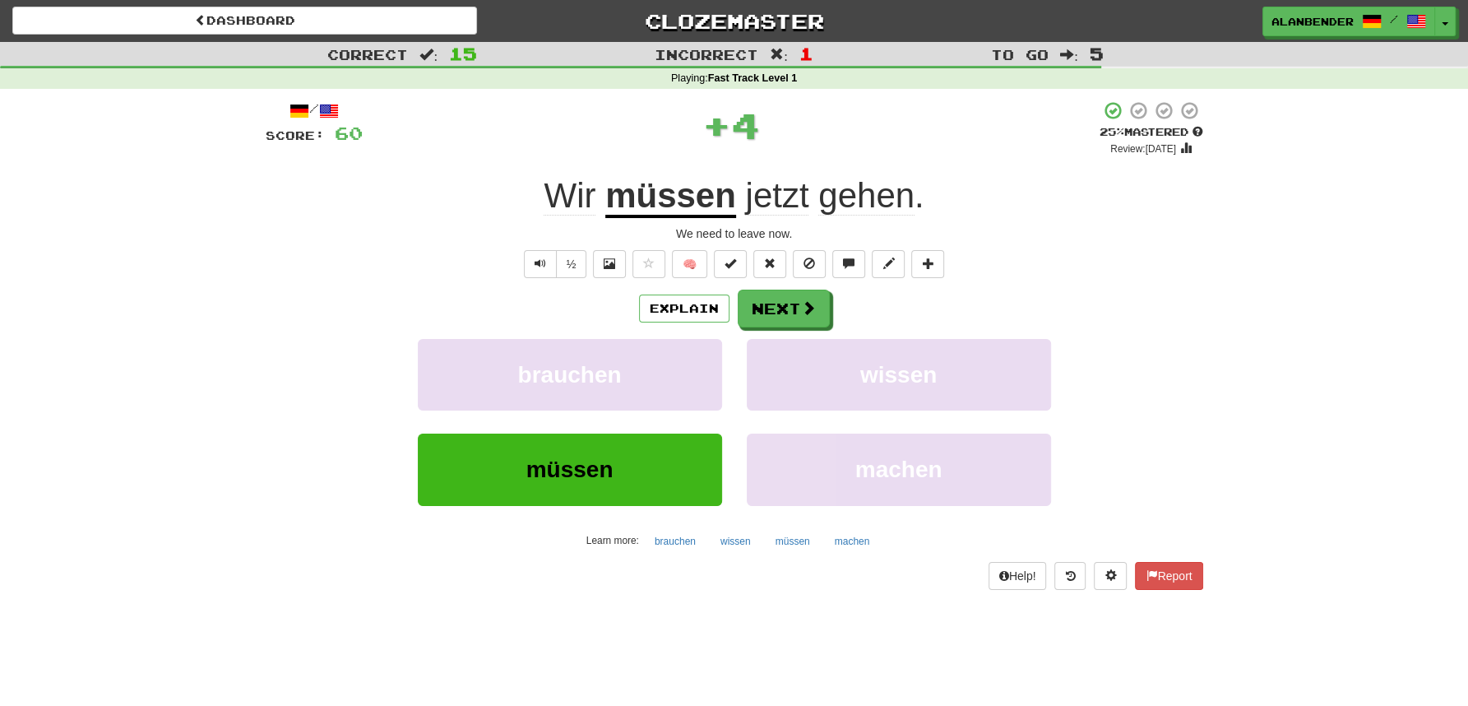
click at [717, 211] on u "müssen" at bounding box center [670, 197] width 131 height 42
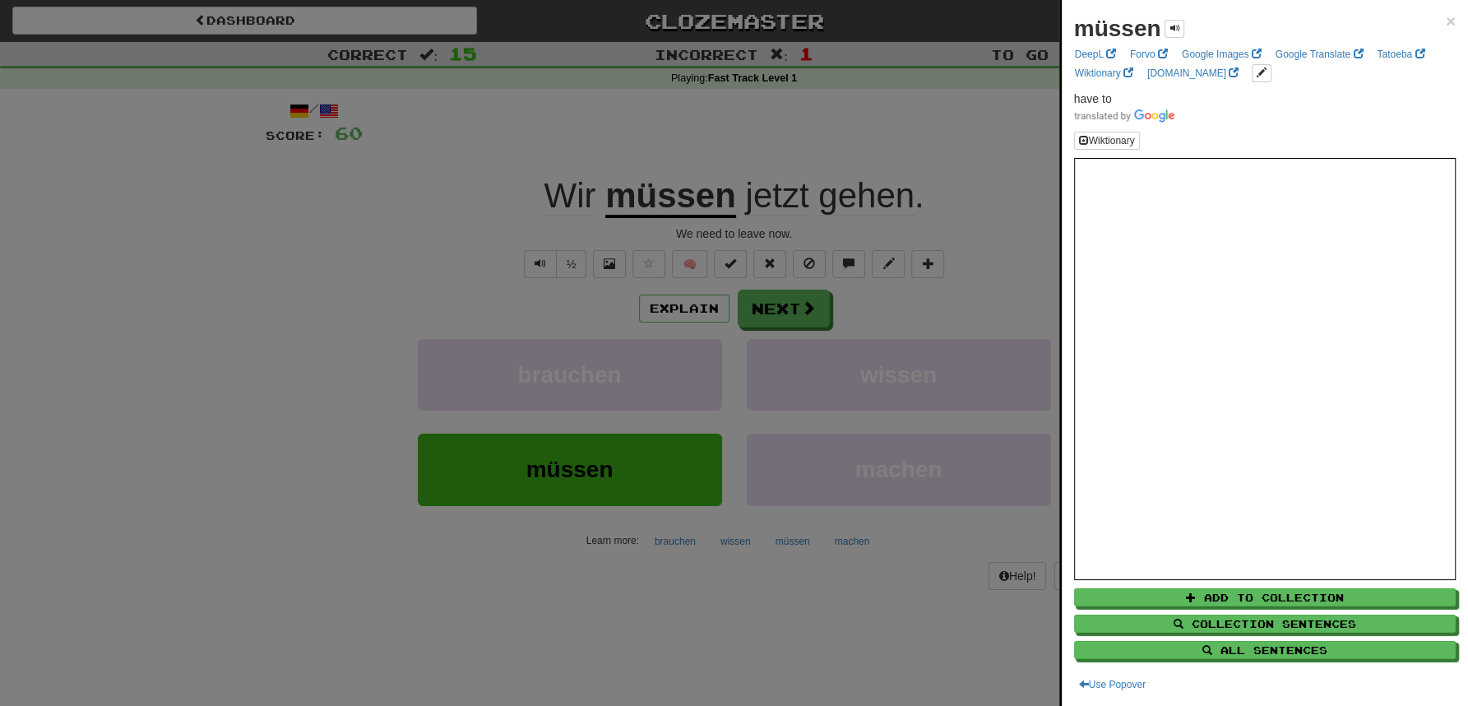
click at [676, 118] on div at bounding box center [734, 353] width 1468 height 706
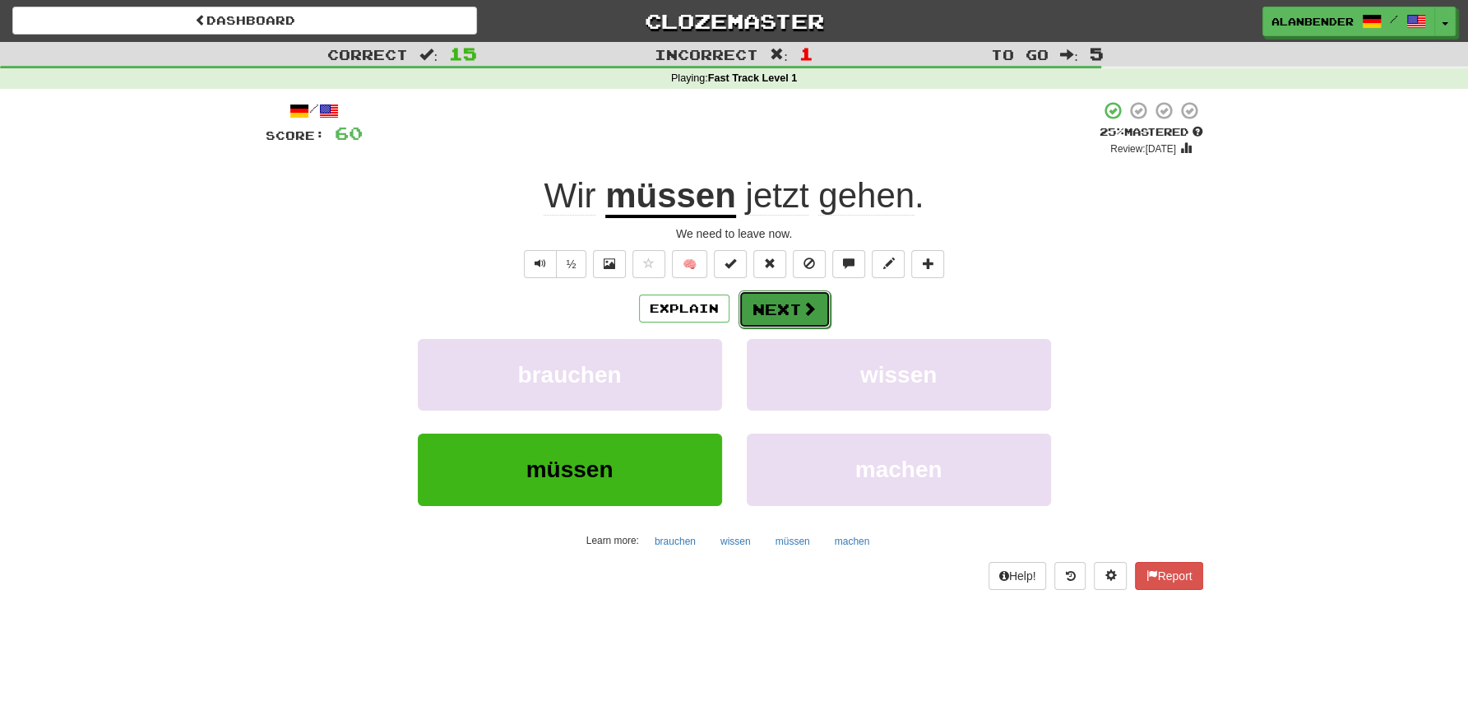
click at [786, 306] on button "Next" at bounding box center [785, 309] width 92 height 38
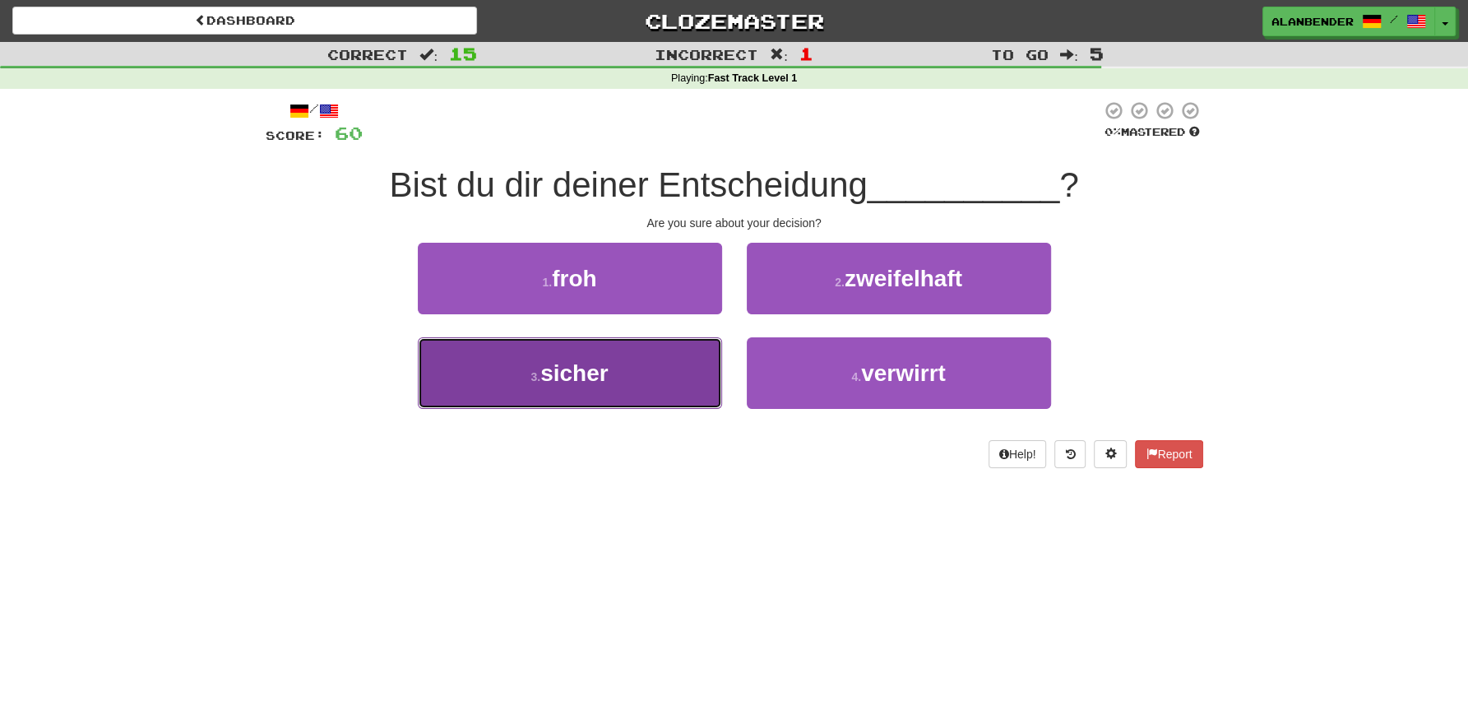
click at [591, 369] on span "sicher" at bounding box center [574, 373] width 68 height 26
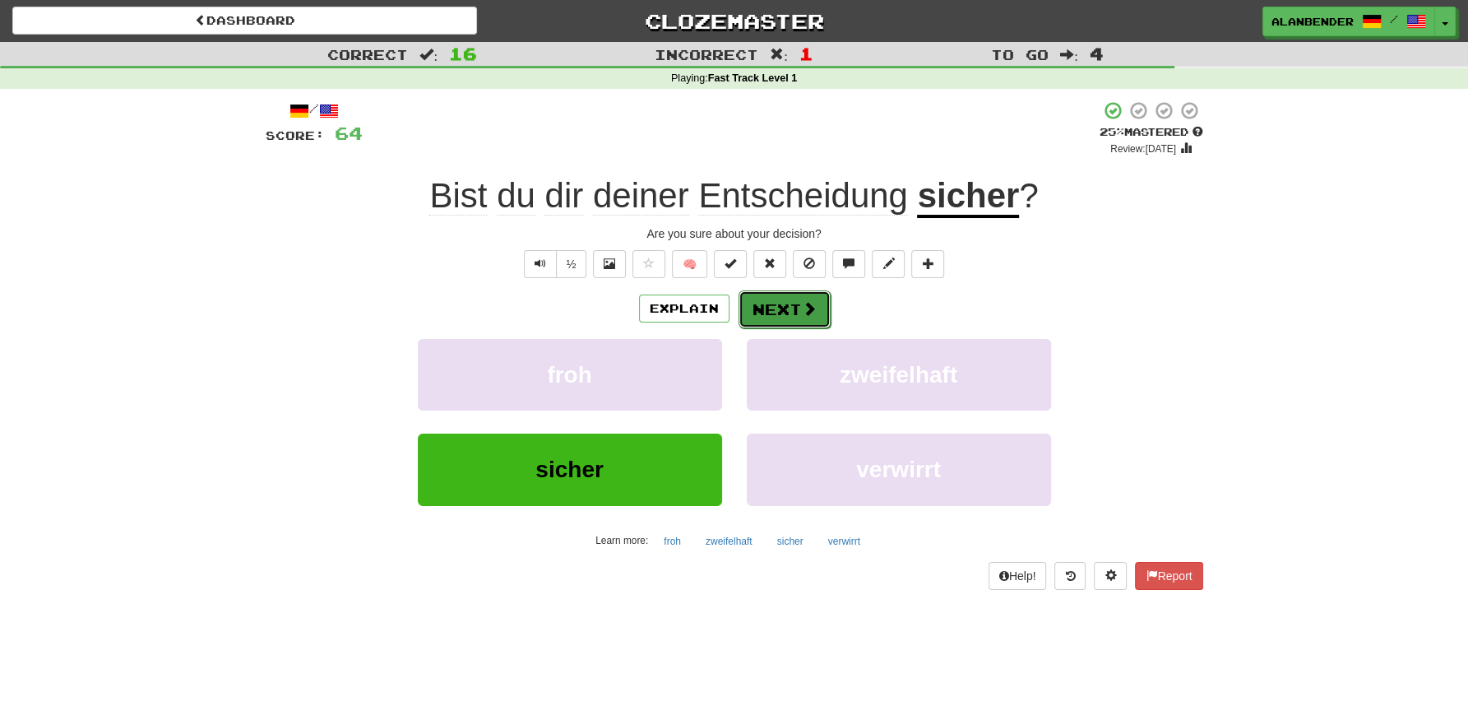
click at [788, 306] on button "Next" at bounding box center [785, 309] width 92 height 38
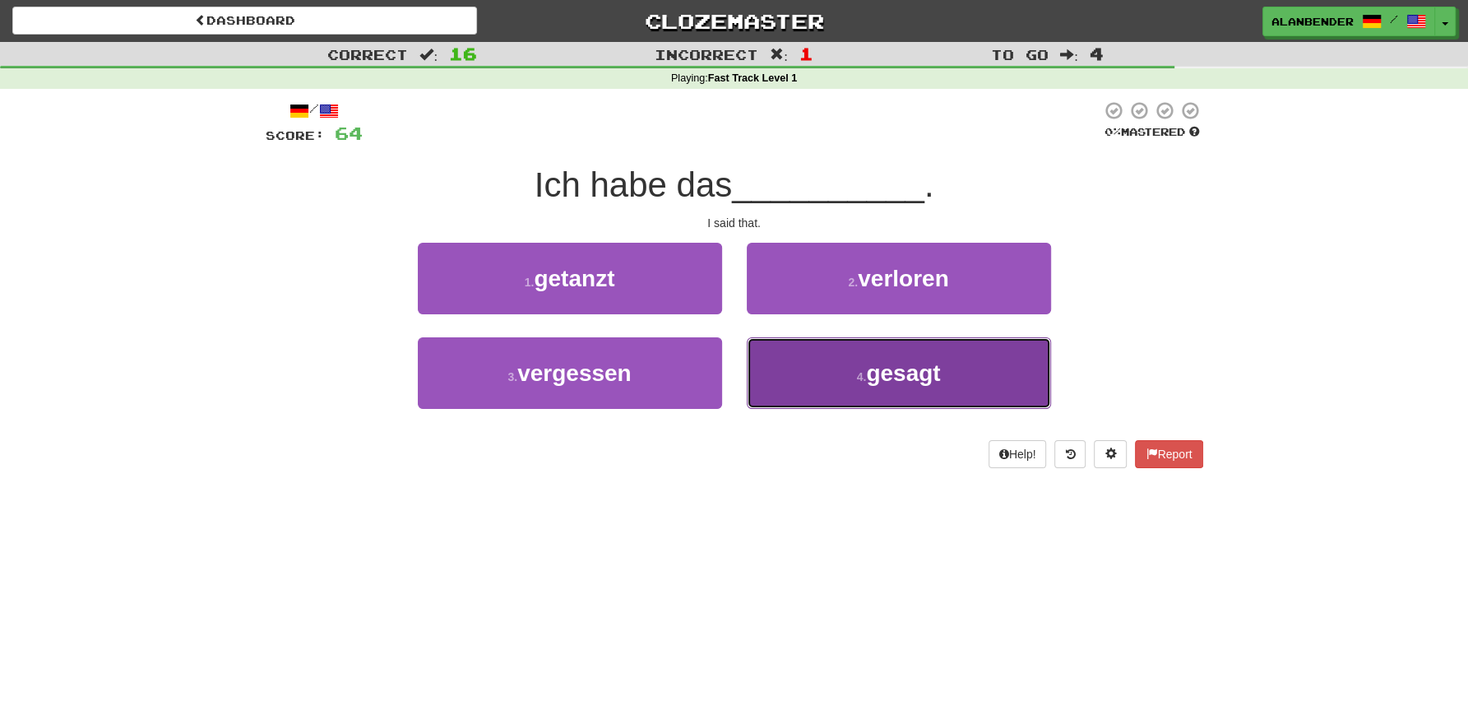
click at [906, 369] on span "gesagt" at bounding box center [903, 373] width 74 height 26
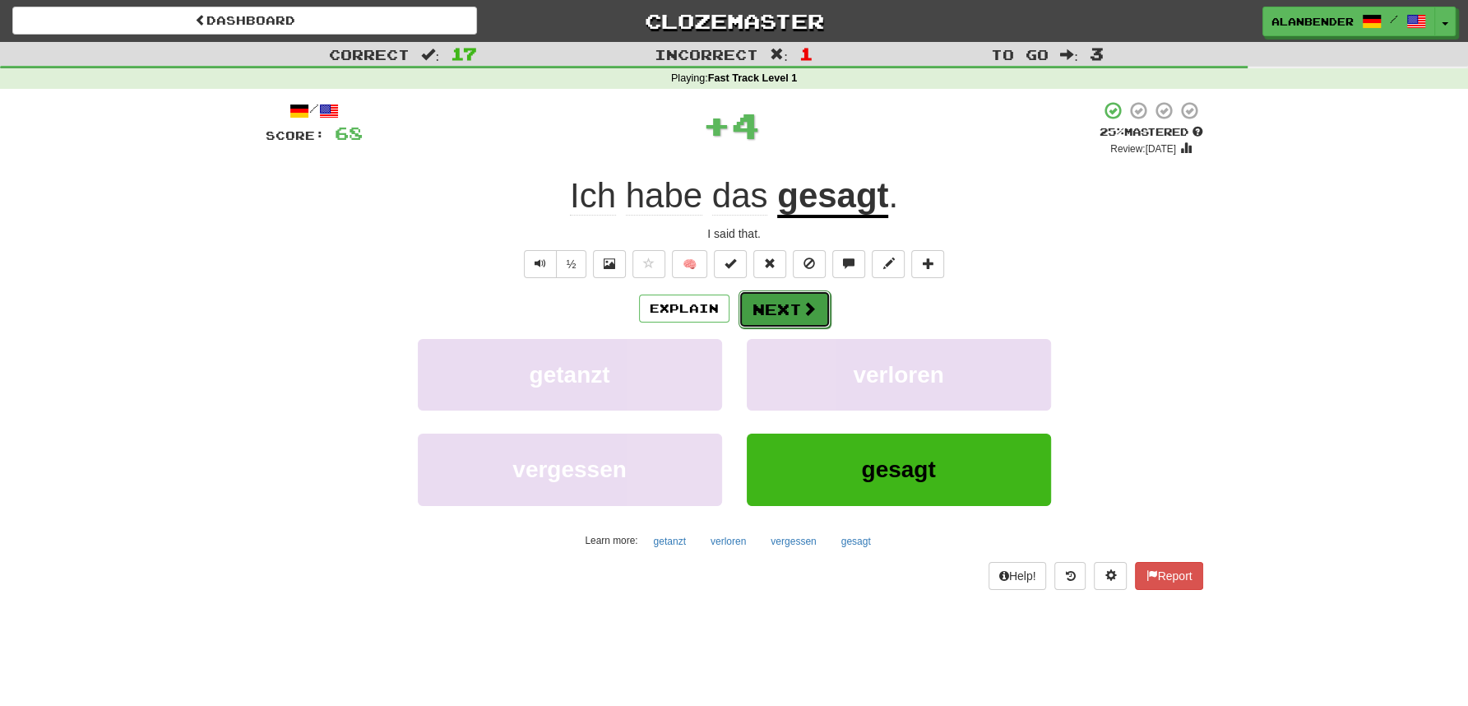
click at [793, 313] on button "Next" at bounding box center [785, 309] width 92 height 38
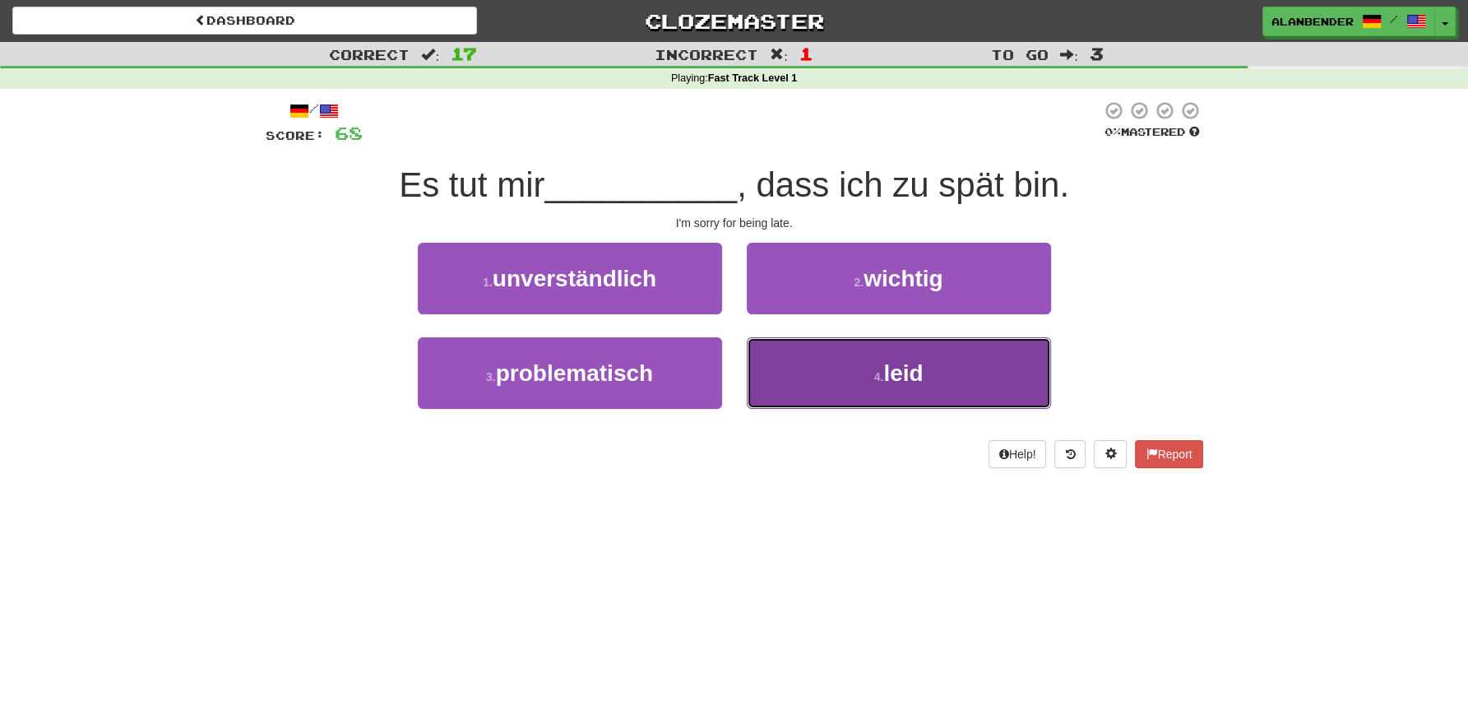
click at [901, 356] on button "4 . leid" at bounding box center [899, 373] width 304 height 72
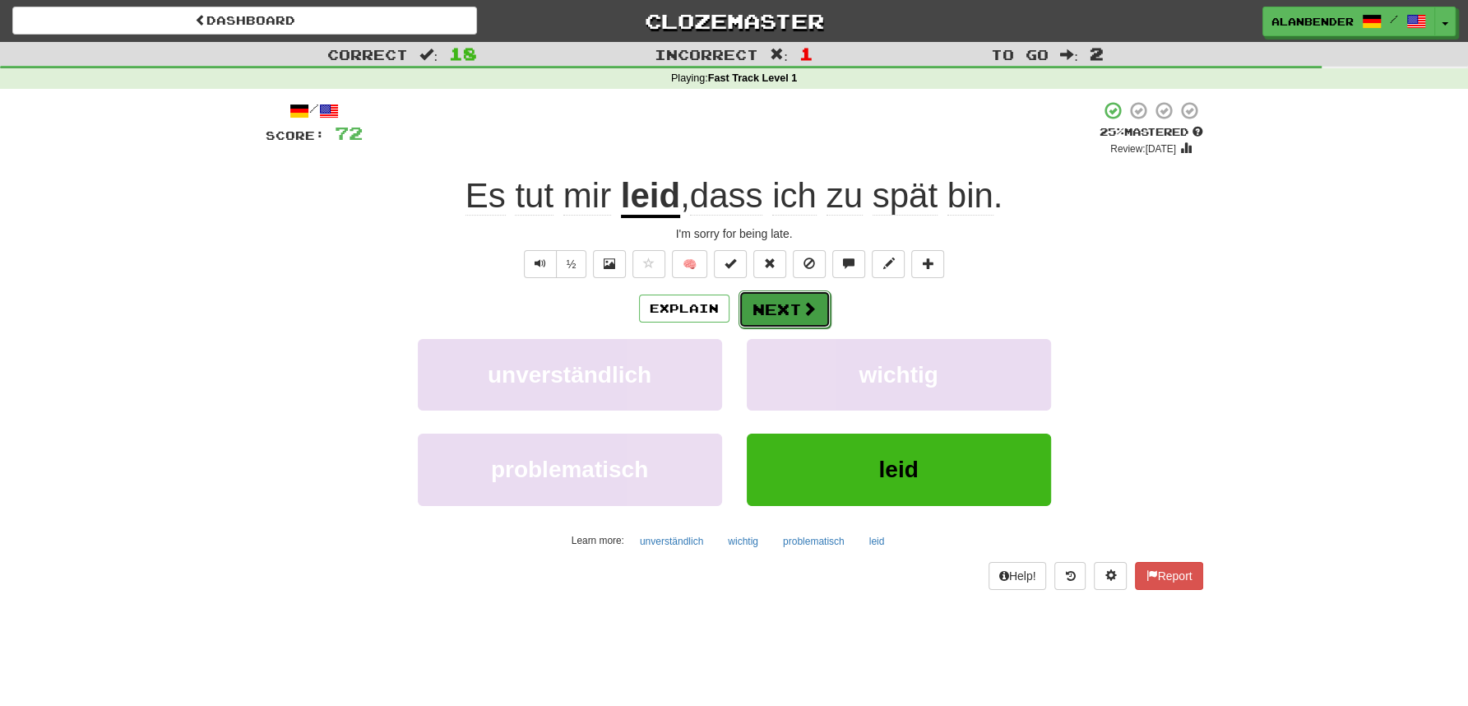
click at [792, 308] on button "Next" at bounding box center [785, 309] width 92 height 38
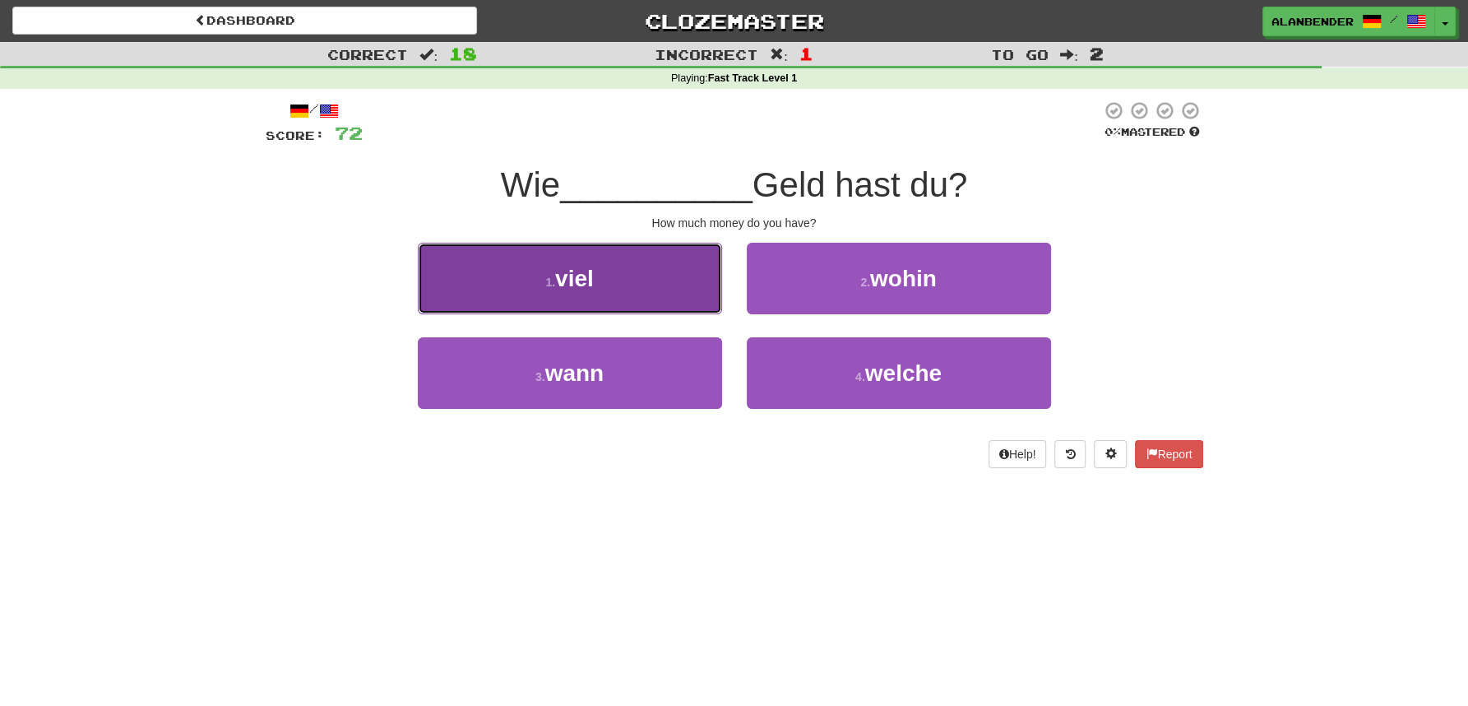
click at [562, 290] on span "viel" at bounding box center [574, 279] width 39 height 26
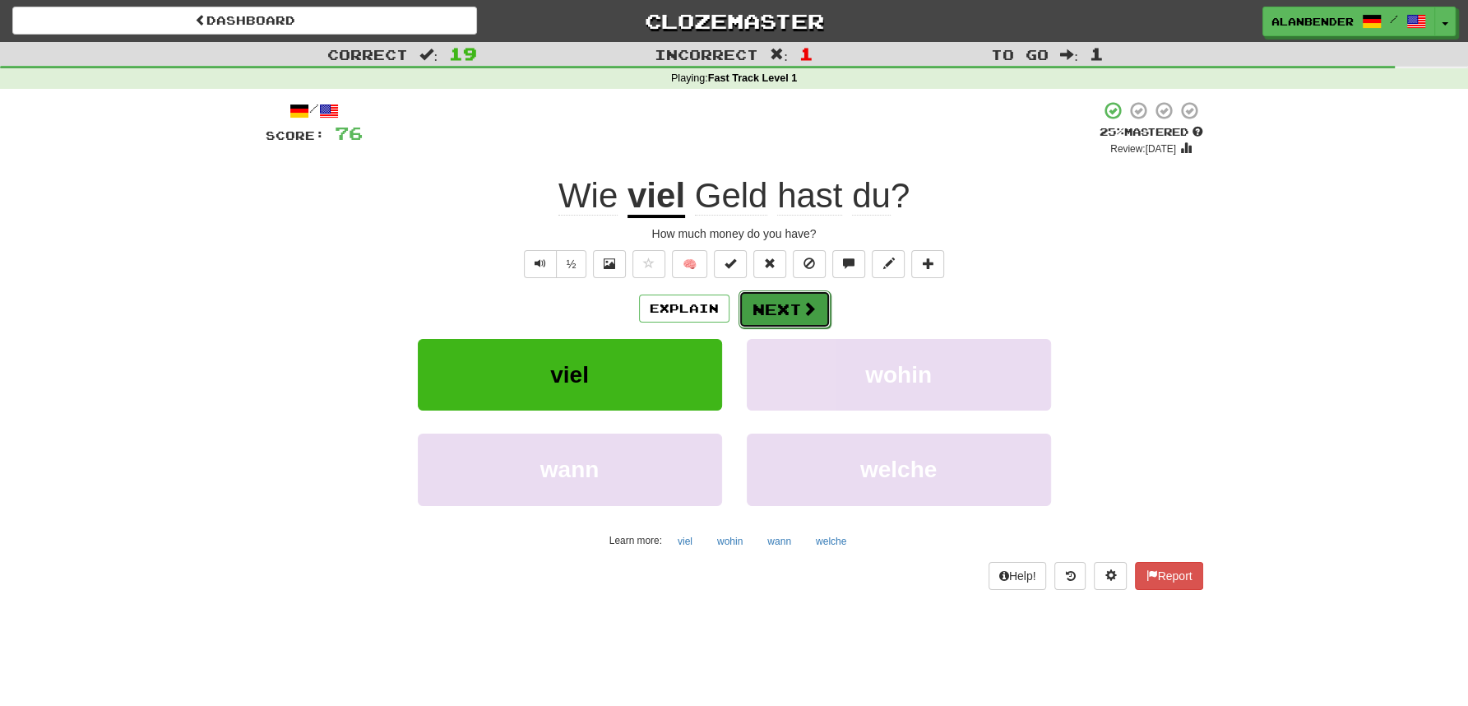
click at [774, 311] on button "Next" at bounding box center [785, 309] width 92 height 38
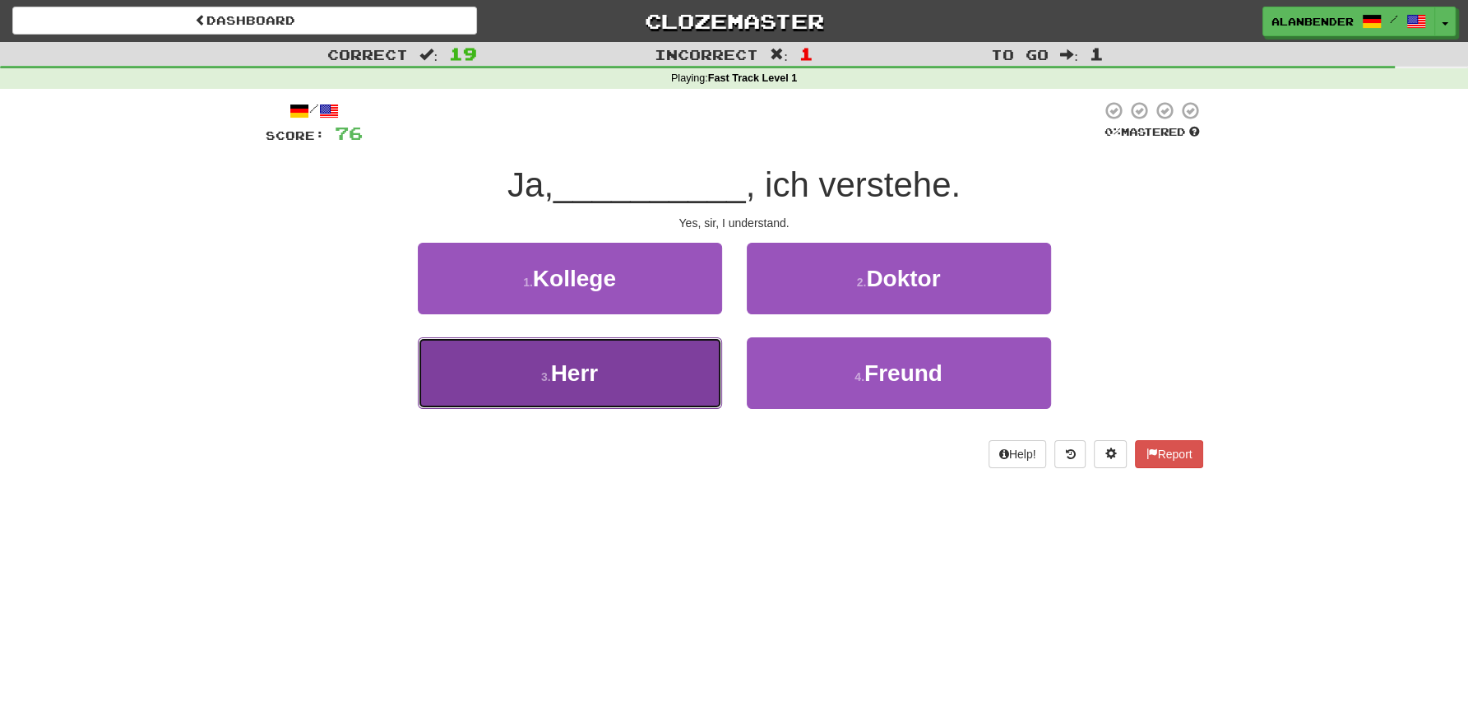
click at [587, 366] on span "Herr" at bounding box center [575, 373] width 48 height 26
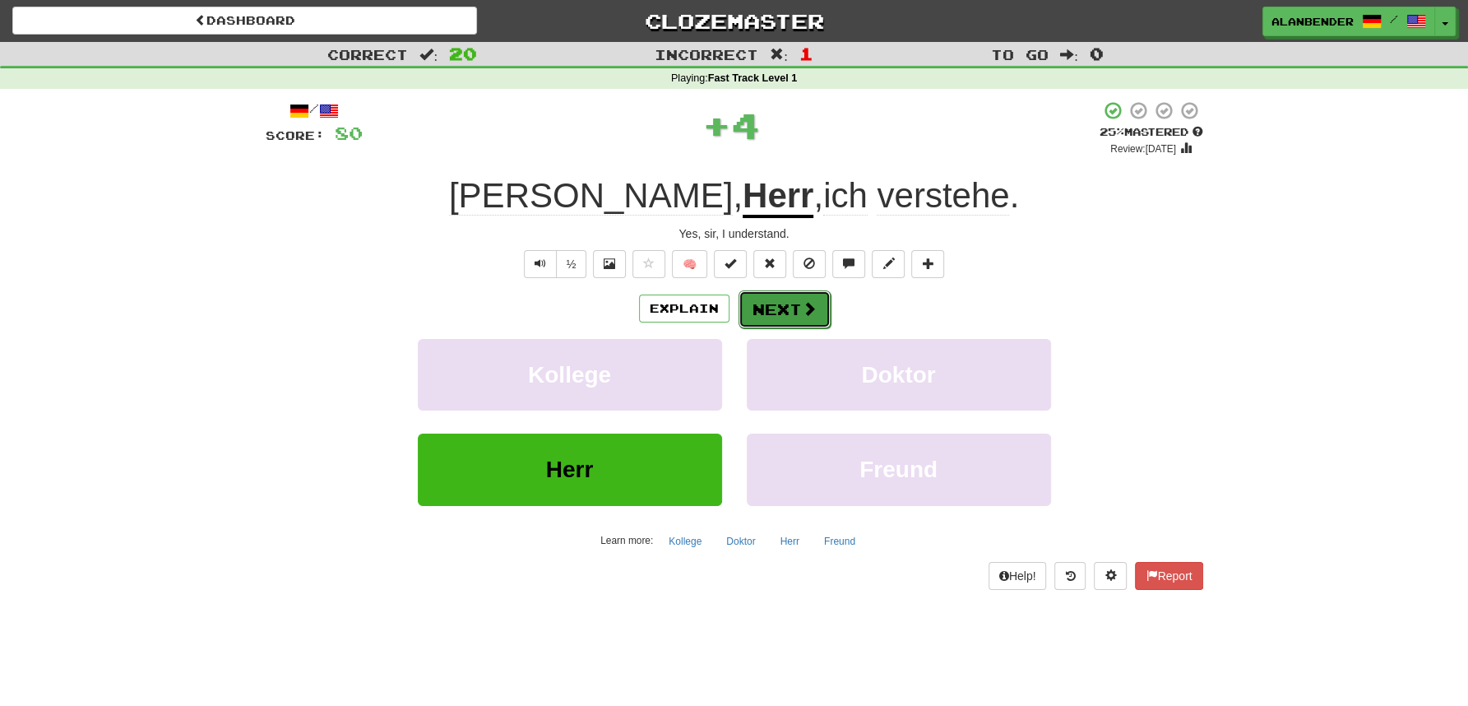
click at [768, 305] on button "Next" at bounding box center [785, 309] width 92 height 38
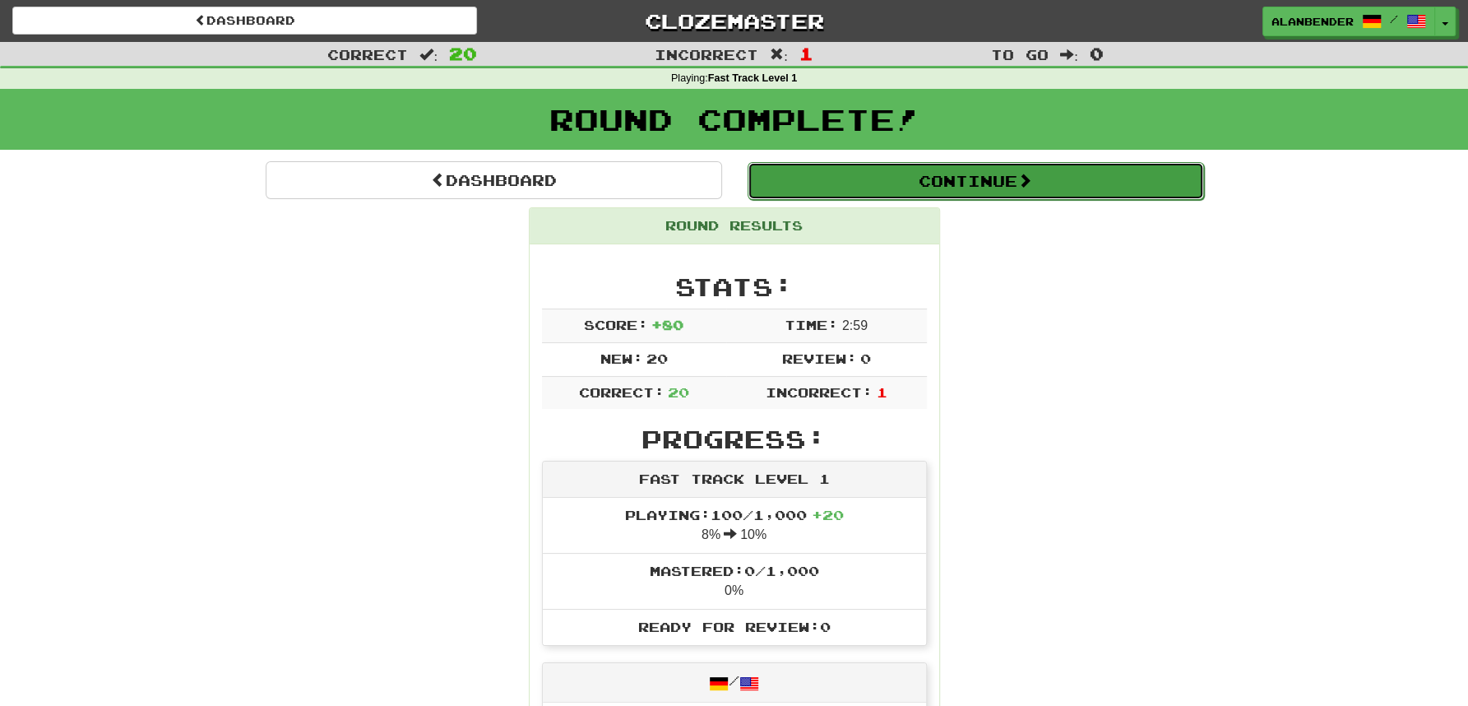
click at [985, 185] on button "Continue" at bounding box center [976, 181] width 457 height 38
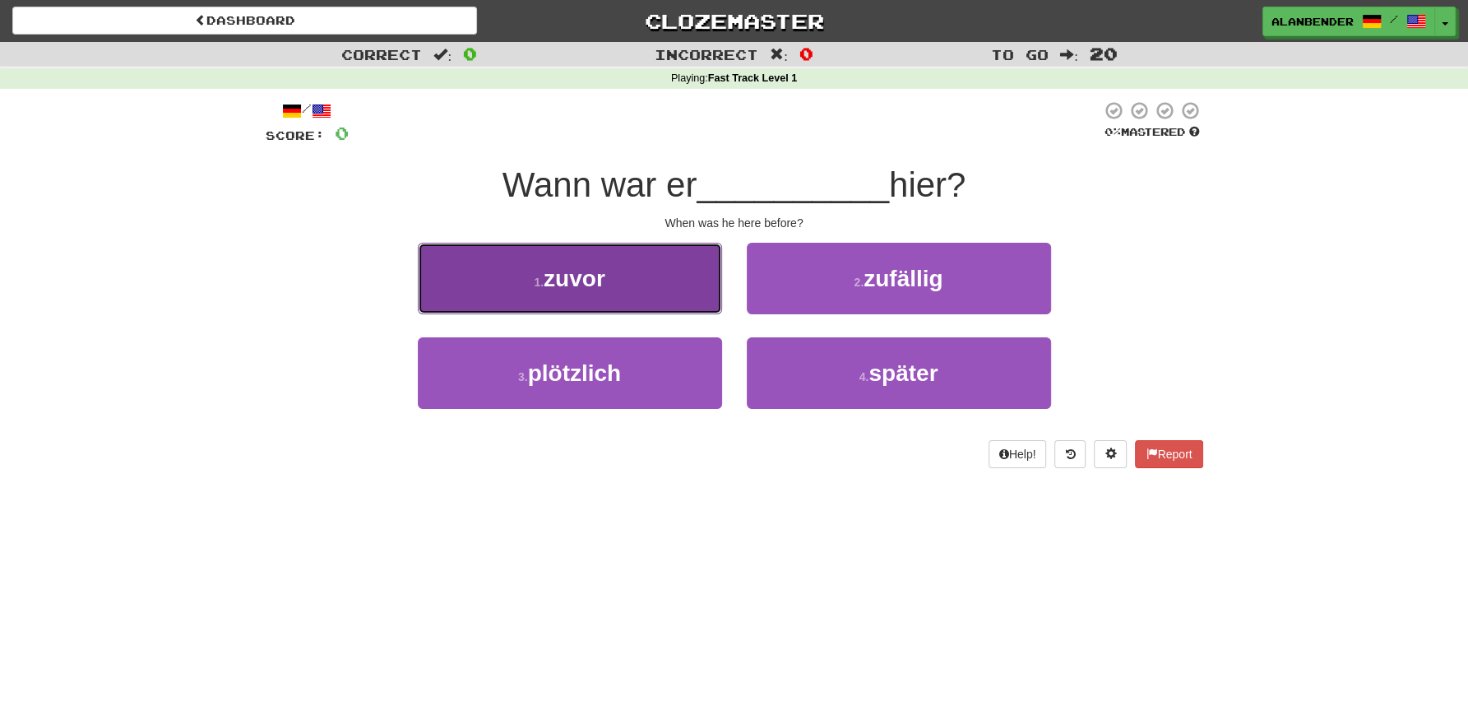
click at [610, 282] on button "1 . zuvor" at bounding box center [570, 279] width 304 height 72
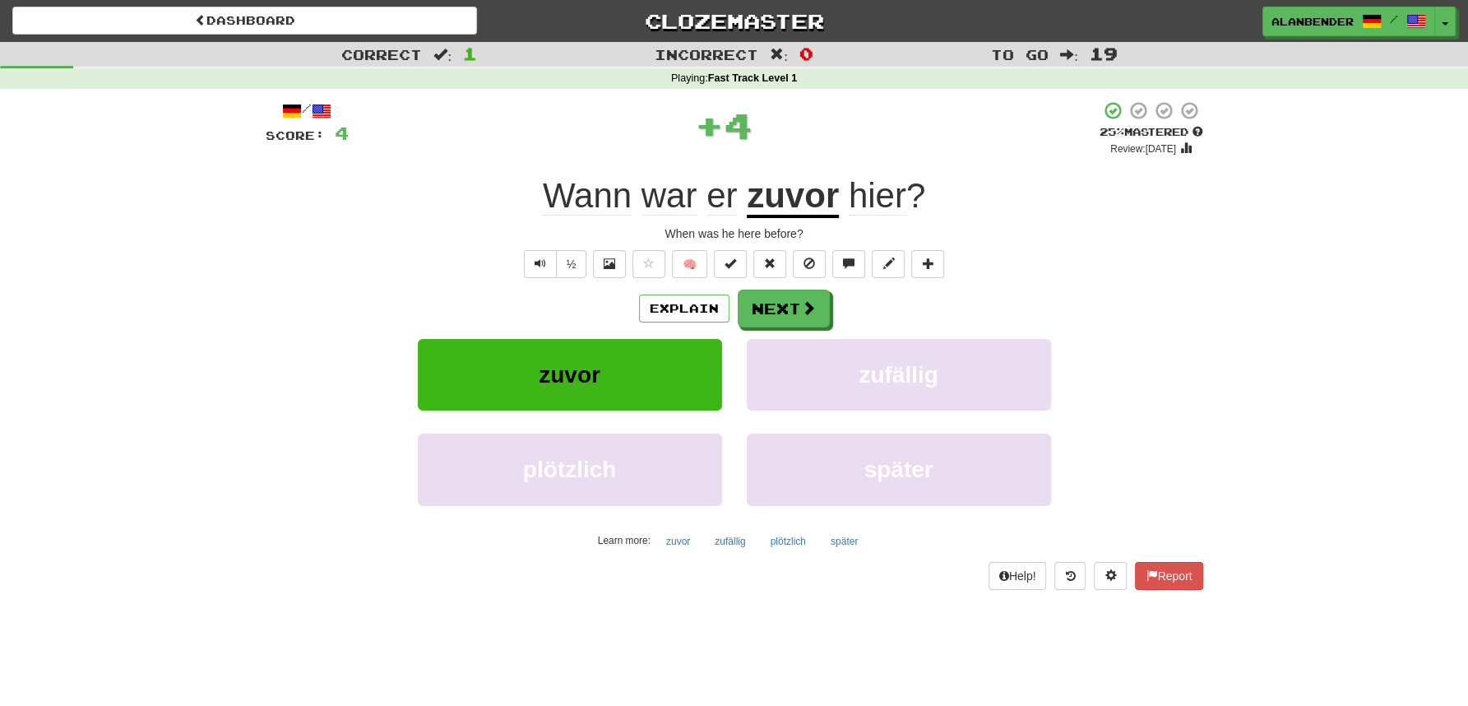
click at [792, 202] on u "zuvor" at bounding box center [793, 197] width 92 height 42
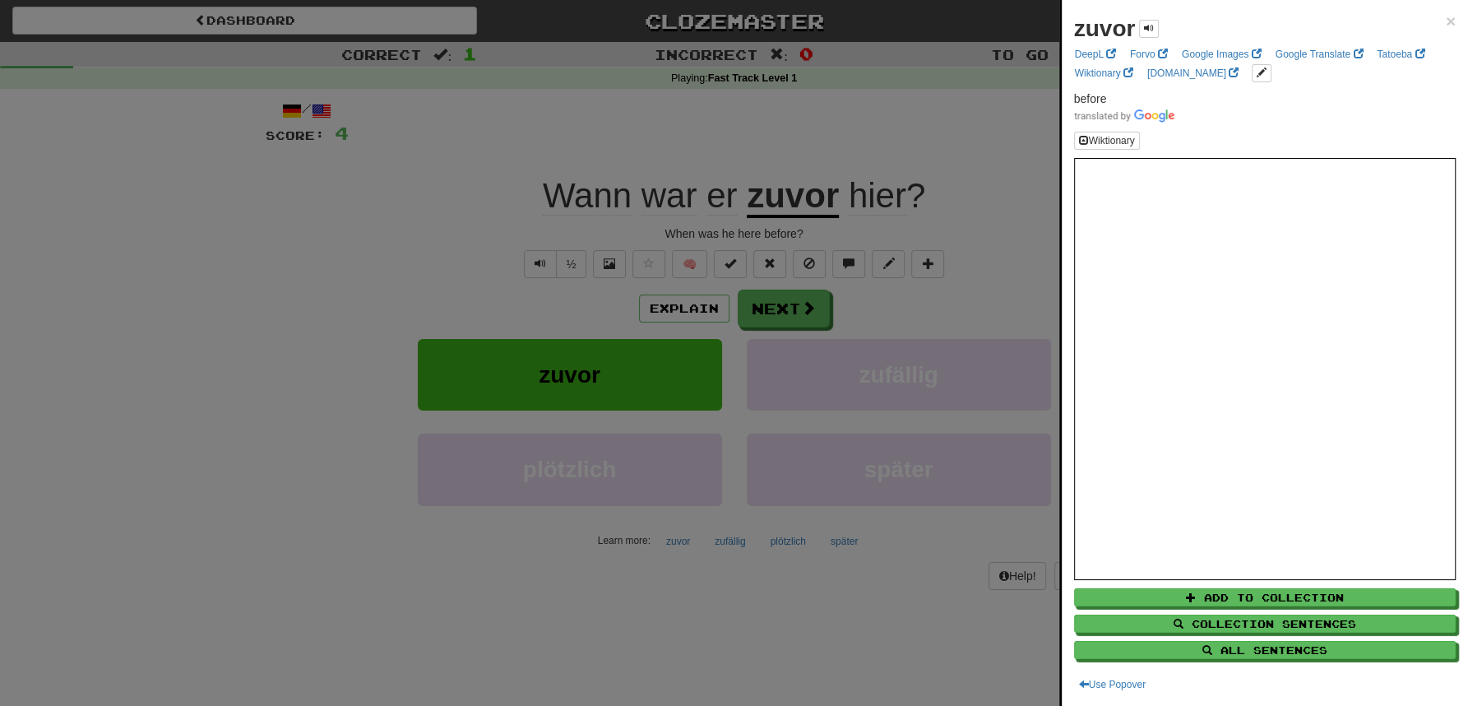
click at [798, 132] on div at bounding box center [734, 353] width 1468 height 706
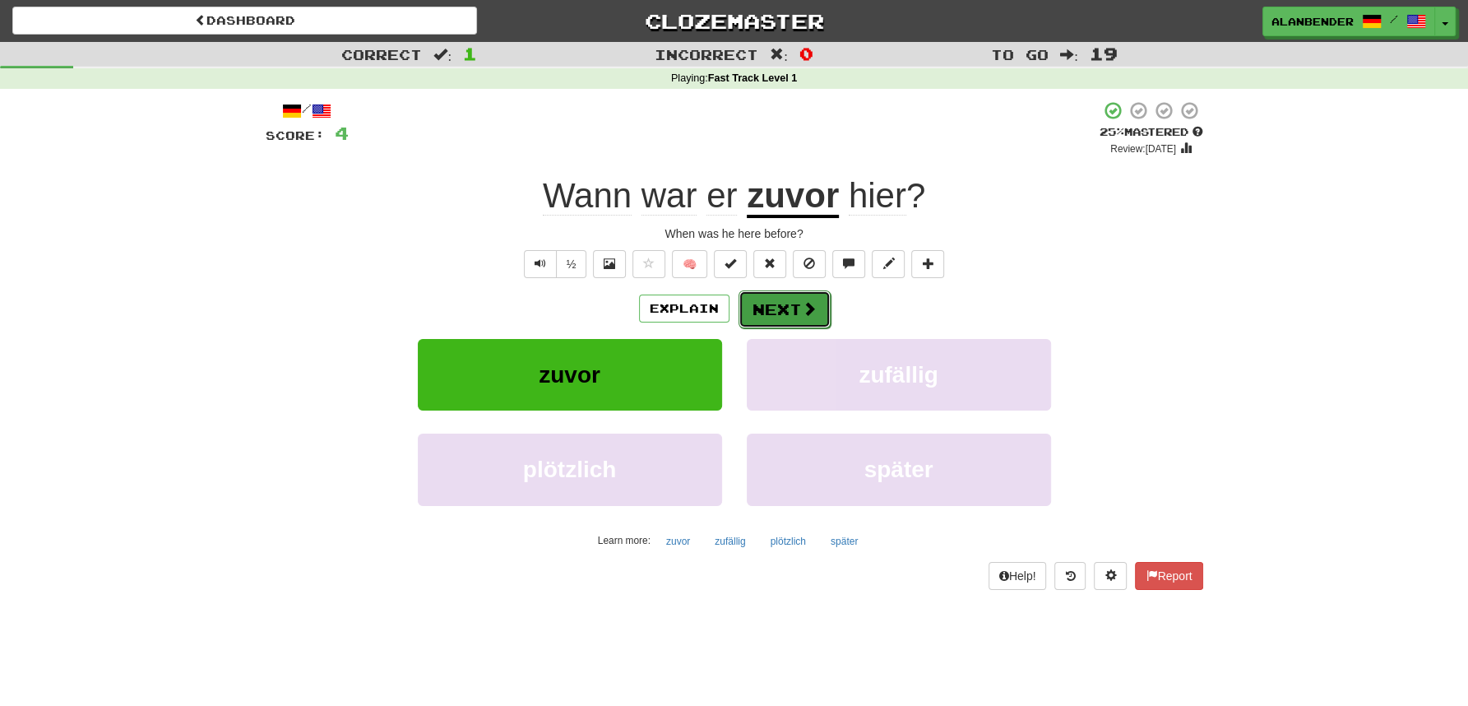
click at [788, 313] on button "Next" at bounding box center [785, 309] width 92 height 38
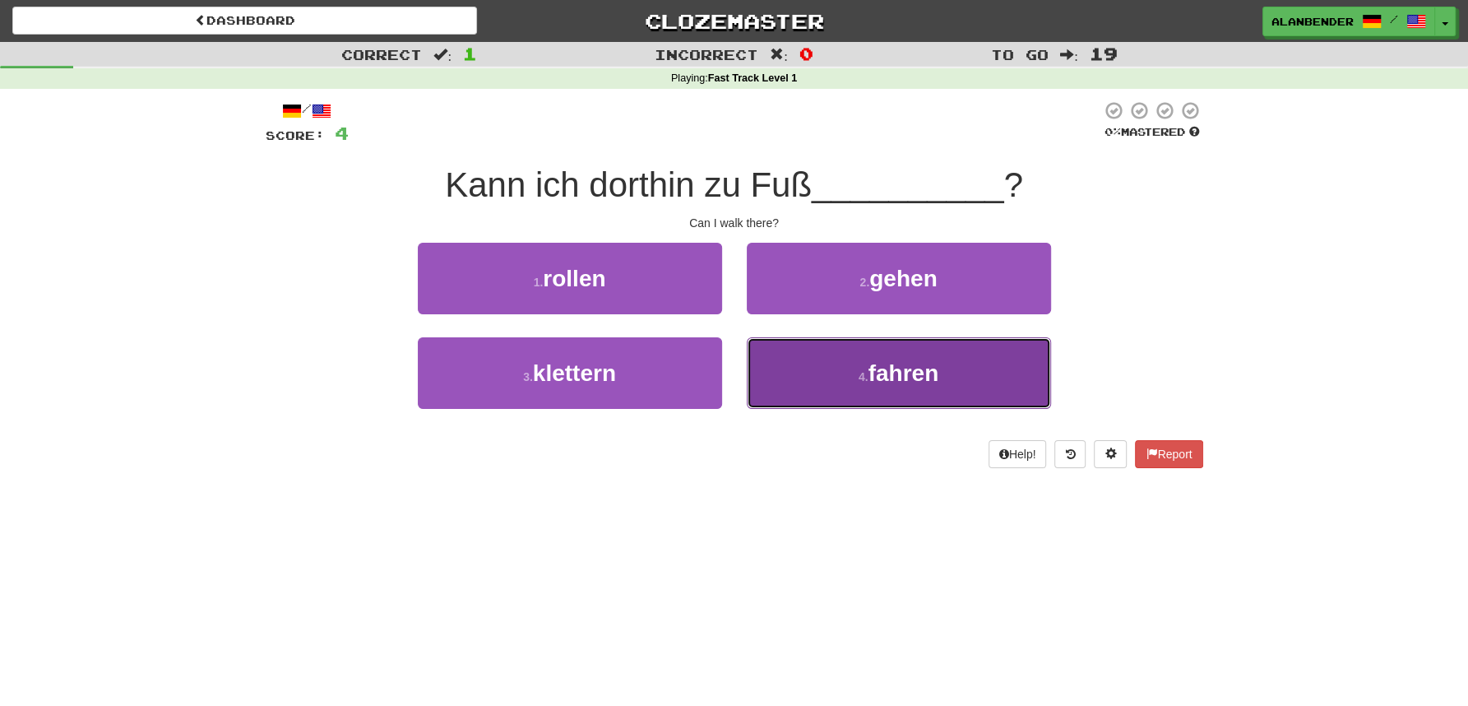
click at [931, 374] on span "fahren" at bounding box center [904, 373] width 71 height 26
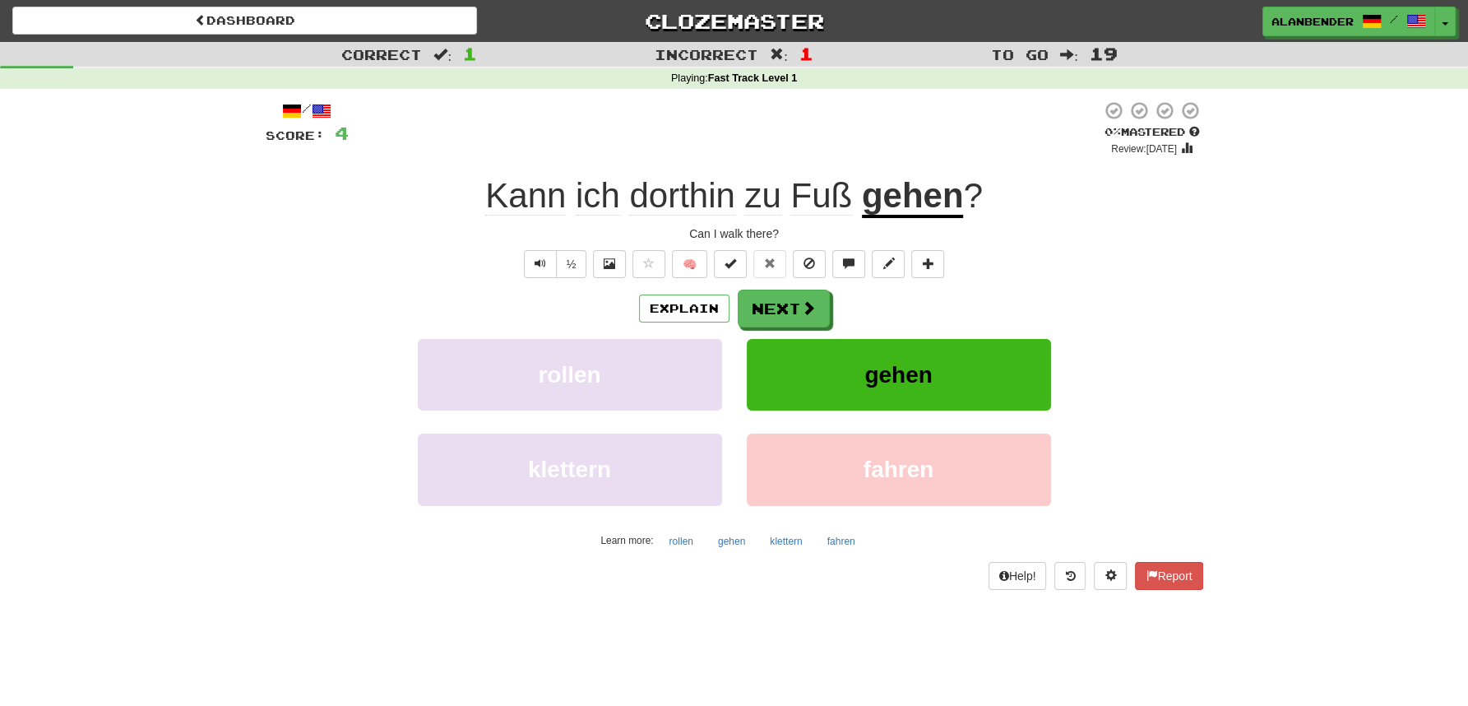
click at [903, 198] on u "gehen" at bounding box center [913, 197] width 102 height 42
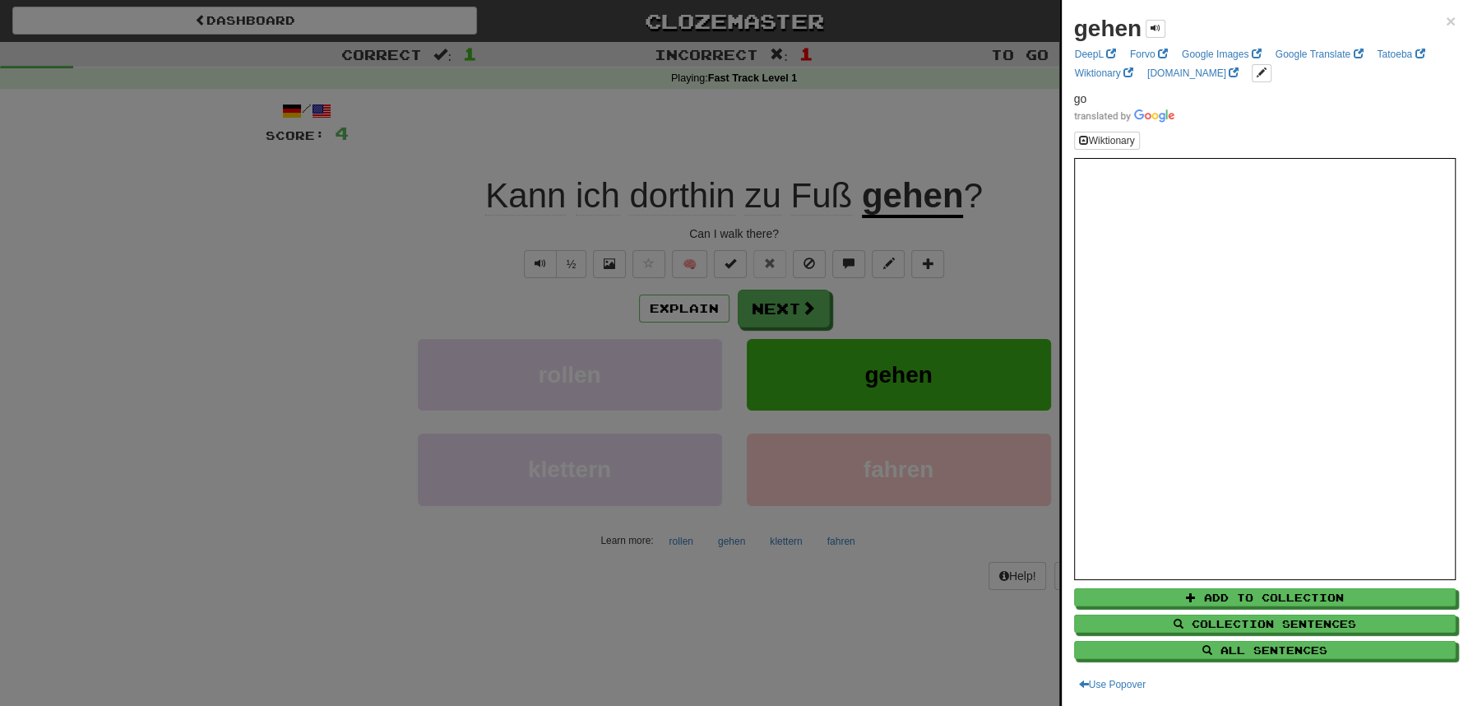
click at [886, 102] on div at bounding box center [734, 353] width 1468 height 706
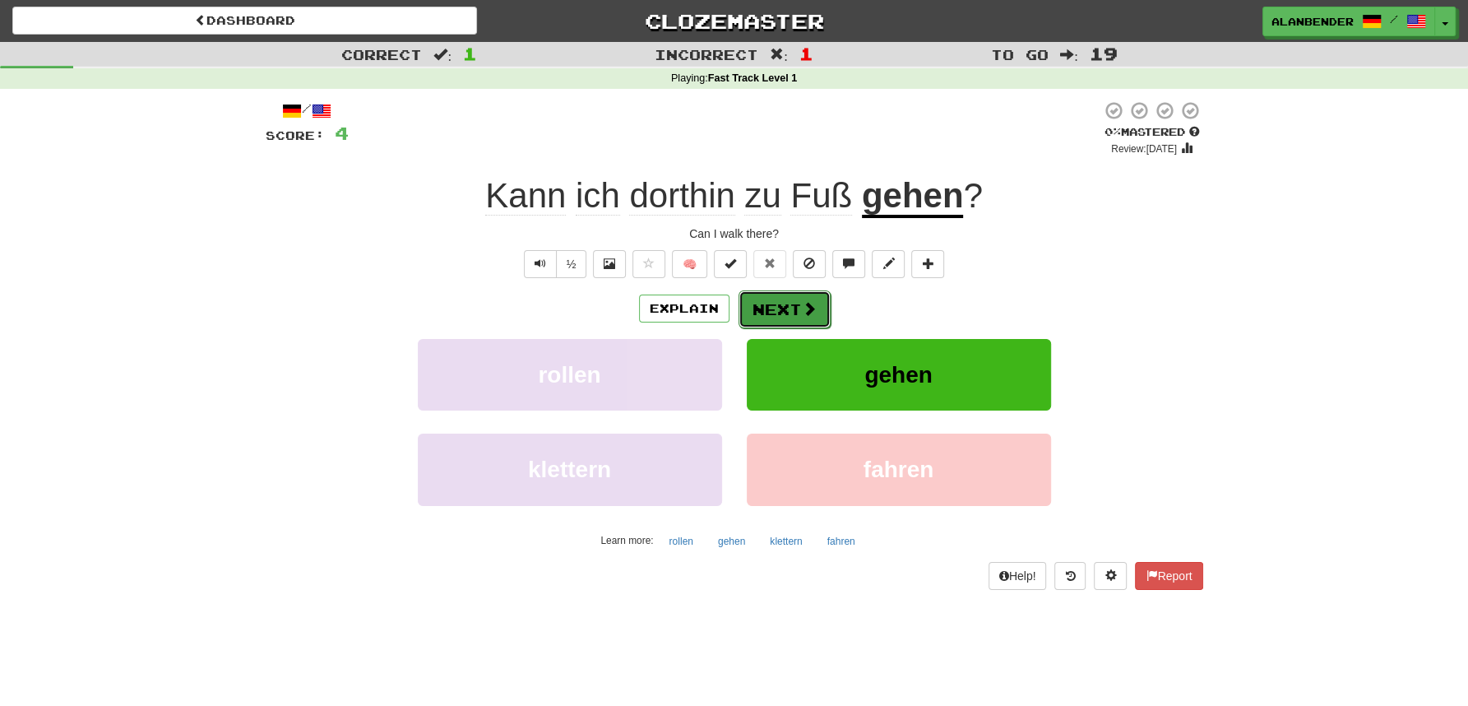
click at [778, 304] on button "Next" at bounding box center [785, 309] width 92 height 38
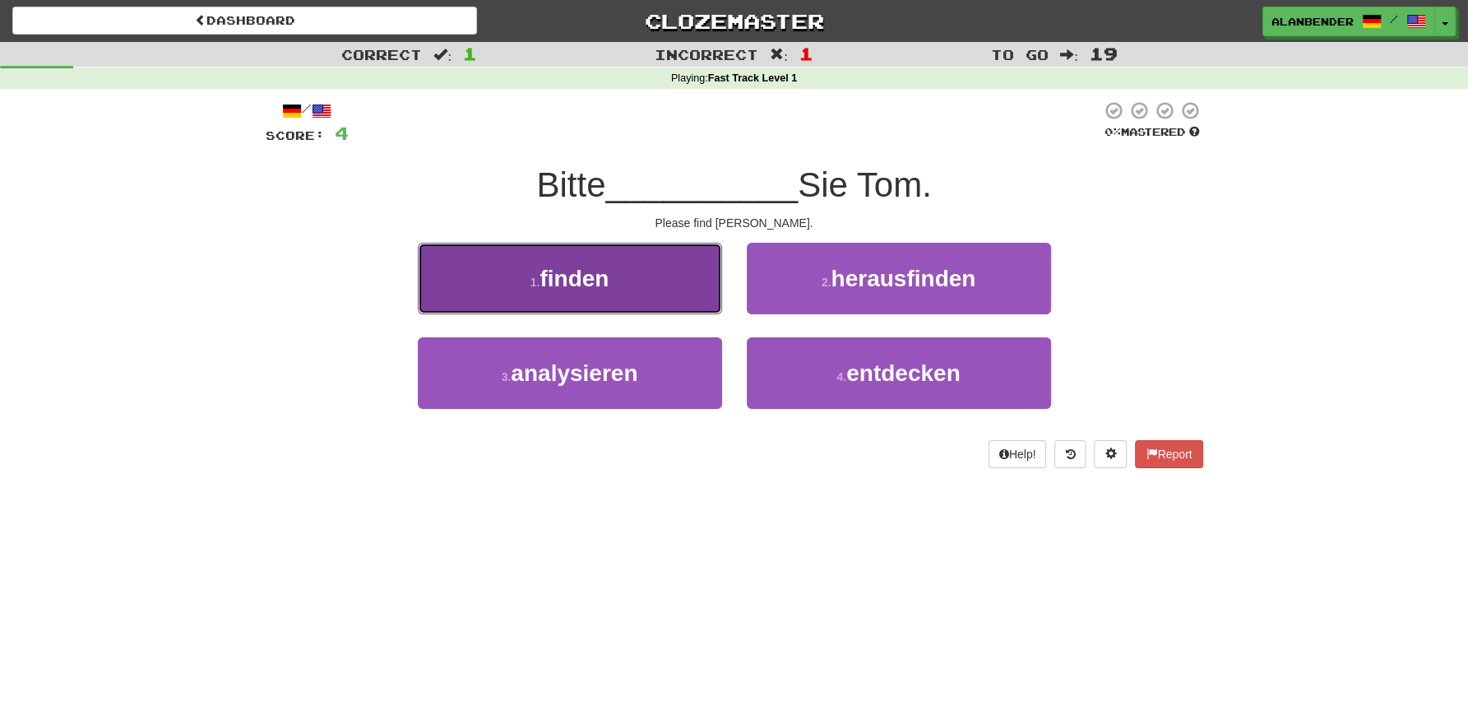
click at [591, 268] on span "finden" at bounding box center [574, 279] width 69 height 26
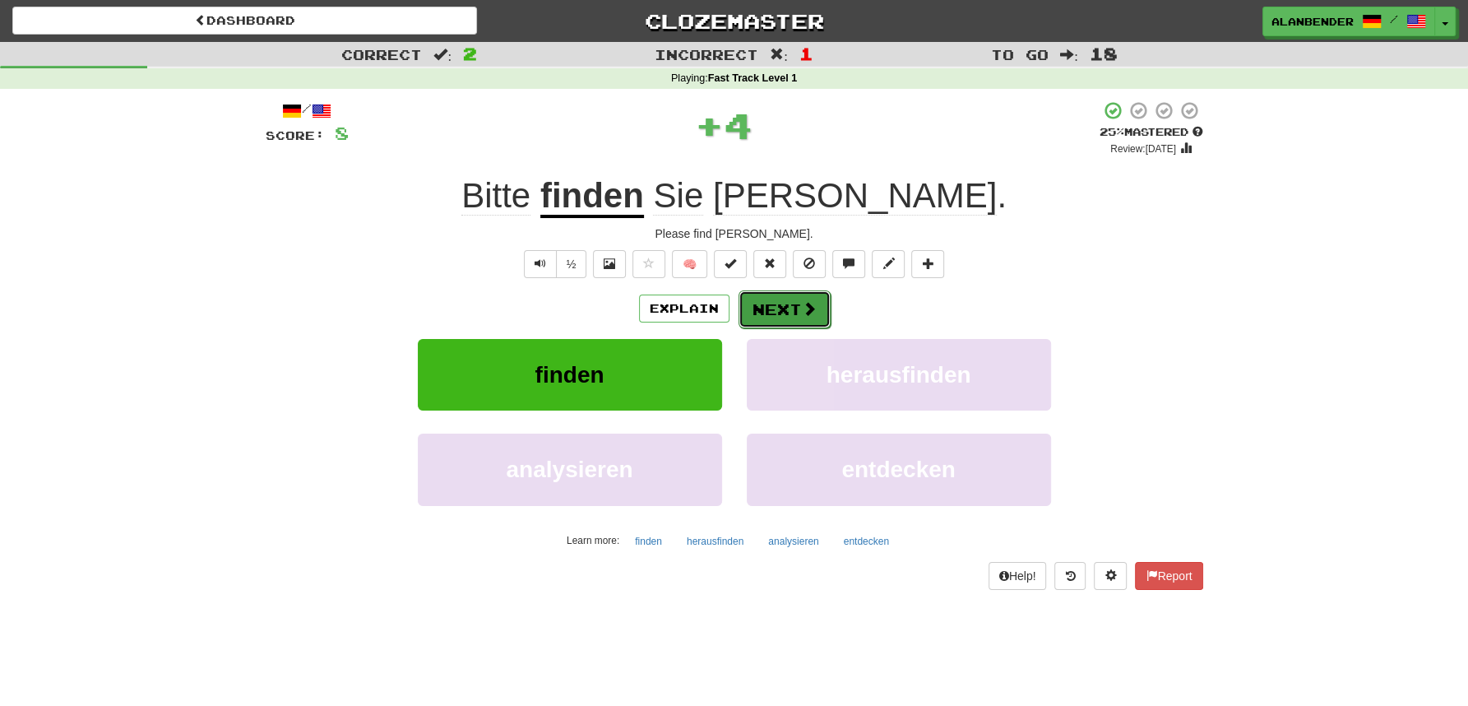
click at [772, 308] on button "Next" at bounding box center [785, 309] width 92 height 38
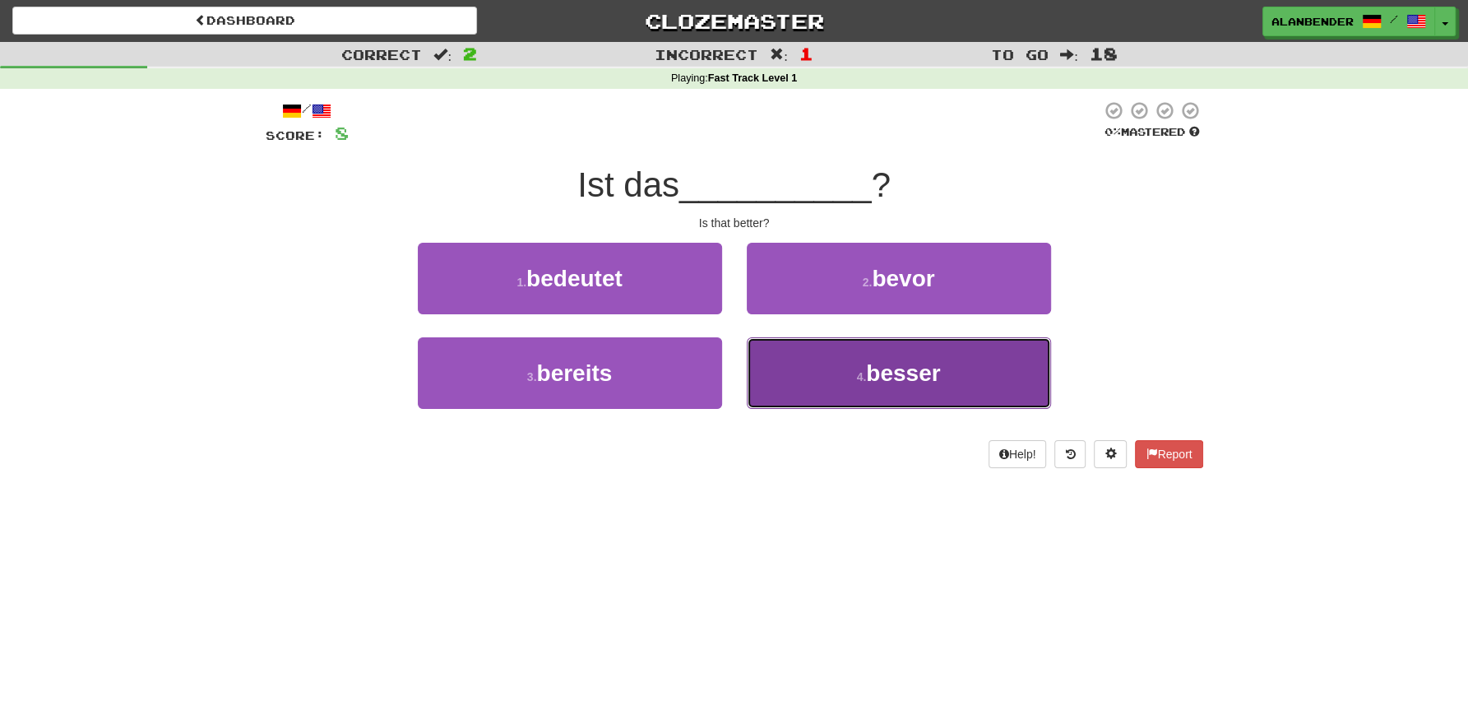
click at [893, 372] on span "besser" at bounding box center [903, 373] width 74 height 26
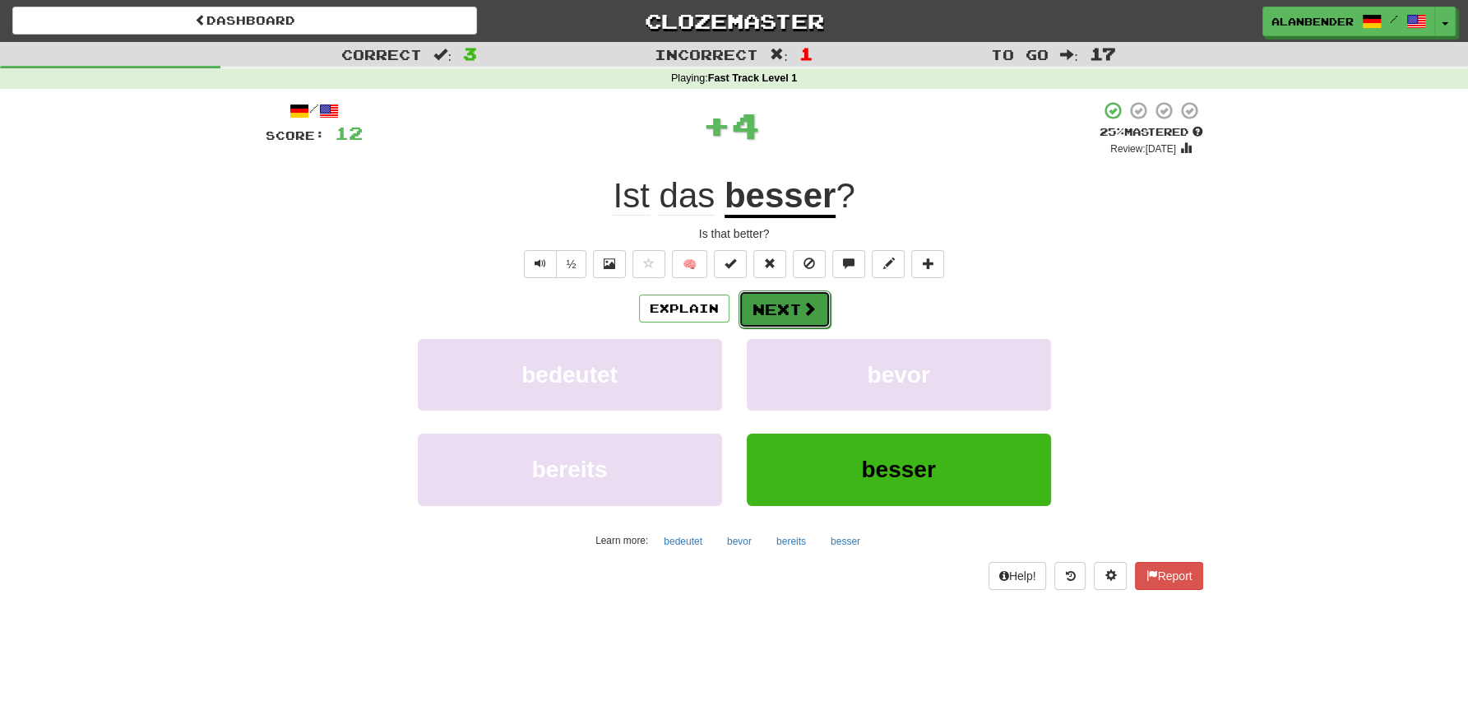
click at [763, 308] on button "Next" at bounding box center [785, 309] width 92 height 38
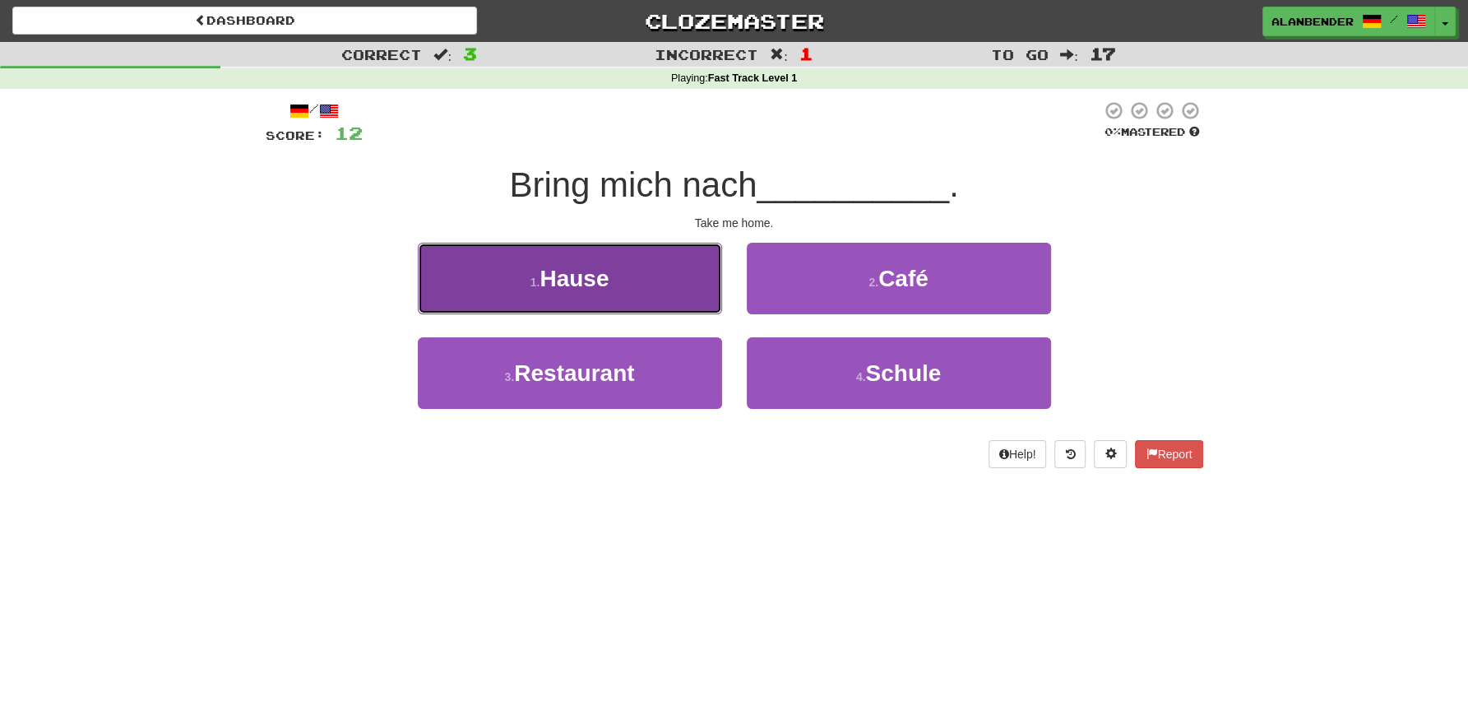
click at [574, 282] on span "Hause" at bounding box center [574, 279] width 69 height 26
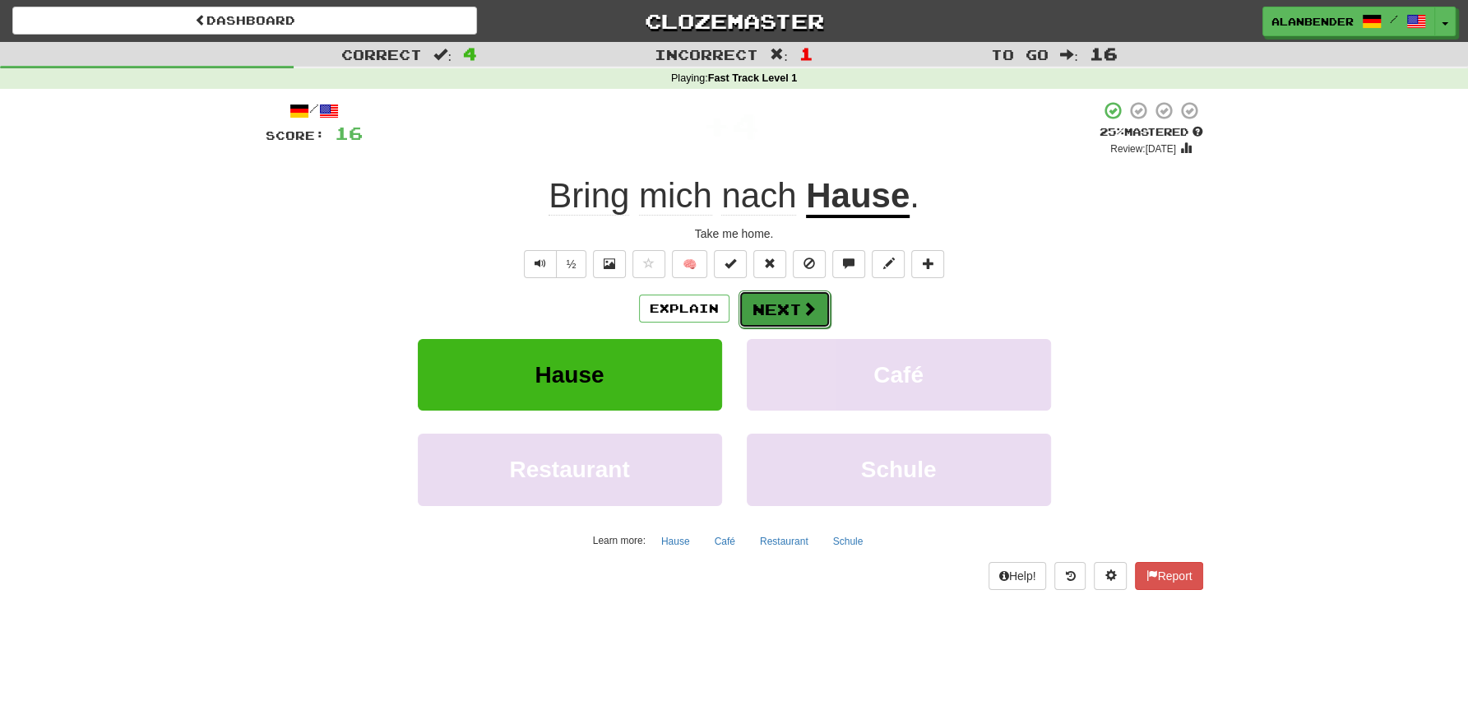
click at [794, 310] on button "Next" at bounding box center [785, 309] width 92 height 38
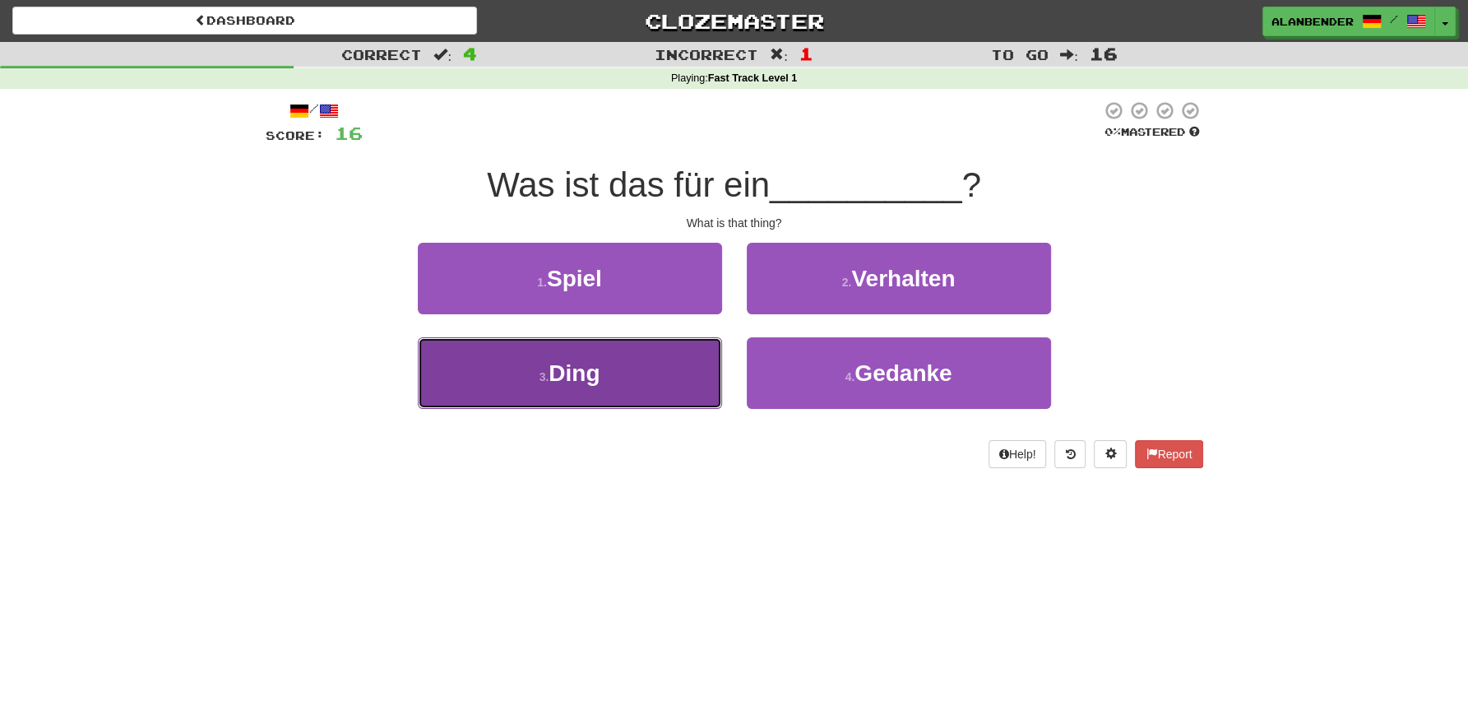
click at [584, 371] on span "Ding" at bounding box center [574, 373] width 51 height 26
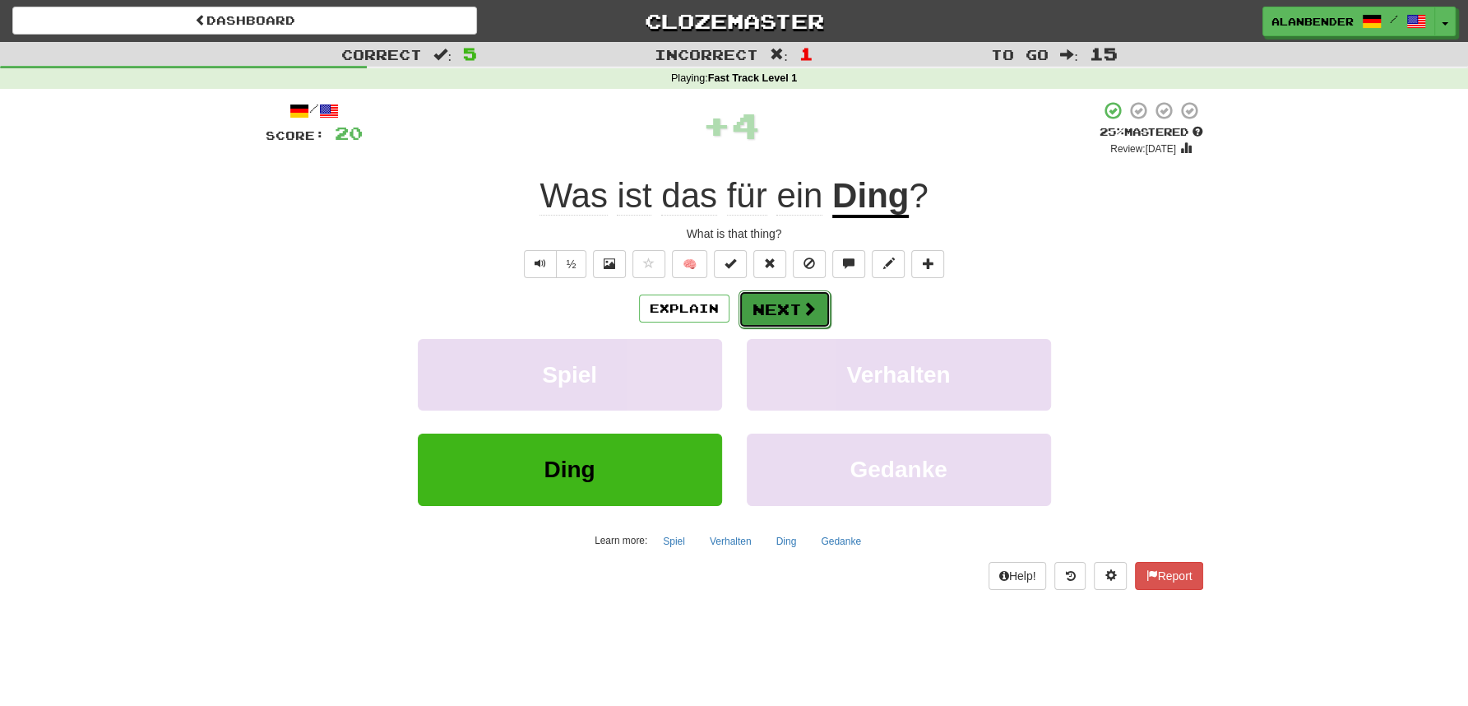
click at [785, 310] on button "Next" at bounding box center [785, 309] width 92 height 38
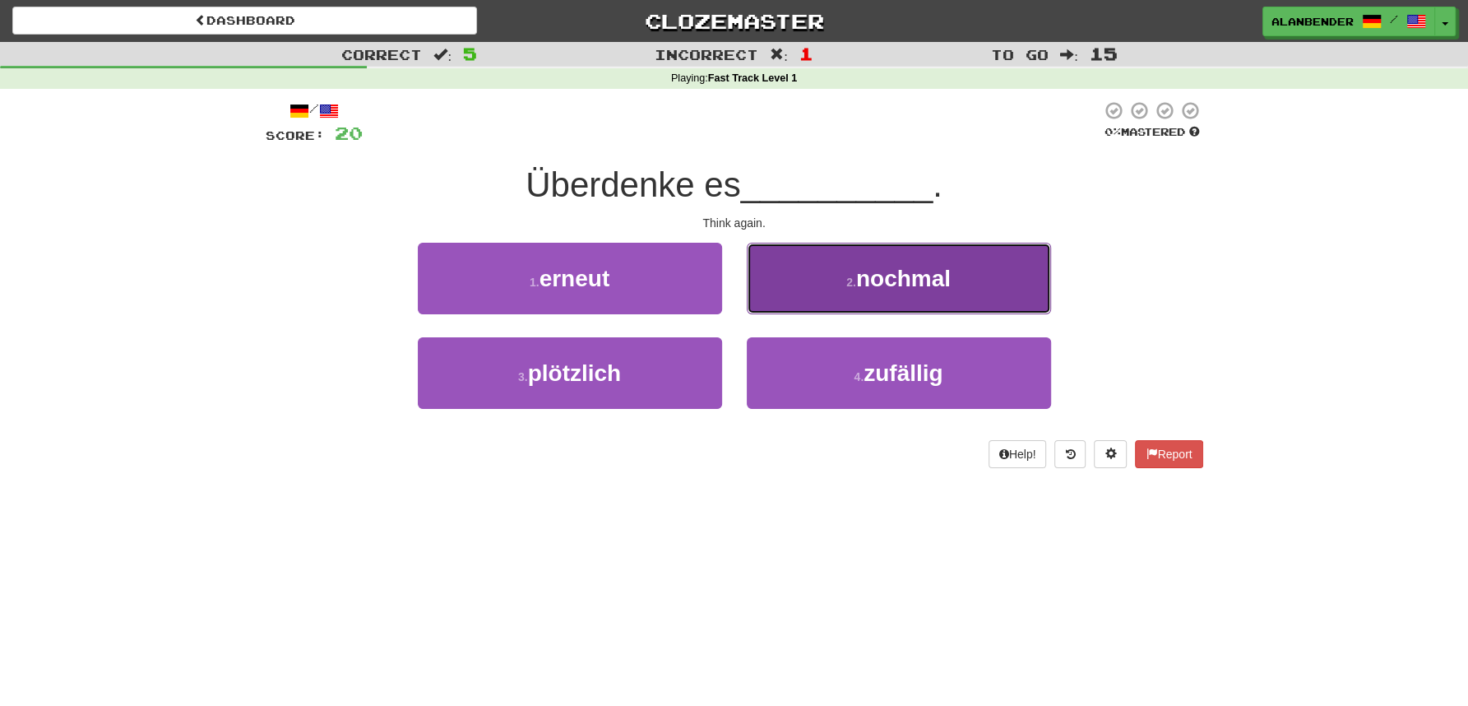
click at [924, 287] on span "nochmal" at bounding box center [903, 279] width 95 height 26
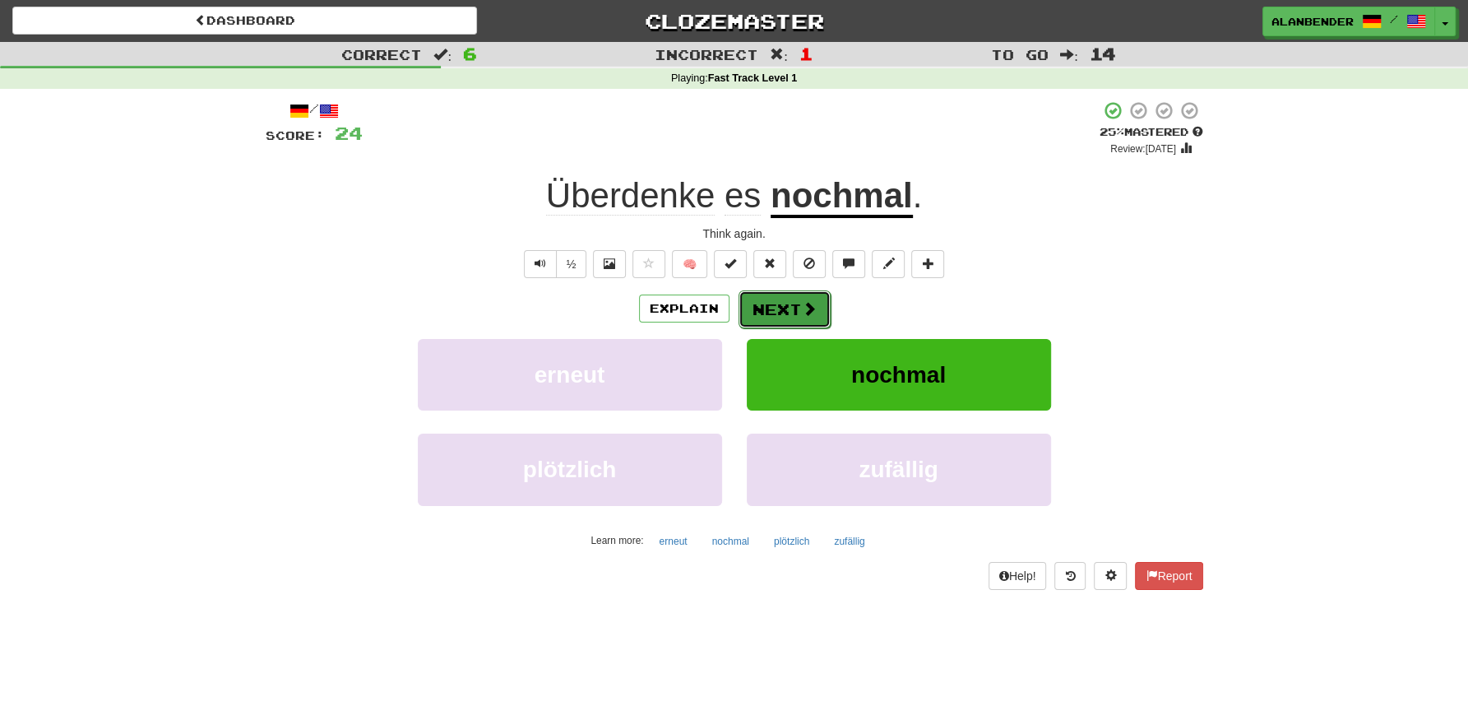
click at [804, 304] on span at bounding box center [809, 308] width 15 height 15
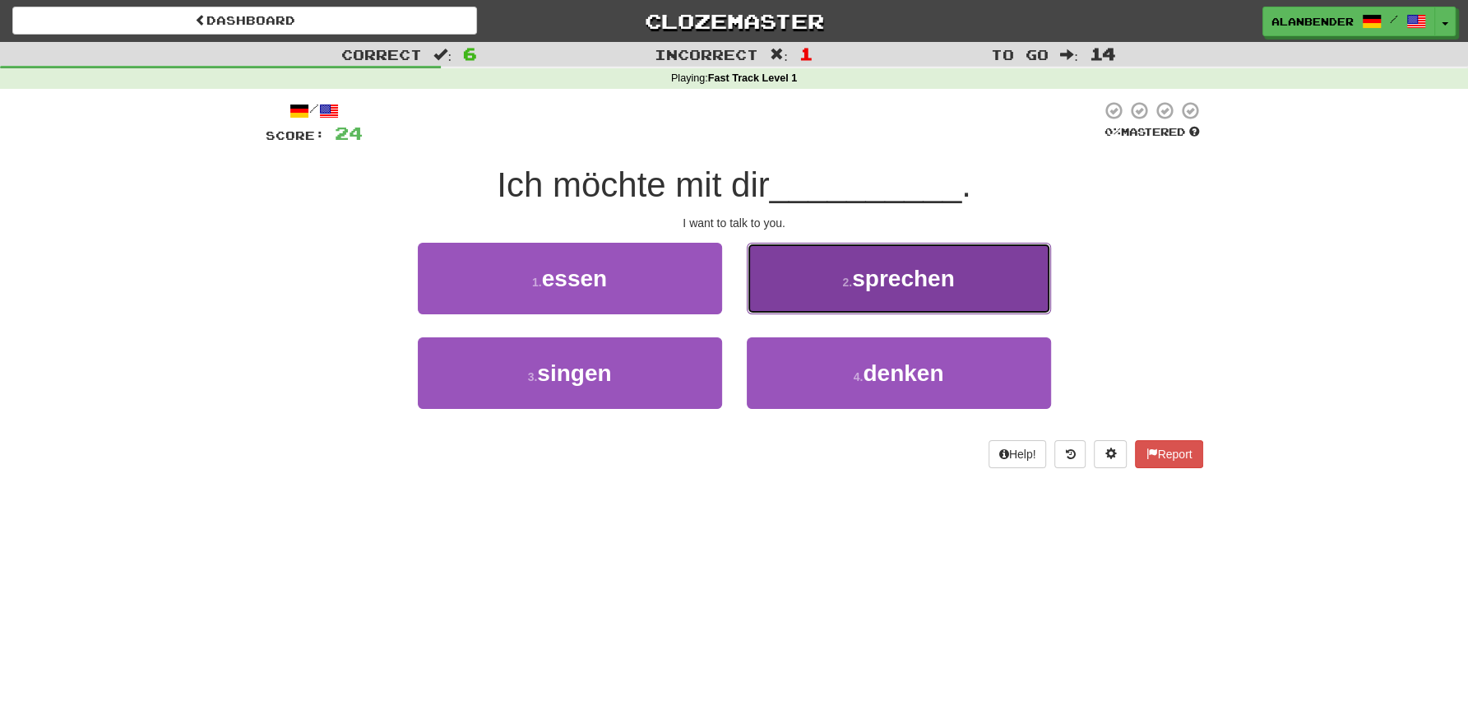
click at [932, 290] on span "sprechen" at bounding box center [903, 279] width 103 height 26
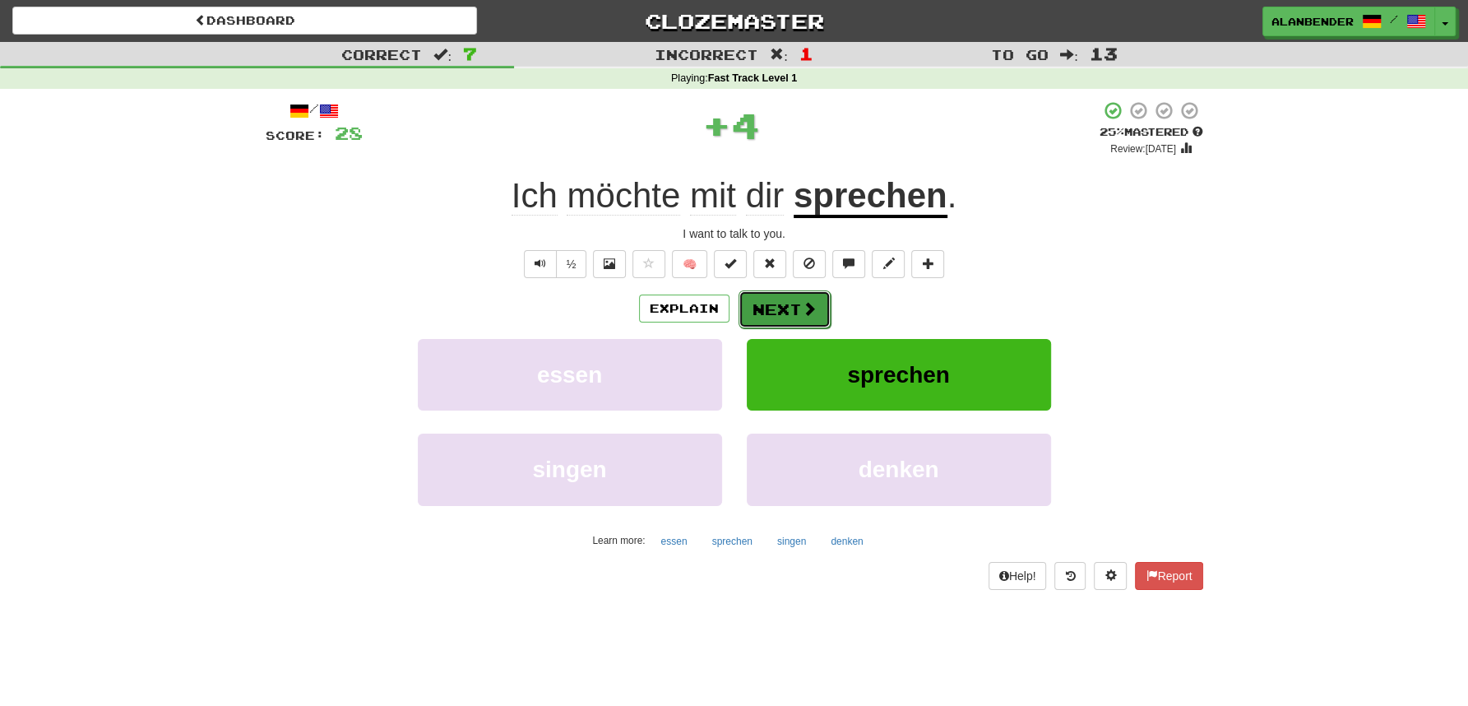
click at [790, 309] on button "Next" at bounding box center [785, 309] width 92 height 38
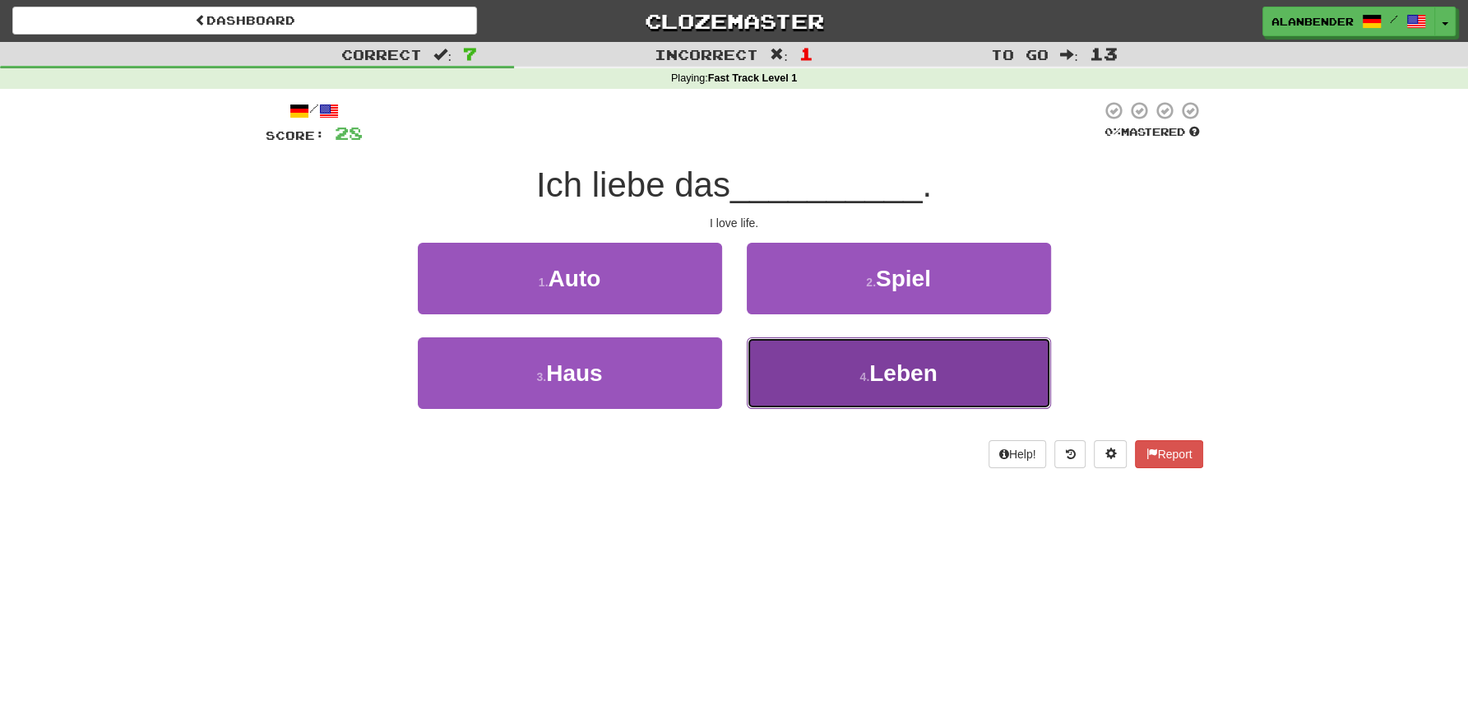
click at [894, 373] on span "Leben" at bounding box center [903, 373] width 67 height 26
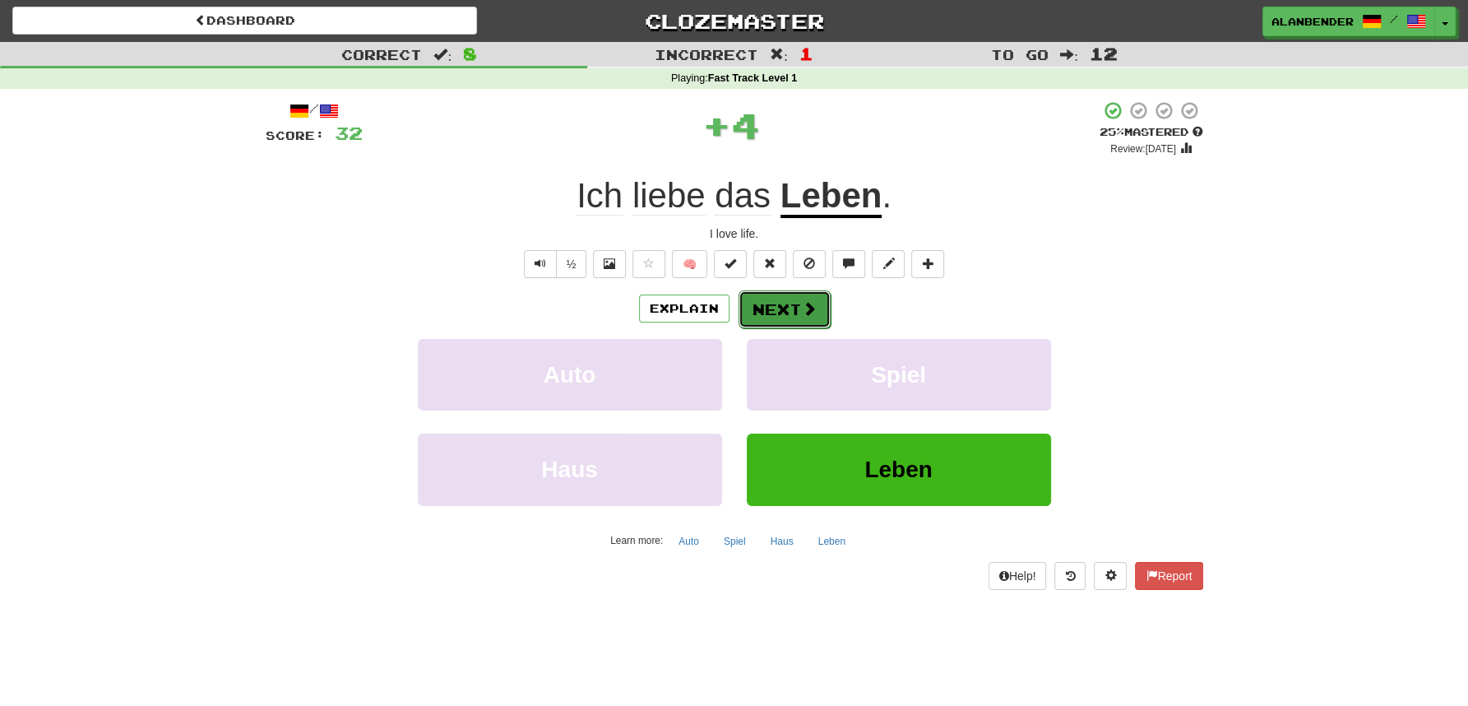
click at [809, 304] on span at bounding box center [809, 308] width 15 height 15
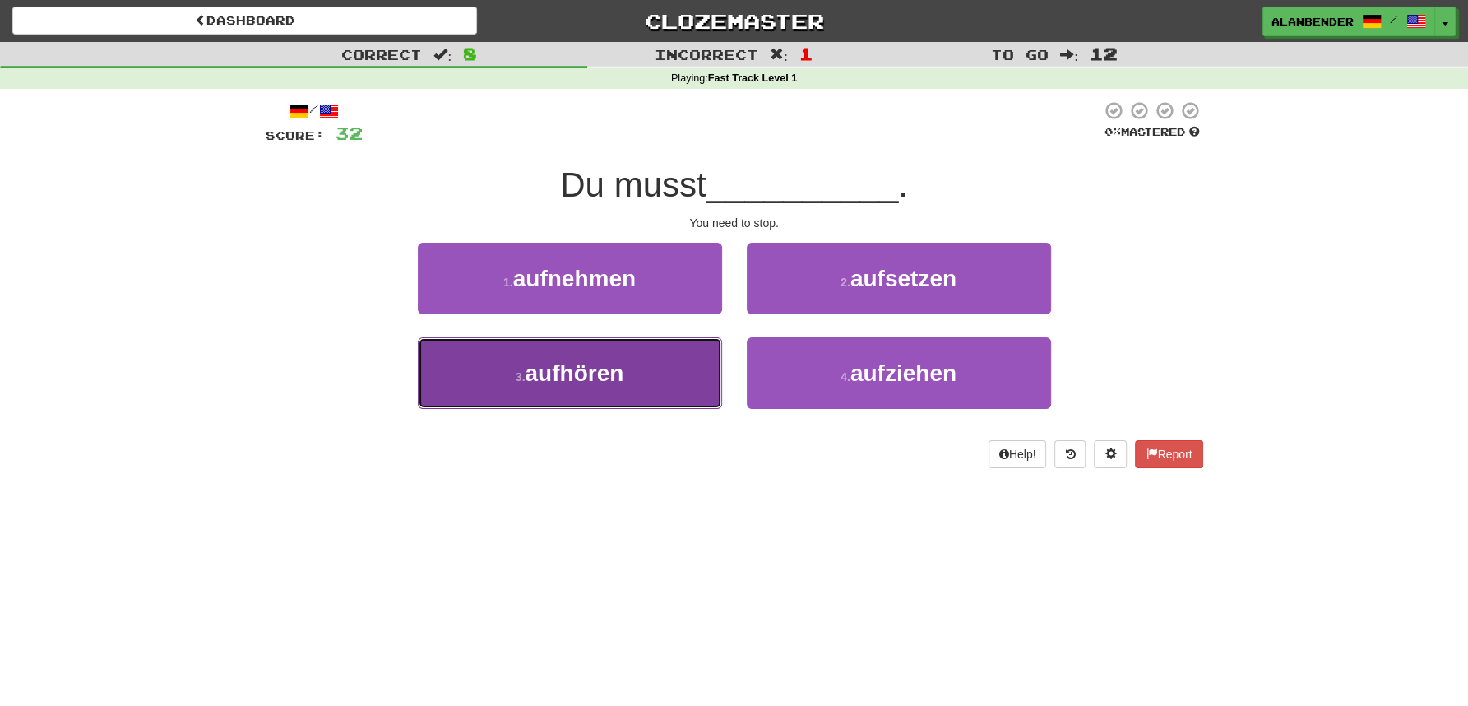
click at [572, 387] on button "3 . aufhören" at bounding box center [570, 373] width 304 height 72
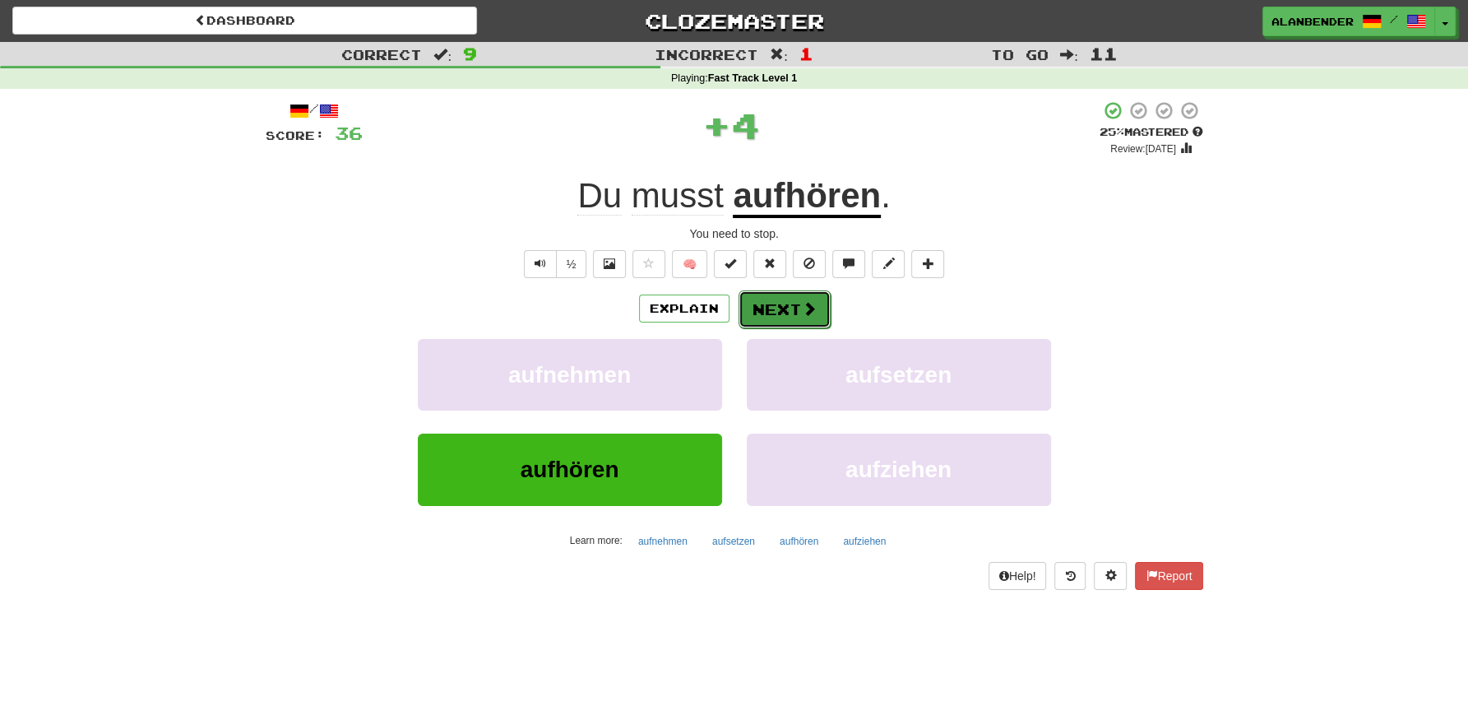
click at [809, 304] on span at bounding box center [809, 308] width 15 height 15
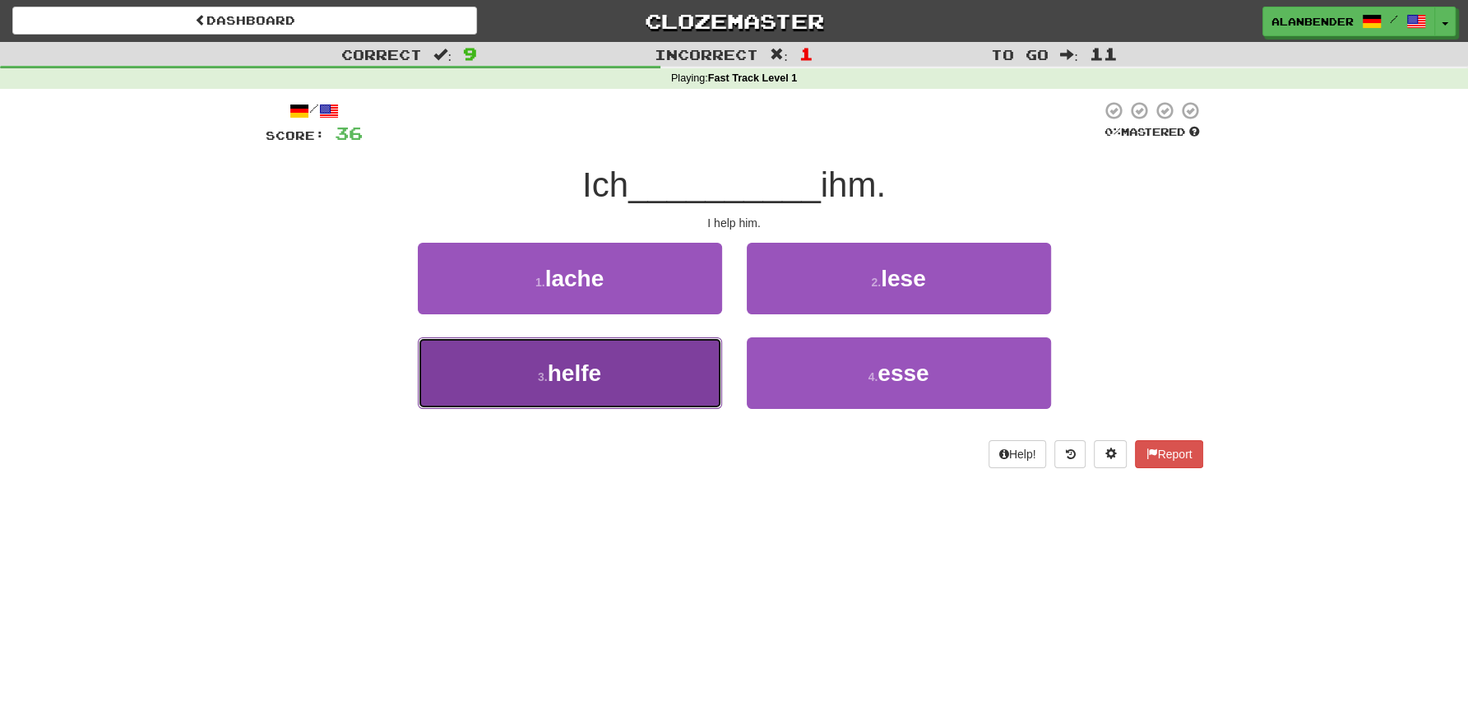
click at [577, 378] on span "helfe" at bounding box center [574, 373] width 53 height 26
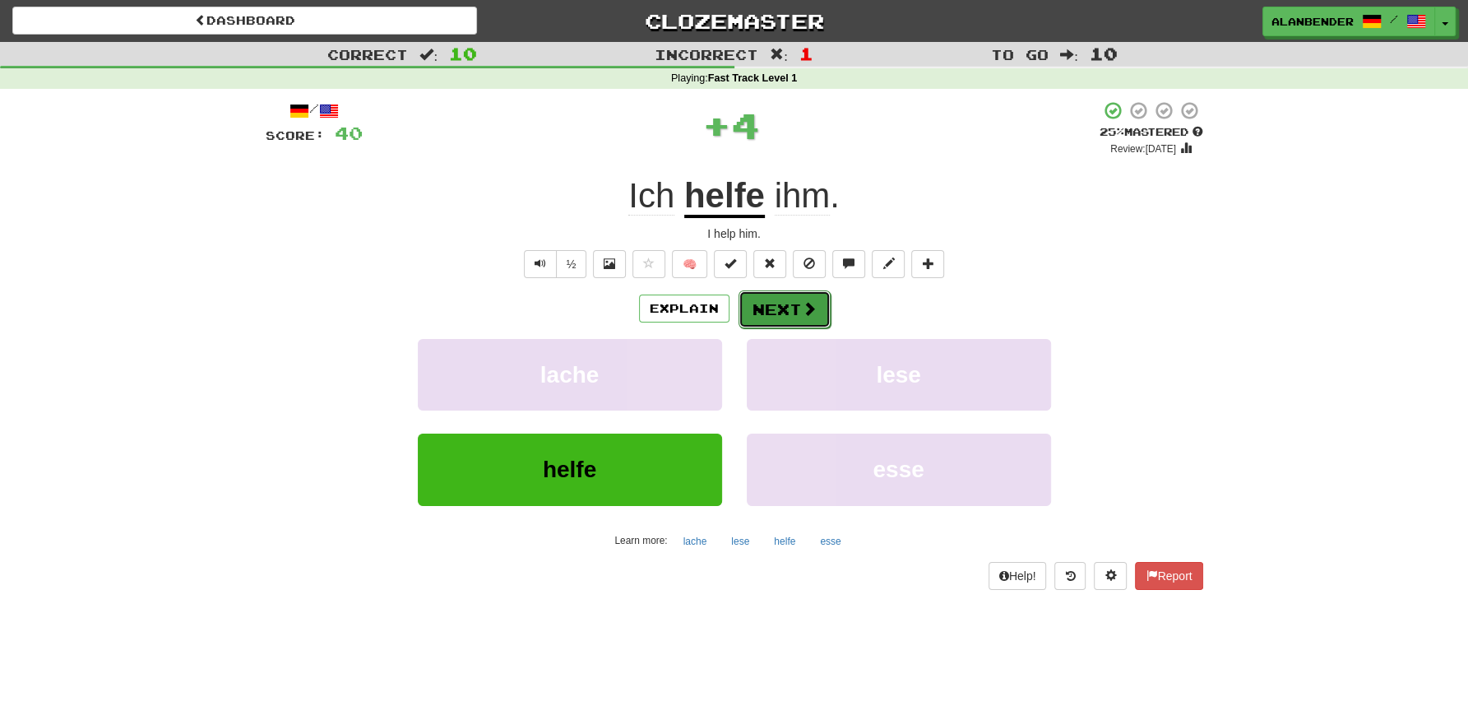
click at [798, 312] on button "Next" at bounding box center [785, 309] width 92 height 38
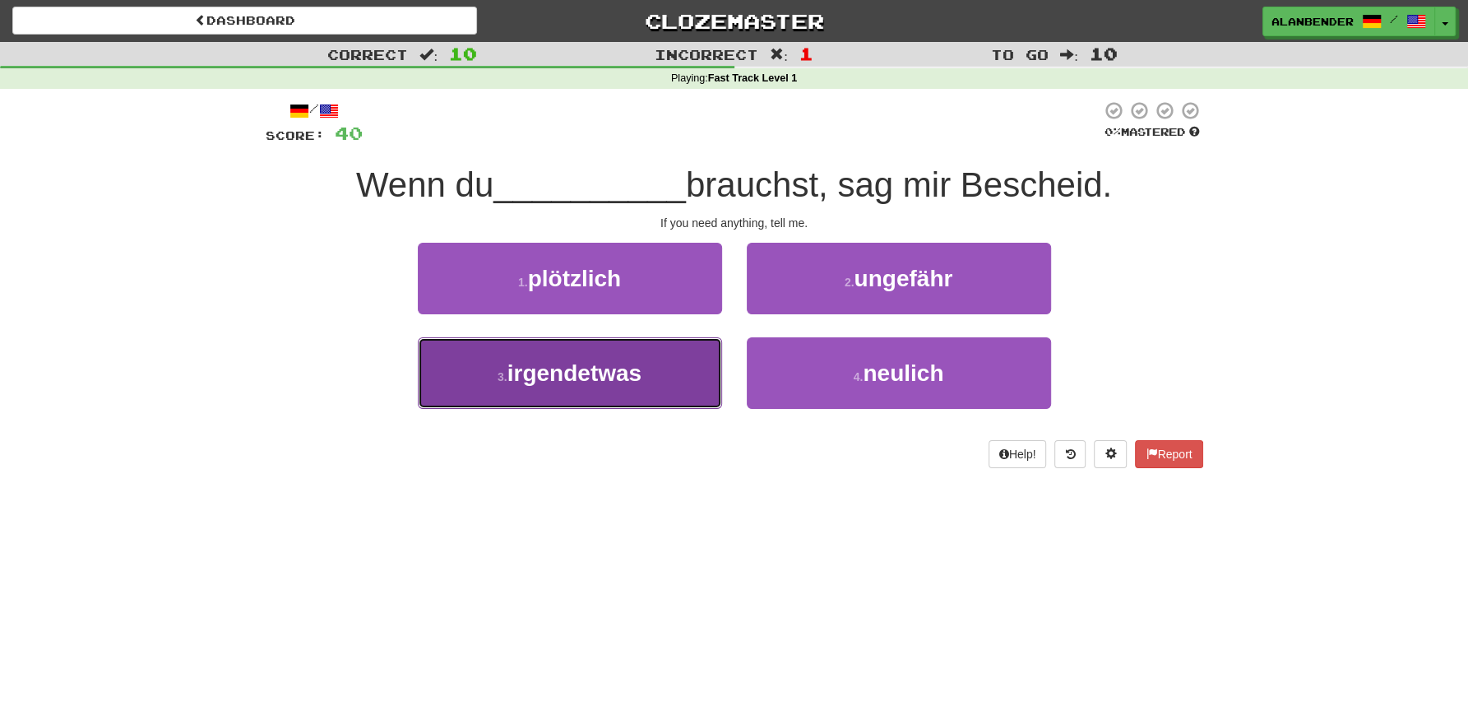
click at [597, 404] on button "3 . irgendetwas" at bounding box center [570, 373] width 304 height 72
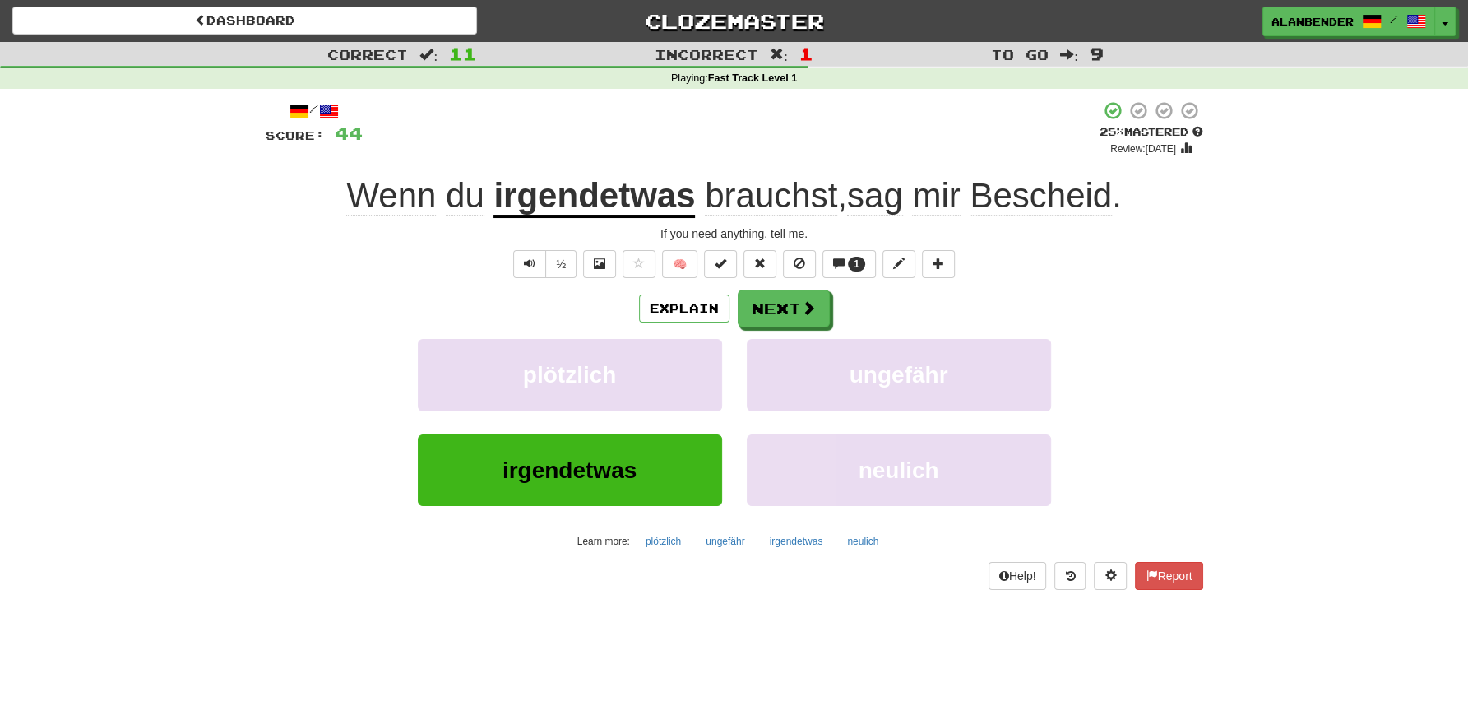
click at [1013, 197] on span "Bescheid" at bounding box center [1041, 195] width 142 height 39
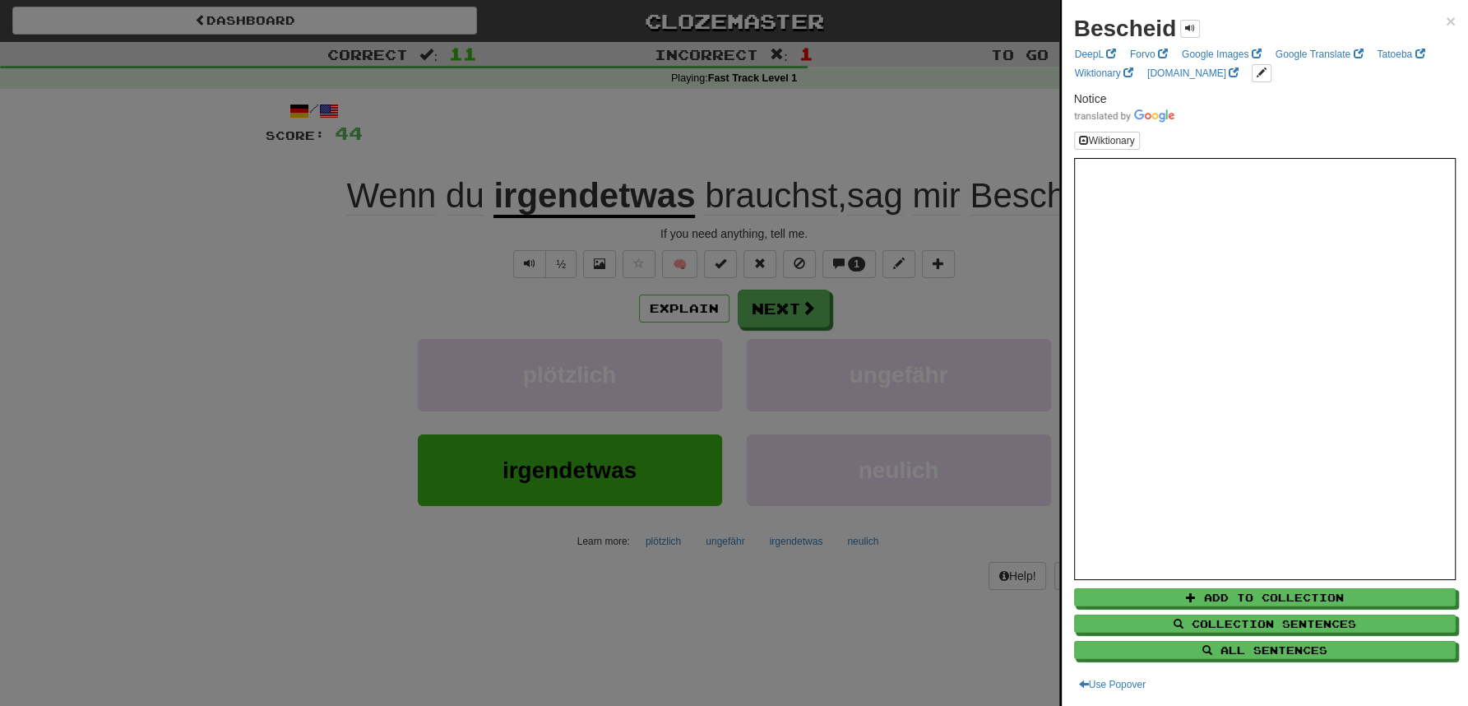
click at [967, 128] on div at bounding box center [734, 353] width 1468 height 706
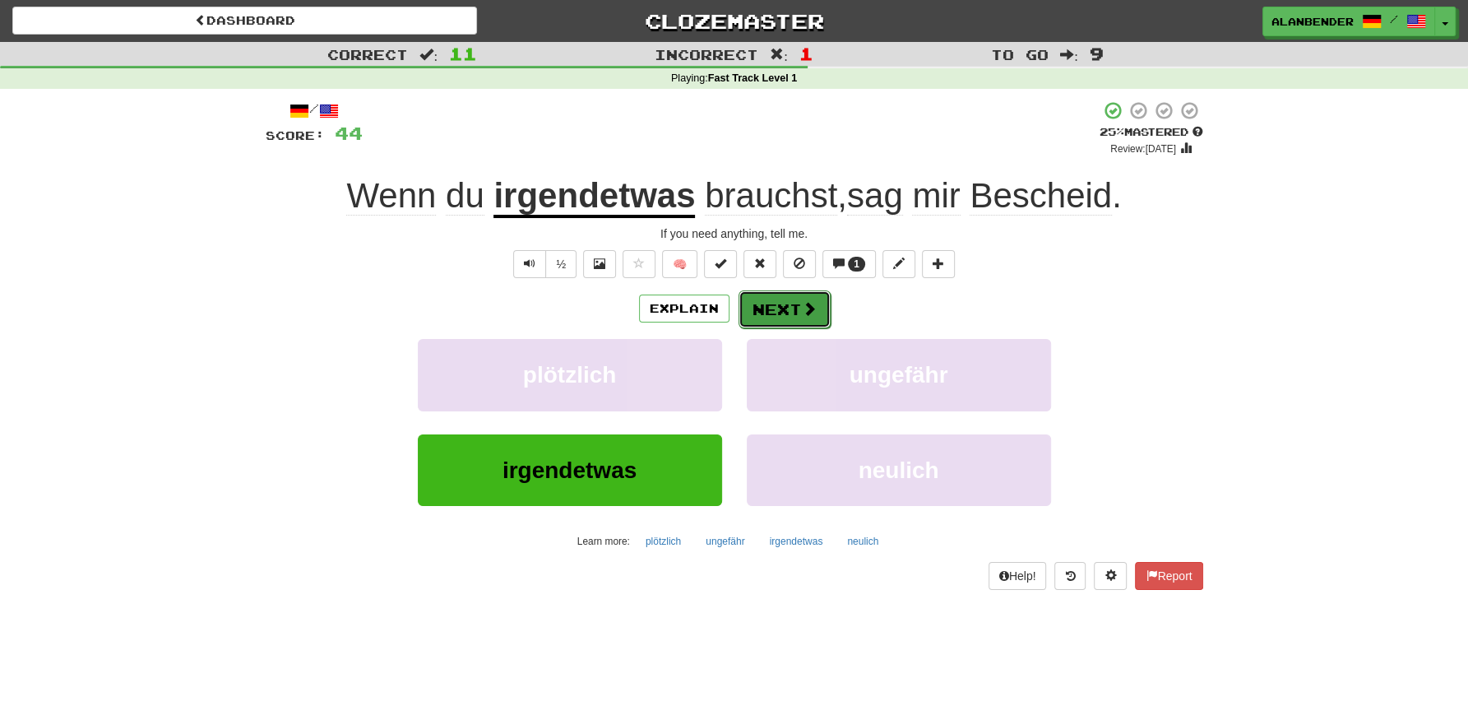
click at [799, 304] on button "Next" at bounding box center [785, 309] width 92 height 38
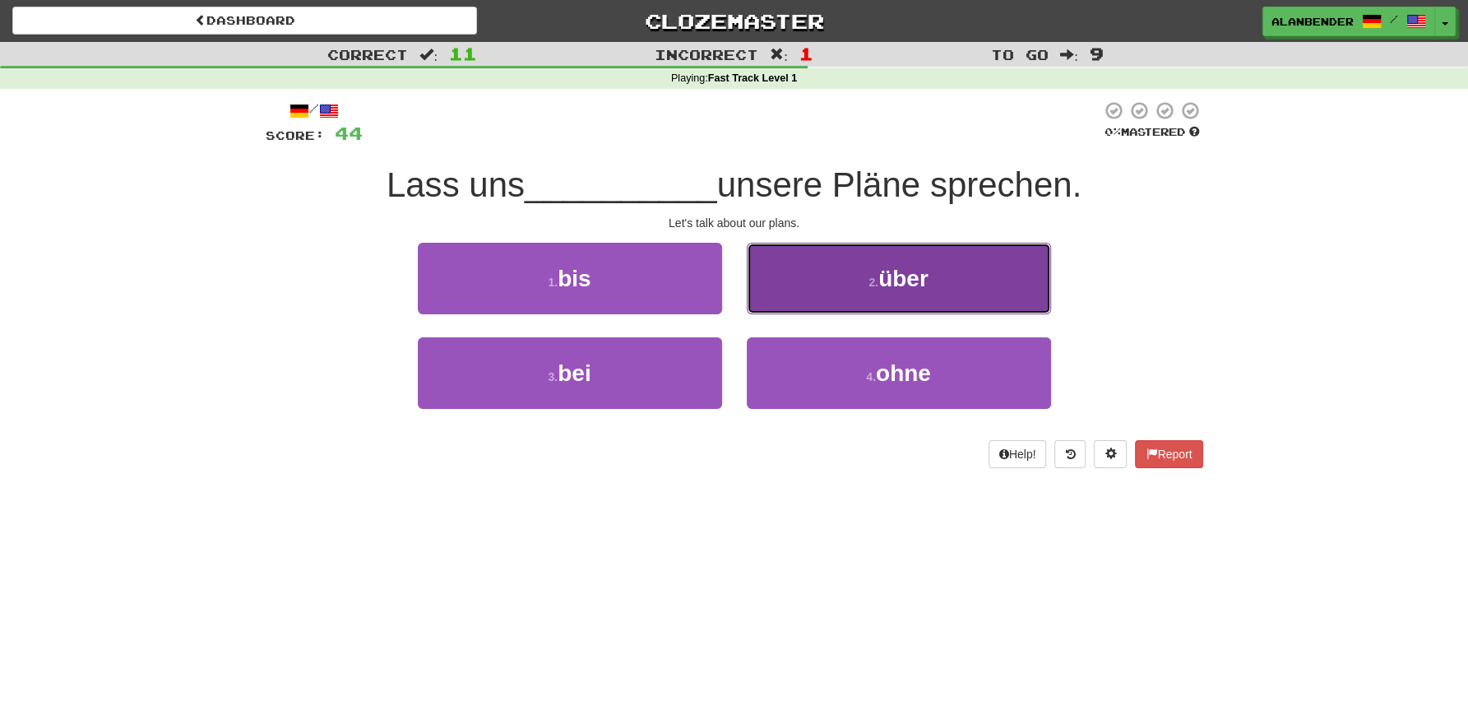
click at [901, 304] on button "2 . über" at bounding box center [899, 279] width 304 height 72
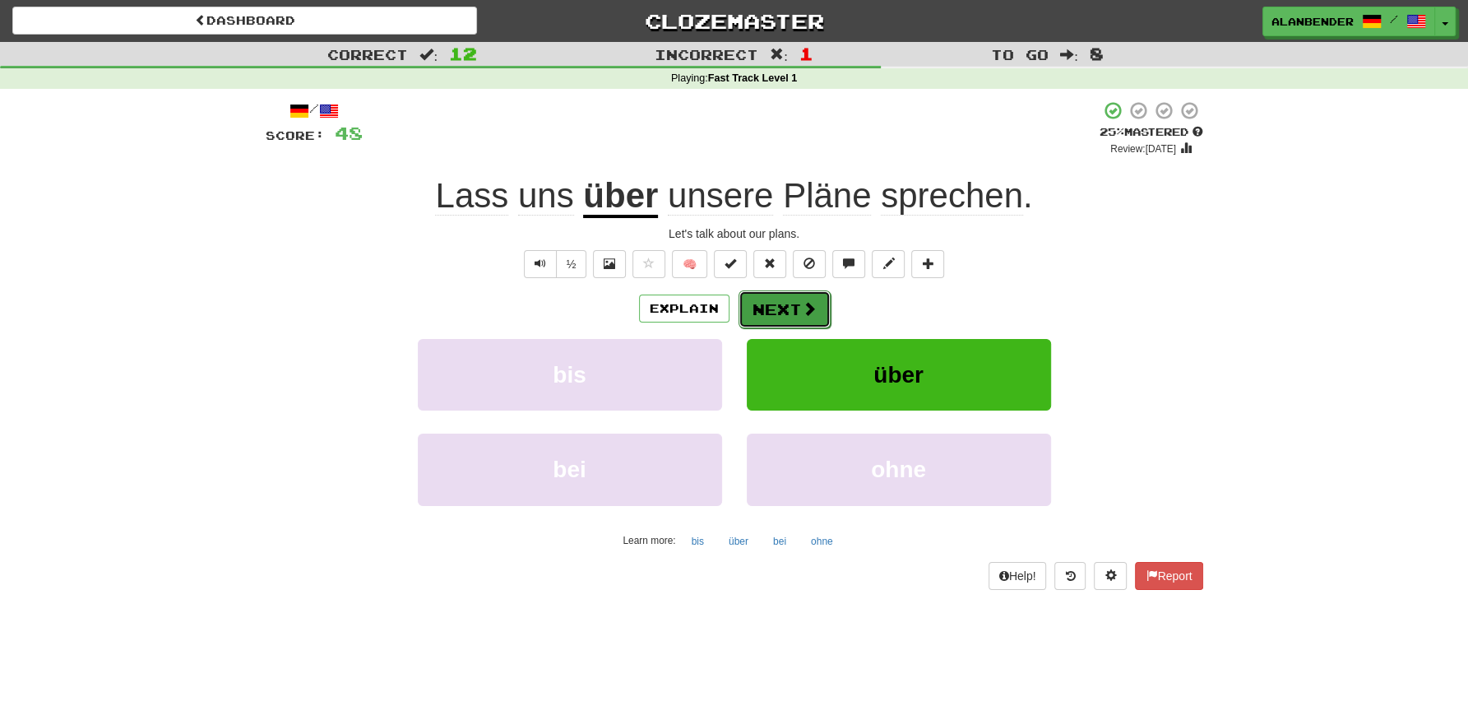
click at [777, 299] on button "Next" at bounding box center [785, 309] width 92 height 38
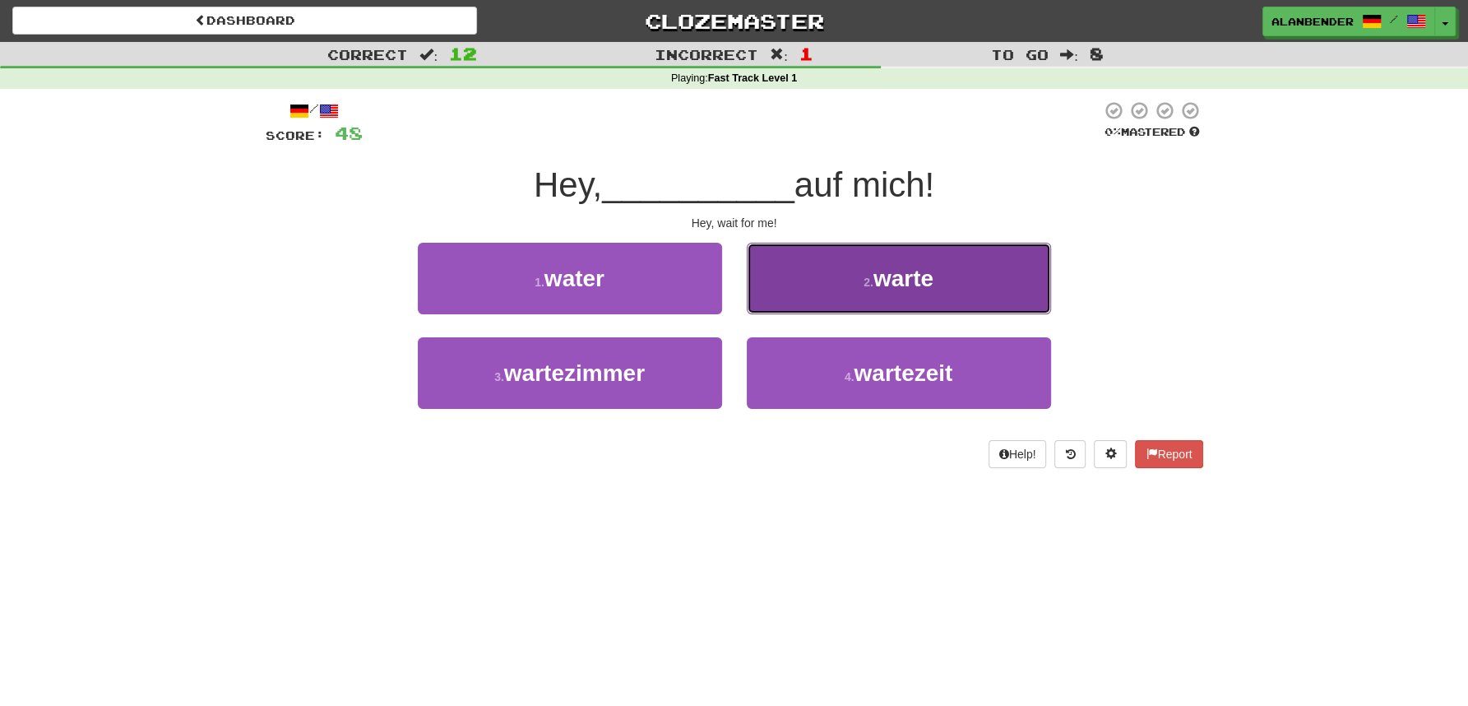
click at [897, 281] on span "warte" at bounding box center [904, 279] width 60 height 26
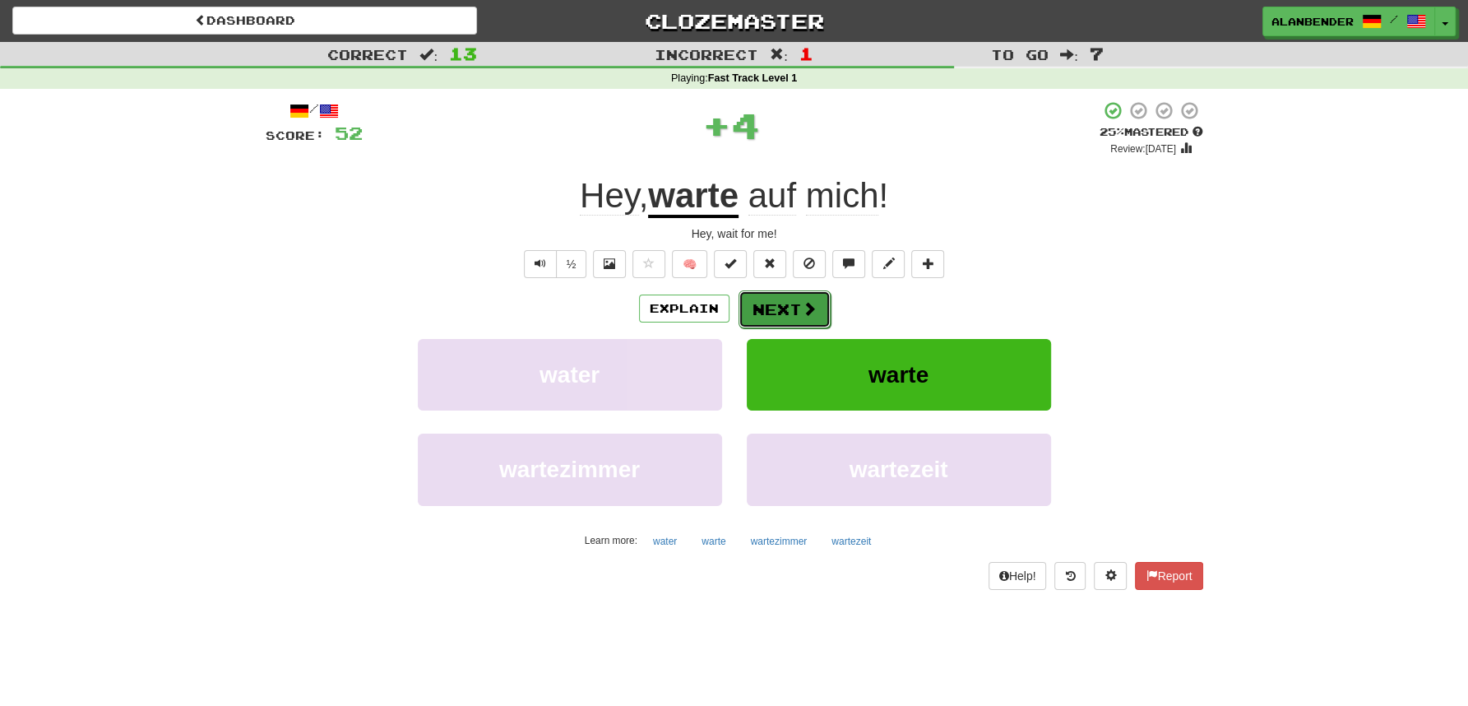
click at [774, 309] on button "Next" at bounding box center [785, 309] width 92 height 38
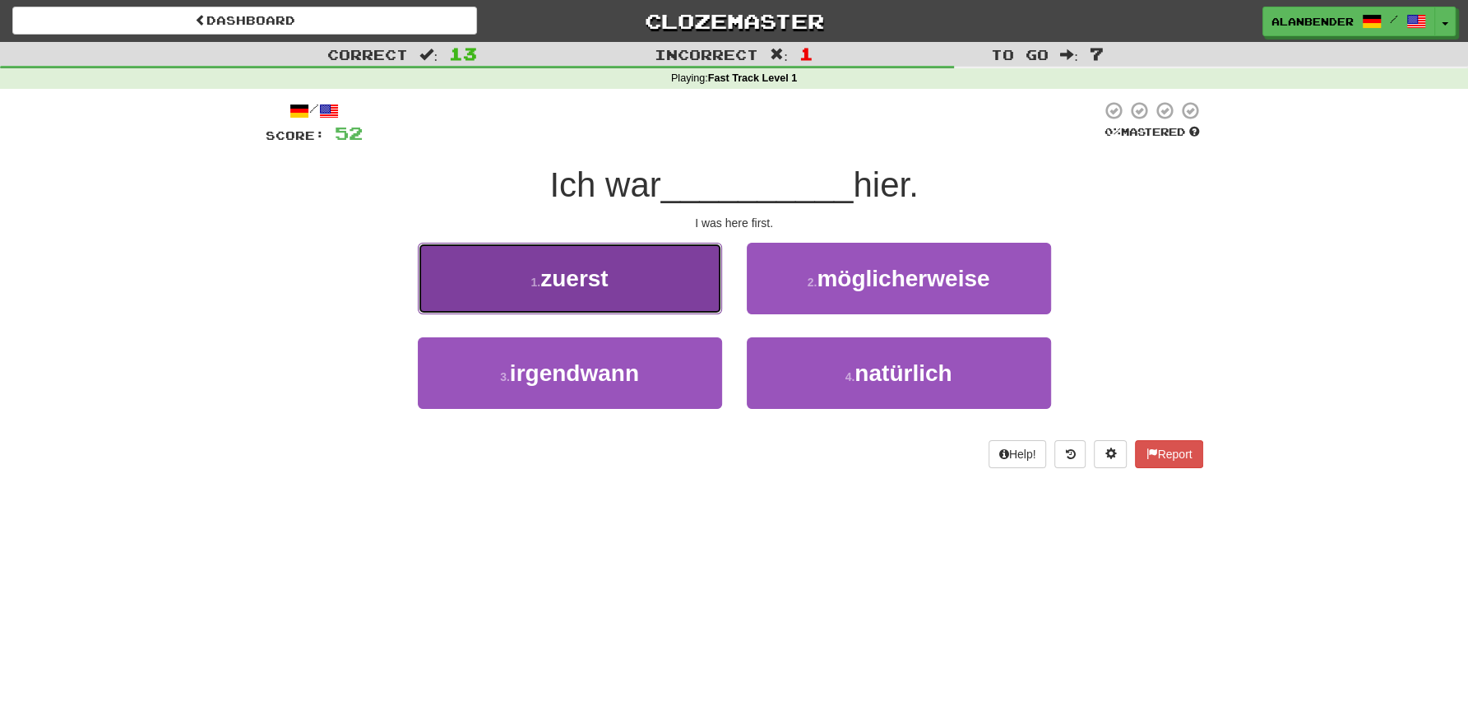
click at [612, 285] on button "1 . zuerst" at bounding box center [570, 279] width 304 height 72
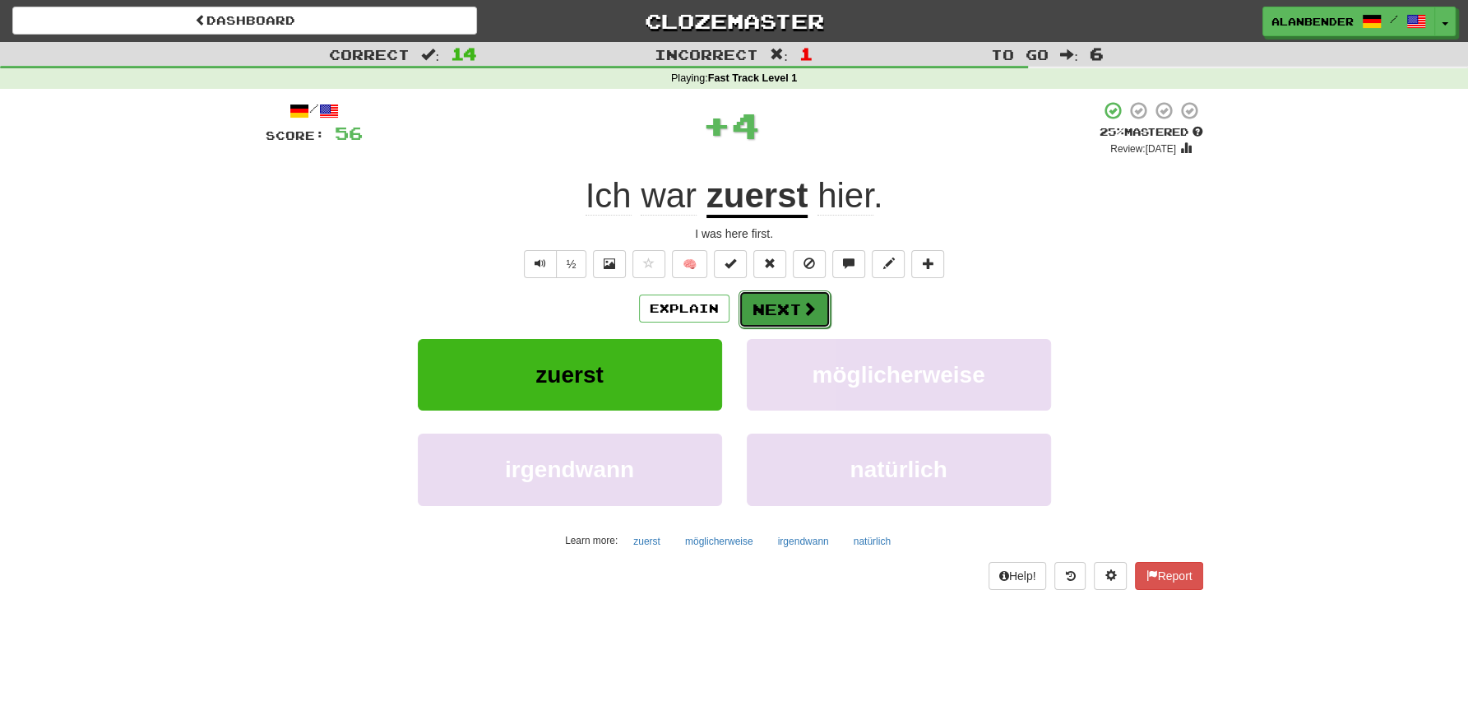
click at [797, 305] on button "Next" at bounding box center [785, 309] width 92 height 38
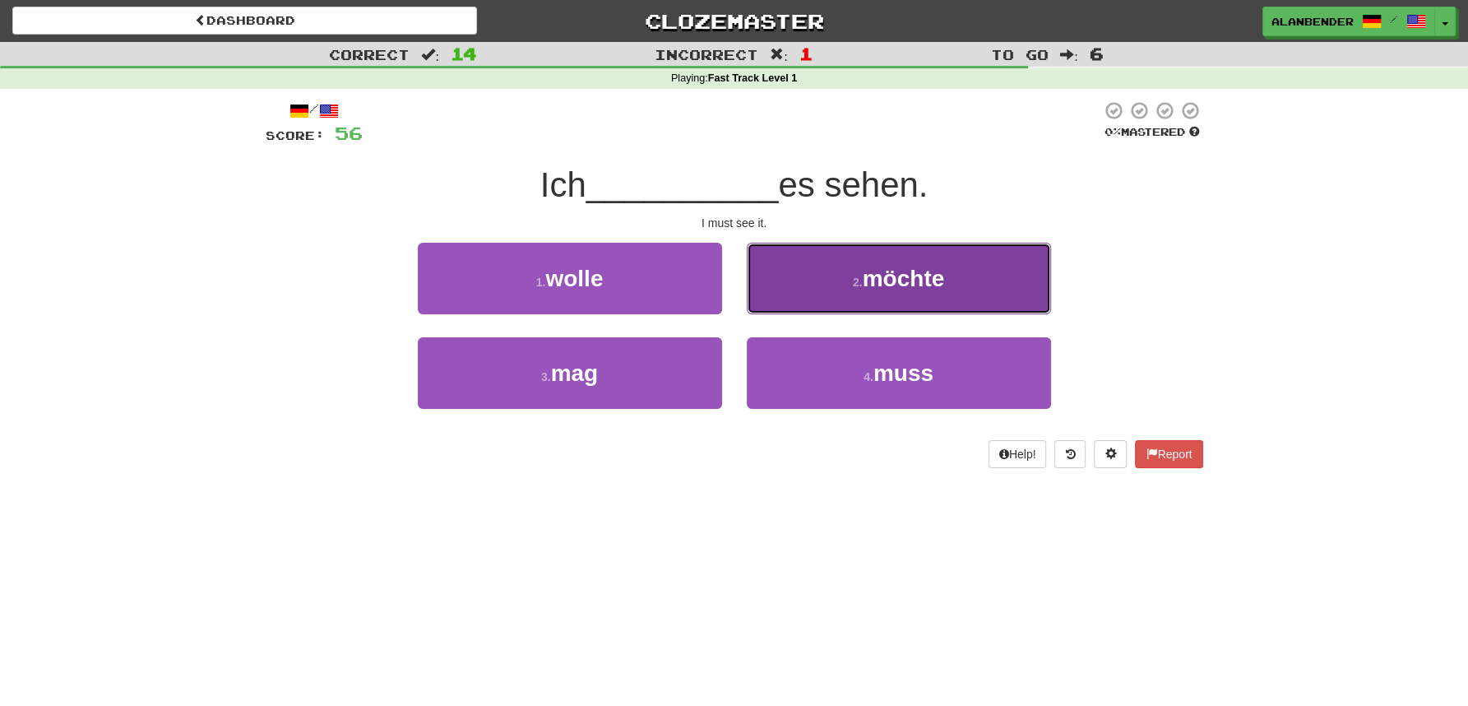
click at [912, 279] on span "möchte" at bounding box center [904, 279] width 82 height 26
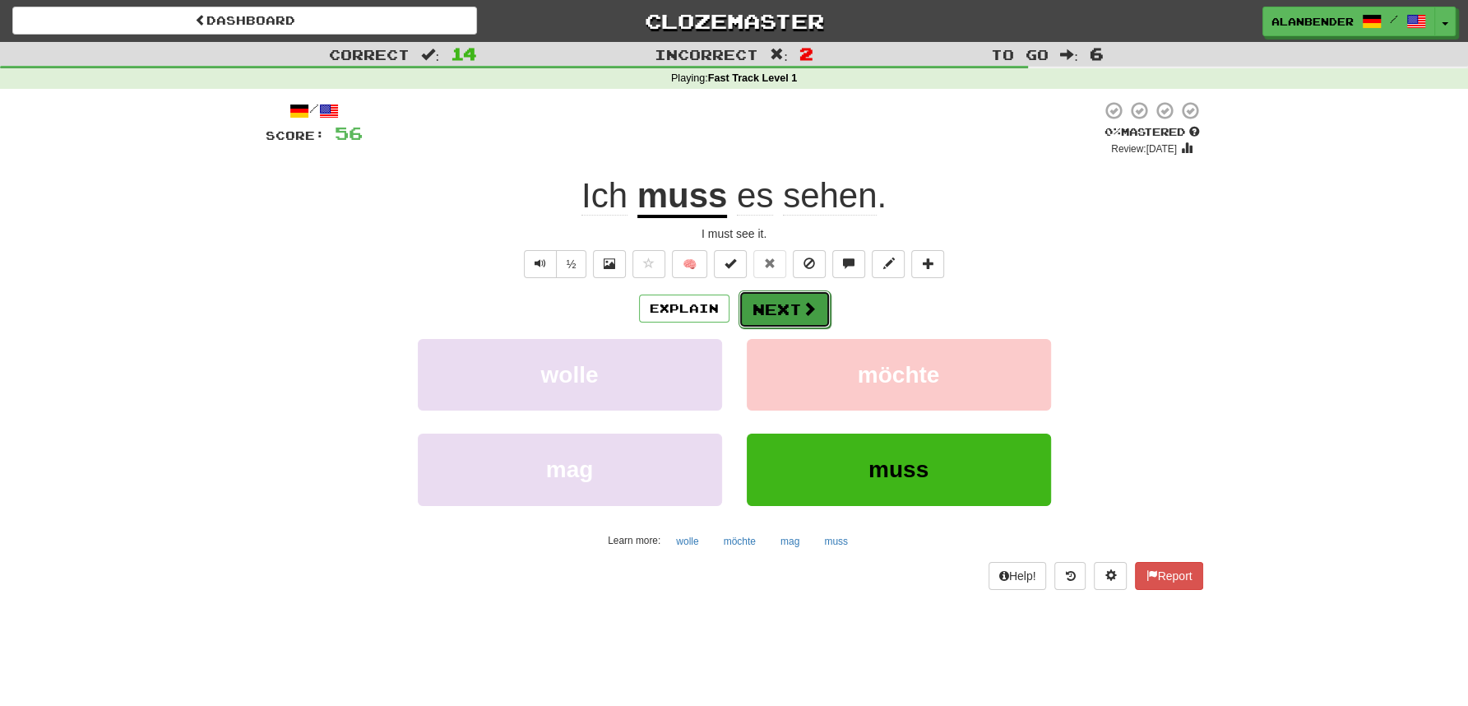
click at [786, 301] on button "Next" at bounding box center [785, 309] width 92 height 38
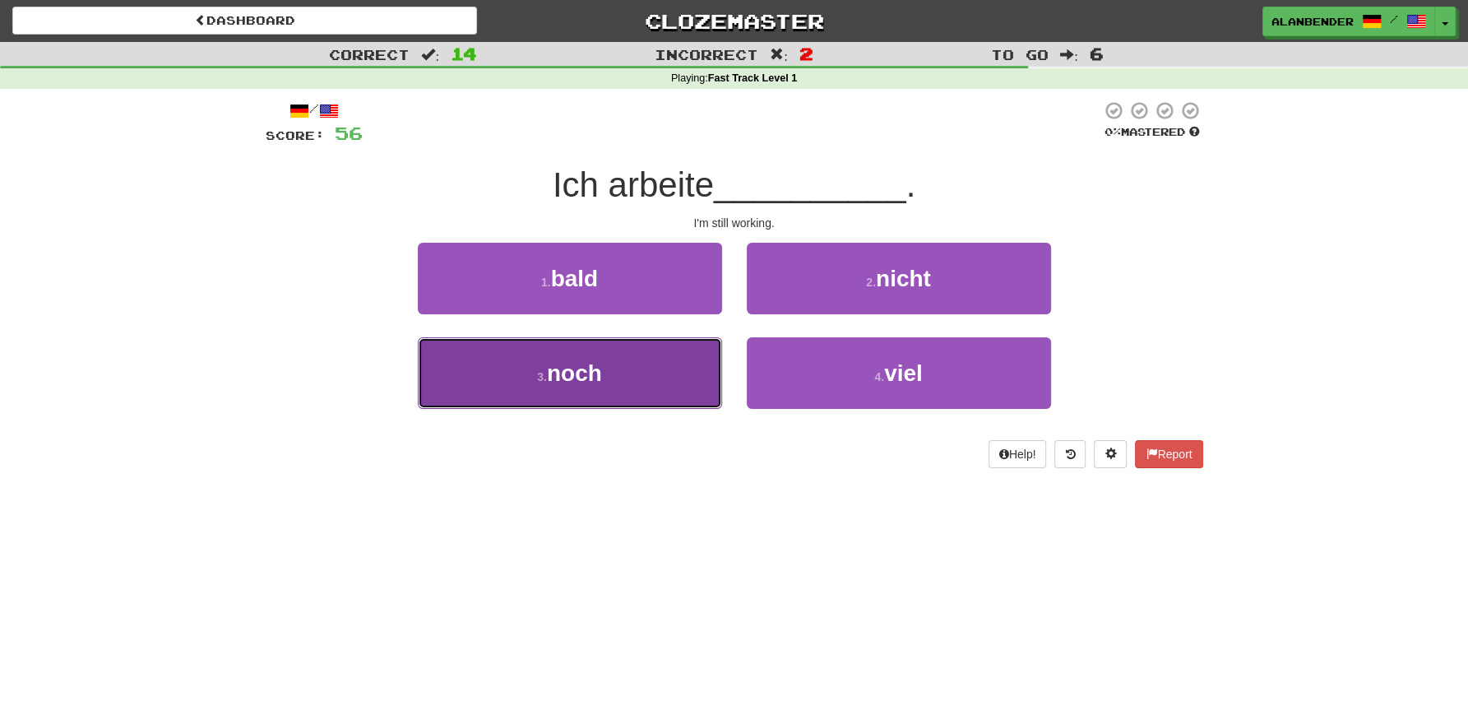
click at [595, 387] on button "3 . noch" at bounding box center [570, 373] width 304 height 72
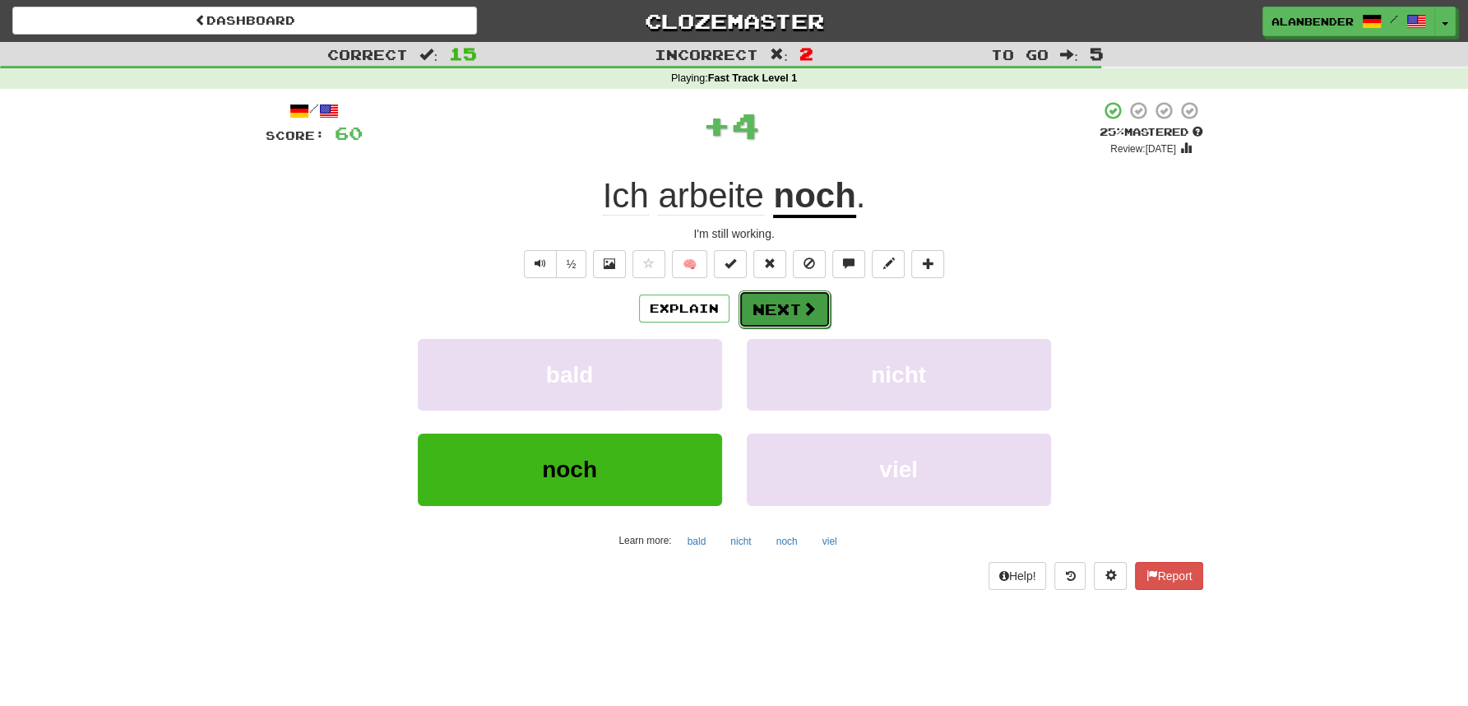
click at [791, 303] on button "Next" at bounding box center [785, 309] width 92 height 38
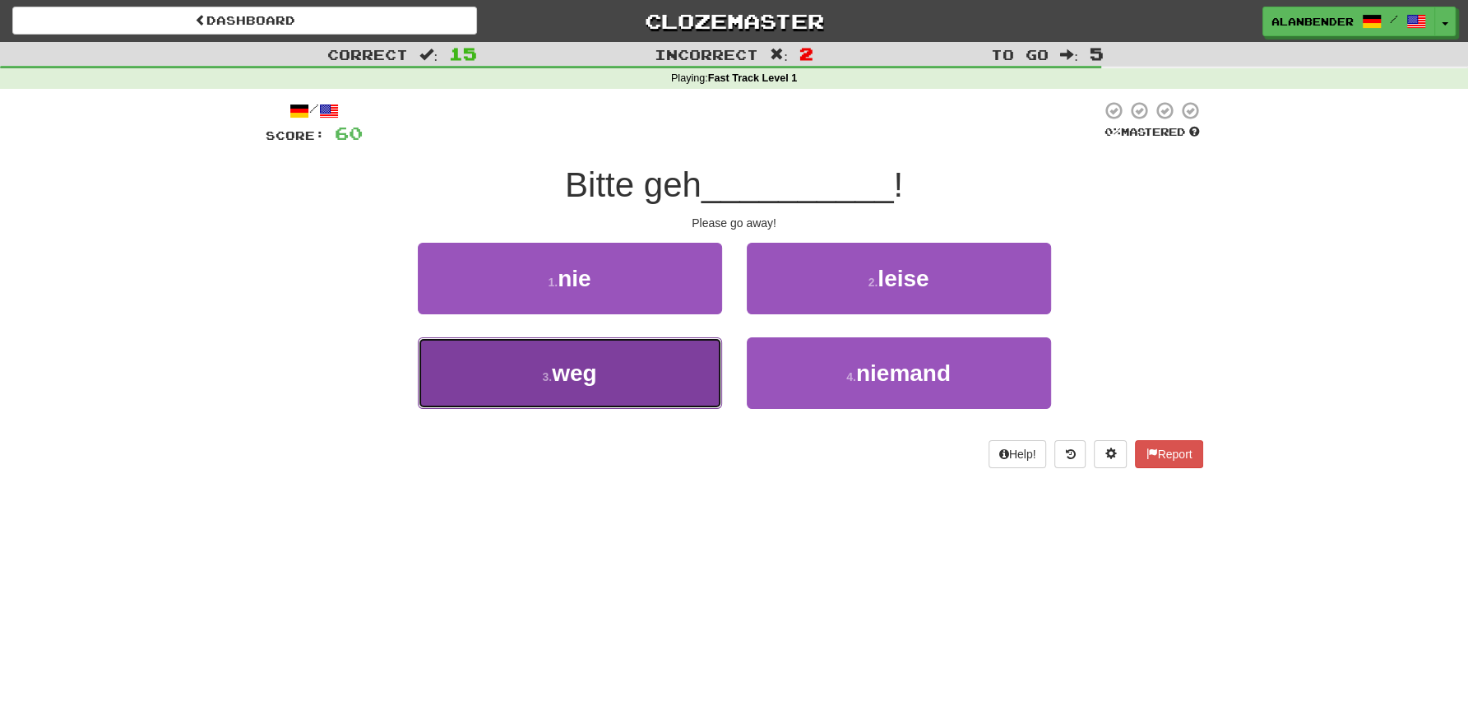
click at [585, 381] on span "weg" at bounding box center [574, 373] width 44 height 26
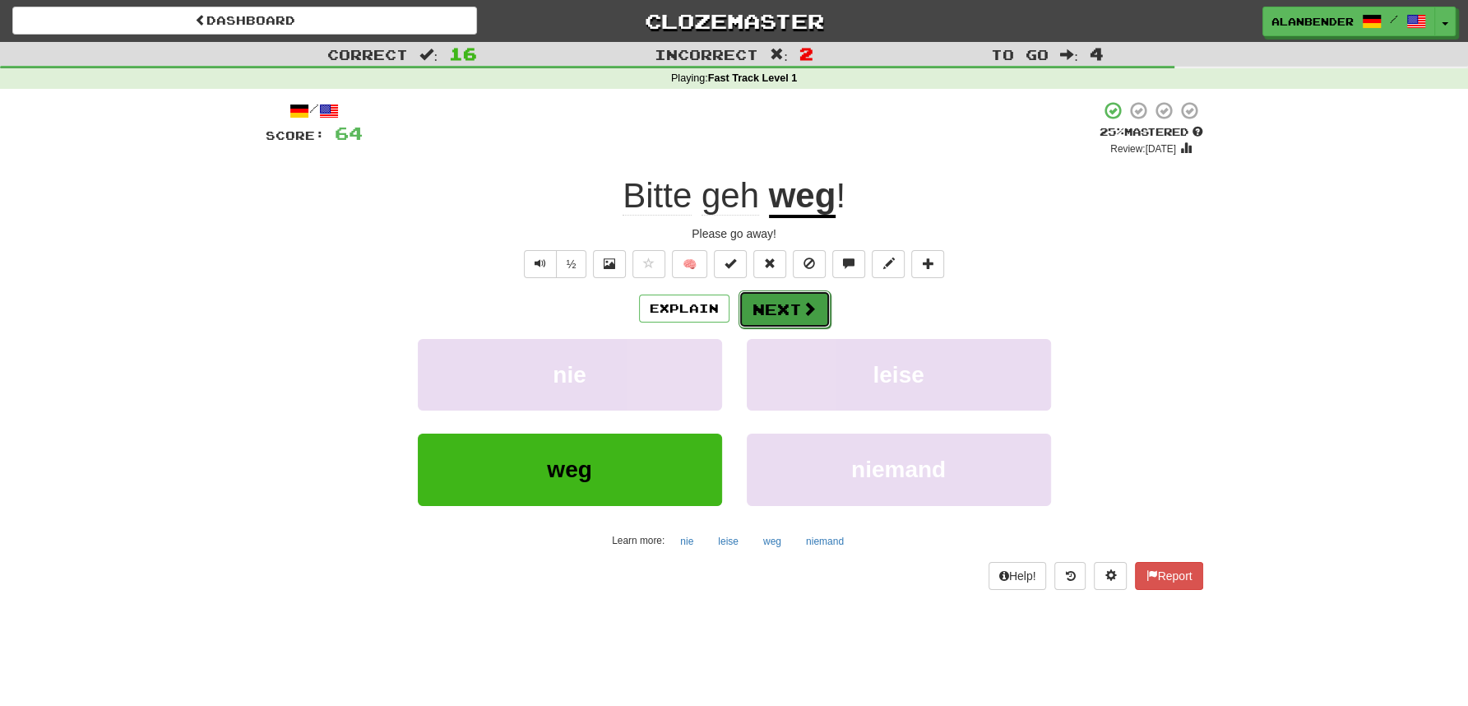
click at [768, 316] on button "Next" at bounding box center [785, 309] width 92 height 38
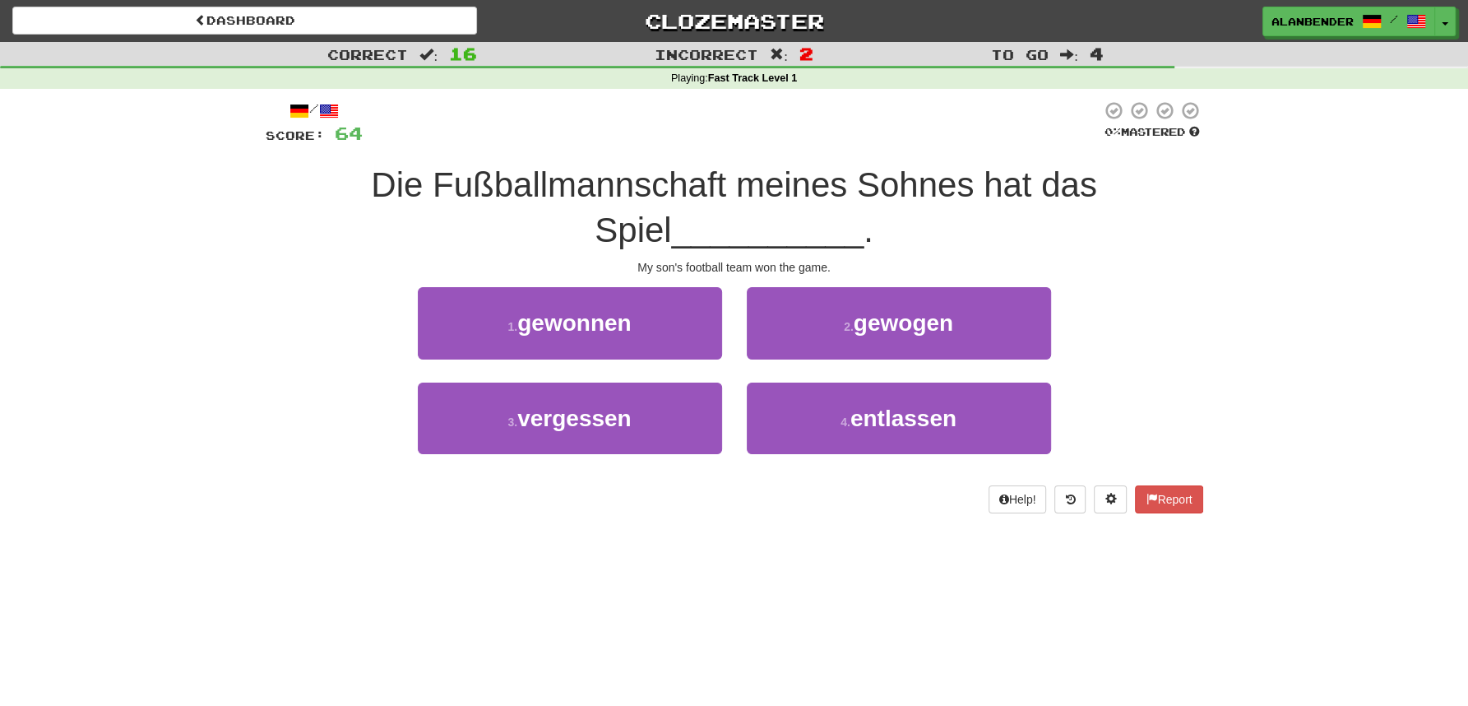
click at [1313, 372] on div "Correct : 16 Incorrect : 2 To go : 4 Playing : Fast Track Level 1 / Score: 64 0…" at bounding box center [734, 289] width 1468 height 494
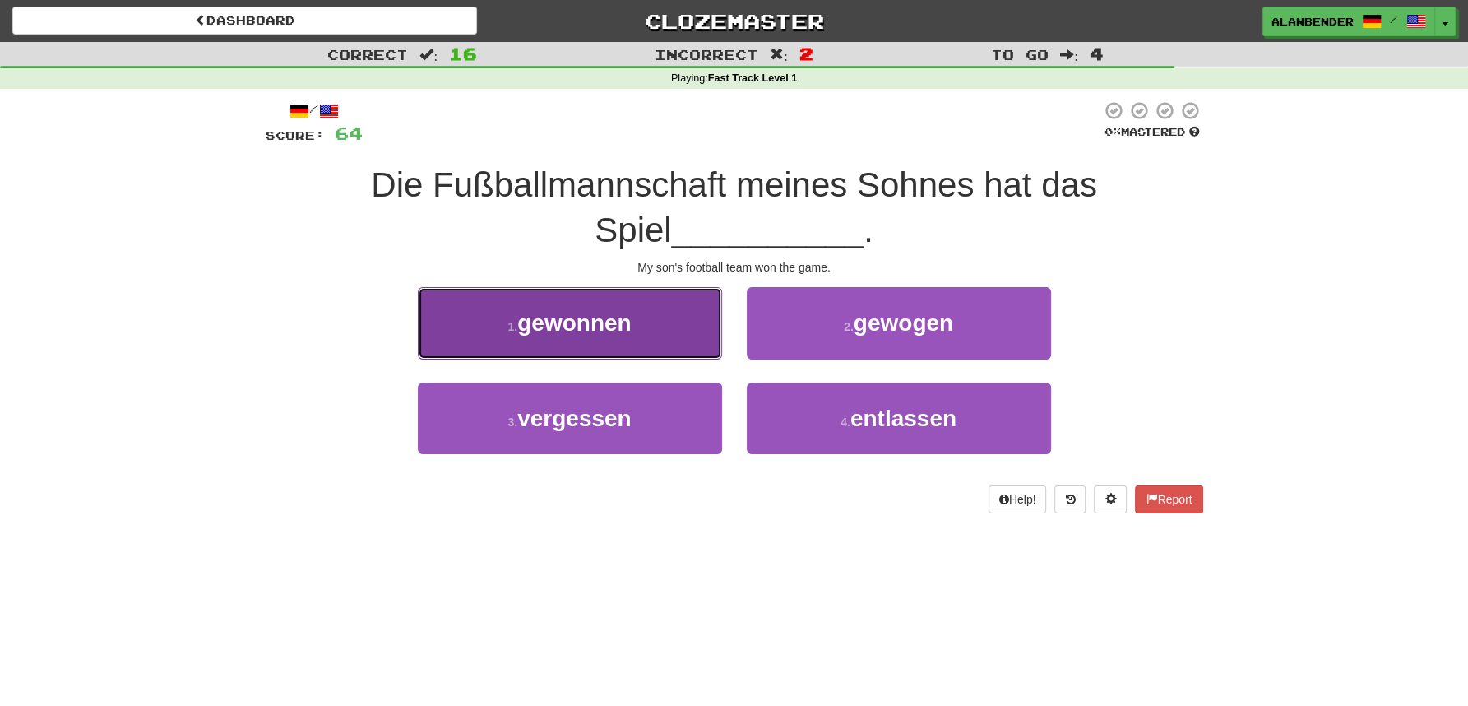
click at [612, 327] on span "gewonnen" at bounding box center [574, 323] width 114 height 26
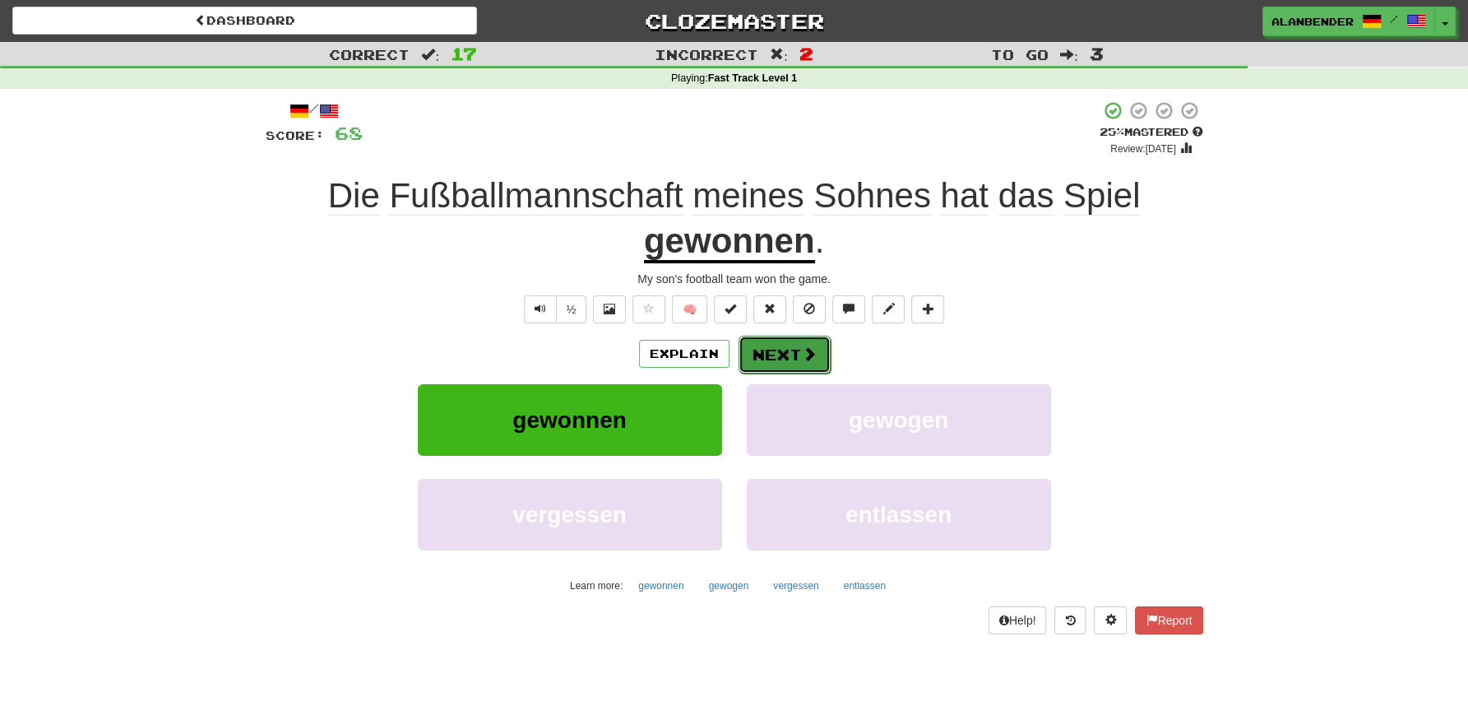
click at [798, 359] on button "Next" at bounding box center [785, 355] width 92 height 38
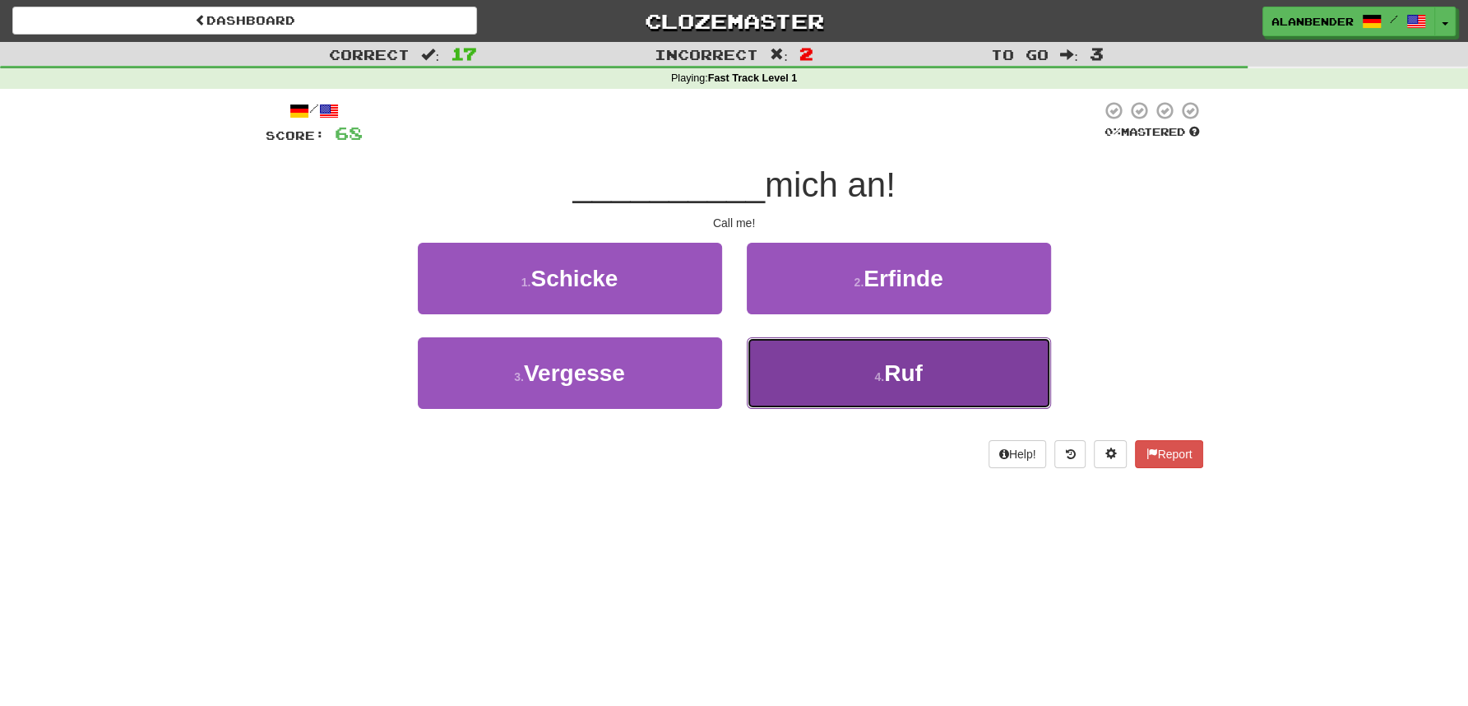
click at [937, 368] on button "4 . Ruf" at bounding box center [899, 373] width 304 height 72
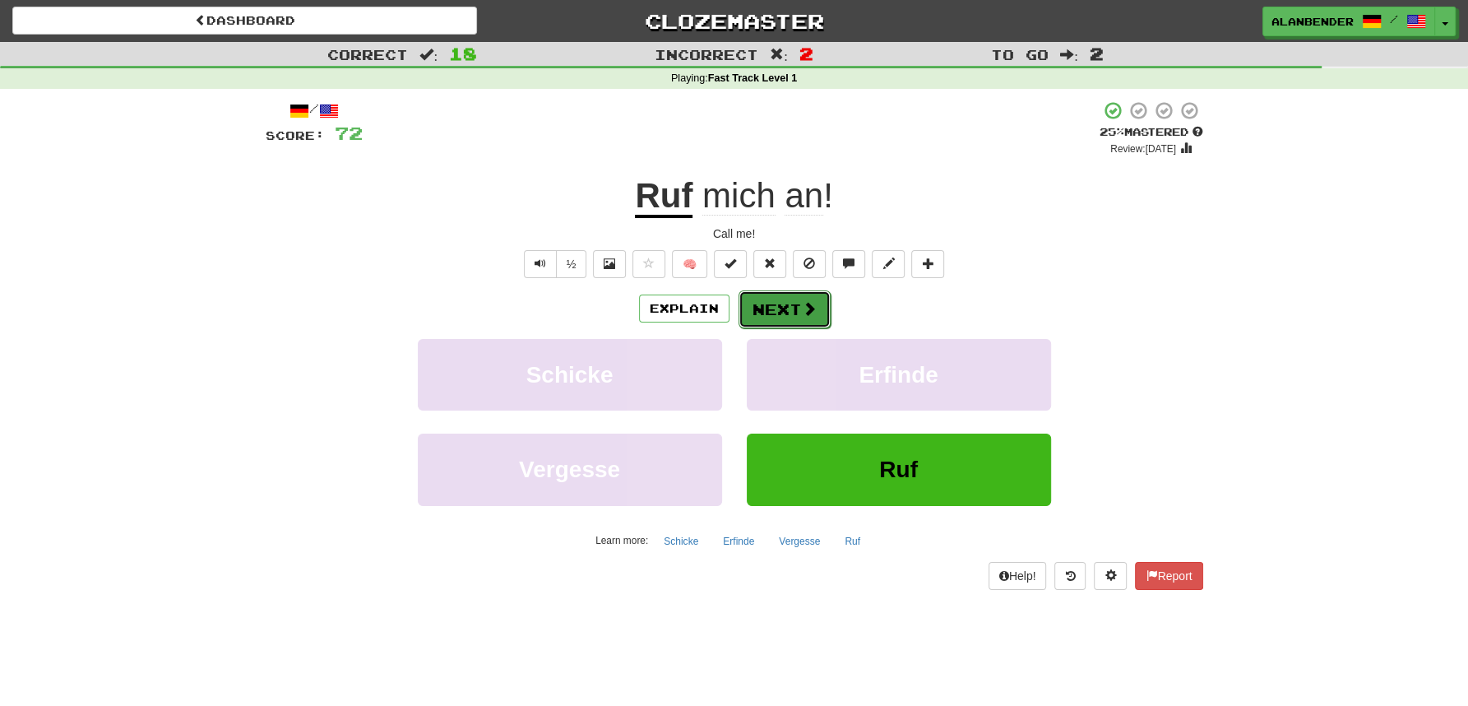
click at [802, 312] on span at bounding box center [809, 308] width 15 height 15
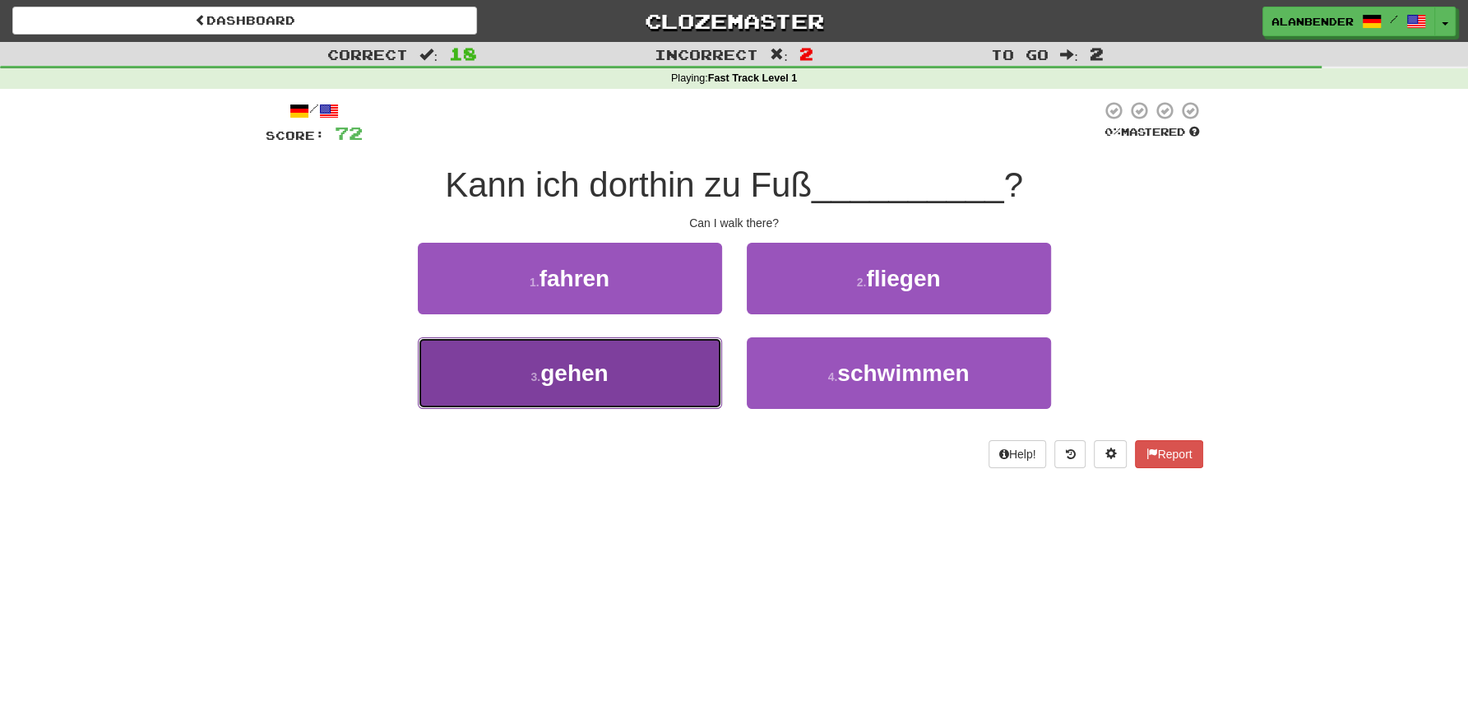
click at [598, 377] on span "gehen" at bounding box center [573, 373] width 67 height 26
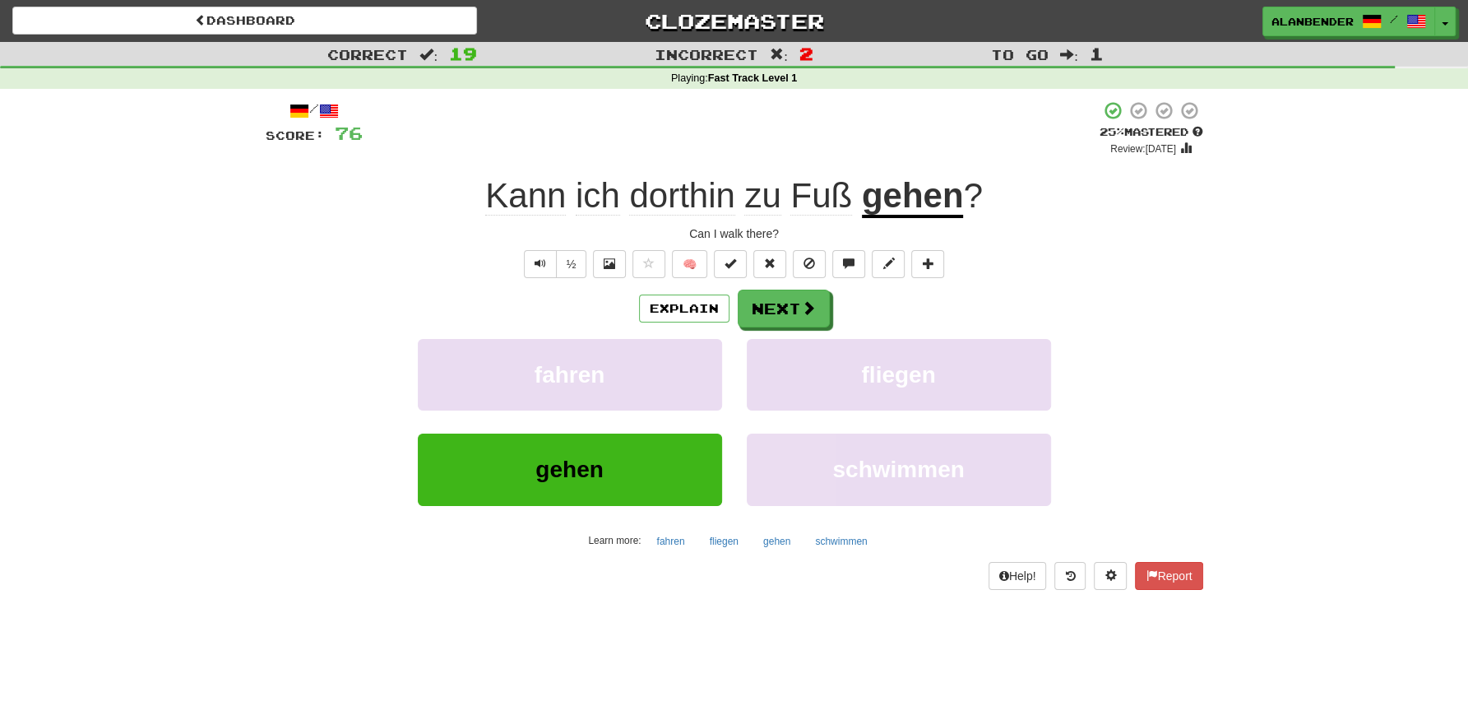
click at [708, 190] on span "dorthin" at bounding box center [681, 195] width 105 height 39
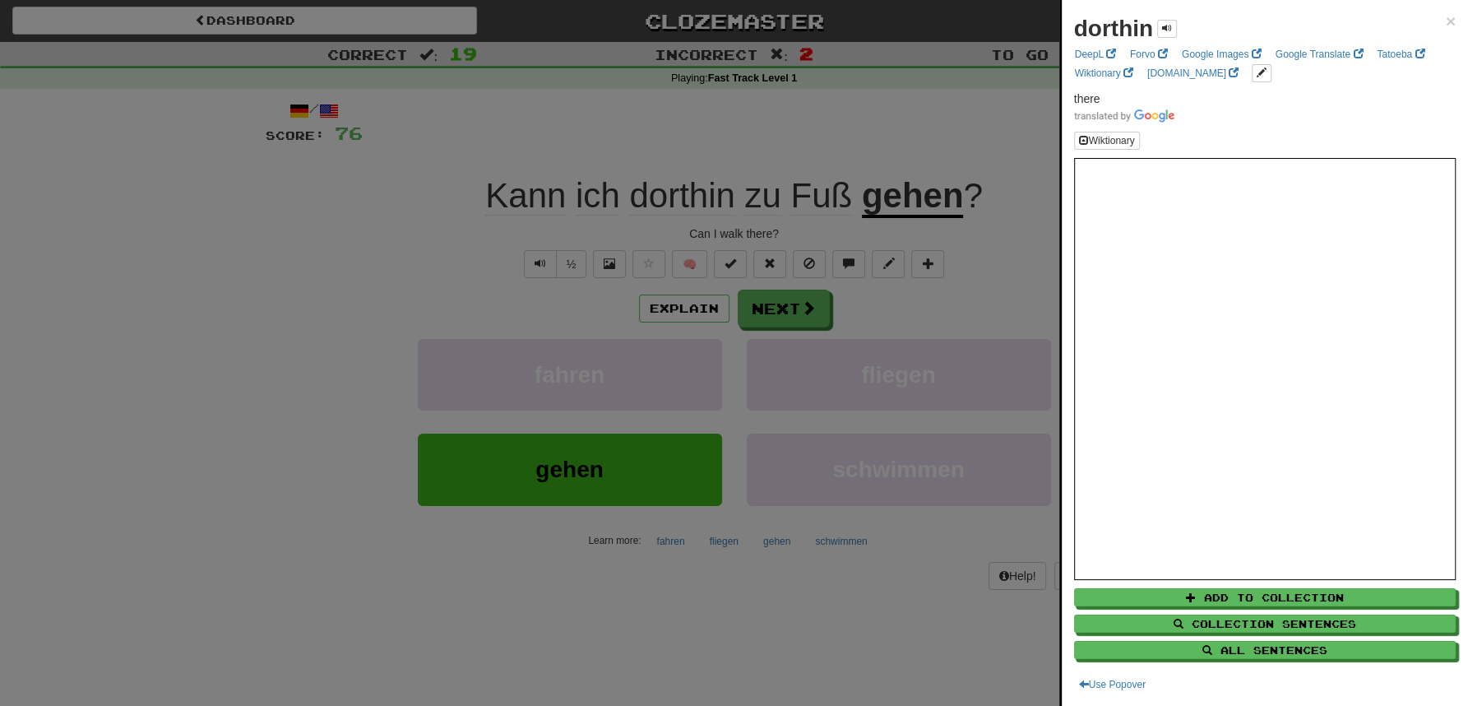
click at [741, 134] on div at bounding box center [734, 353] width 1468 height 706
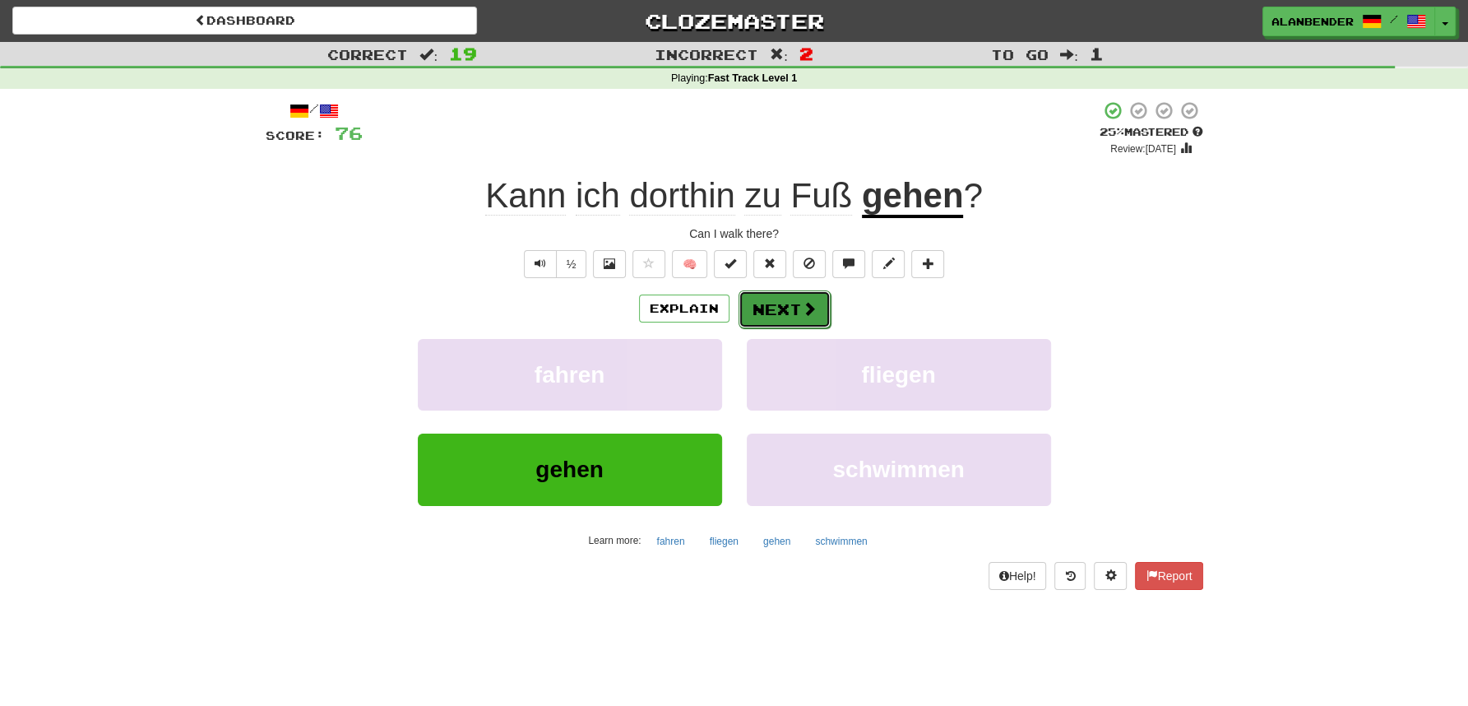
click at [810, 309] on span at bounding box center [809, 308] width 15 height 15
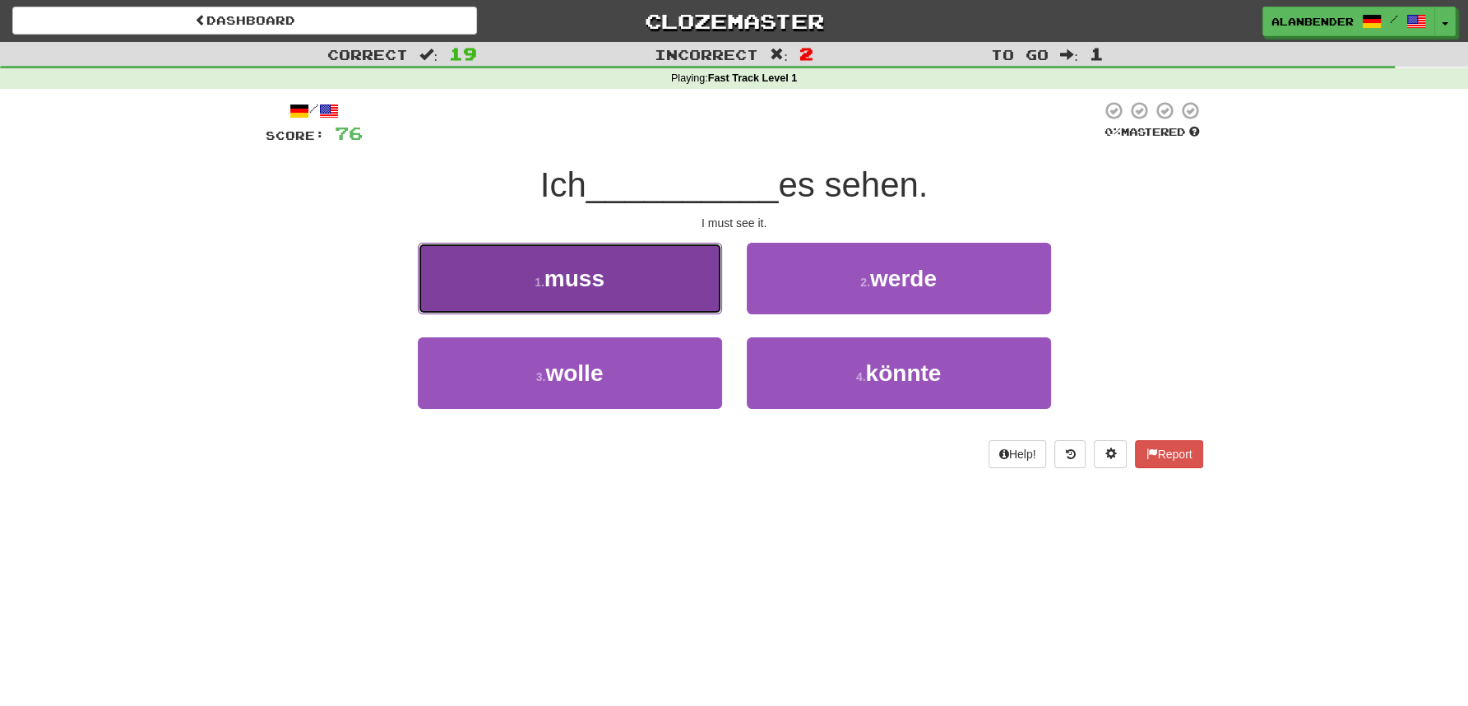
click at [601, 282] on span "muss" at bounding box center [575, 279] width 60 height 26
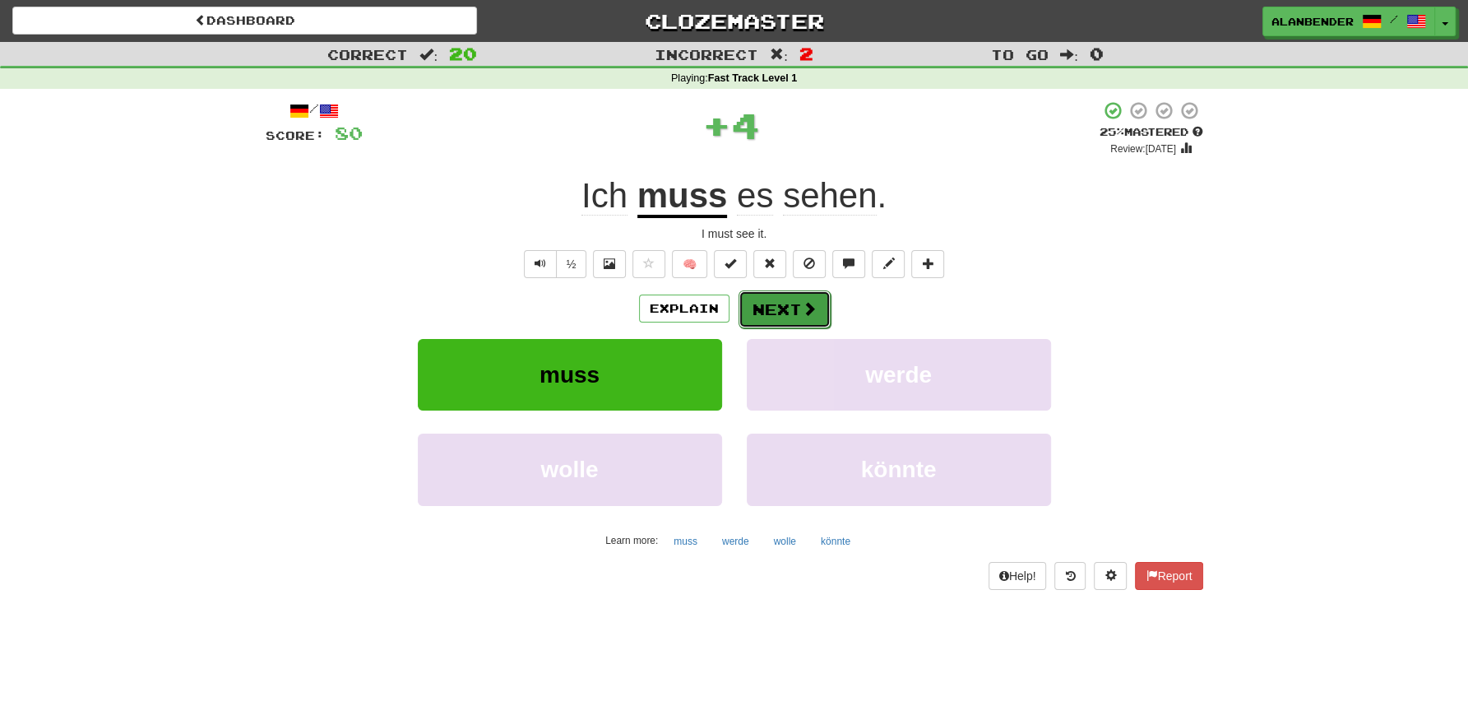
click at [811, 307] on span at bounding box center [809, 308] width 15 height 15
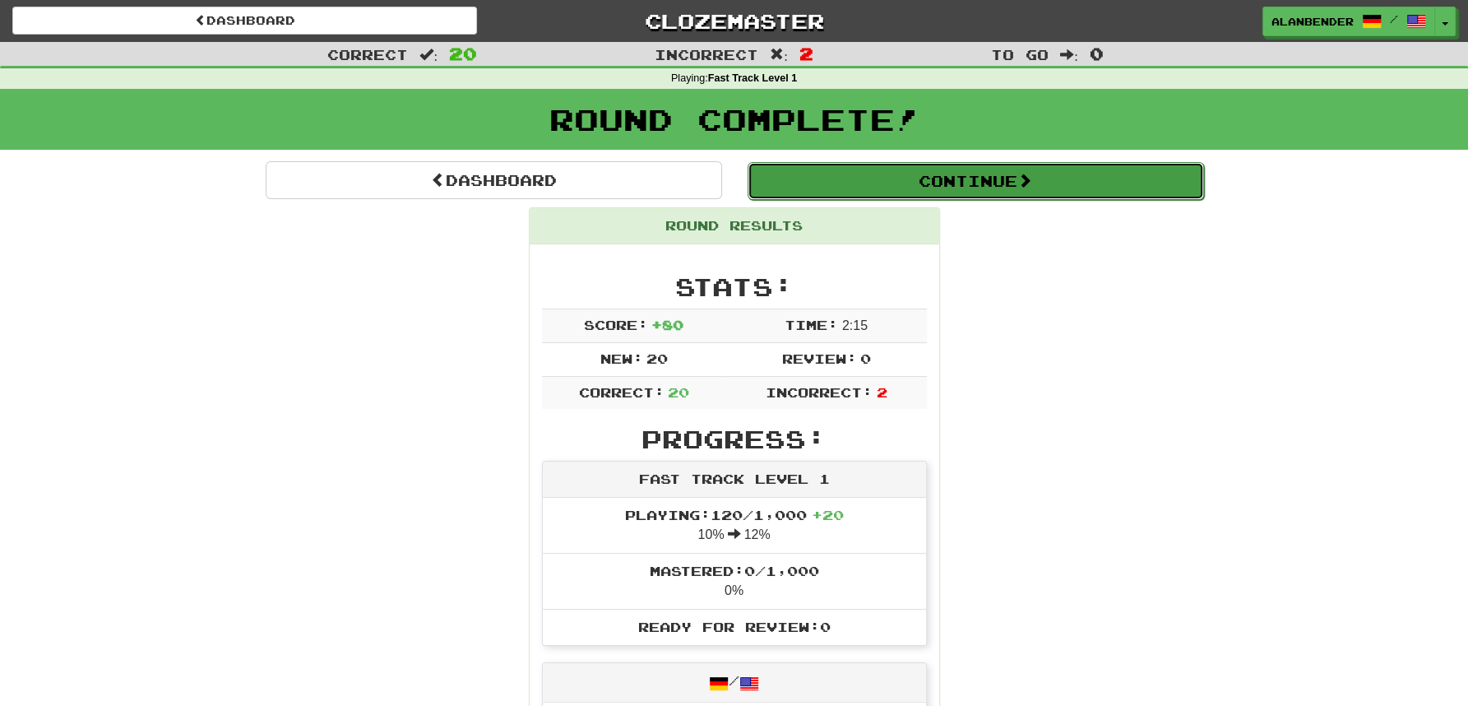
click at [1052, 174] on button "Continue" at bounding box center [976, 181] width 457 height 38
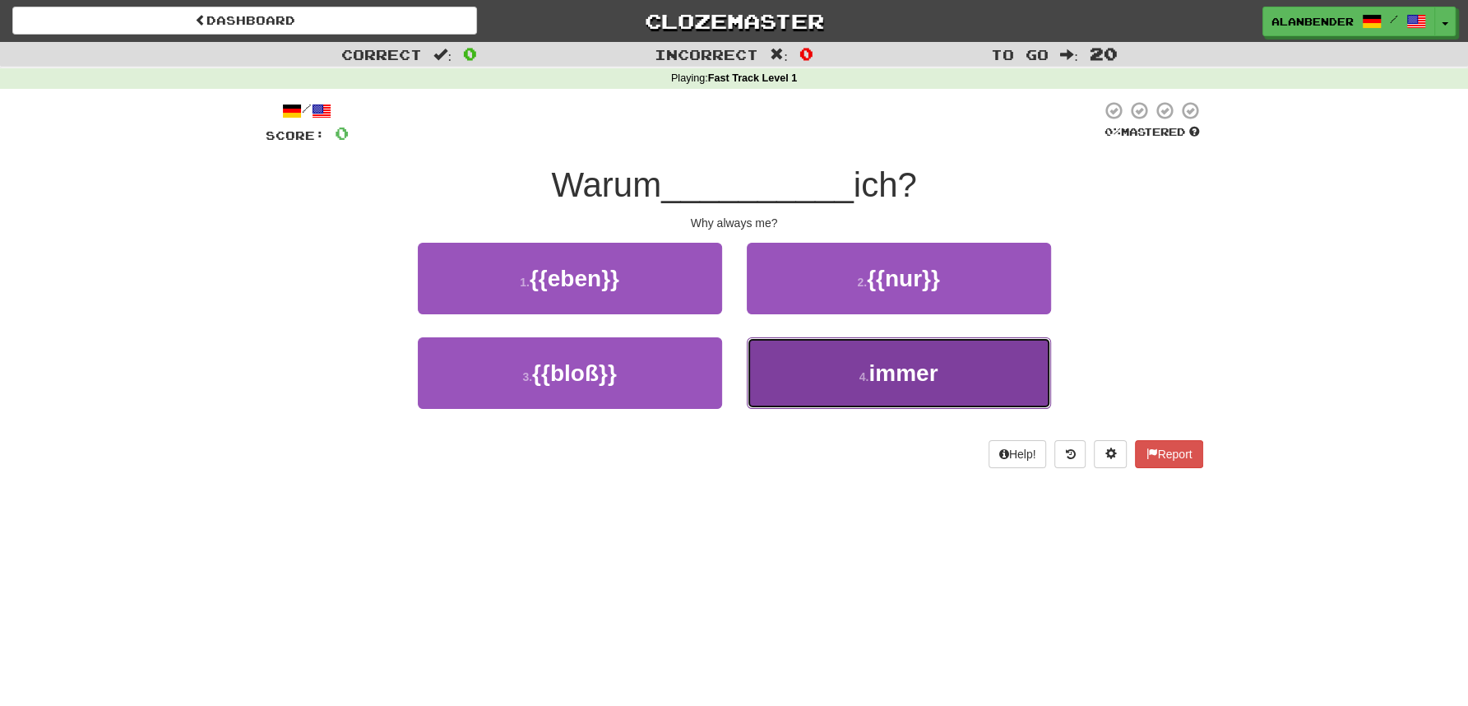
click at [933, 376] on span "immer" at bounding box center [903, 373] width 69 height 26
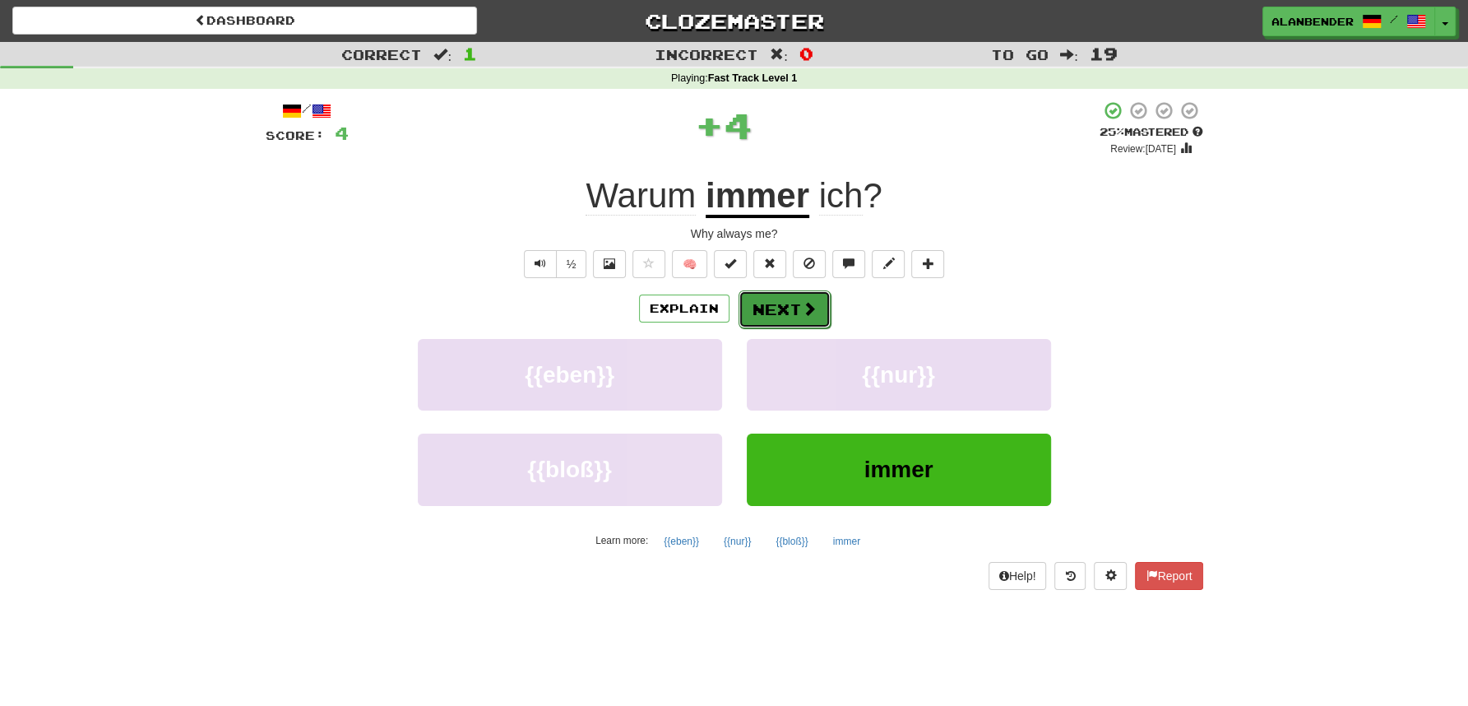
click at [812, 306] on span at bounding box center [809, 308] width 15 height 15
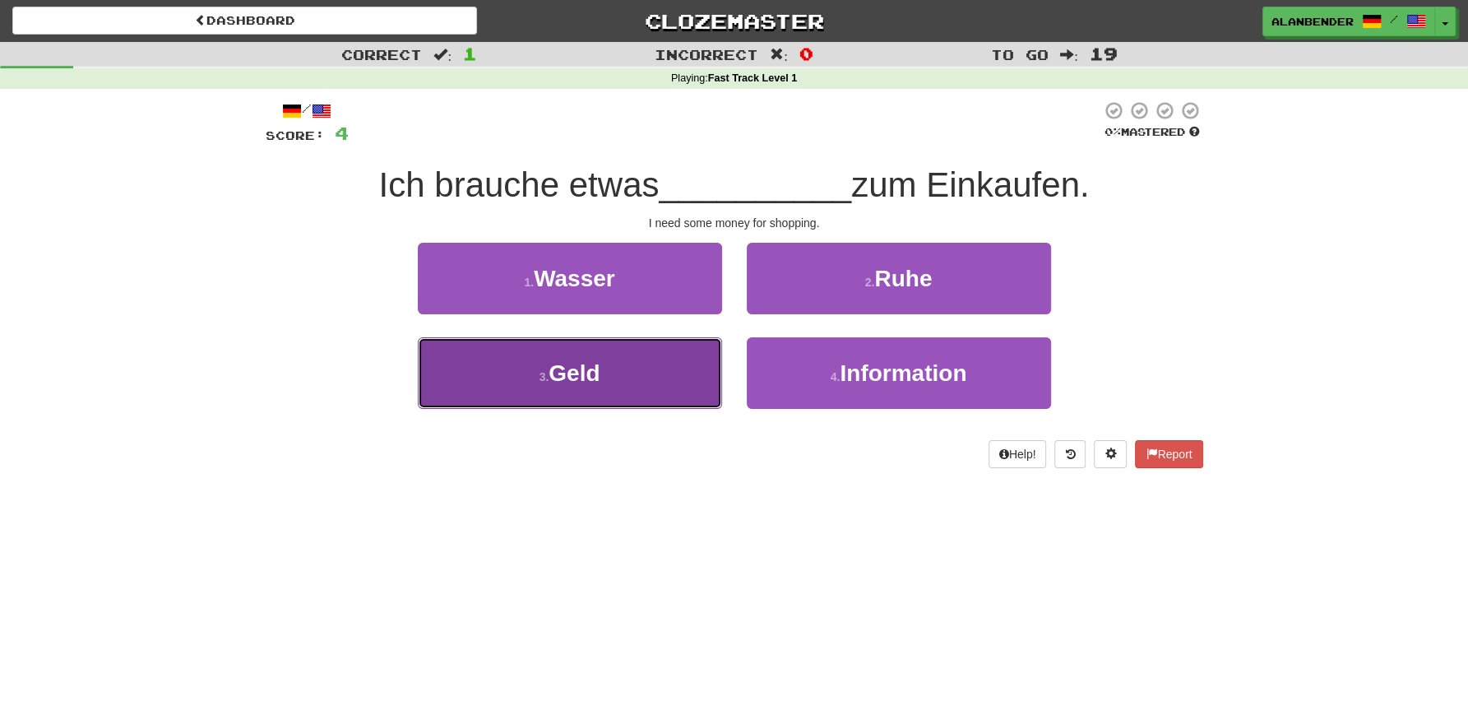
click at [608, 394] on button "3 . Geld" at bounding box center [570, 373] width 304 height 72
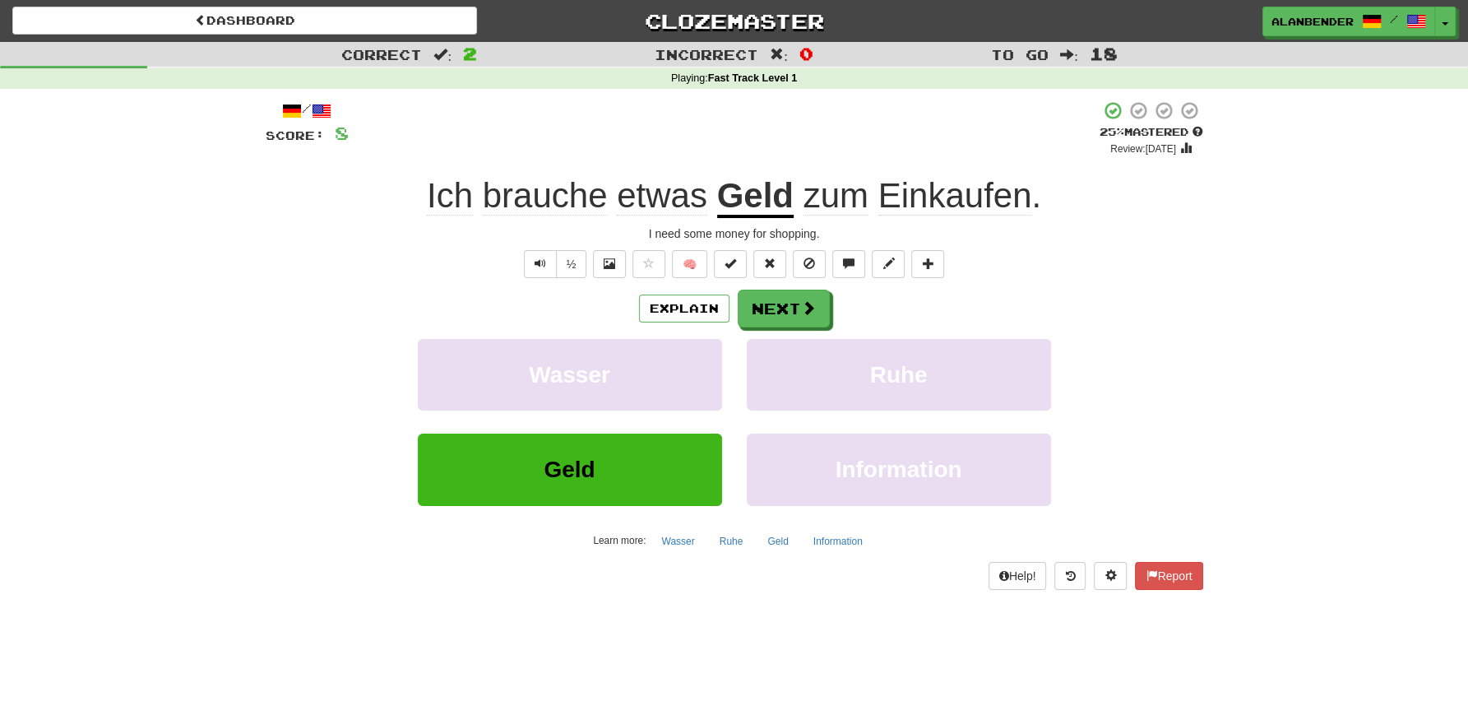
click at [984, 192] on span "Einkaufen" at bounding box center [956, 195] width 154 height 39
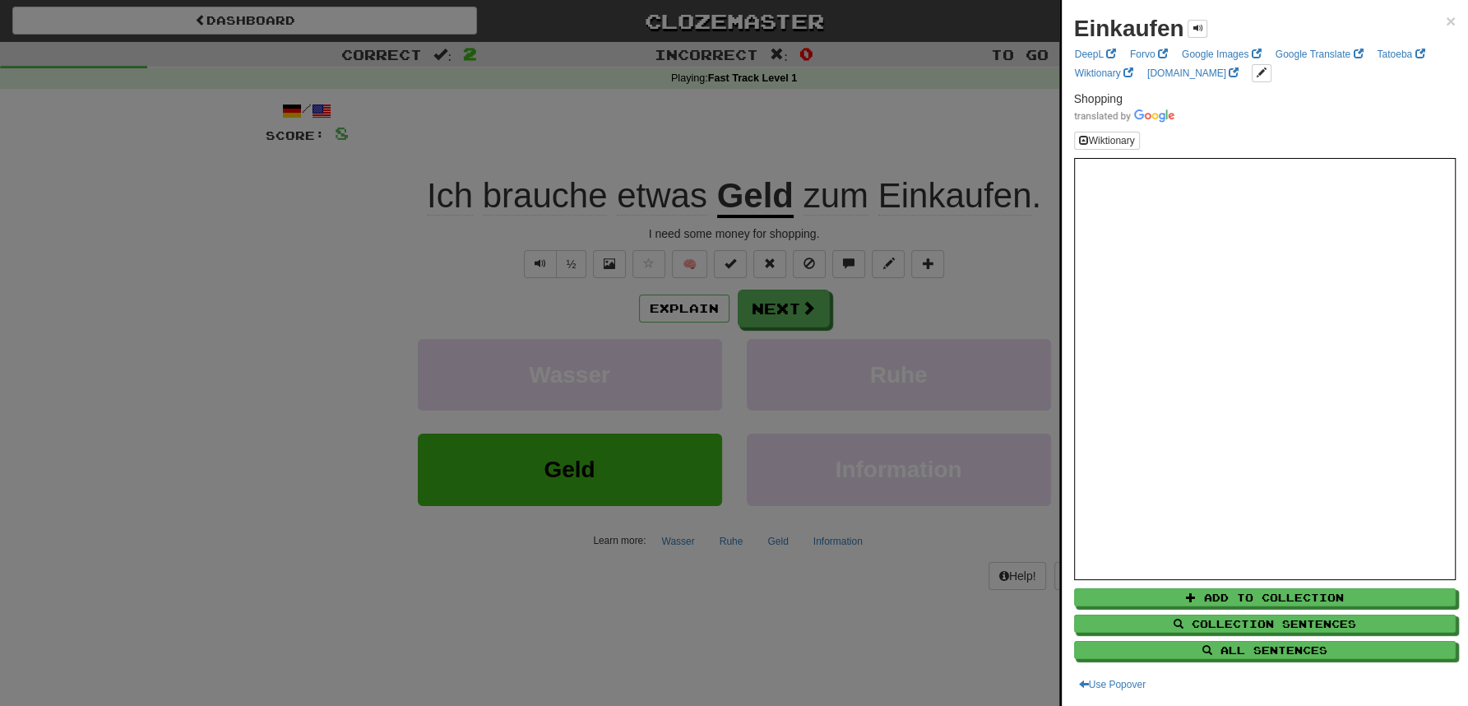
click at [958, 137] on div at bounding box center [734, 353] width 1468 height 706
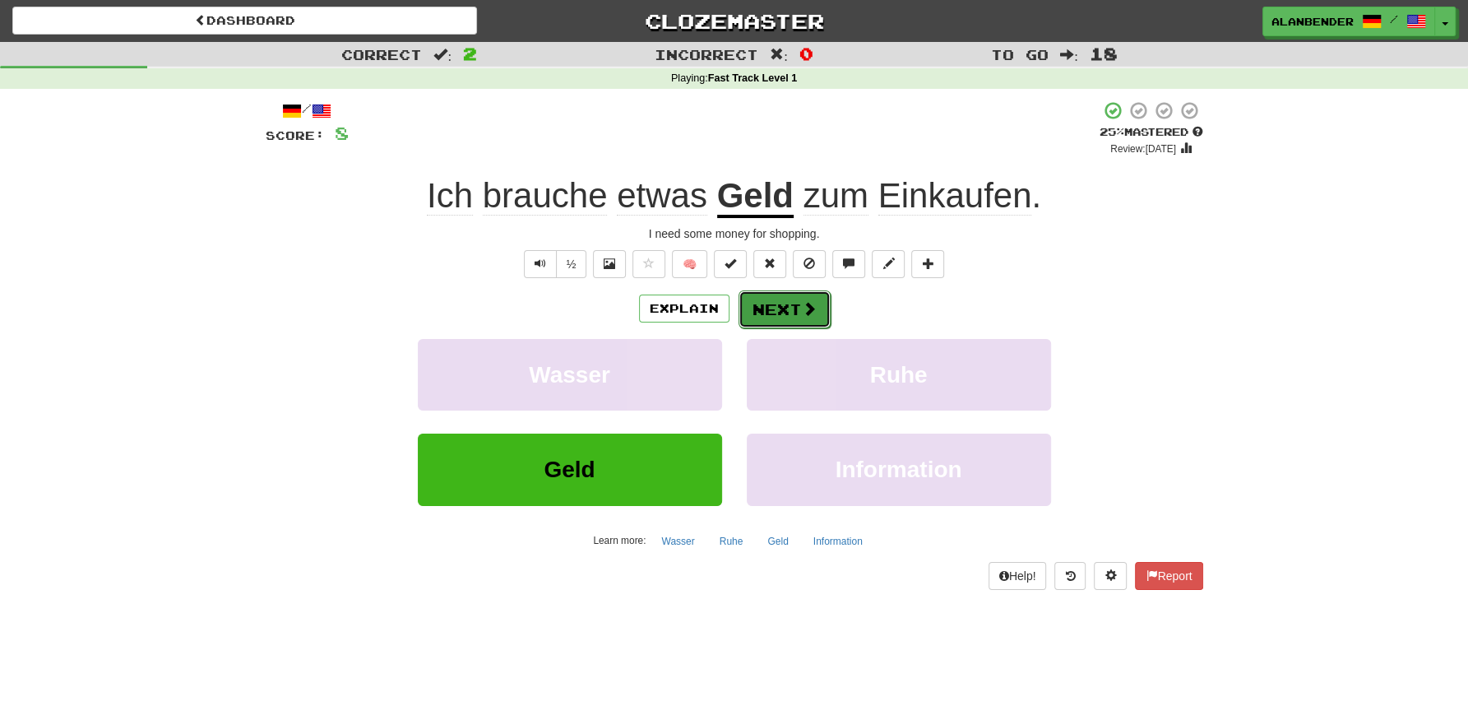
click at [812, 319] on button "Next" at bounding box center [785, 309] width 92 height 38
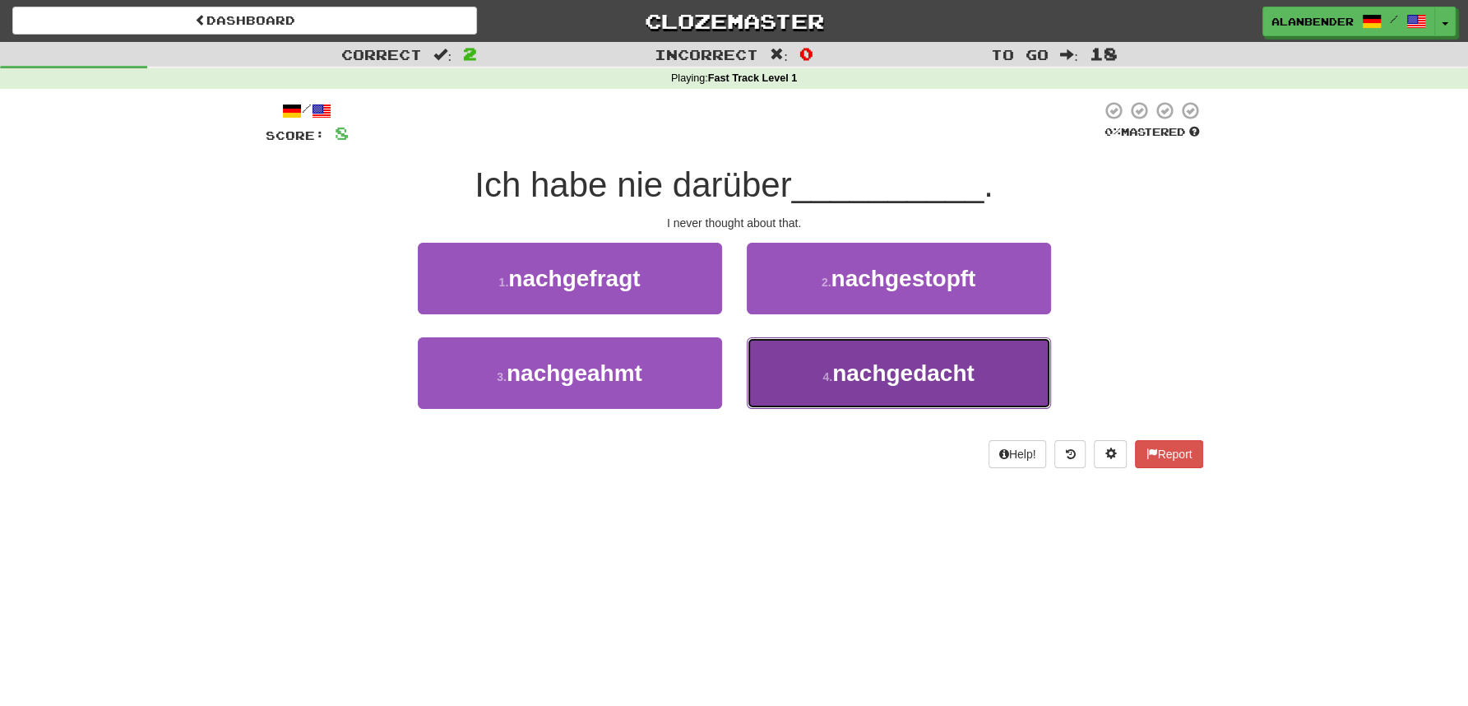
click at [933, 374] on span "nachgedacht" at bounding box center [903, 373] width 142 height 26
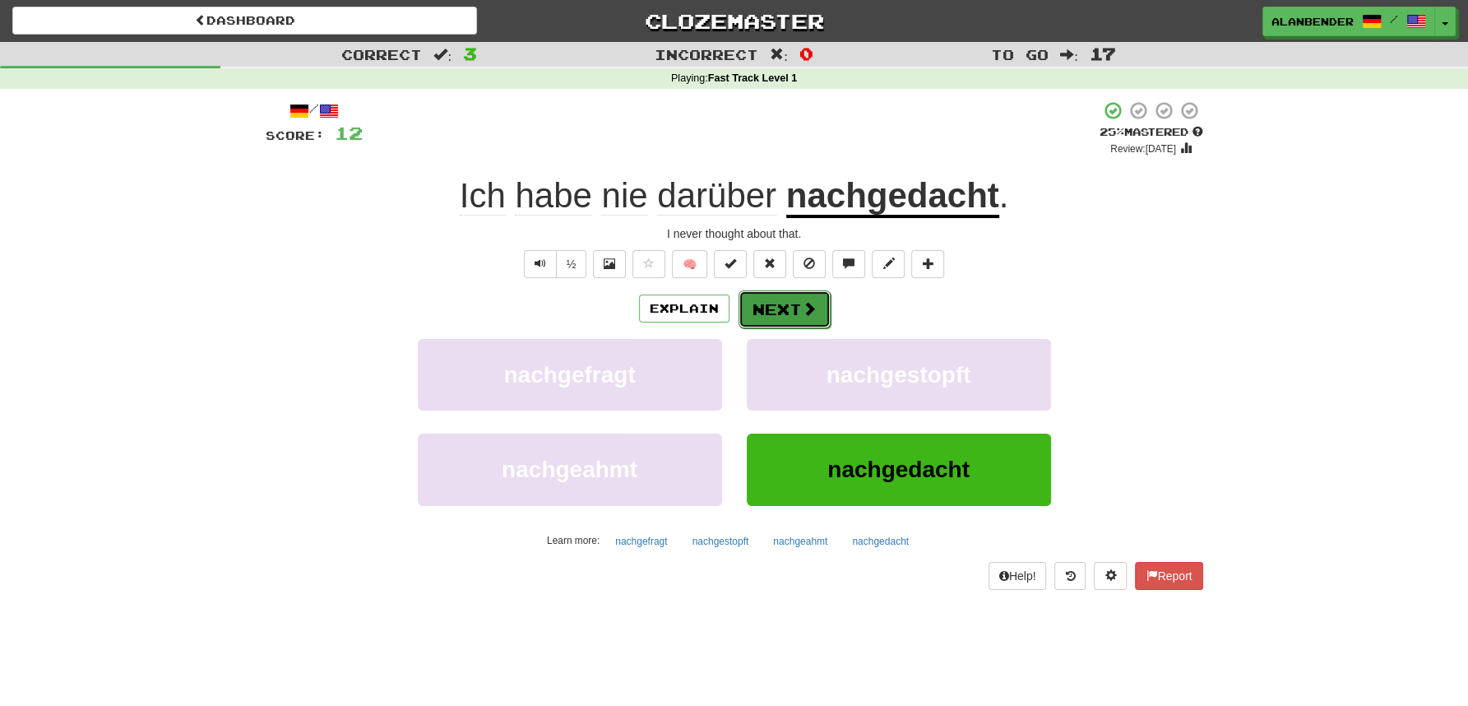
click at [790, 310] on button "Next" at bounding box center [785, 309] width 92 height 38
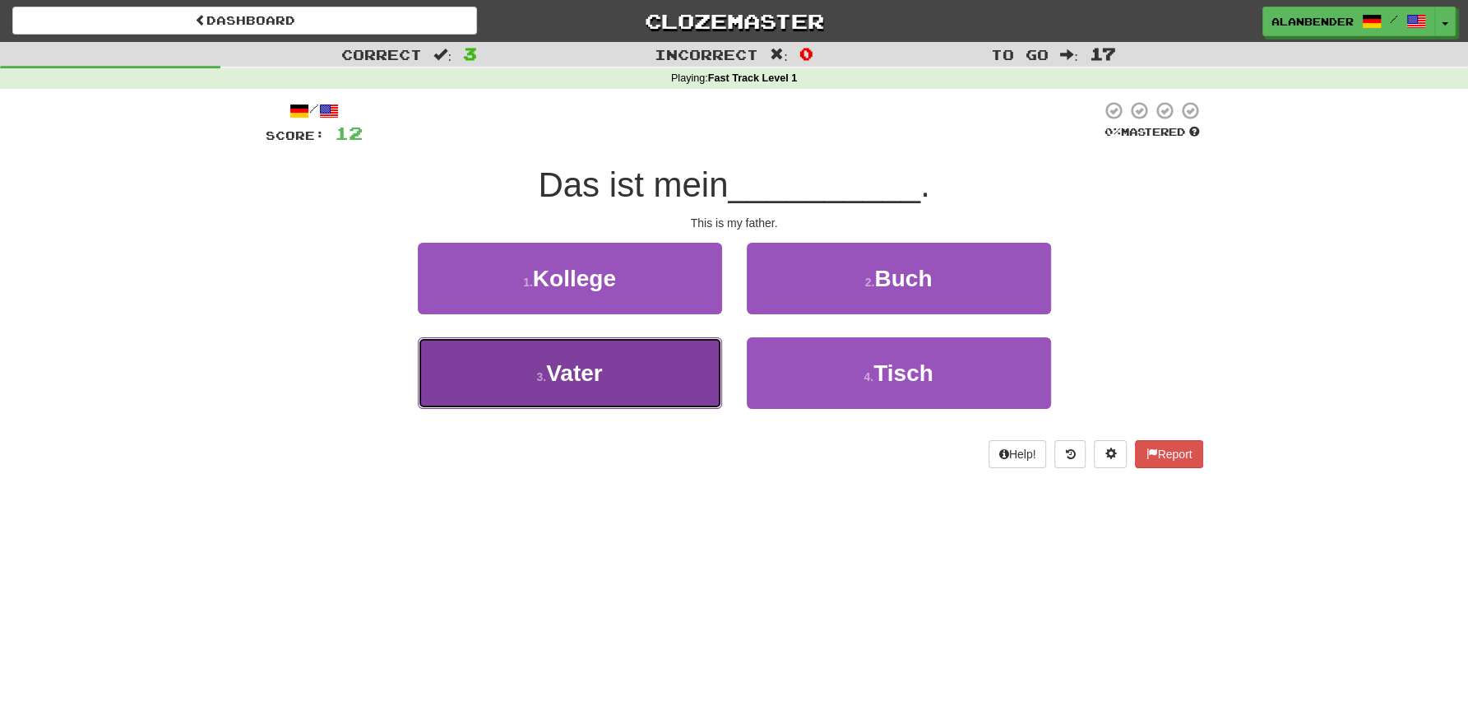
click at [572, 379] on span "Vater" at bounding box center [574, 373] width 57 height 26
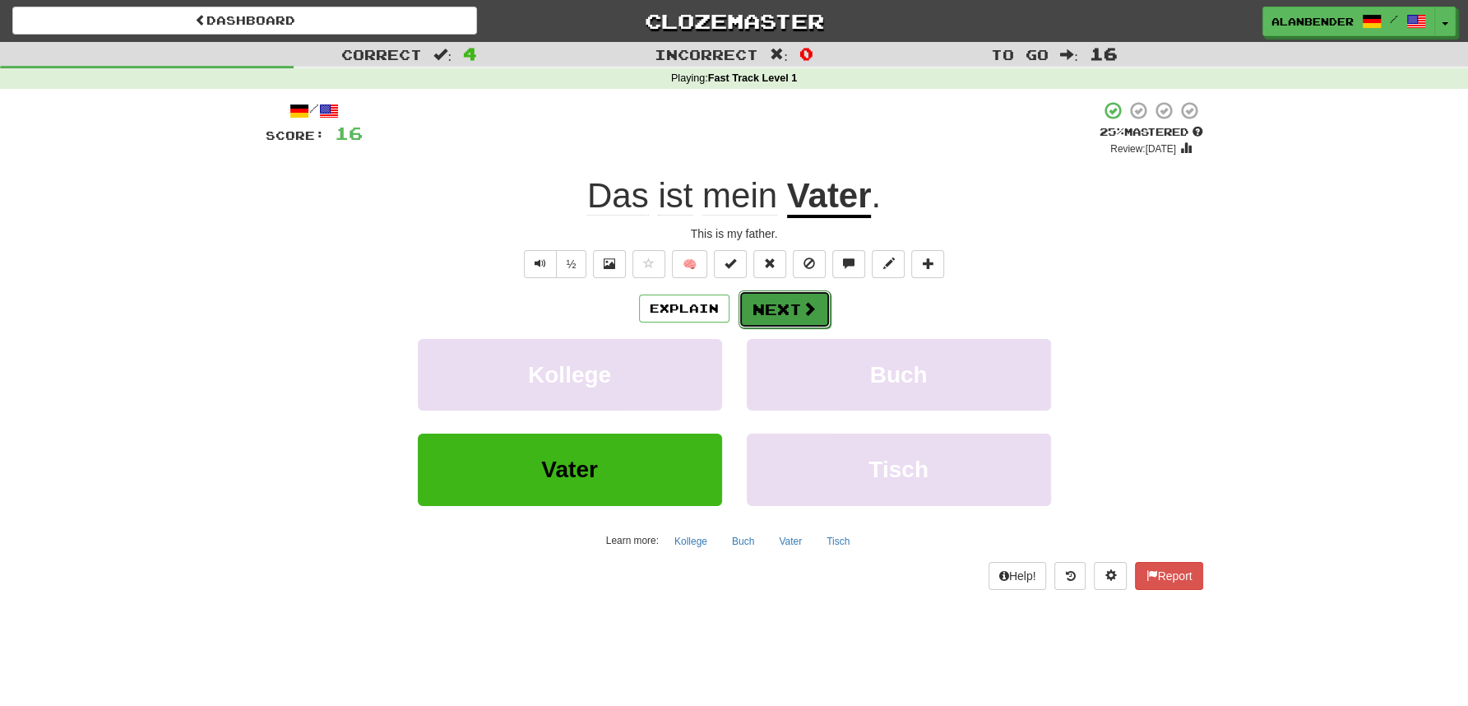
click at [795, 308] on button "Next" at bounding box center [785, 309] width 92 height 38
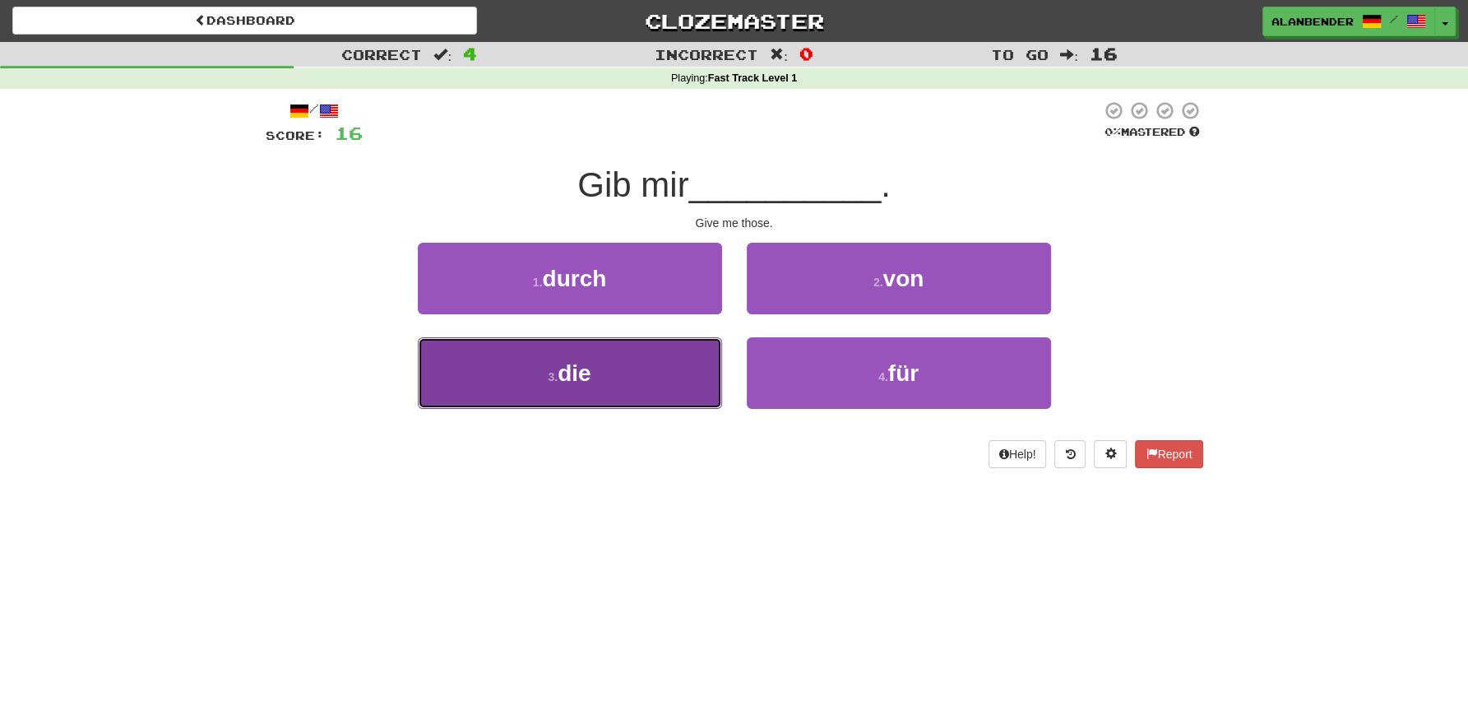
click at [574, 382] on span "die" at bounding box center [574, 373] width 33 height 26
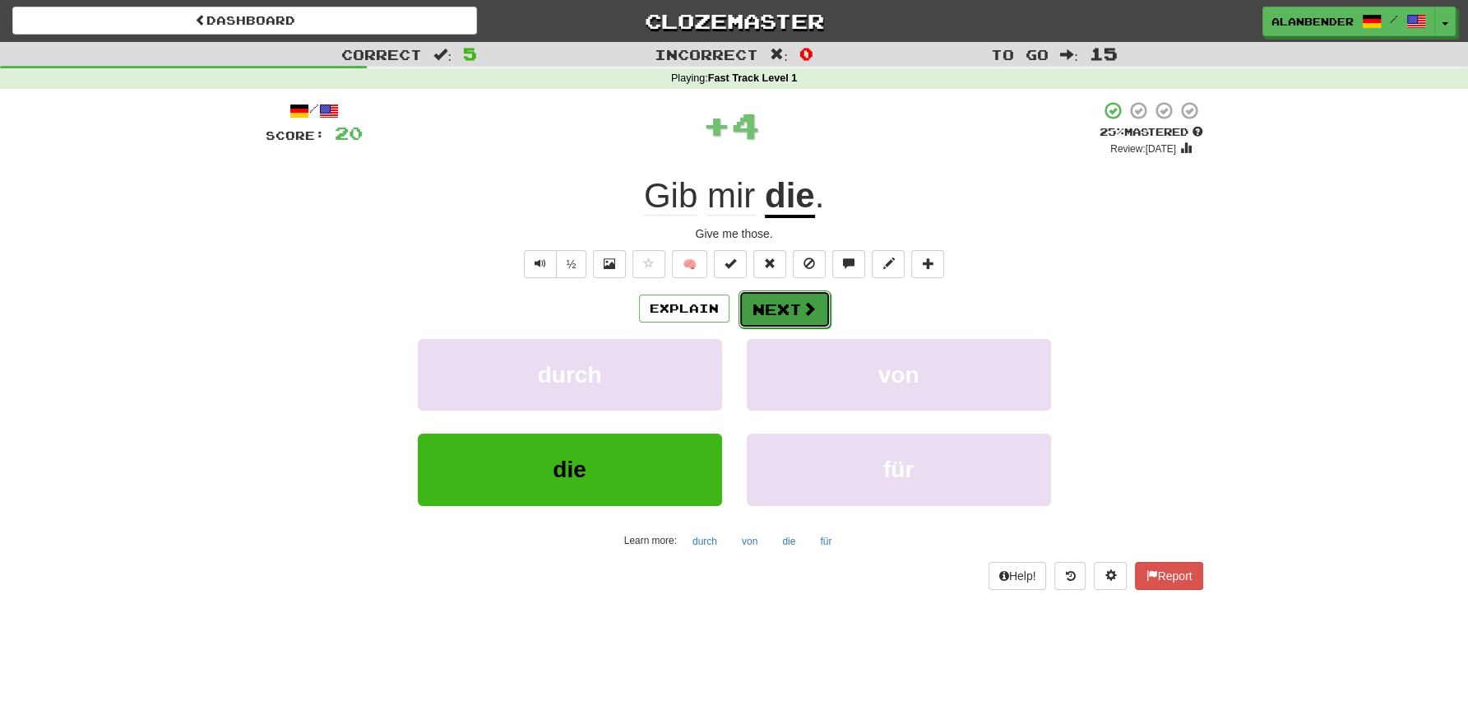
click at [768, 304] on button "Next" at bounding box center [785, 309] width 92 height 38
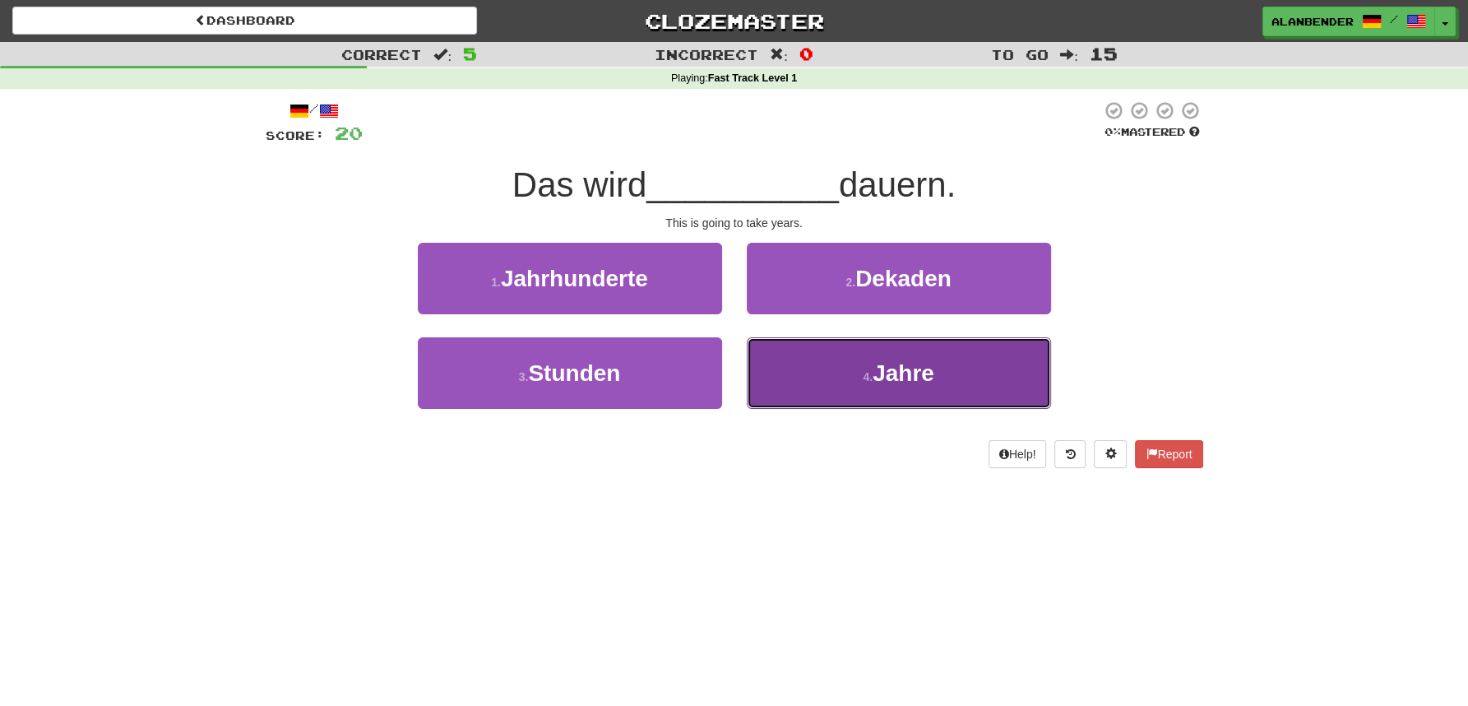
click at [937, 360] on button "4 . Jahre" at bounding box center [899, 373] width 304 height 72
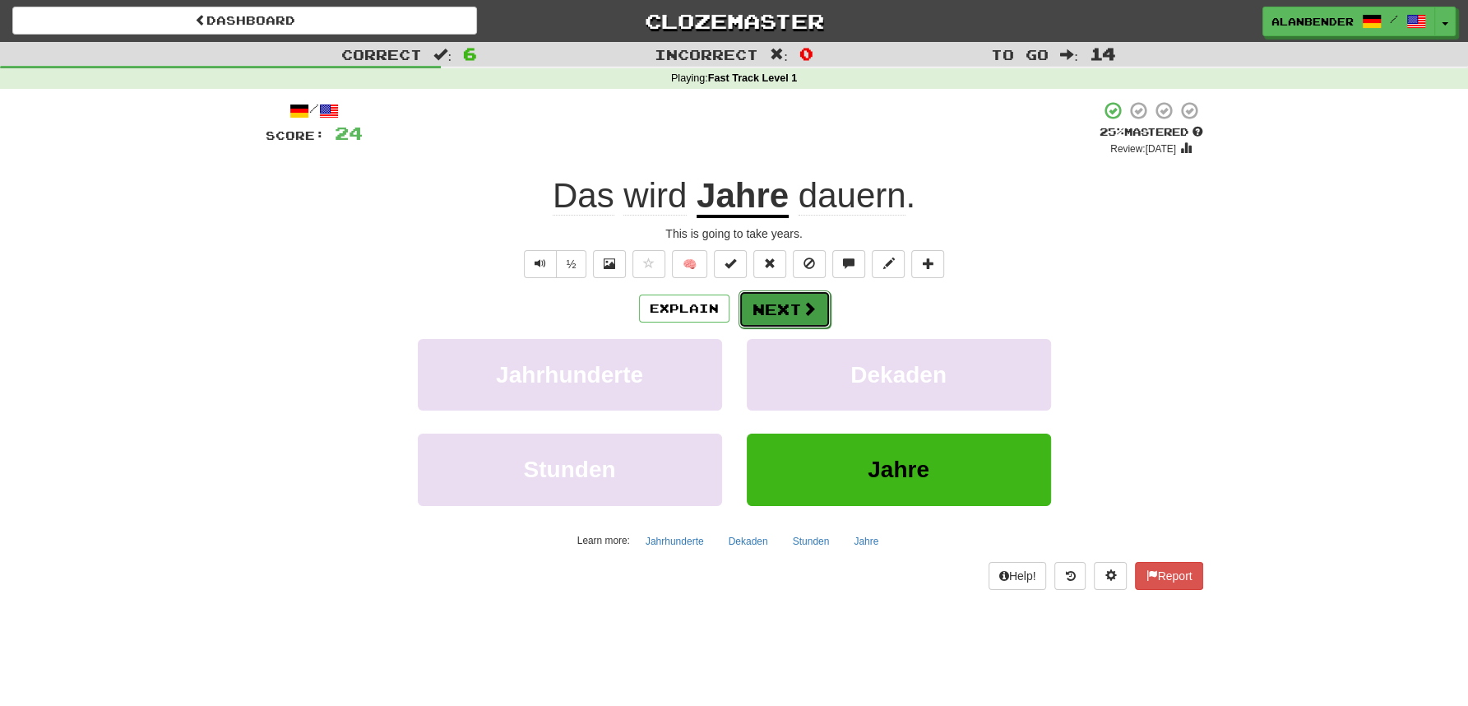
click at [783, 318] on button "Next" at bounding box center [785, 309] width 92 height 38
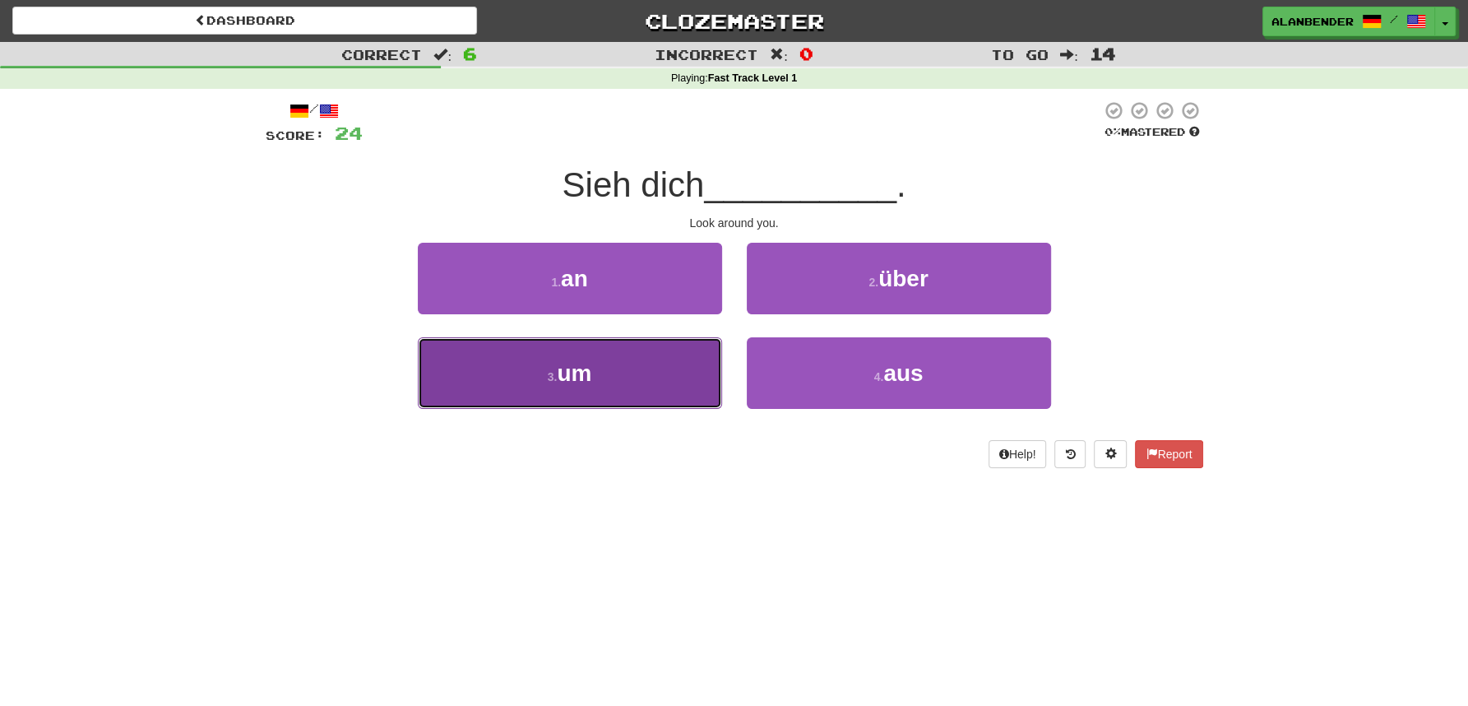
click at [576, 394] on button "3 . um" at bounding box center [570, 373] width 304 height 72
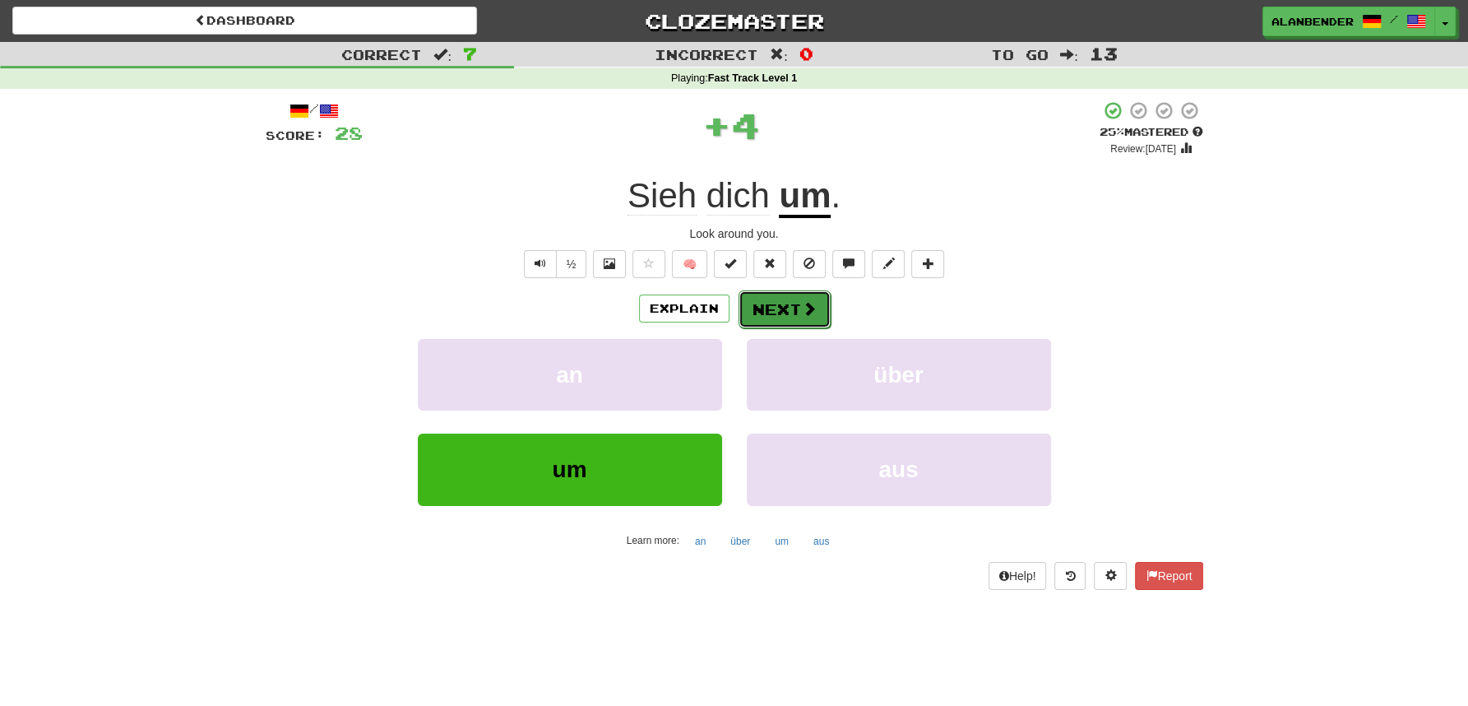
click at [786, 313] on button "Next" at bounding box center [785, 309] width 92 height 38
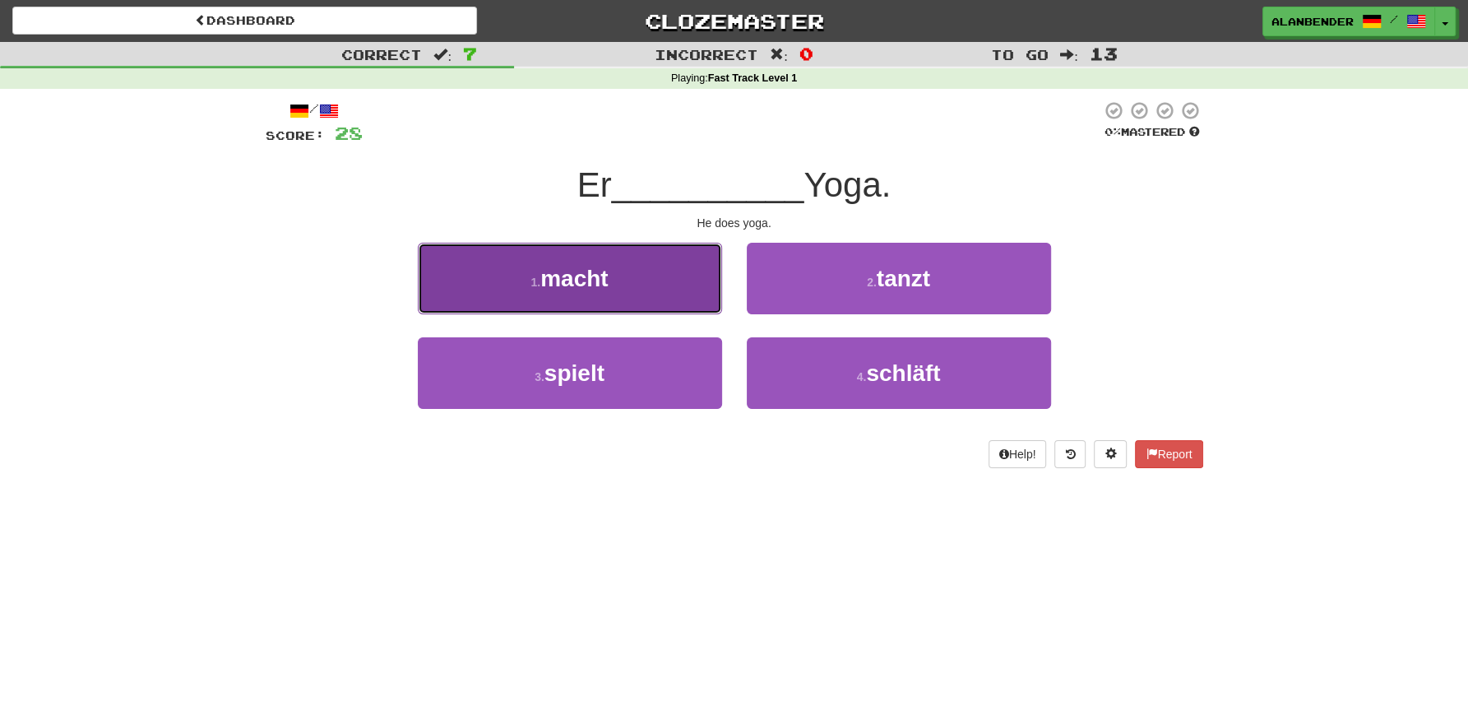
click at [587, 277] on span "macht" at bounding box center [573, 279] width 67 height 26
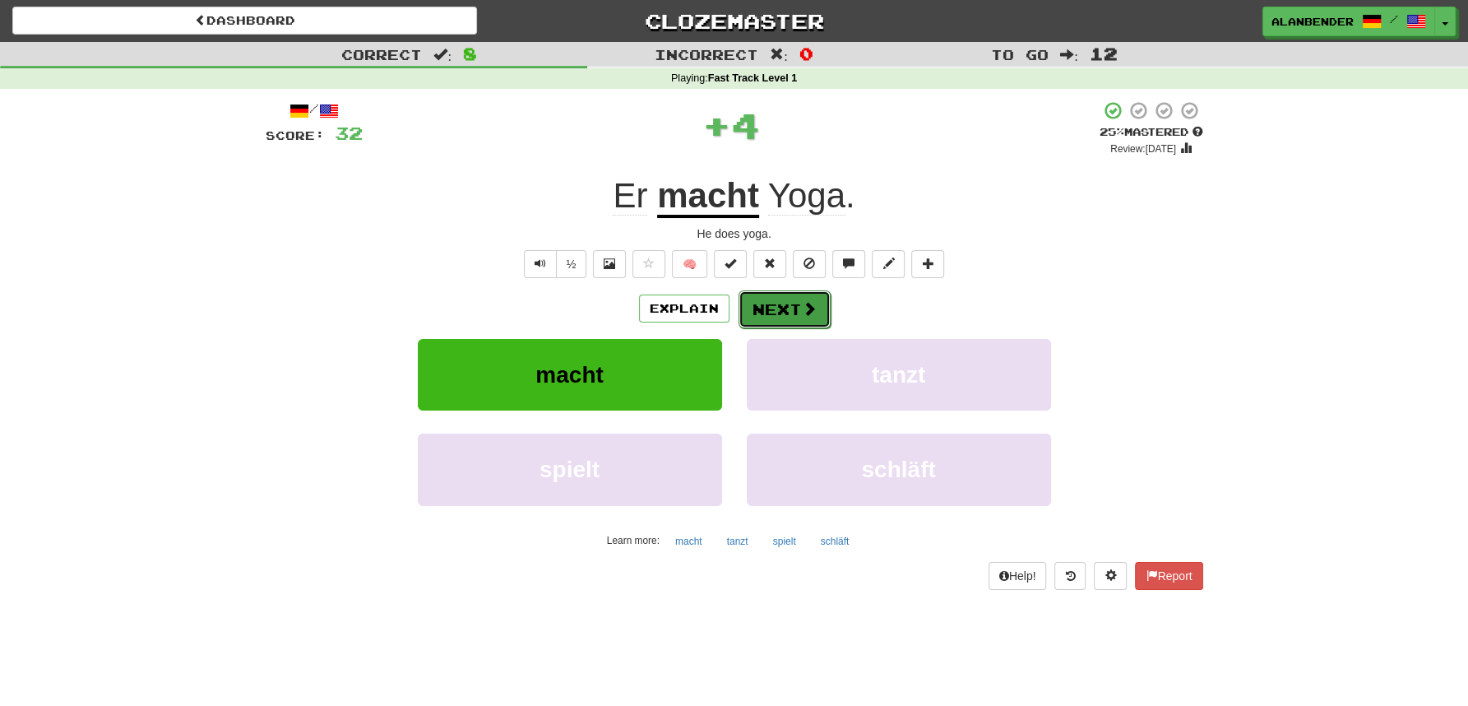
click at [796, 304] on button "Next" at bounding box center [785, 309] width 92 height 38
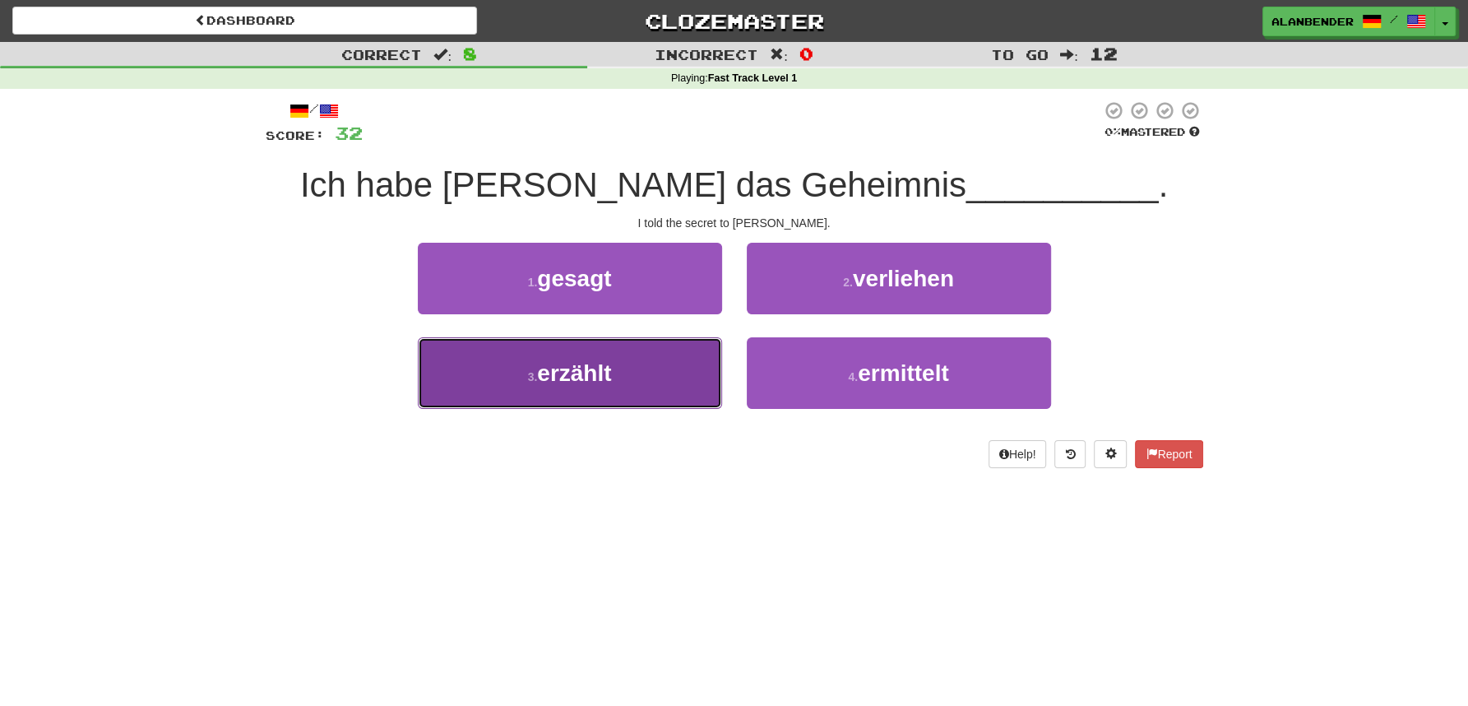
click at [557, 374] on span "erzählt" at bounding box center [574, 373] width 74 height 26
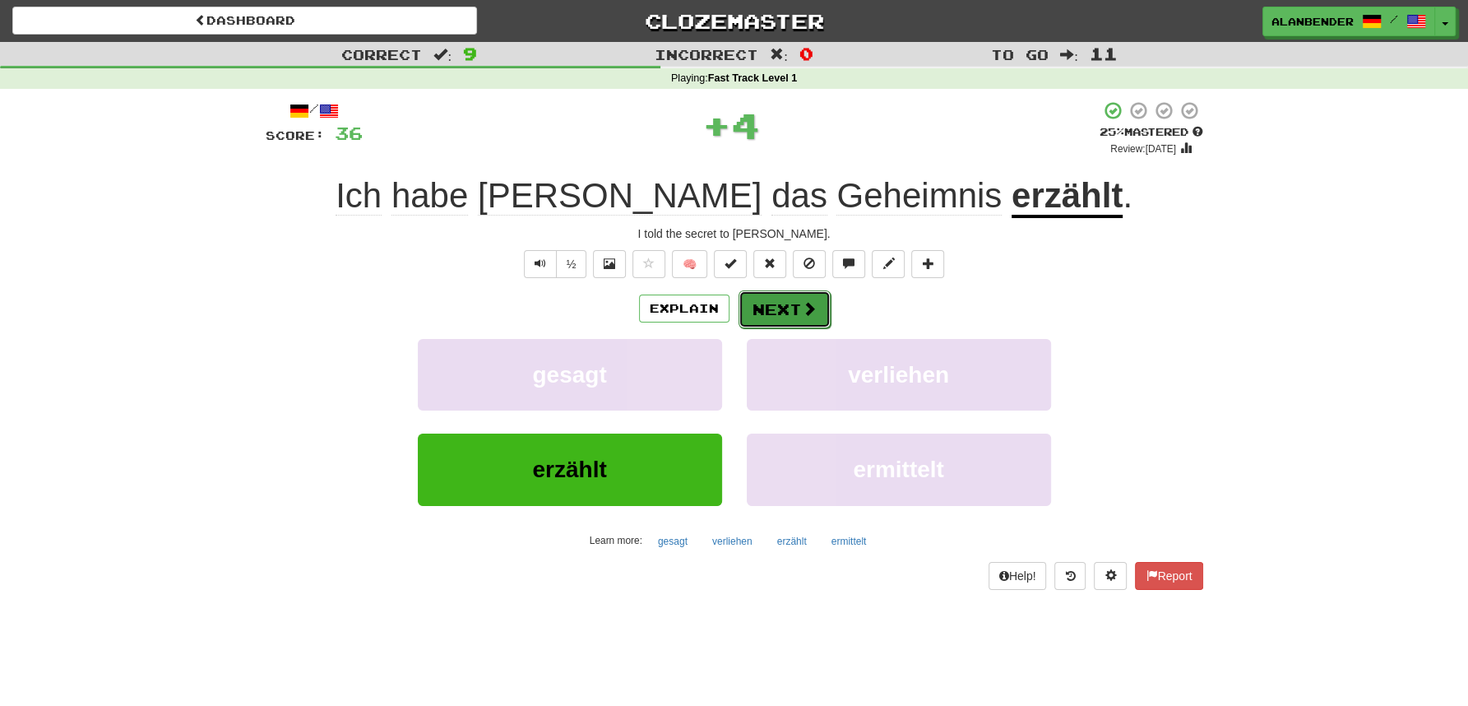
click at [791, 309] on button "Next" at bounding box center [785, 309] width 92 height 38
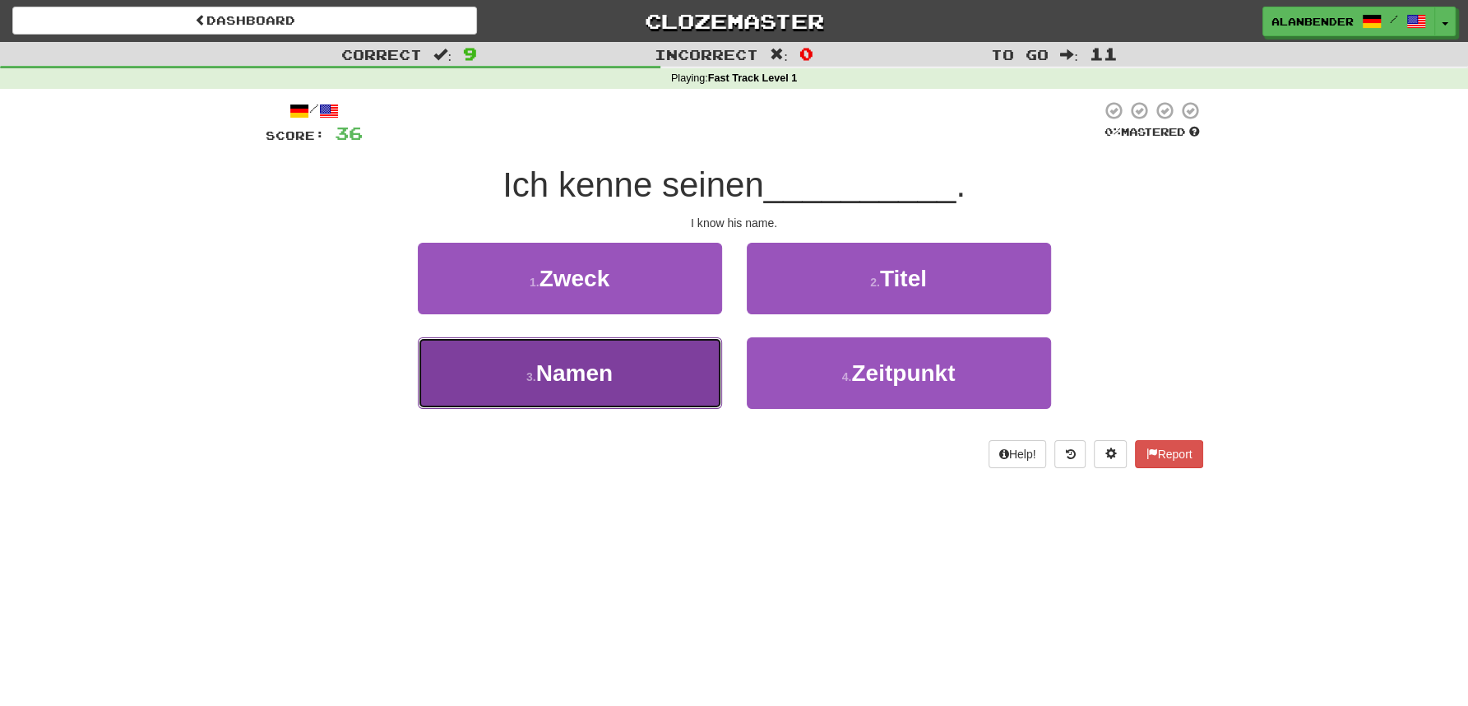
click at [609, 352] on button "3 . Namen" at bounding box center [570, 373] width 304 height 72
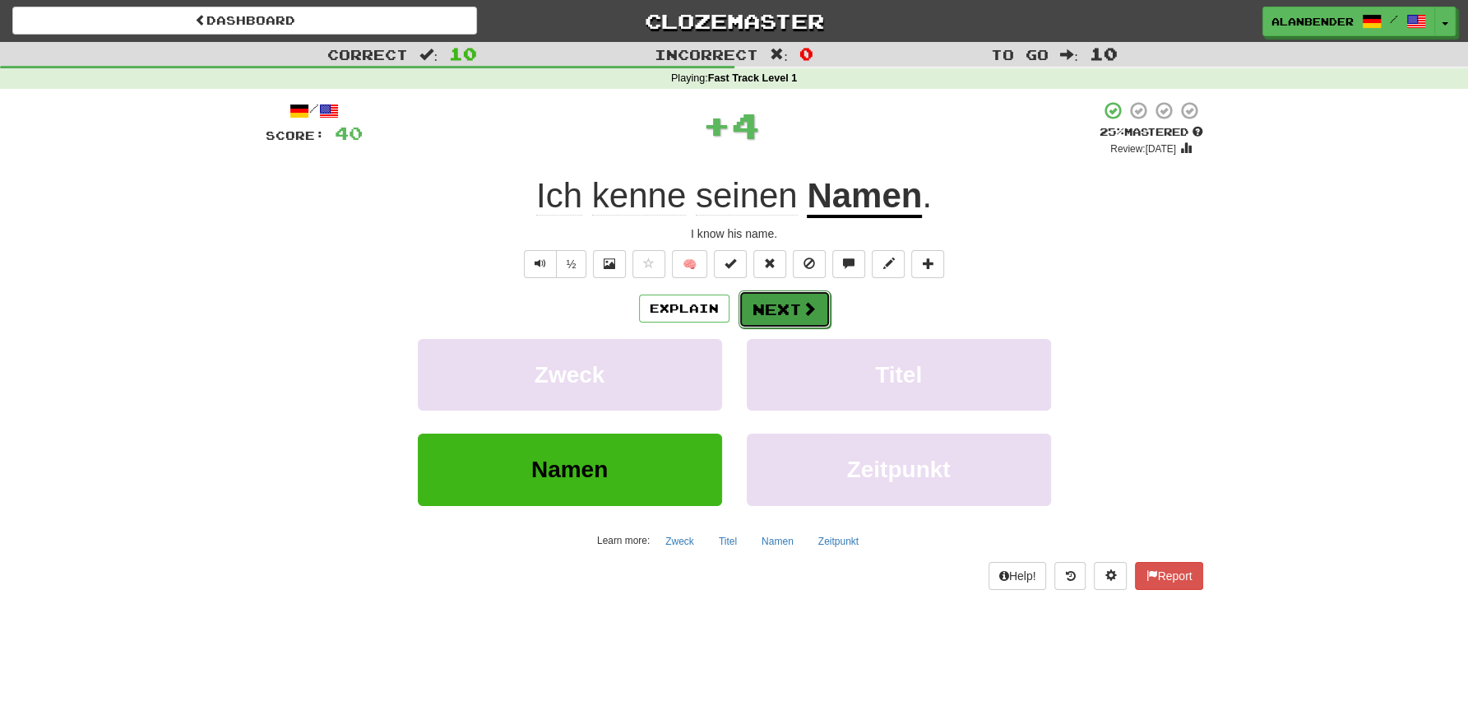
click at [790, 313] on button "Next" at bounding box center [785, 309] width 92 height 38
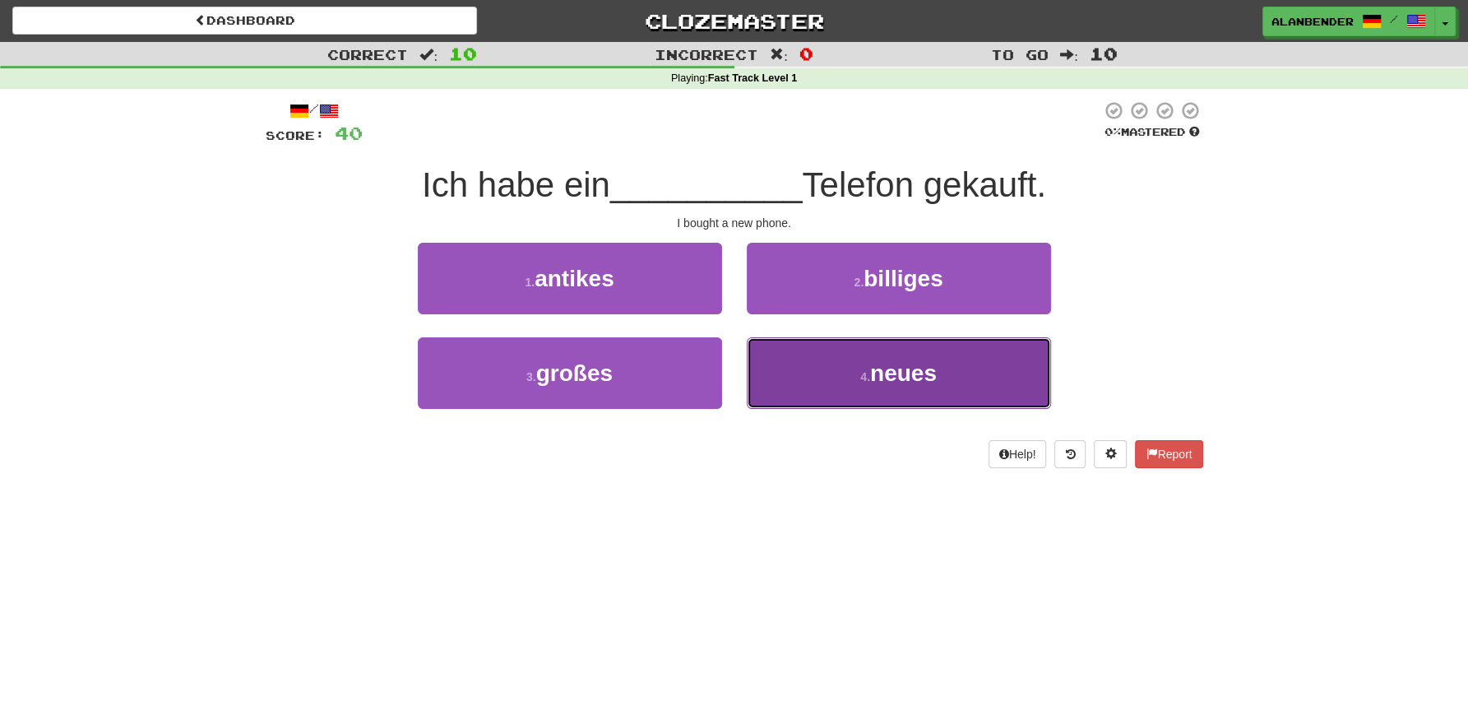
click at [916, 378] on span "neues" at bounding box center [903, 373] width 67 height 26
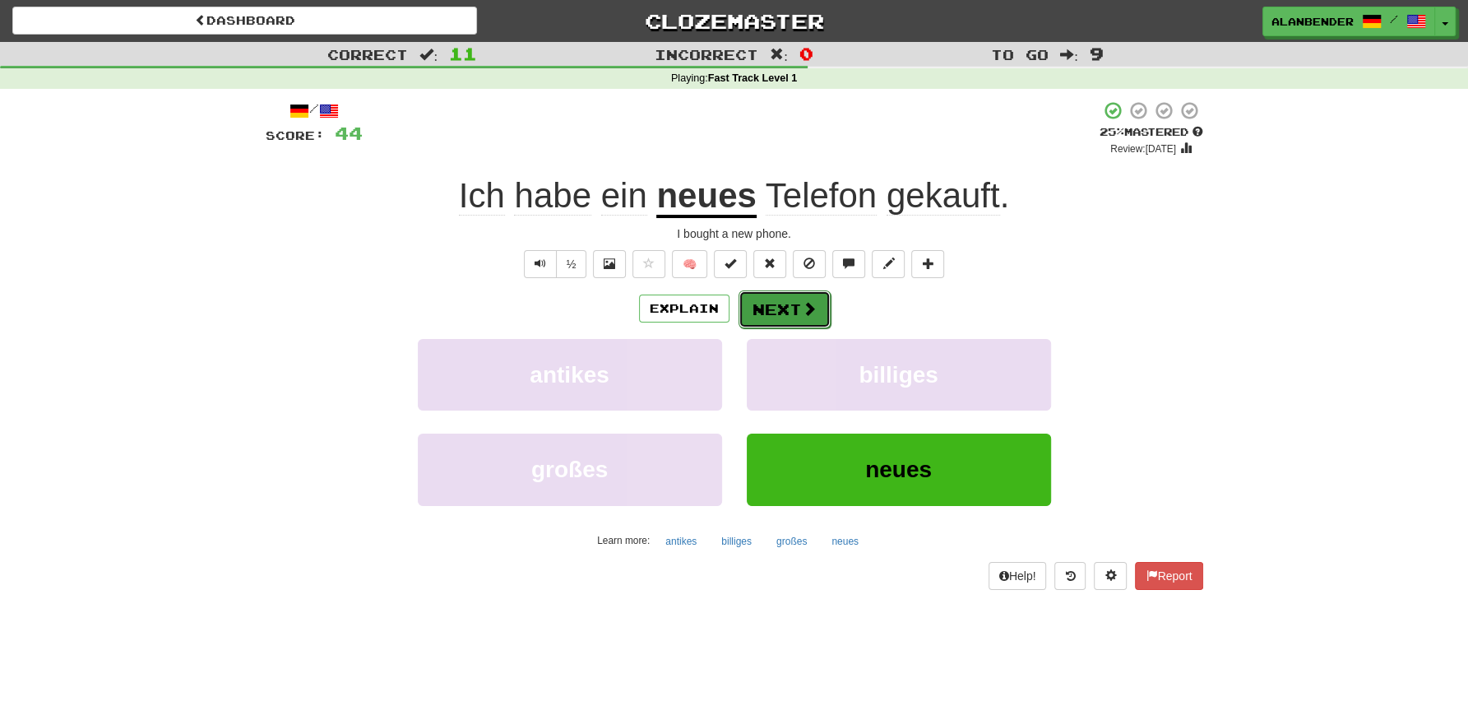
click at [775, 310] on button "Next" at bounding box center [785, 309] width 92 height 38
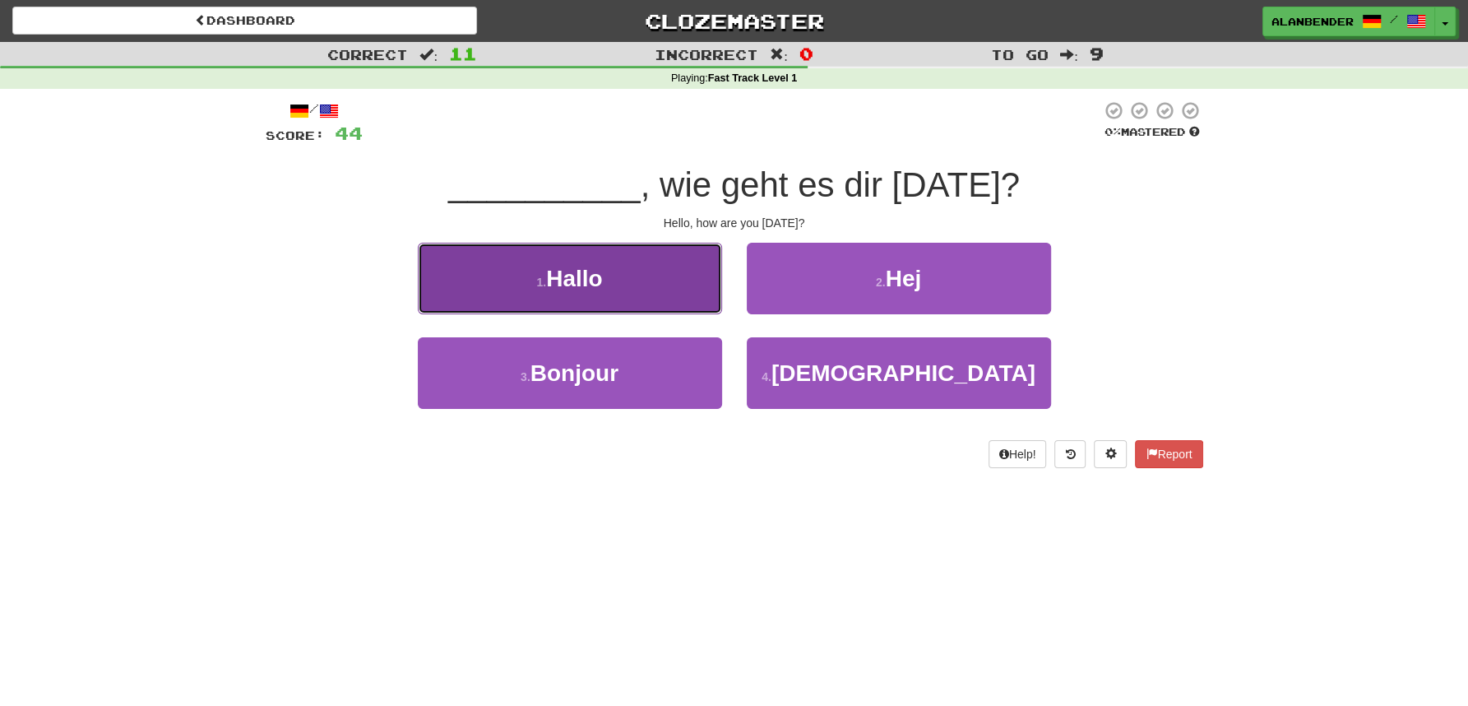
click at [589, 289] on span "Hallo" at bounding box center [574, 279] width 56 height 26
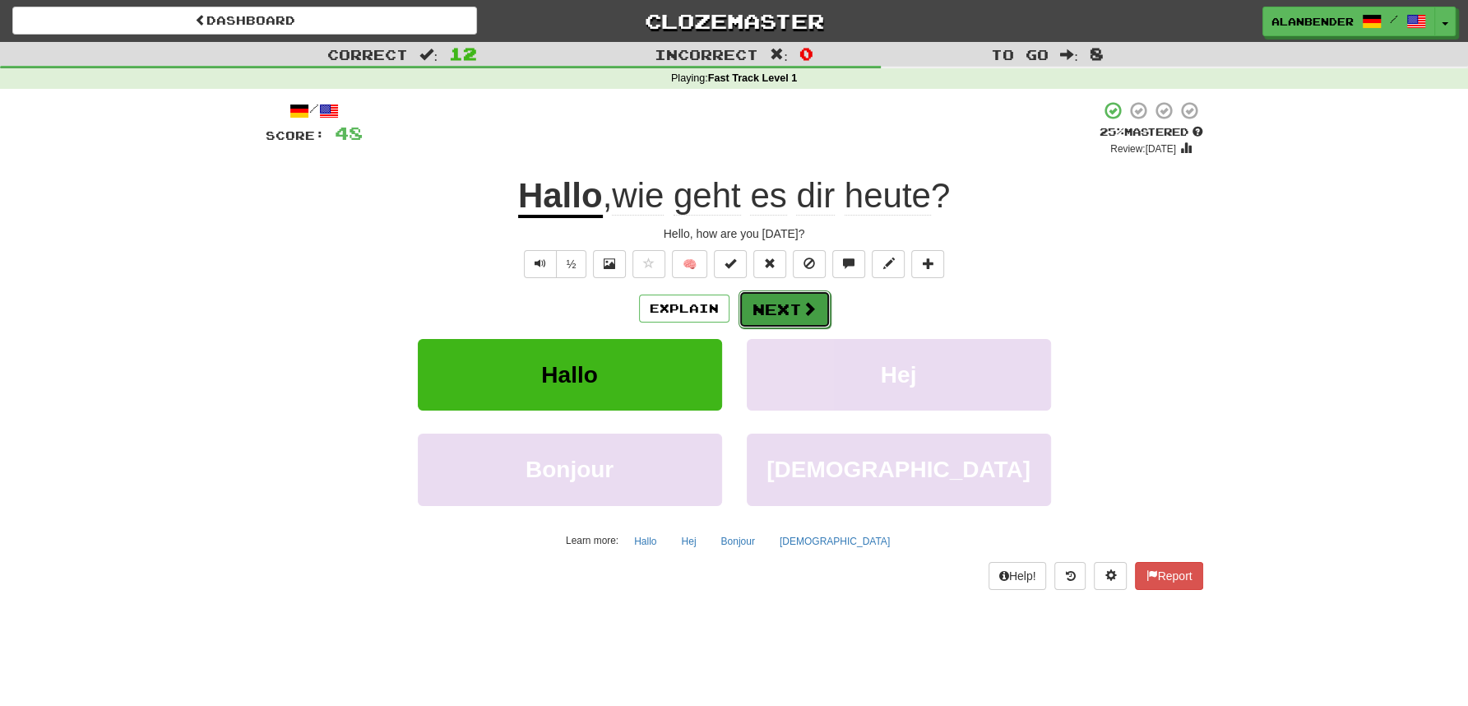
click at [808, 310] on span at bounding box center [809, 308] width 15 height 15
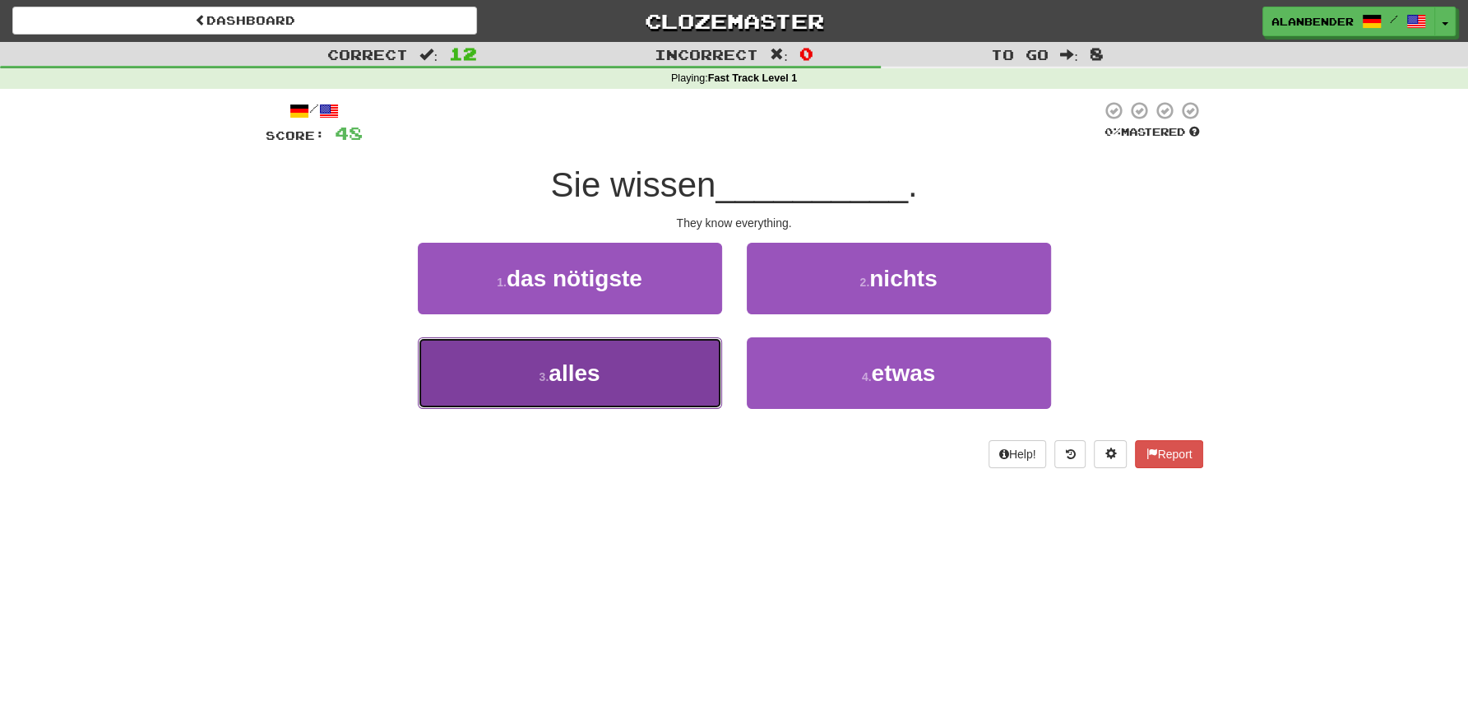
click at [571, 369] on span "alles" at bounding box center [574, 373] width 51 height 26
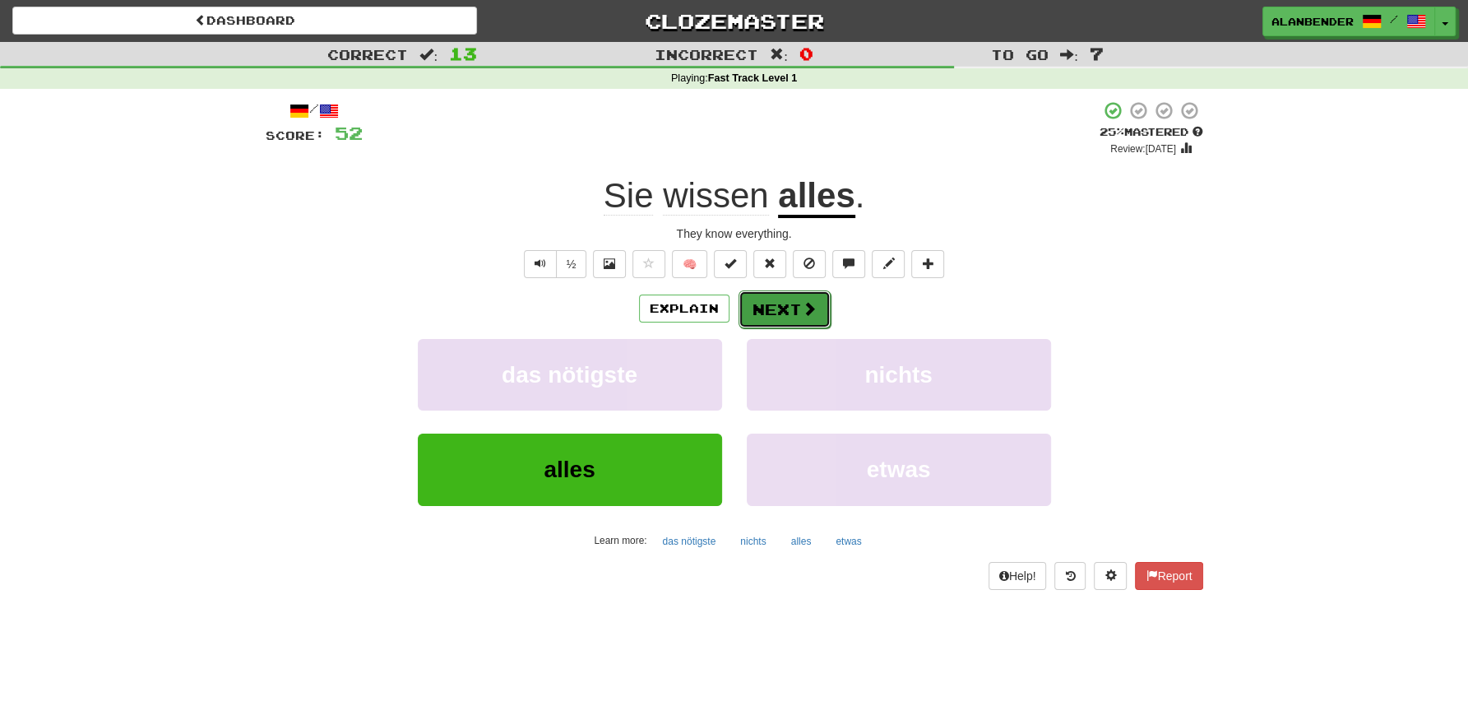
click at [765, 306] on button "Next" at bounding box center [785, 309] width 92 height 38
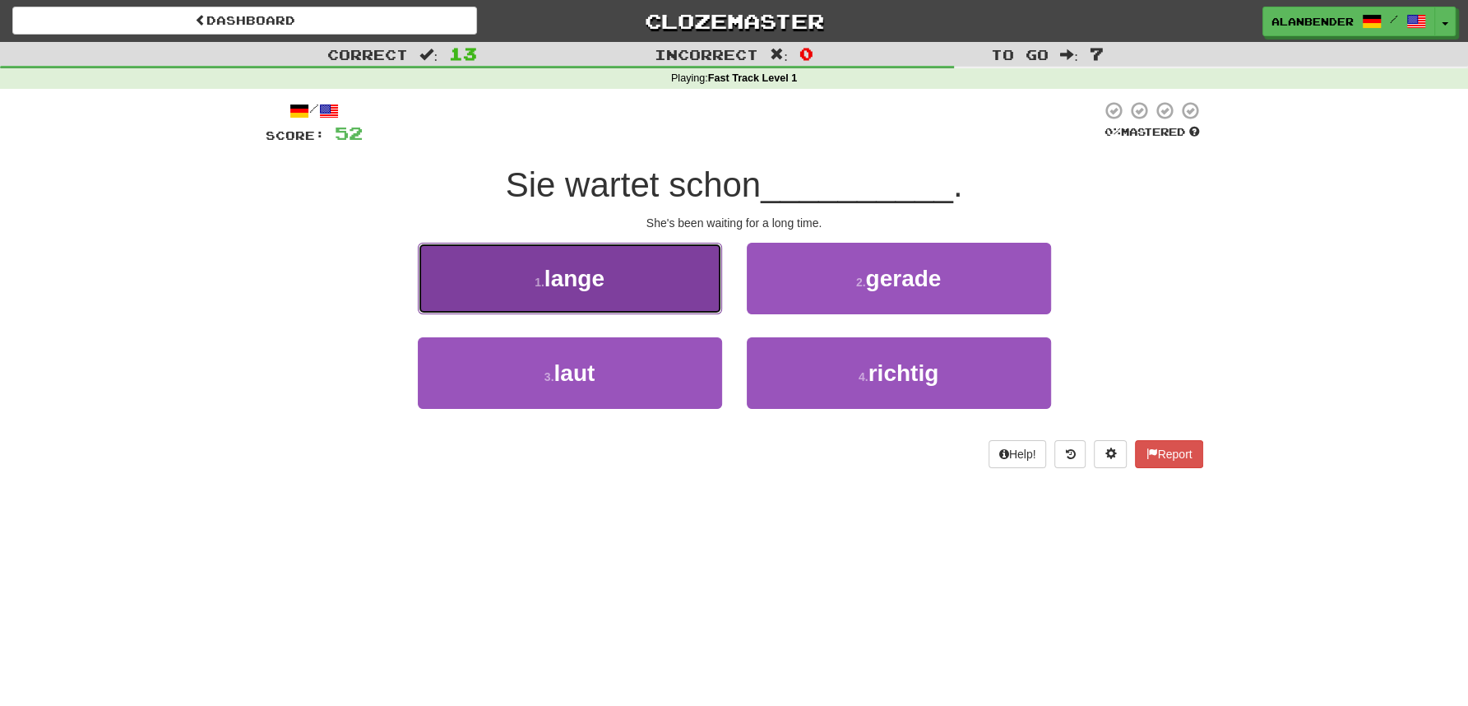
click at [590, 282] on span "lange" at bounding box center [575, 279] width 60 height 26
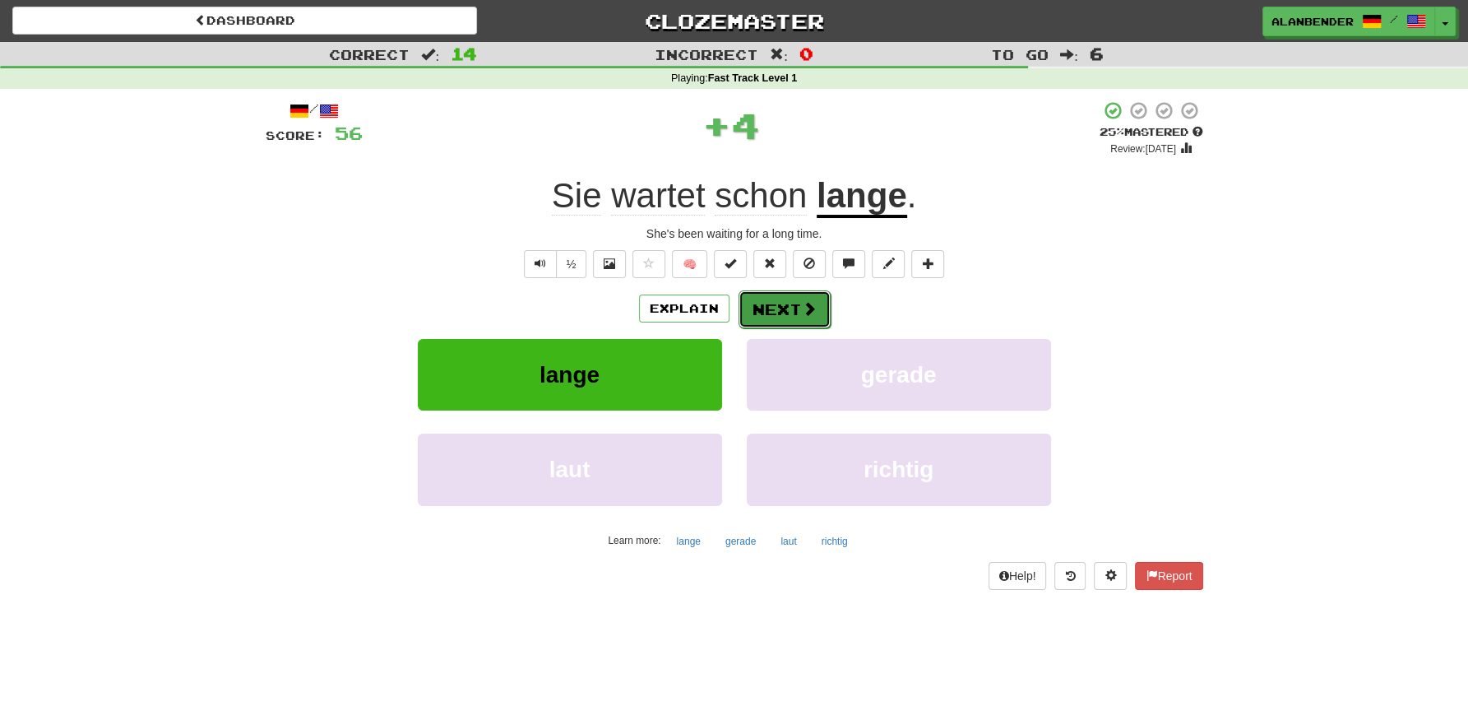
click at [805, 312] on span at bounding box center [809, 308] width 15 height 15
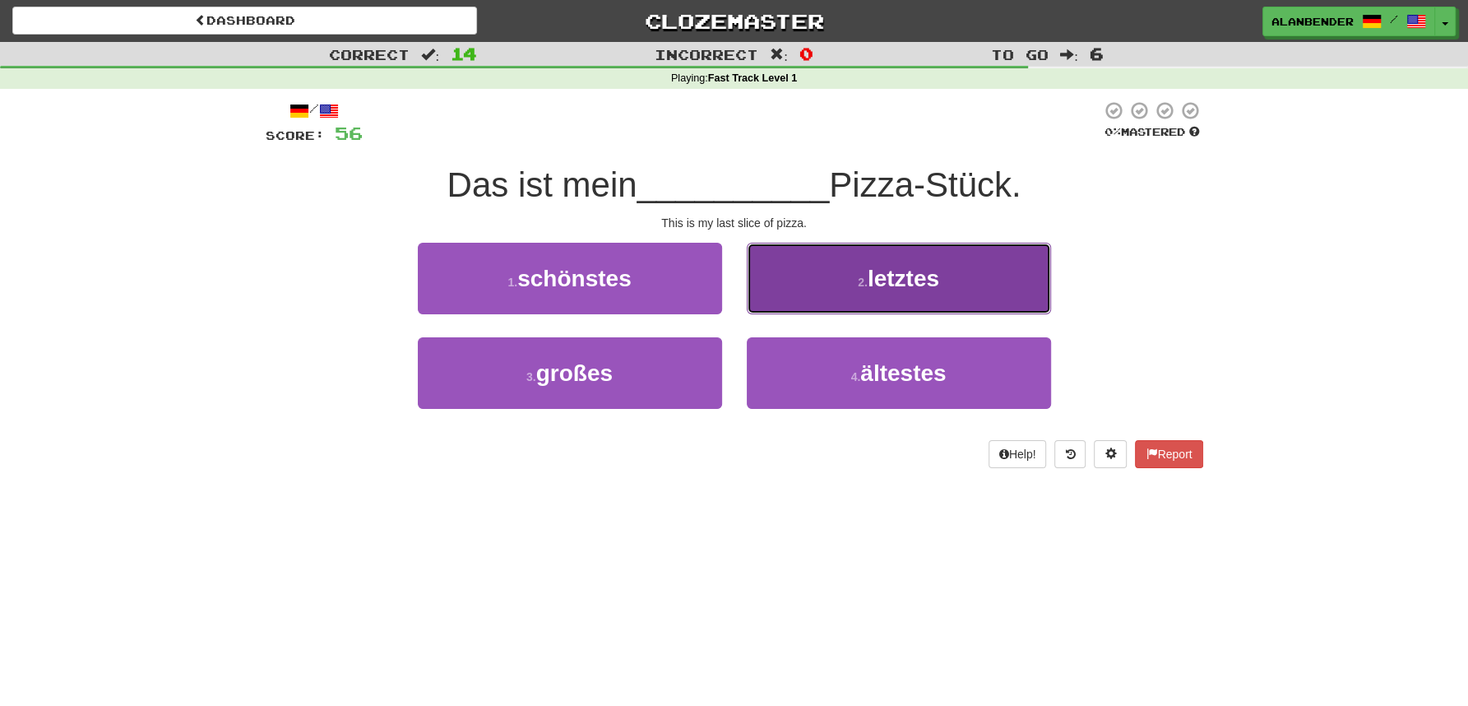
click at [925, 298] on button "2 . letztes" at bounding box center [899, 279] width 304 height 72
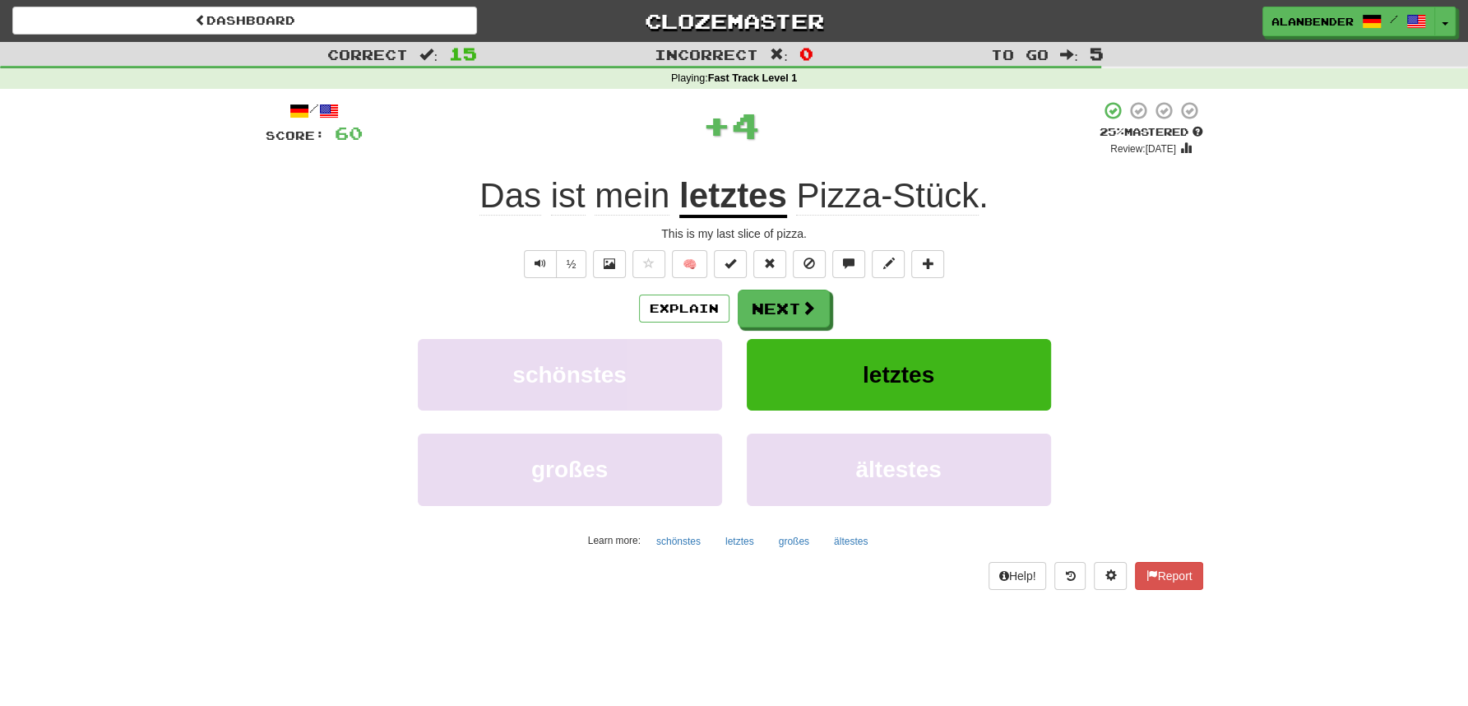
click at [958, 197] on span "Pizza-Stück" at bounding box center [887, 195] width 183 height 39
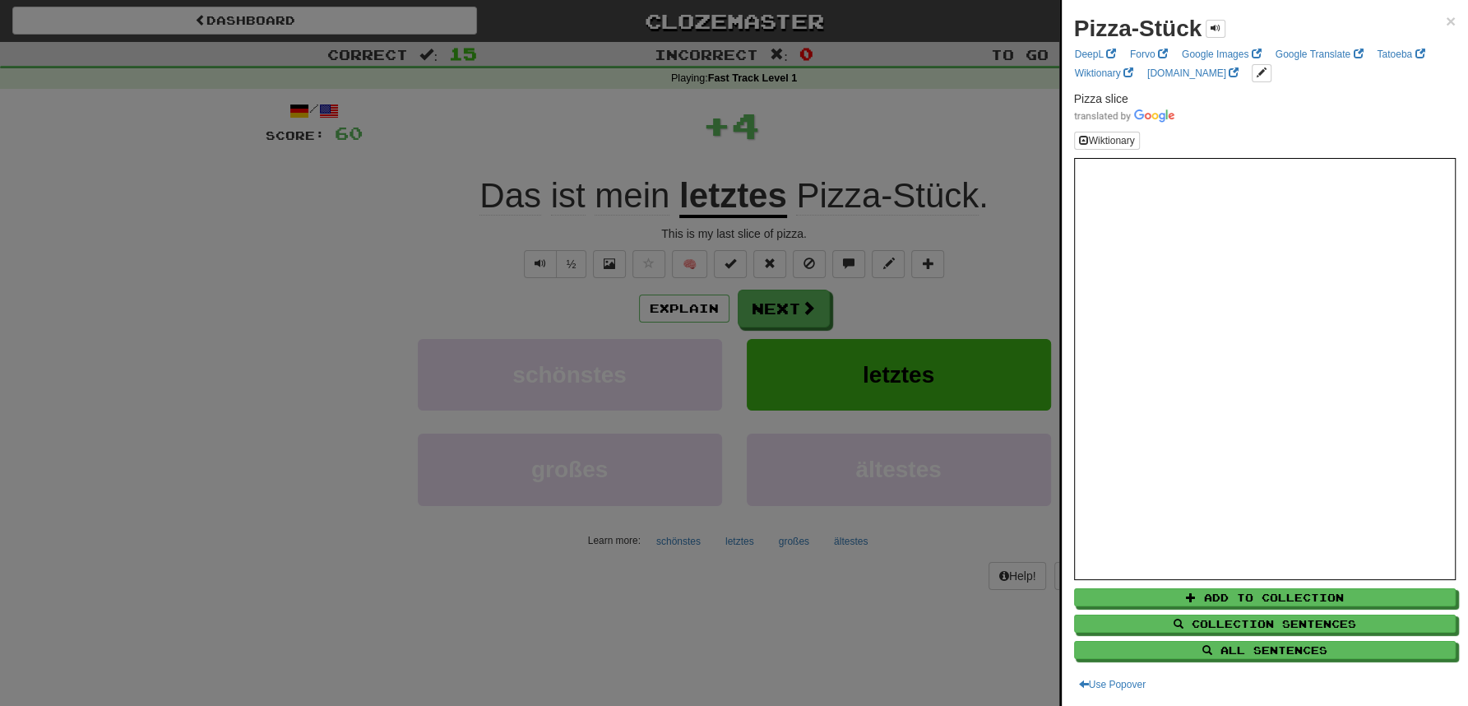
click at [921, 106] on div at bounding box center [734, 353] width 1468 height 706
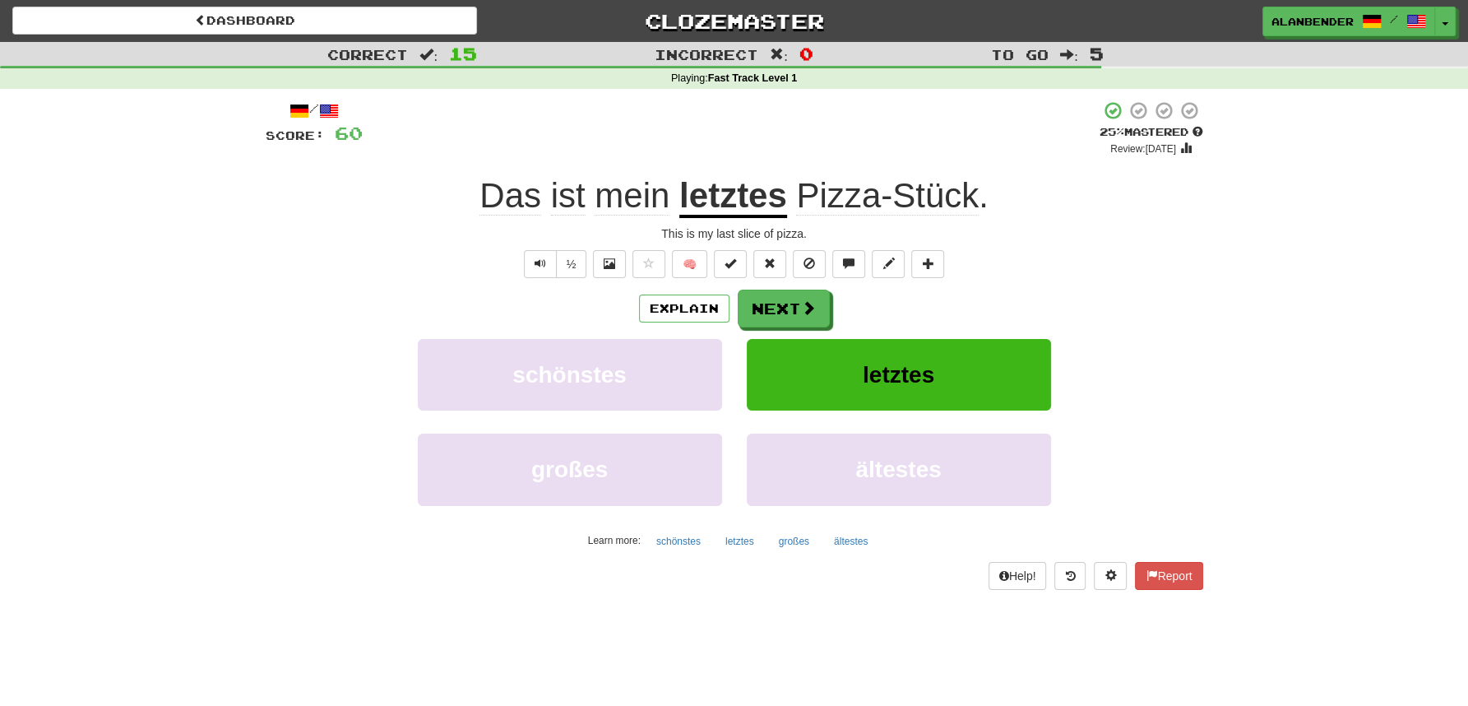
click at [1295, 456] on div "Correct : 15 Incorrect : 0 To go : 5 Playing : Fast Track Level 1 / Score: 60 +…" at bounding box center [734, 327] width 1468 height 571
click at [759, 311] on button "Next" at bounding box center [785, 309] width 92 height 38
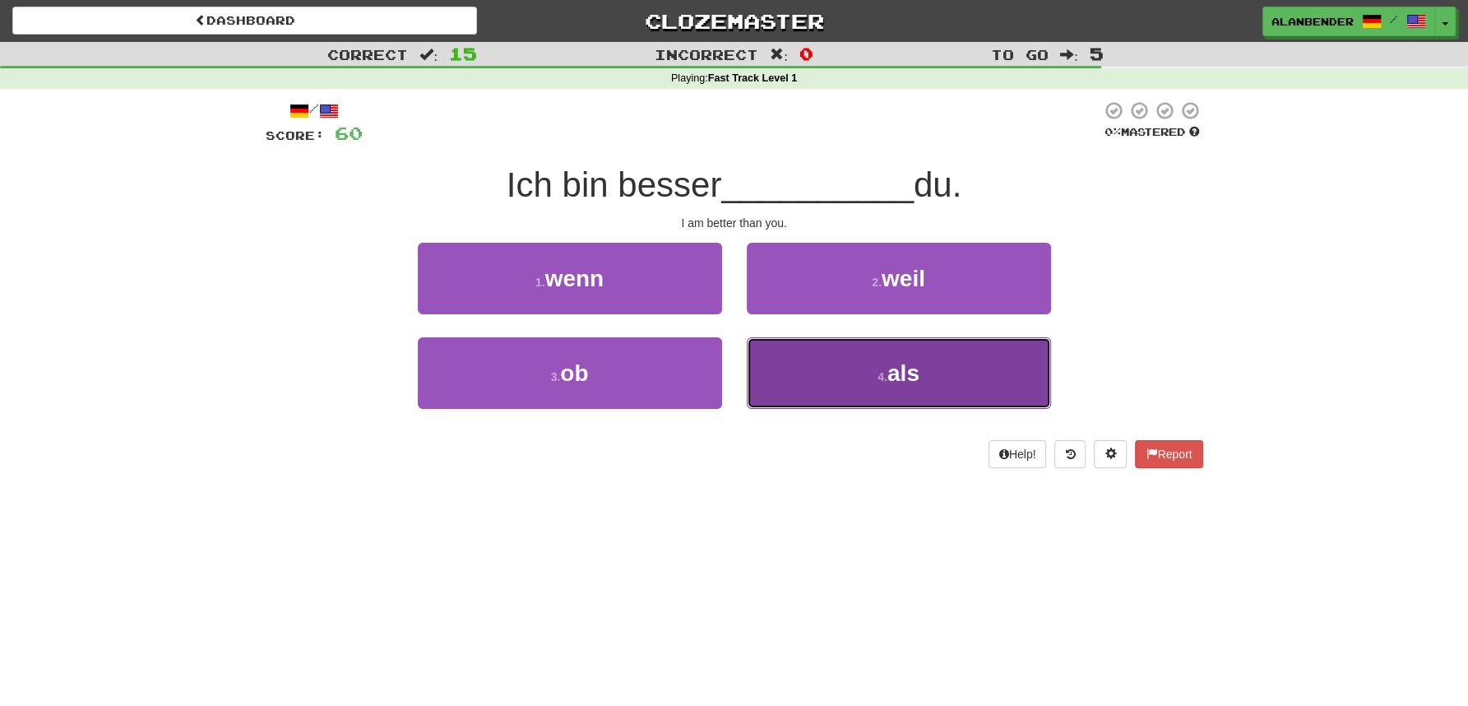
click at [903, 374] on span "als" at bounding box center [904, 373] width 32 height 26
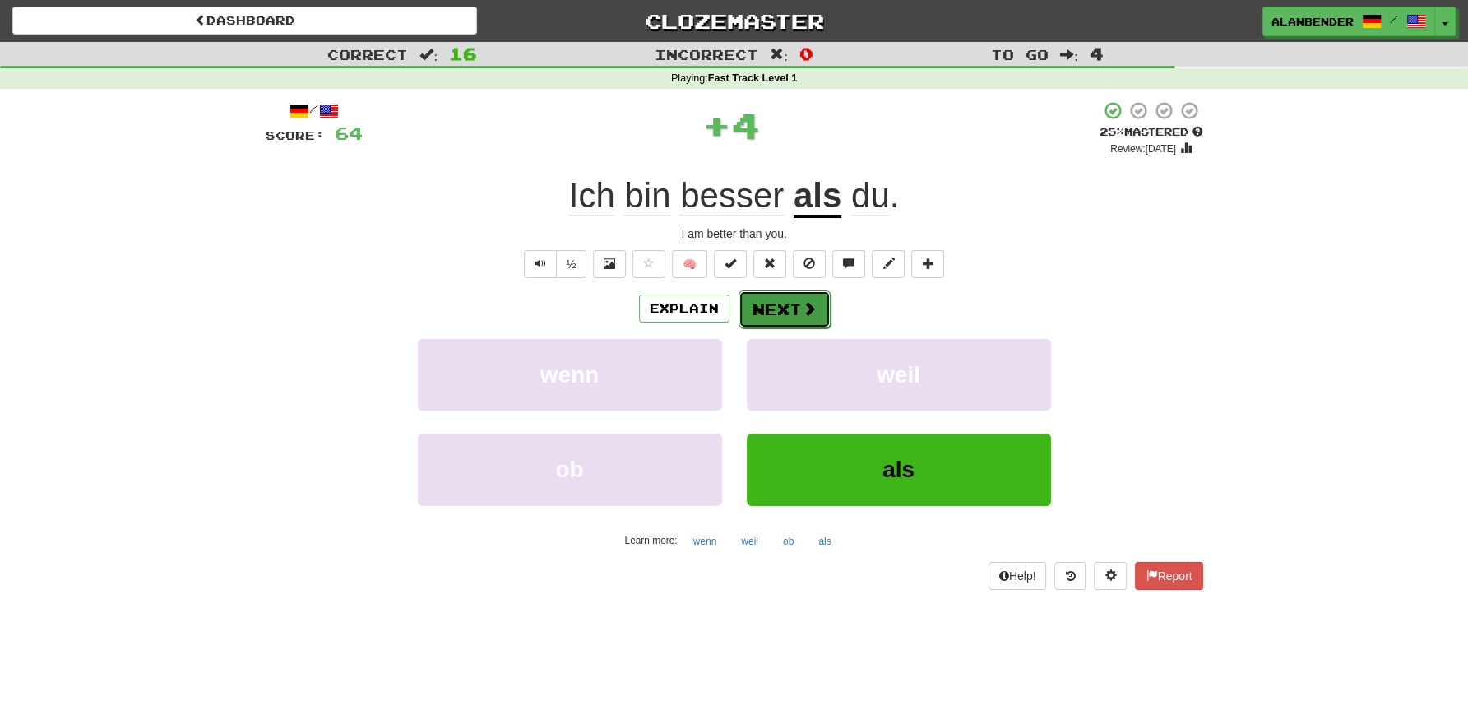
click at [781, 304] on button "Next" at bounding box center [785, 309] width 92 height 38
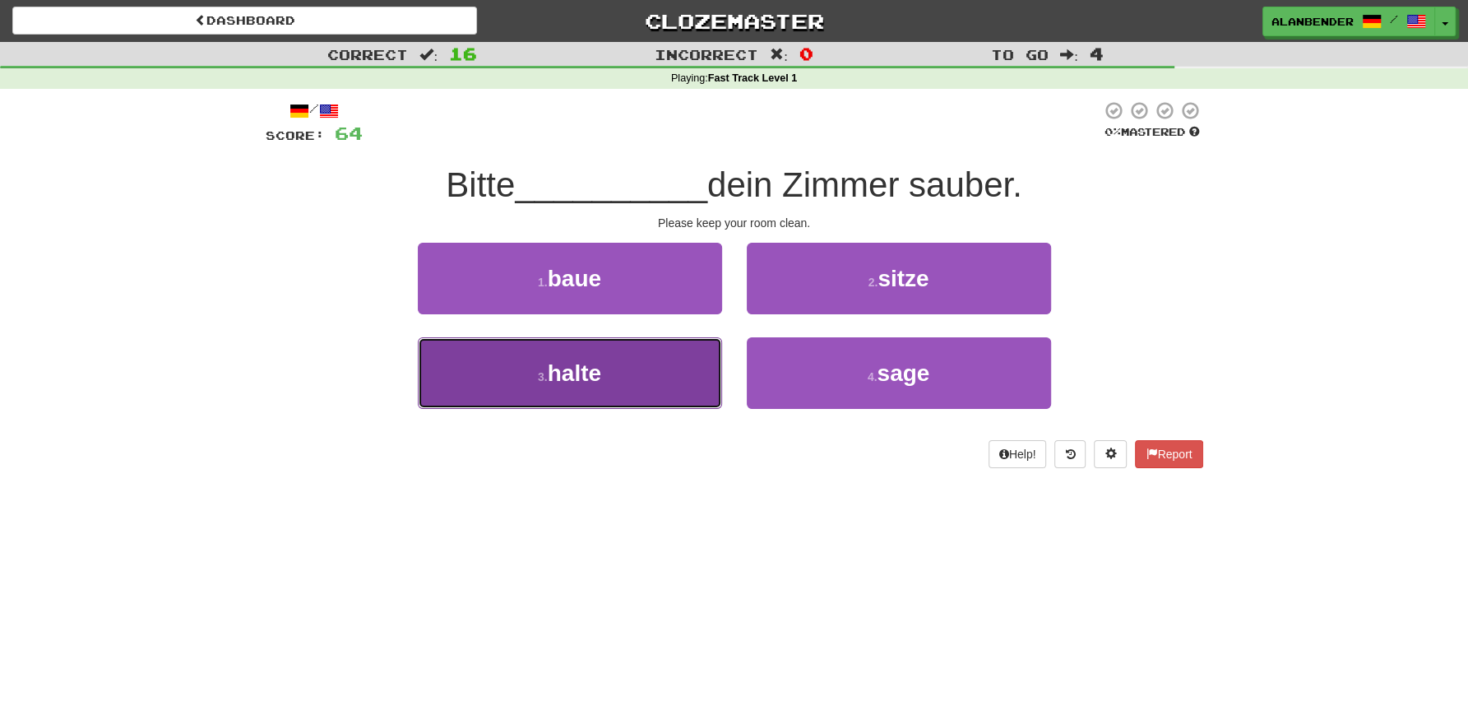
click at [589, 382] on span "halte" at bounding box center [574, 373] width 53 height 26
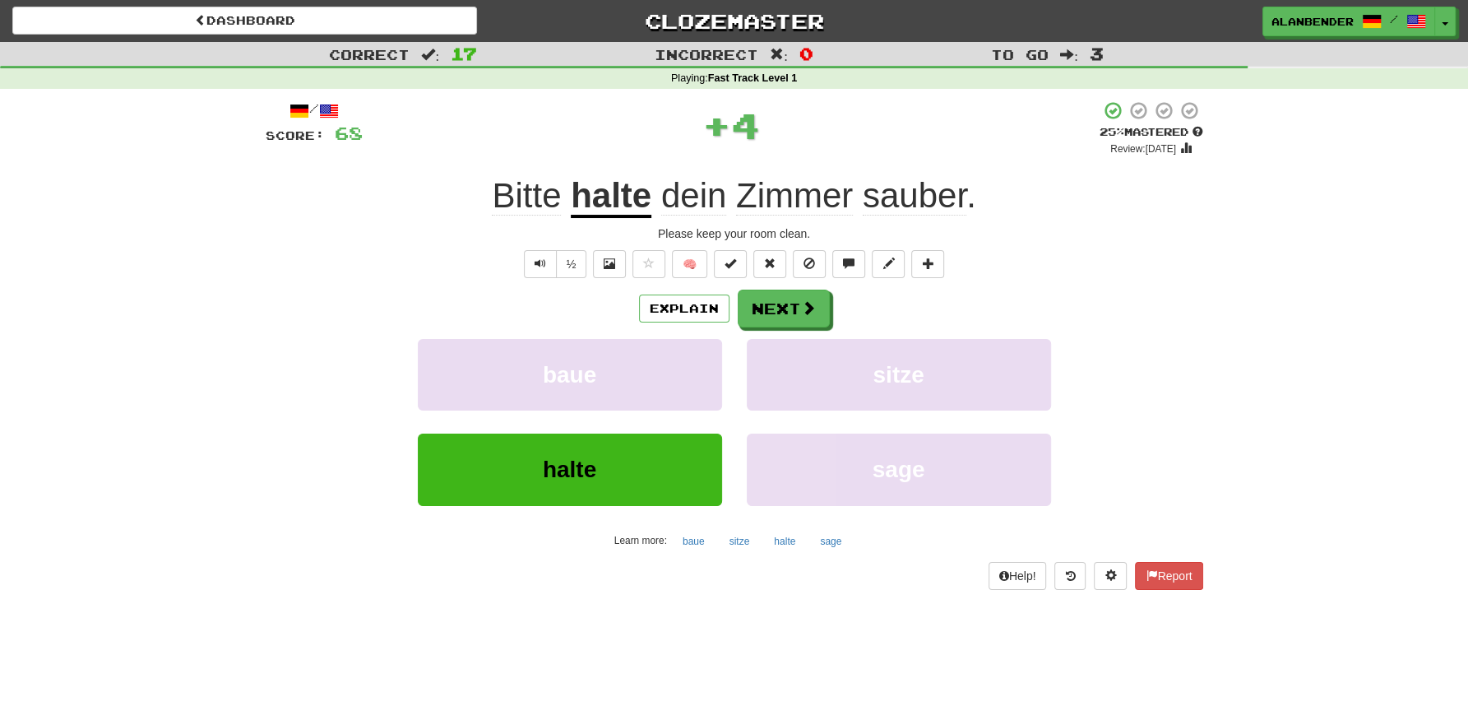
click at [612, 188] on u "halte" at bounding box center [611, 197] width 81 height 42
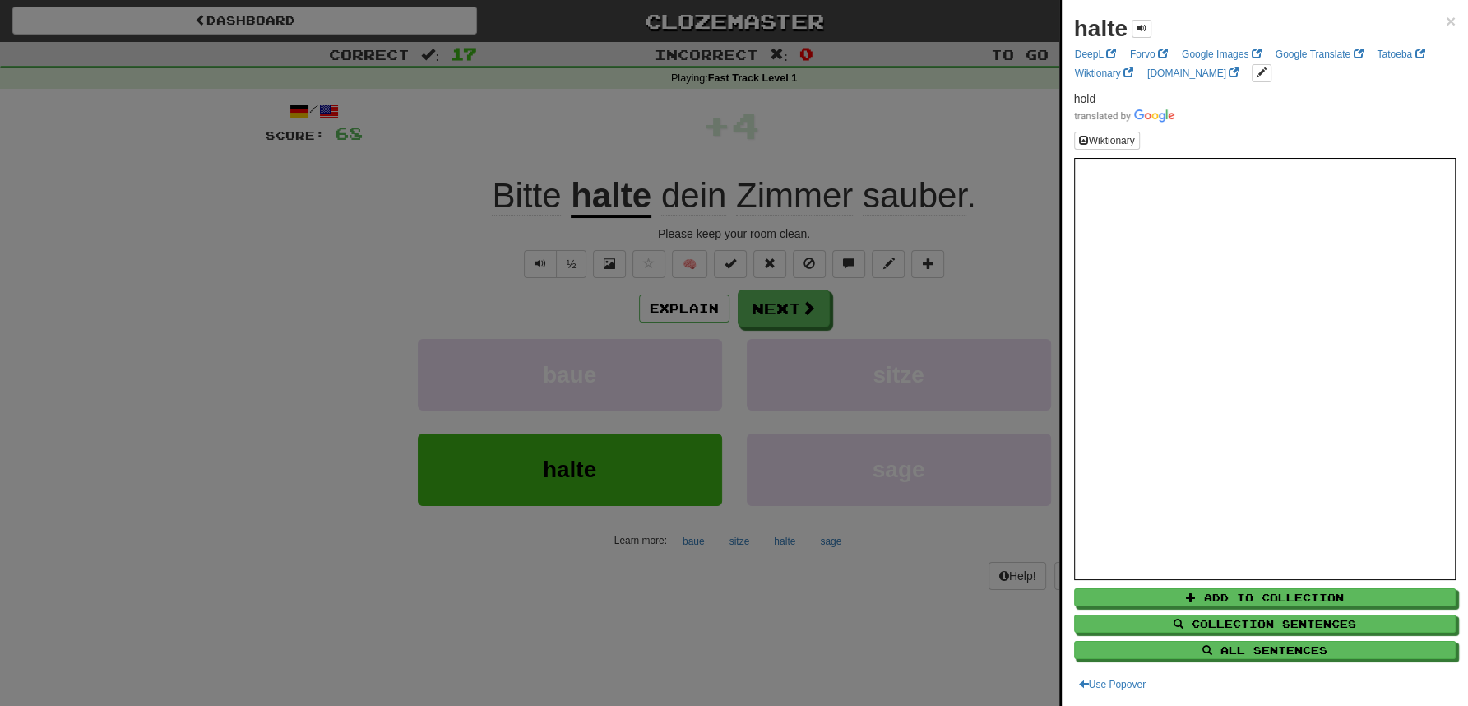
click at [657, 94] on div at bounding box center [734, 353] width 1468 height 706
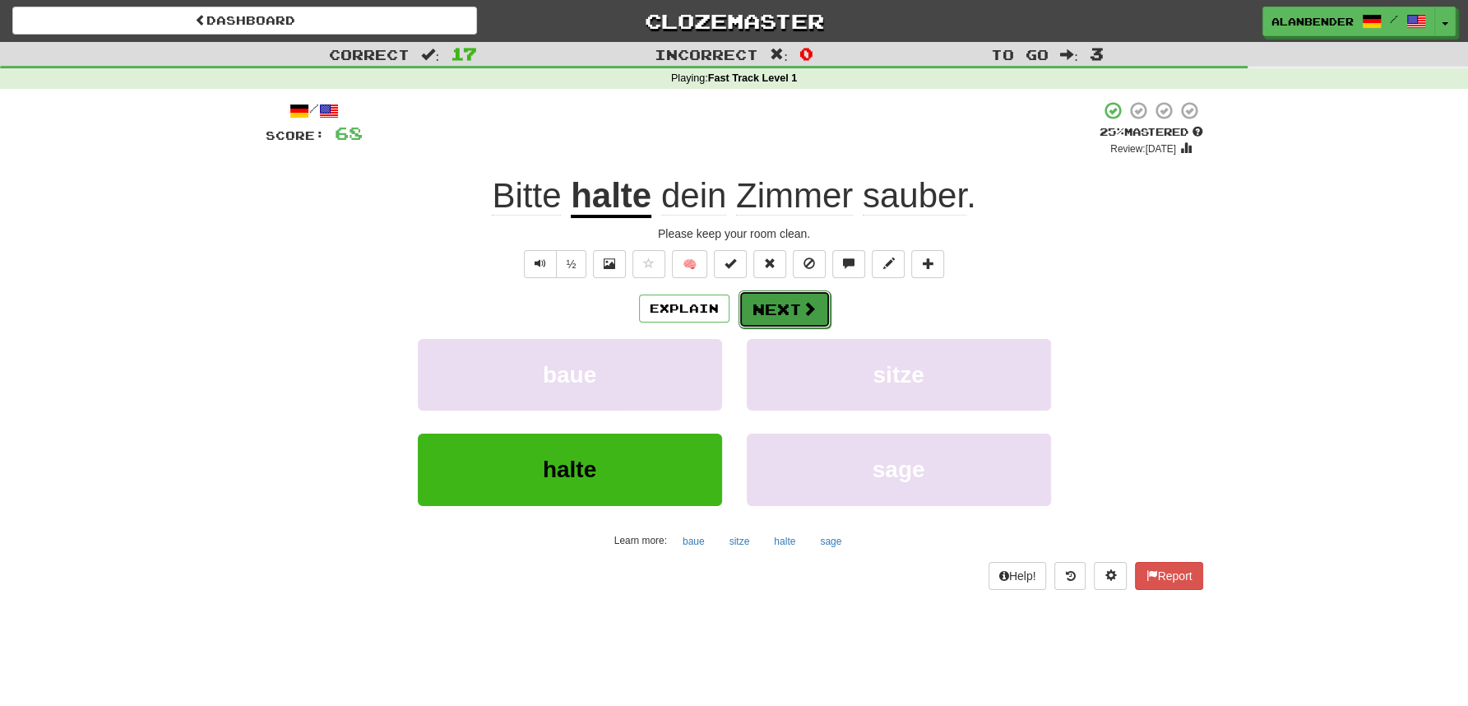
click at [776, 304] on button "Next" at bounding box center [785, 309] width 92 height 38
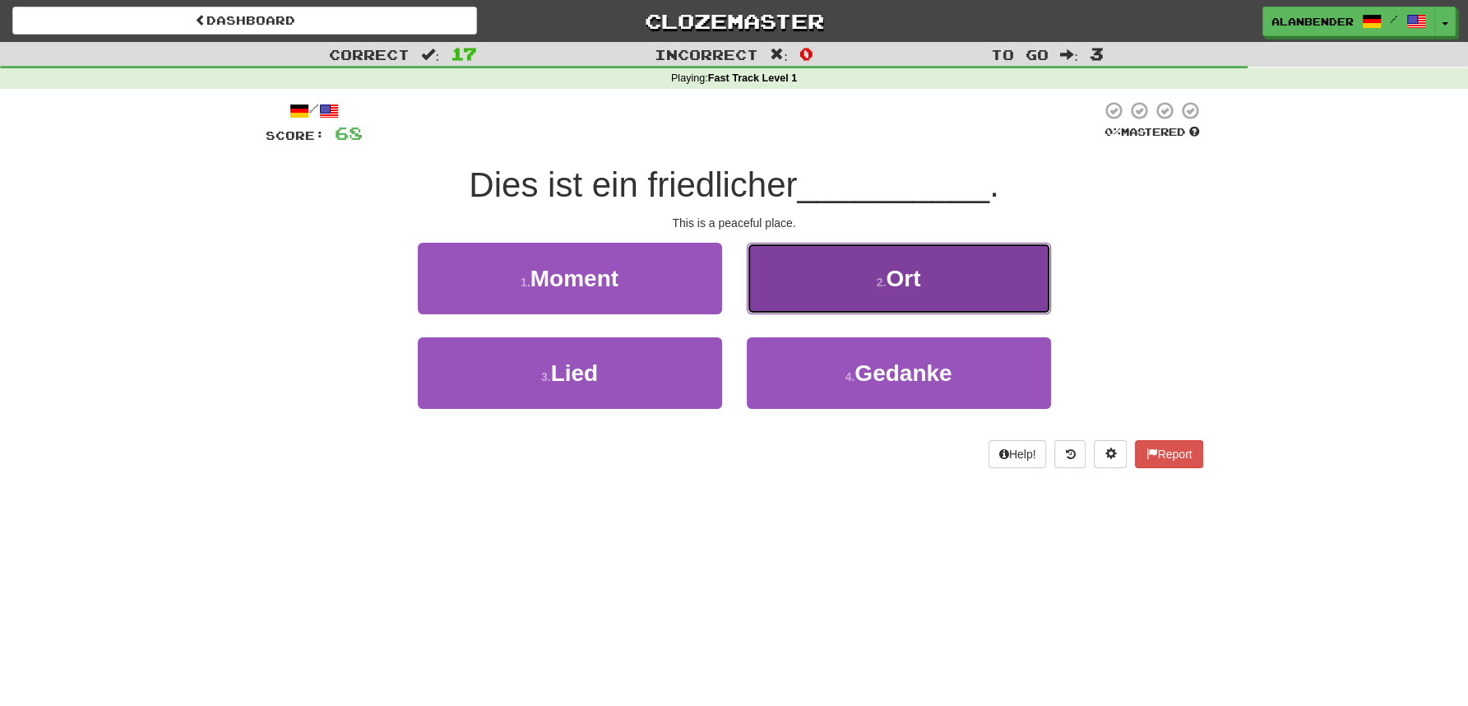
click at [927, 274] on button "2 . Ort" at bounding box center [899, 279] width 304 height 72
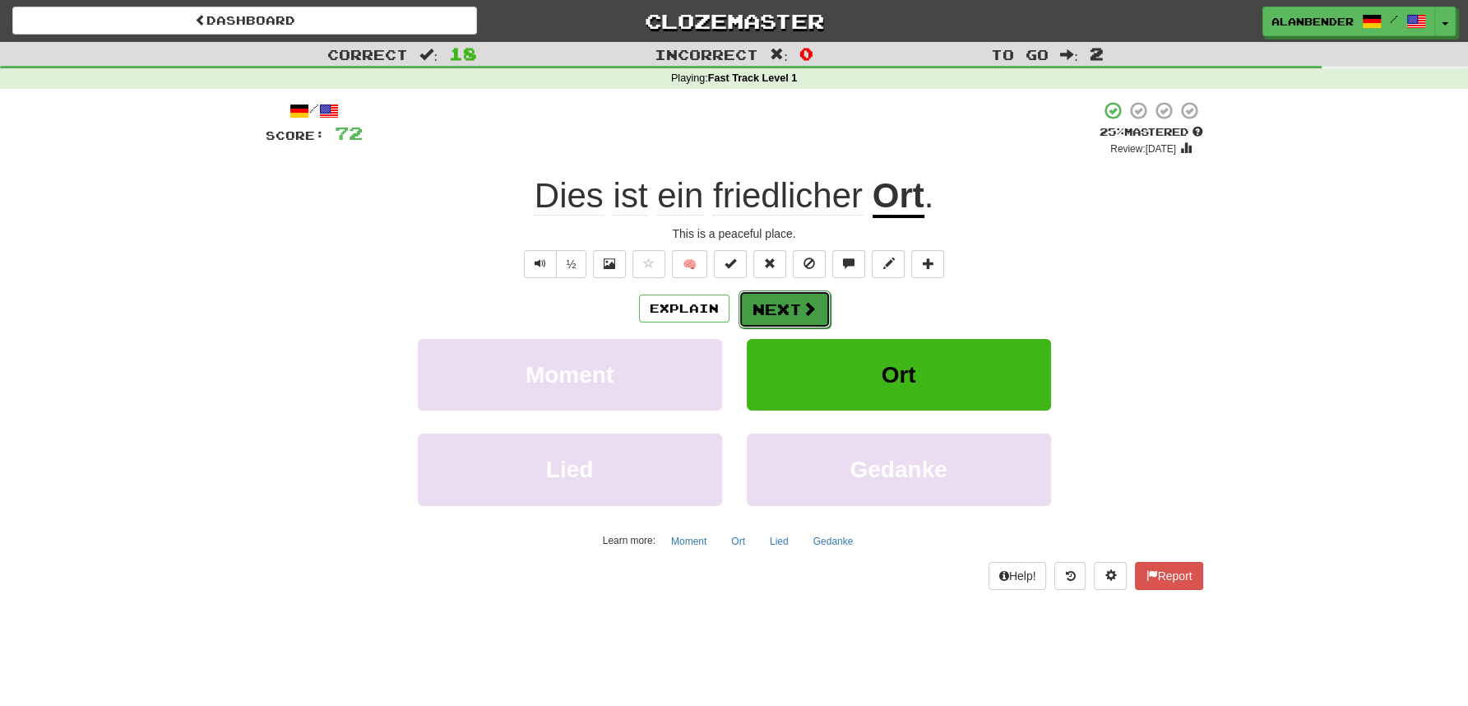
click at [778, 318] on button "Next" at bounding box center [785, 309] width 92 height 38
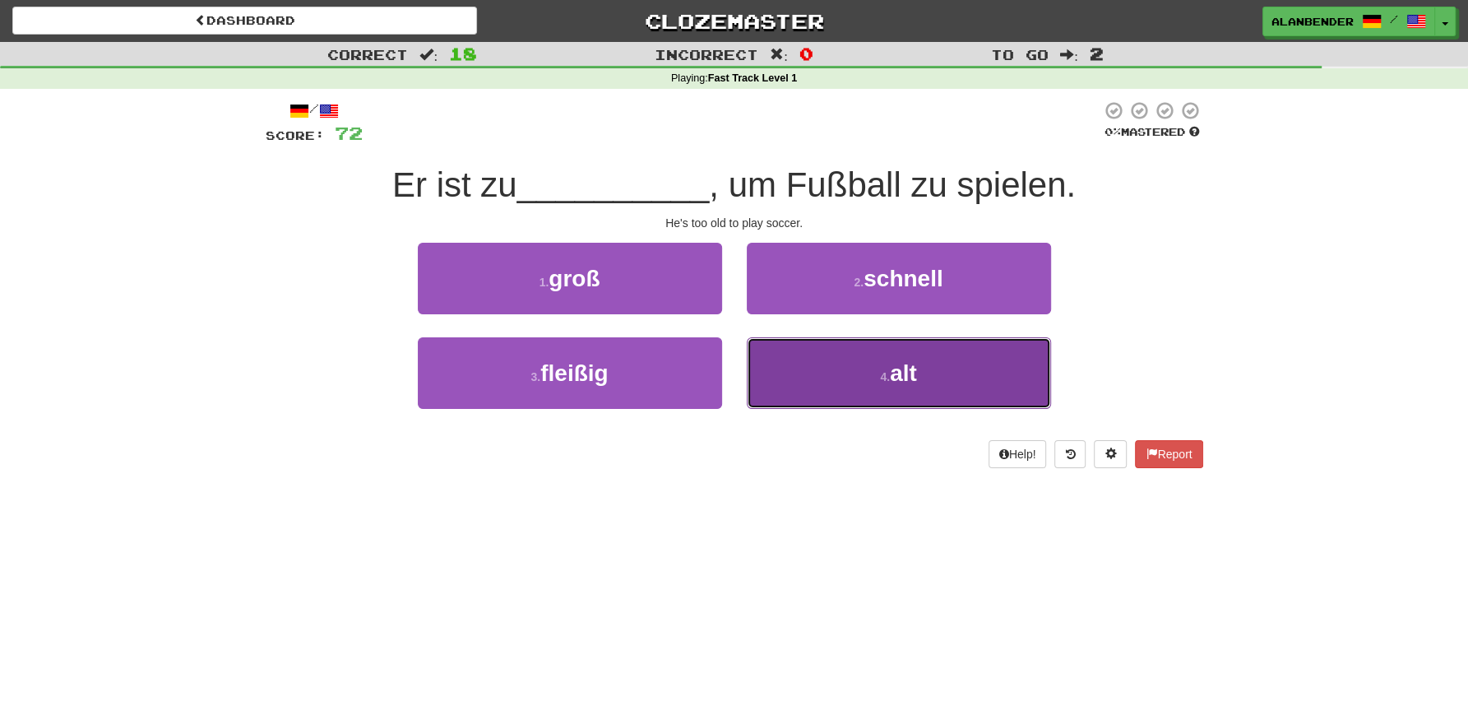
click at [888, 382] on small "4 ." at bounding box center [885, 376] width 10 height 13
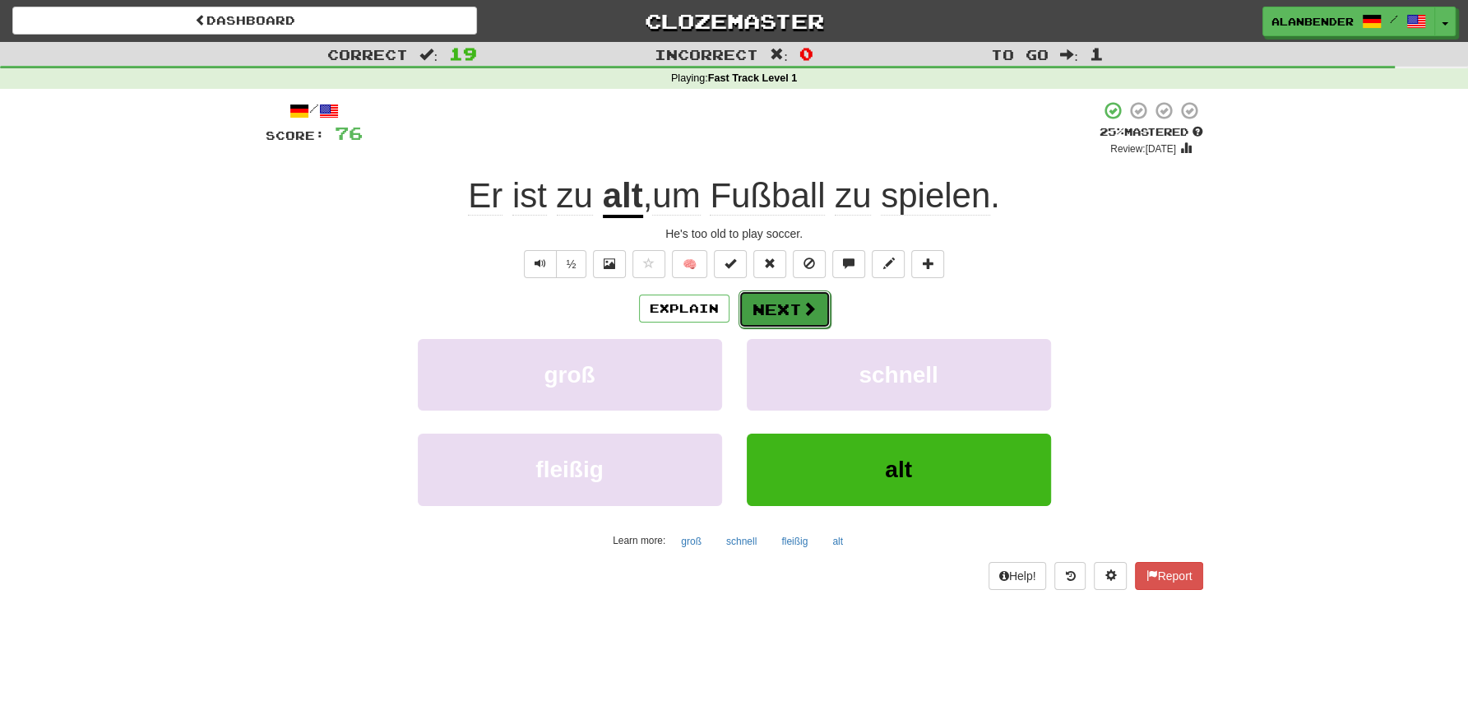
click at [775, 307] on button "Next" at bounding box center [785, 309] width 92 height 38
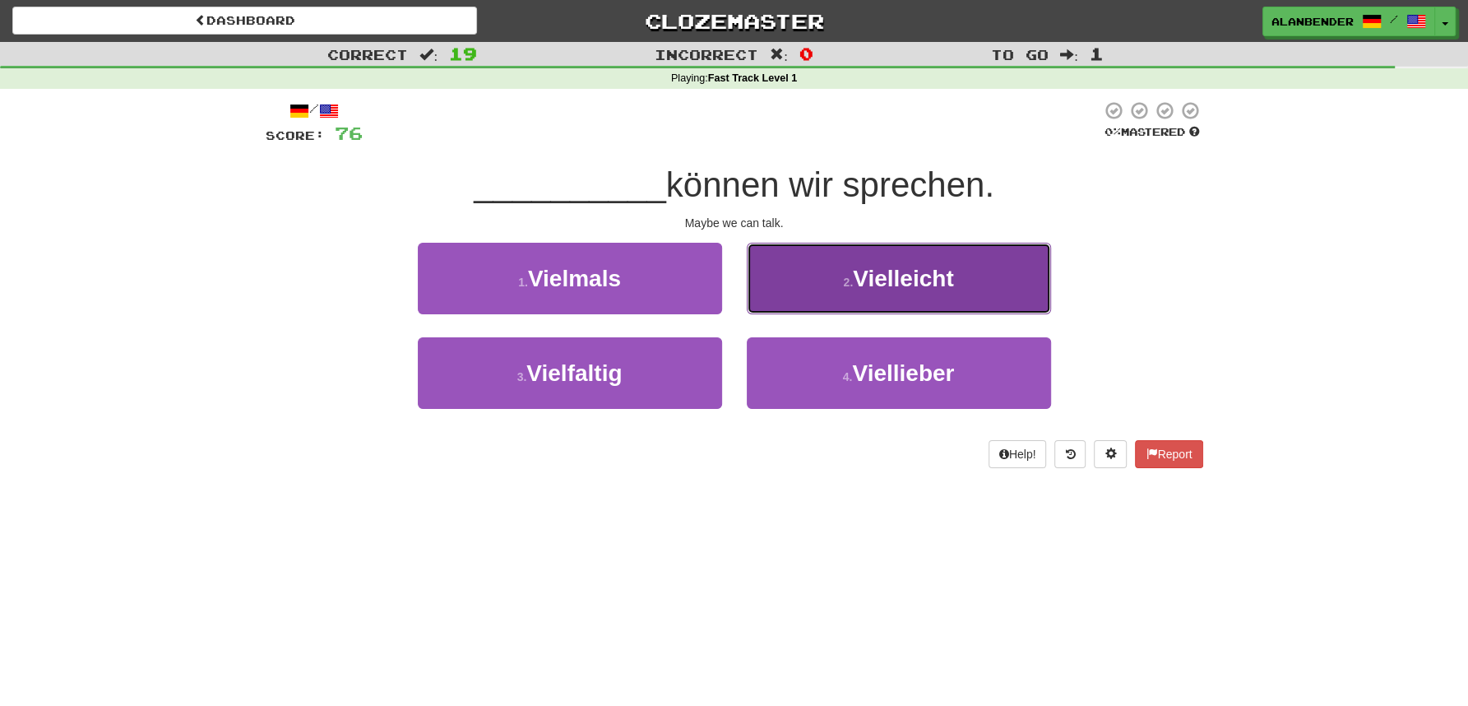
click at [883, 290] on span "Vielleicht" at bounding box center [903, 279] width 100 height 26
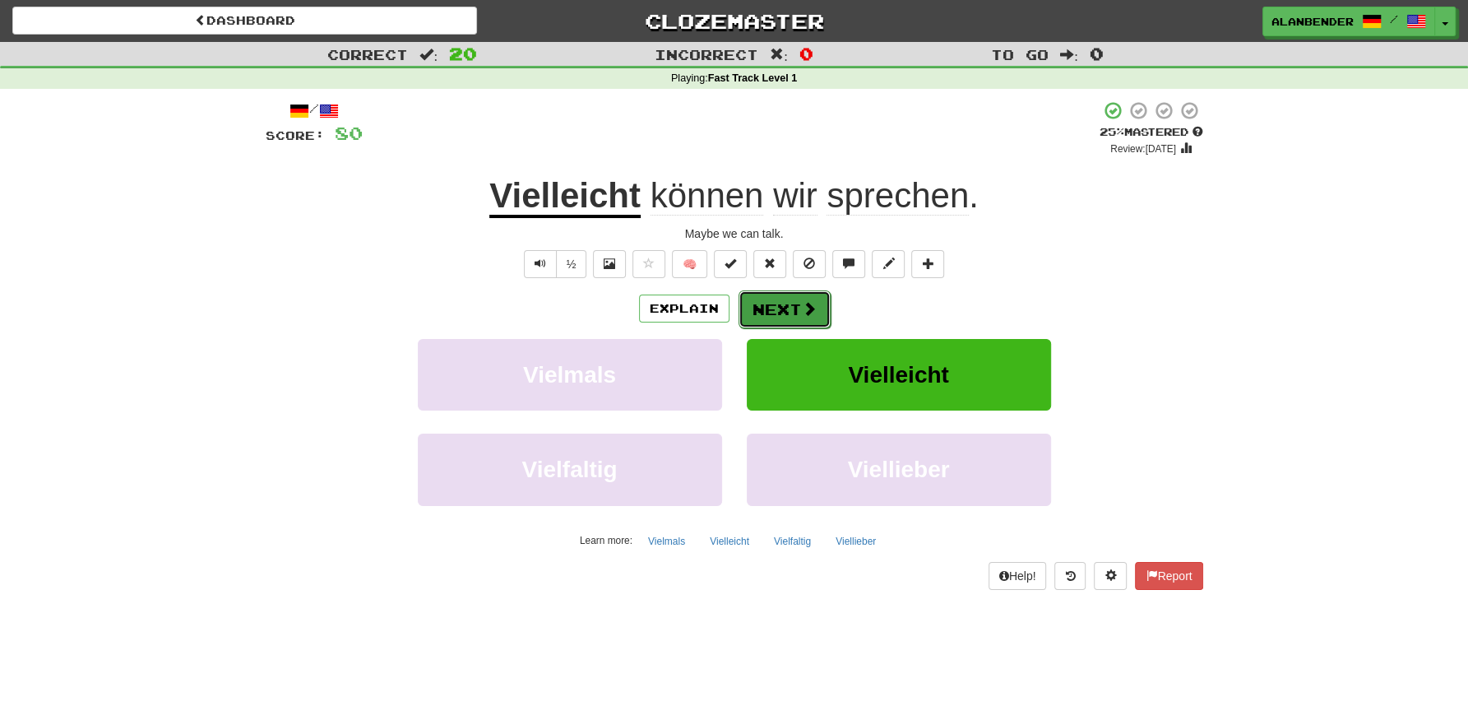
click at [761, 311] on button "Next" at bounding box center [785, 309] width 92 height 38
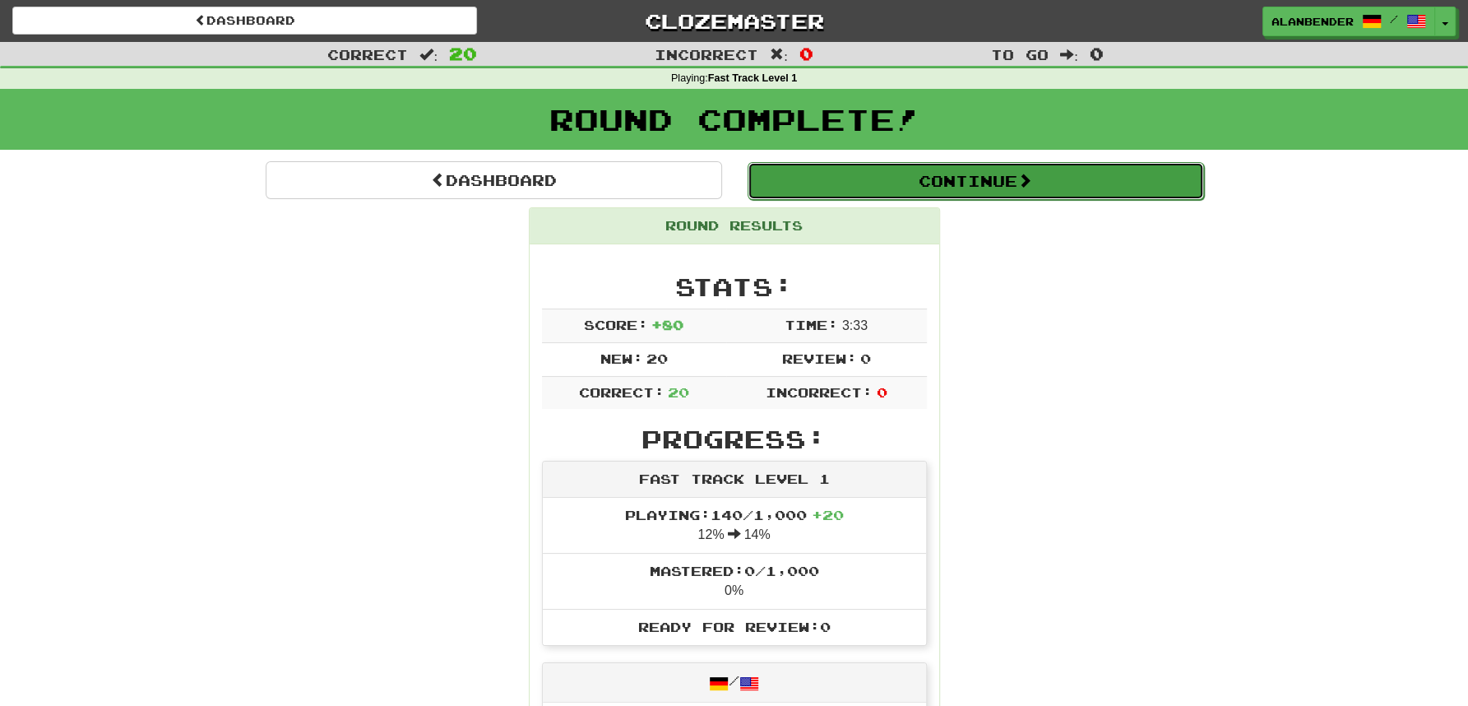
click at [897, 191] on button "Continue" at bounding box center [976, 181] width 457 height 38
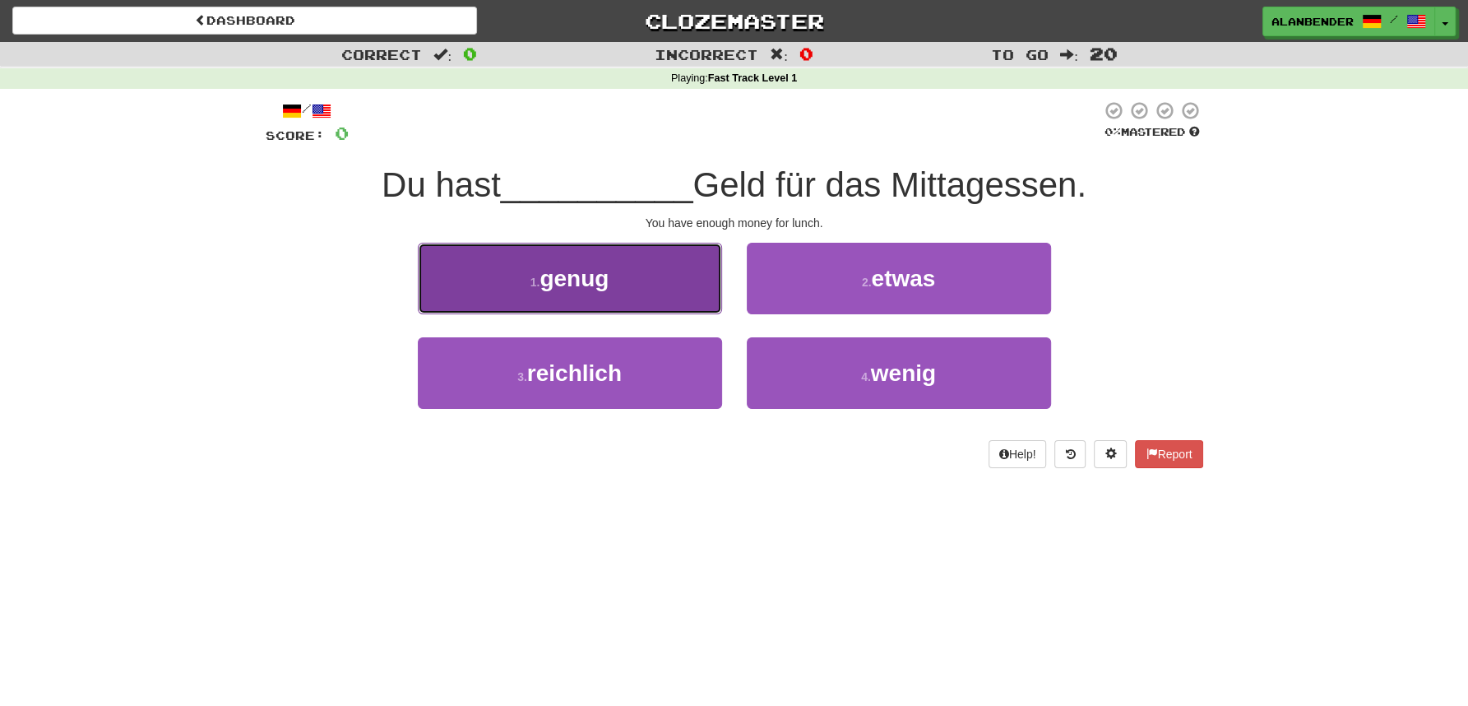
click at [596, 281] on span "genug" at bounding box center [574, 279] width 69 height 26
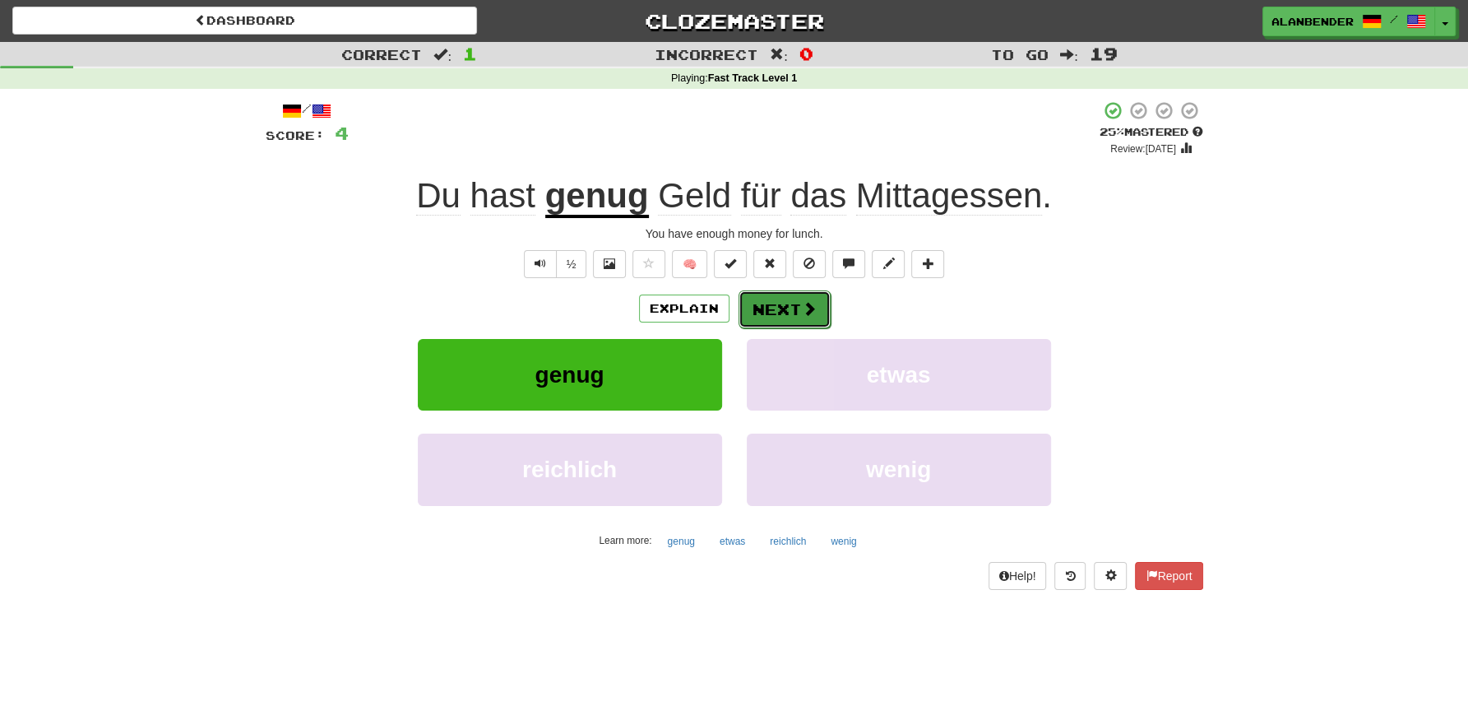
click at [791, 319] on button "Next" at bounding box center [785, 309] width 92 height 38
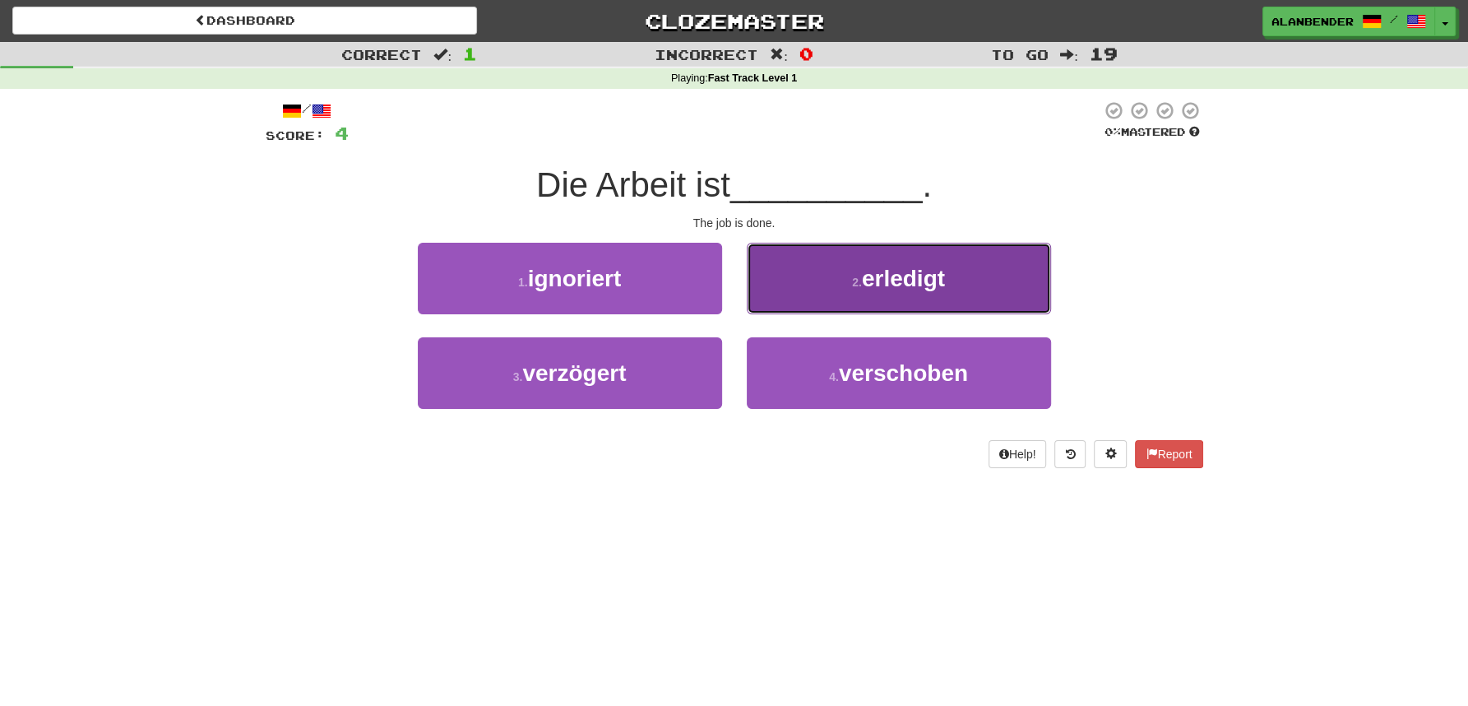
click at [931, 270] on span "erledigt" at bounding box center [903, 279] width 83 height 26
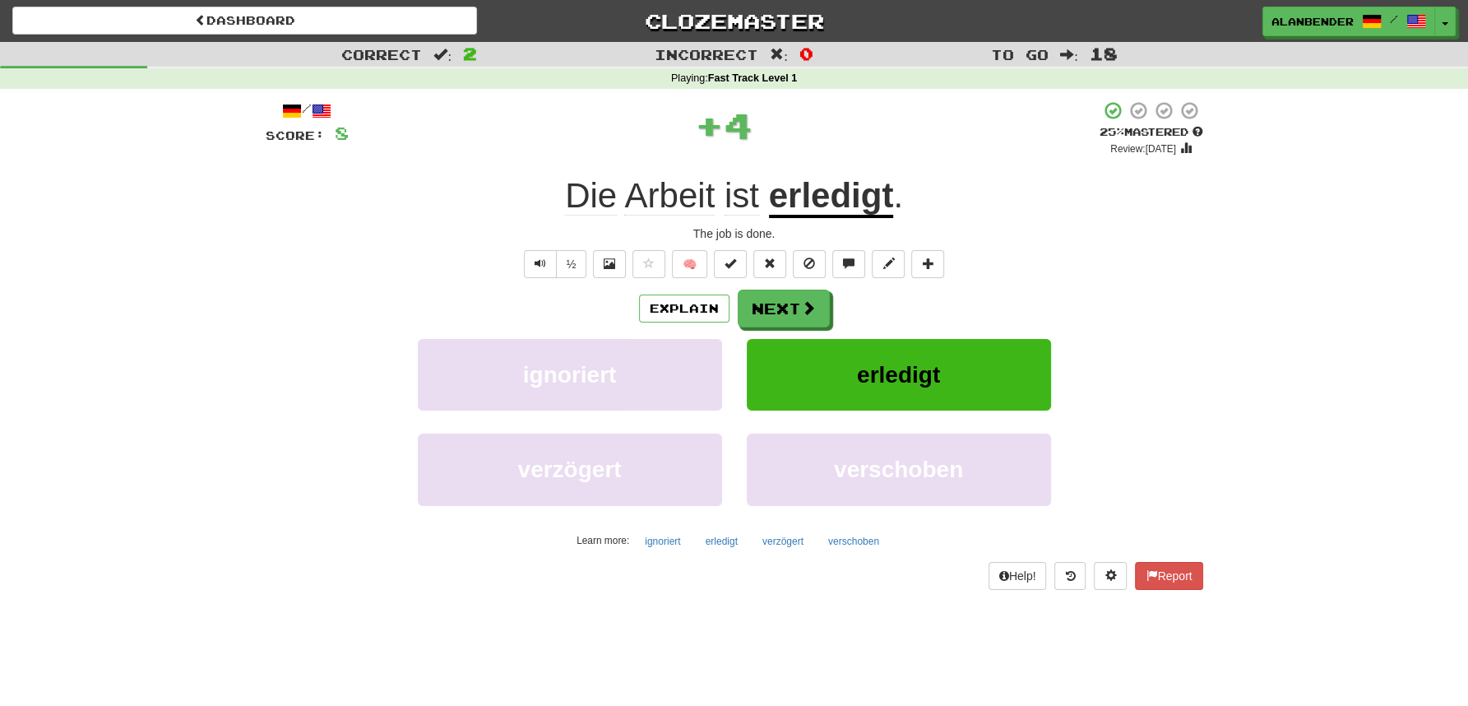
click at [856, 190] on u "erledigt" at bounding box center [831, 197] width 125 height 42
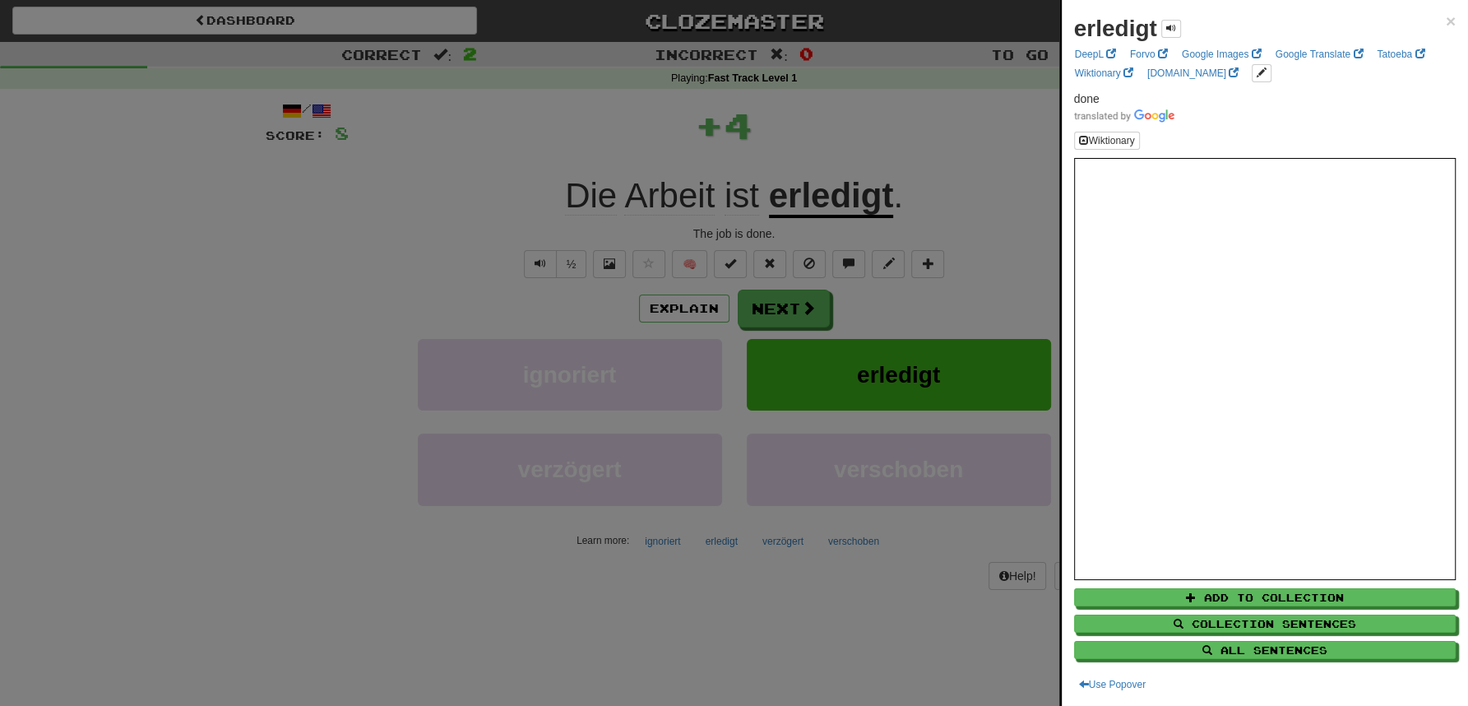
click at [870, 90] on div at bounding box center [734, 353] width 1468 height 706
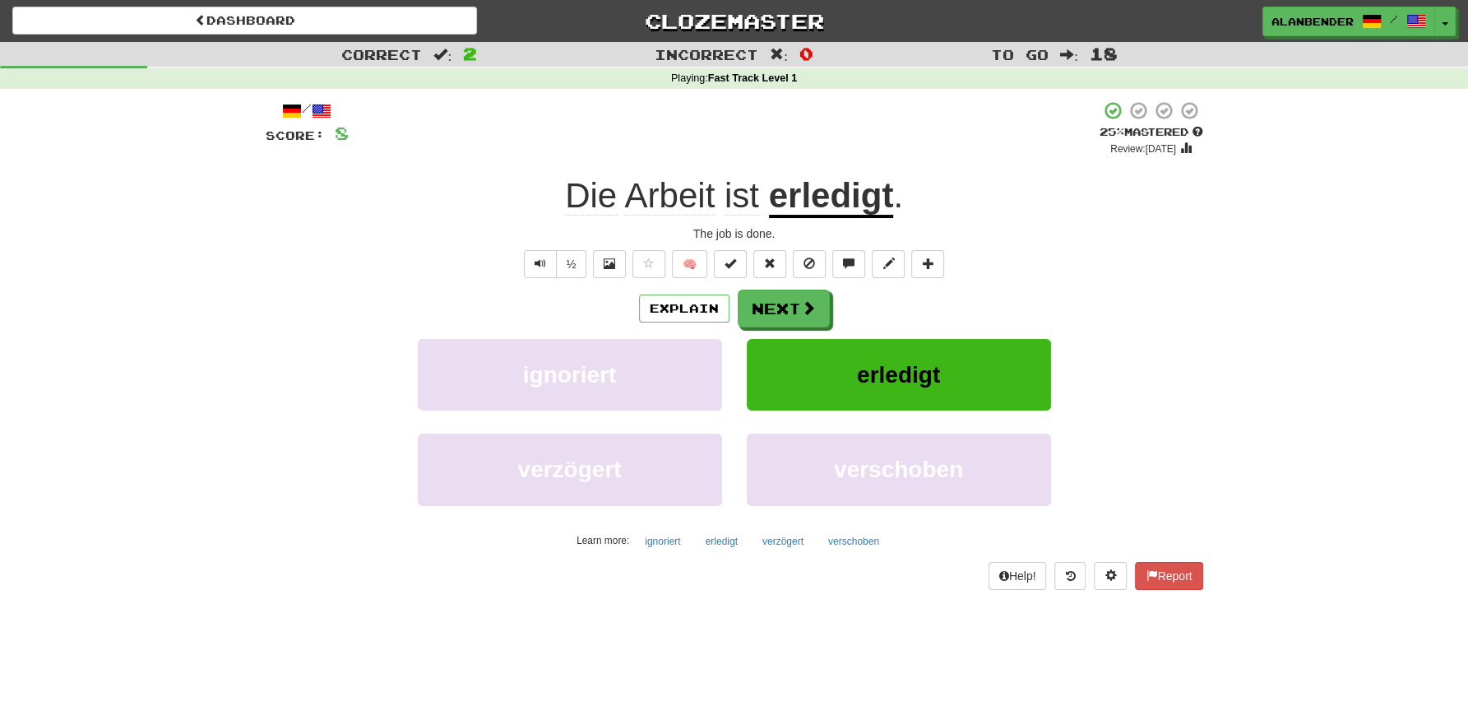
click at [845, 191] on u "erledigt" at bounding box center [831, 197] width 125 height 42
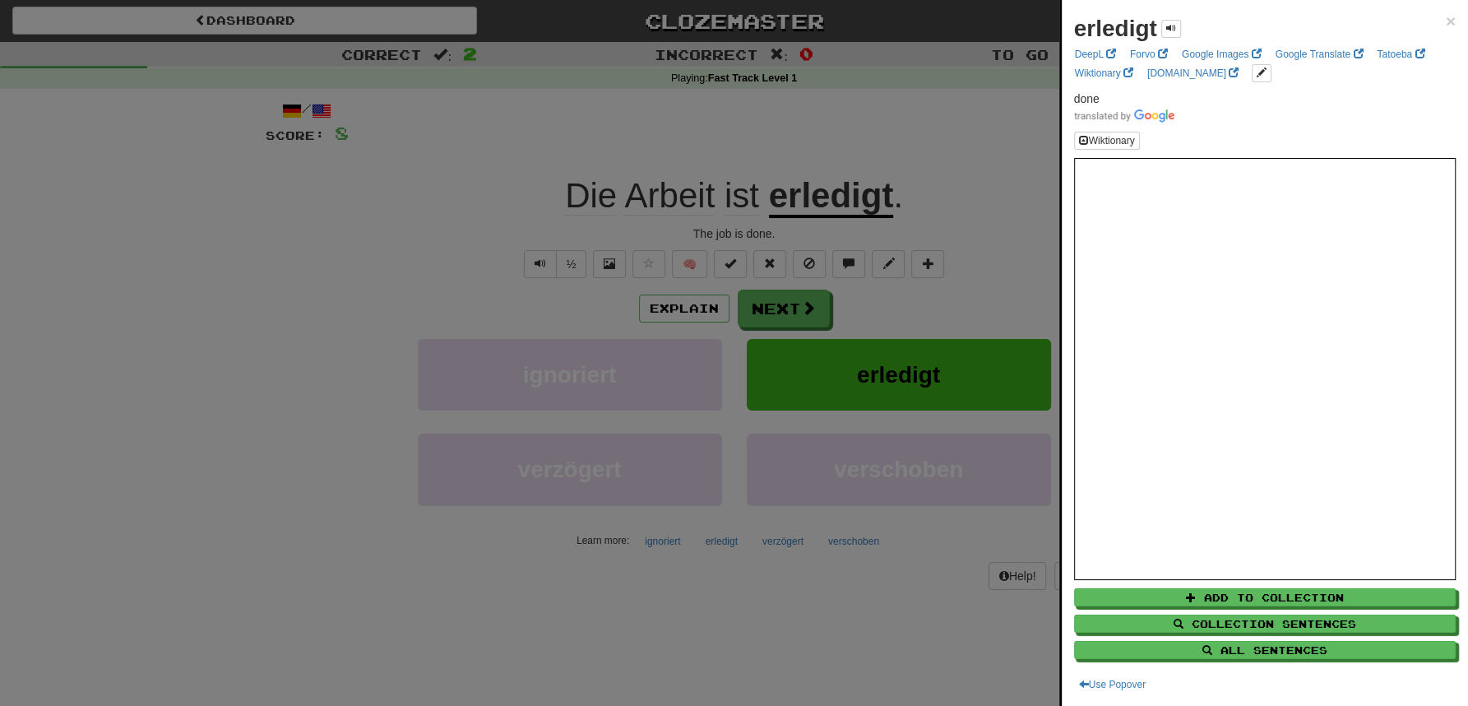
click at [840, 128] on div at bounding box center [734, 353] width 1468 height 706
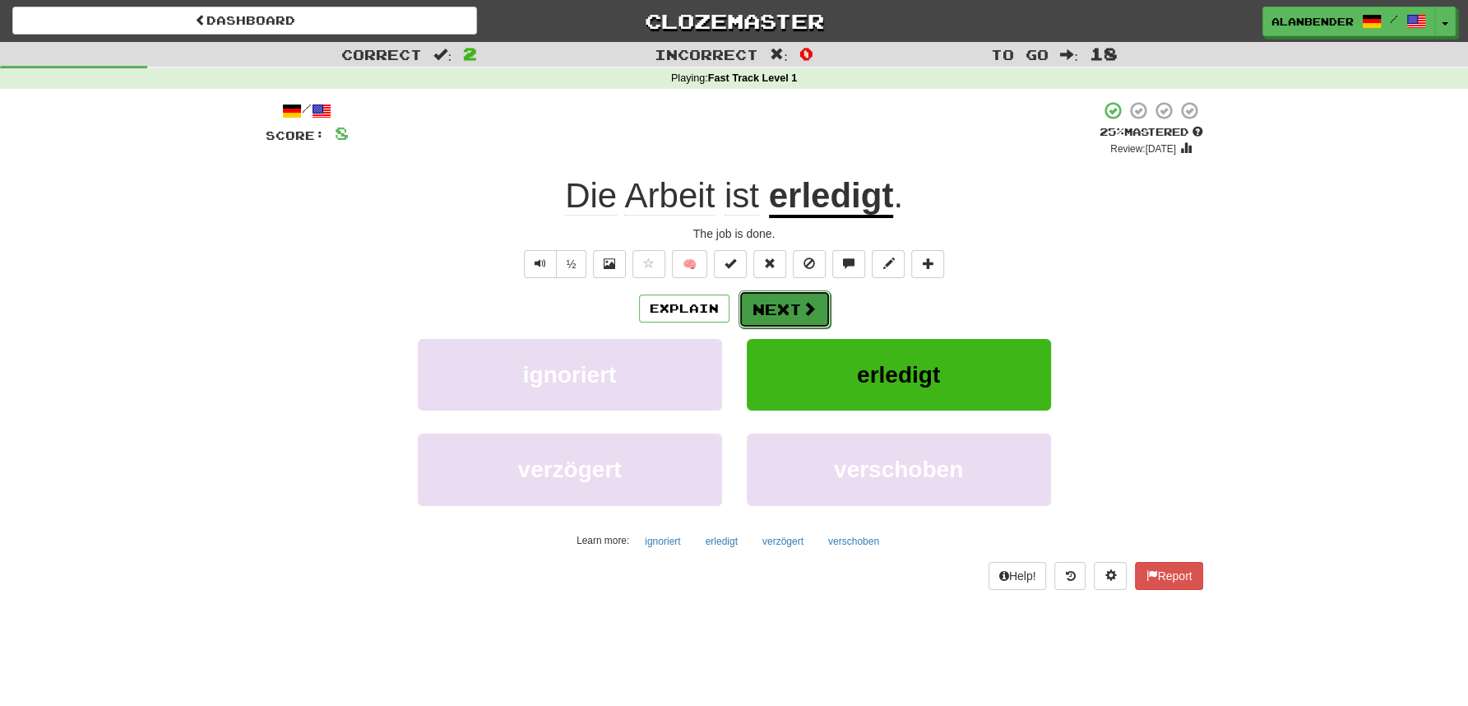
click at [781, 312] on button "Next" at bounding box center [785, 309] width 92 height 38
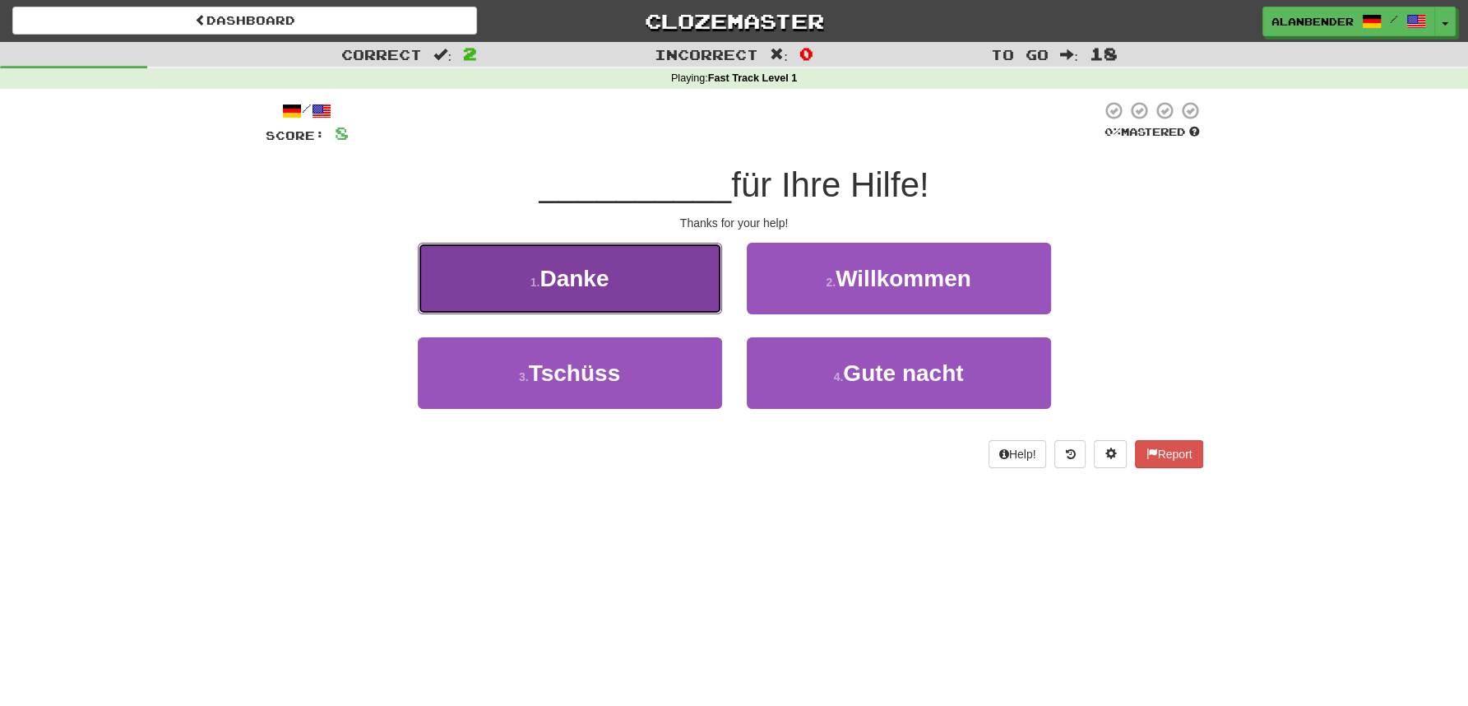
click at [620, 281] on button "1 . Danke" at bounding box center [570, 279] width 304 height 72
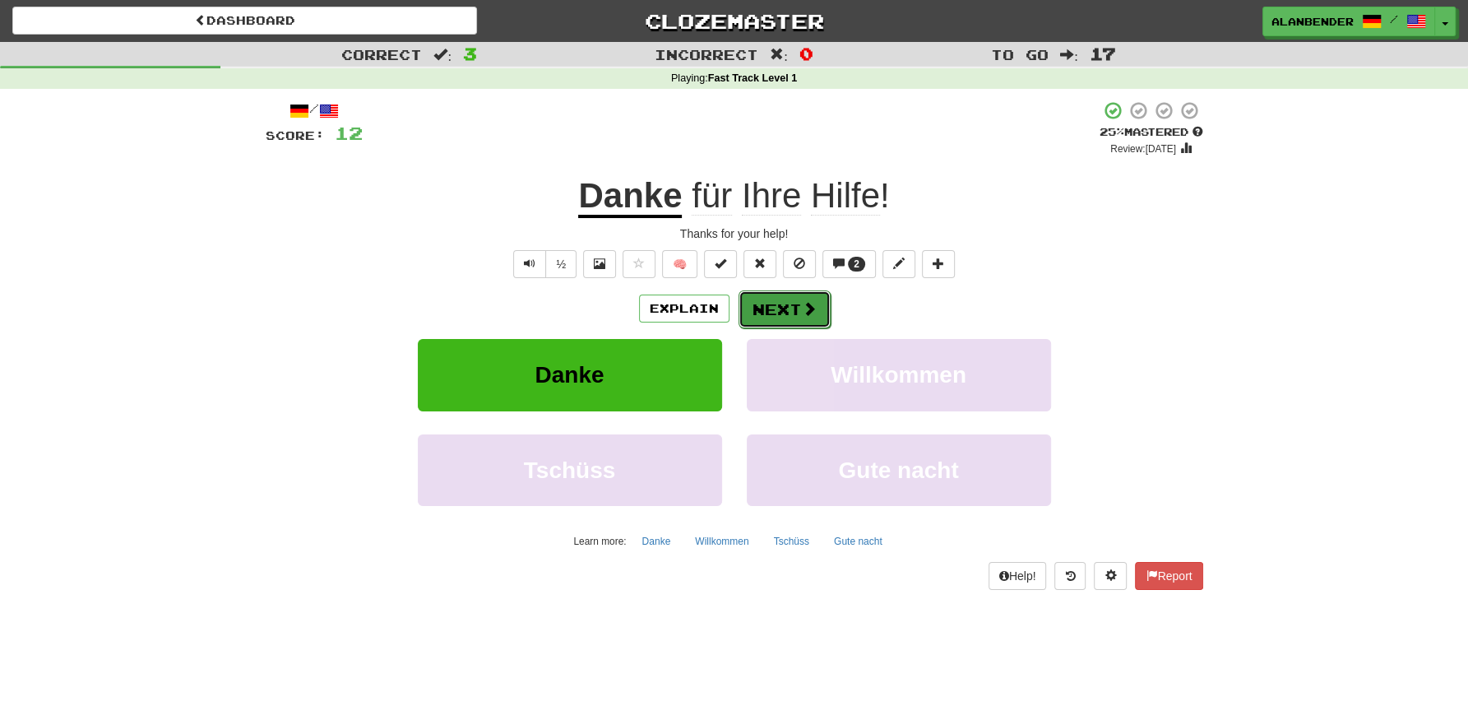
click at [802, 308] on span at bounding box center [809, 308] width 15 height 15
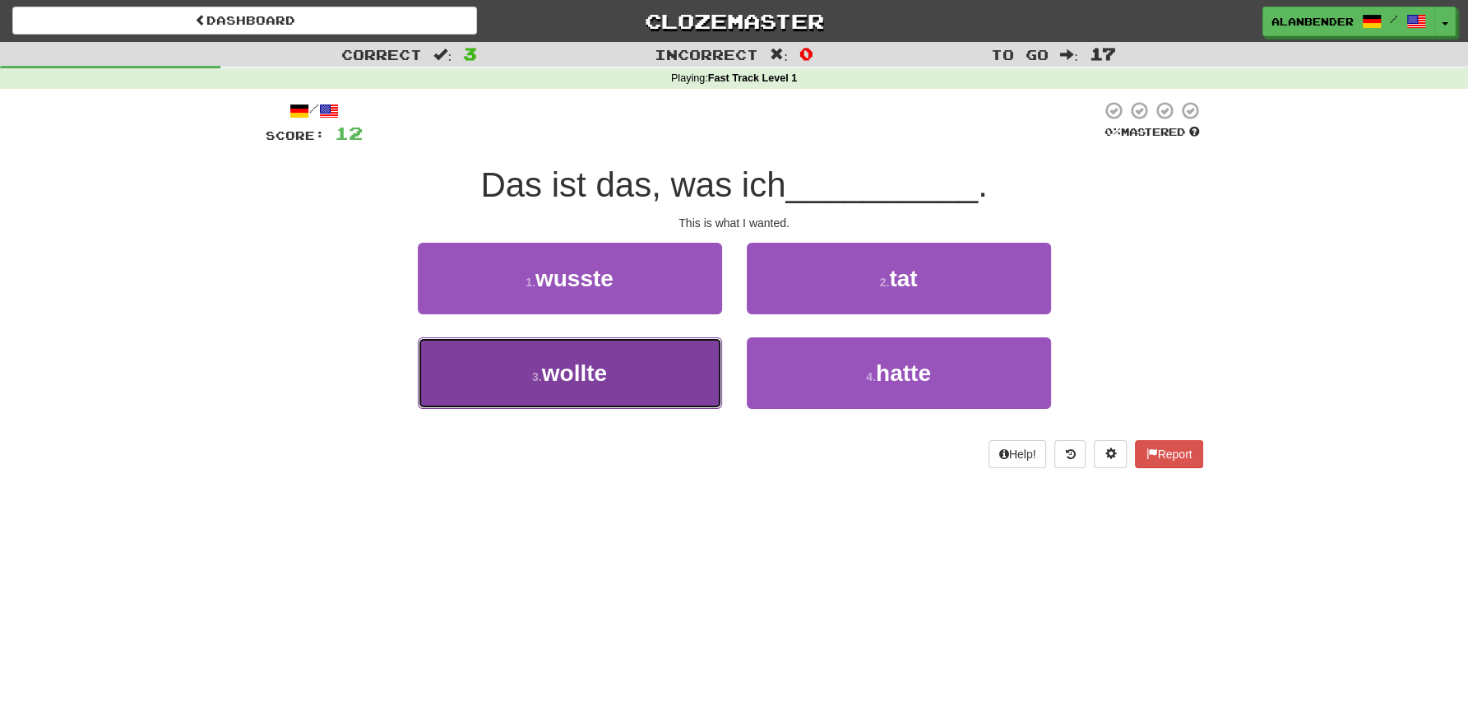
click at [599, 384] on span "wollte" at bounding box center [574, 373] width 65 height 26
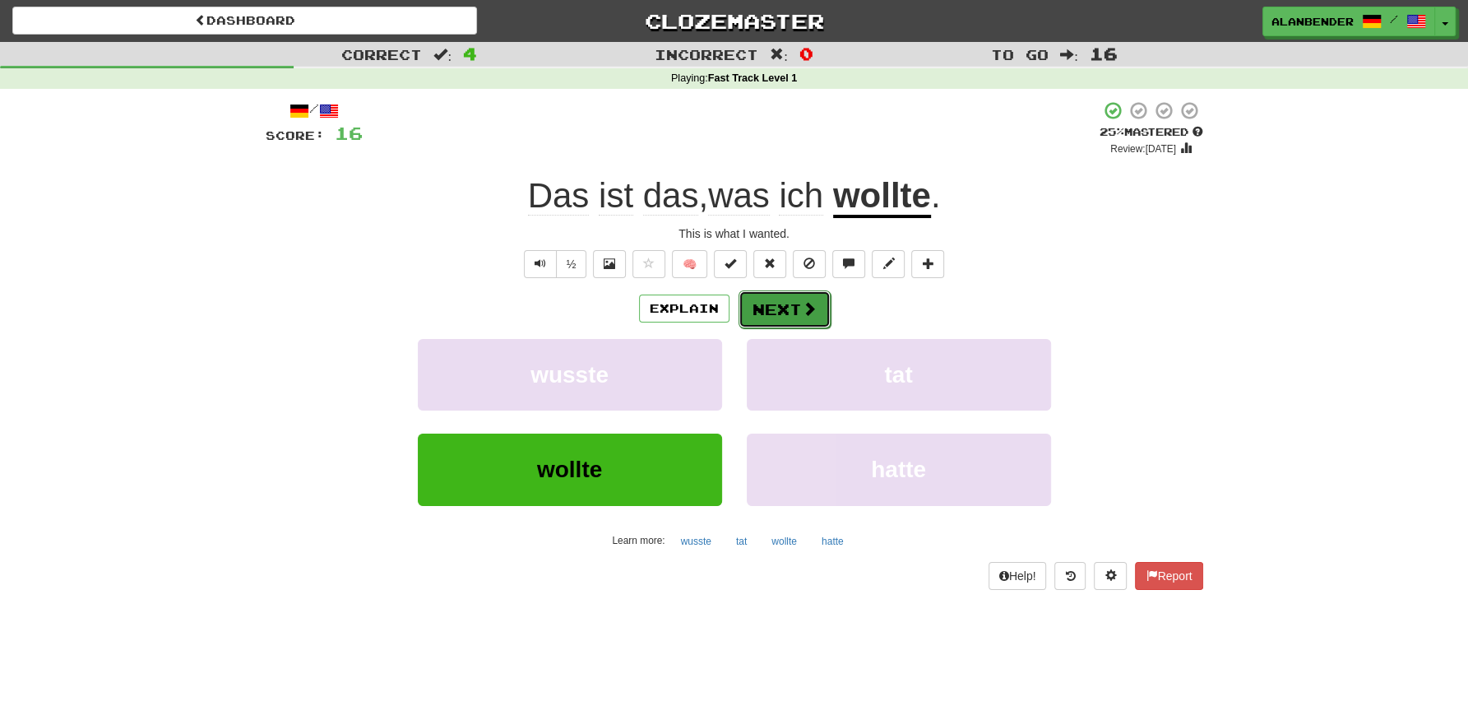
click at [792, 304] on button "Next" at bounding box center [785, 309] width 92 height 38
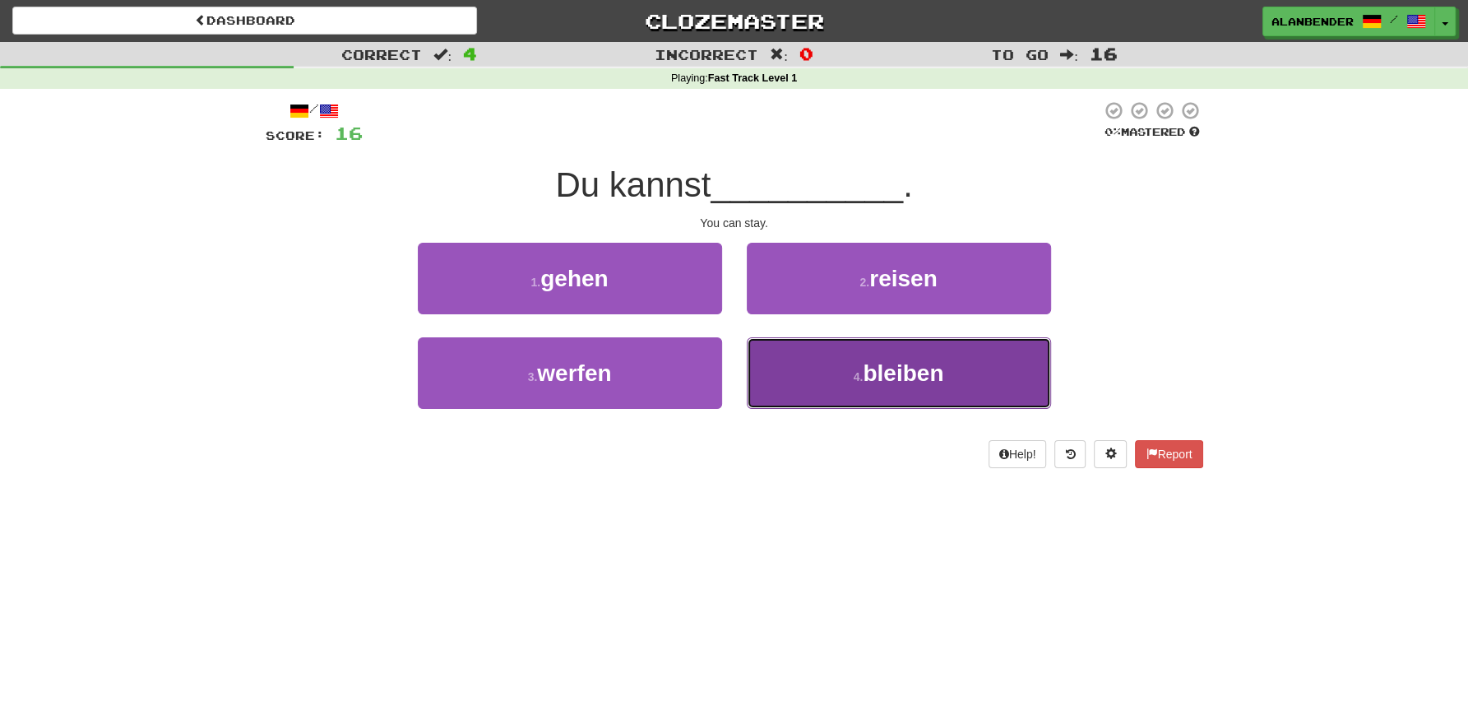
click at [900, 383] on span "bleiben" at bounding box center [903, 373] width 81 height 26
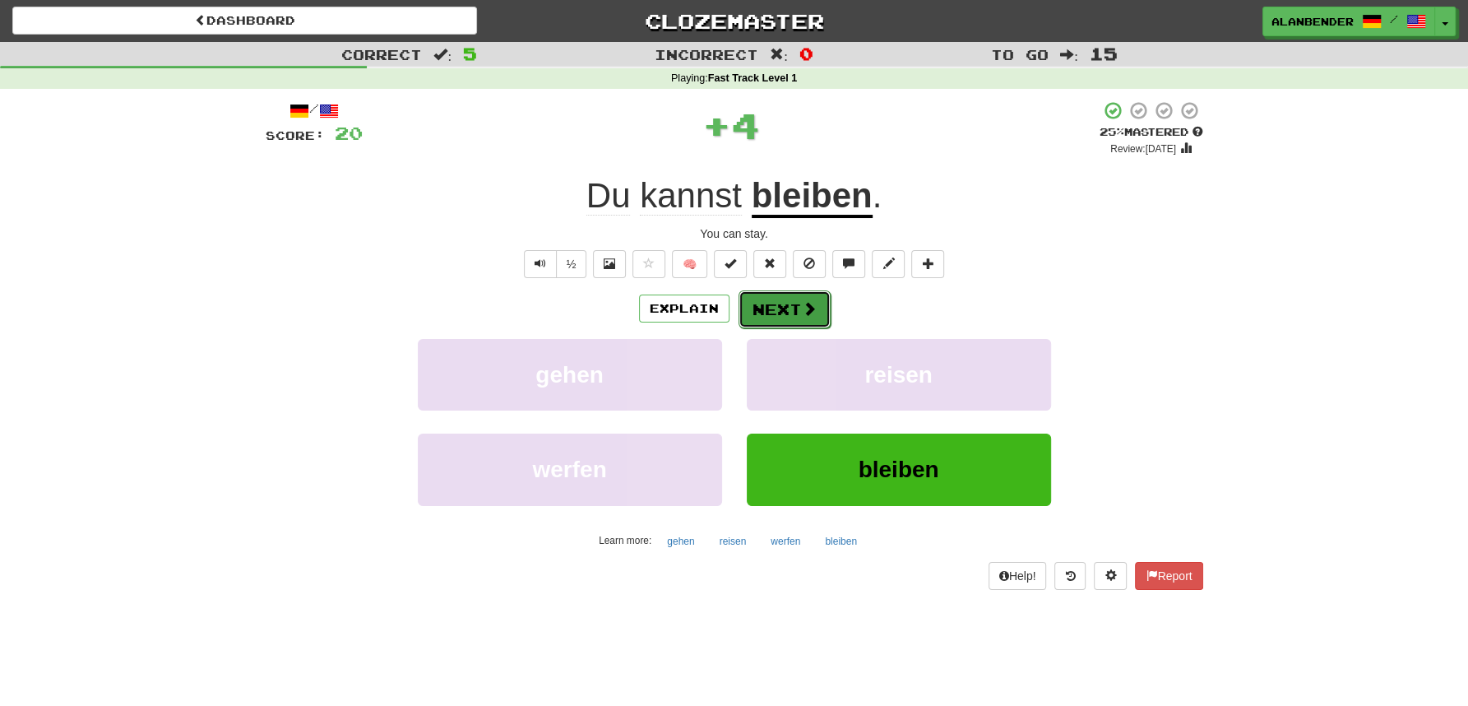
click at [792, 312] on button "Next" at bounding box center [785, 309] width 92 height 38
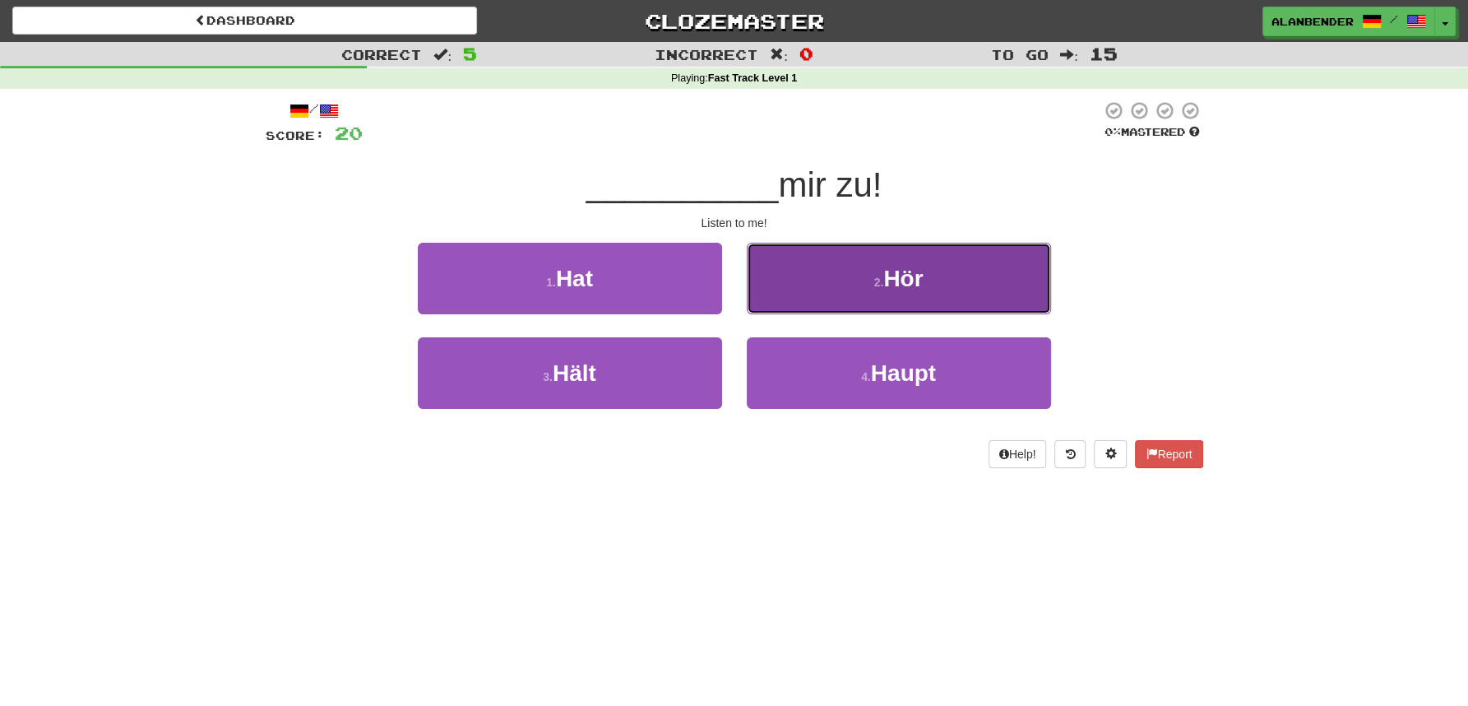
click at [906, 286] on span "Hör" at bounding box center [902, 279] width 39 height 26
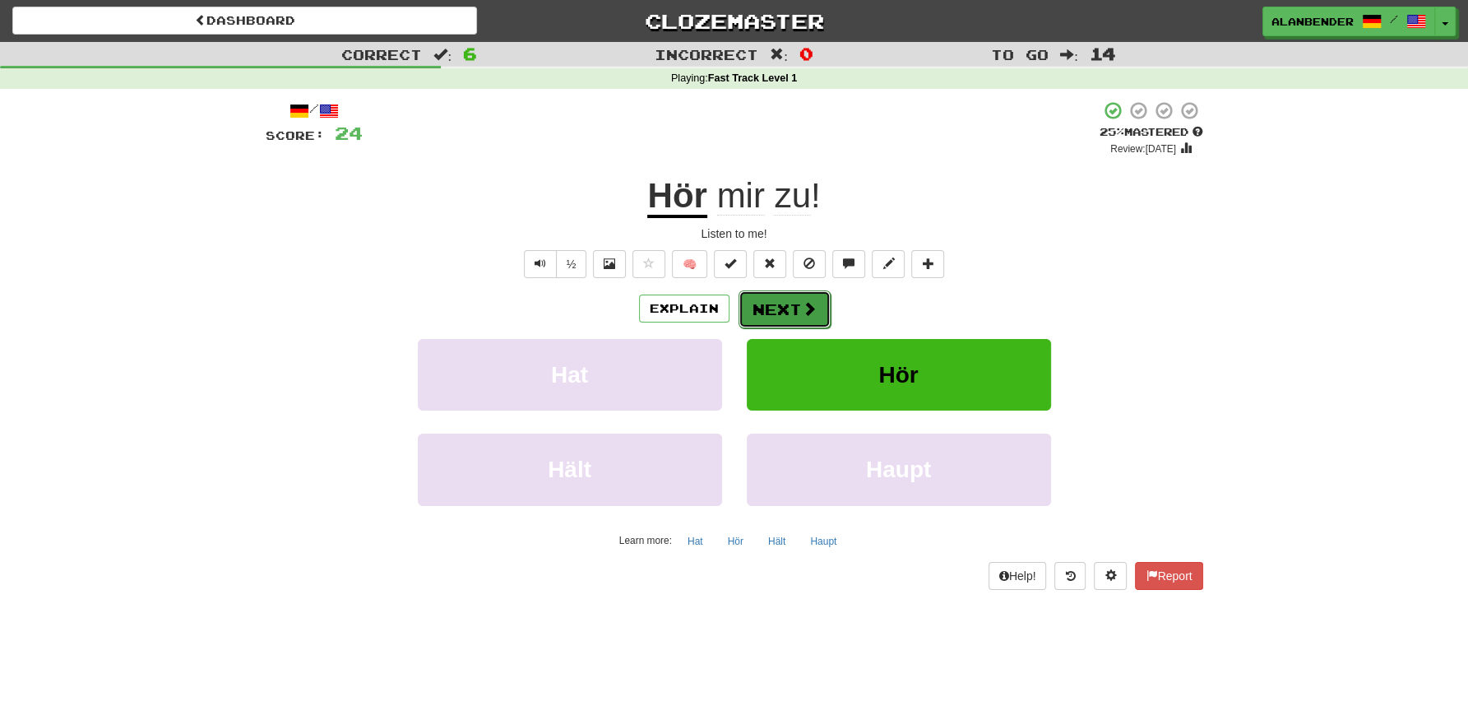
click at [796, 308] on button "Next" at bounding box center [785, 309] width 92 height 38
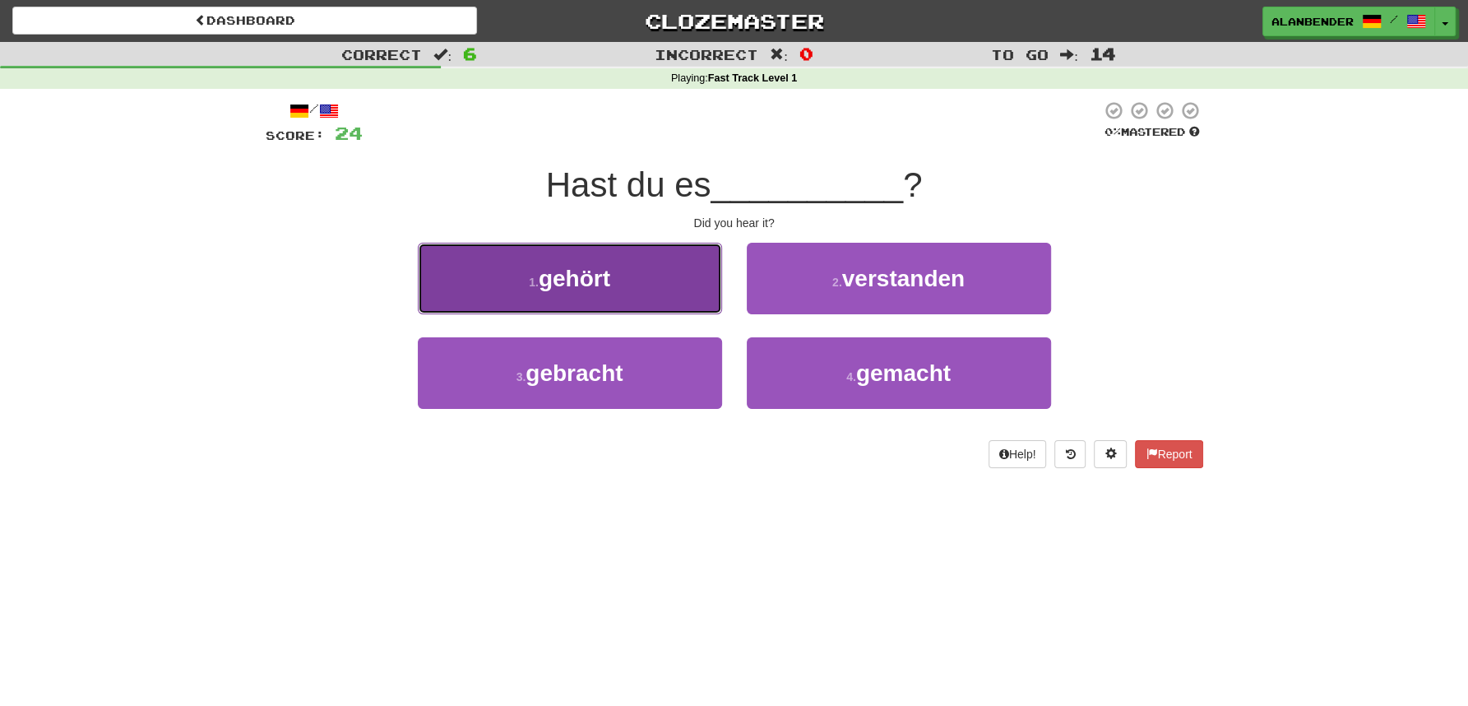
click at [577, 298] on button "1 . gehört" at bounding box center [570, 279] width 304 height 72
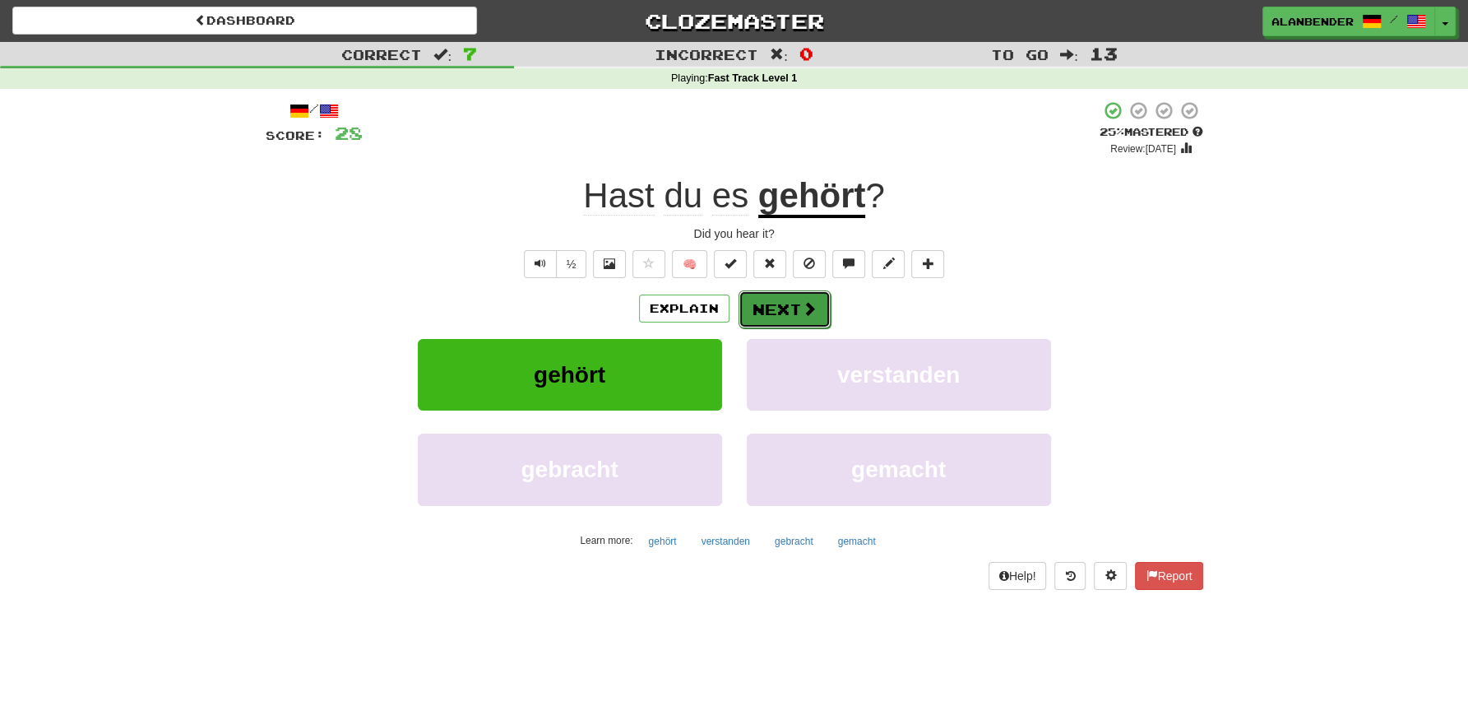
click at [807, 303] on span at bounding box center [809, 308] width 15 height 15
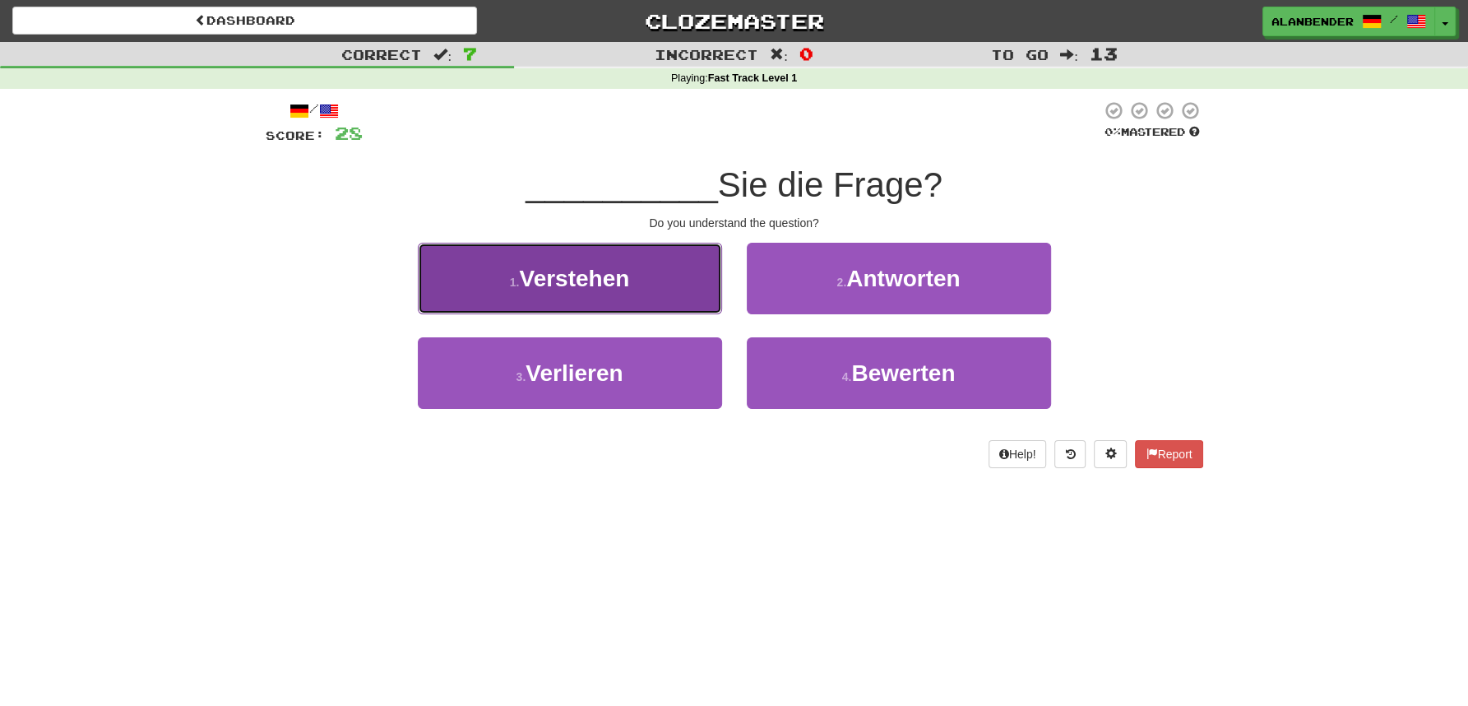
click at [587, 291] on span "Verstehen" at bounding box center [574, 279] width 110 height 26
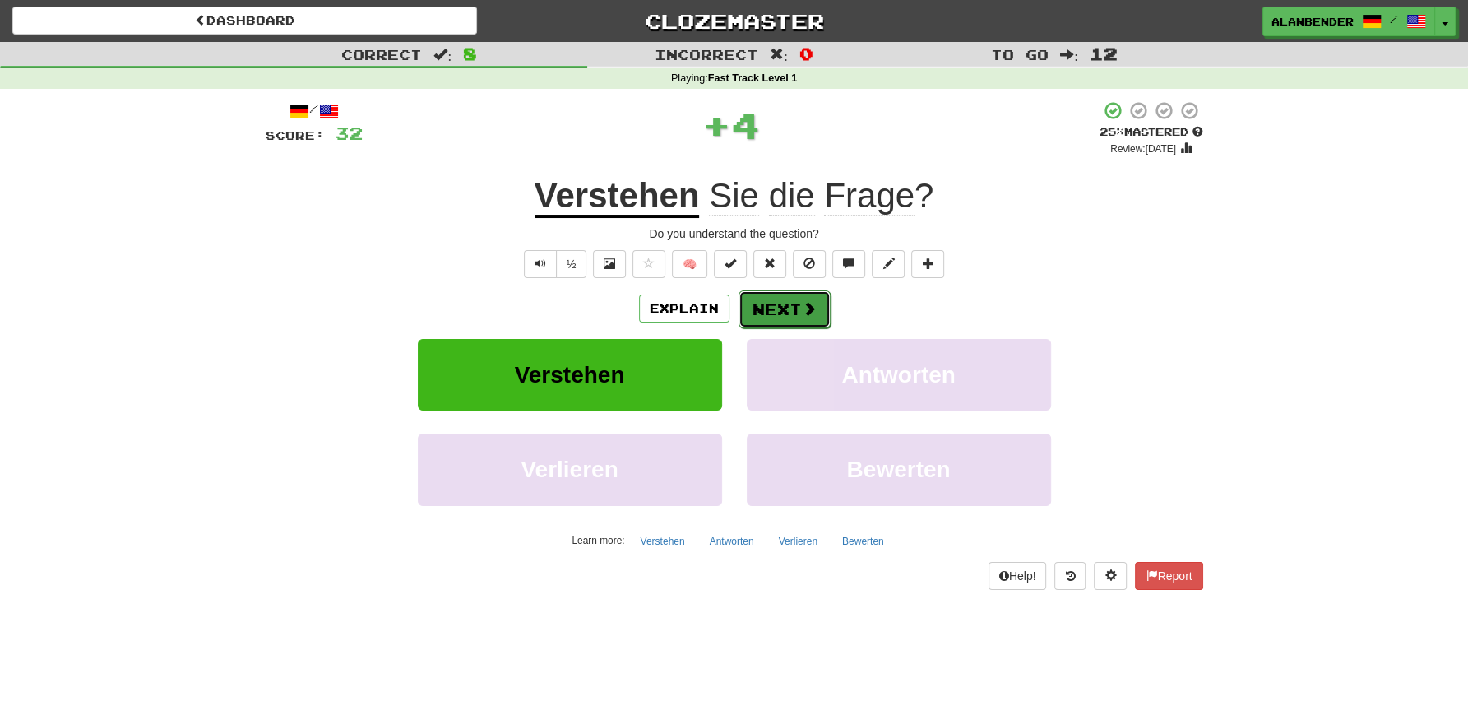
click at [797, 310] on button "Next" at bounding box center [785, 309] width 92 height 38
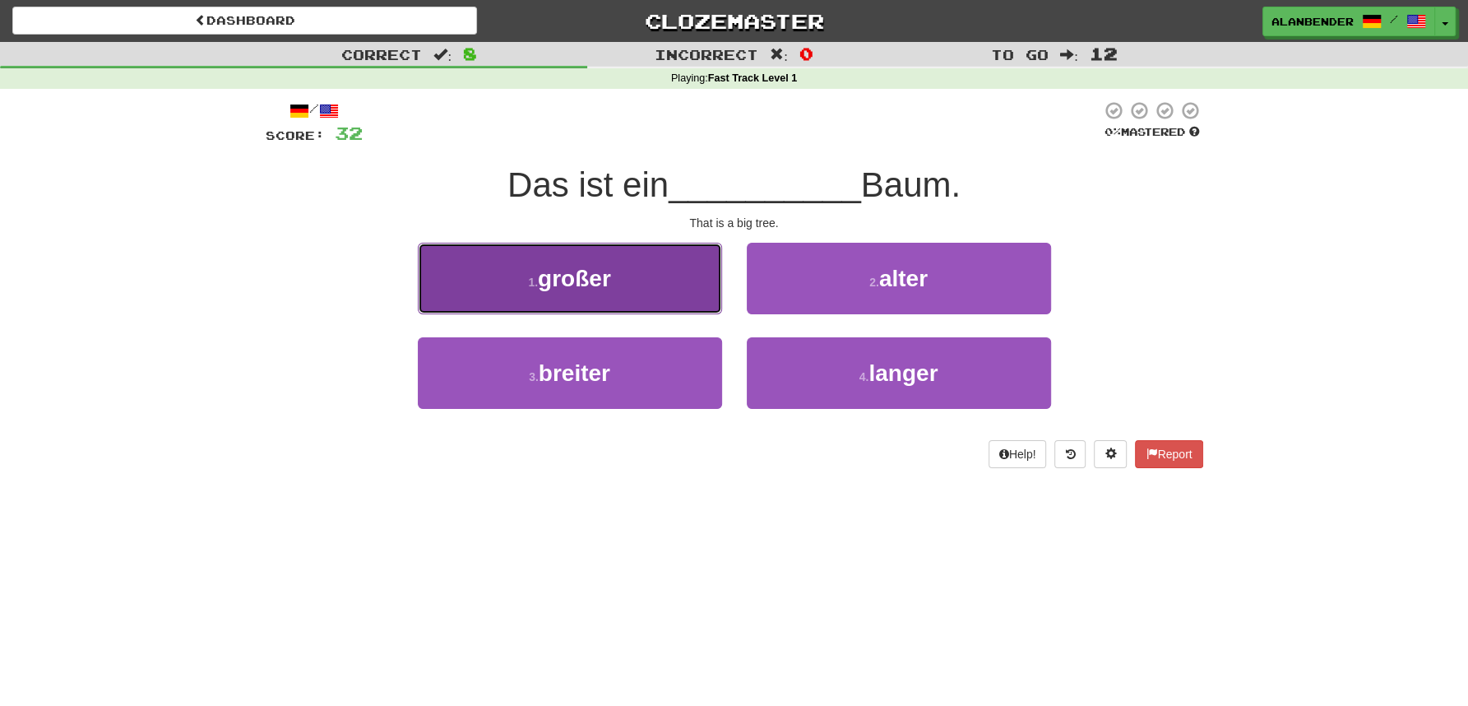
click at [587, 291] on span "großer" at bounding box center [574, 279] width 73 height 26
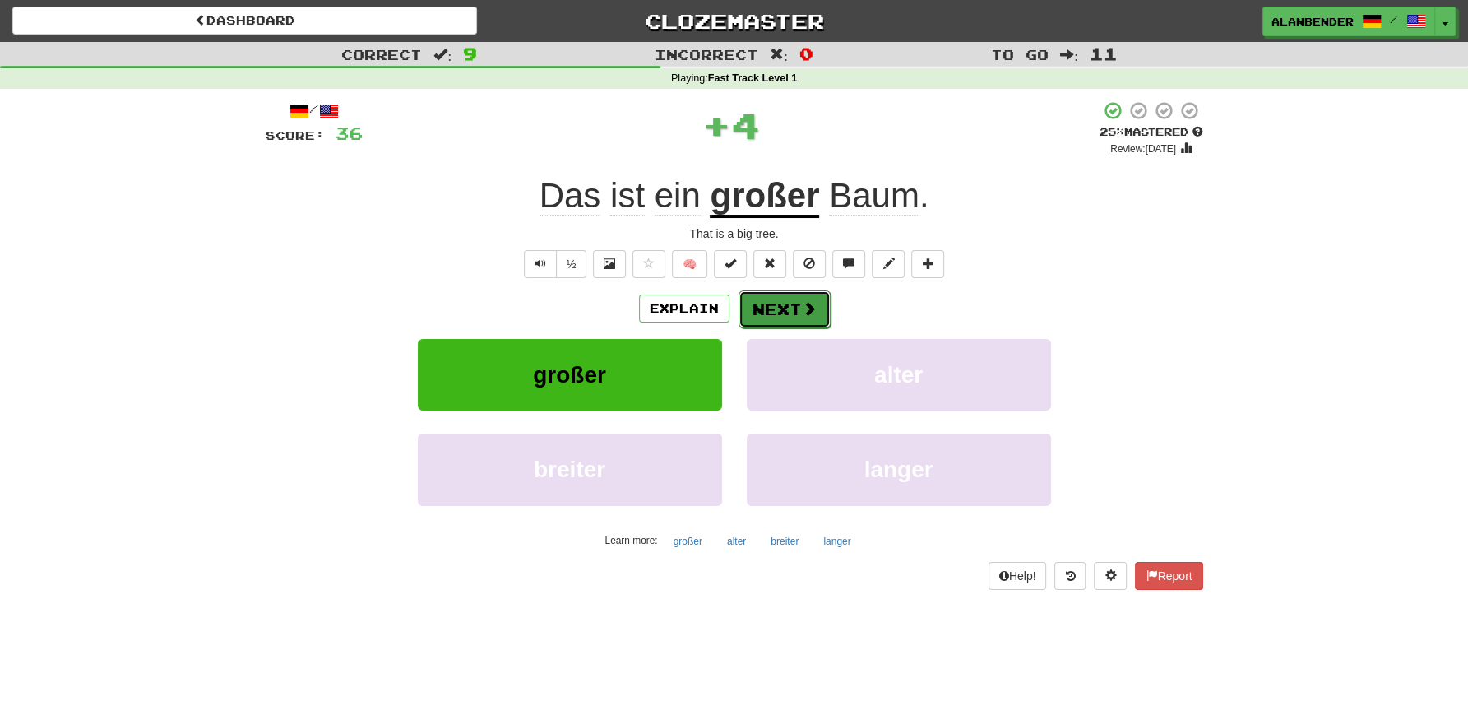
click at [809, 308] on span at bounding box center [809, 308] width 15 height 15
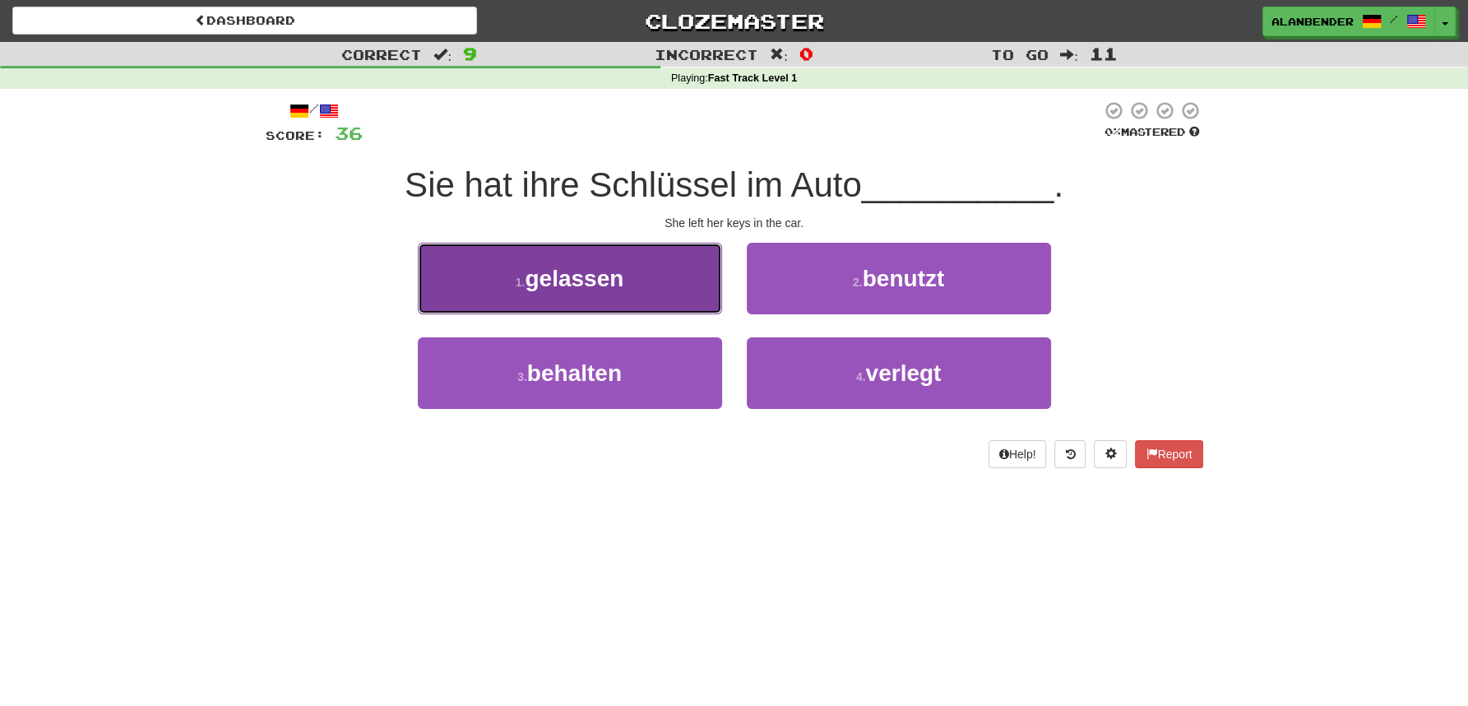
click at [582, 289] on span "gelassen" at bounding box center [574, 279] width 99 height 26
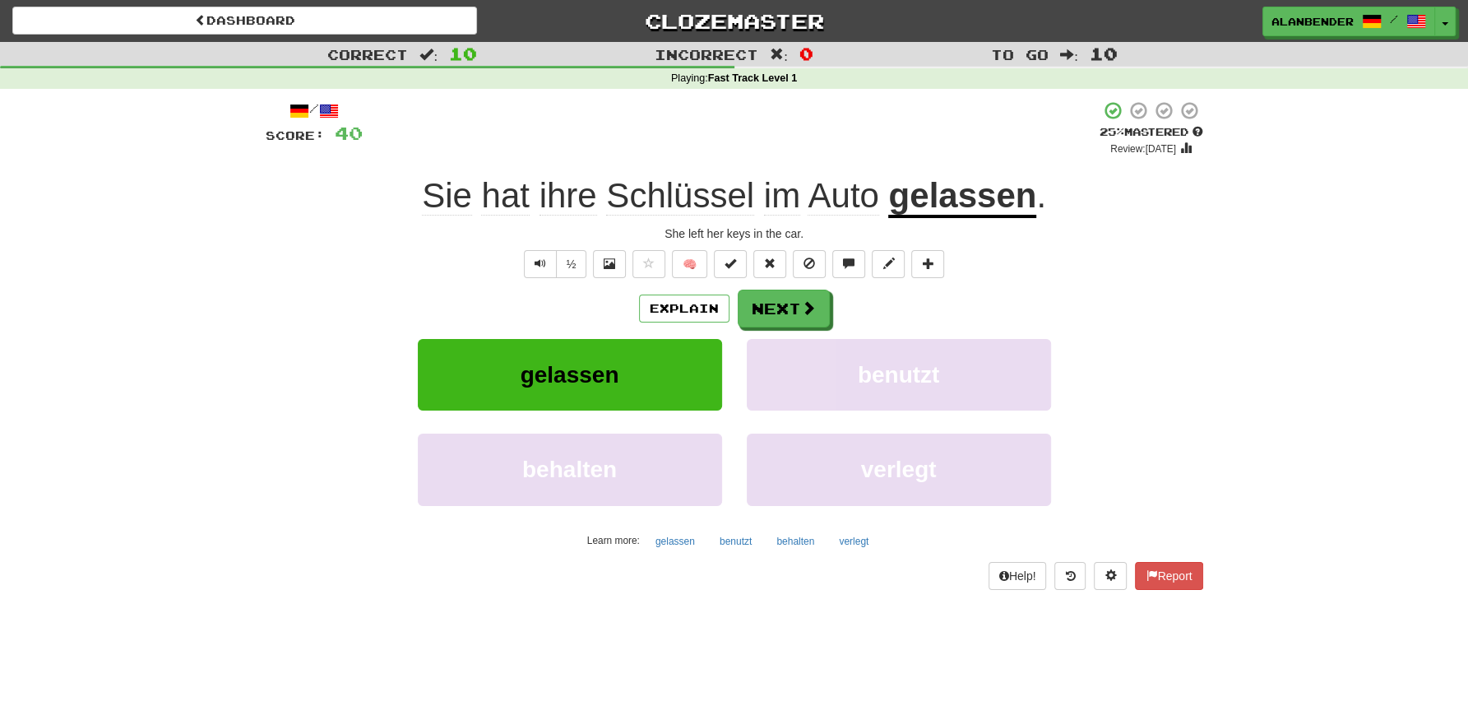
click at [652, 203] on span "Schlüssel" at bounding box center [680, 195] width 148 height 39
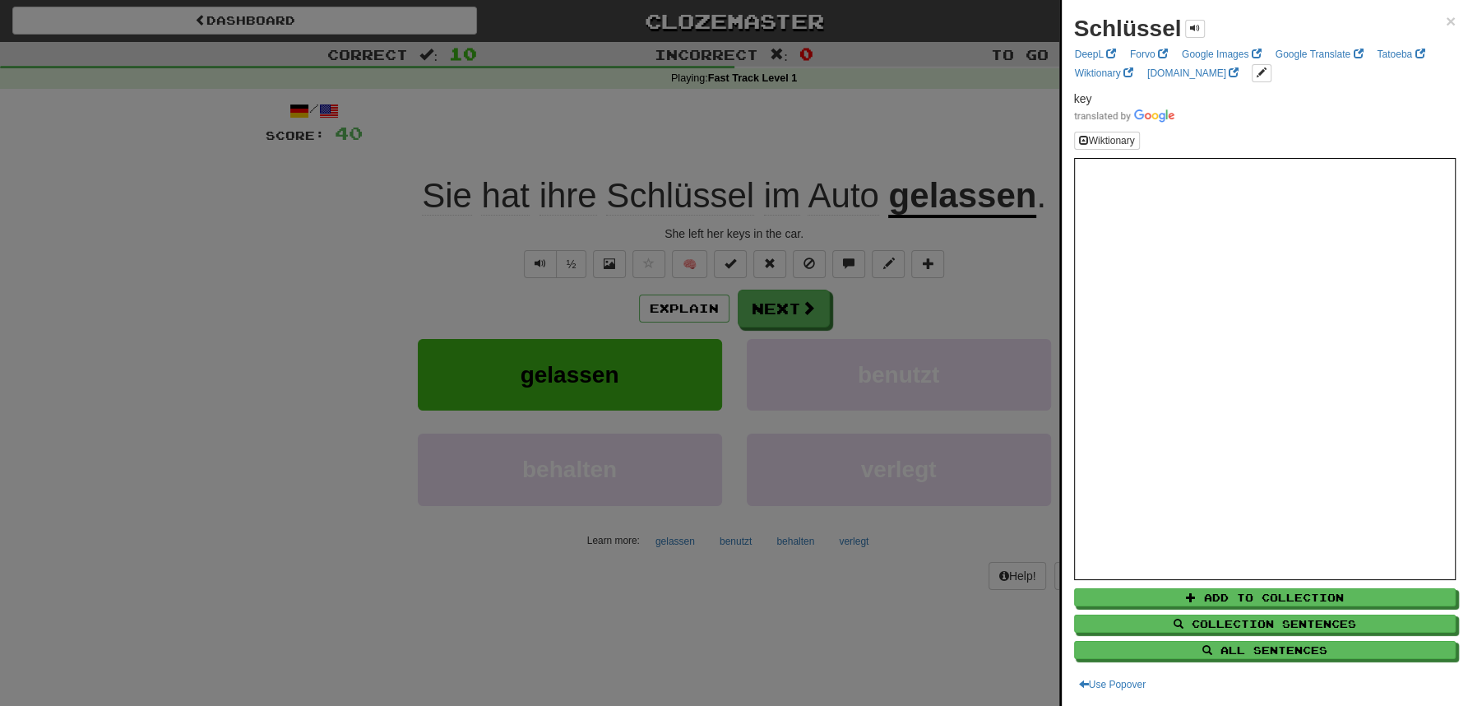
click at [897, 136] on div at bounding box center [734, 353] width 1468 height 706
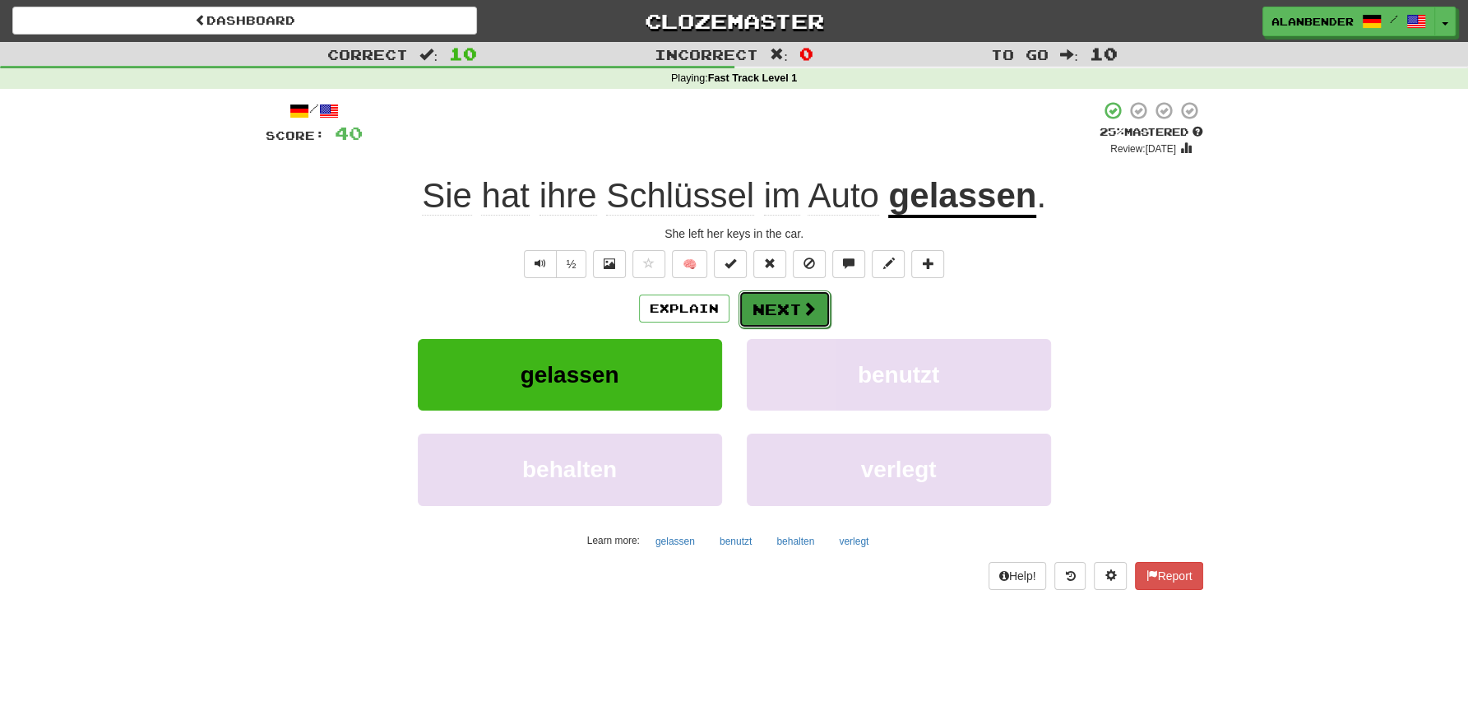
click at [779, 308] on button "Next" at bounding box center [785, 309] width 92 height 38
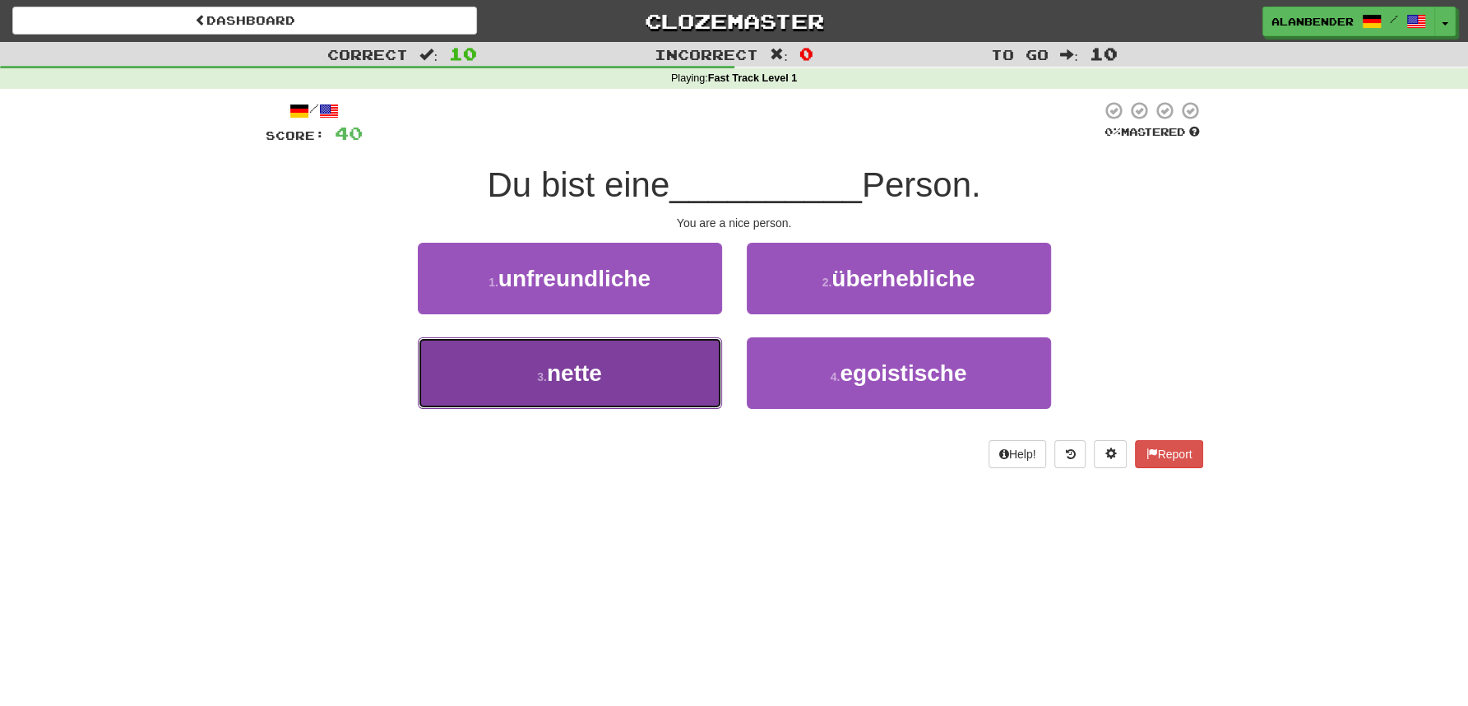
click at [551, 378] on span "nette" at bounding box center [574, 373] width 55 height 26
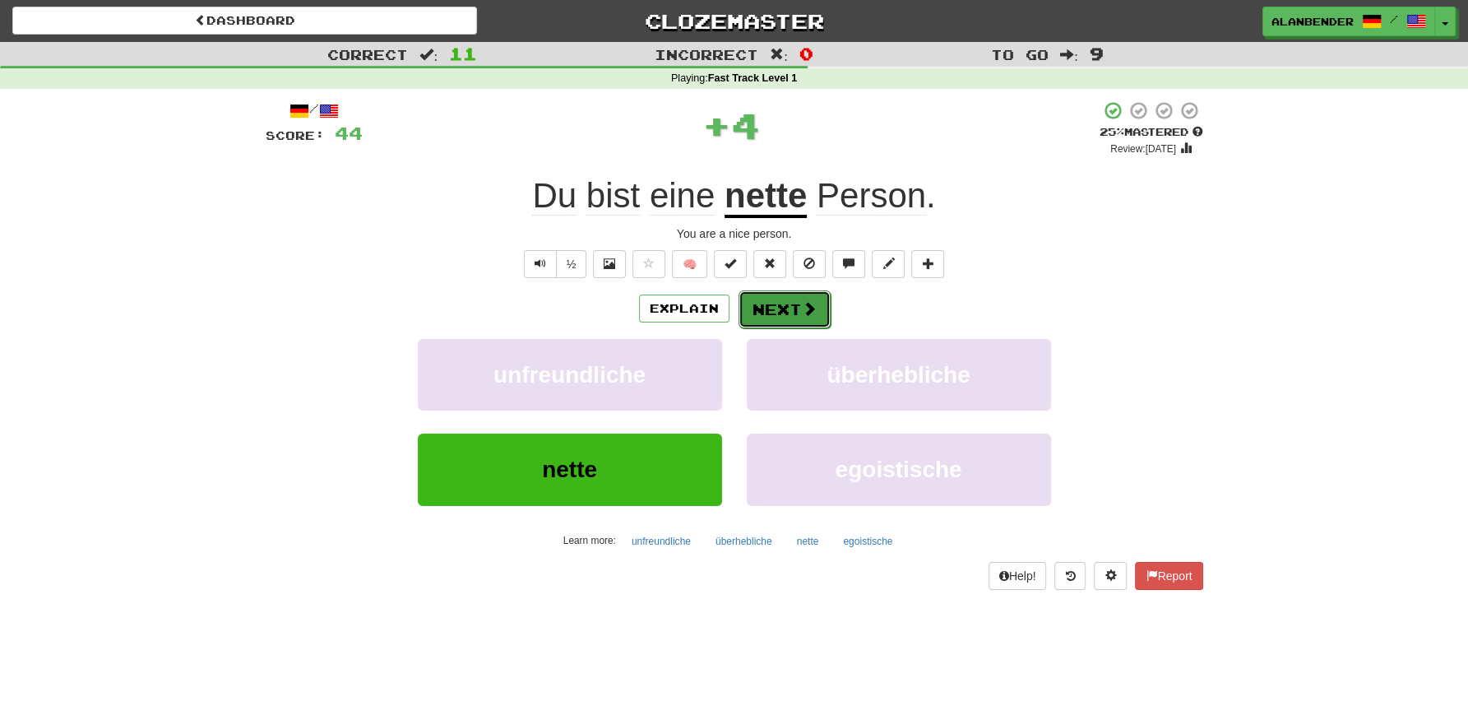
click at [799, 303] on button "Next" at bounding box center [785, 309] width 92 height 38
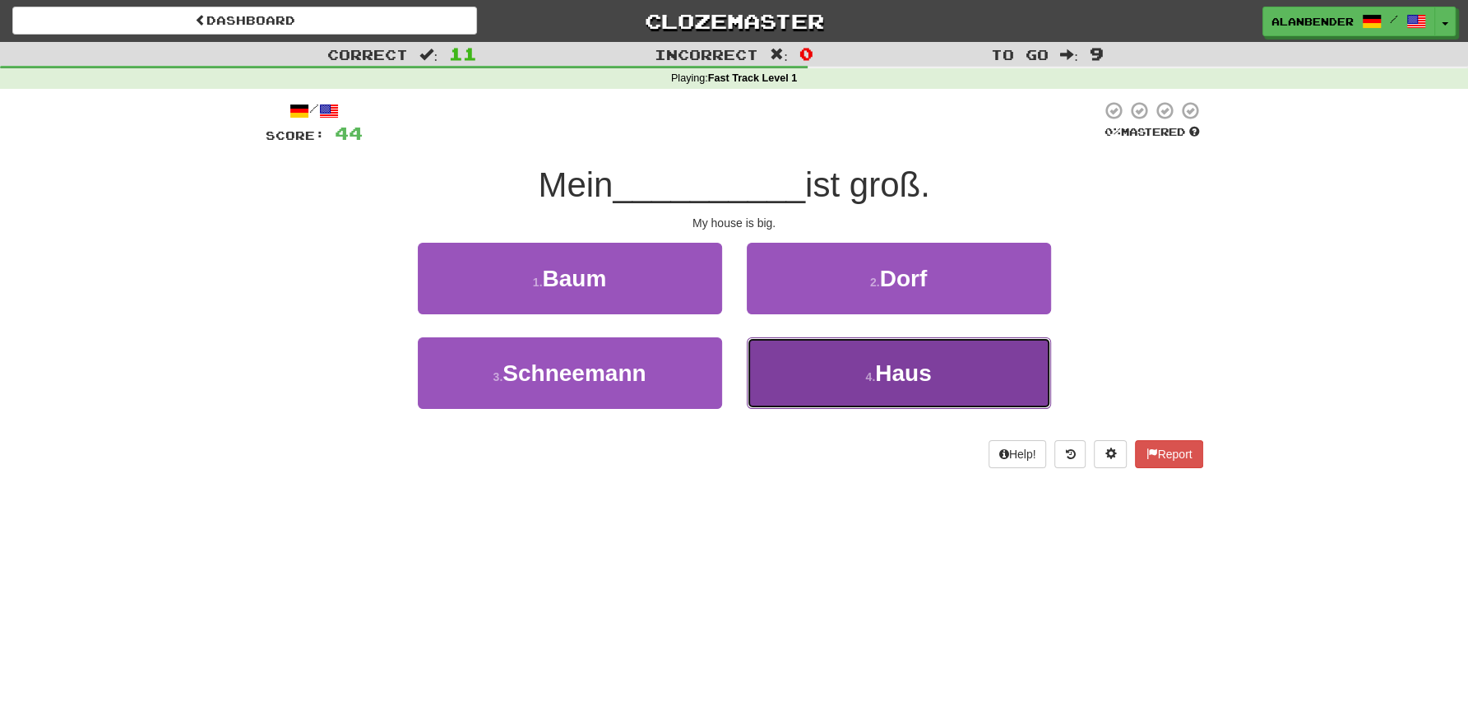
click at [873, 373] on small "4 ." at bounding box center [870, 376] width 10 height 13
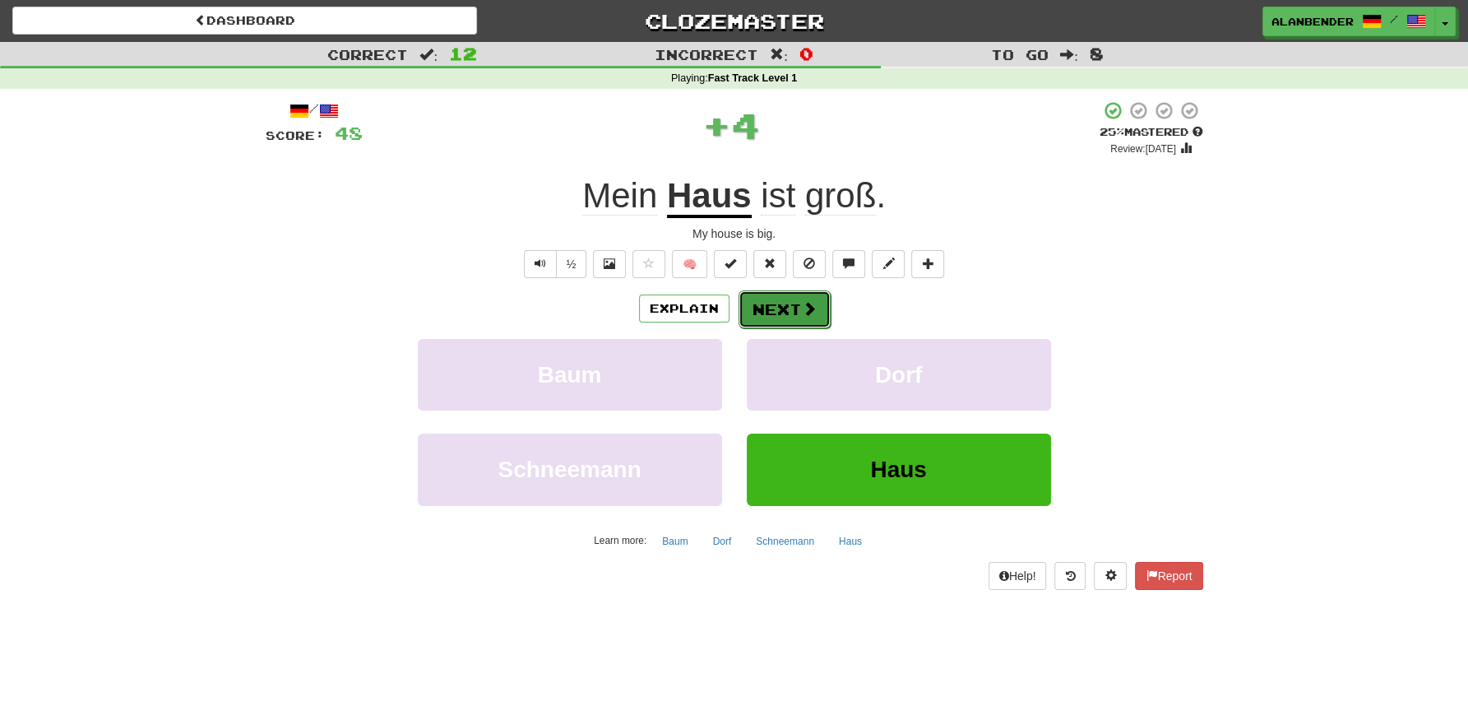
click at [765, 312] on button "Next" at bounding box center [785, 309] width 92 height 38
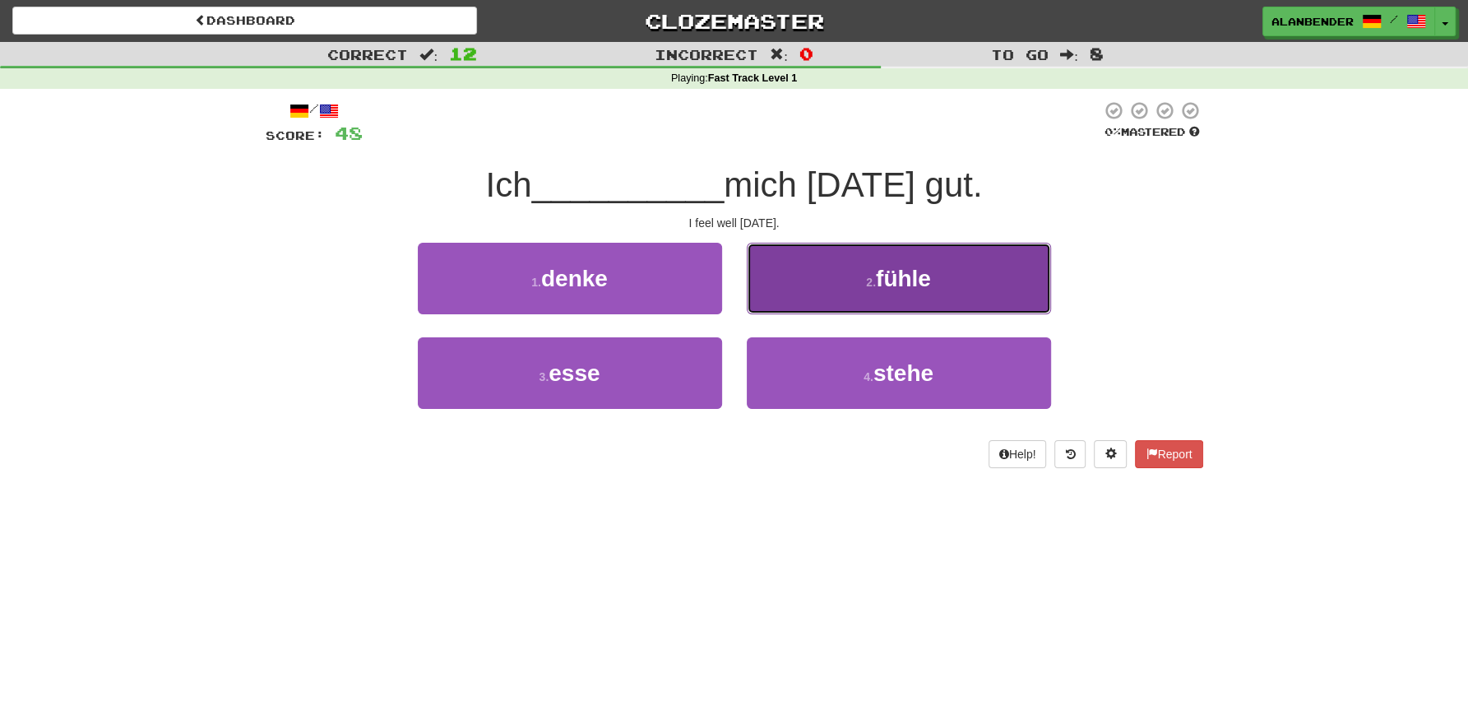
click at [882, 275] on span "fühle" at bounding box center [903, 279] width 55 height 26
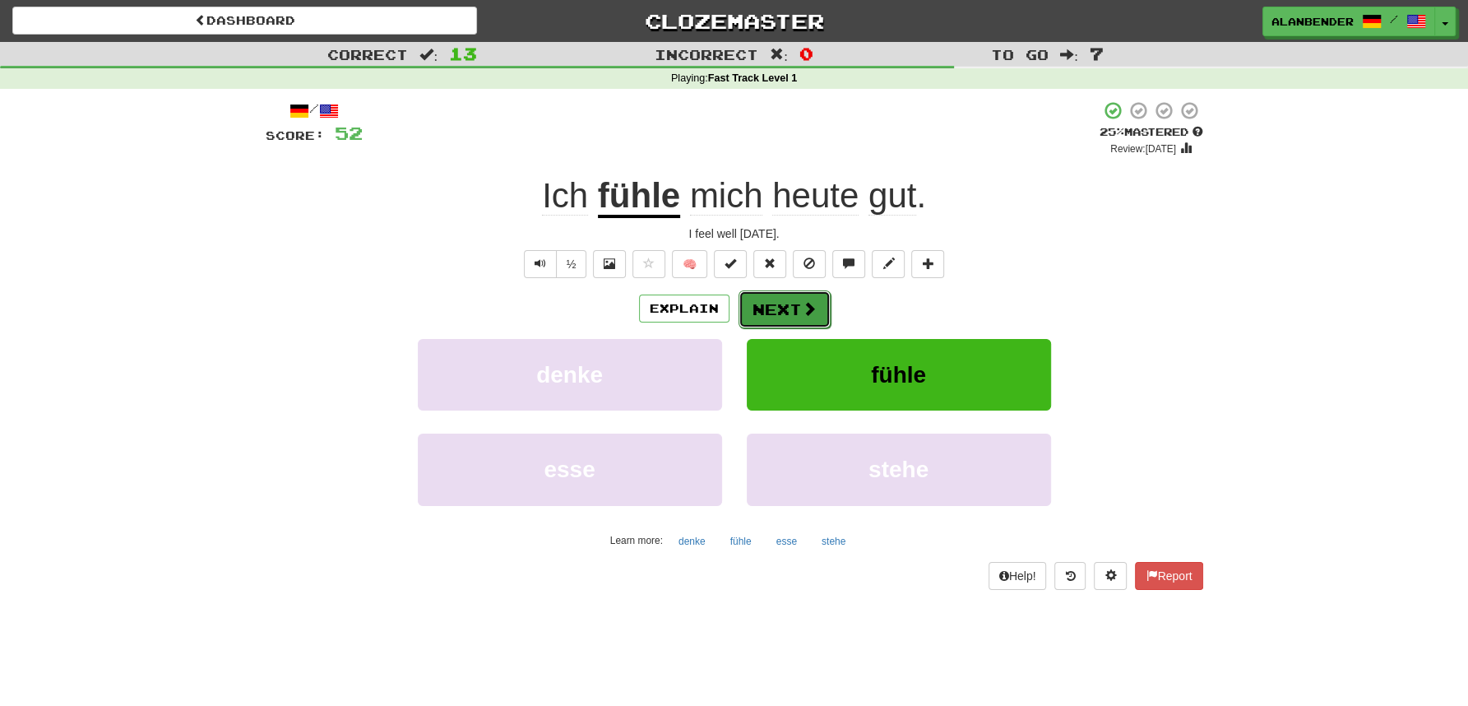
click at [784, 319] on button "Next" at bounding box center [785, 309] width 92 height 38
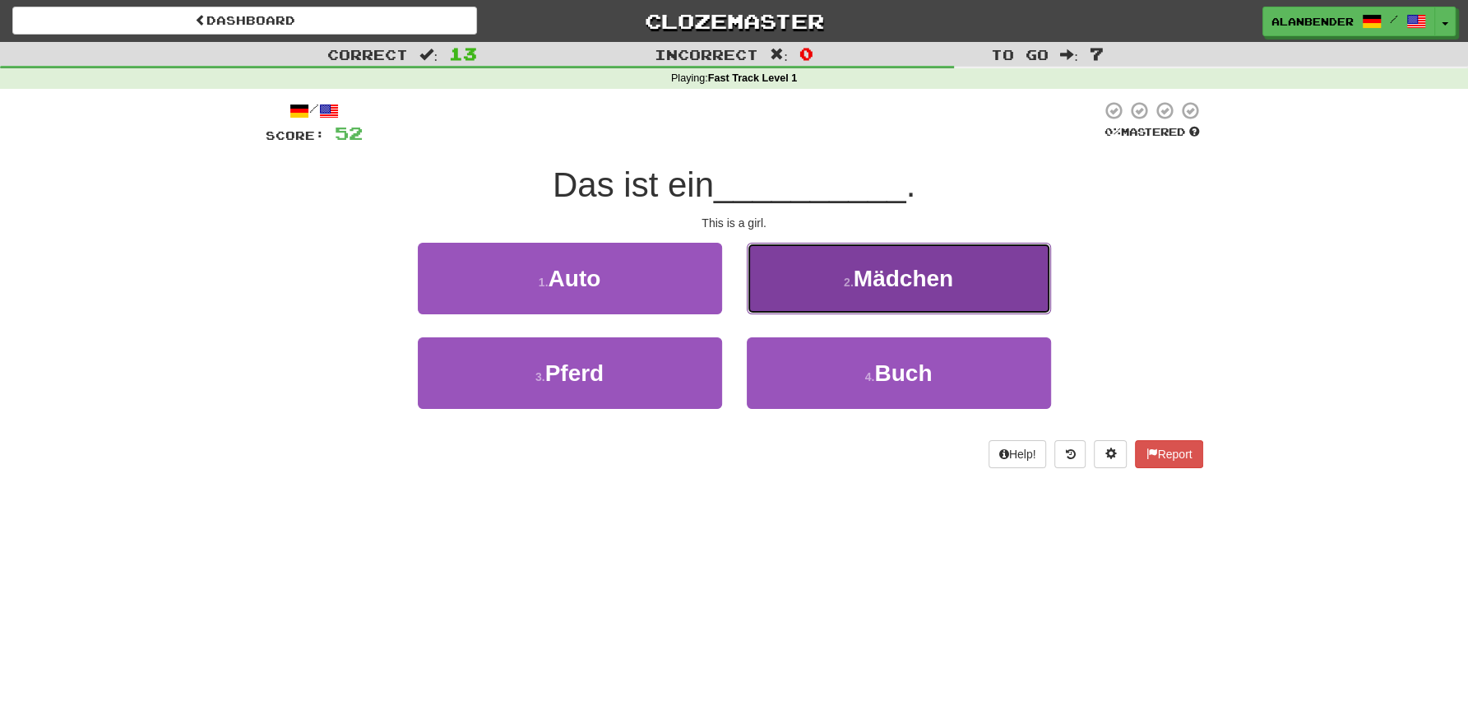
click at [865, 276] on span "Mädchen" at bounding box center [904, 279] width 100 height 26
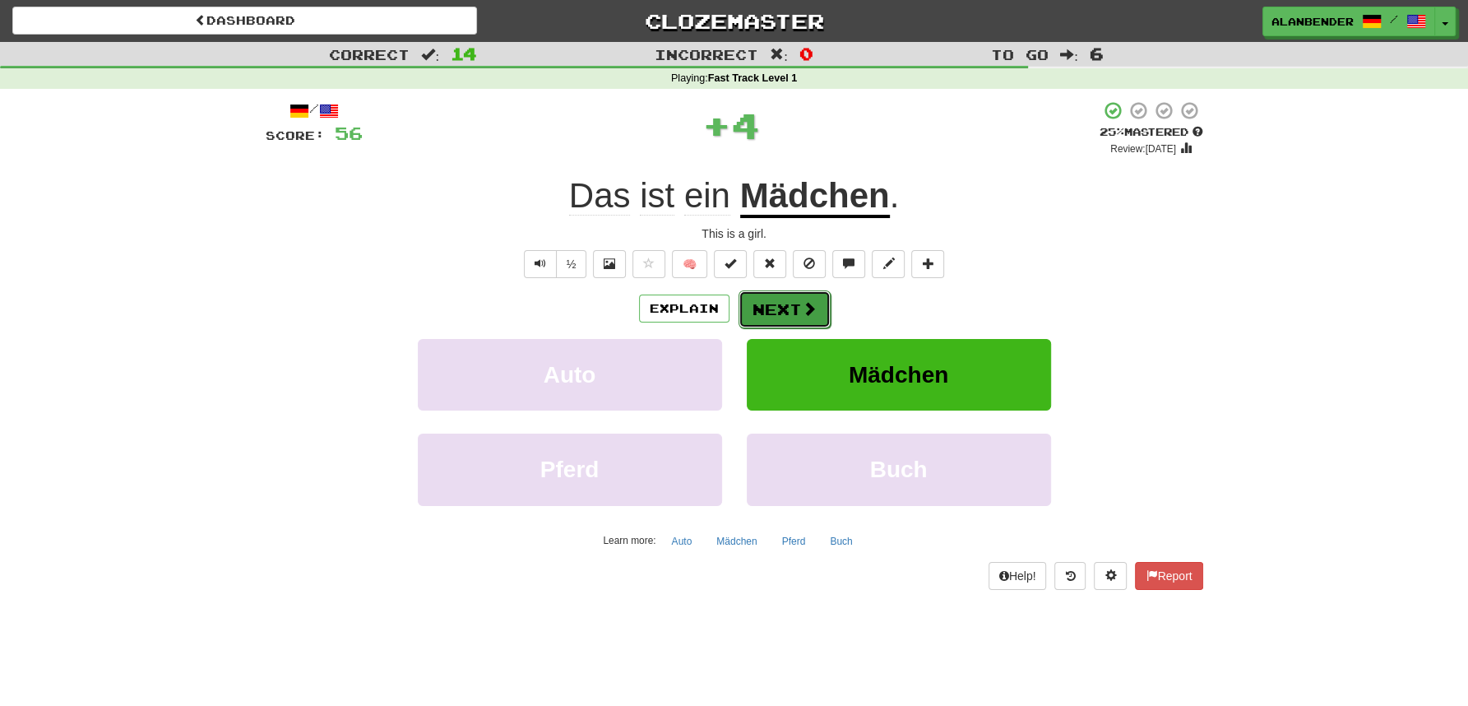
click at [774, 310] on button "Next" at bounding box center [785, 309] width 92 height 38
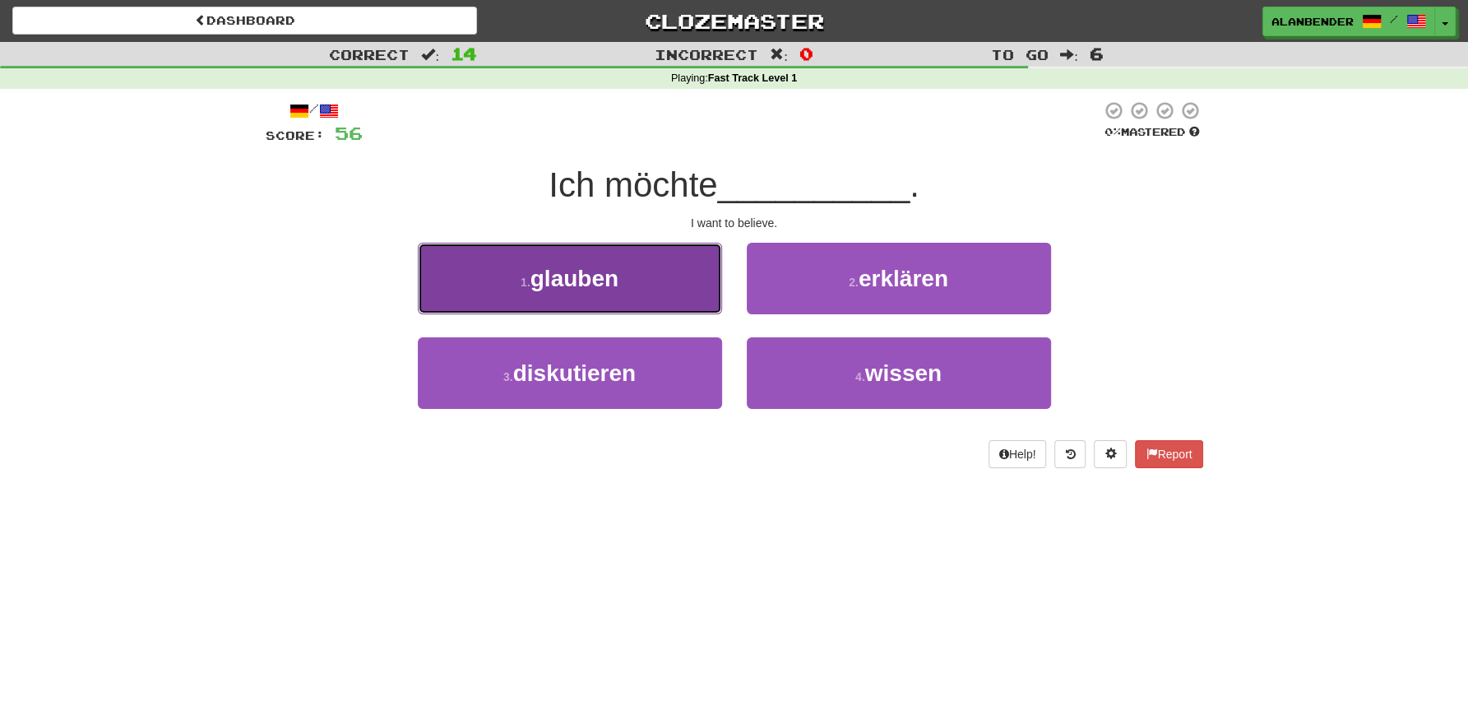
click at [558, 290] on span "glauben" at bounding box center [575, 279] width 88 height 26
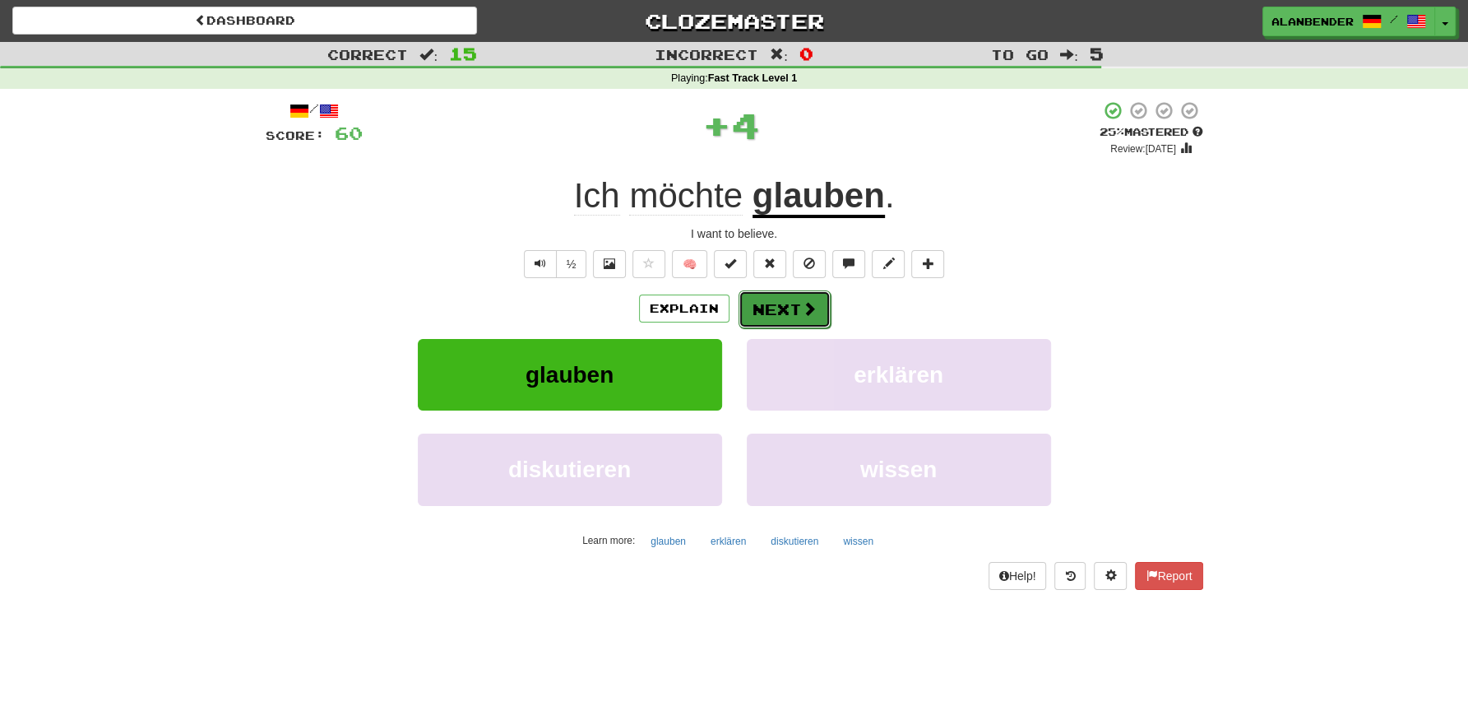
click at [795, 306] on button "Next" at bounding box center [785, 309] width 92 height 38
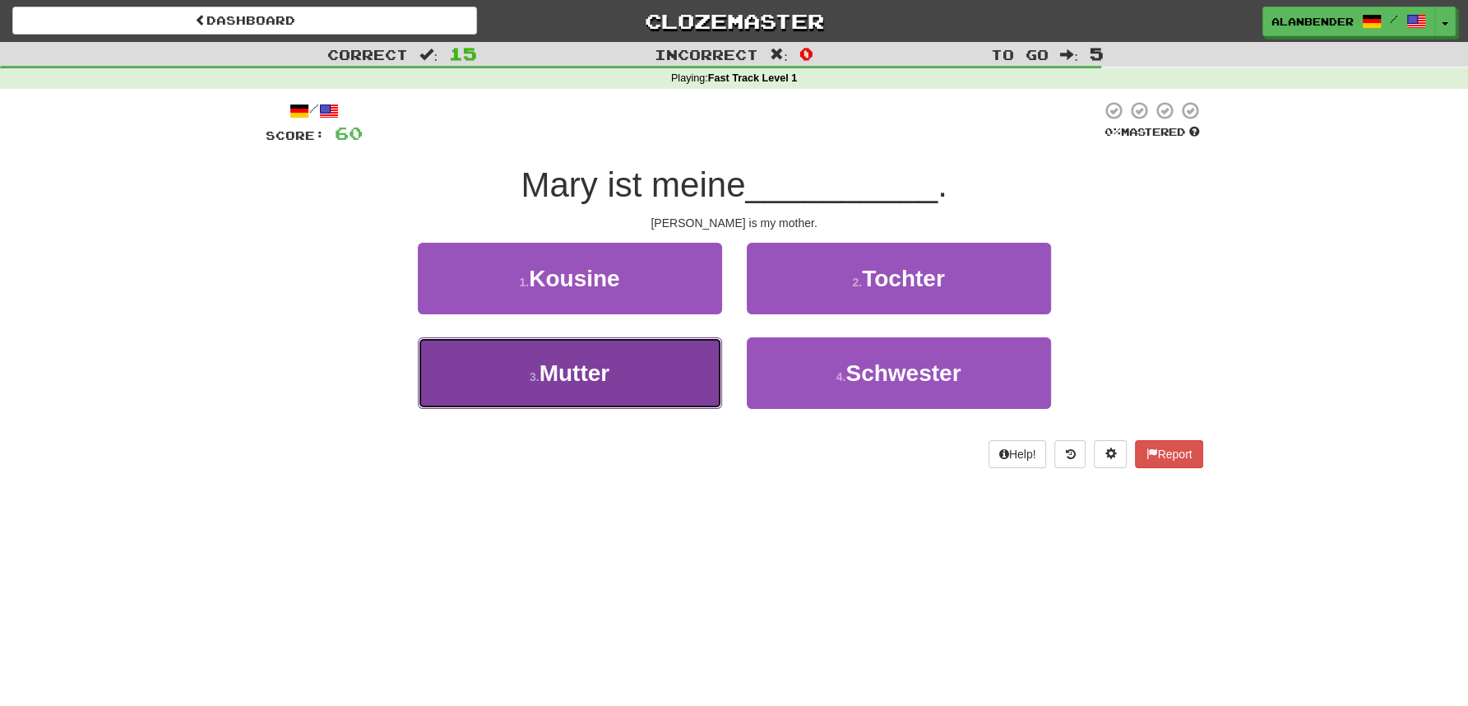
click at [565, 392] on button "3 . Mutter" at bounding box center [570, 373] width 304 height 72
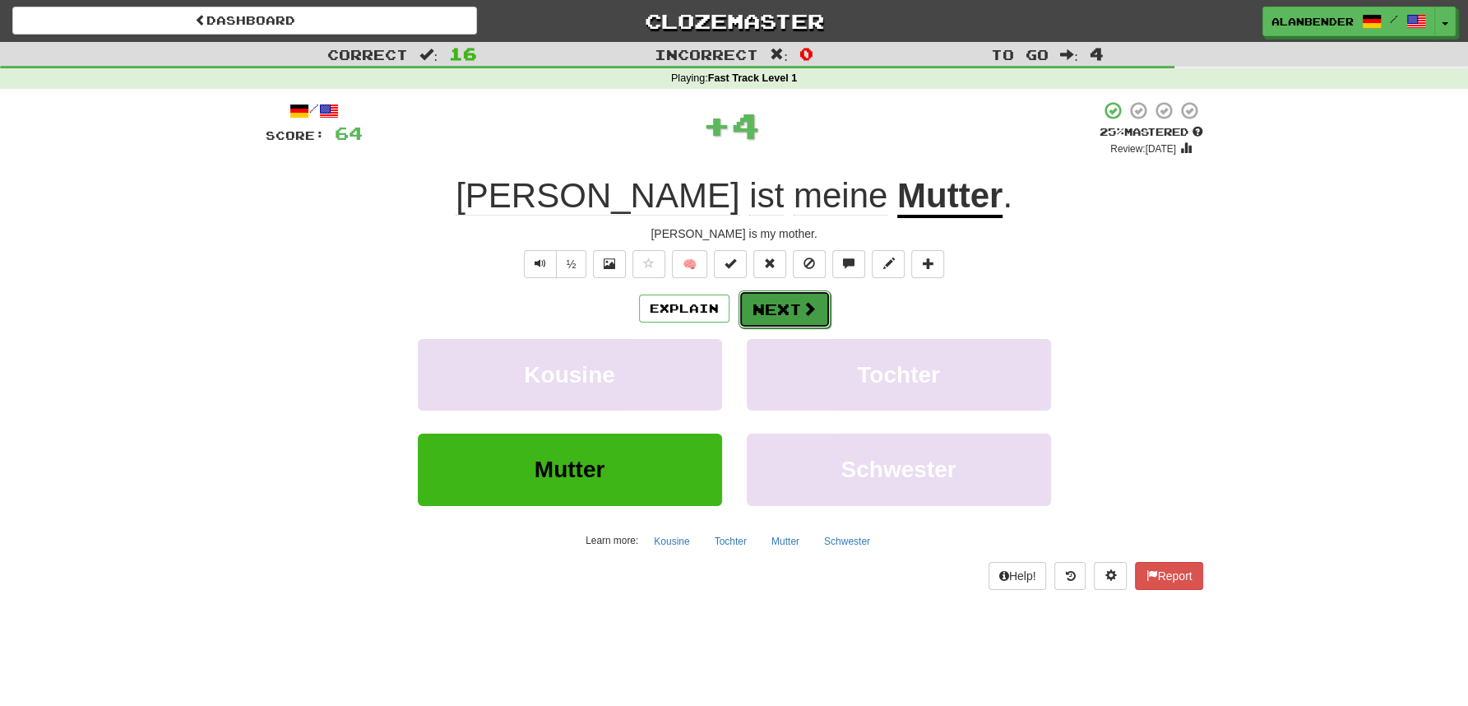
click at [785, 305] on button "Next" at bounding box center [785, 309] width 92 height 38
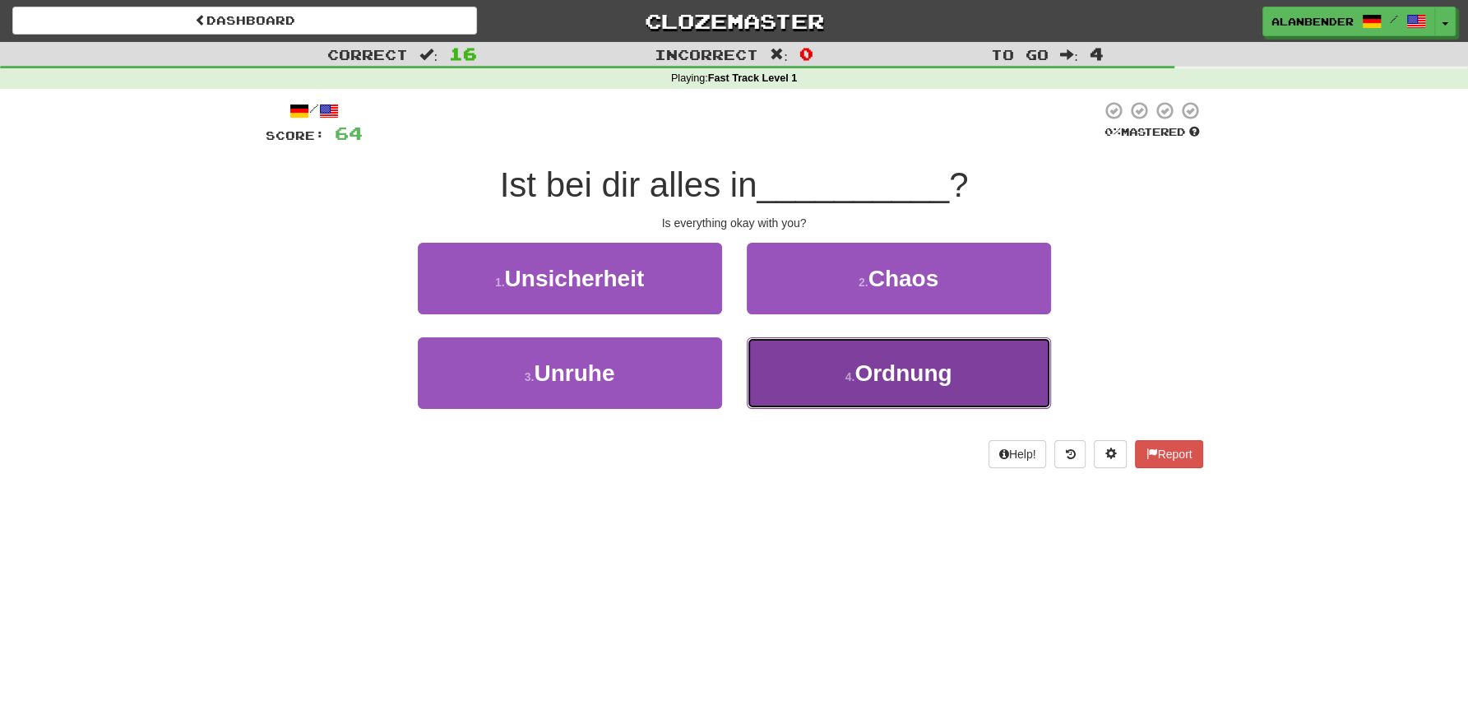
click at [879, 376] on span "Ordnung" at bounding box center [903, 373] width 97 height 26
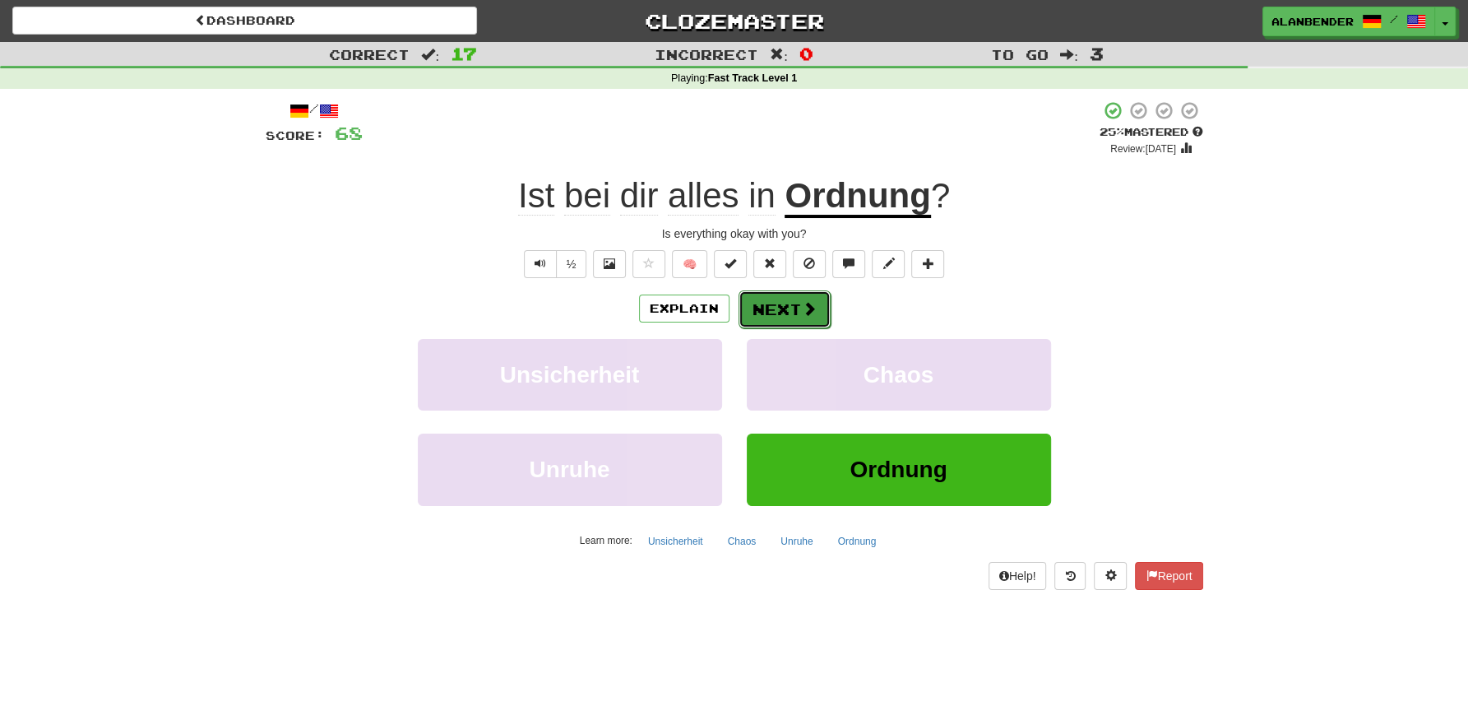
click at [802, 308] on span at bounding box center [809, 308] width 15 height 15
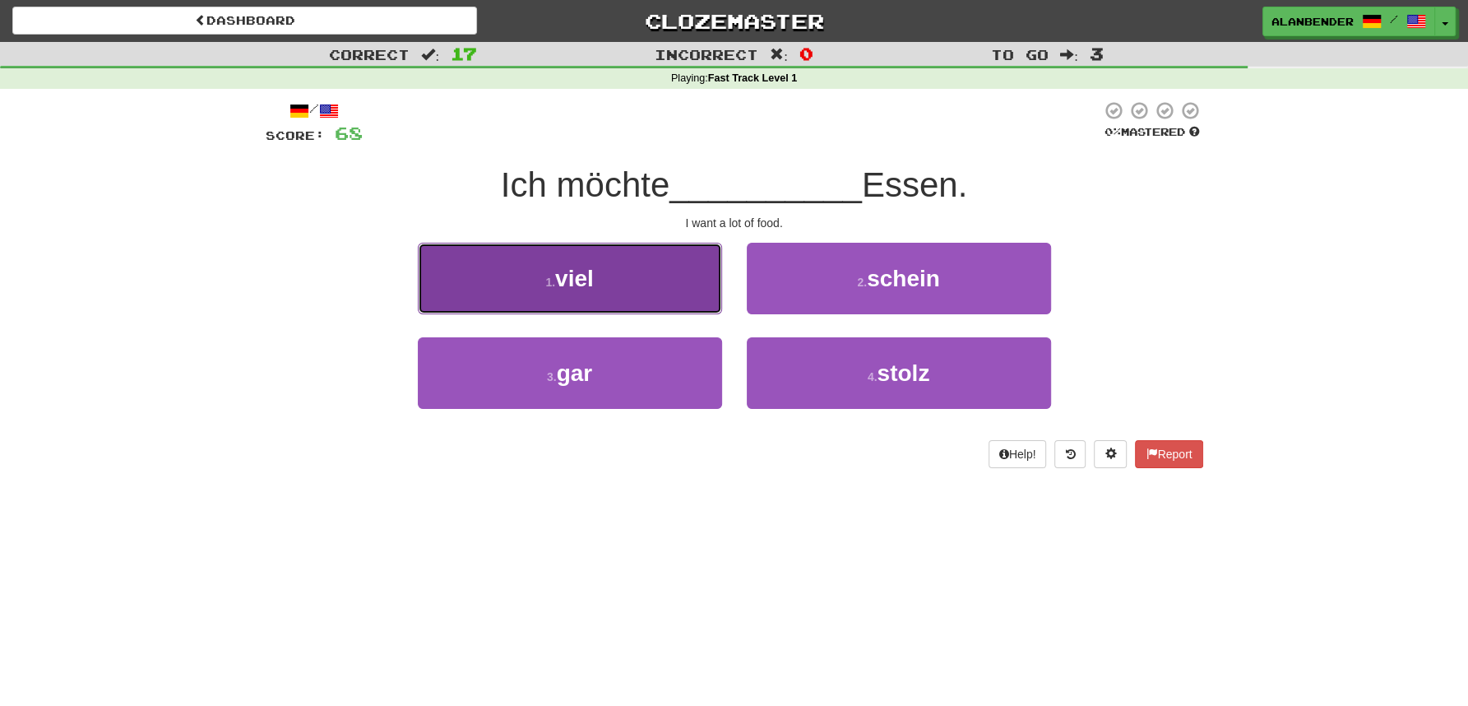
click at [581, 285] on span "viel" at bounding box center [574, 279] width 39 height 26
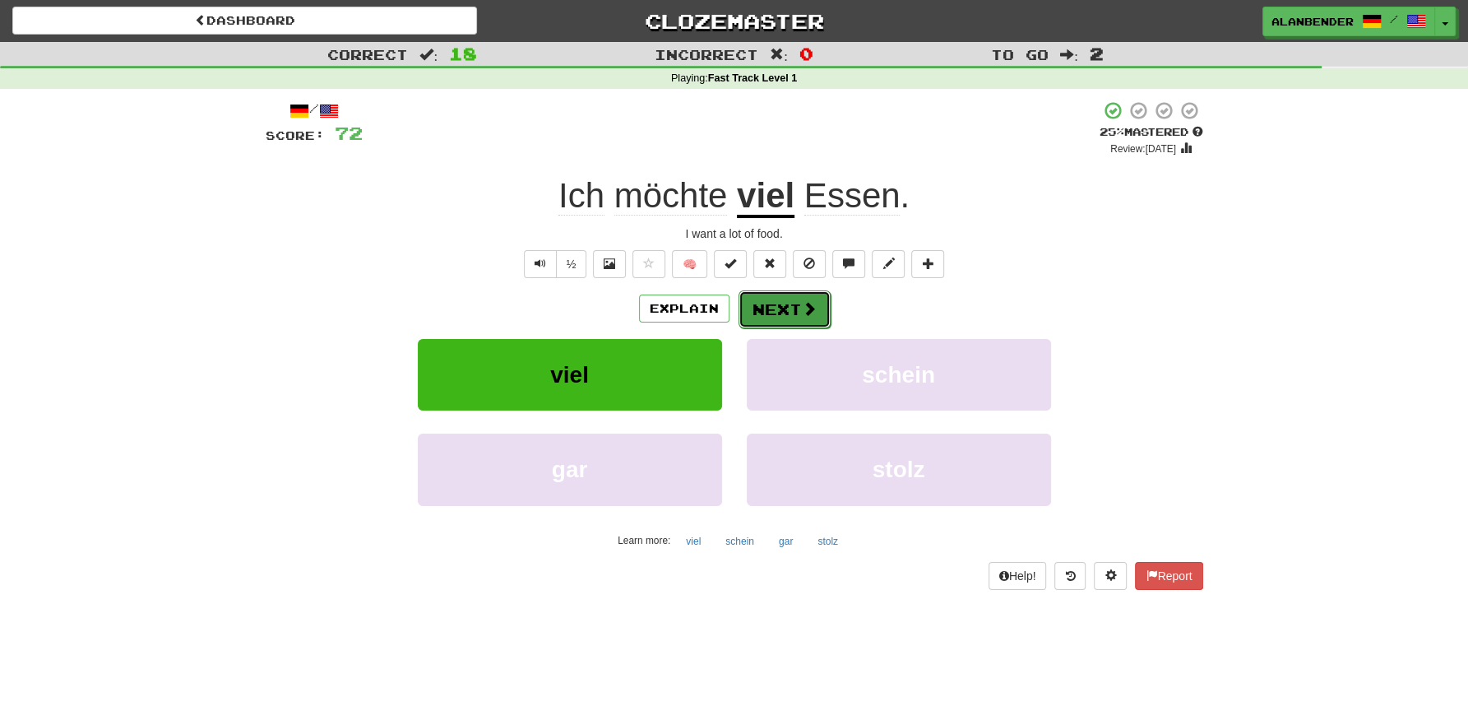
click at [794, 322] on button "Next" at bounding box center [785, 309] width 92 height 38
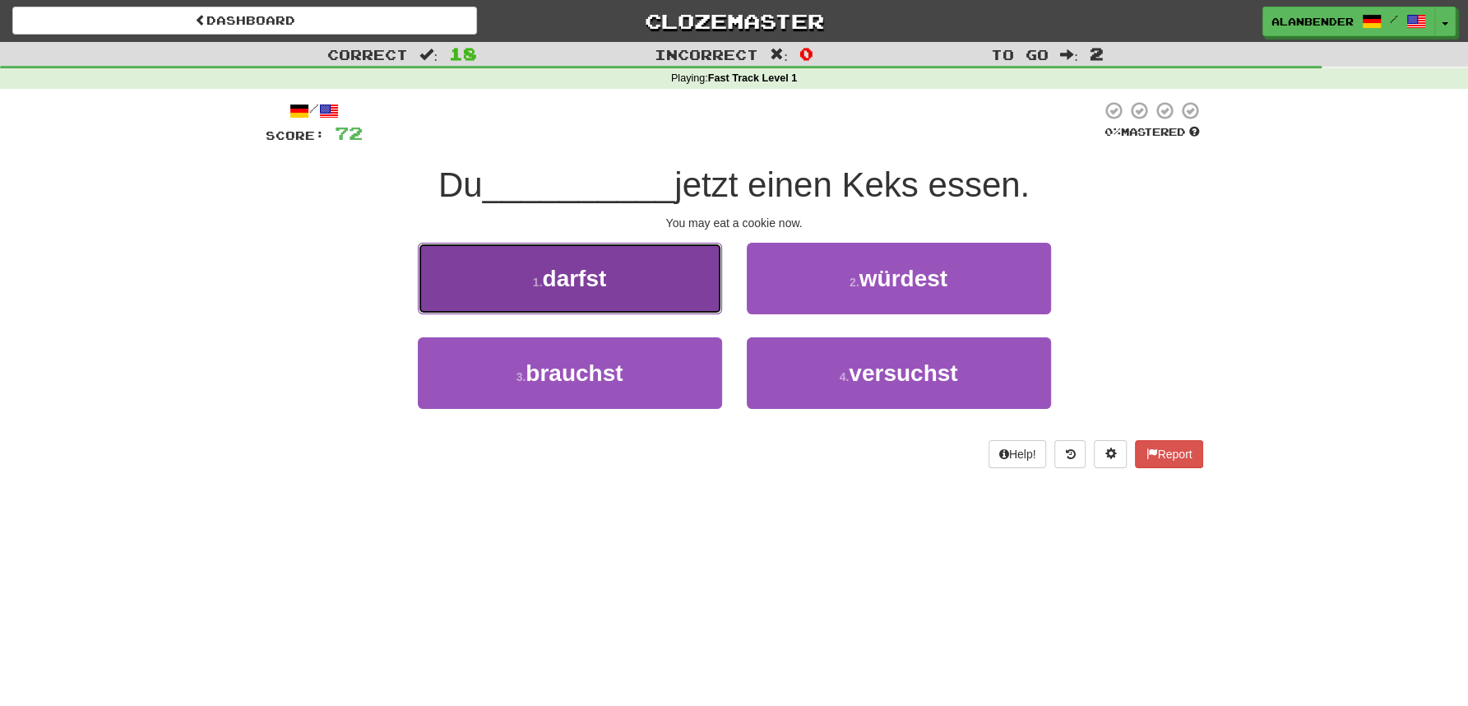
click at [606, 280] on span "darfst" at bounding box center [574, 279] width 64 height 26
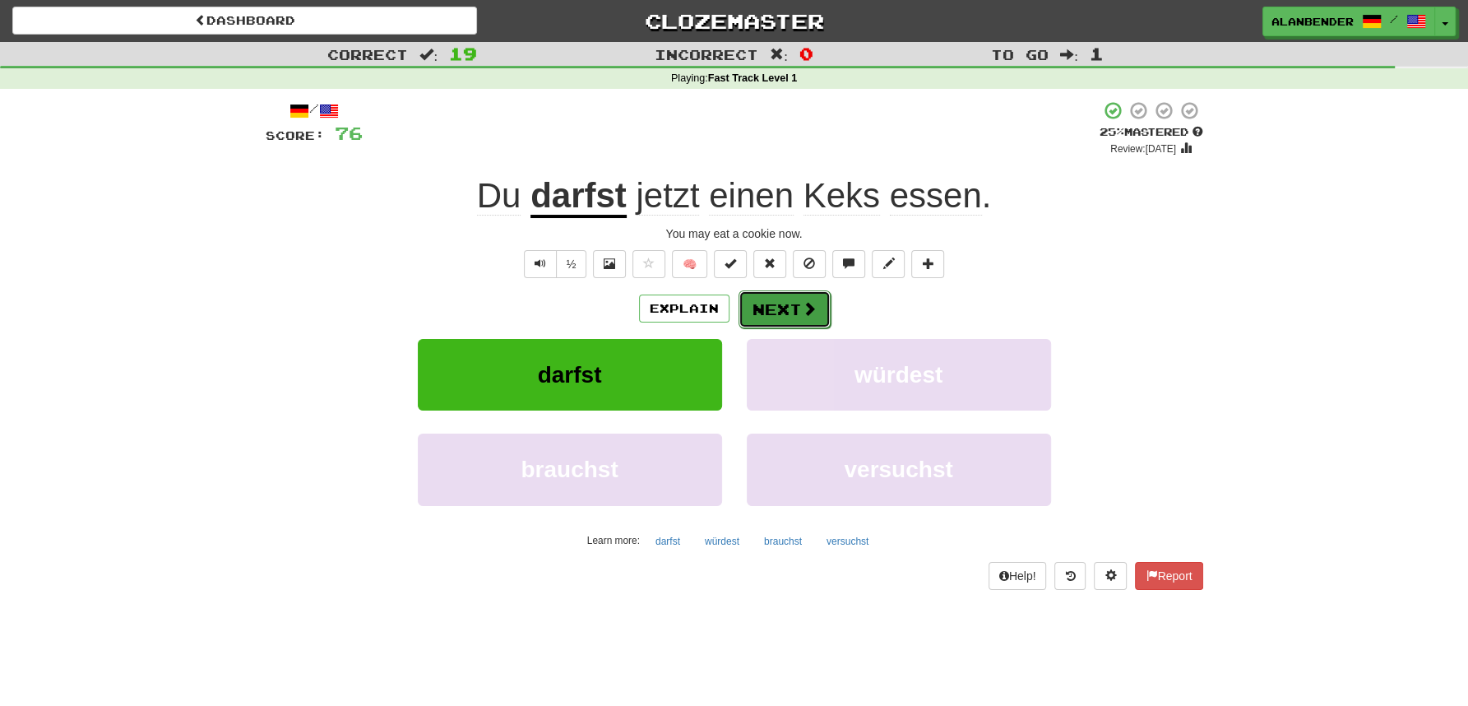
click at [792, 308] on button "Next" at bounding box center [785, 309] width 92 height 38
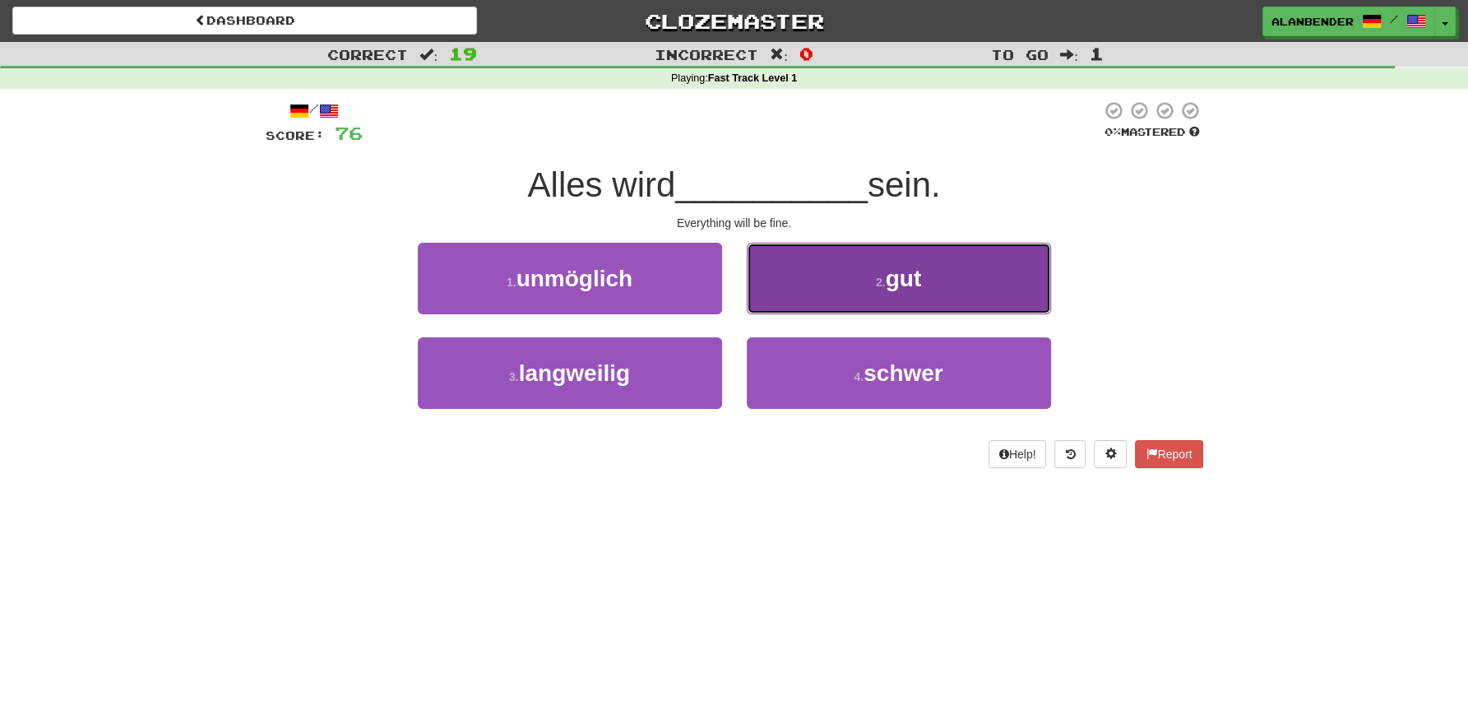
click at [899, 285] on span "gut" at bounding box center [904, 279] width 36 height 26
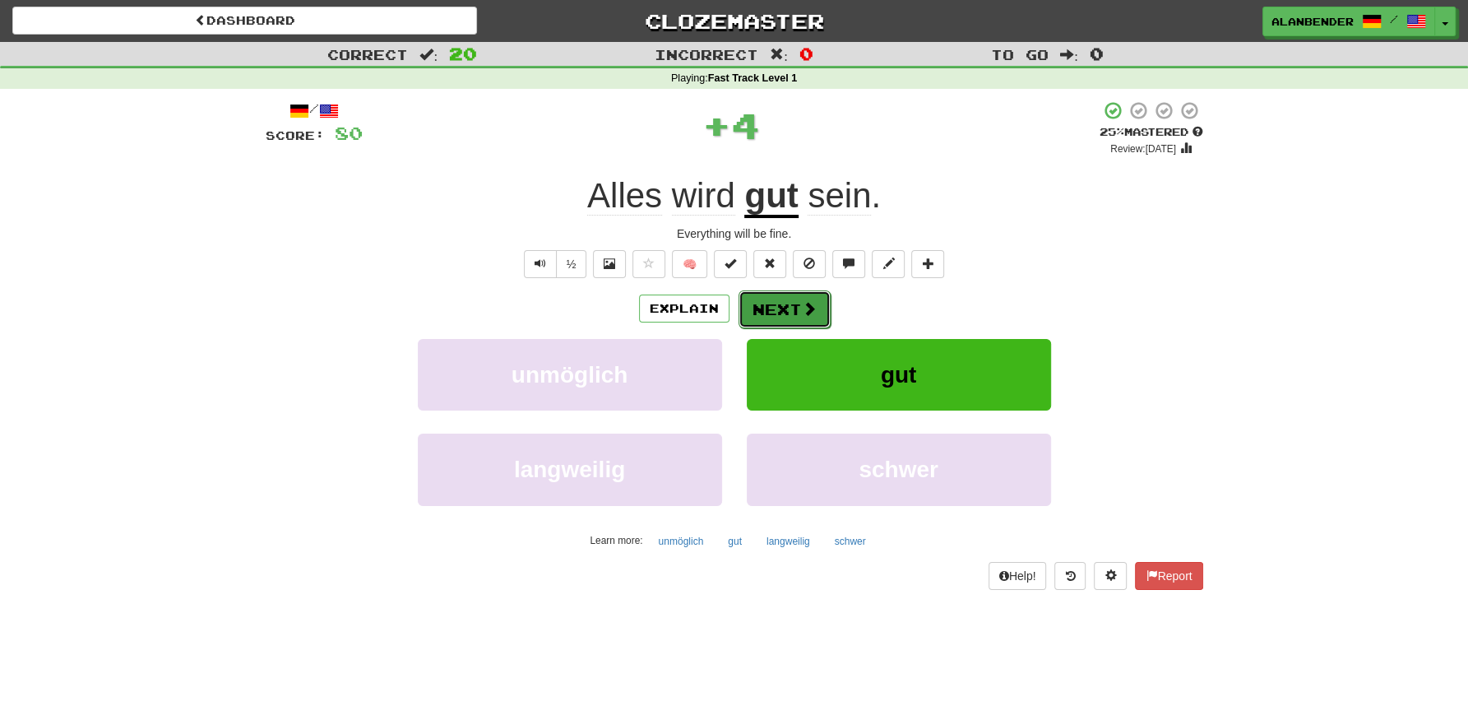
click at [786, 315] on button "Next" at bounding box center [785, 309] width 92 height 38
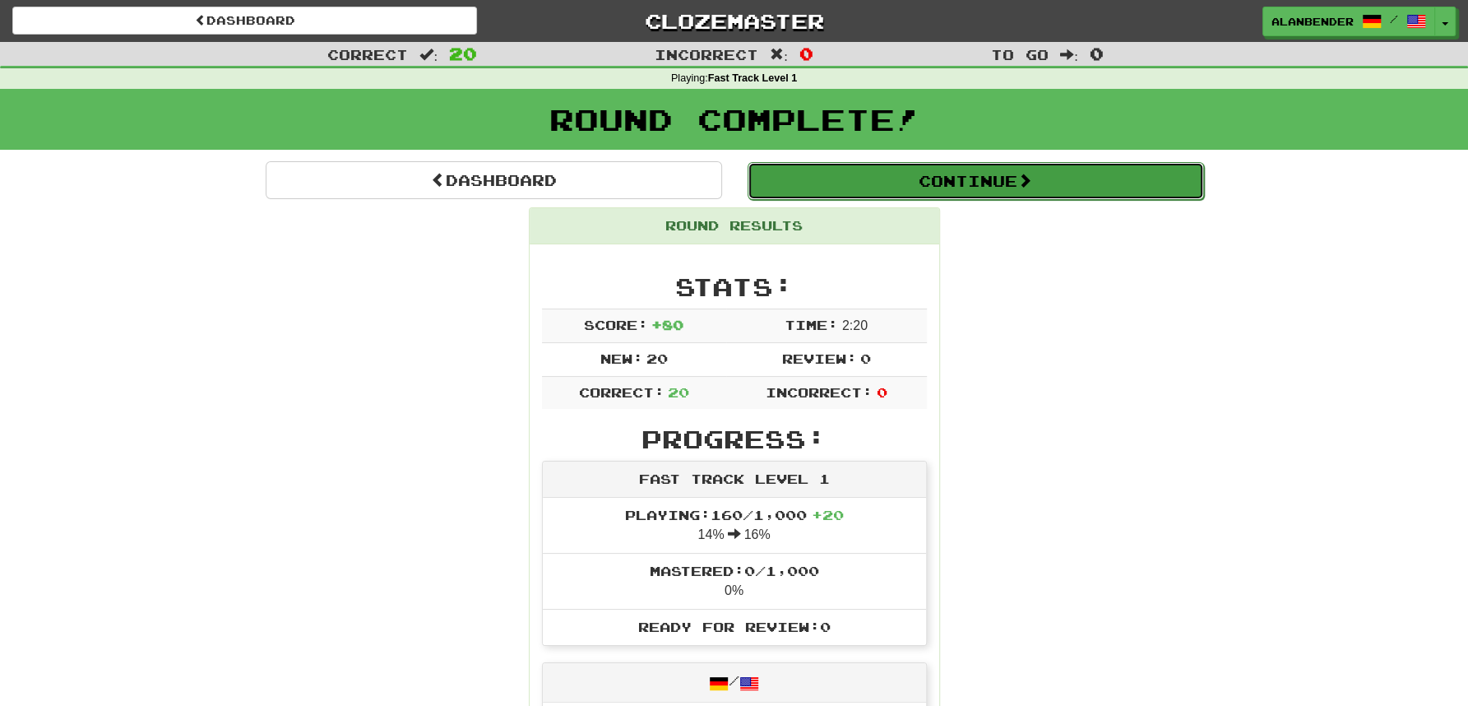
click at [903, 179] on button "Continue" at bounding box center [976, 181] width 457 height 38
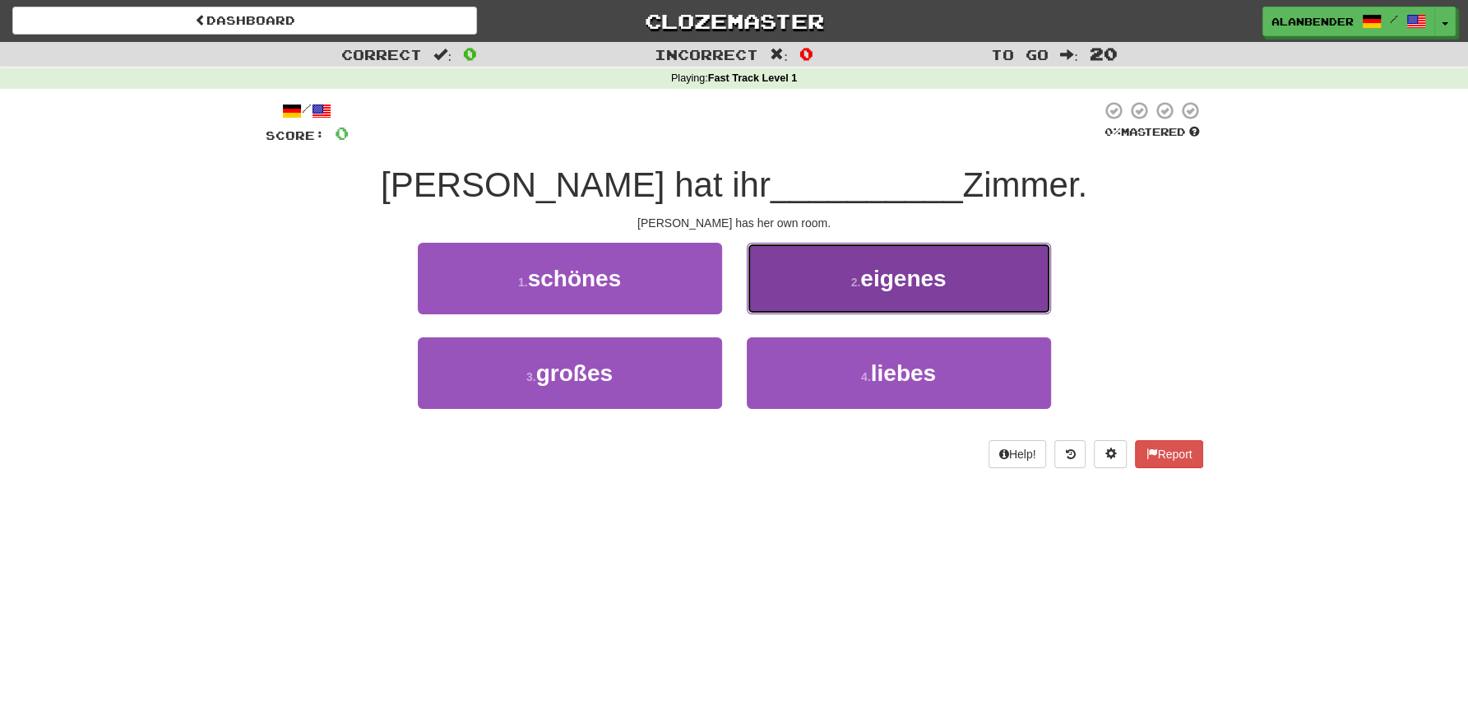
click at [908, 294] on button "2 . eigenes" at bounding box center [899, 279] width 304 height 72
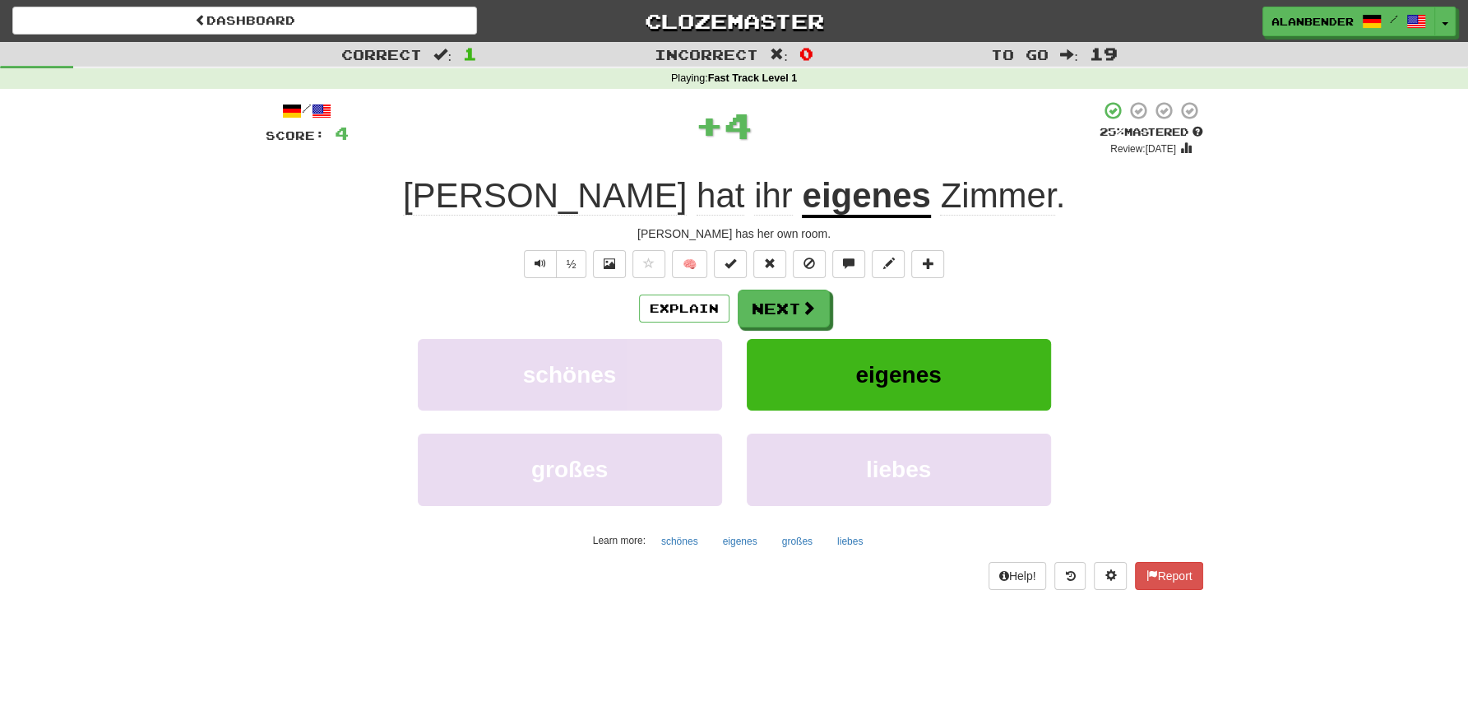
click at [805, 196] on u "eigenes" at bounding box center [866, 197] width 128 height 42
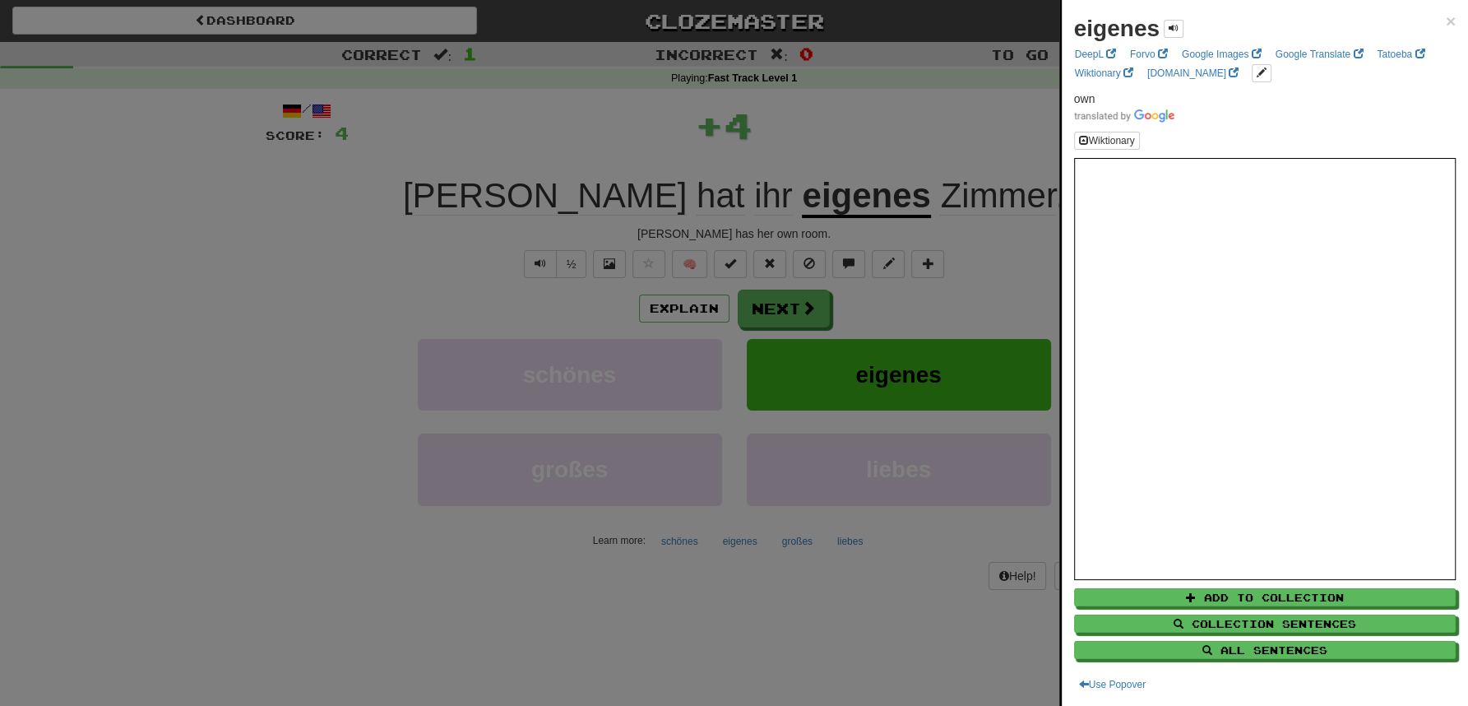
click at [853, 141] on div at bounding box center [734, 353] width 1468 height 706
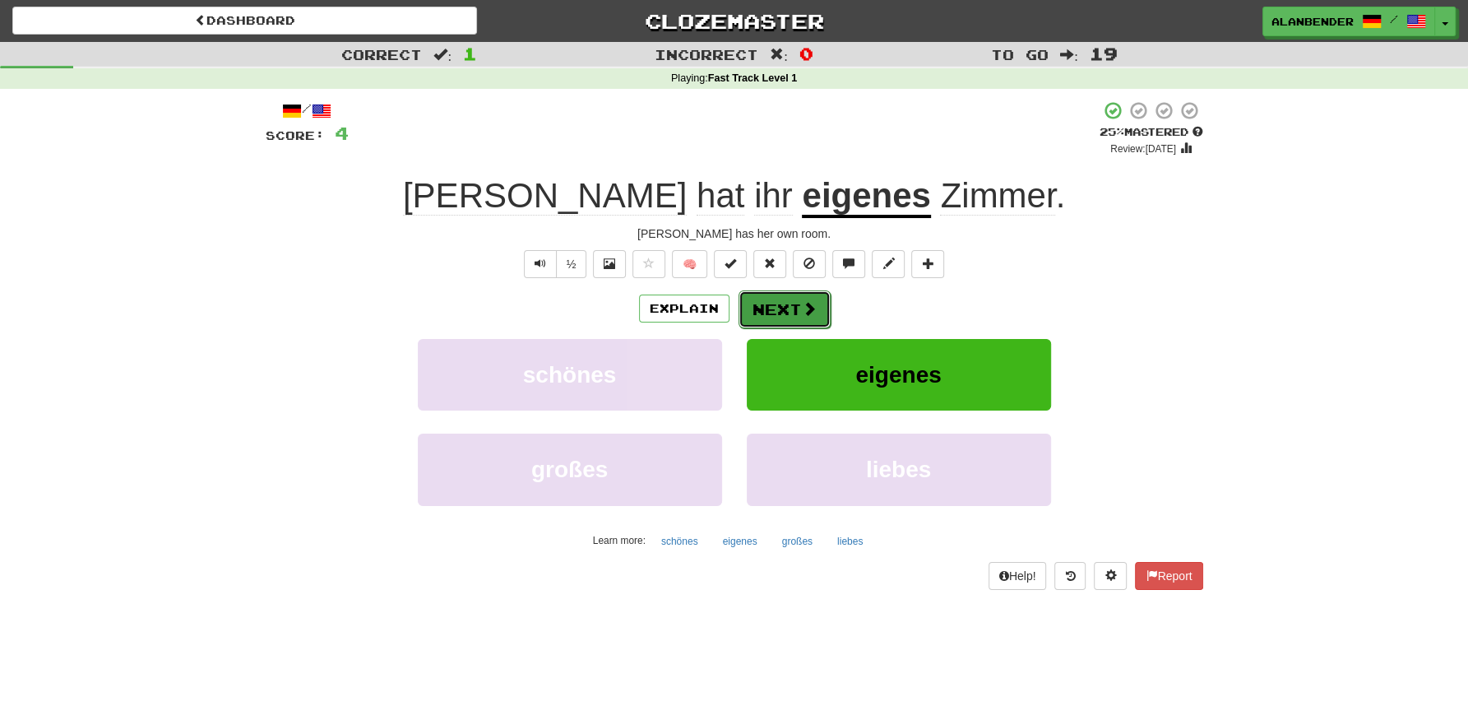
click at [802, 312] on span at bounding box center [809, 308] width 15 height 15
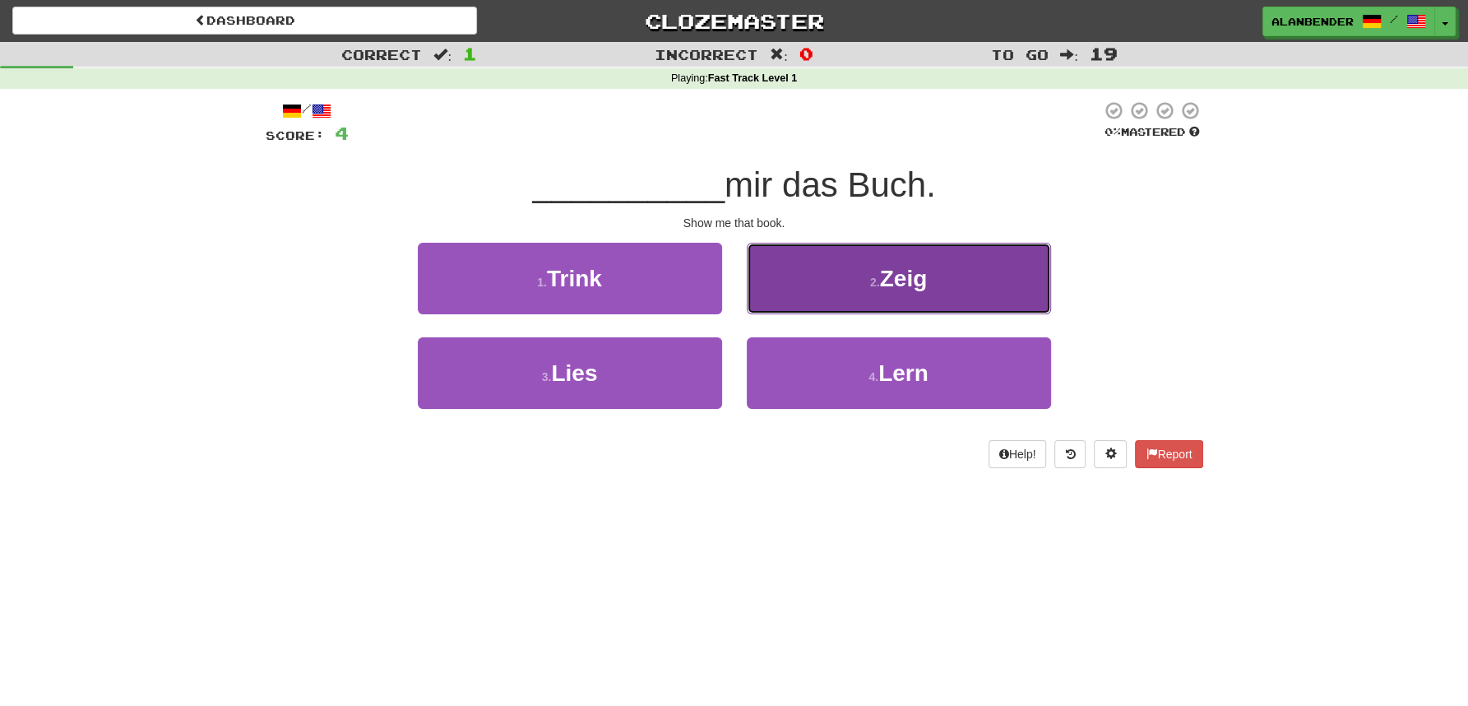
click at [960, 285] on button "2 . Zeig" at bounding box center [899, 279] width 304 height 72
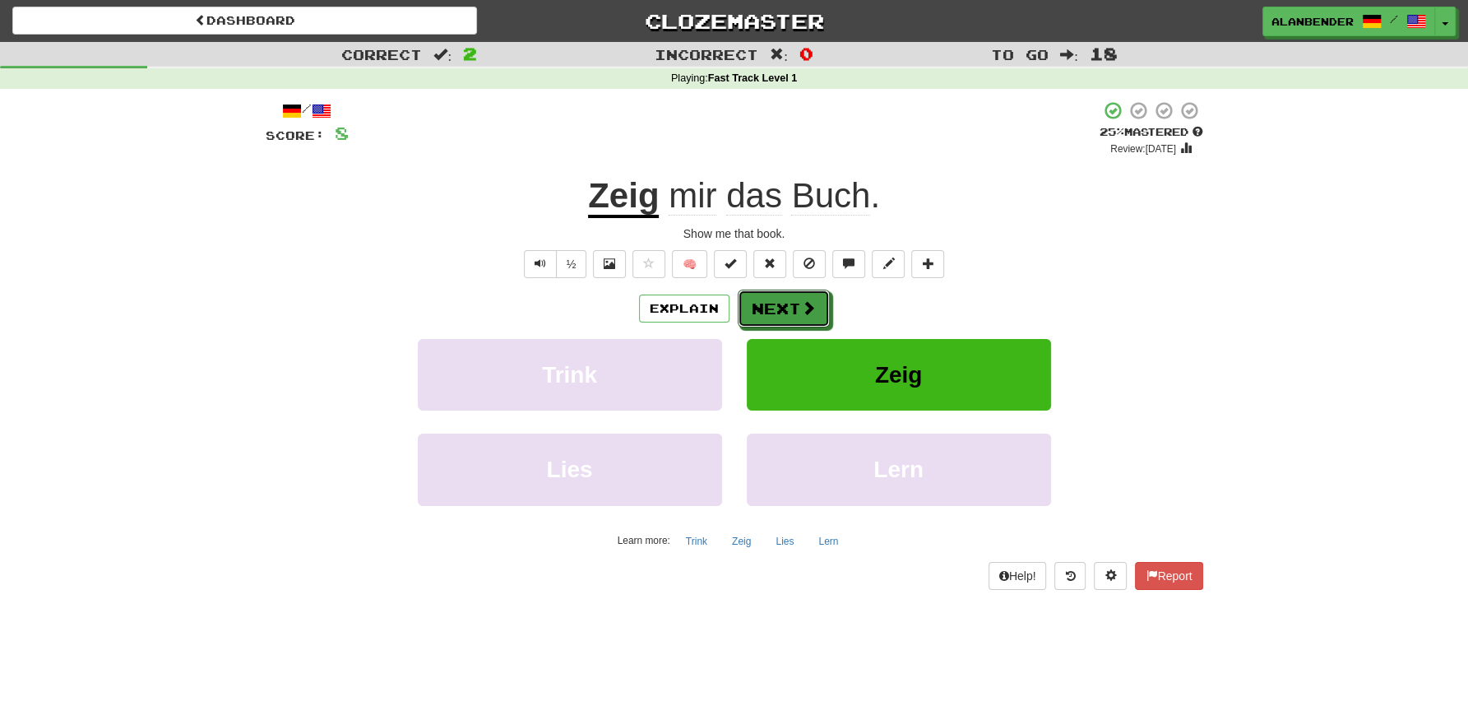
click at [798, 319] on button "Next" at bounding box center [784, 309] width 92 height 38
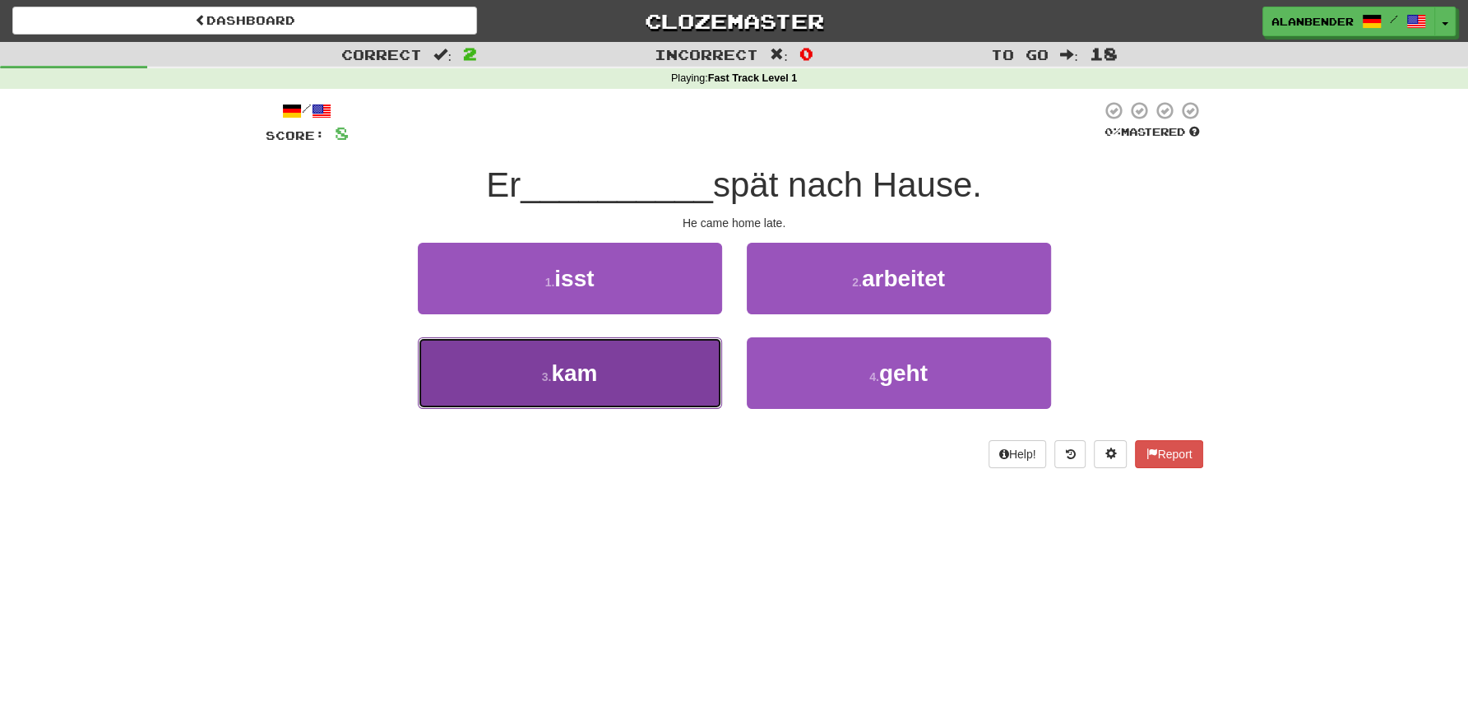
click at [577, 363] on span "kam" at bounding box center [574, 373] width 46 height 26
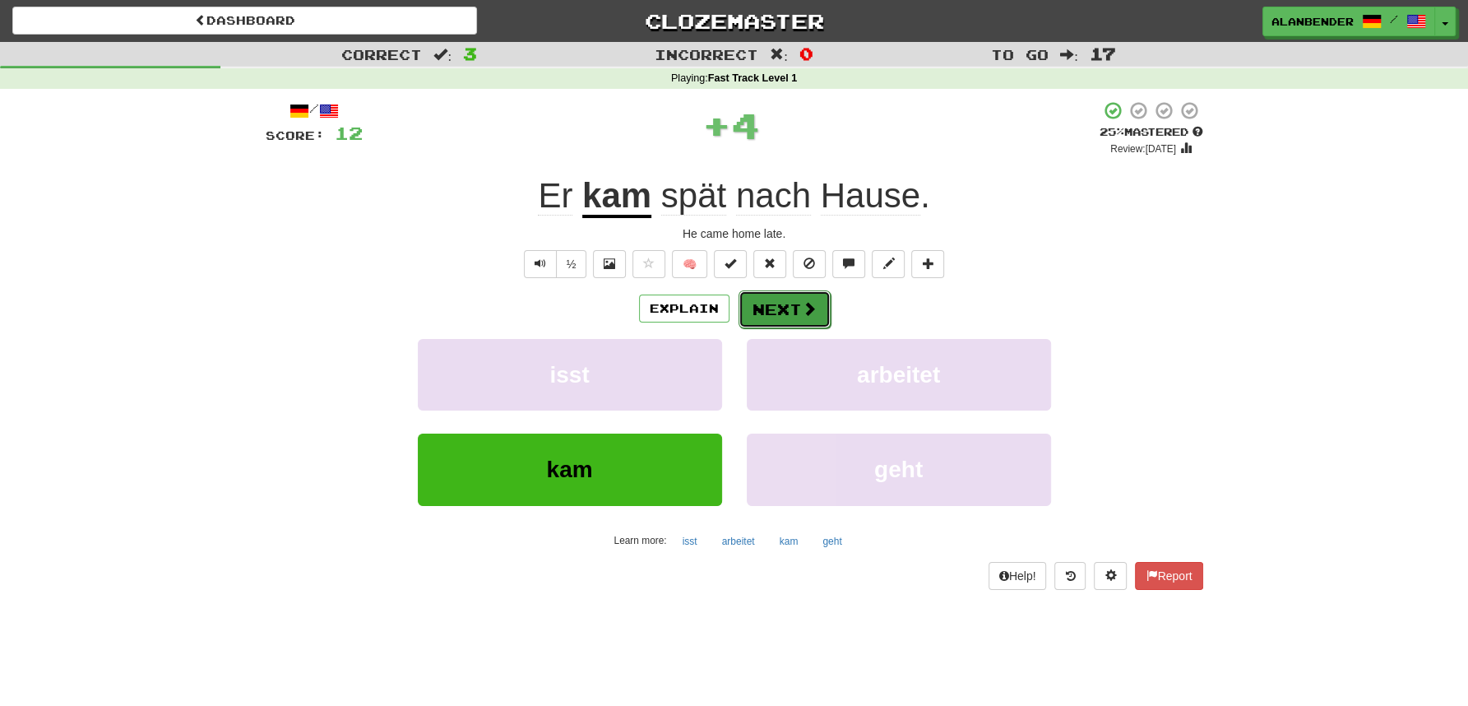
click at [771, 305] on button "Next" at bounding box center [785, 309] width 92 height 38
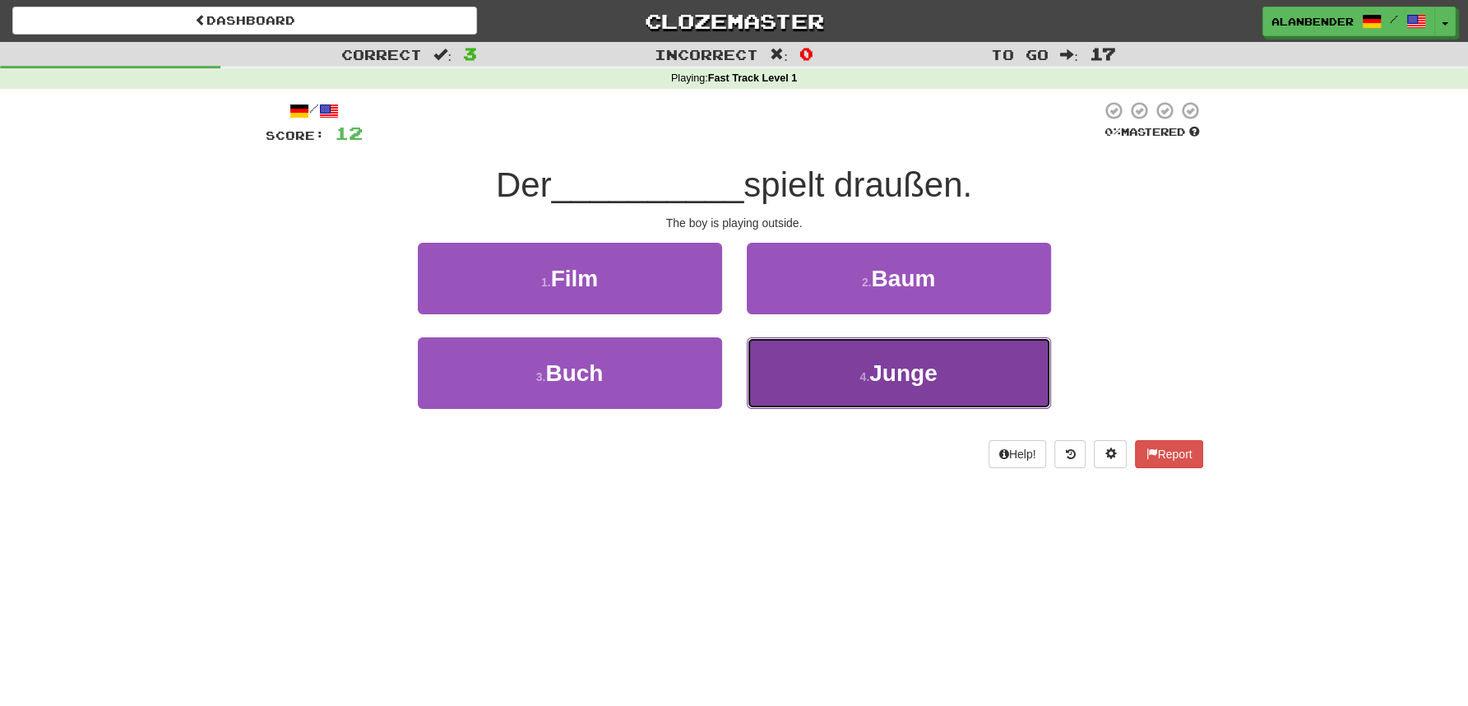
click at [900, 383] on span "Junge" at bounding box center [903, 373] width 67 height 26
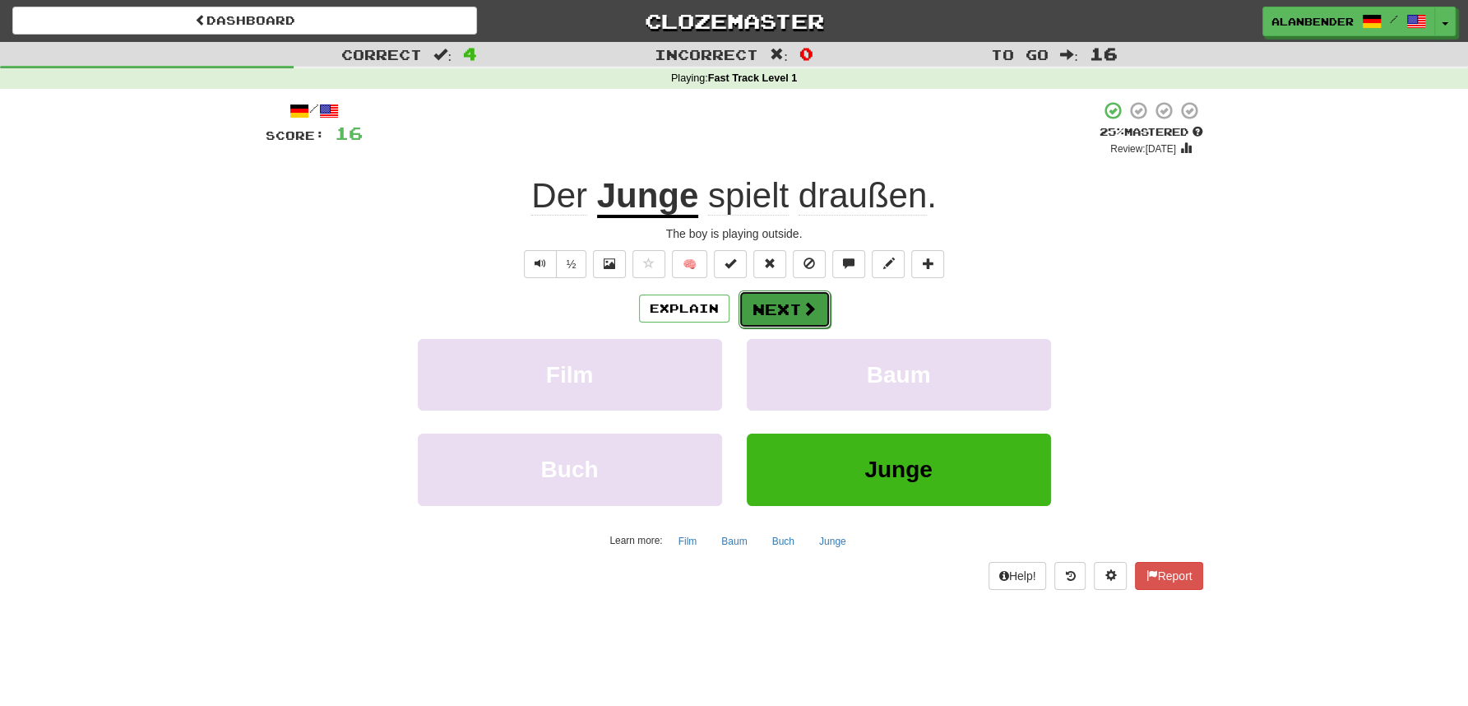
click at [782, 314] on button "Next" at bounding box center [785, 309] width 92 height 38
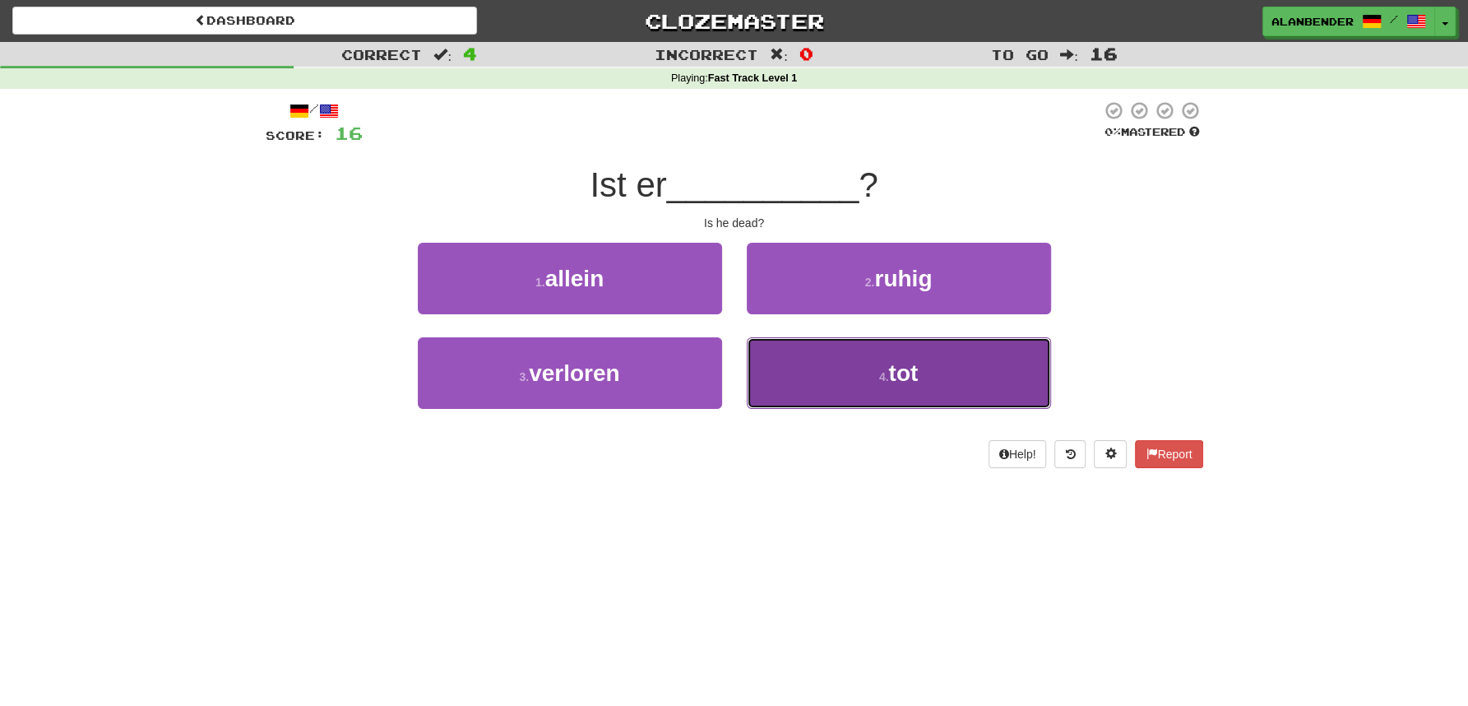
click at [910, 372] on span "tot" at bounding box center [903, 373] width 30 height 26
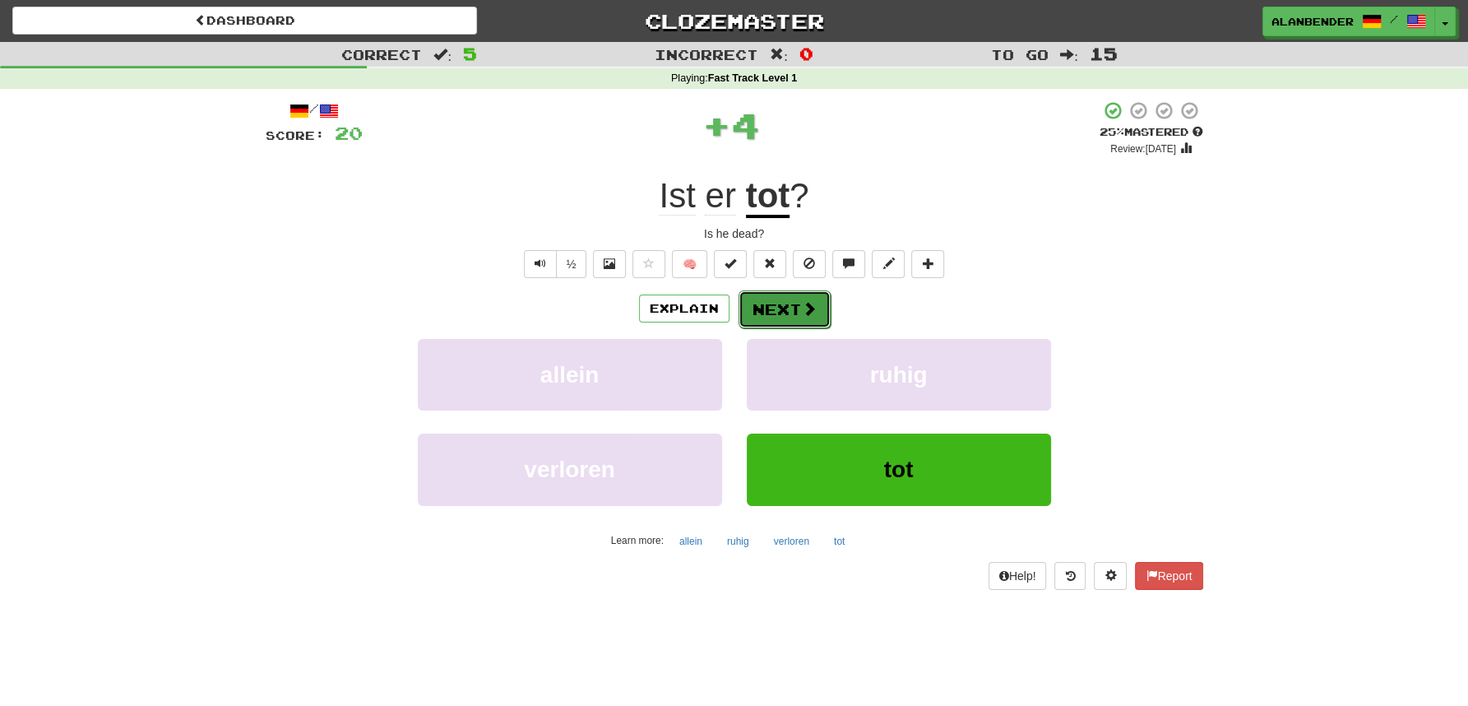
click at [794, 309] on button "Next" at bounding box center [785, 309] width 92 height 38
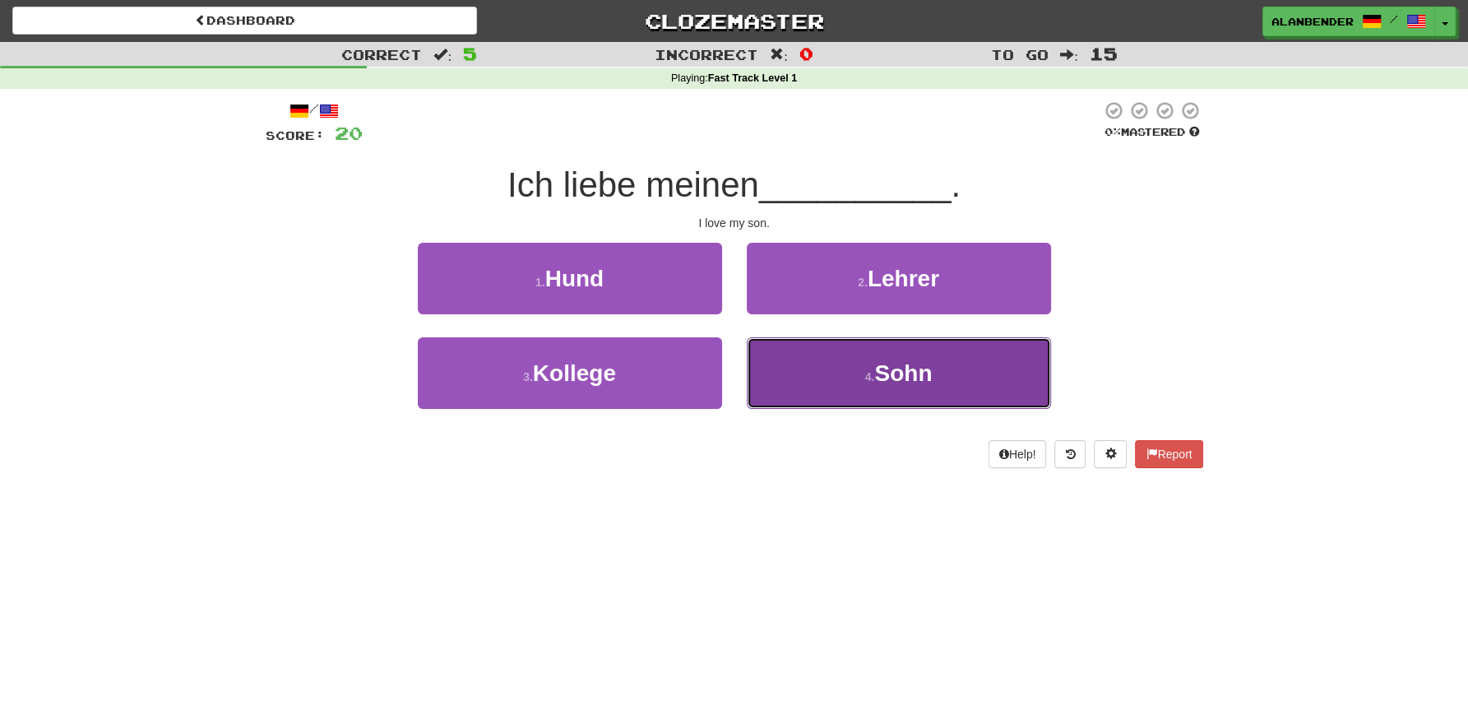
click at [904, 360] on span "Sohn" at bounding box center [903, 373] width 58 height 26
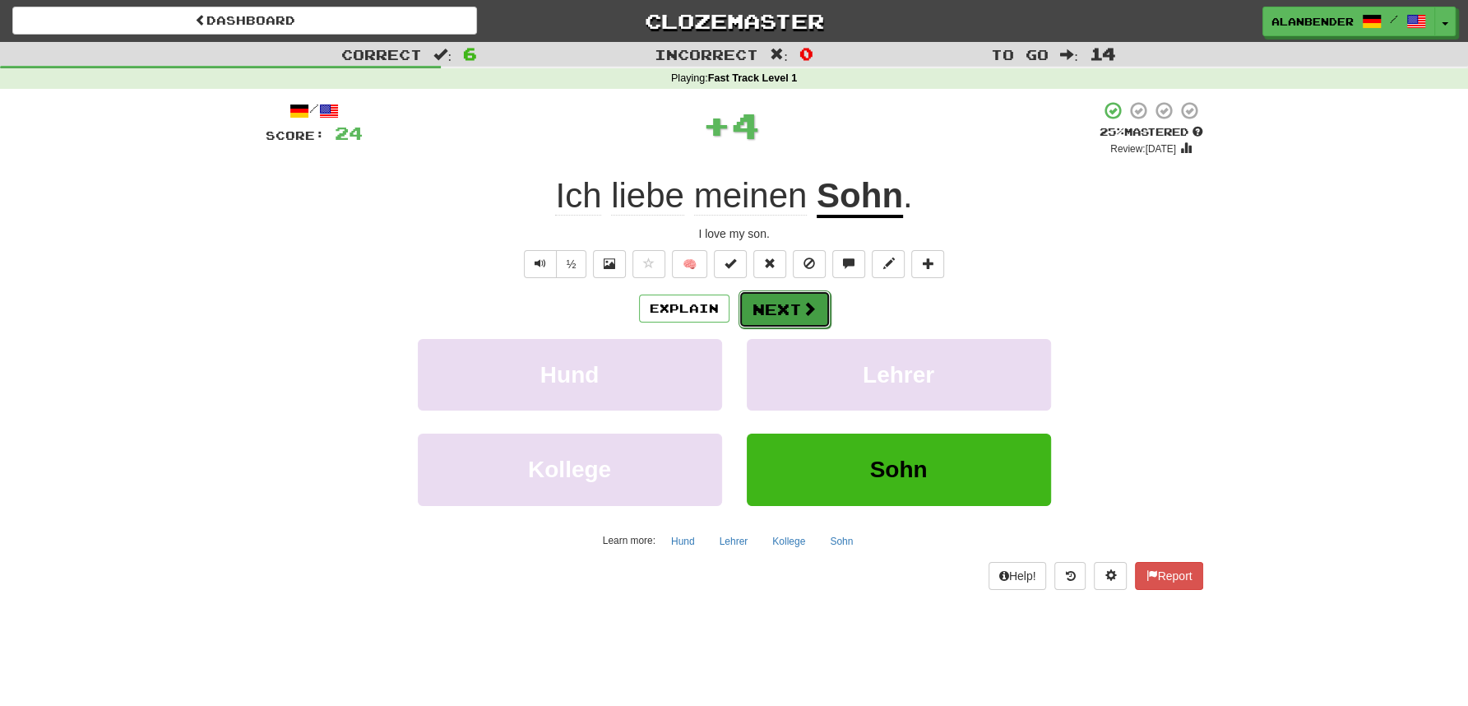
click at [809, 310] on span at bounding box center [809, 308] width 15 height 15
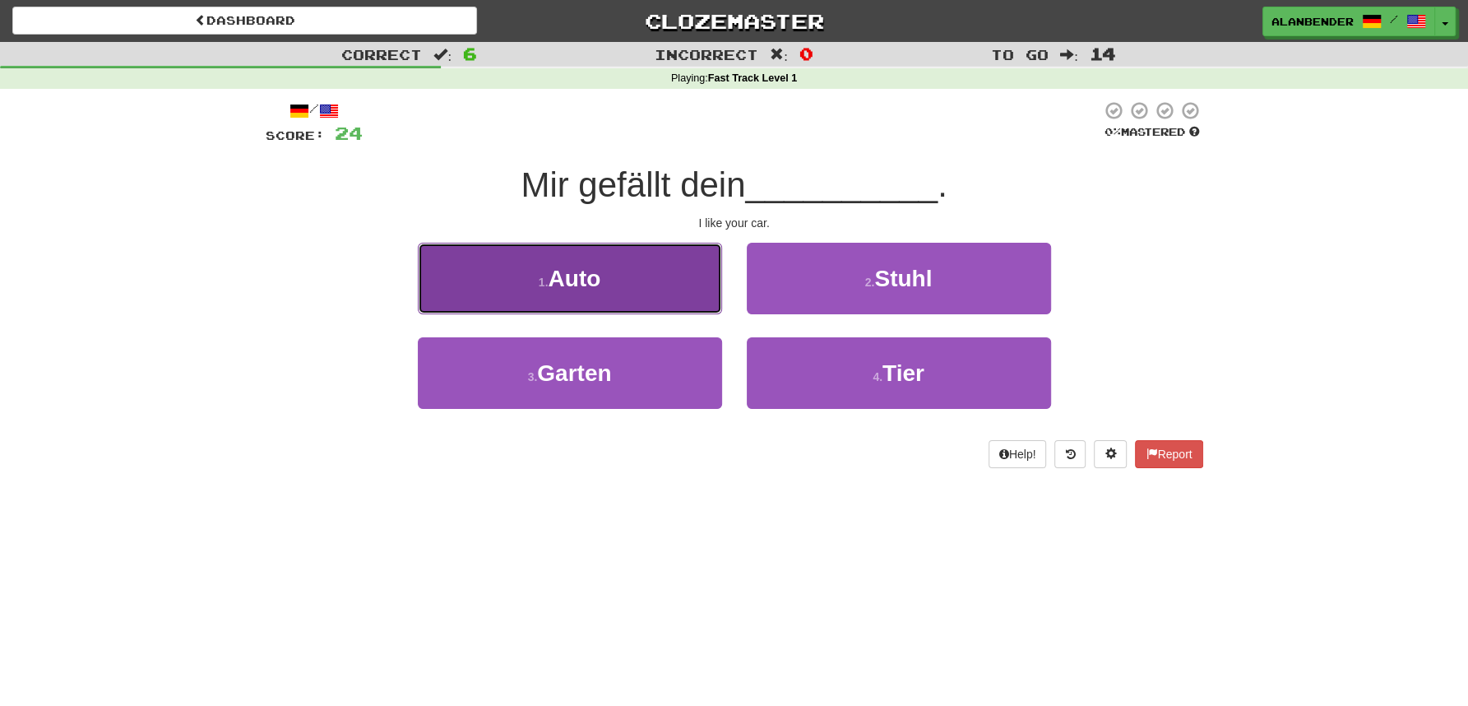
click at [572, 275] on span "Auto" at bounding box center [574, 279] width 53 height 26
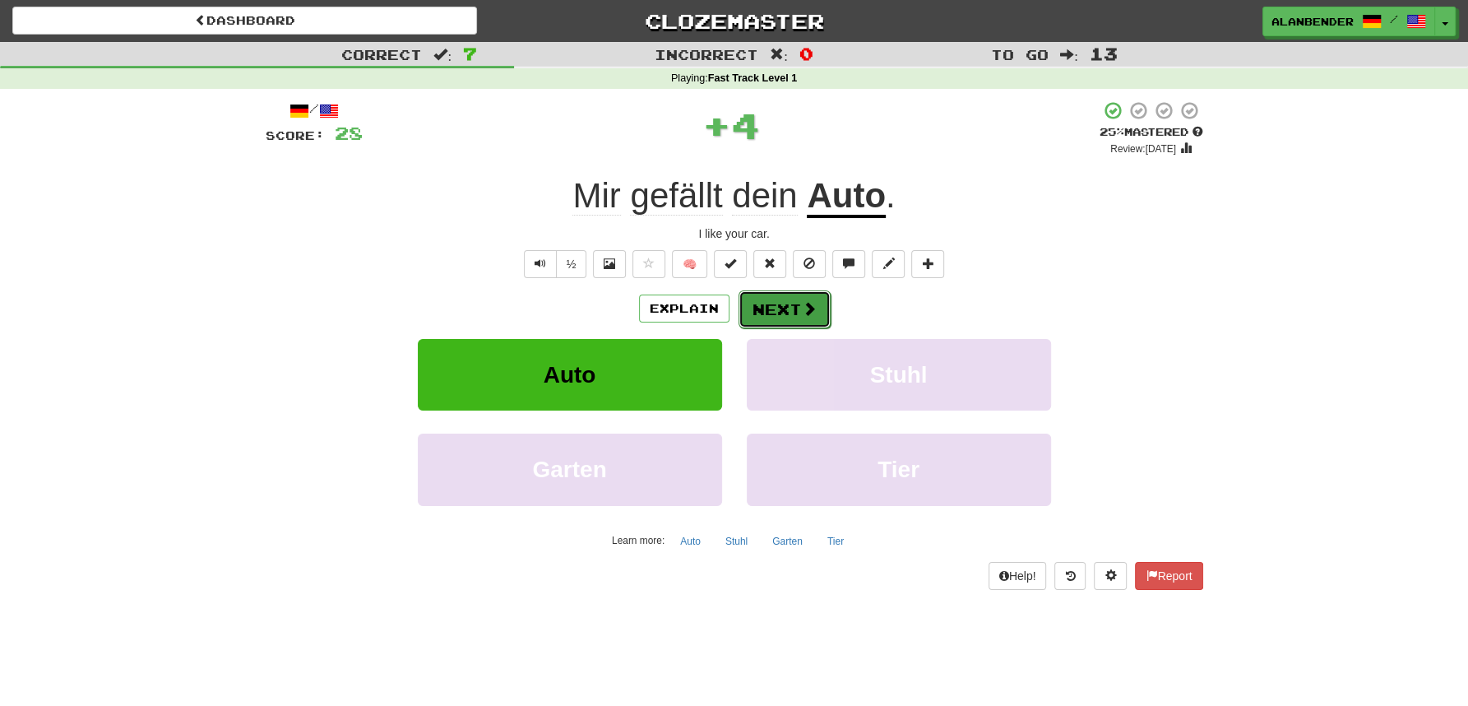
click at [795, 309] on button "Next" at bounding box center [785, 309] width 92 height 38
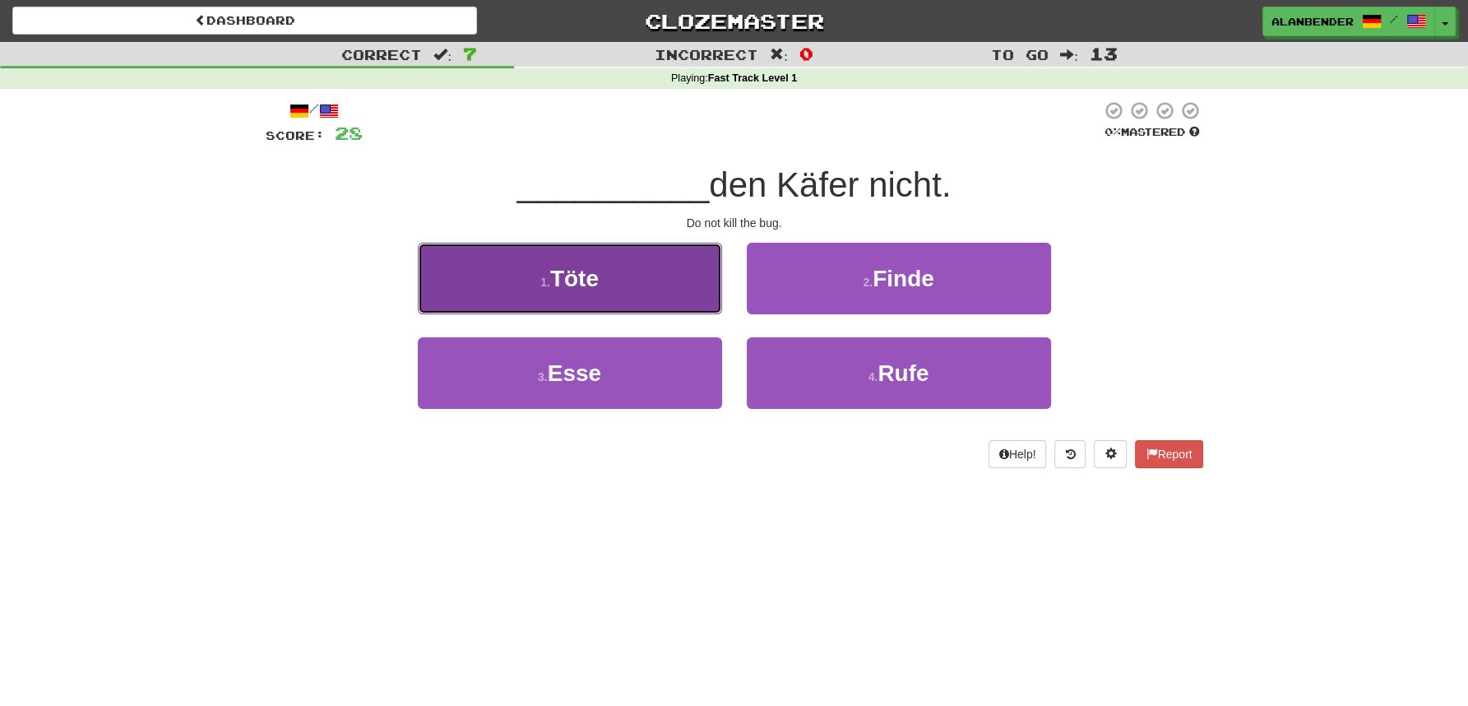
click at [597, 273] on span "Töte" at bounding box center [574, 279] width 49 height 26
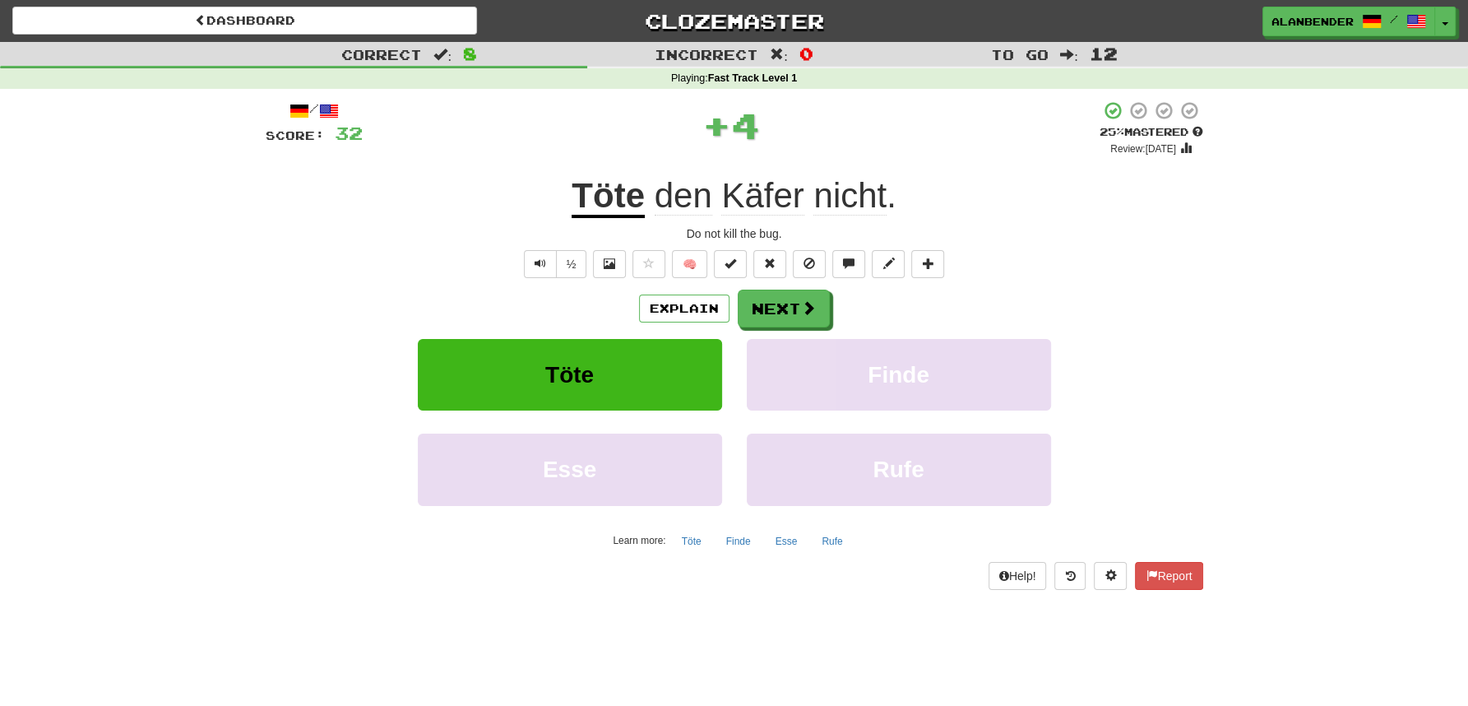
click at [774, 204] on span "Käfer" at bounding box center [762, 195] width 82 height 39
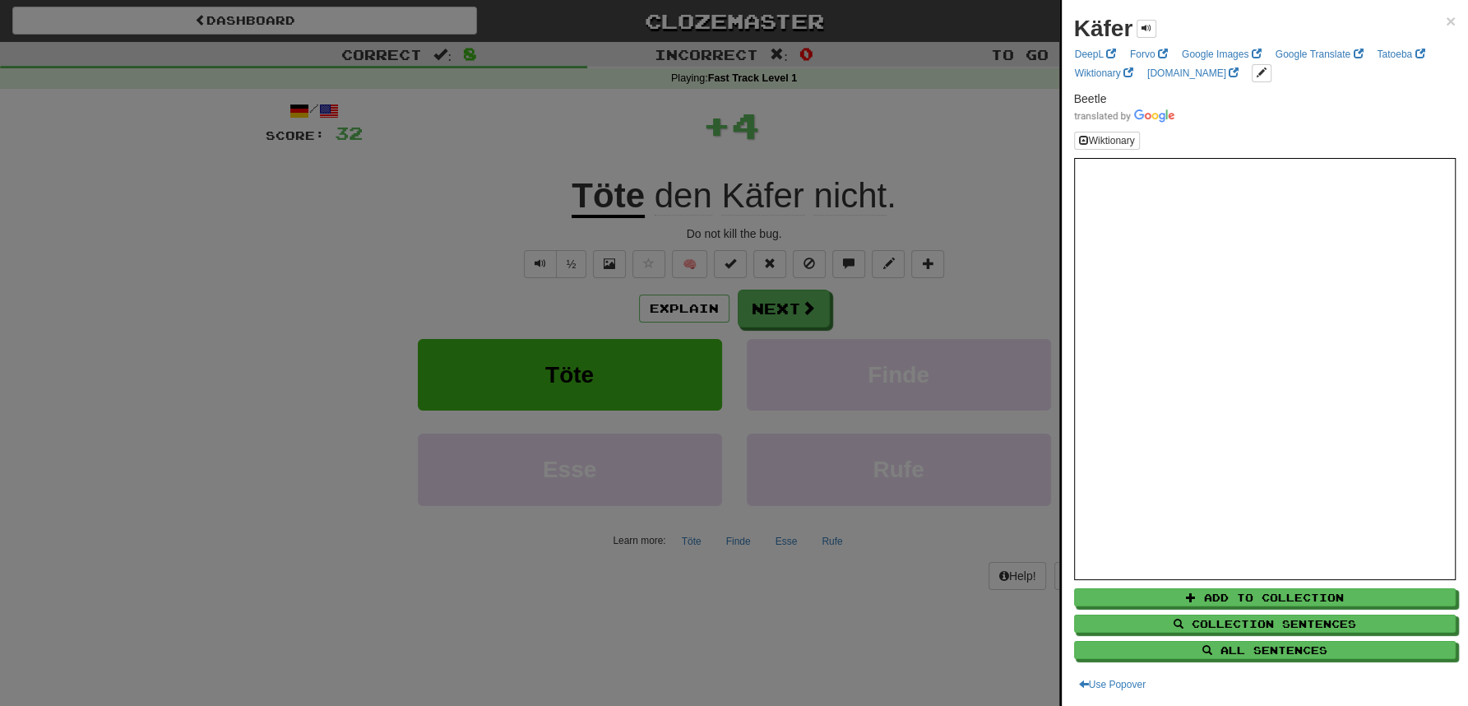
click at [846, 118] on div at bounding box center [734, 353] width 1468 height 706
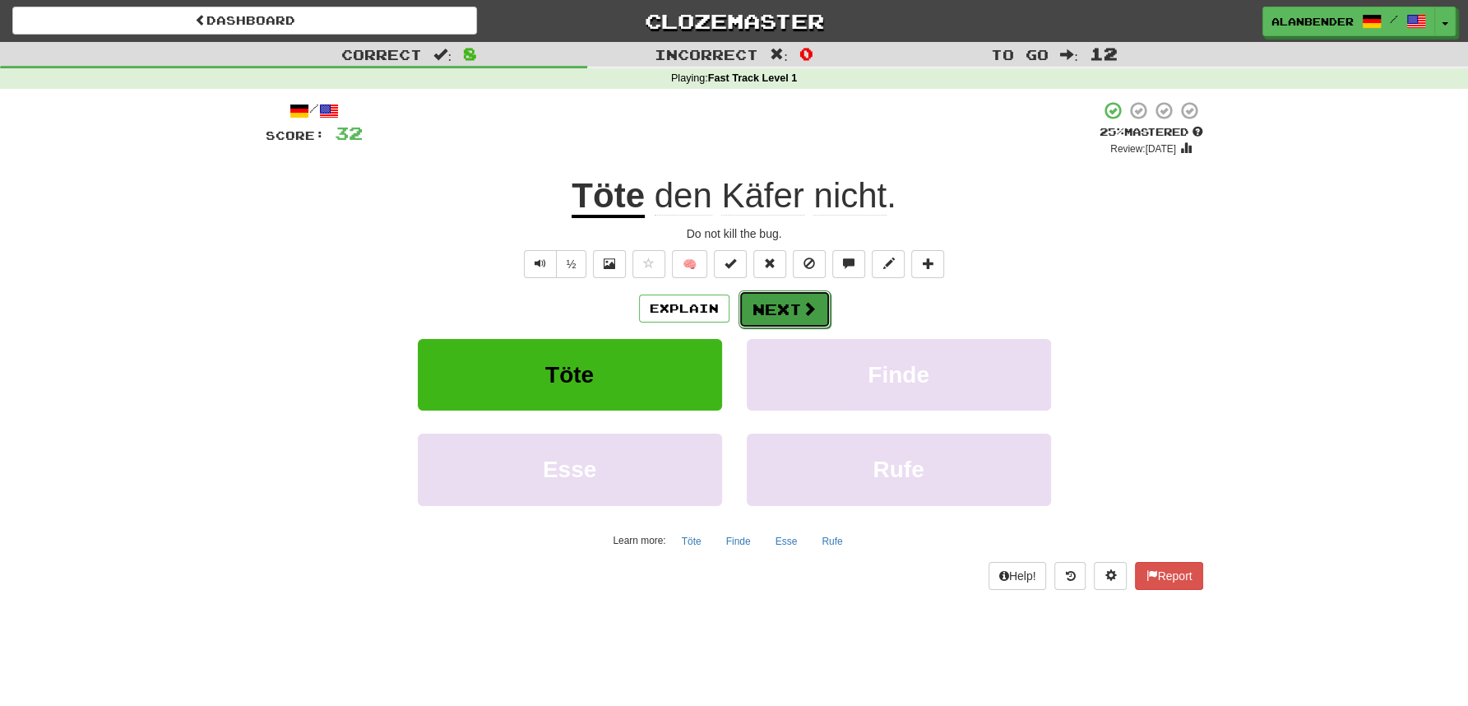
click at [768, 309] on button "Next" at bounding box center [785, 309] width 92 height 38
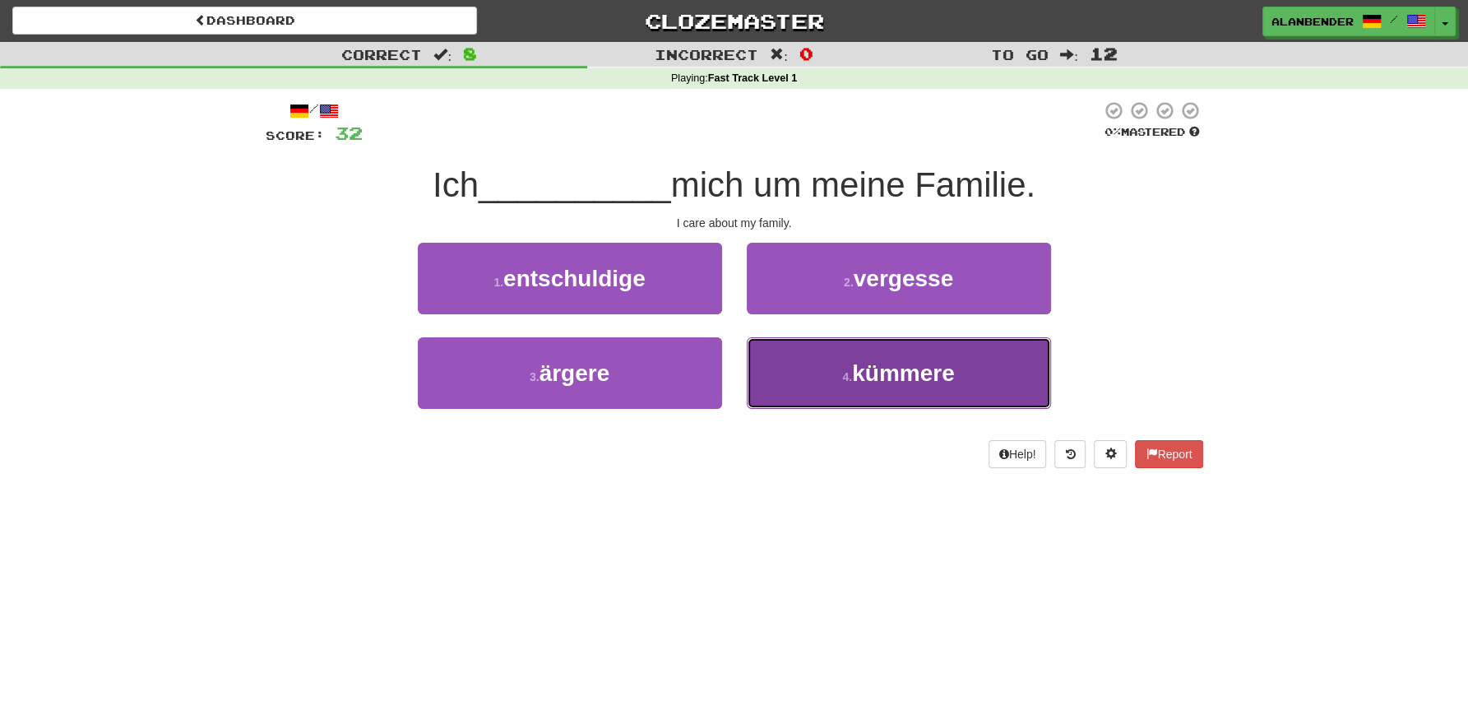
click at [893, 374] on span "kümmere" at bounding box center [903, 373] width 103 height 26
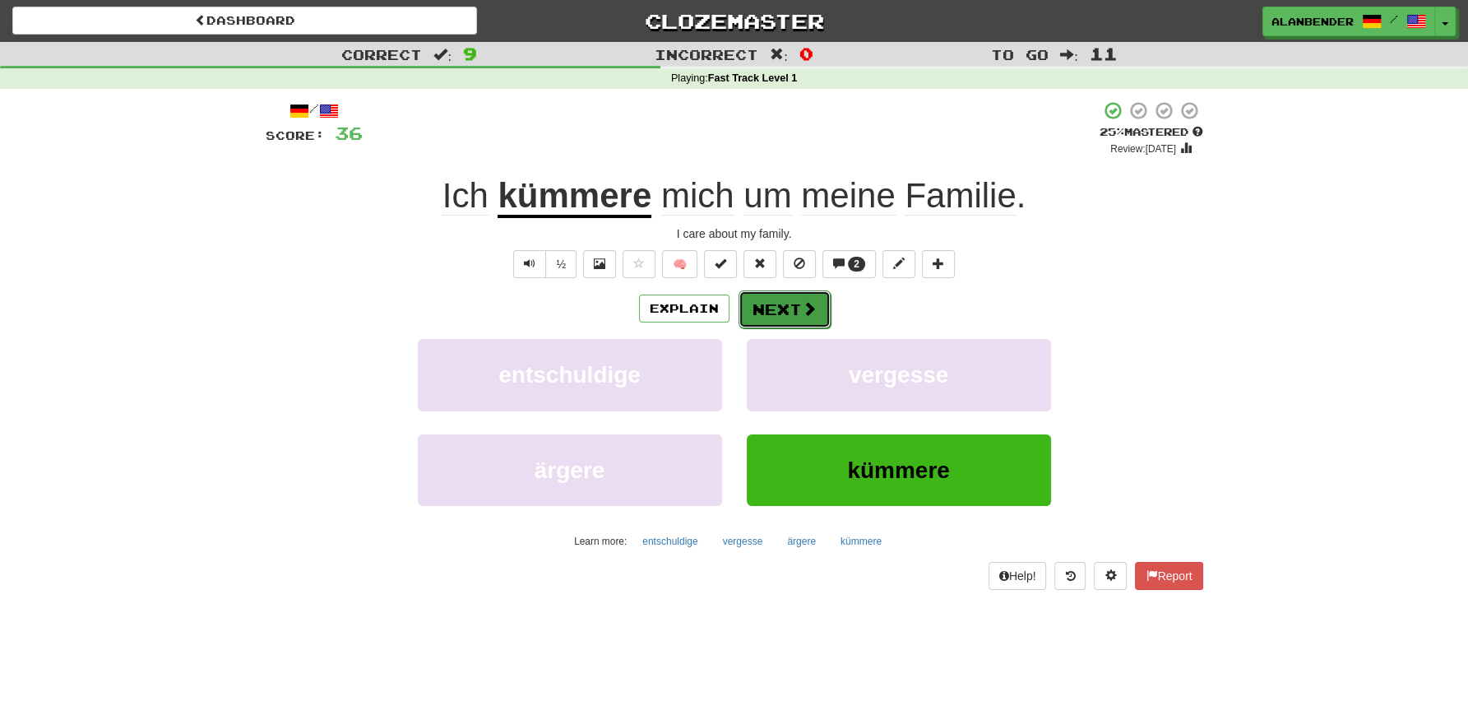
click at [796, 308] on button "Next" at bounding box center [785, 309] width 92 height 38
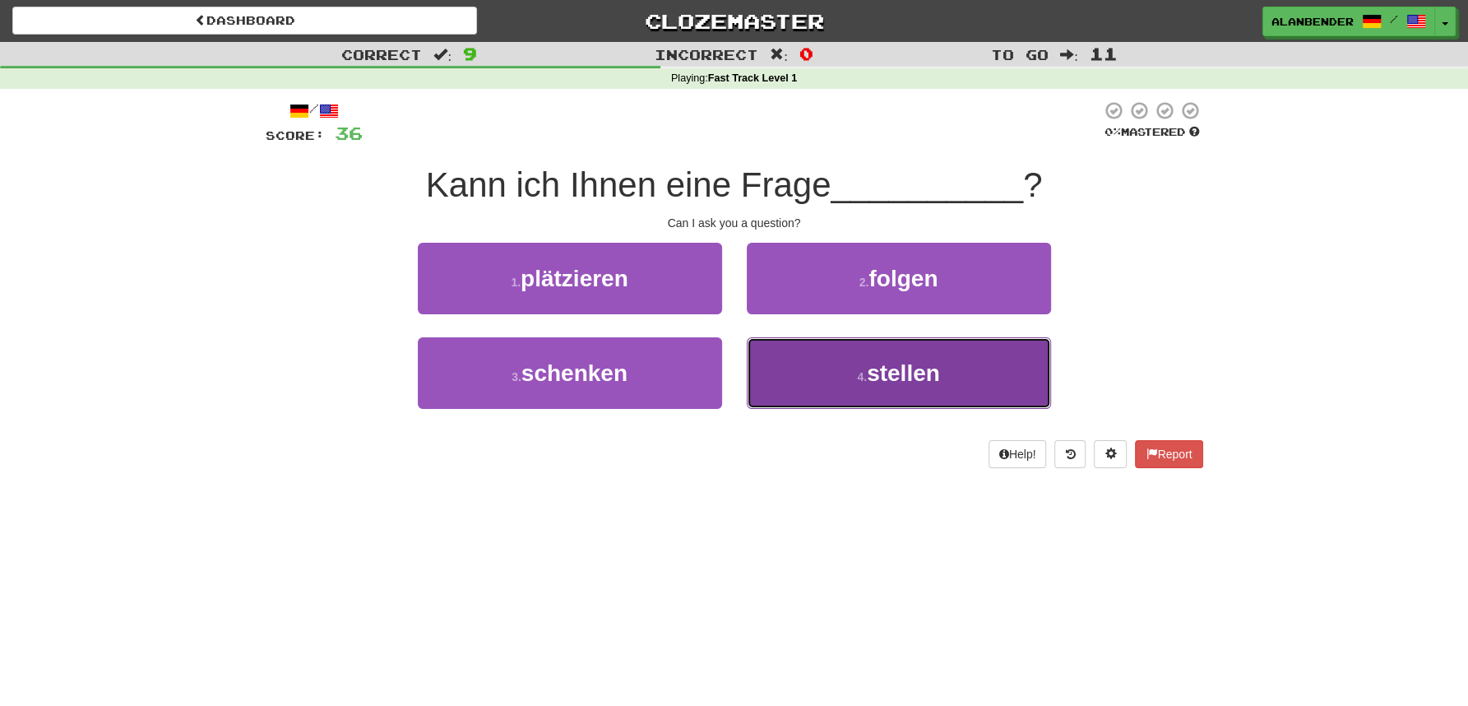
click at [926, 379] on span "stellen" at bounding box center [903, 373] width 73 height 26
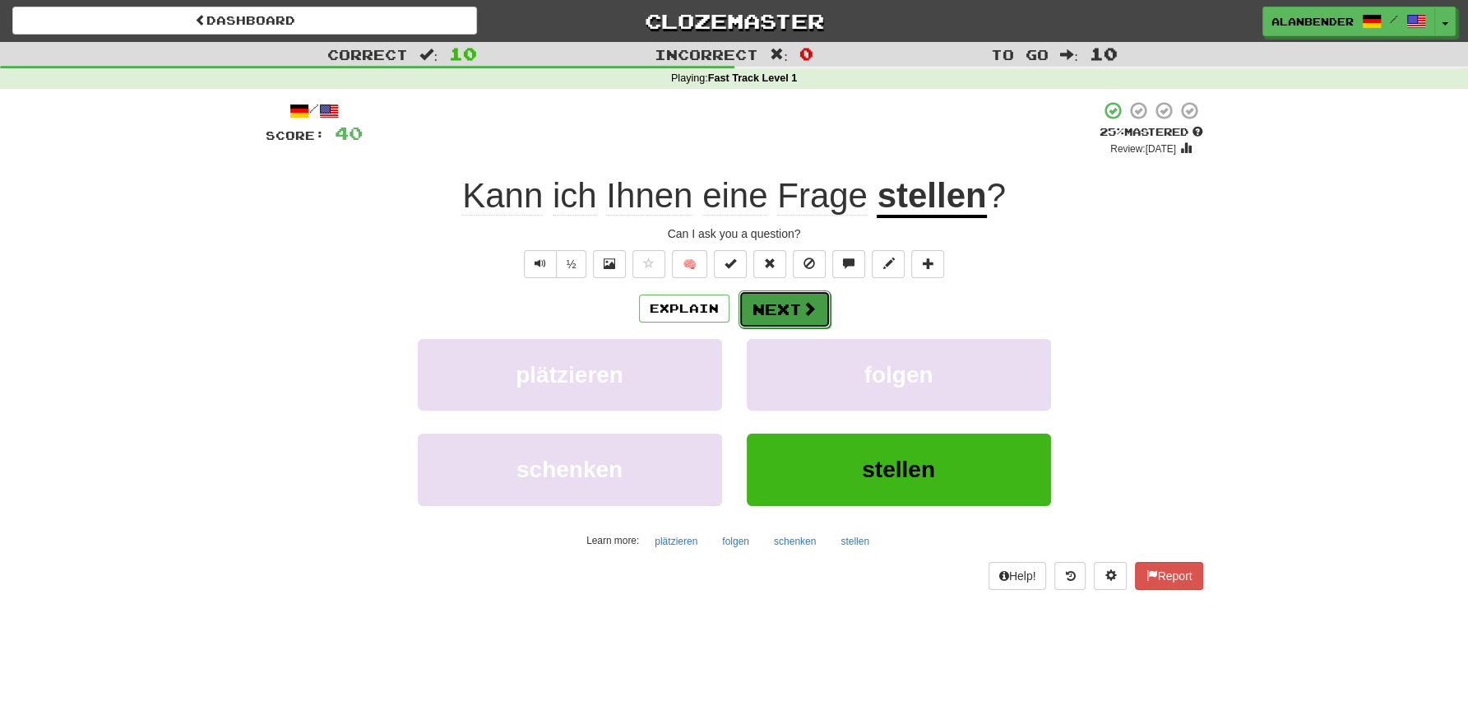
click at [786, 309] on button "Next" at bounding box center [785, 309] width 92 height 38
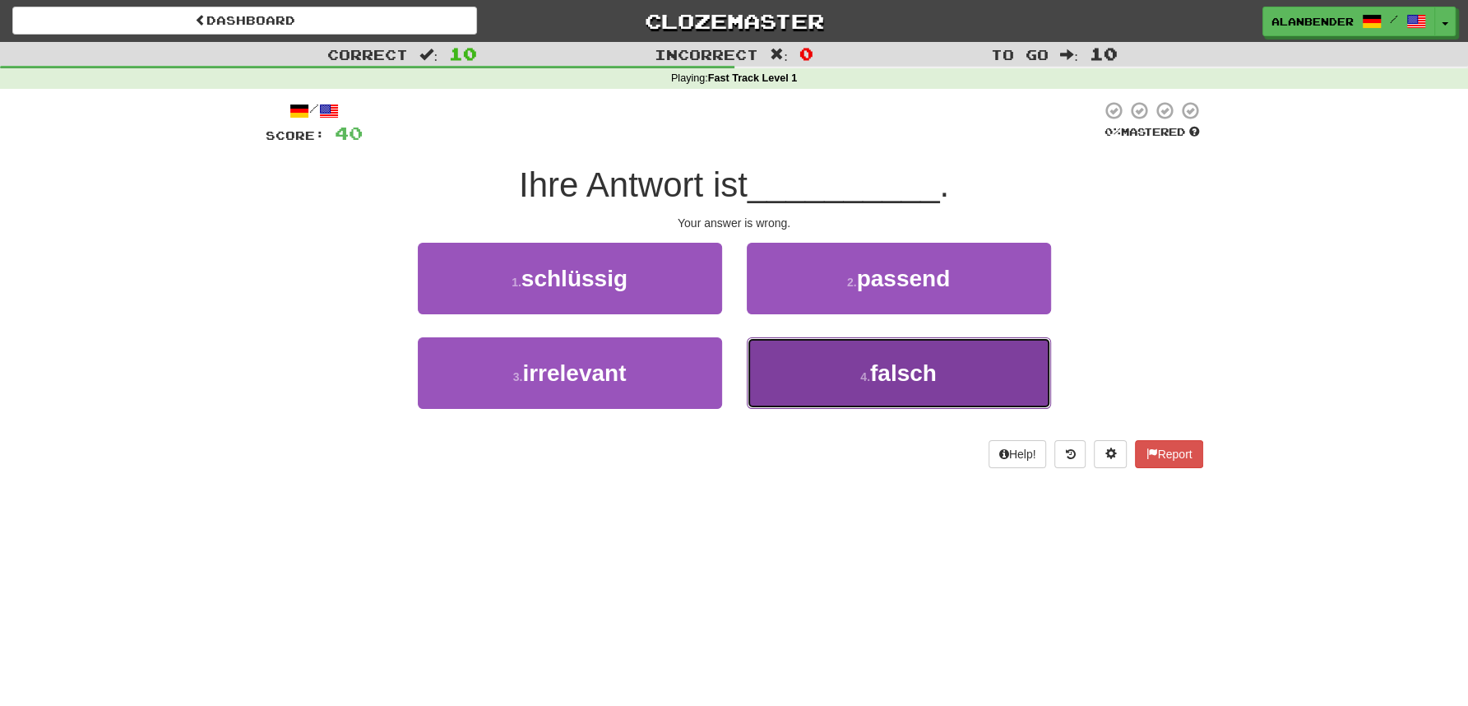
click at [919, 374] on span "falsch" at bounding box center [903, 373] width 67 height 26
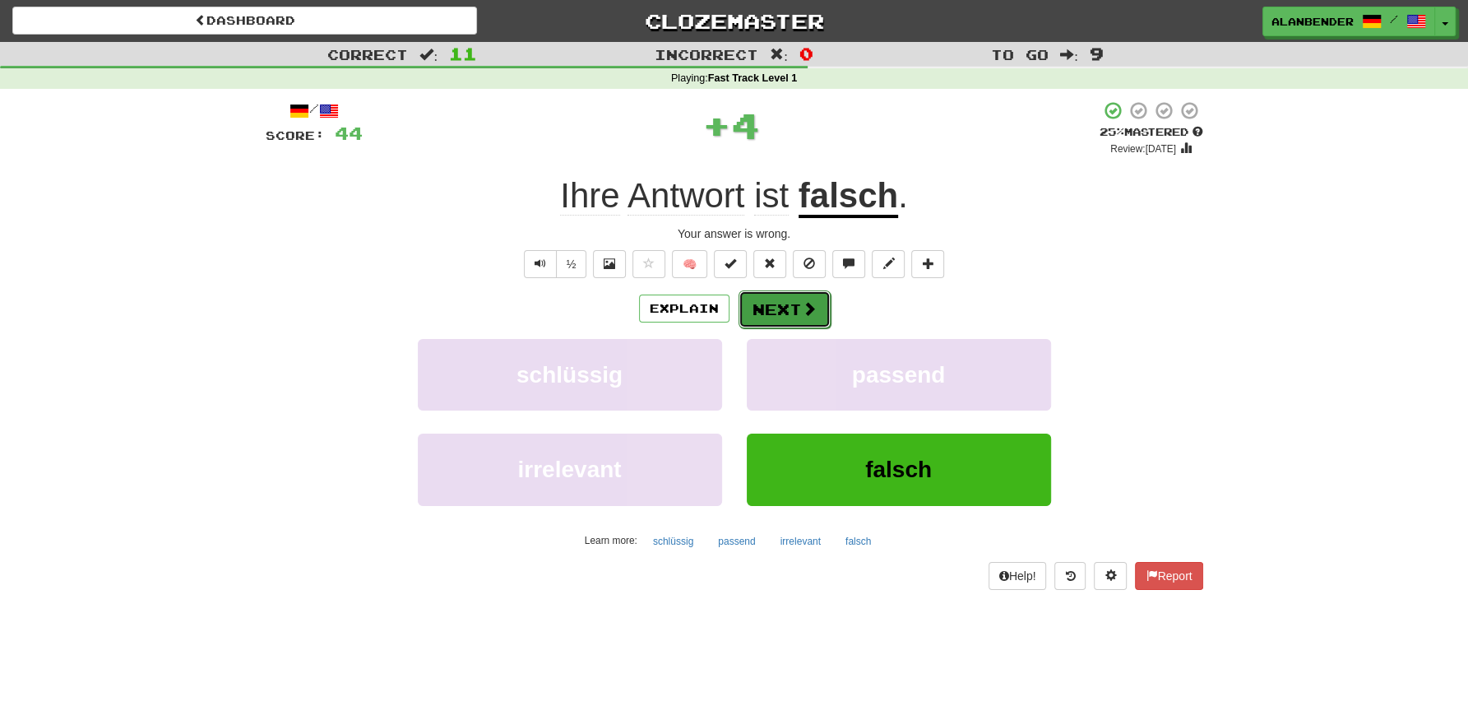
click at [795, 306] on button "Next" at bounding box center [785, 309] width 92 height 38
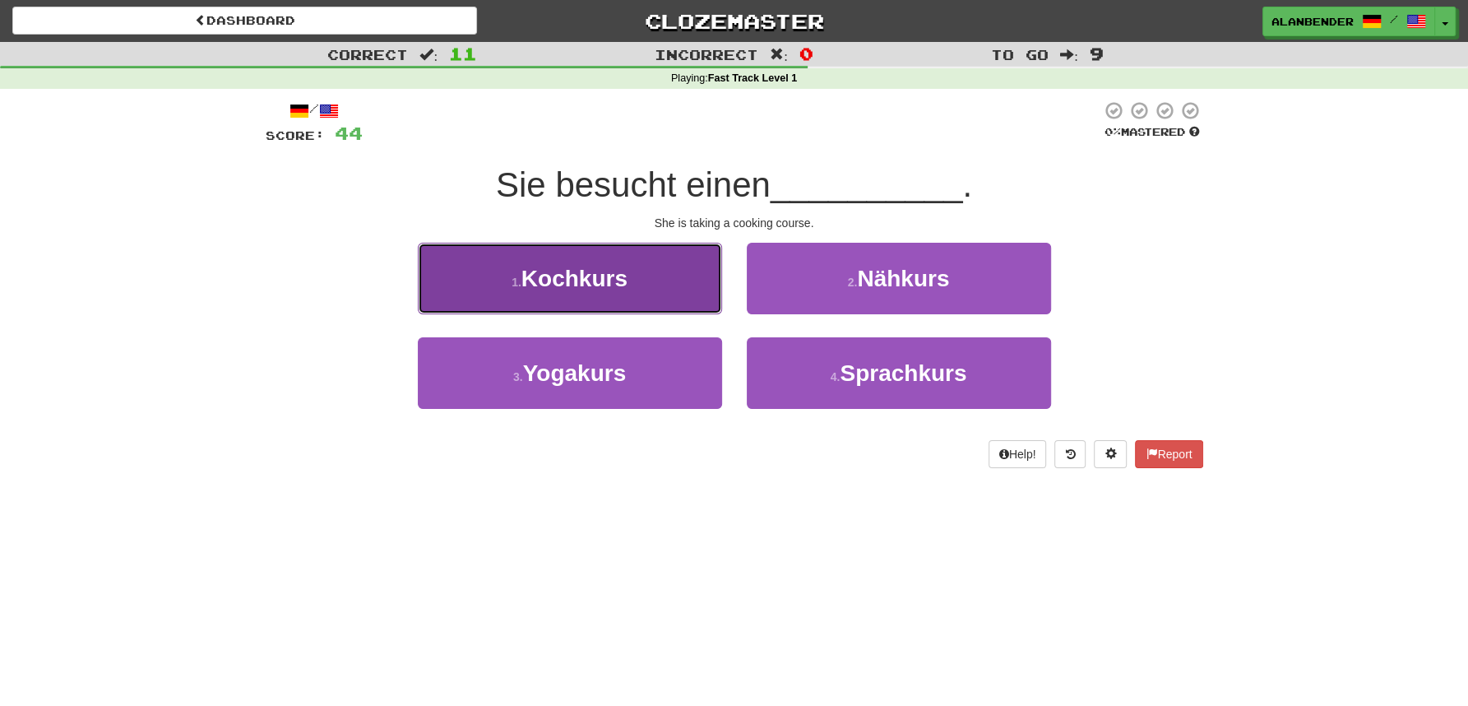
click at [624, 276] on span "Kochkurs" at bounding box center [575, 279] width 106 height 26
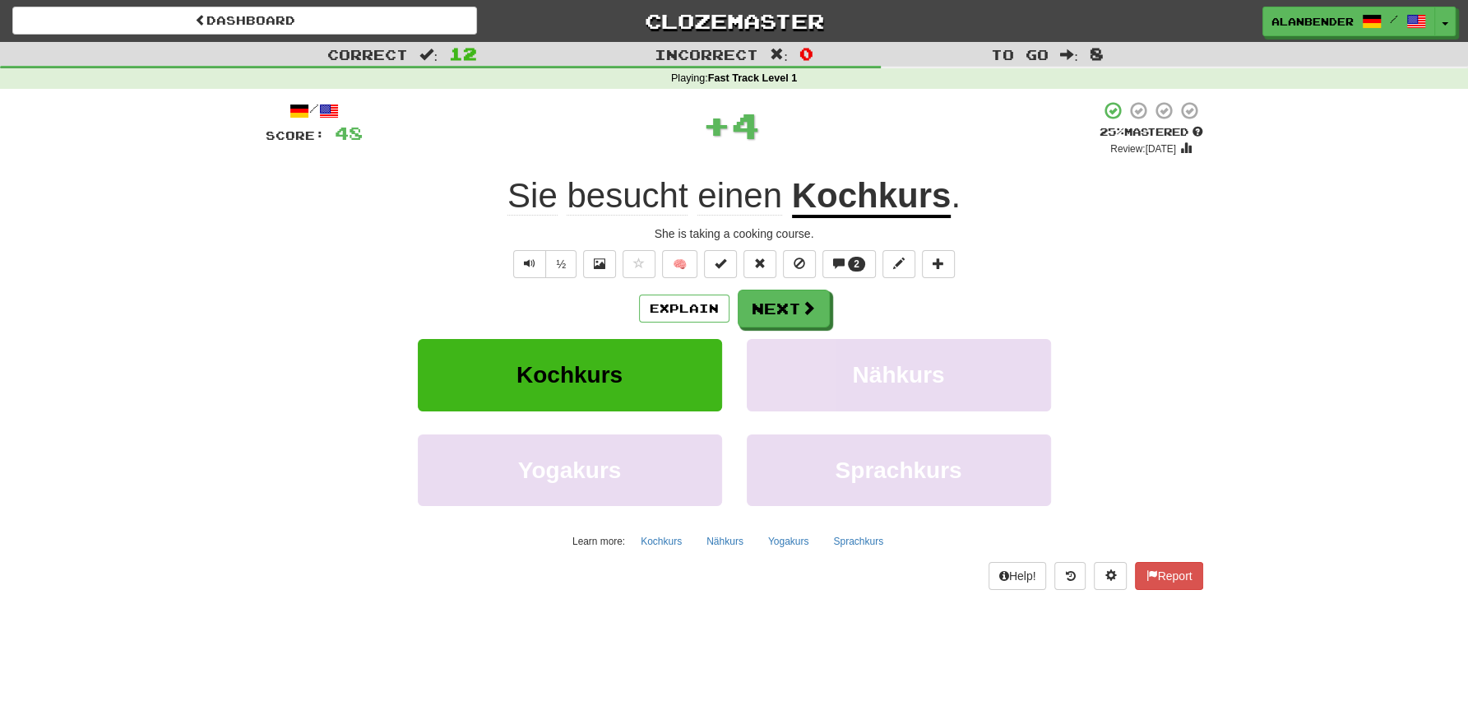
click at [638, 195] on span "besucht" at bounding box center [627, 195] width 121 height 39
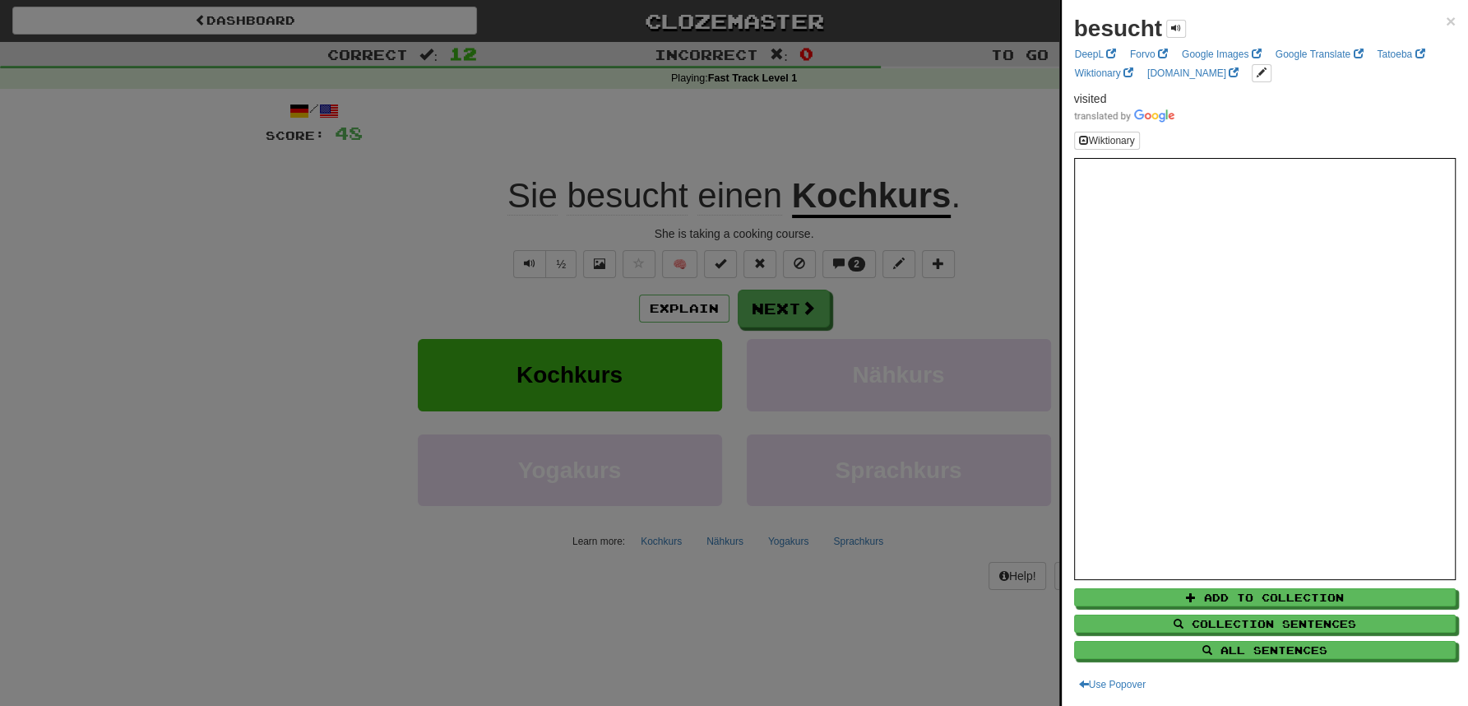
click at [643, 134] on div at bounding box center [734, 353] width 1468 height 706
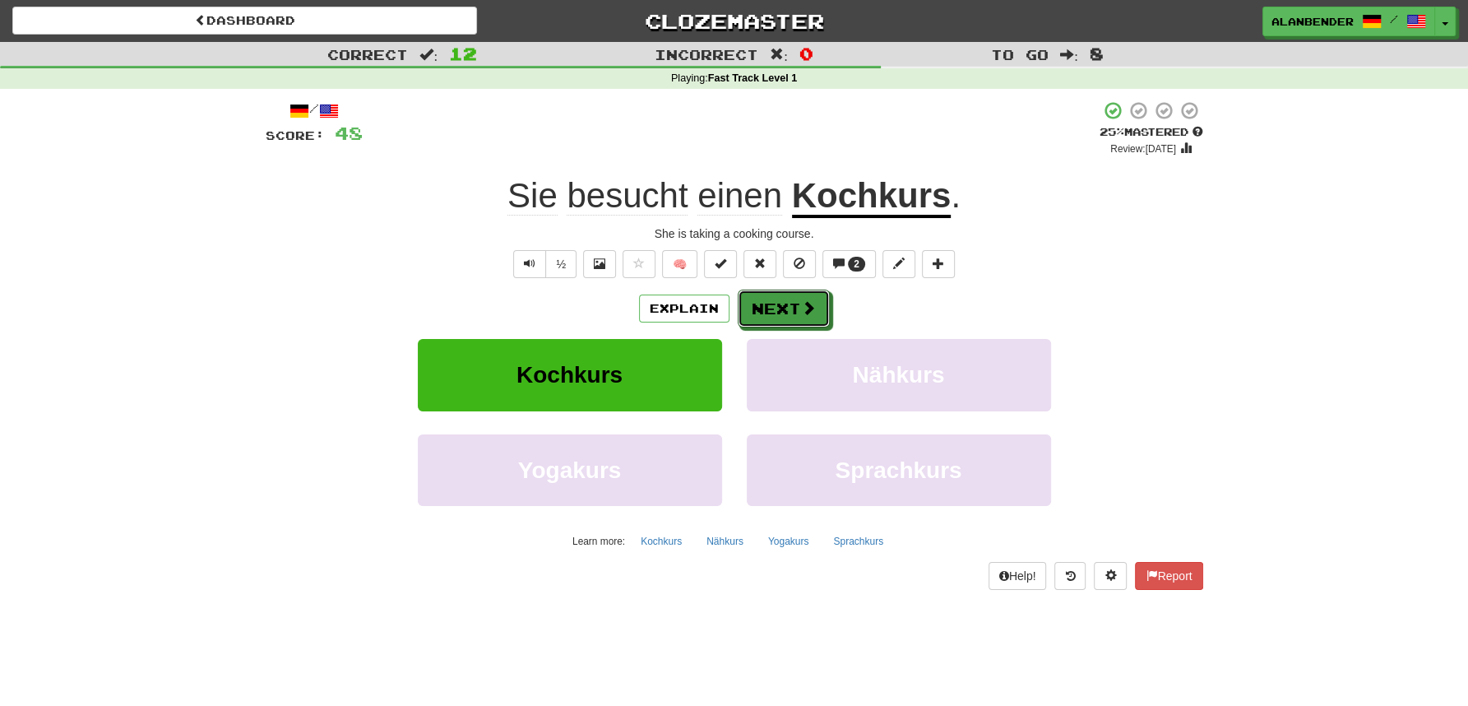
click at [765, 318] on button "Next" at bounding box center [784, 309] width 92 height 38
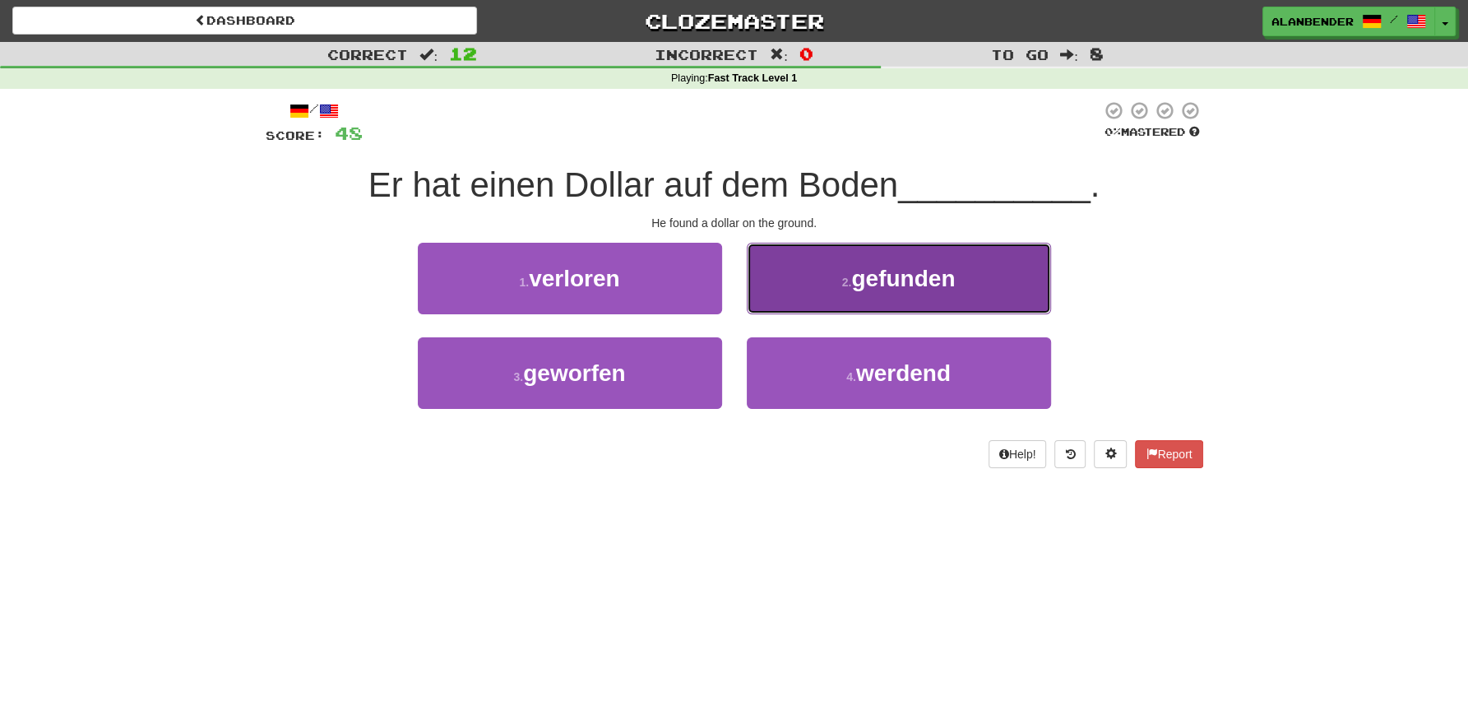
click at [933, 290] on span "gefunden" at bounding box center [903, 279] width 104 height 26
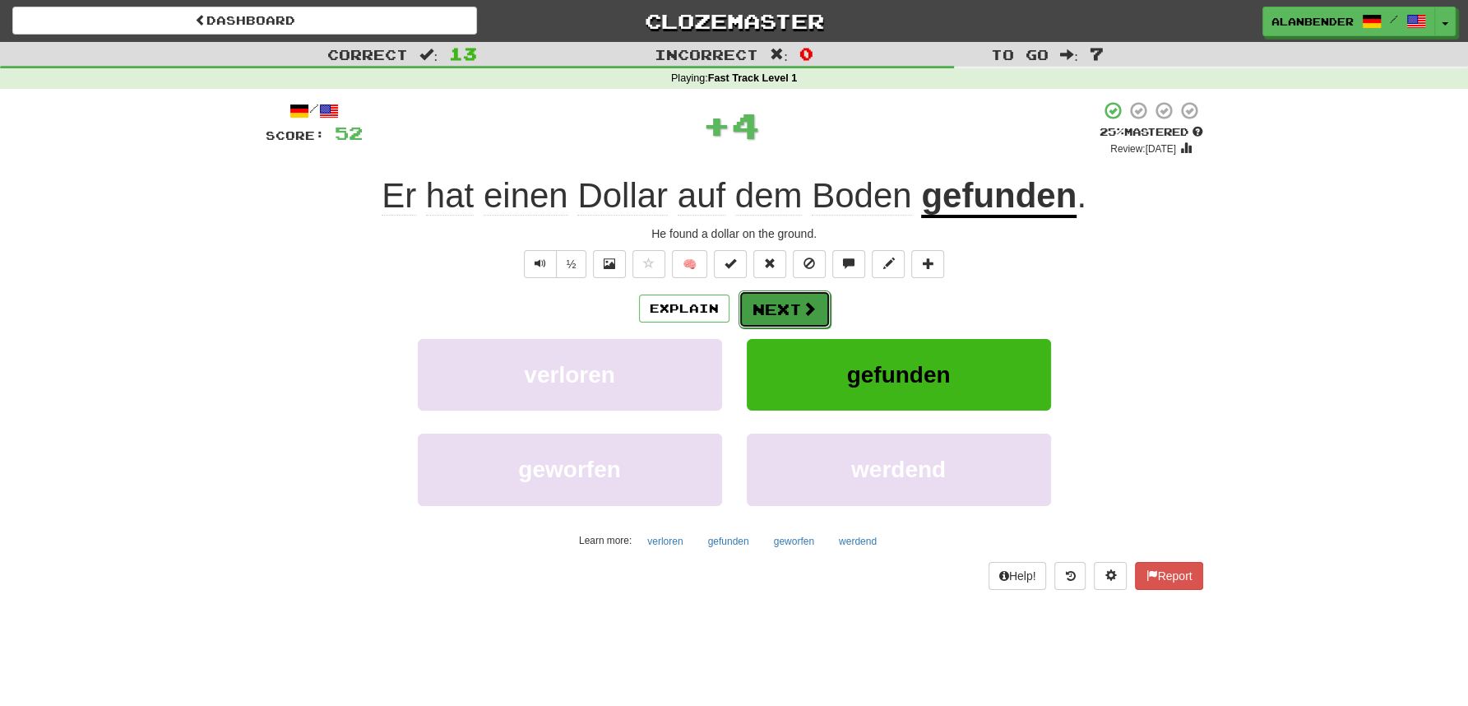
click at [795, 308] on button "Next" at bounding box center [785, 309] width 92 height 38
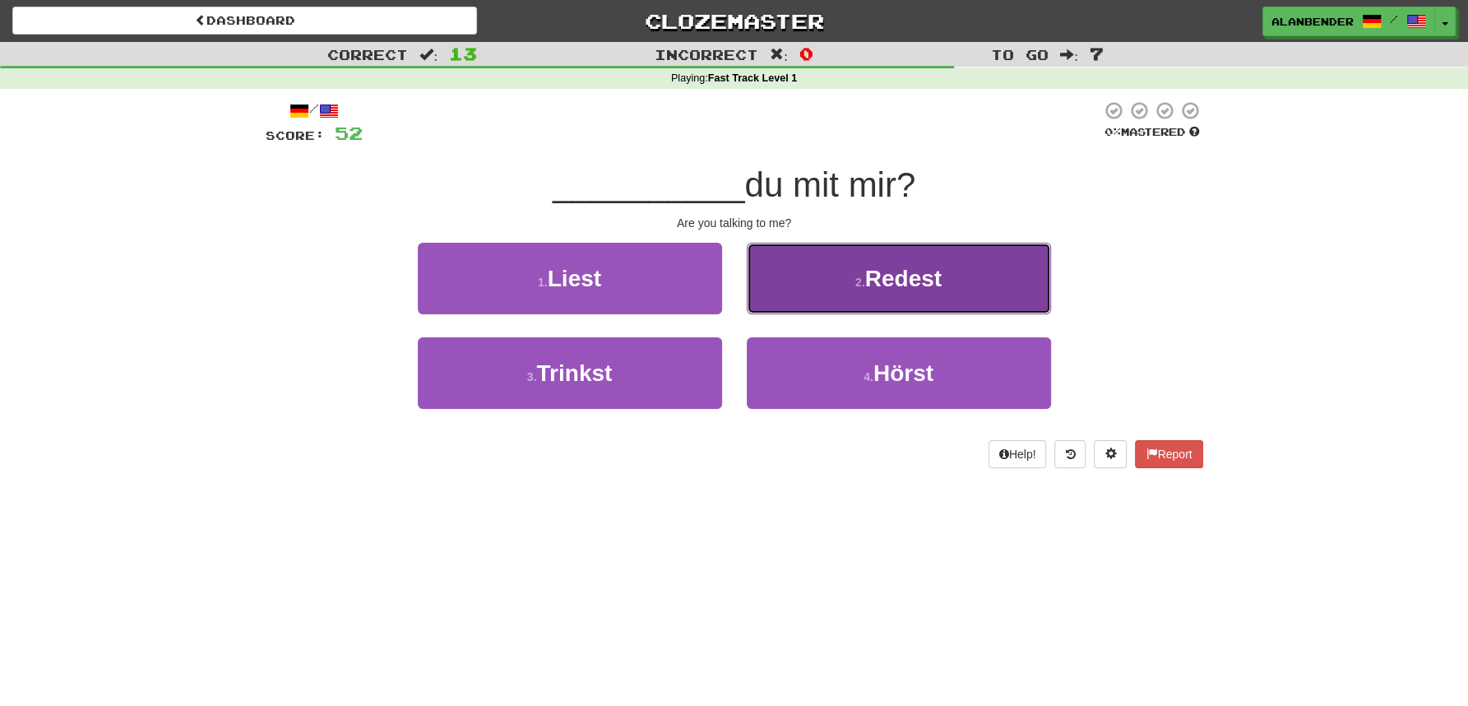
click at [883, 290] on span "Redest" at bounding box center [903, 279] width 77 height 26
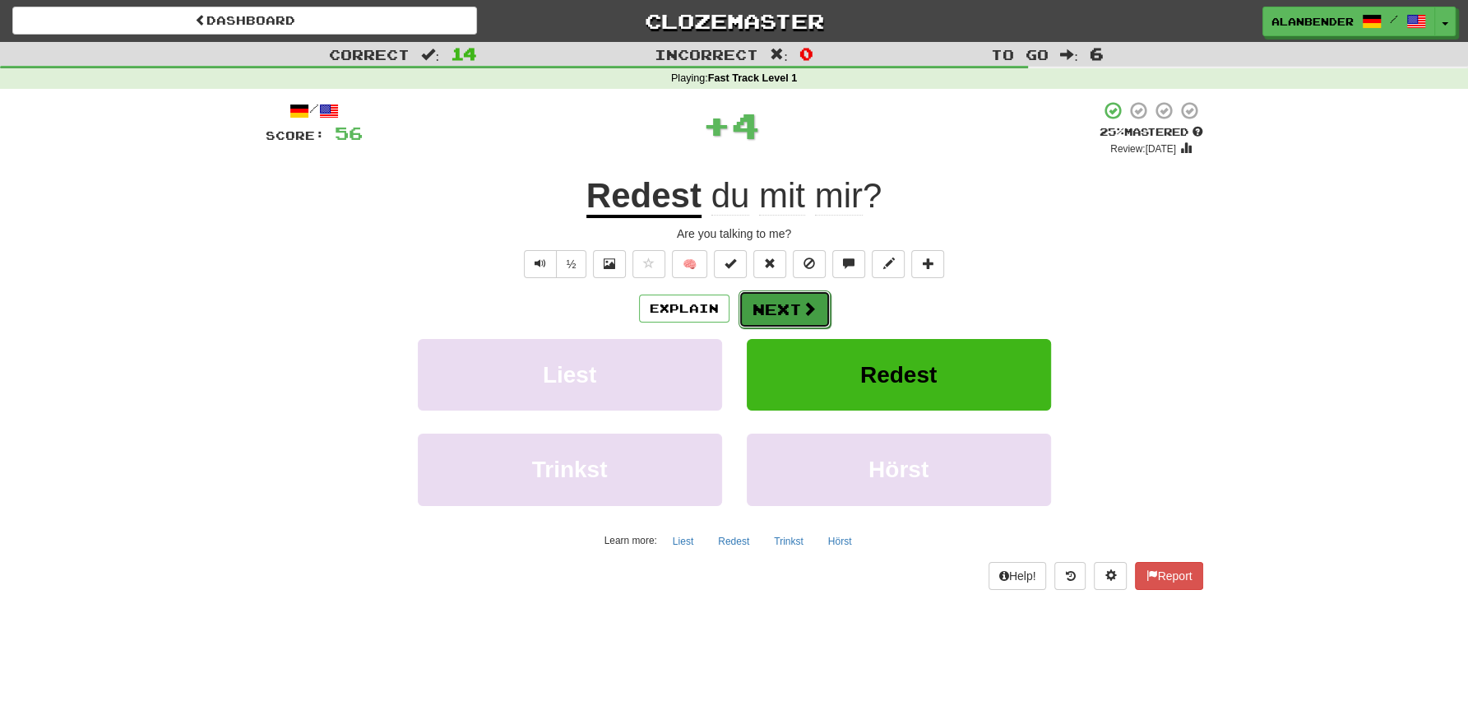
click at [800, 309] on button "Next" at bounding box center [785, 309] width 92 height 38
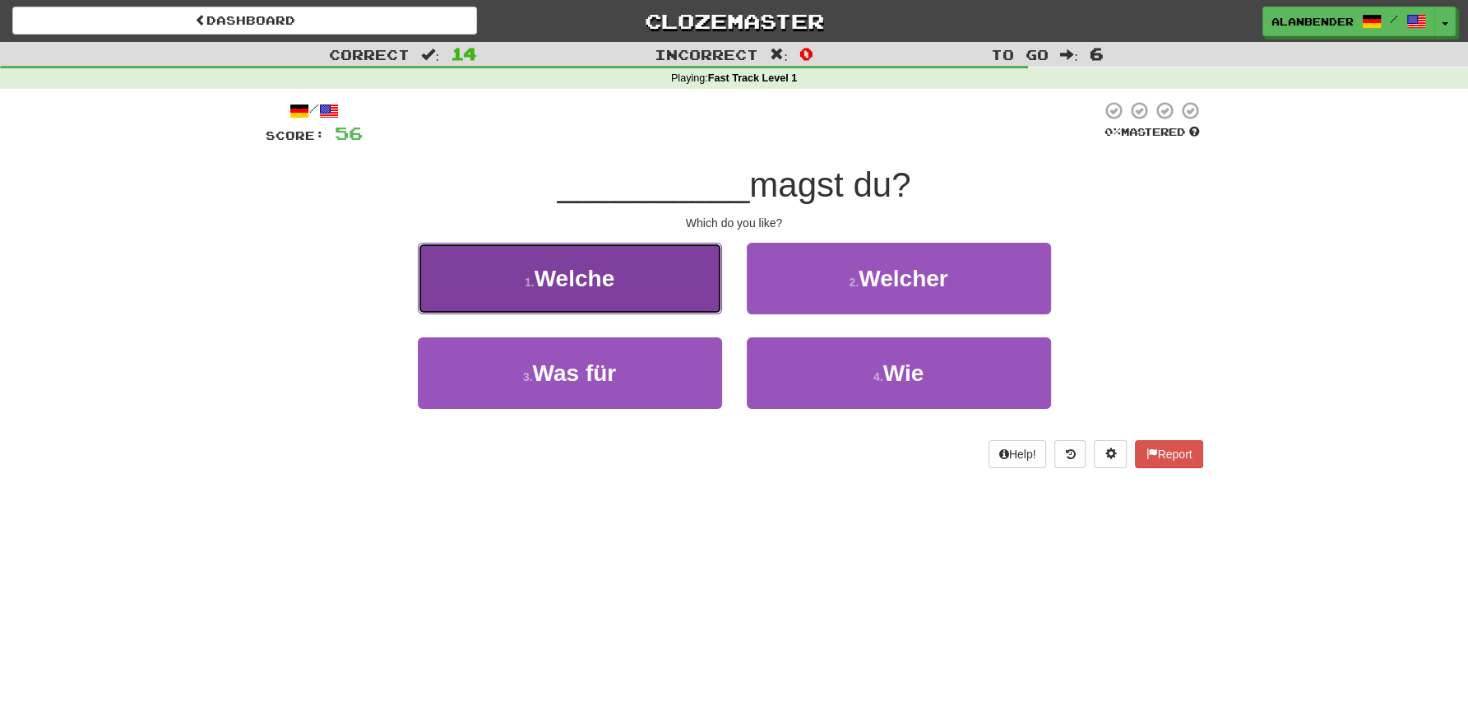
click at [593, 279] on span "Welche" at bounding box center [575, 279] width 81 height 26
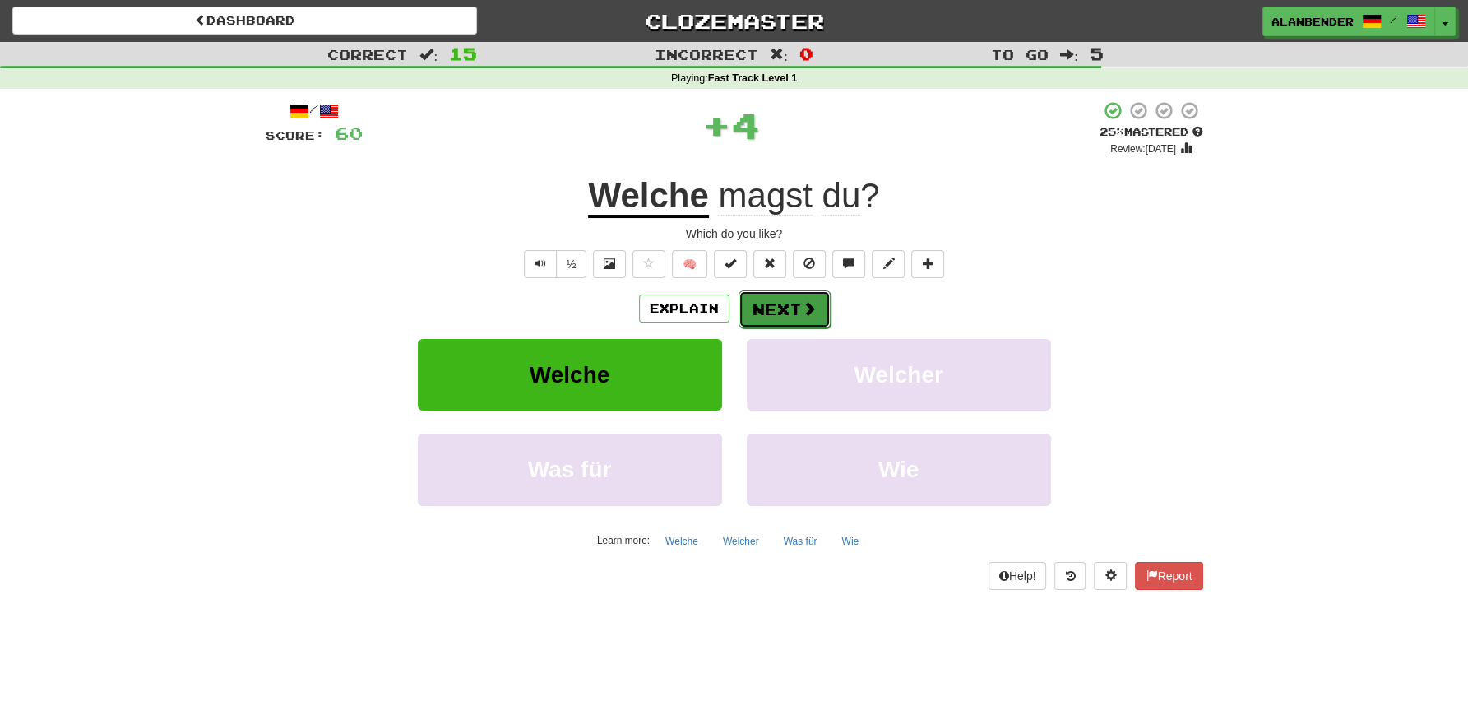
click at [790, 312] on button "Next" at bounding box center [785, 309] width 92 height 38
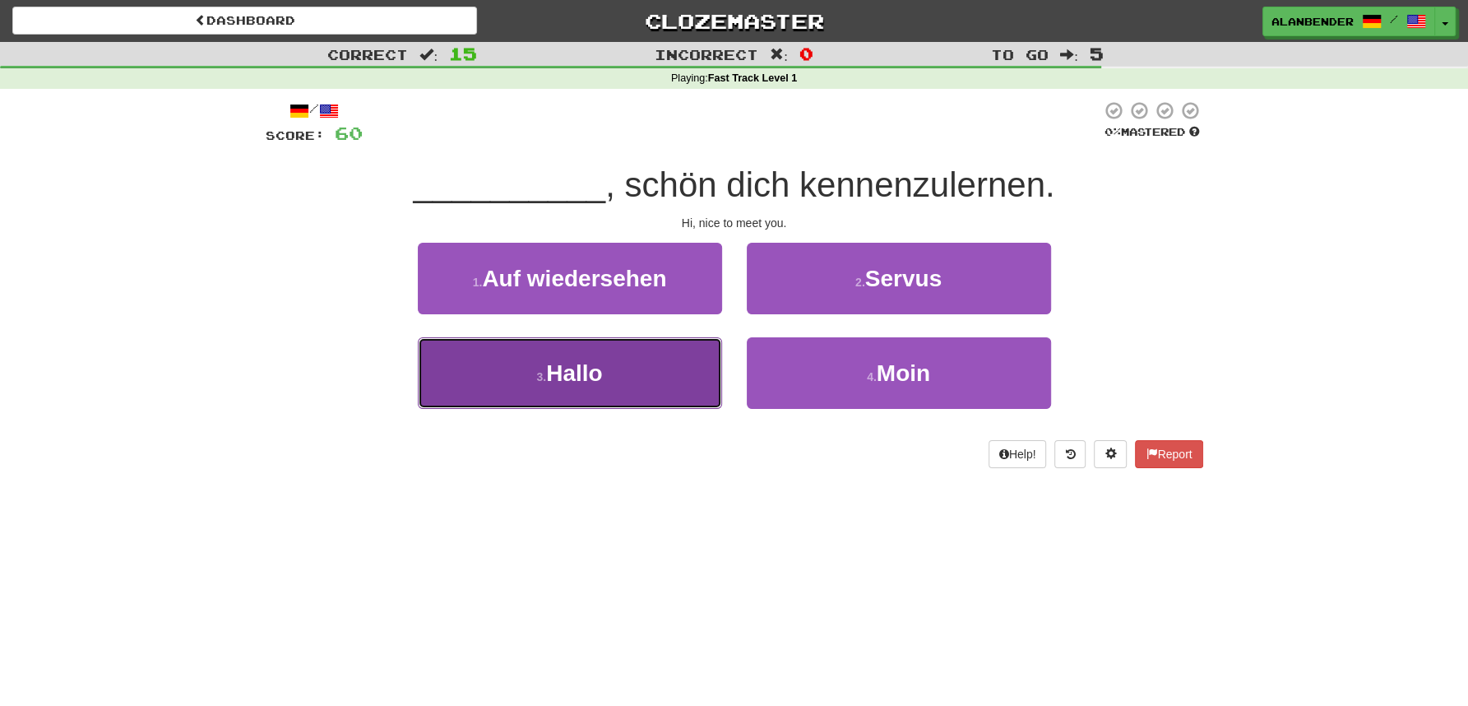
click at [587, 369] on span "Hallo" at bounding box center [574, 373] width 56 height 26
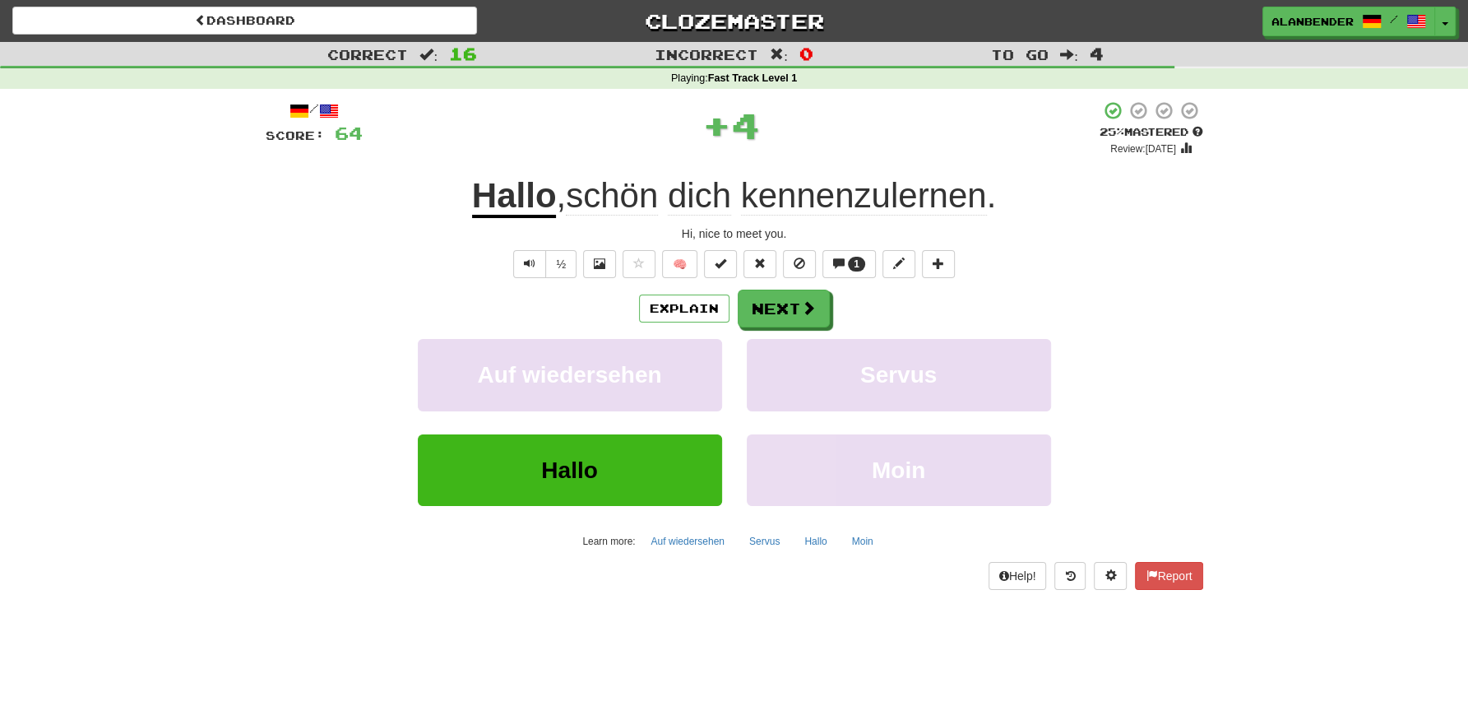
click at [631, 188] on span "schön" at bounding box center [612, 195] width 92 height 39
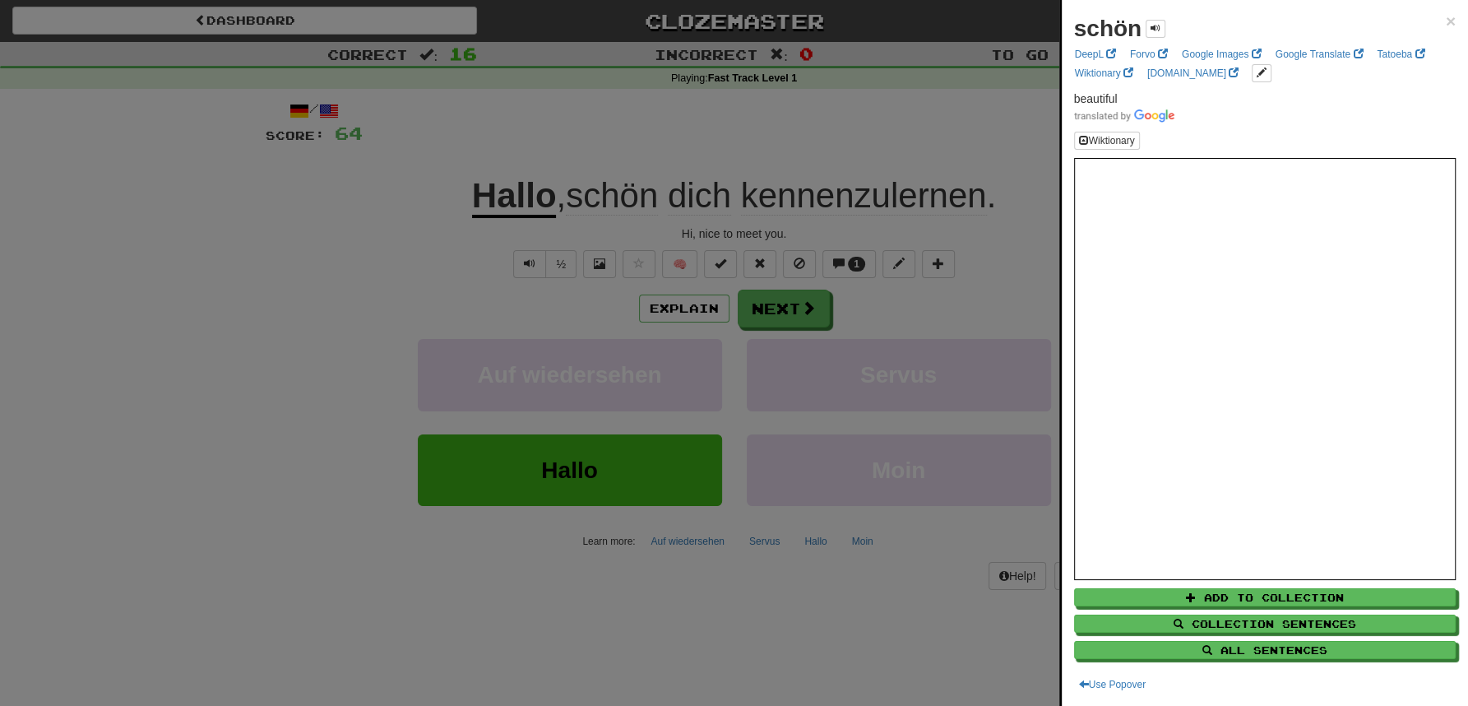
click at [642, 121] on div at bounding box center [734, 353] width 1468 height 706
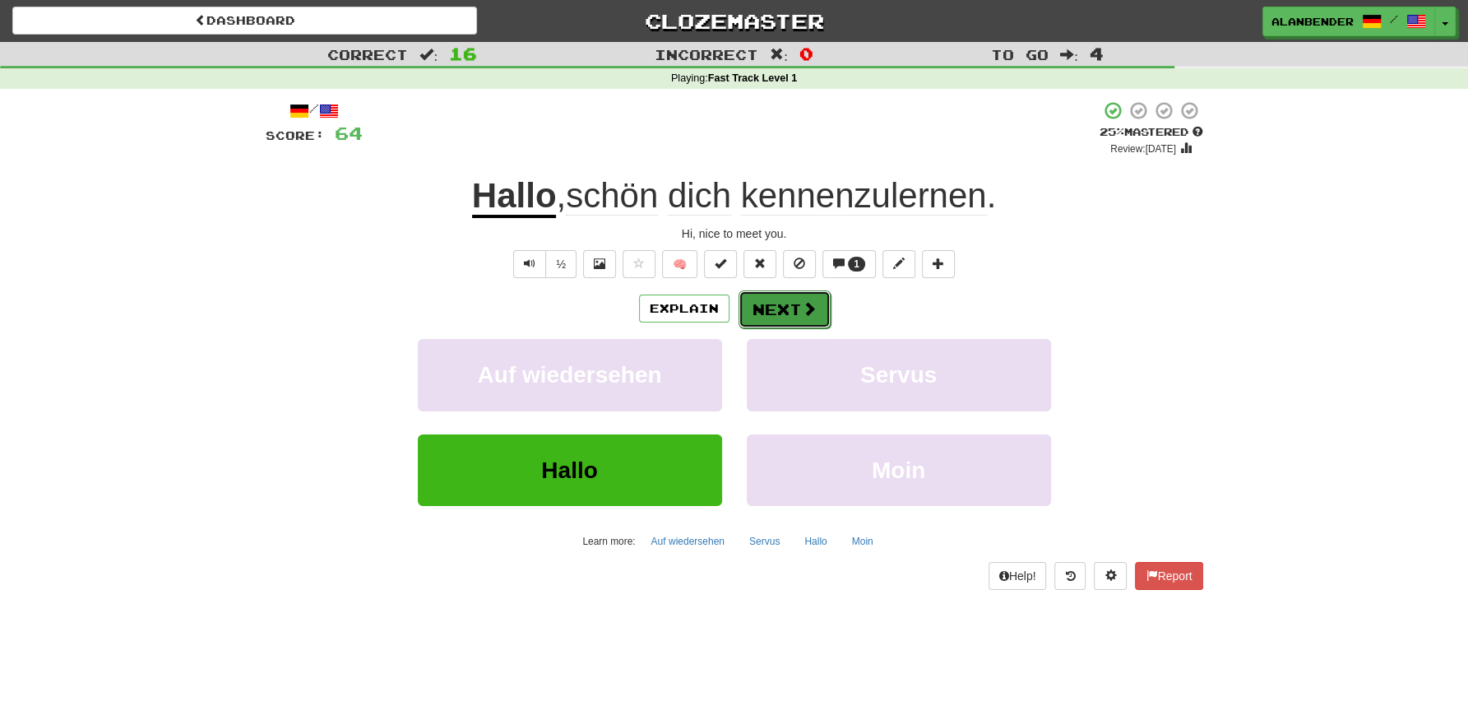
click at [789, 307] on button "Next" at bounding box center [785, 309] width 92 height 38
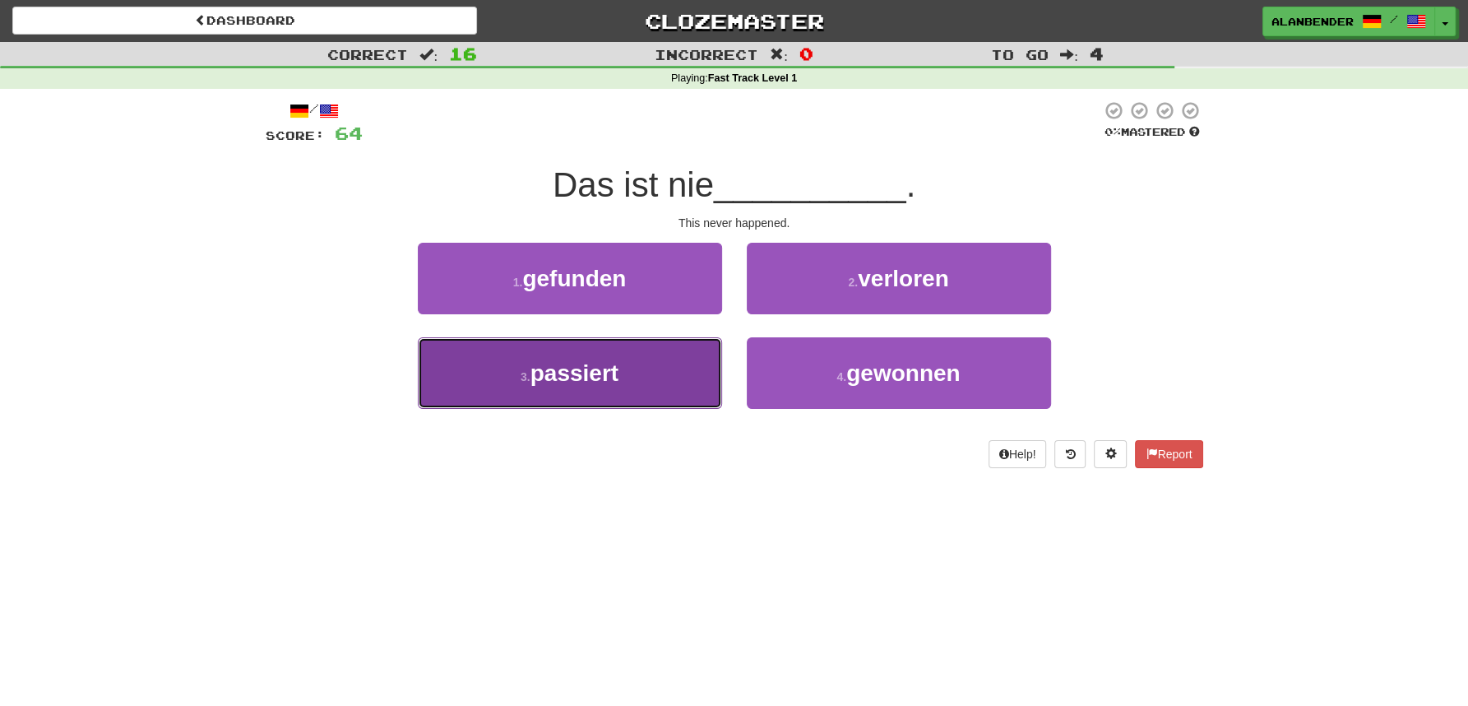
click at [550, 376] on span "passiert" at bounding box center [575, 373] width 88 height 26
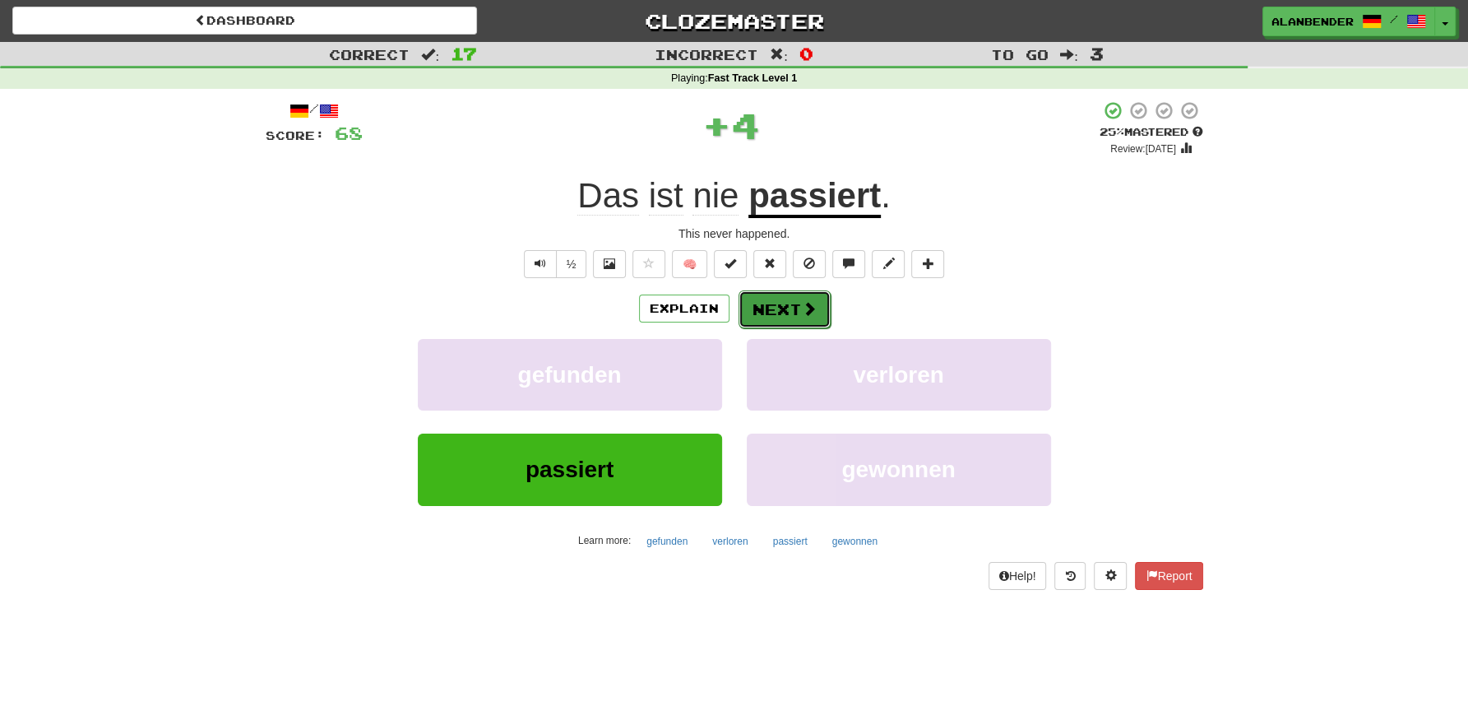
click at [782, 313] on button "Next" at bounding box center [785, 309] width 92 height 38
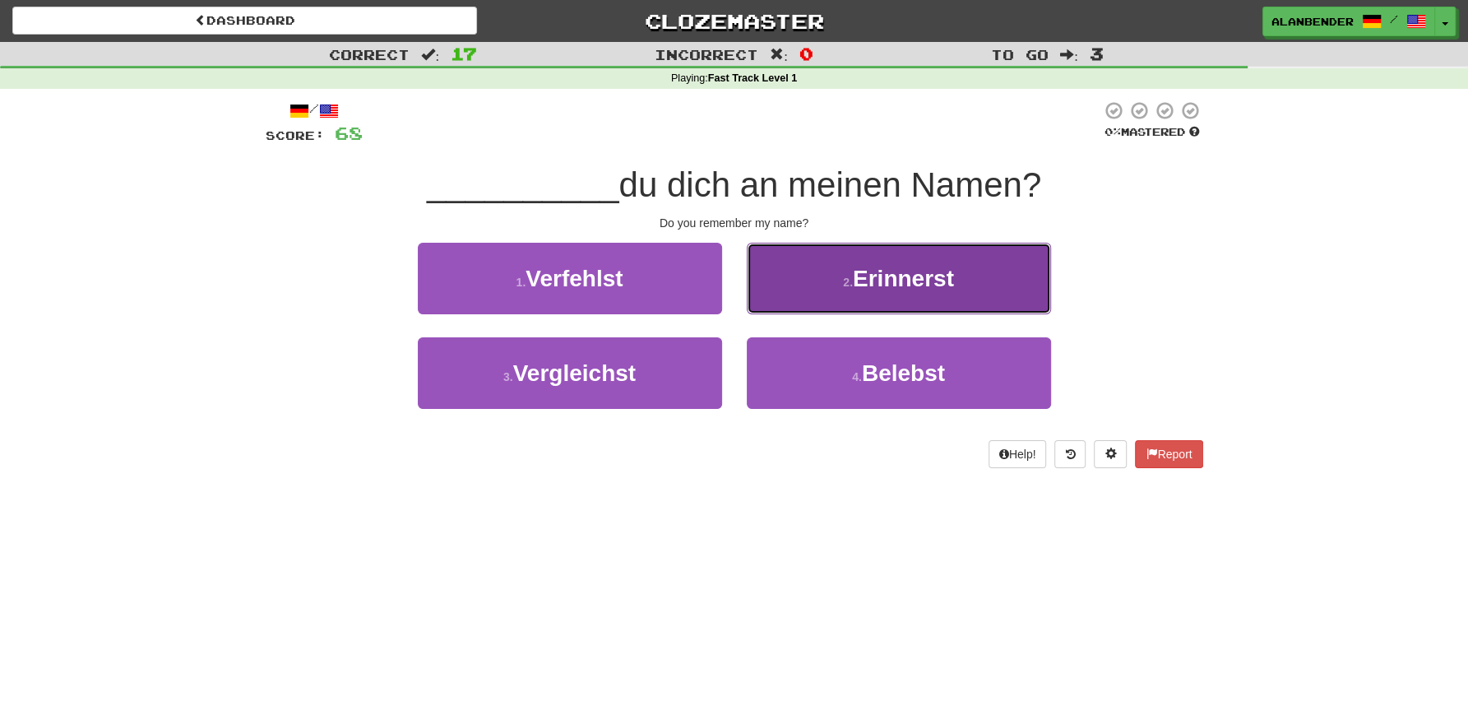
click at [915, 295] on button "2 . Erinnerst" at bounding box center [899, 279] width 304 height 72
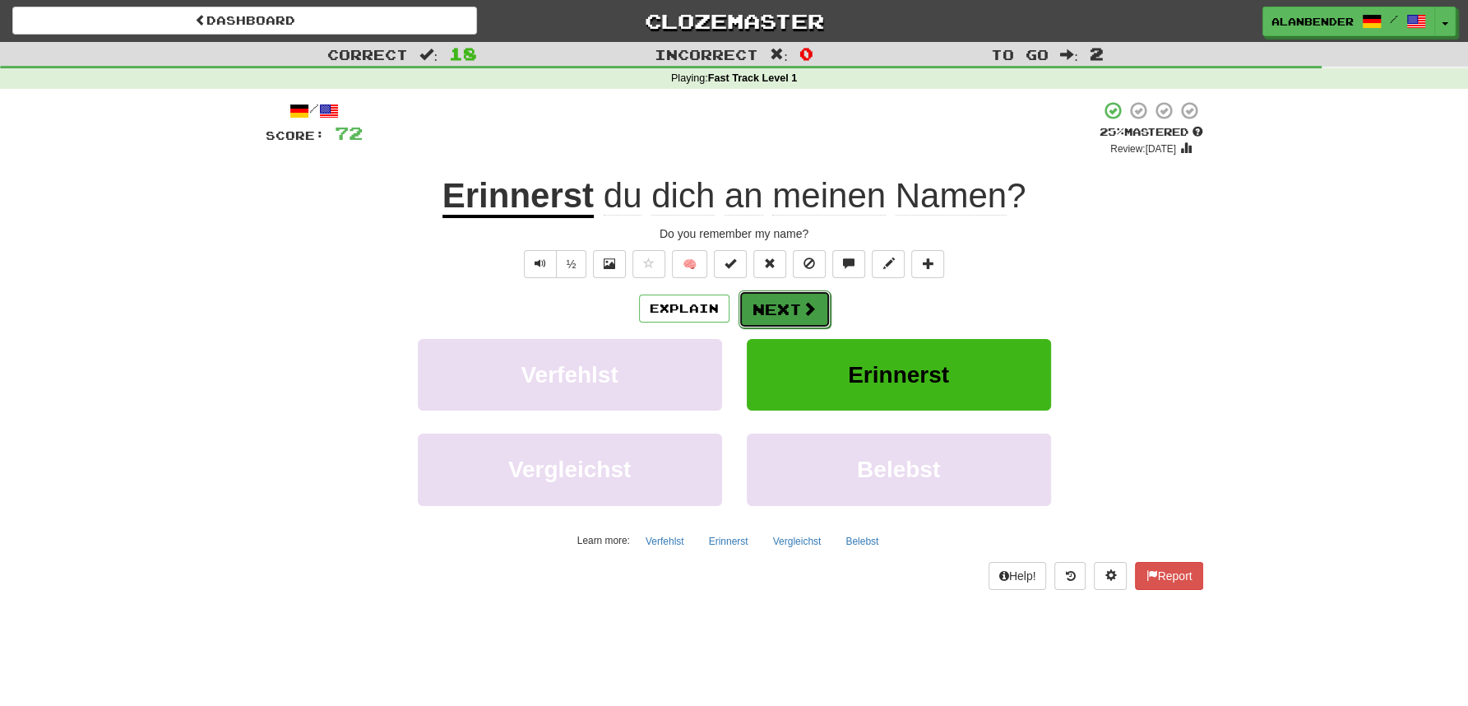
click at [791, 294] on button "Next" at bounding box center [785, 309] width 92 height 38
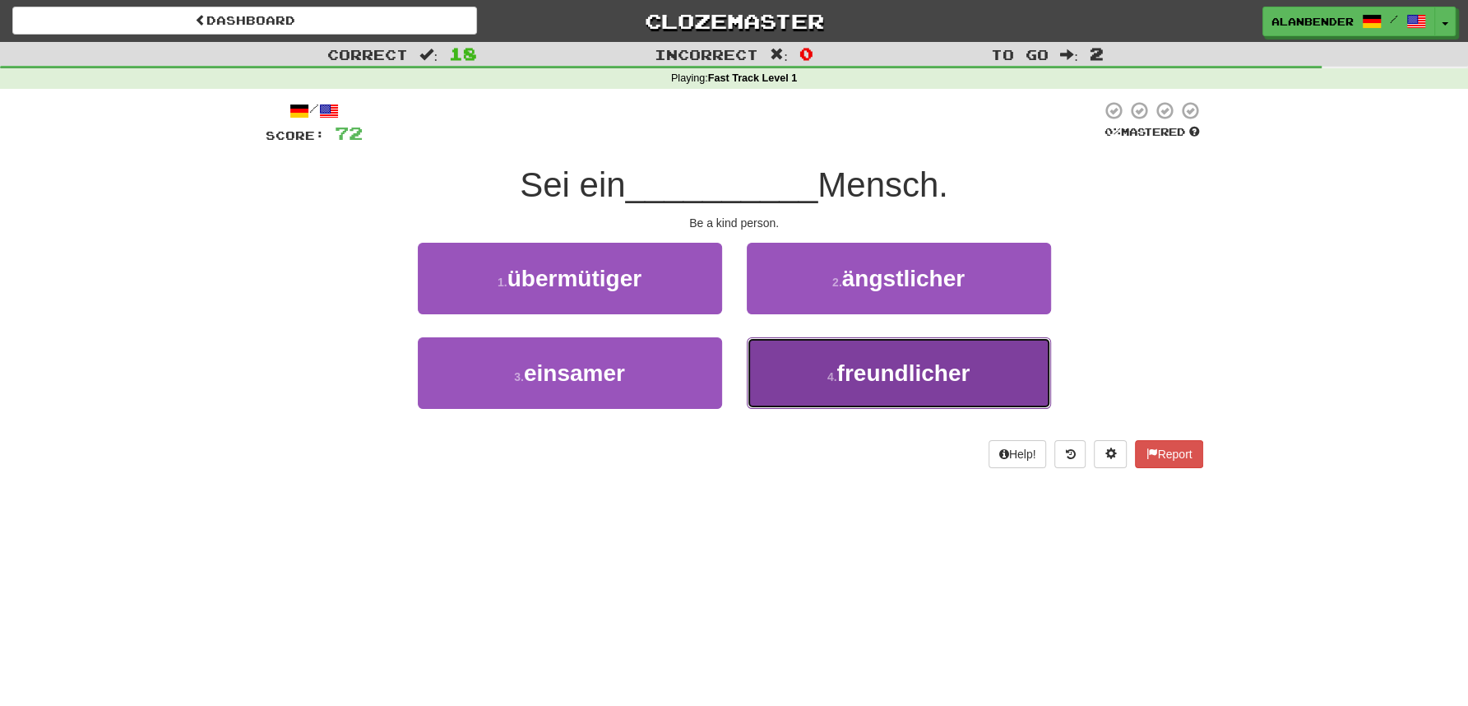
click at [810, 374] on button "4 . freundlicher" at bounding box center [899, 373] width 304 height 72
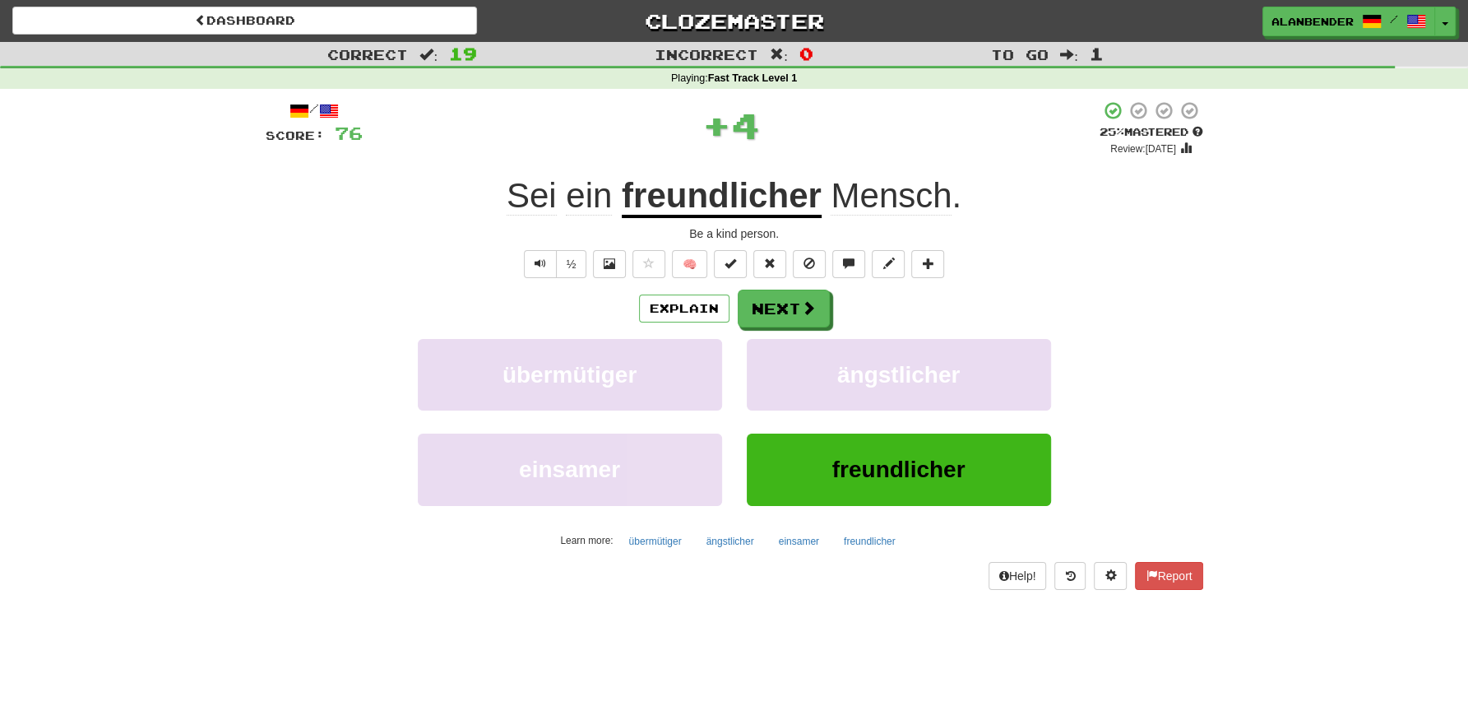
click at [775, 204] on u "freundlicher" at bounding box center [722, 197] width 200 height 42
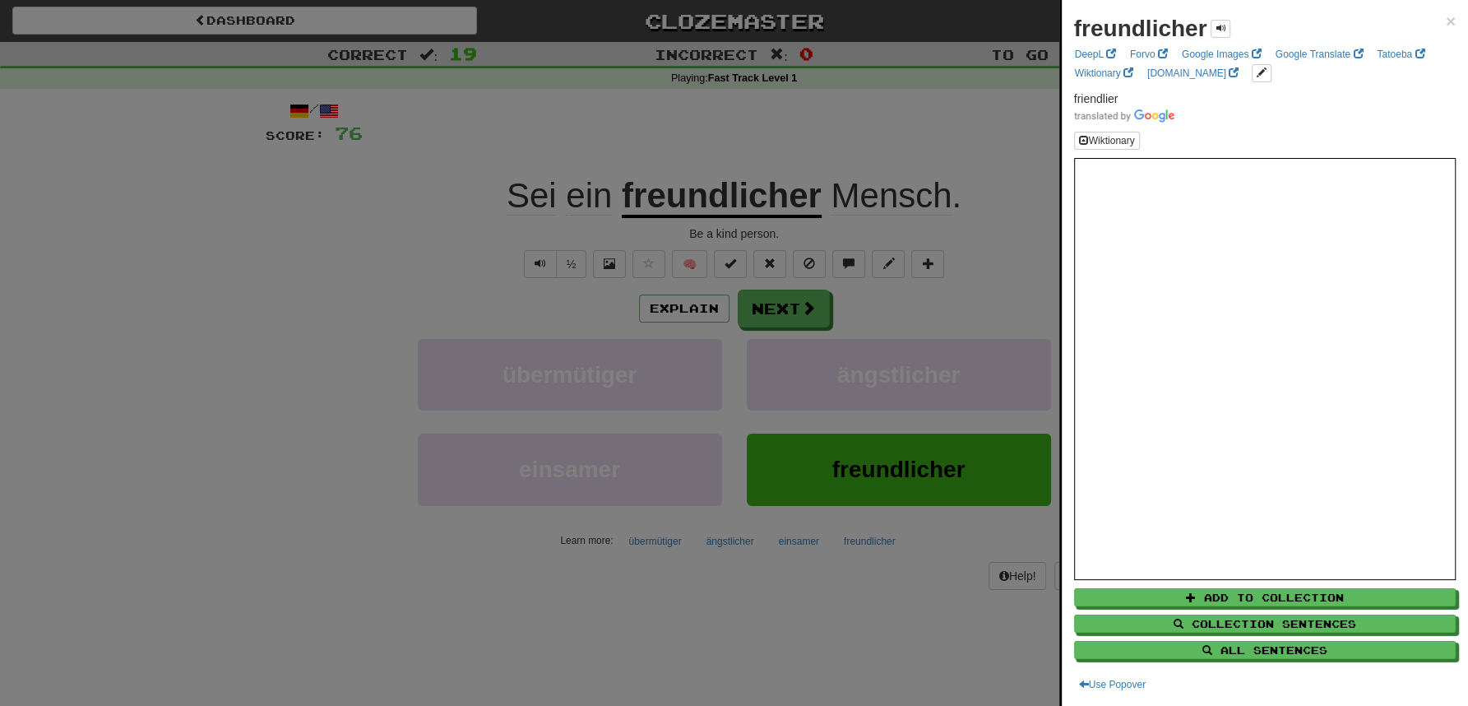
click at [808, 115] on div at bounding box center [734, 353] width 1468 height 706
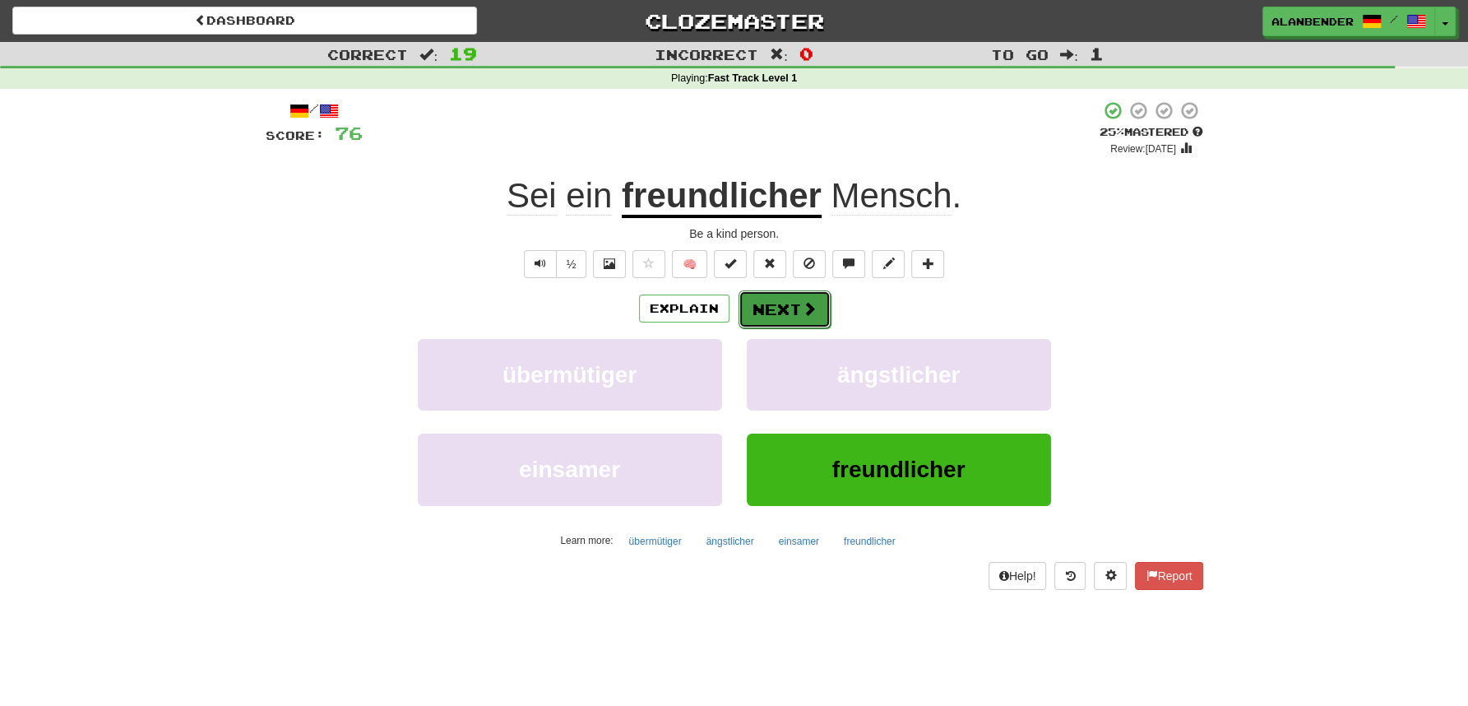
click at [808, 312] on span at bounding box center [809, 308] width 15 height 15
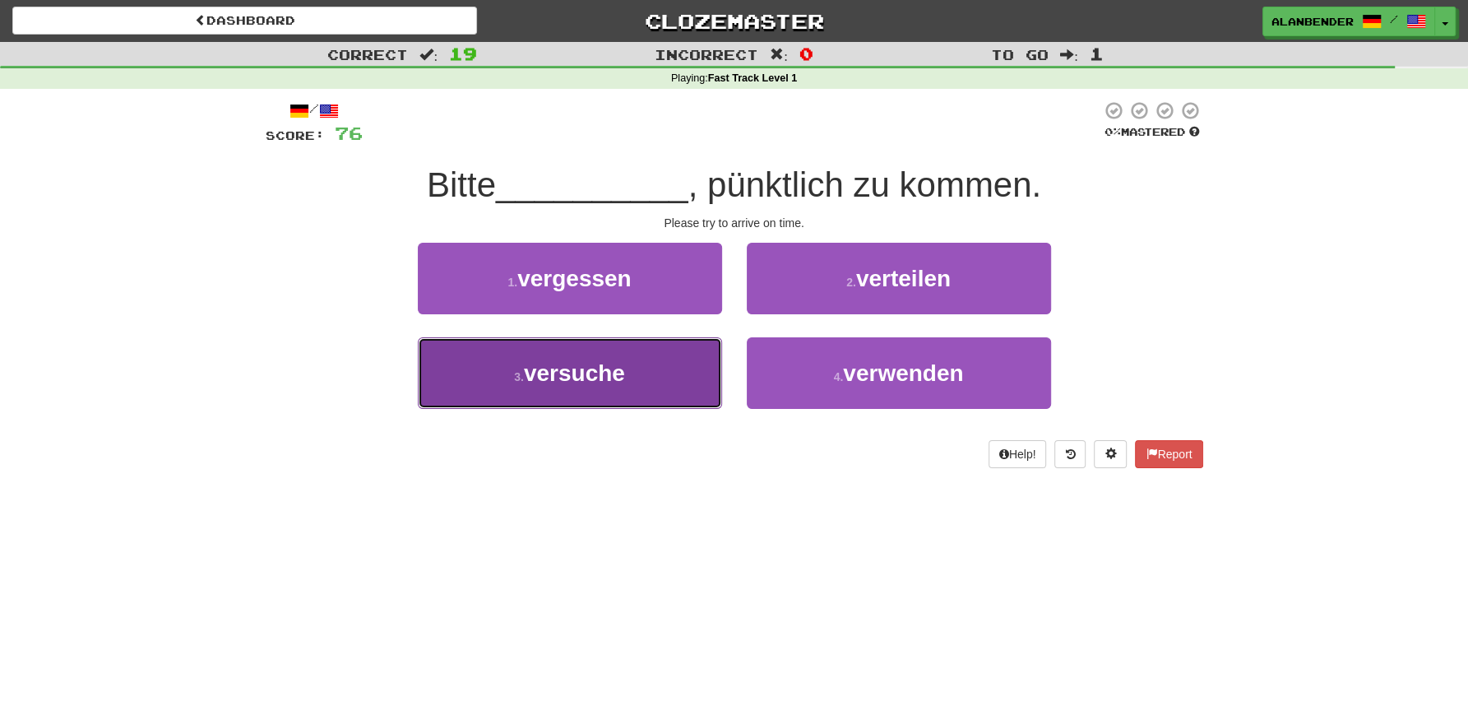
click at [566, 373] on span "versuche" at bounding box center [574, 373] width 101 height 26
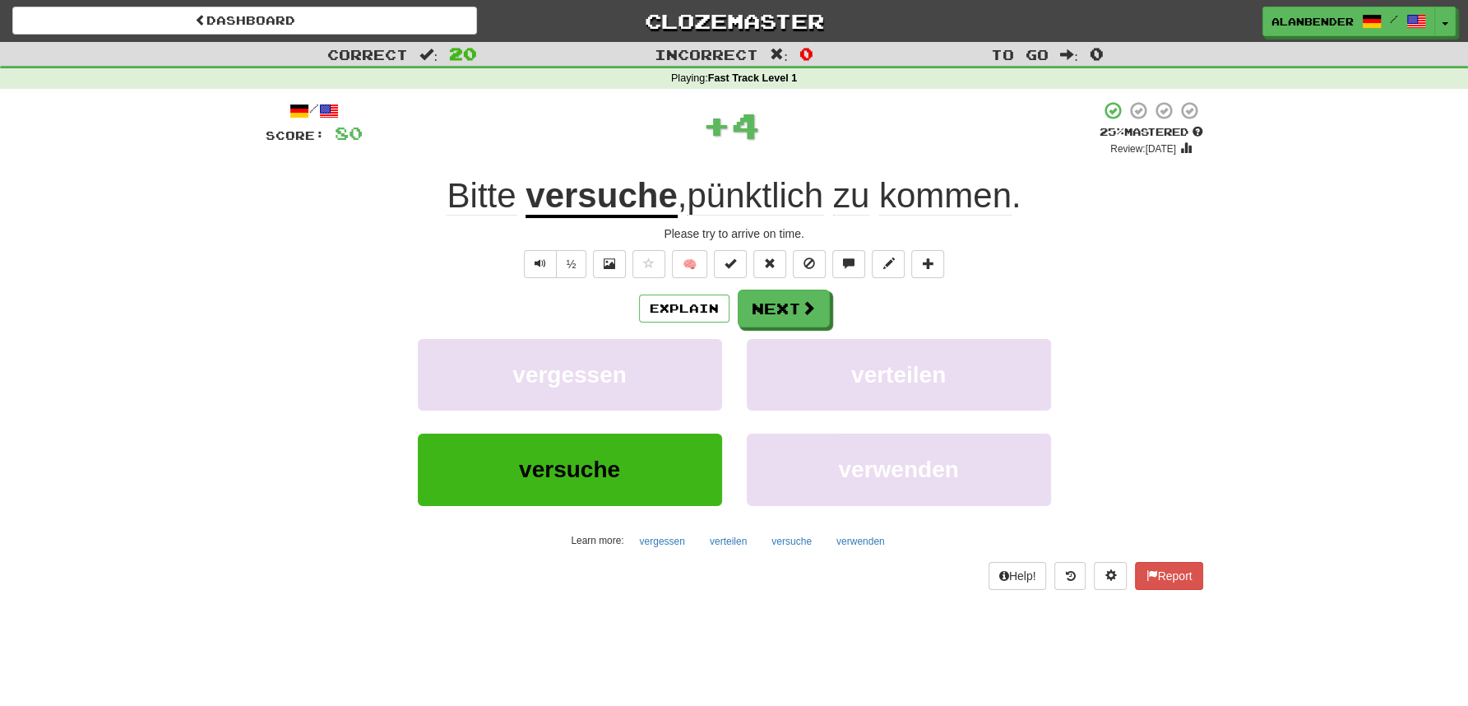
click at [598, 195] on u "versuche" at bounding box center [601, 197] width 151 height 42
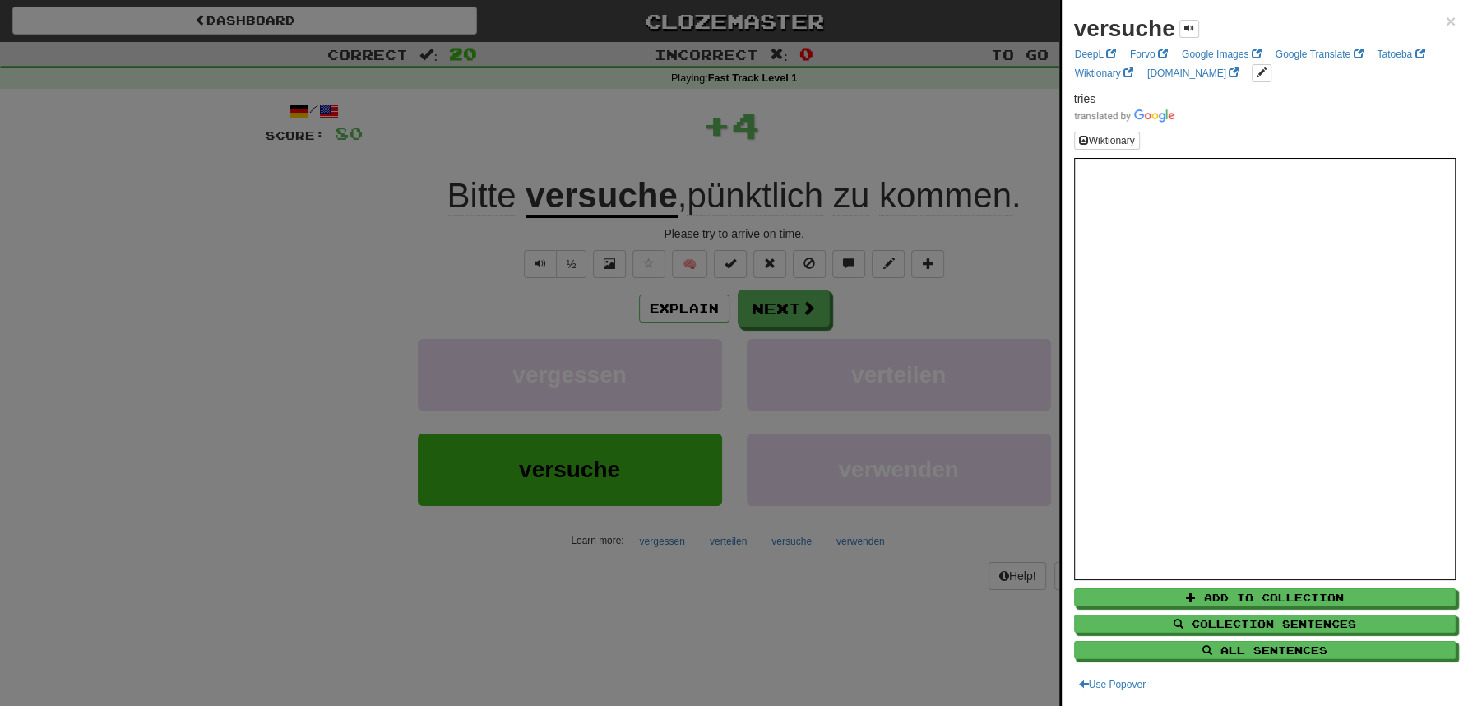
click at [638, 124] on div at bounding box center [734, 353] width 1468 height 706
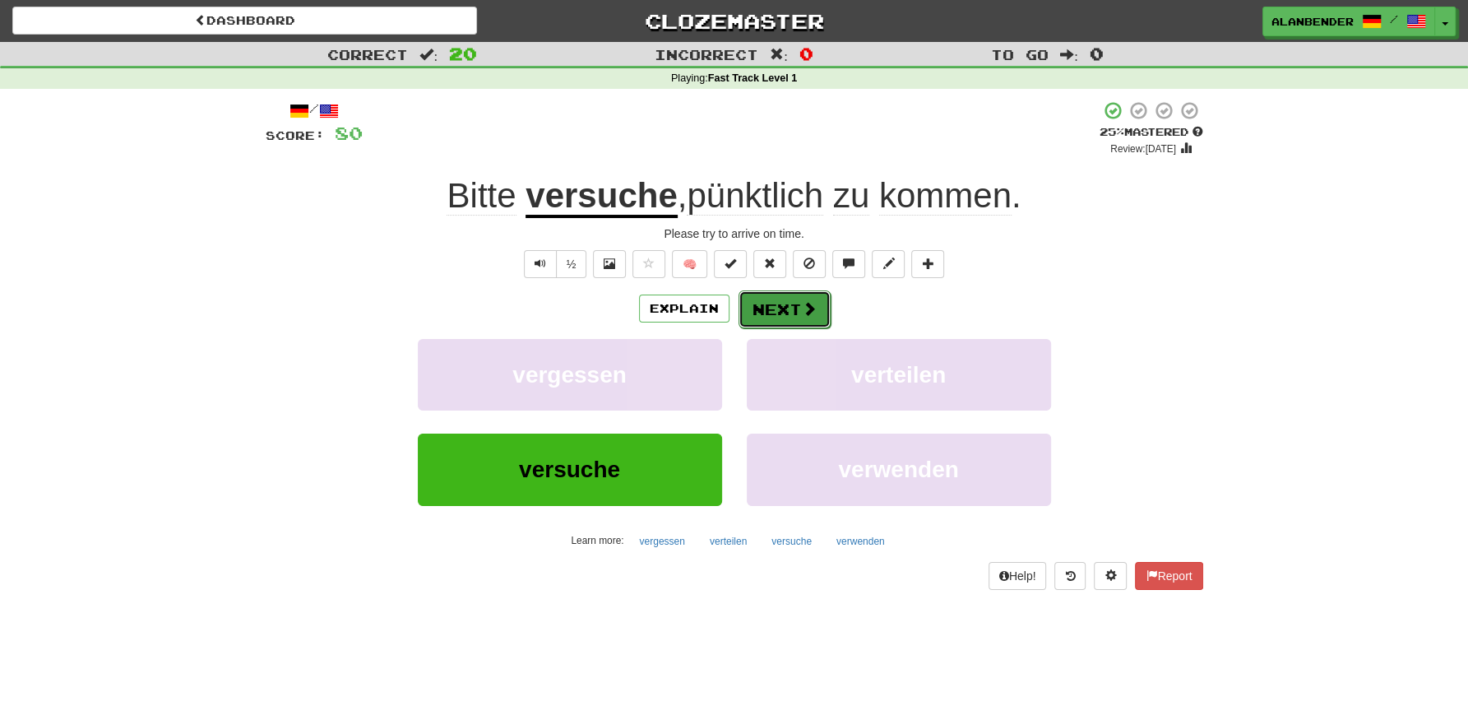
click at [784, 312] on button "Next" at bounding box center [785, 309] width 92 height 38
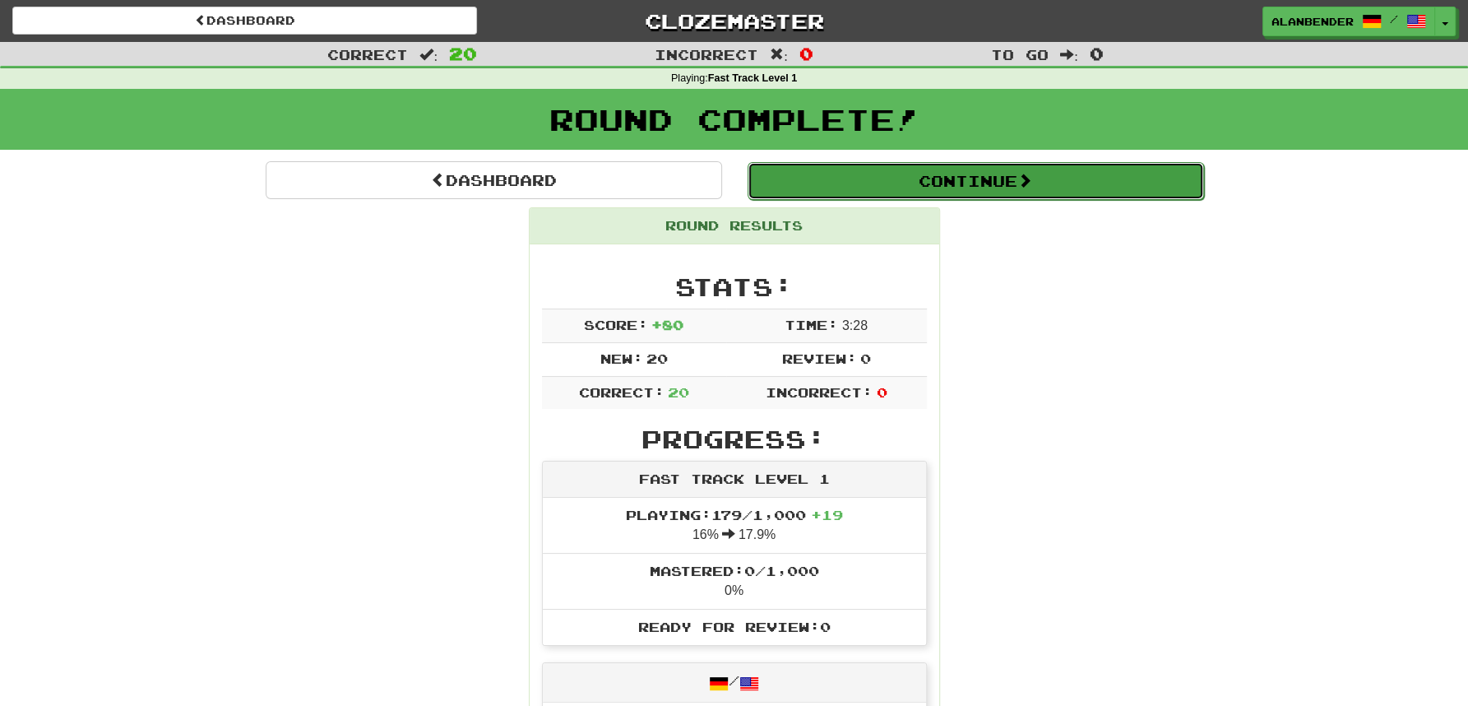
click at [1032, 184] on span at bounding box center [1025, 180] width 15 height 15
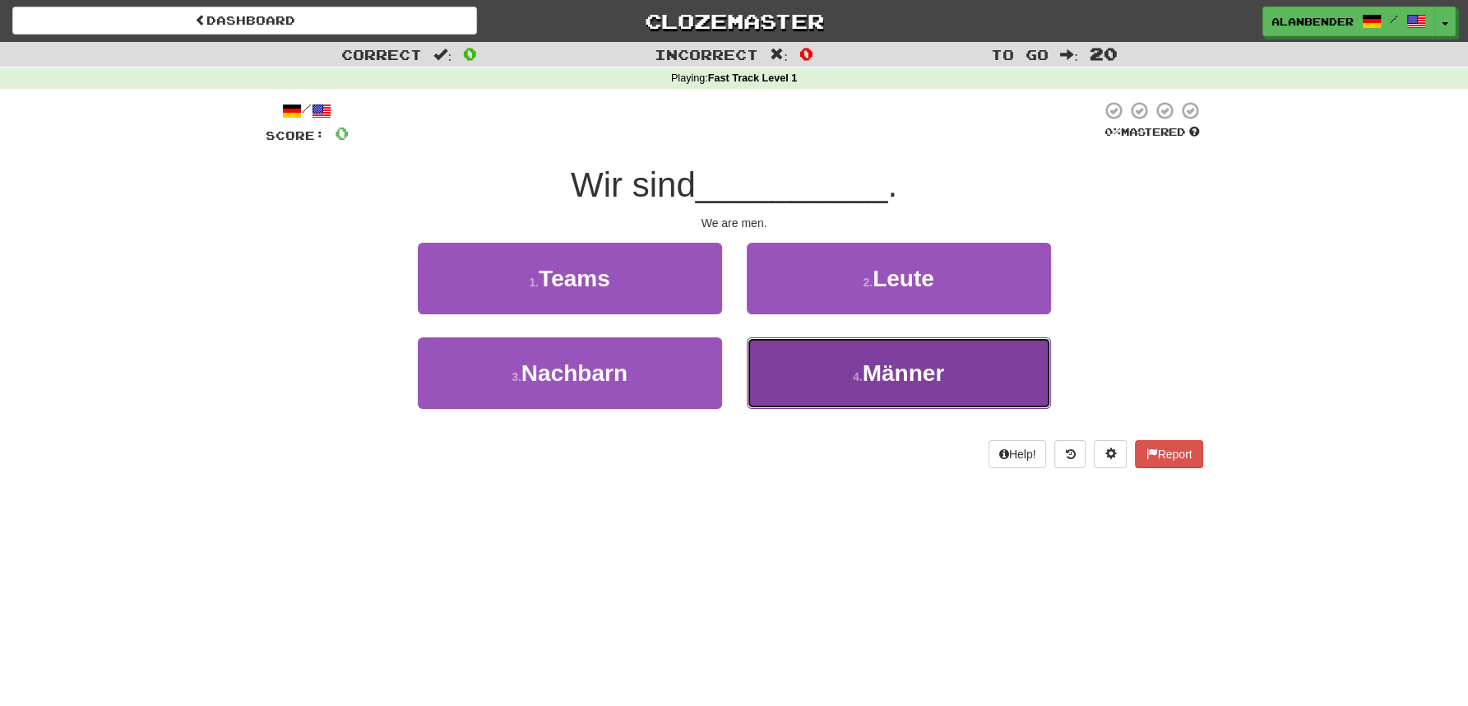
click at [899, 379] on span "Männer" at bounding box center [904, 373] width 82 height 26
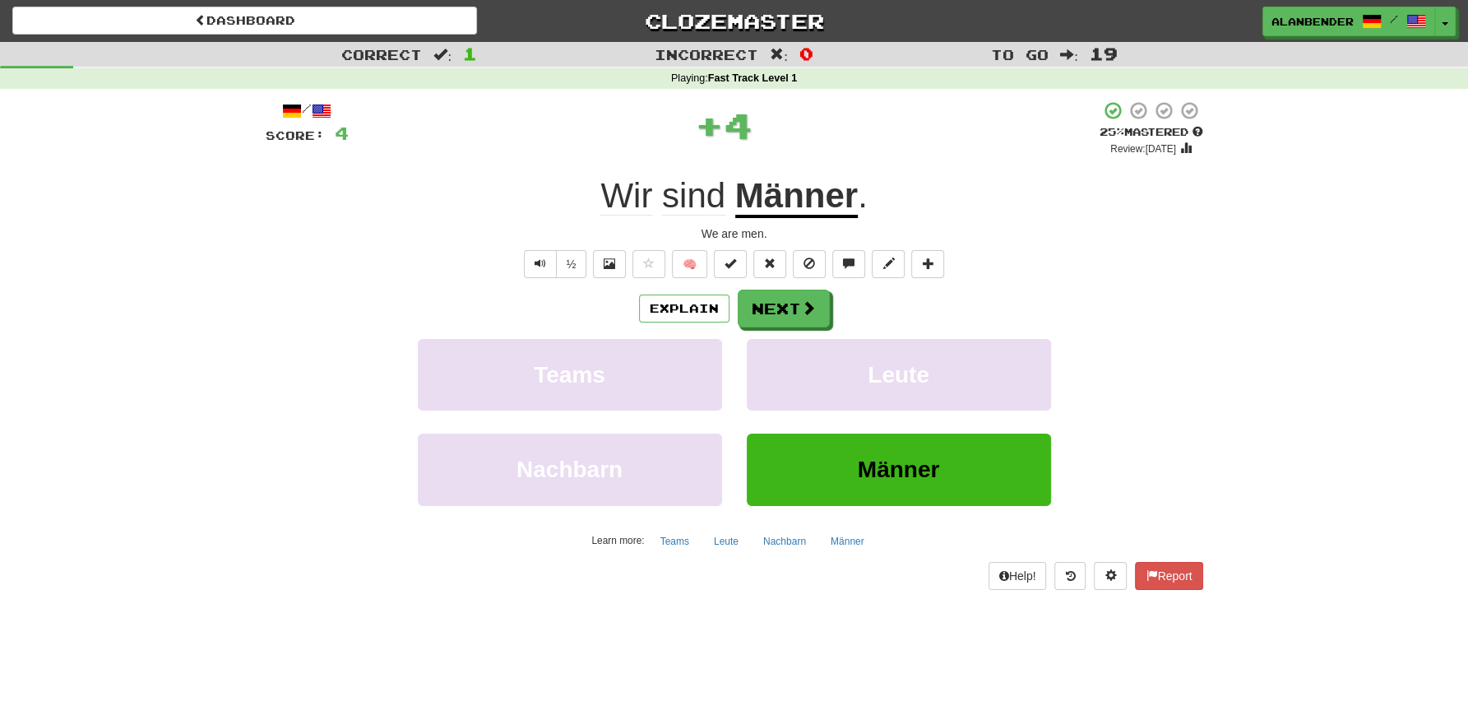
click at [805, 202] on u "Männer" at bounding box center [796, 197] width 123 height 42
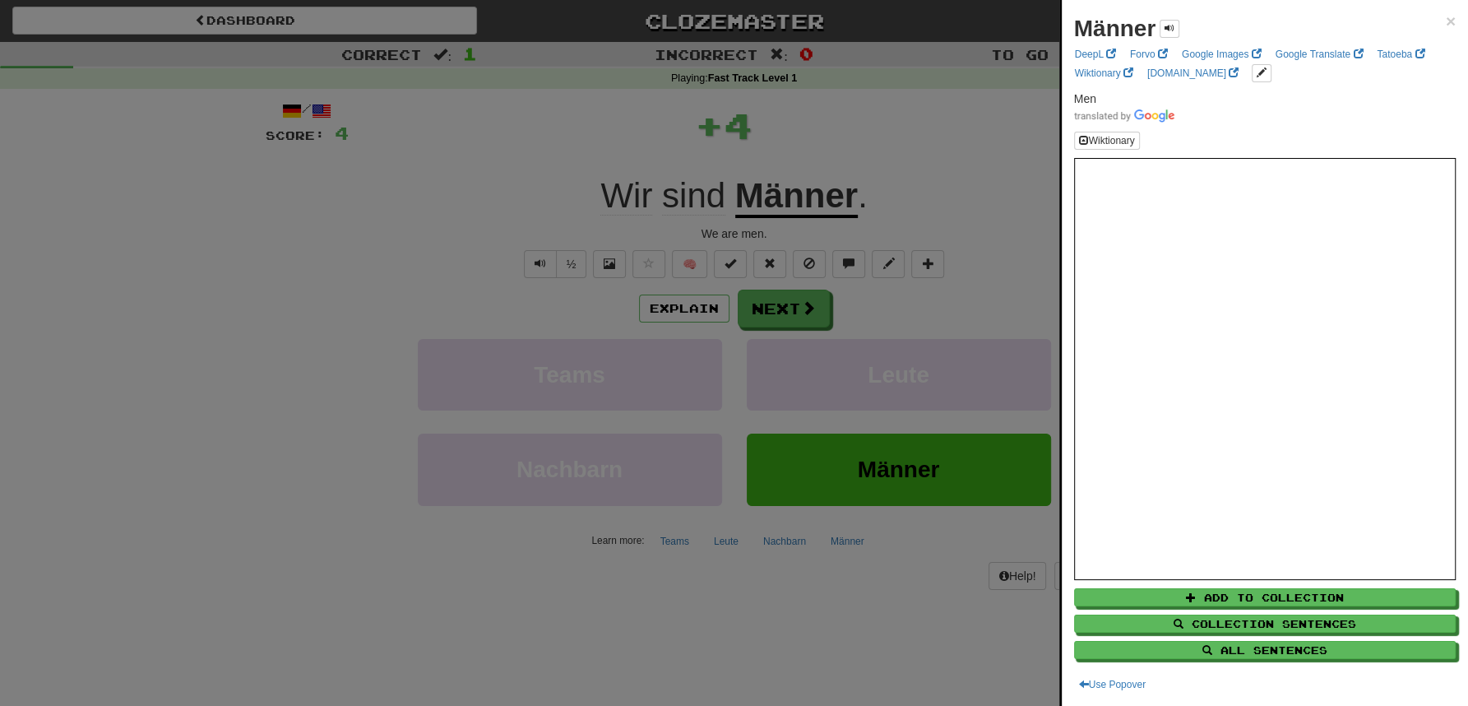
click at [814, 120] on div at bounding box center [734, 353] width 1468 height 706
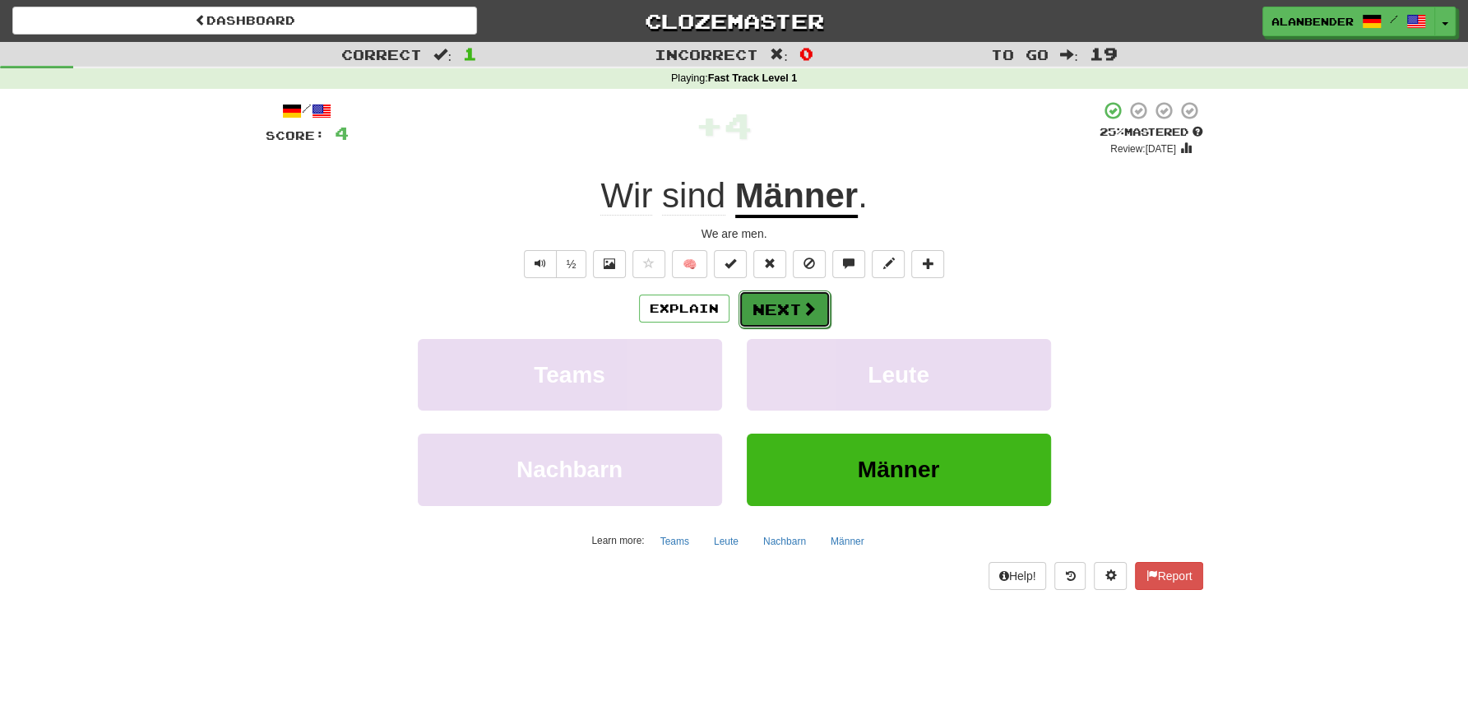
click at [778, 311] on button "Next" at bounding box center [785, 309] width 92 height 38
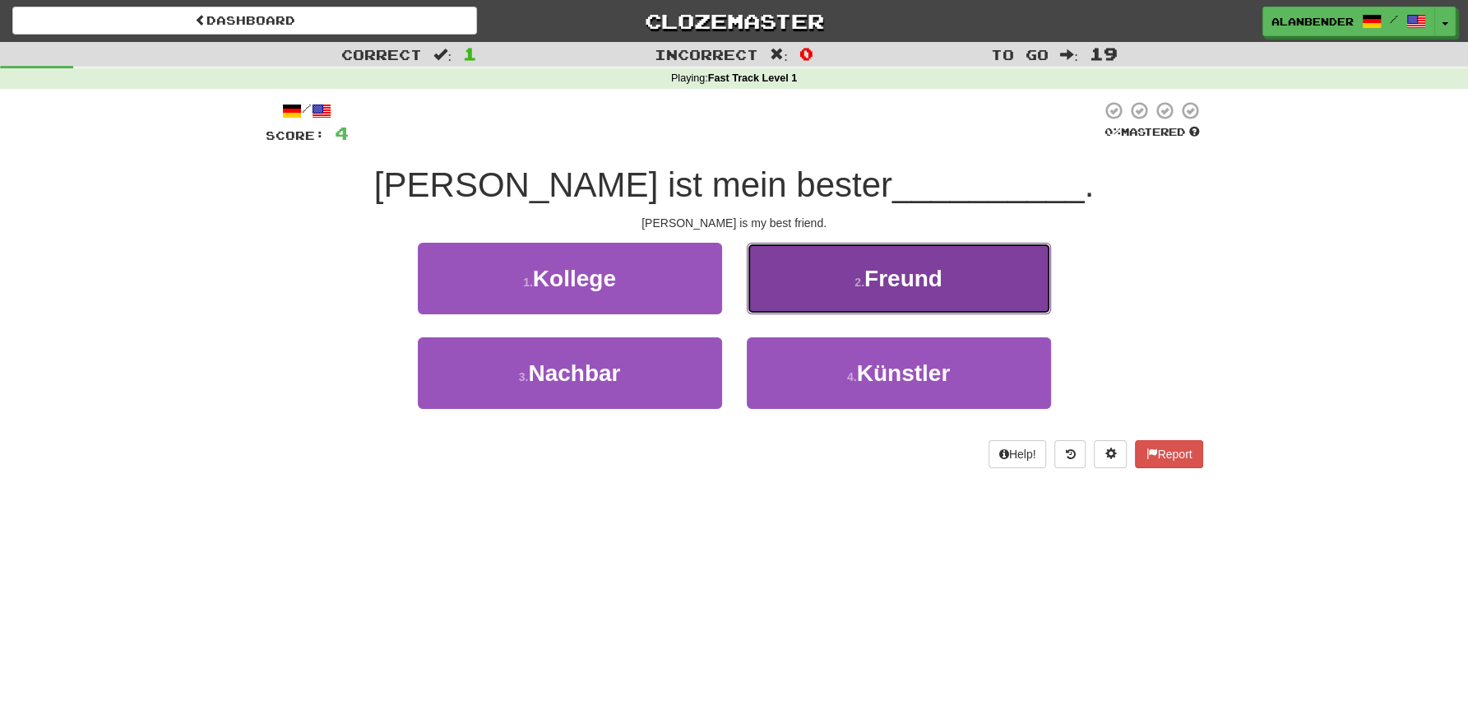
click at [948, 305] on button "2 . Freund" at bounding box center [899, 279] width 304 height 72
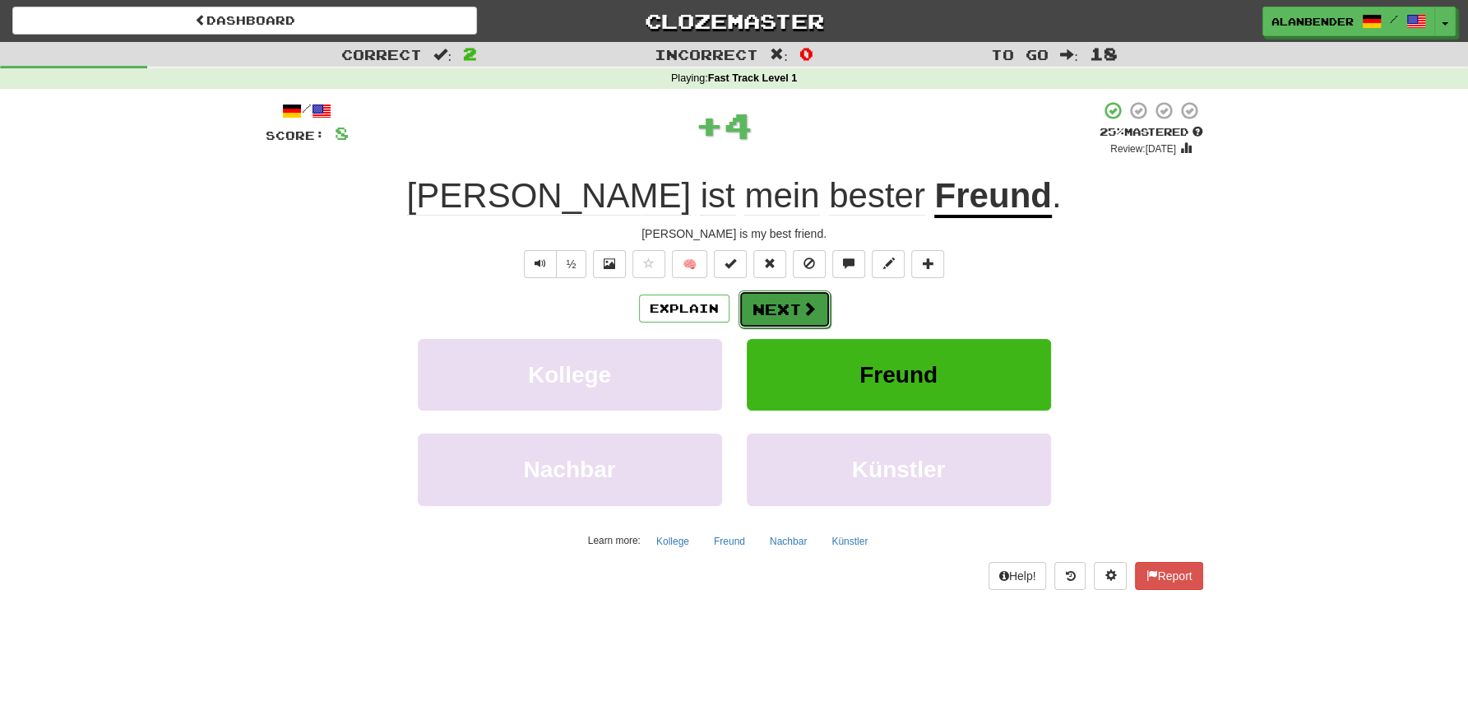
click at [782, 310] on button "Next" at bounding box center [785, 309] width 92 height 38
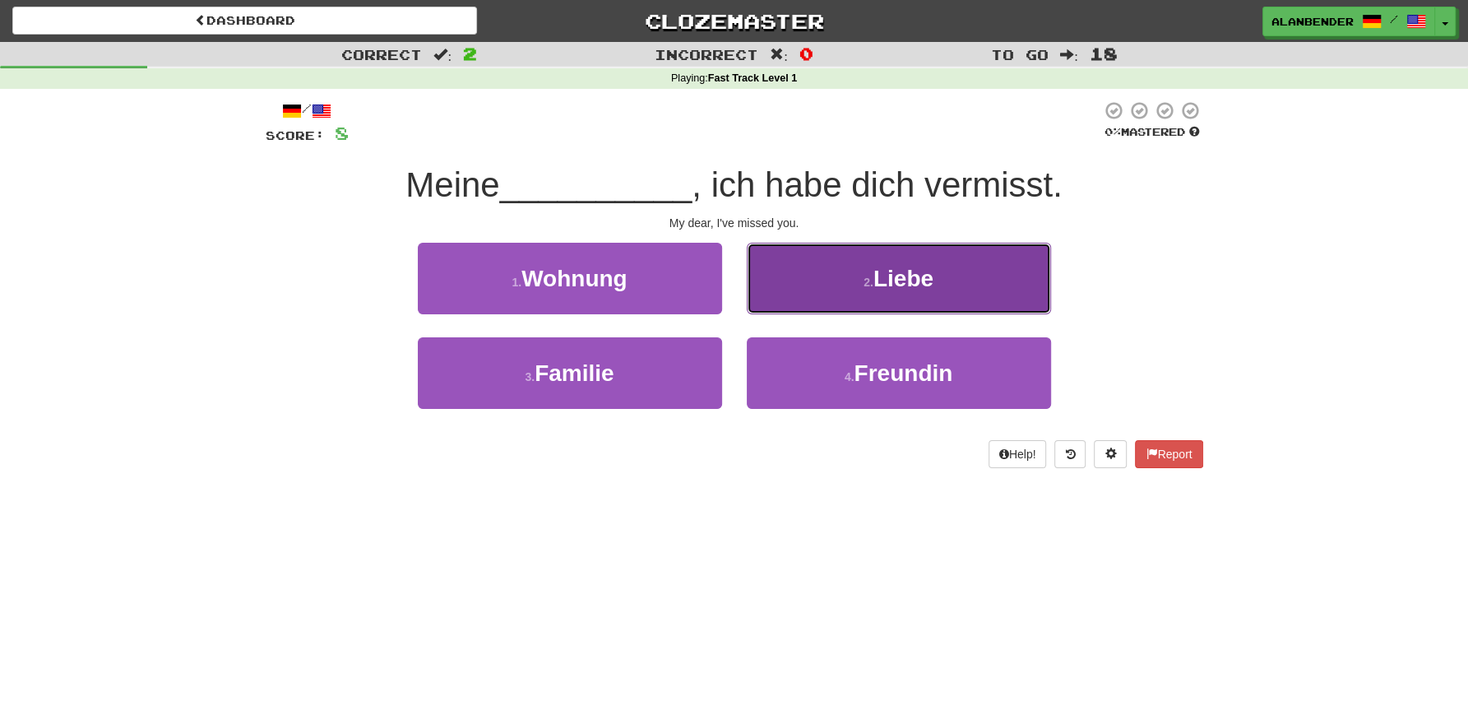
click at [920, 284] on span "Liebe" at bounding box center [904, 279] width 60 height 26
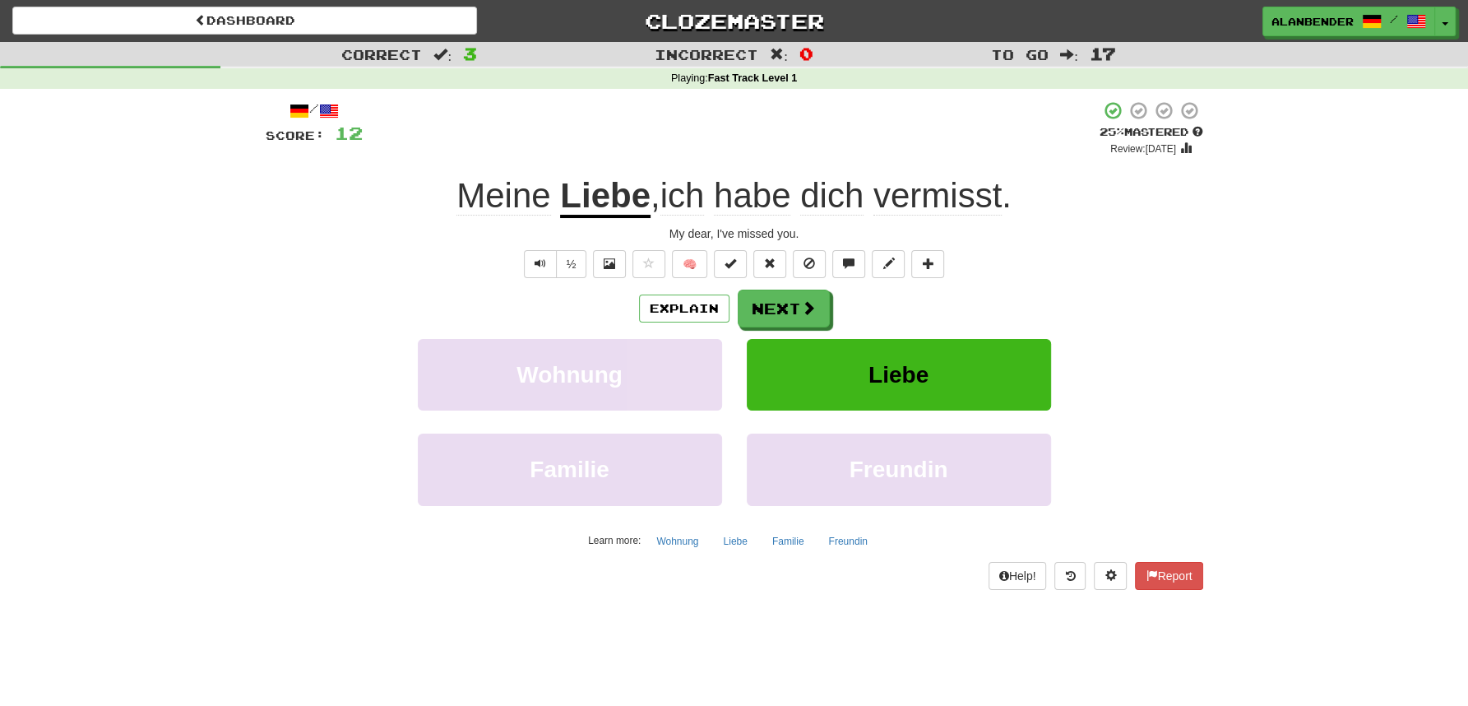
click at [1233, 262] on div "Correct : 3 Incorrect : 0 To go : 17 Playing : Fast Track Level 1 / Score: 12 +…" at bounding box center [734, 327] width 1468 height 571
click at [781, 318] on button "Next" at bounding box center [785, 309] width 92 height 38
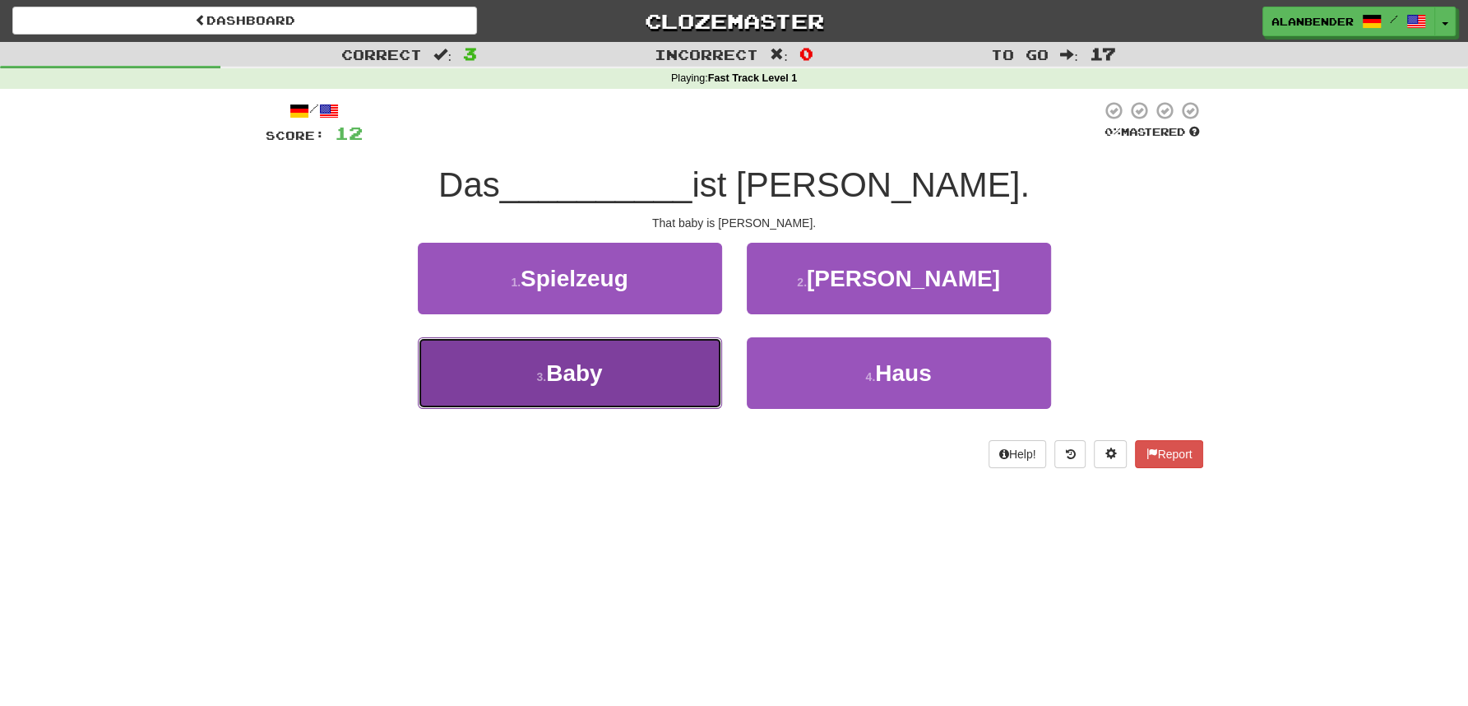
click at [565, 377] on span "Baby" at bounding box center [574, 373] width 56 height 26
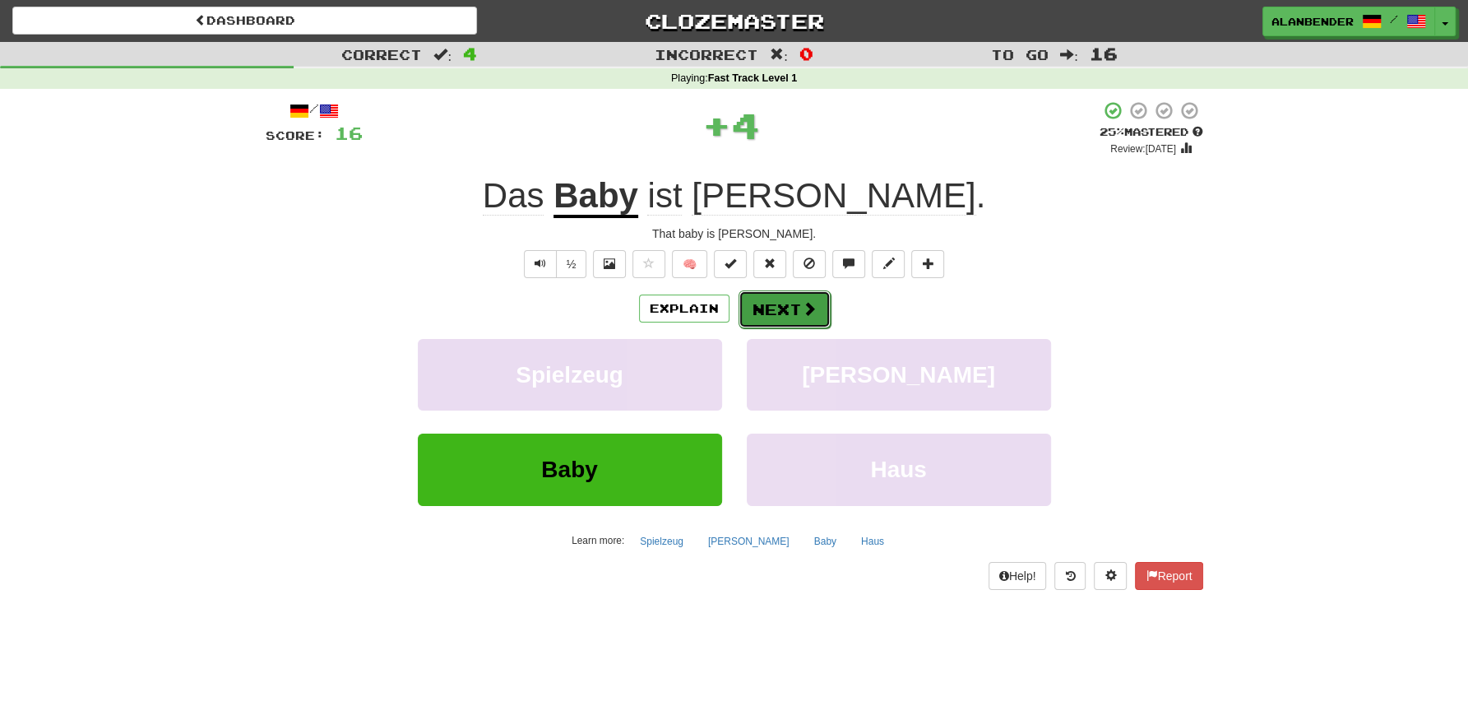
click at [791, 306] on button "Next" at bounding box center [785, 309] width 92 height 38
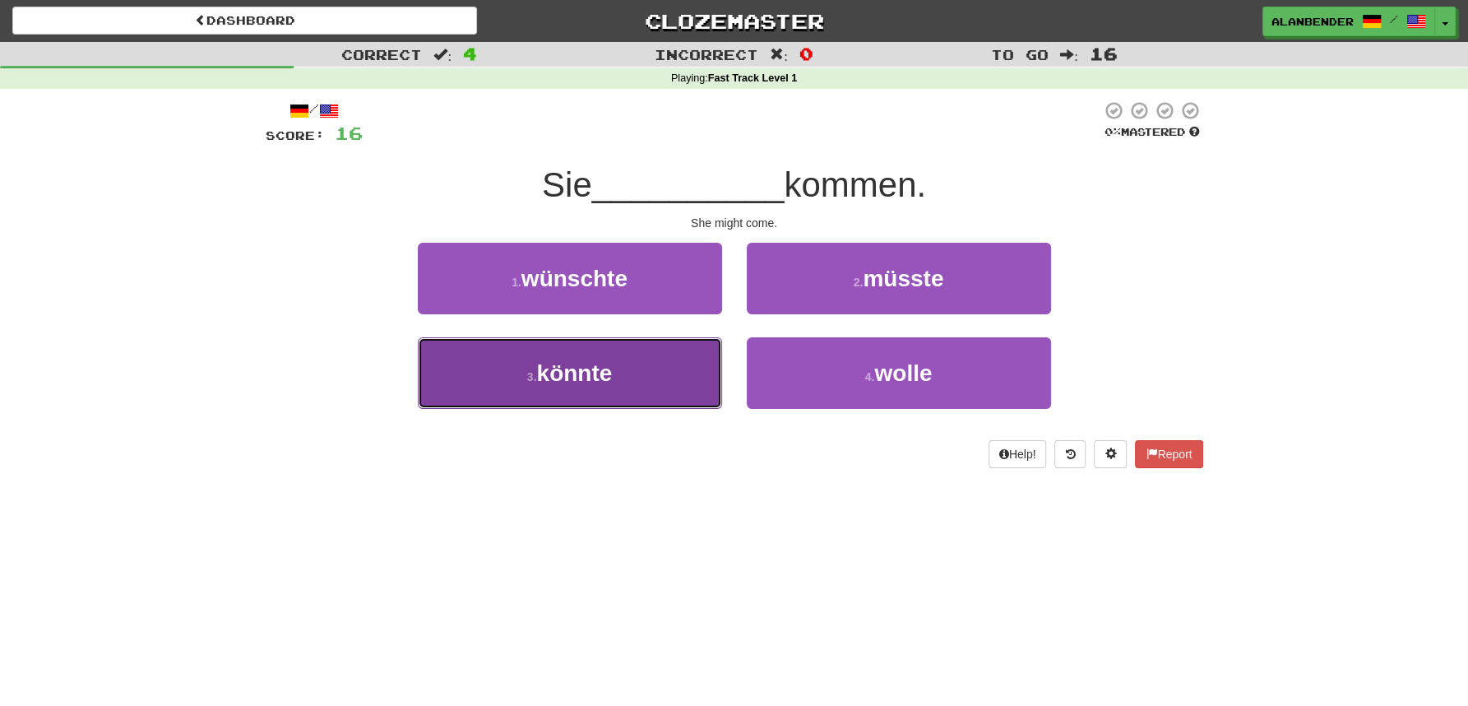
click at [572, 381] on span "könnte" at bounding box center [574, 373] width 76 height 26
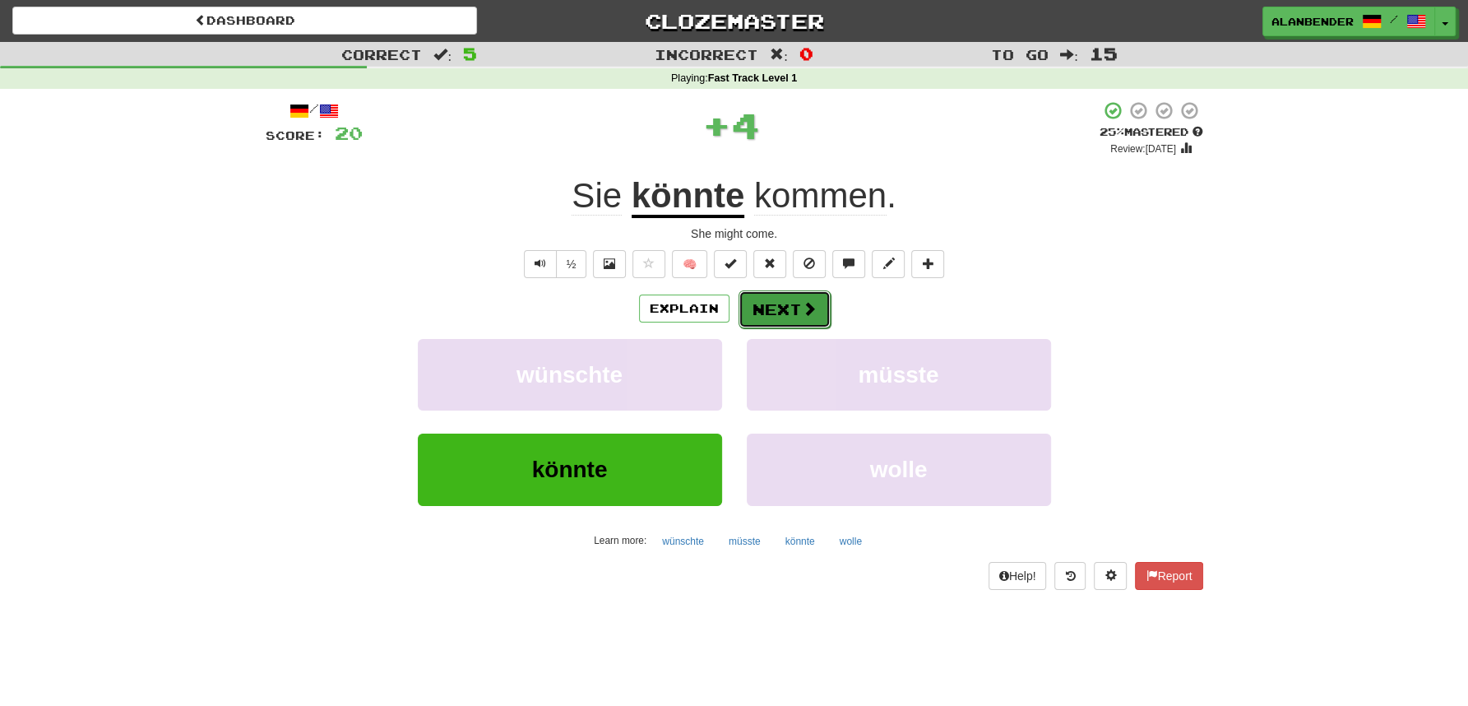
click at [786, 309] on button "Next" at bounding box center [785, 309] width 92 height 38
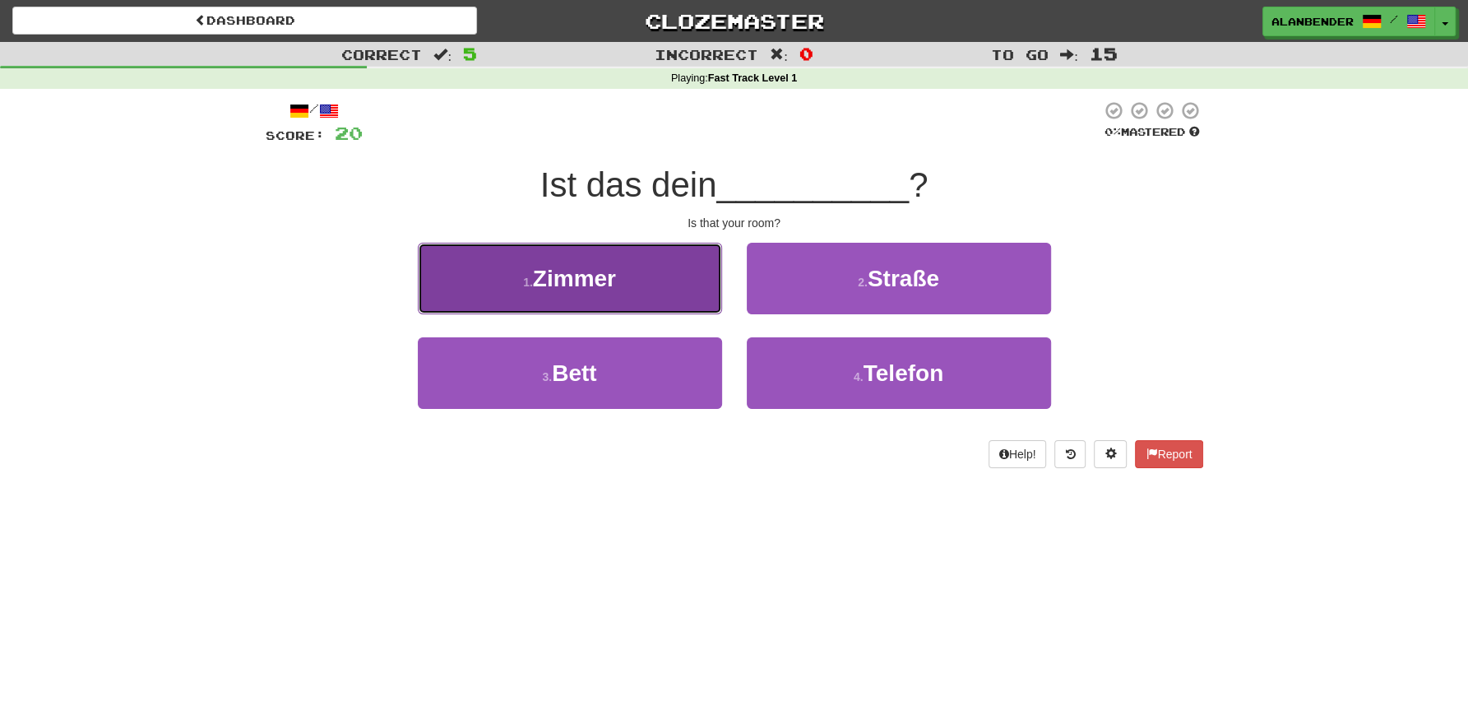
click at [613, 308] on button "1 . Zimmer" at bounding box center [570, 279] width 304 height 72
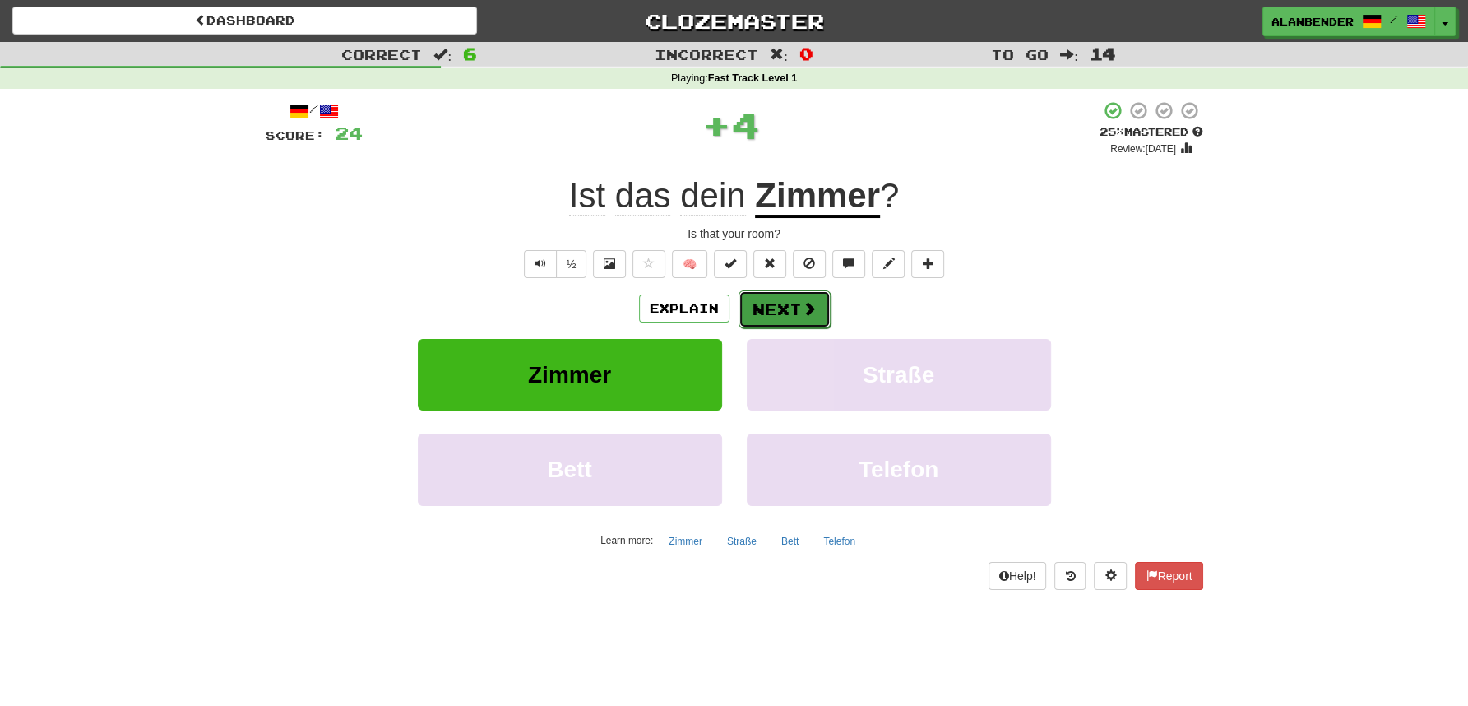
click at [822, 304] on button "Next" at bounding box center [785, 309] width 92 height 38
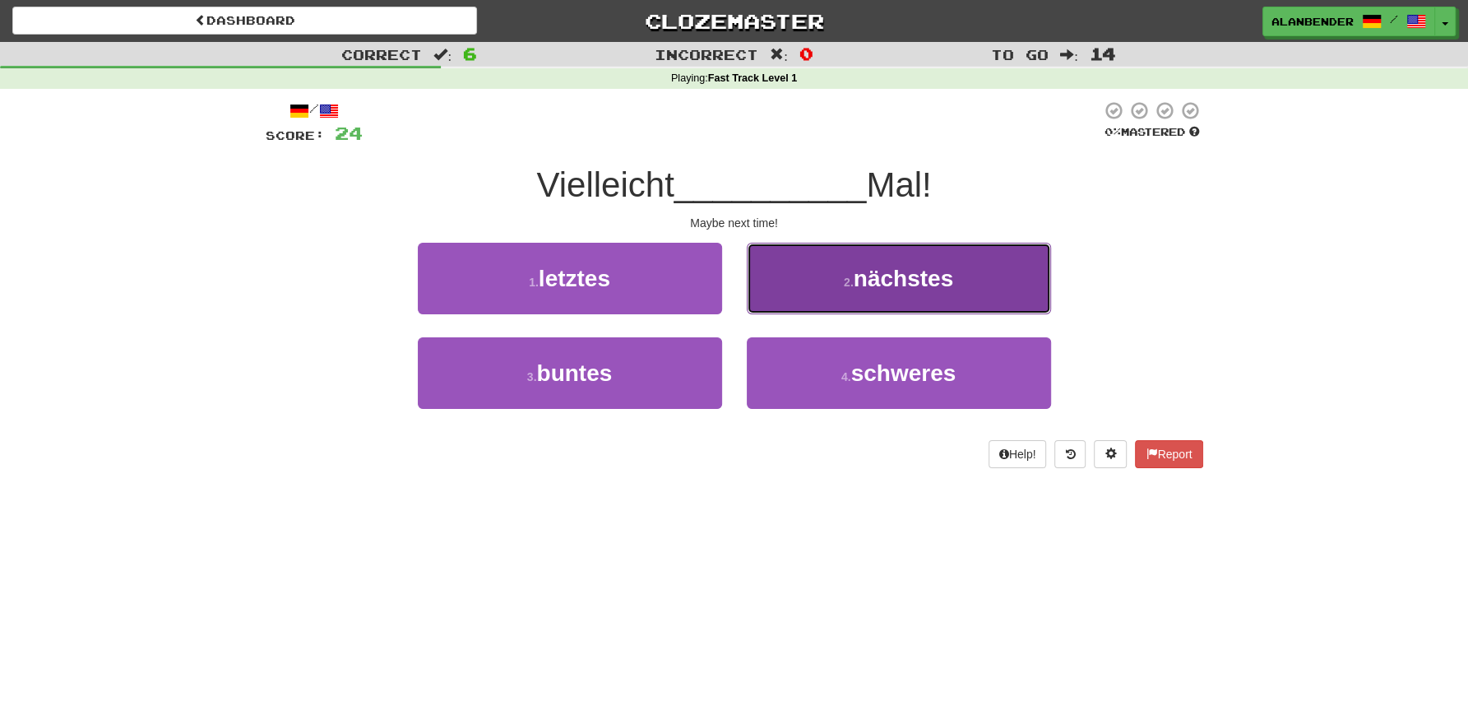
click at [908, 284] on span "nächstes" at bounding box center [904, 279] width 100 height 26
